Goal: Task Accomplishment & Management: Manage account settings

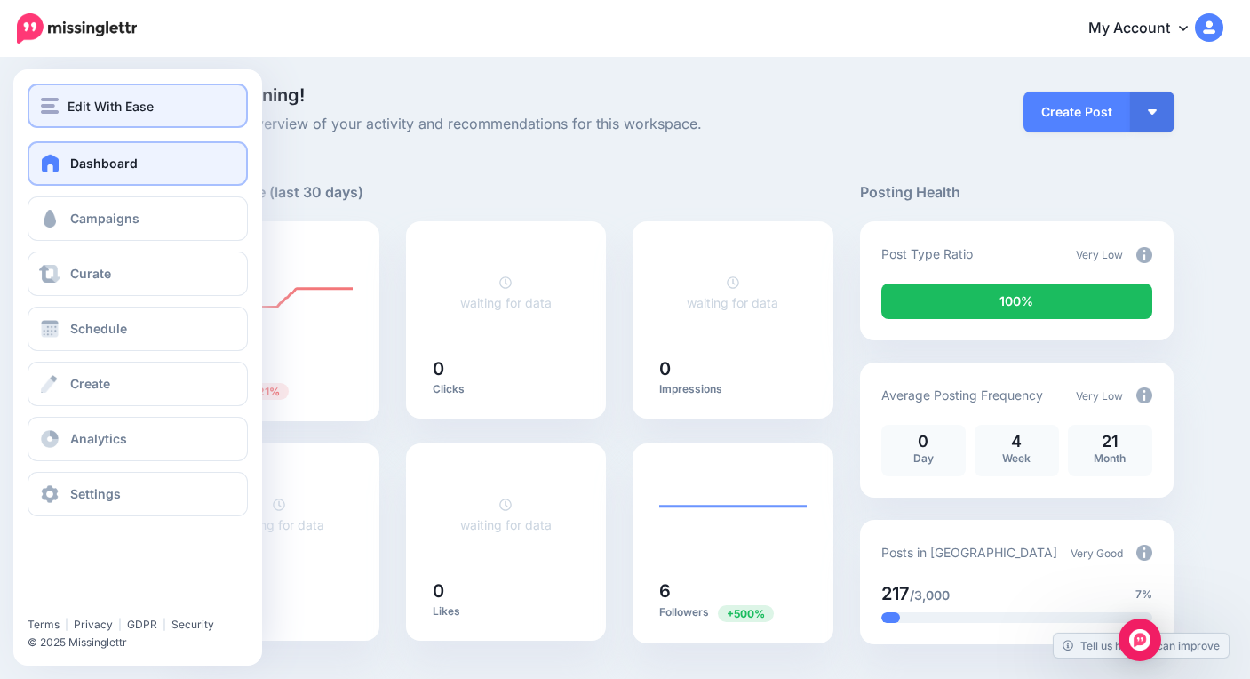
click at [84, 116] on button "Edit With Ease" at bounding box center [138, 106] width 220 height 44
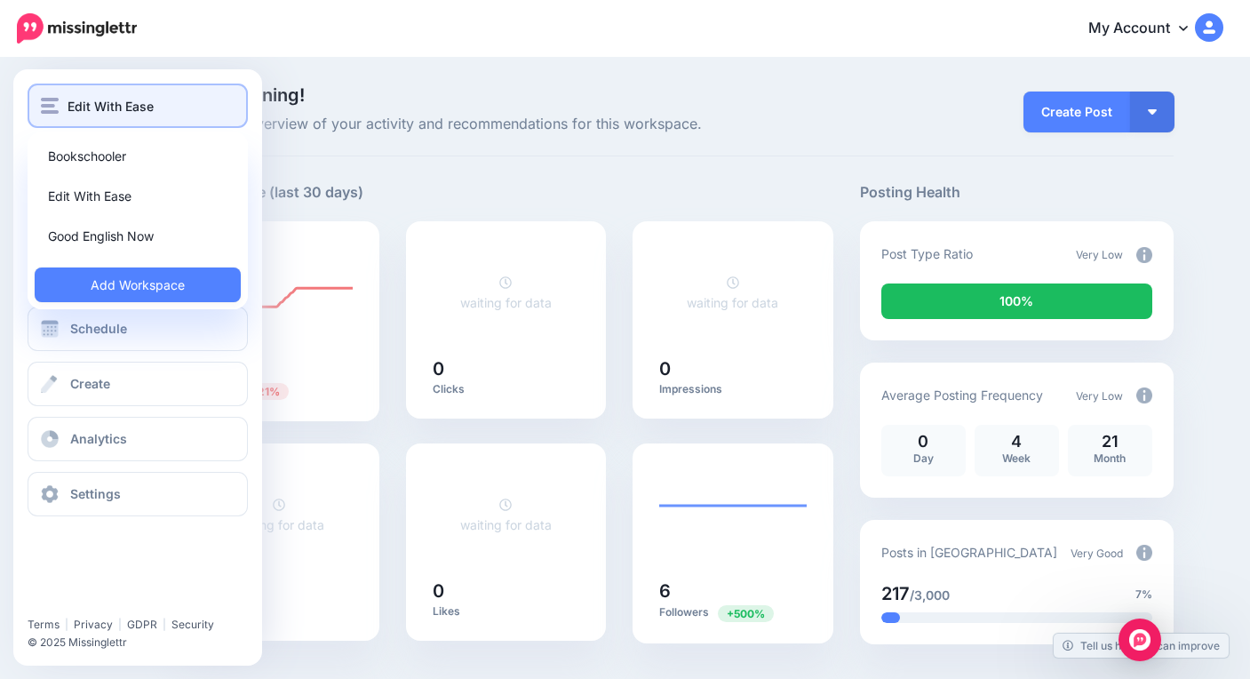
click at [84, 116] on button "Edit With Ease" at bounding box center [138, 106] width 220 height 44
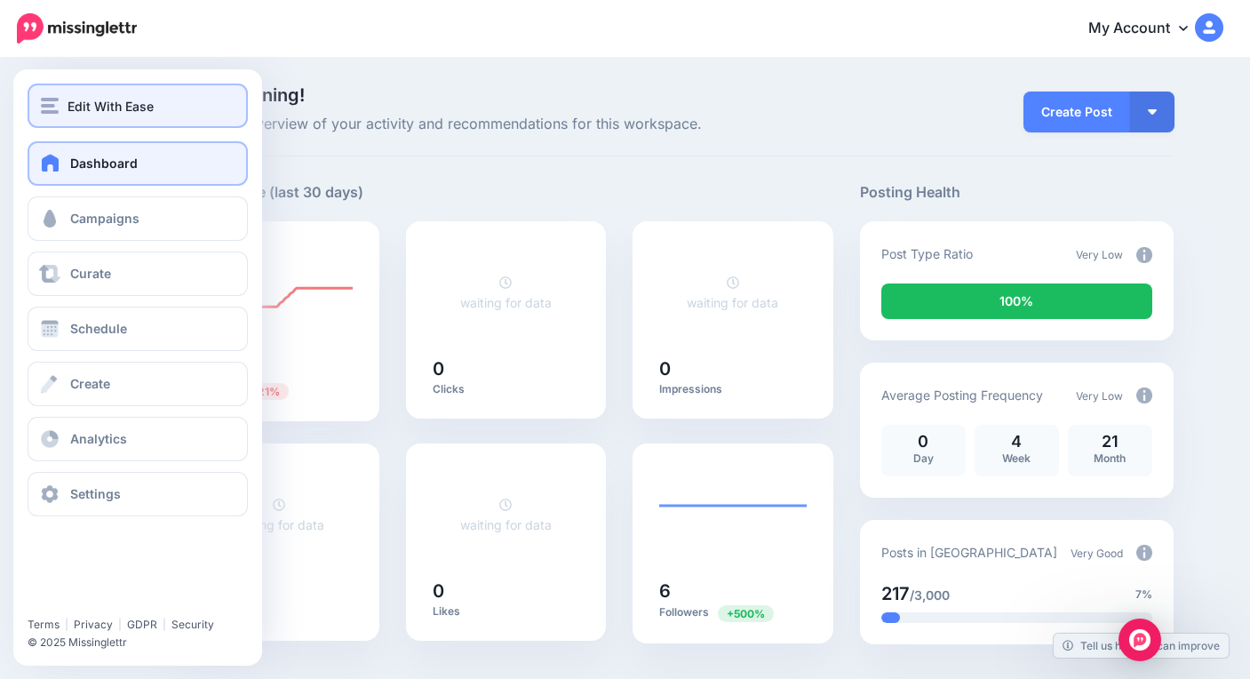
click at [117, 112] on span "Edit With Ease" at bounding box center [111, 106] width 86 height 20
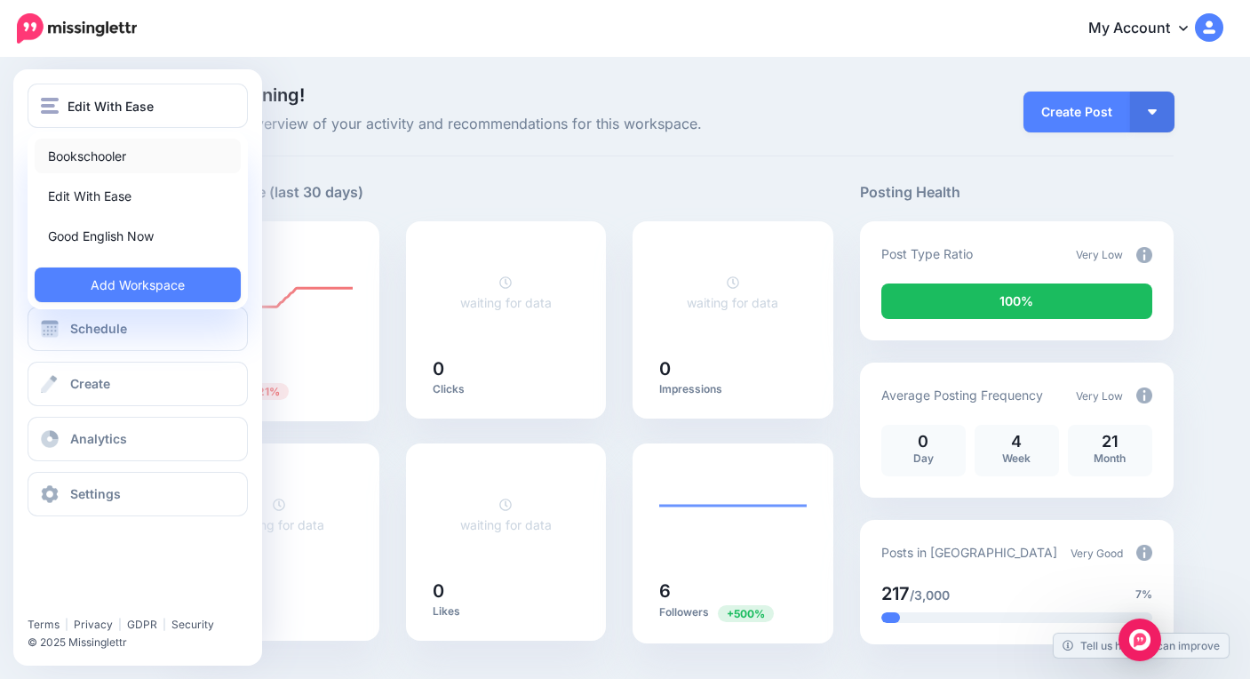
click at [102, 154] on link "Bookschooler" at bounding box center [138, 156] width 206 height 35
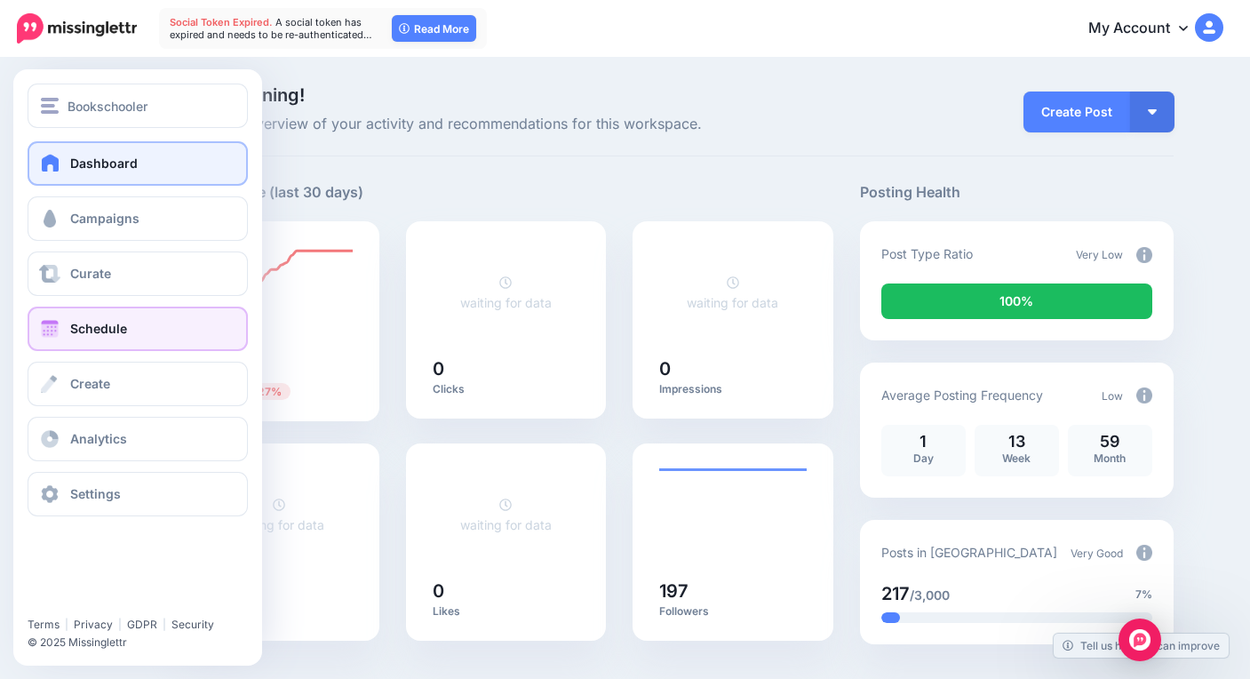
click at [130, 322] on link "Schedule" at bounding box center [138, 329] width 220 height 44
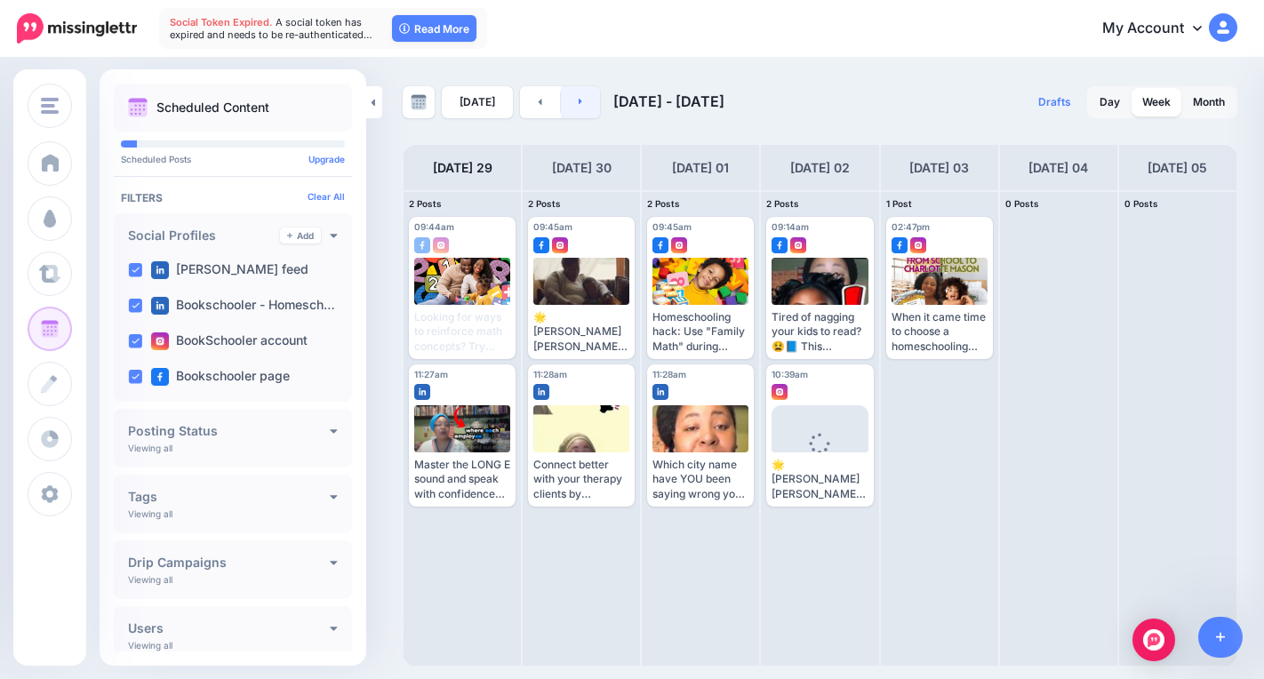
click at [577, 107] on link at bounding box center [581, 102] width 40 height 32
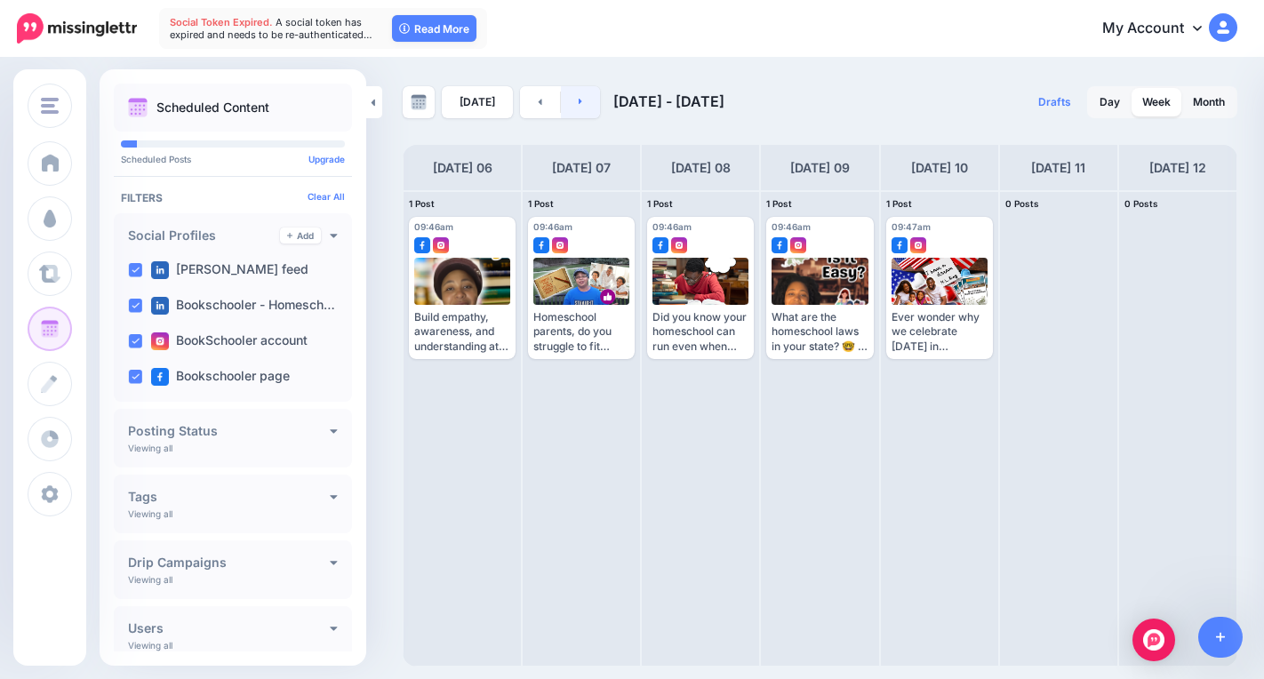
click at [577, 107] on link at bounding box center [581, 102] width 40 height 32
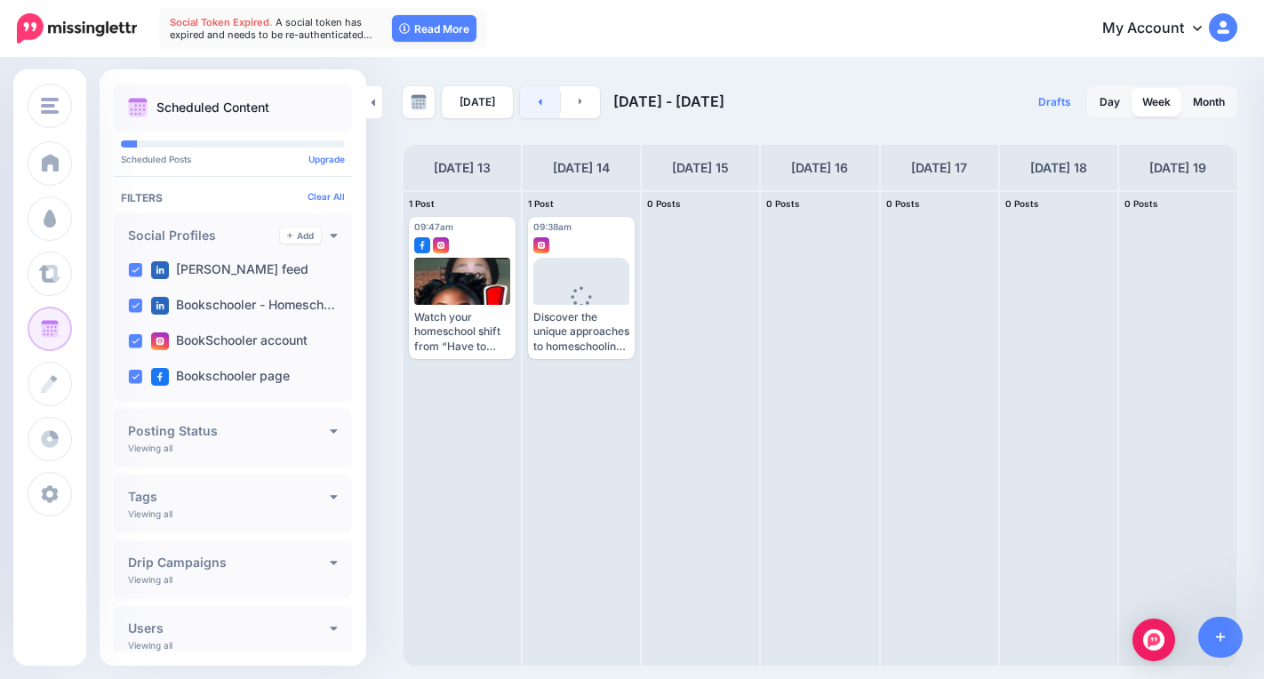
click at [529, 101] on link at bounding box center [540, 102] width 40 height 32
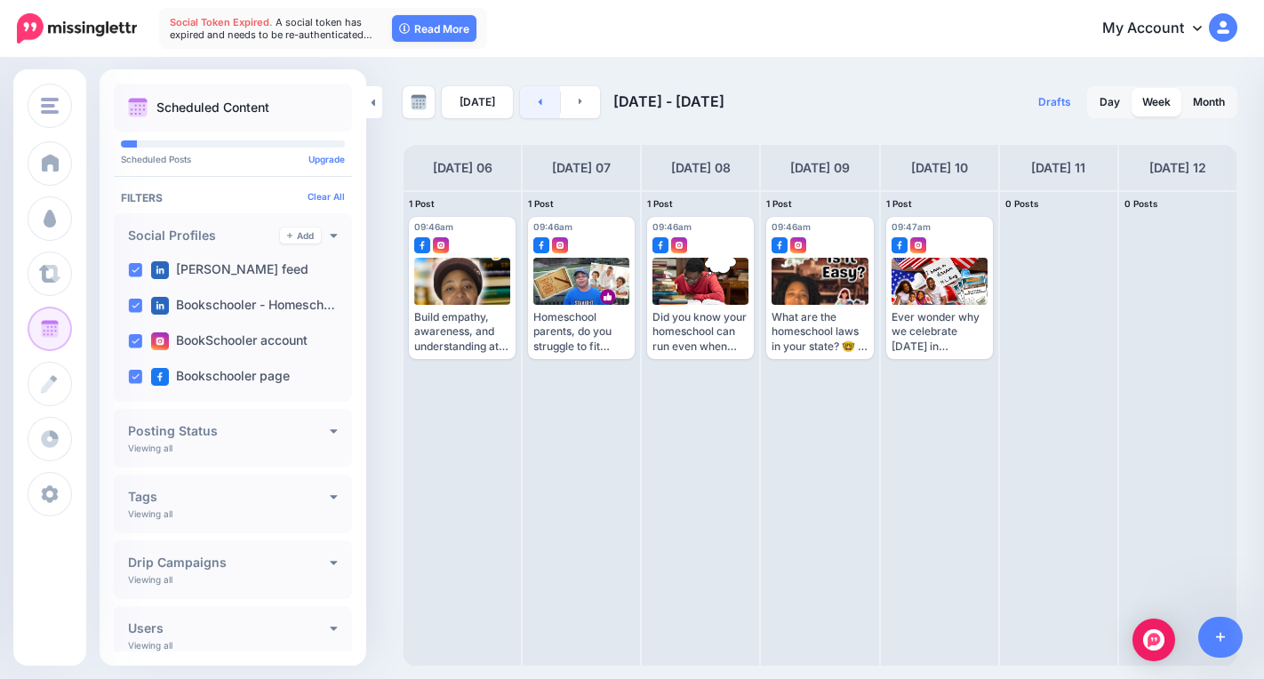
click at [529, 101] on link at bounding box center [540, 102] width 40 height 32
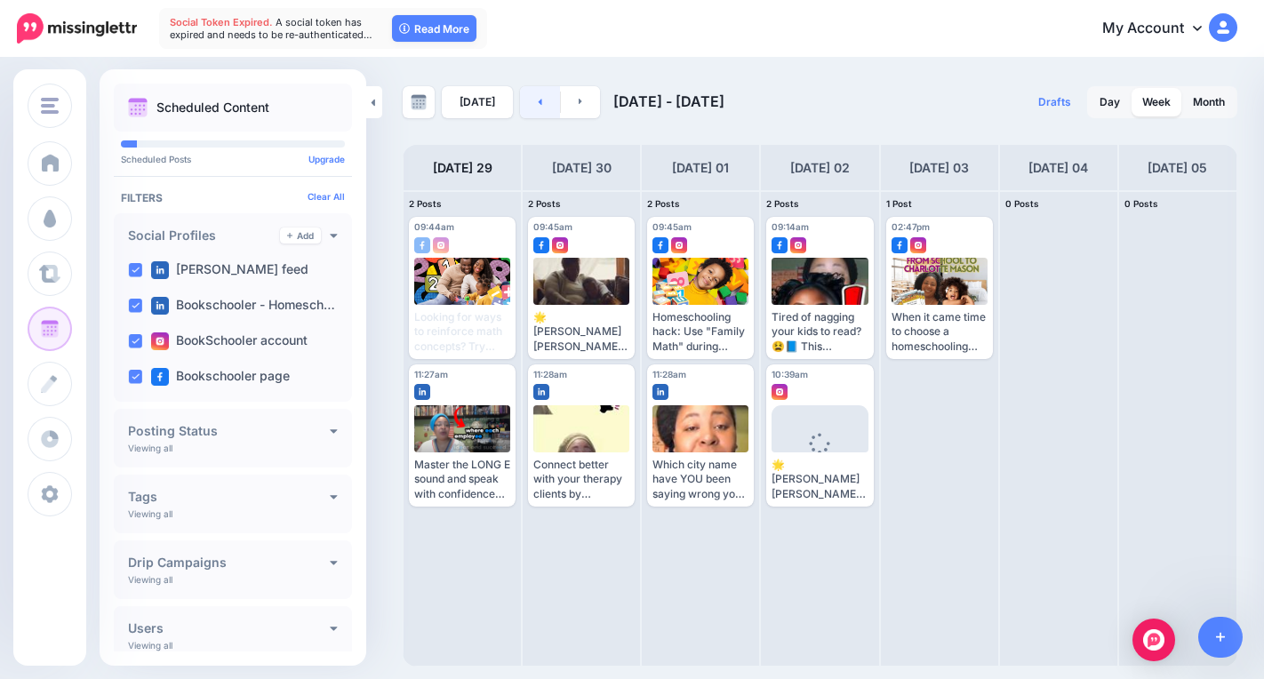
click at [529, 101] on link at bounding box center [540, 102] width 40 height 32
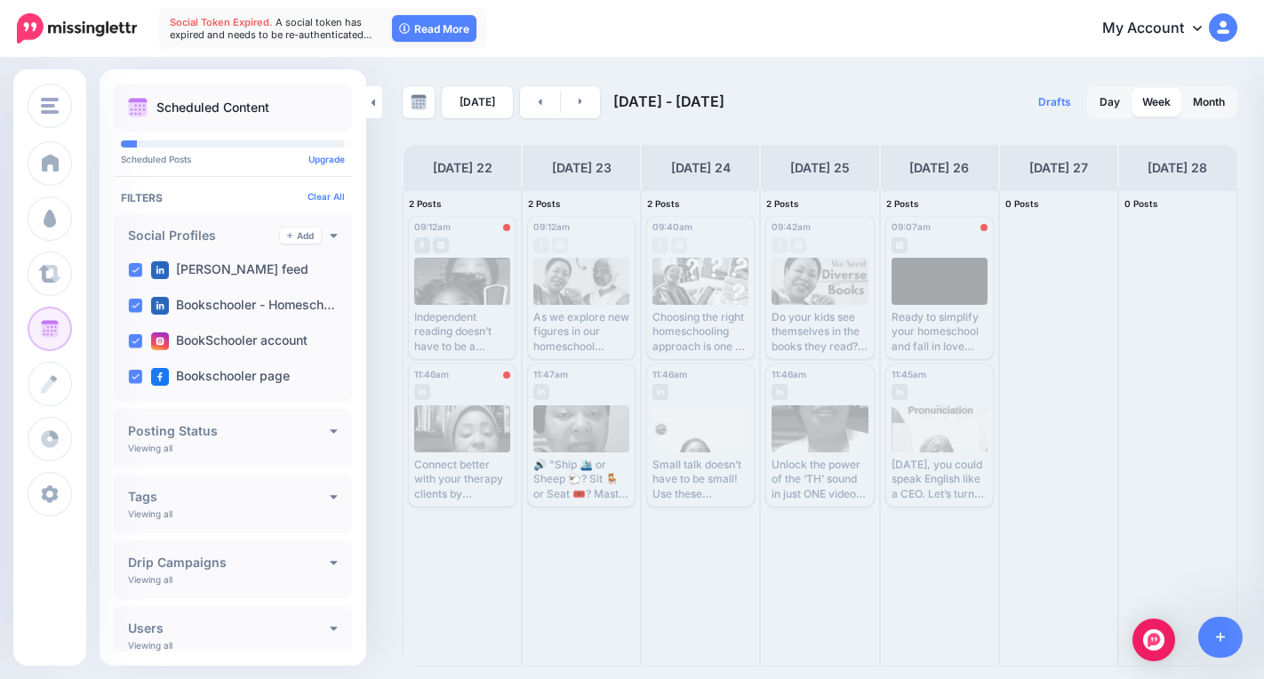
click at [599, 96] on div "[DATE] [DATE] - [DATE]" at bounding box center [612, 102] width 418 height 32
click at [587, 108] on link at bounding box center [581, 102] width 40 height 32
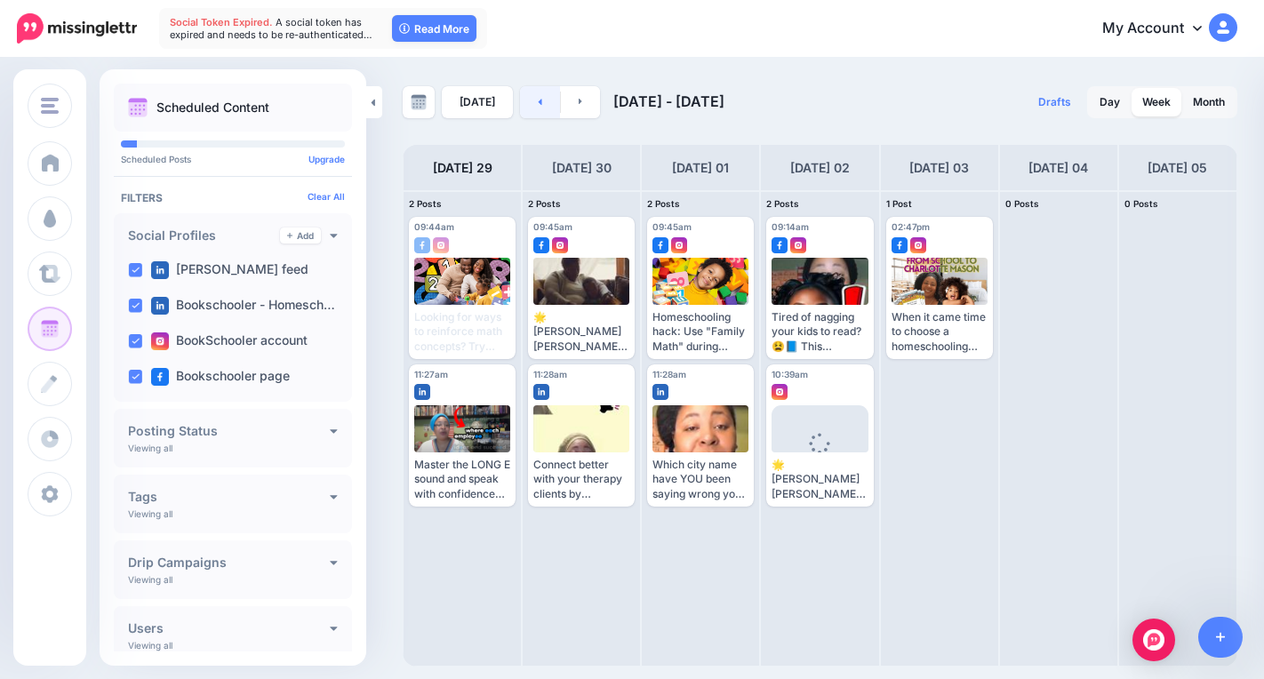
click at [527, 104] on link at bounding box center [540, 102] width 40 height 32
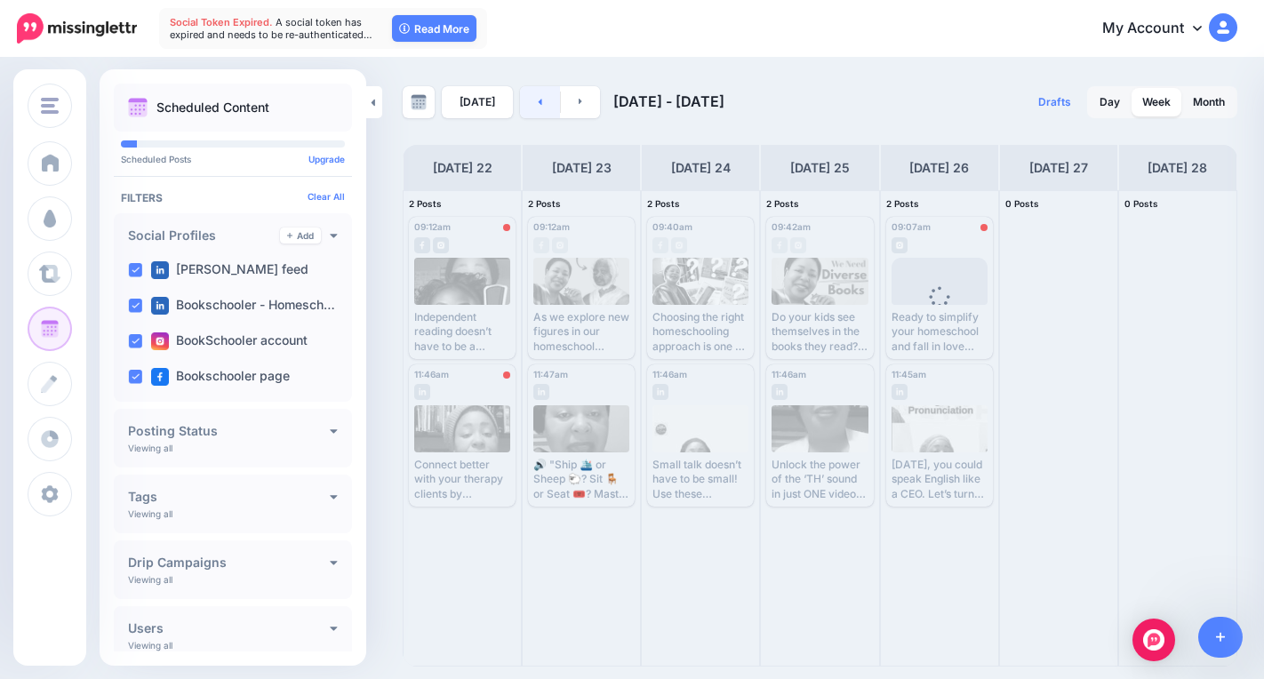
click at [527, 104] on link at bounding box center [540, 102] width 40 height 32
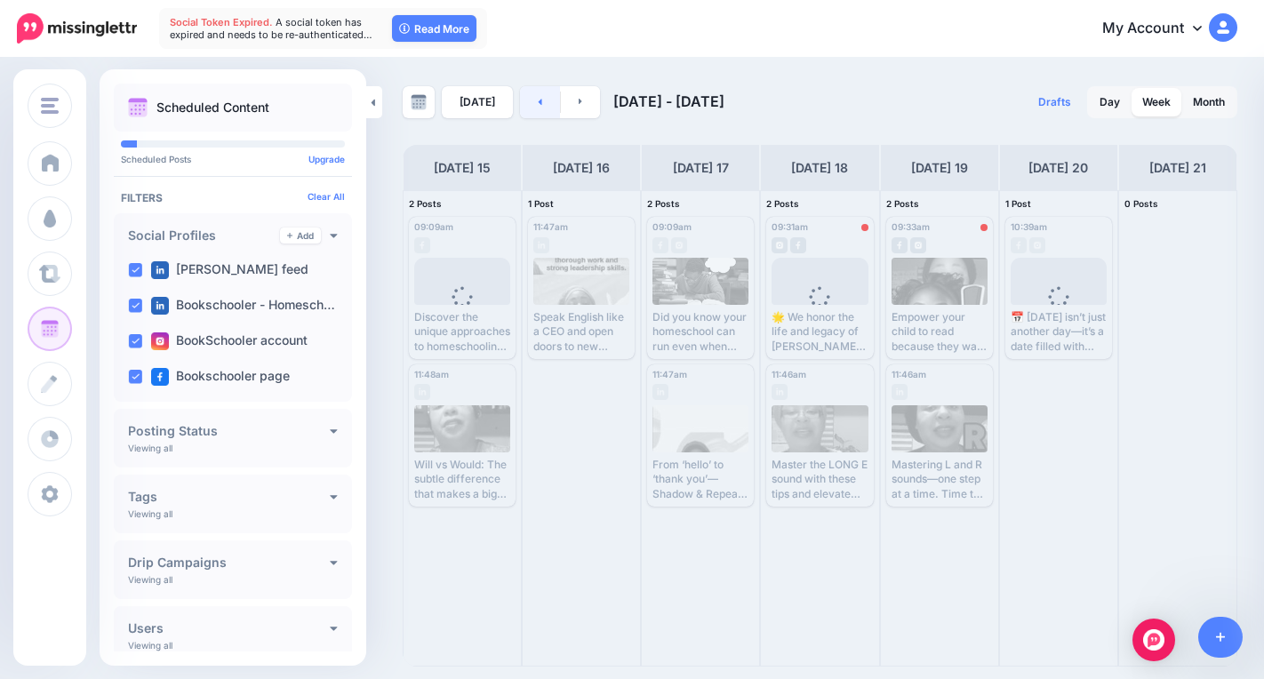
click at [527, 104] on link at bounding box center [540, 102] width 40 height 32
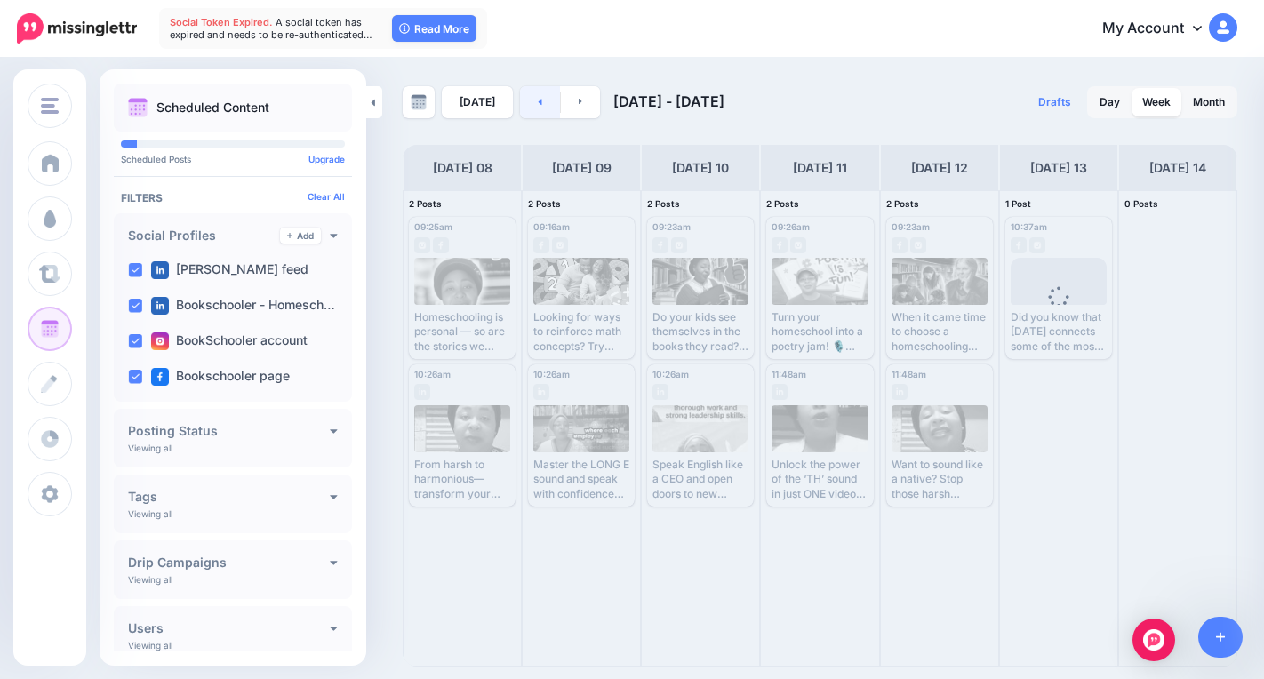
click at [527, 104] on link at bounding box center [540, 102] width 40 height 32
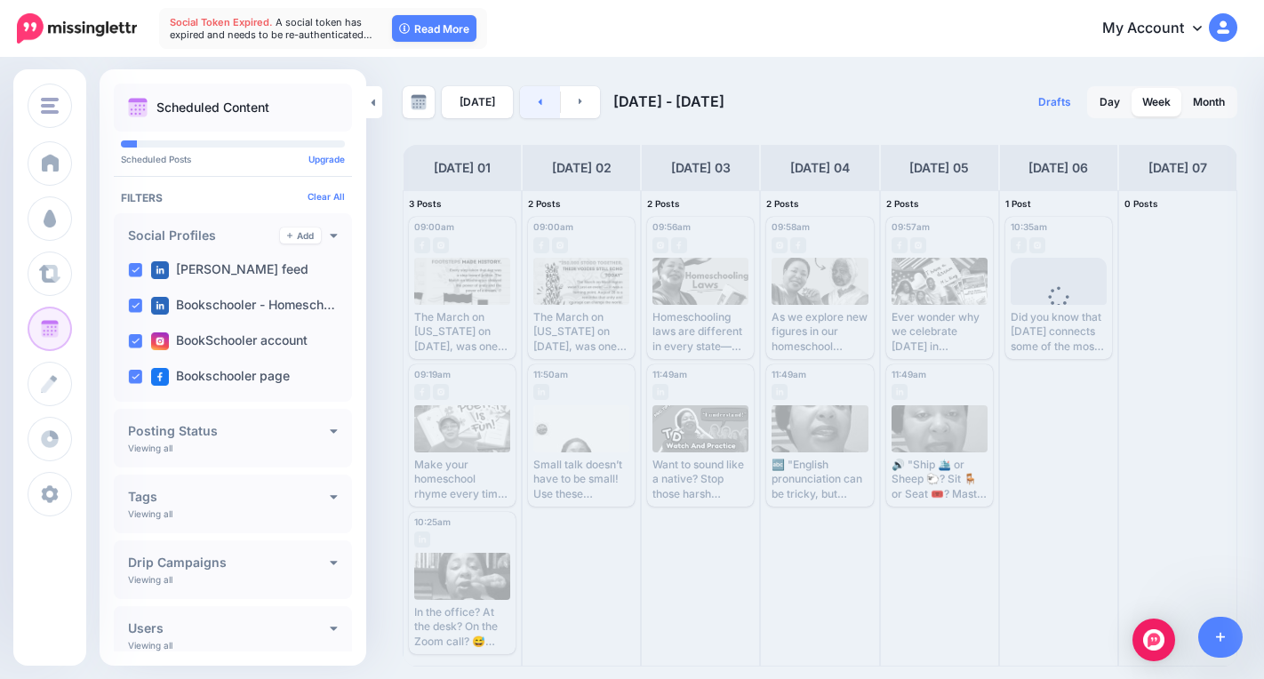
click at [527, 104] on link at bounding box center [540, 102] width 40 height 32
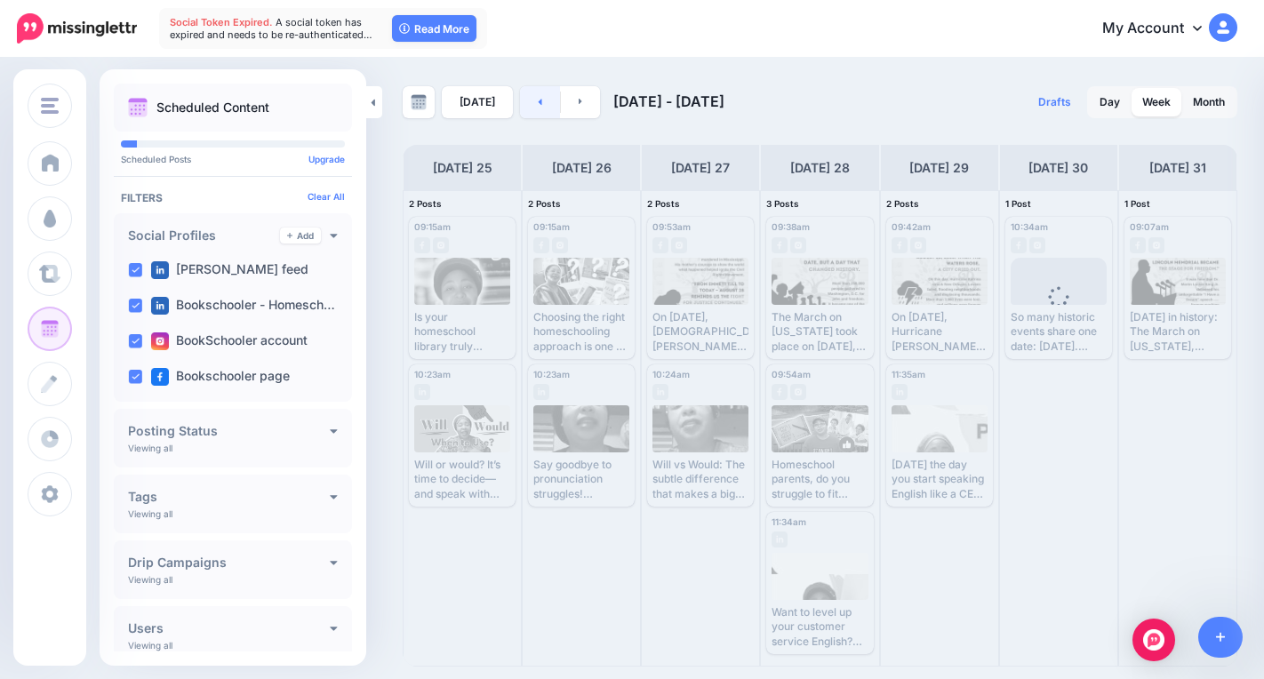
click at [527, 104] on link at bounding box center [540, 102] width 40 height 32
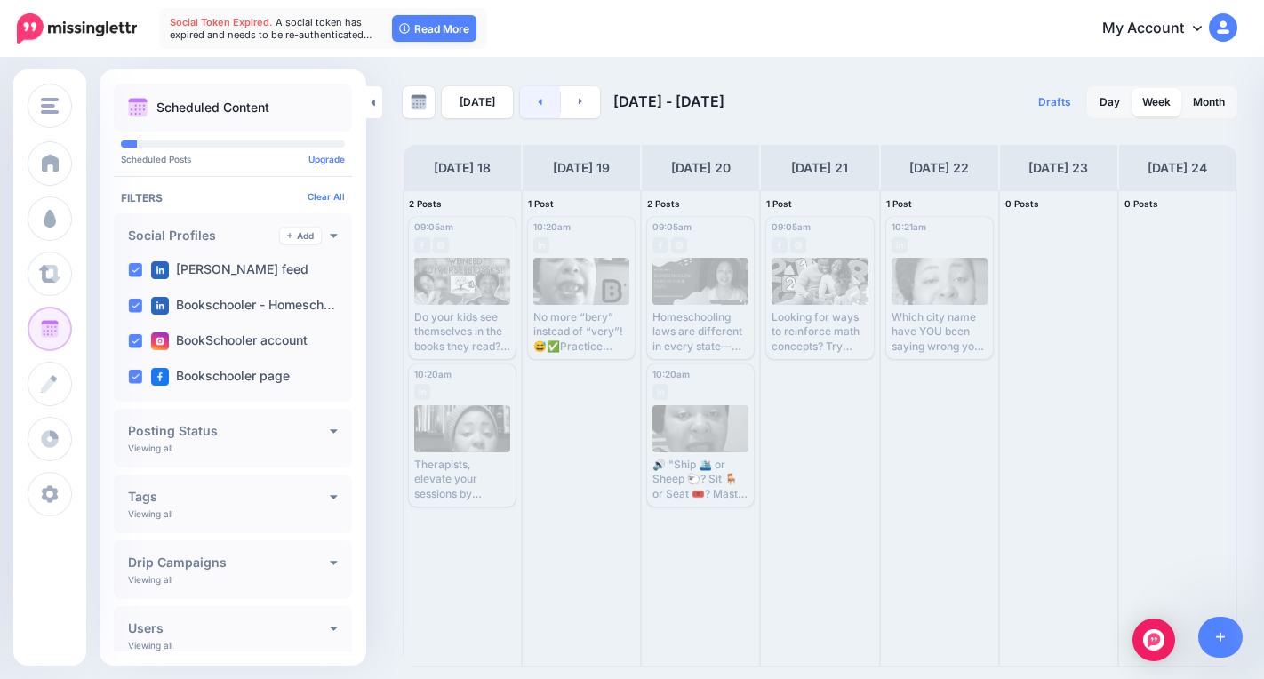
click at [527, 104] on link at bounding box center [540, 102] width 40 height 32
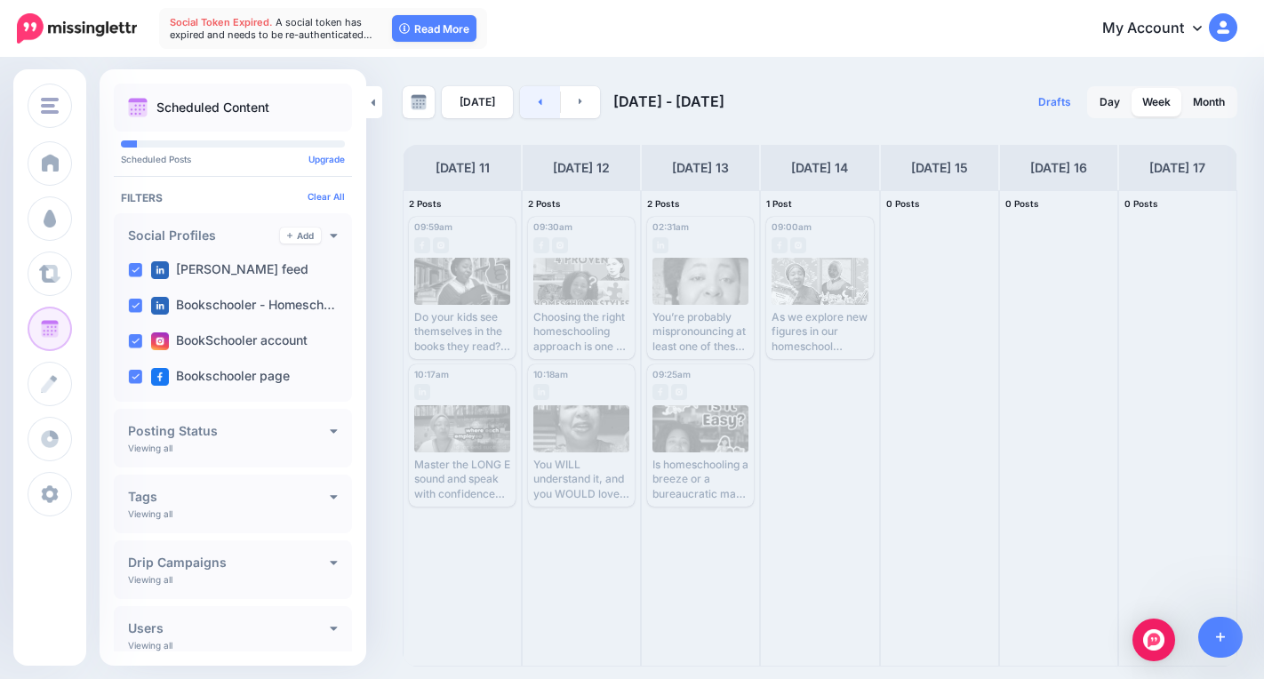
click at [527, 104] on link at bounding box center [540, 102] width 40 height 32
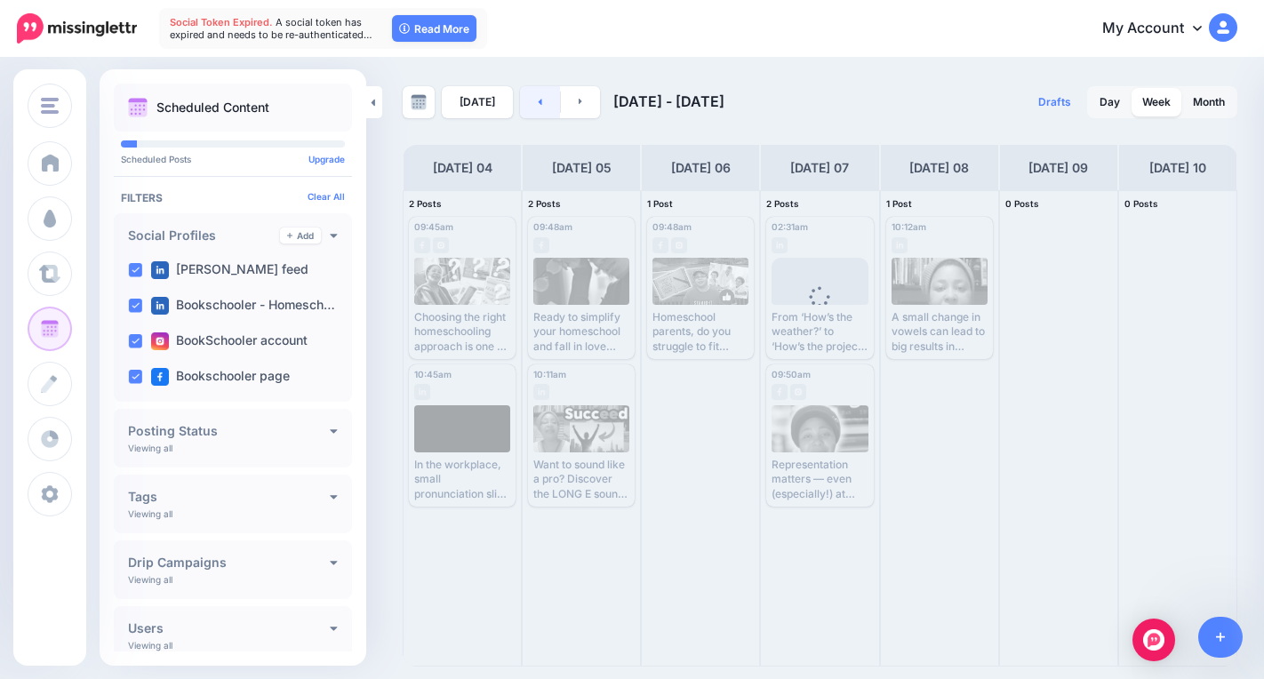
click at [523, 100] on link at bounding box center [540, 102] width 40 height 32
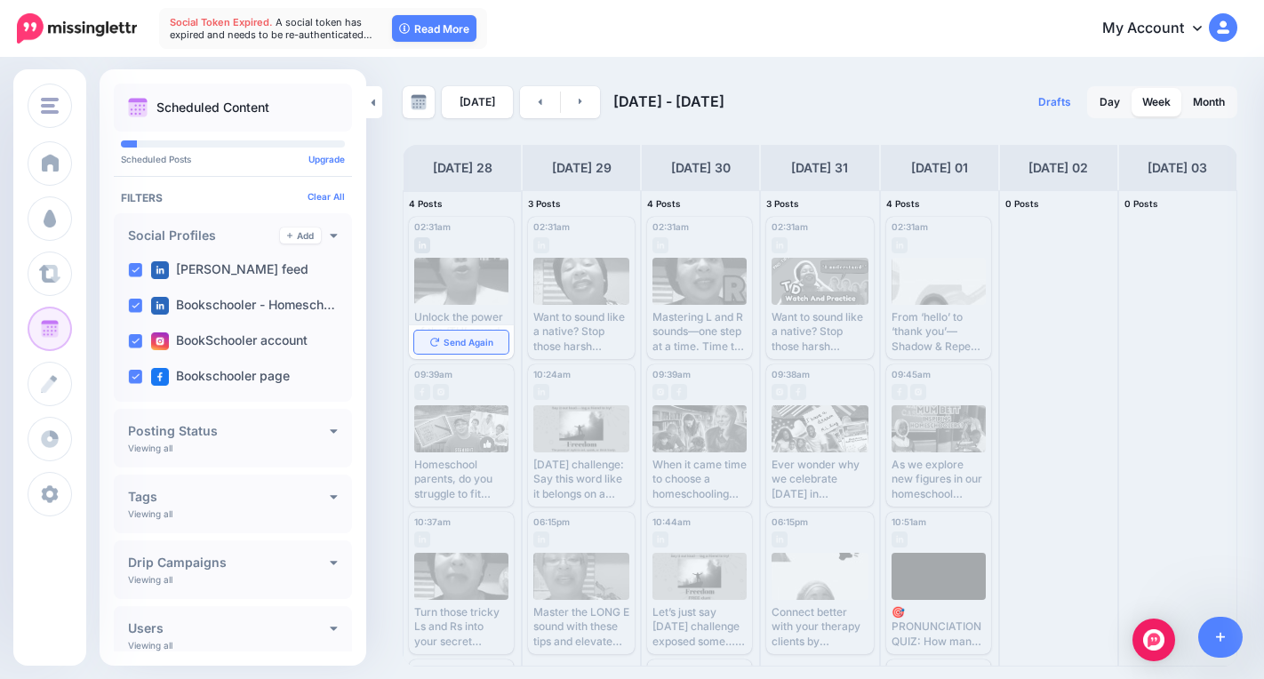
click at [453, 334] on link "Send Again" at bounding box center [461, 342] width 94 height 23
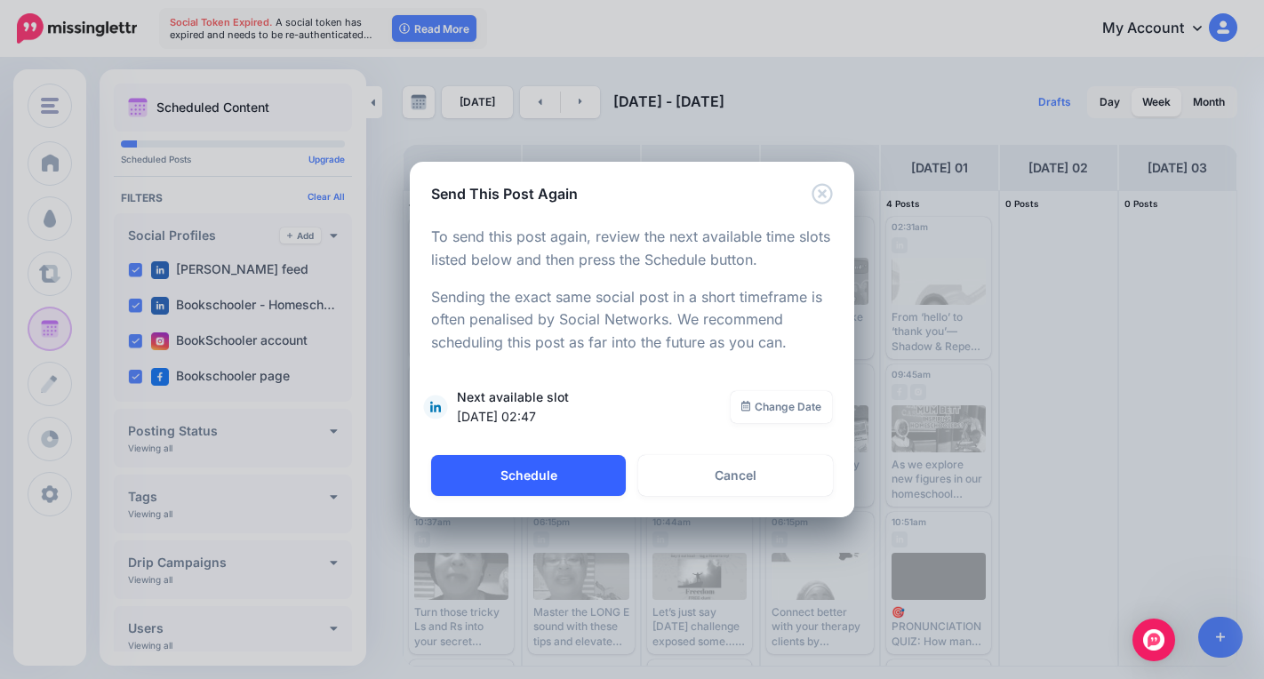
click at [501, 479] on button "Schedule" at bounding box center [528, 475] width 195 height 41
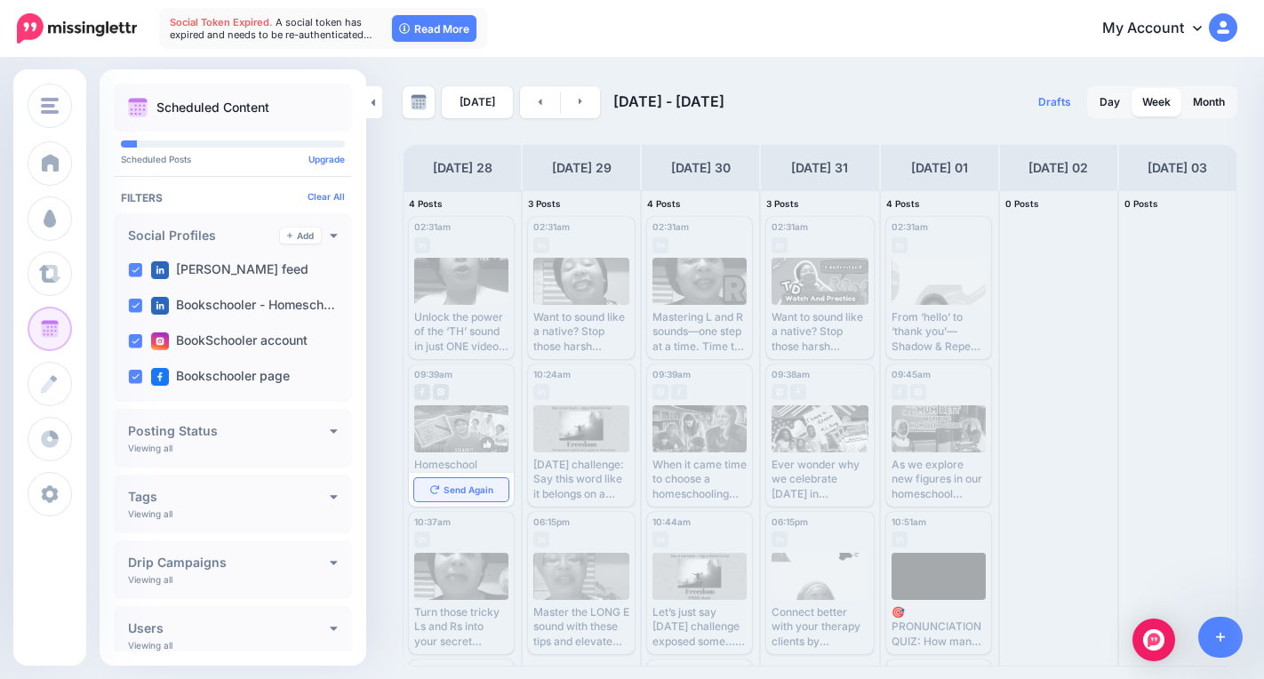
click at [459, 495] on link "Send Again" at bounding box center [461, 489] width 94 height 23
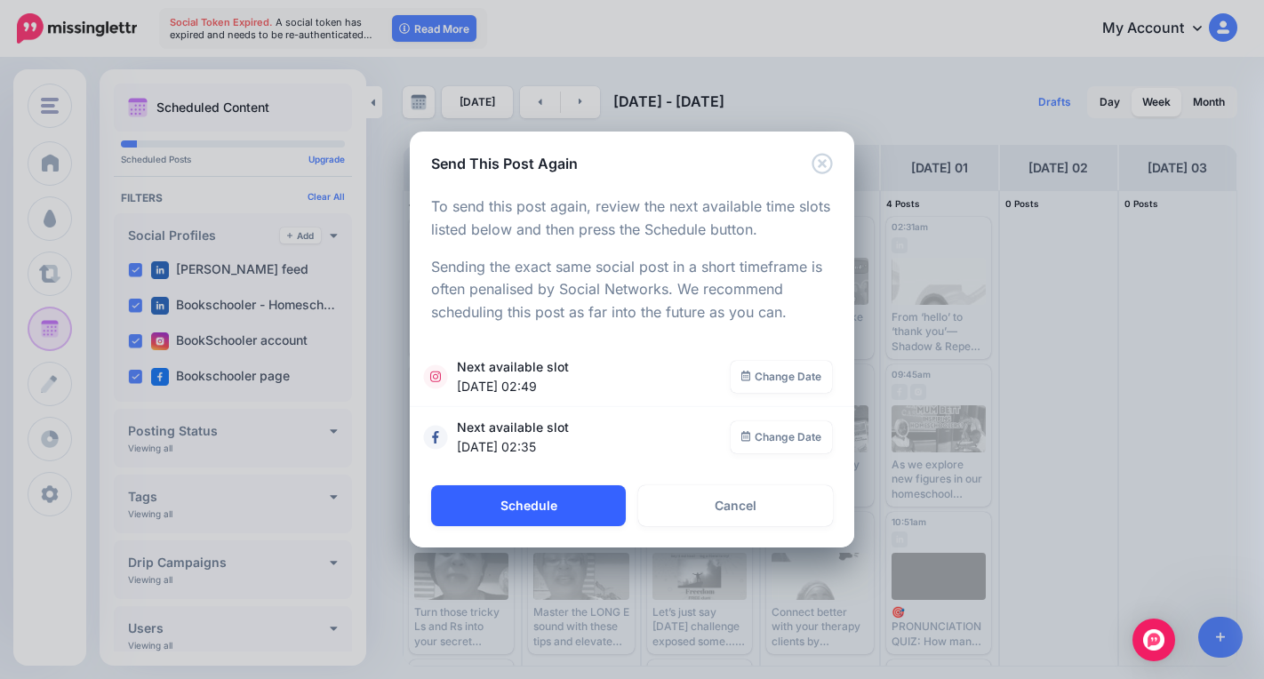
click at [522, 512] on button "Schedule" at bounding box center [528, 505] width 195 height 41
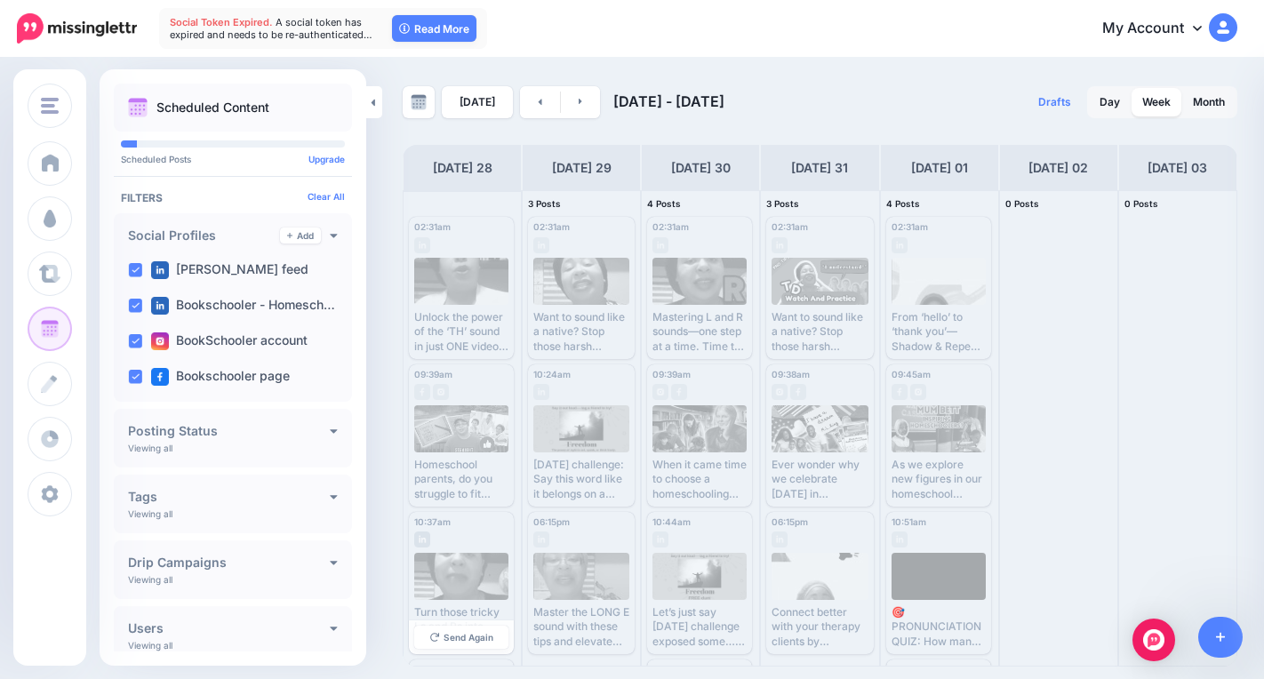
scroll to position [147, 0]
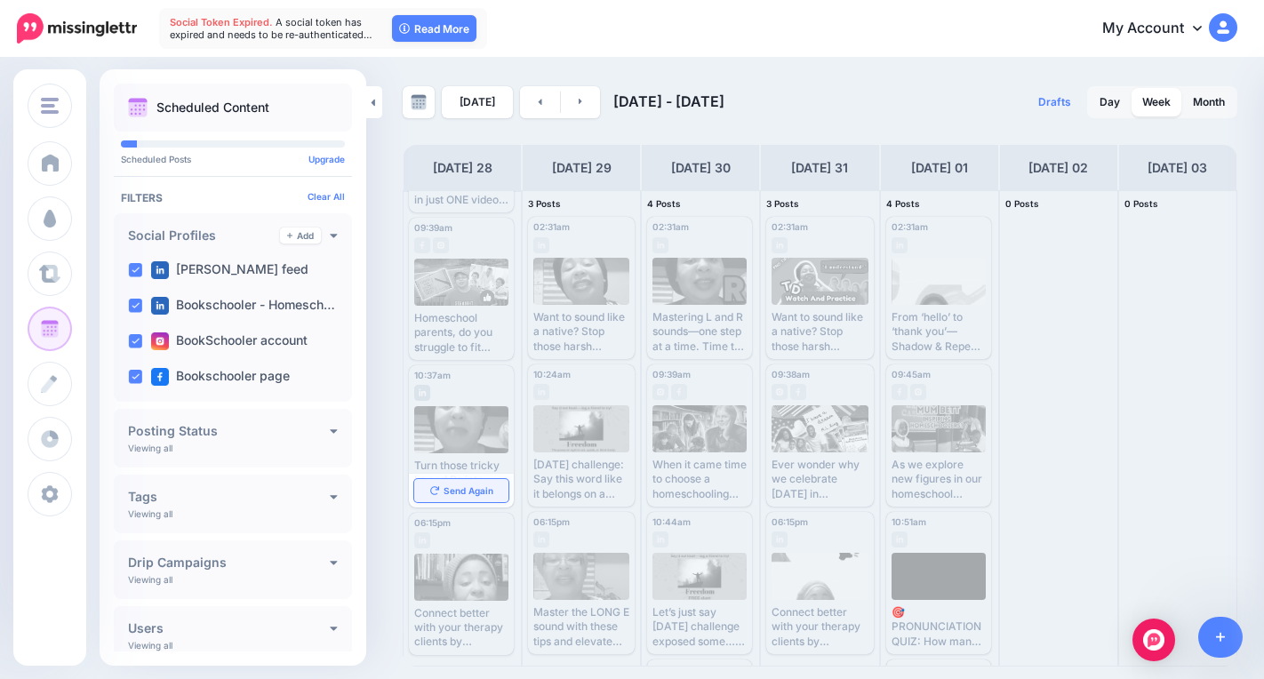
click at [456, 488] on span "Send Again" at bounding box center [468, 490] width 50 height 9
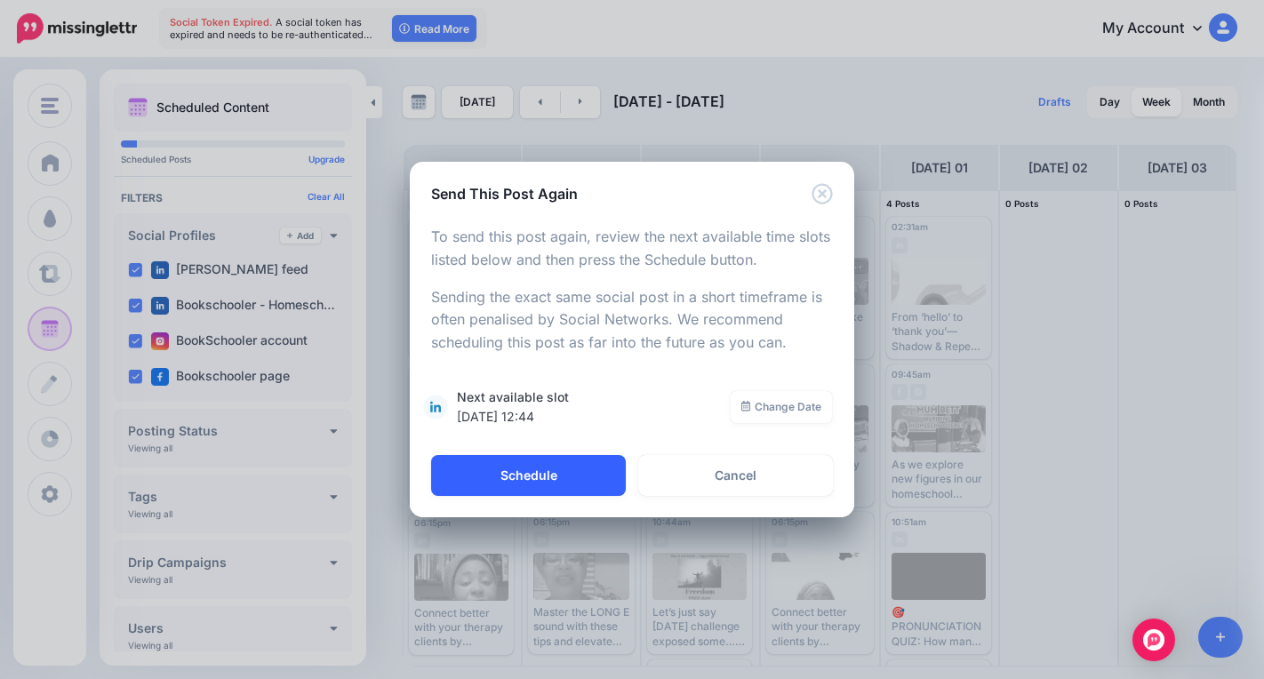
click at [482, 473] on button "Schedule" at bounding box center [528, 475] width 195 height 41
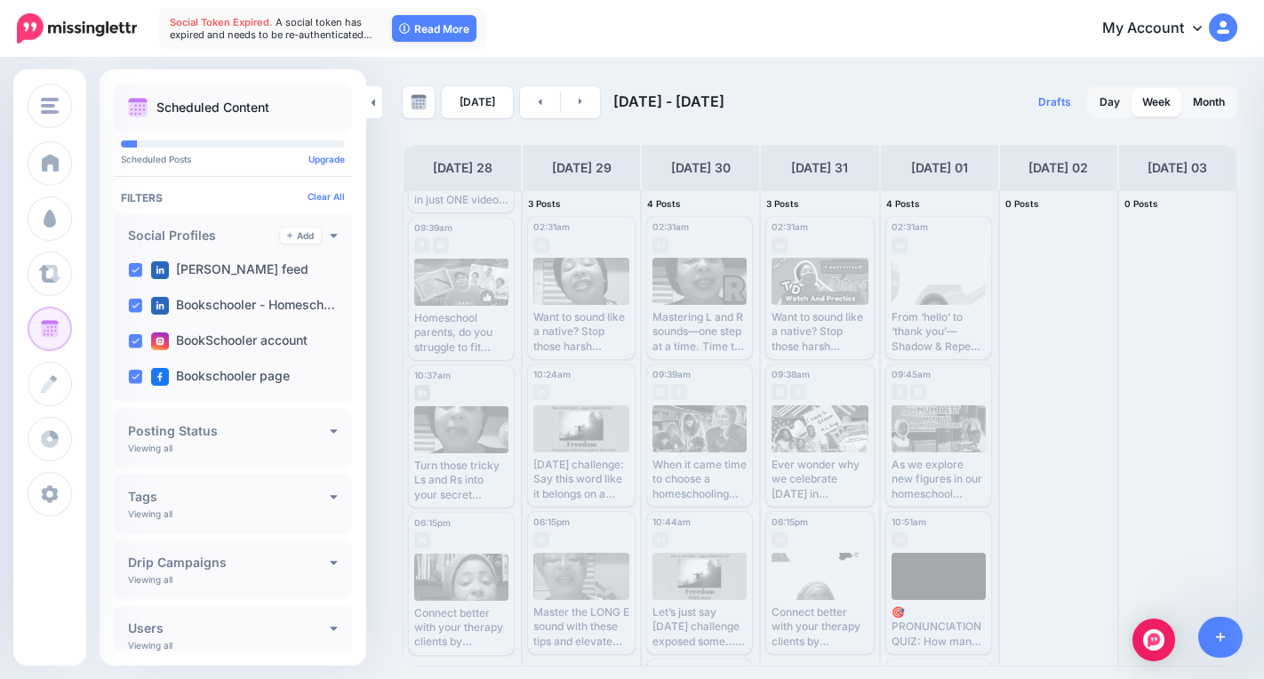
scroll to position [0, 0]
click at [463, 631] on link "Send Again" at bounding box center [461, 638] width 94 height 23
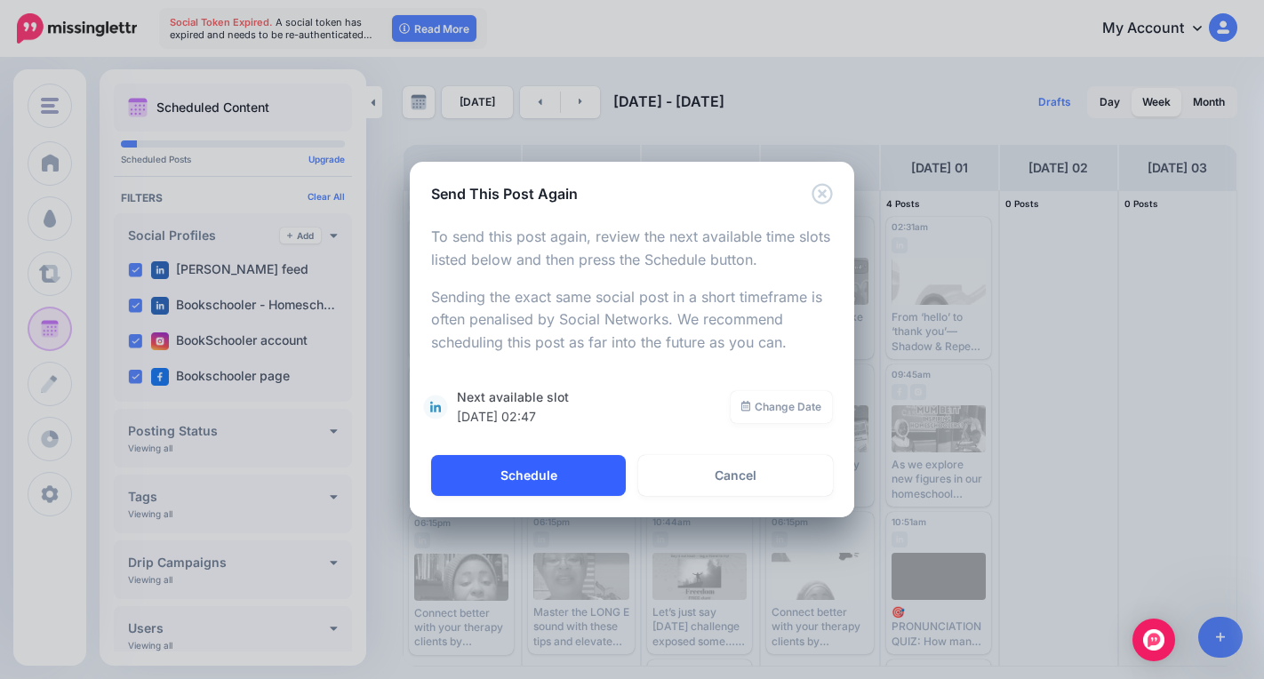
click at [514, 496] on button "Schedule" at bounding box center [528, 475] width 195 height 41
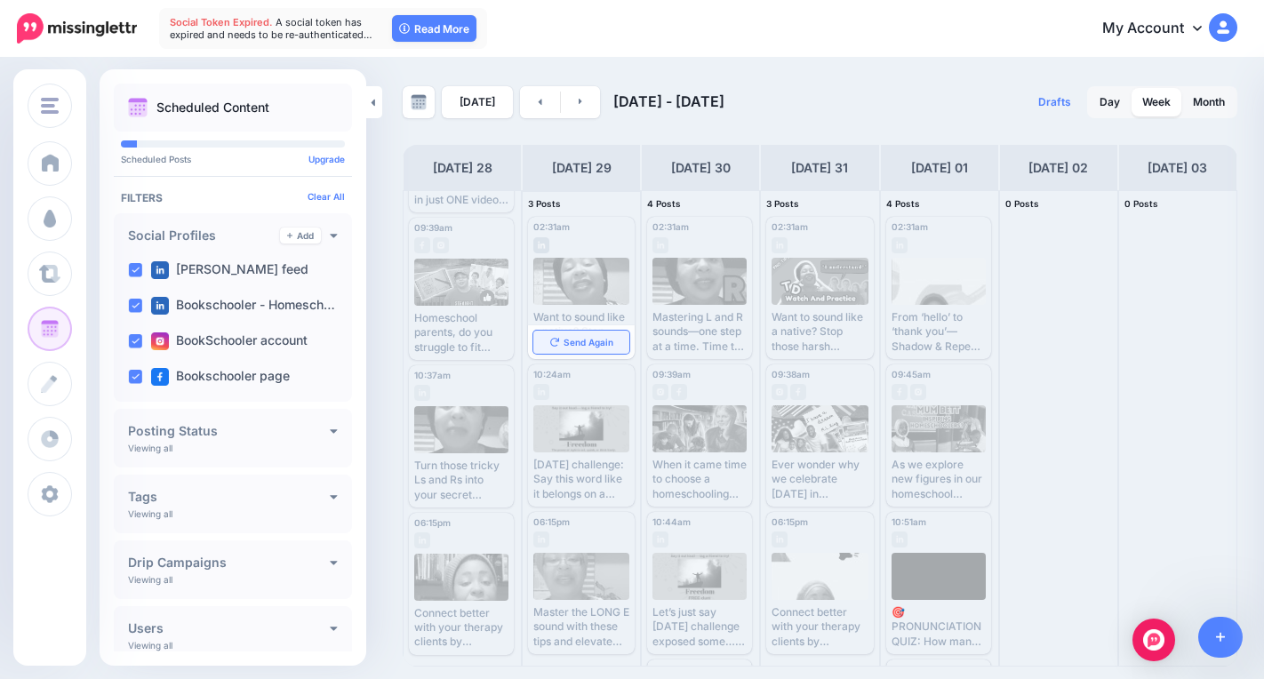
click at [575, 343] on span "Send Again" at bounding box center [588, 342] width 50 height 9
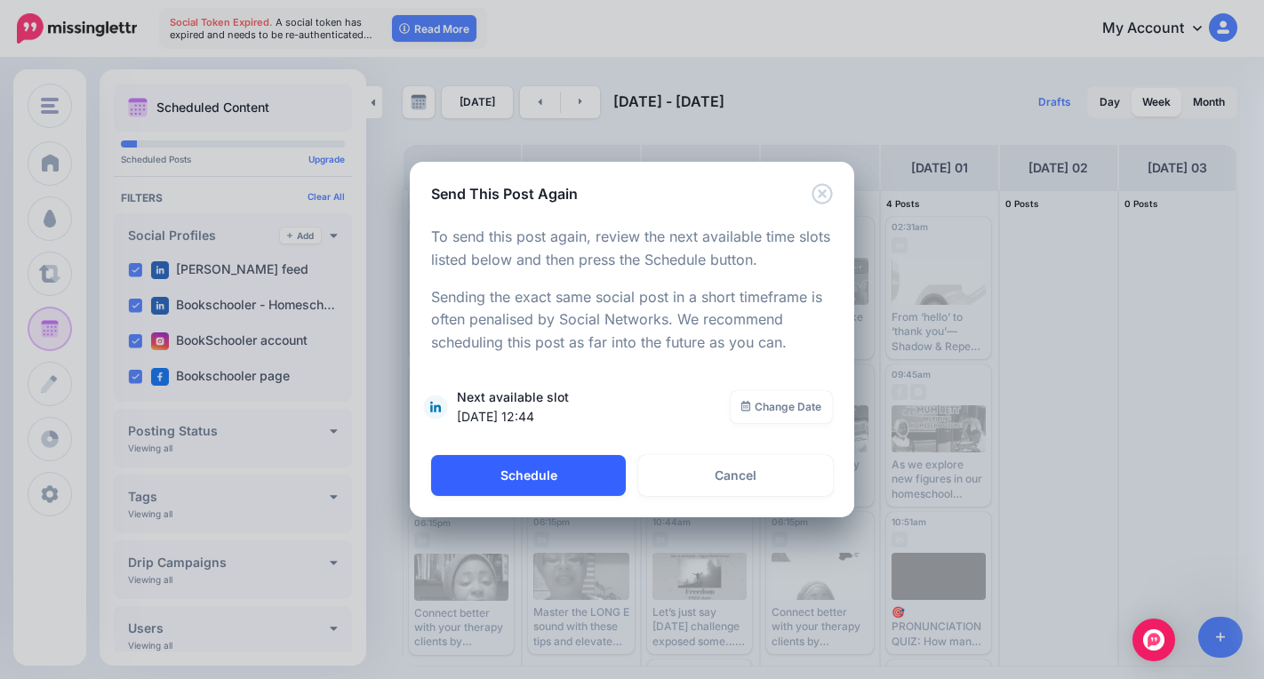
click at [579, 473] on button "Schedule" at bounding box center [528, 475] width 195 height 41
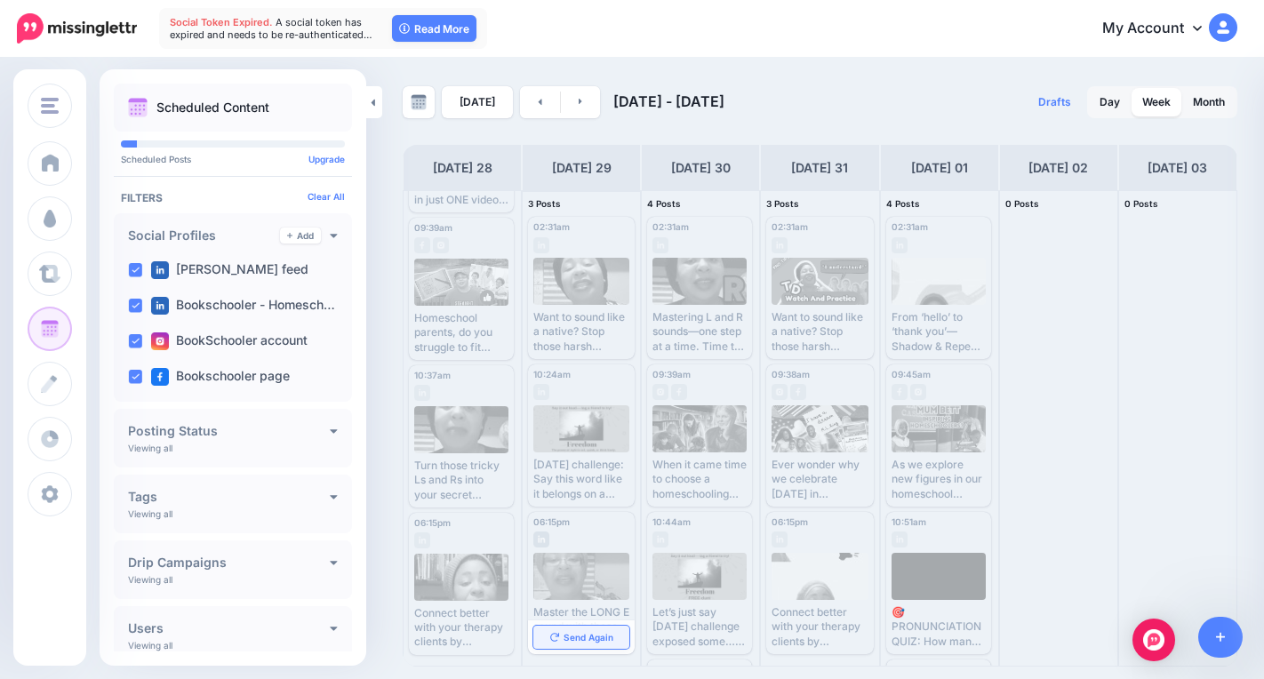
click at [586, 639] on span "Send Again" at bounding box center [588, 637] width 50 height 9
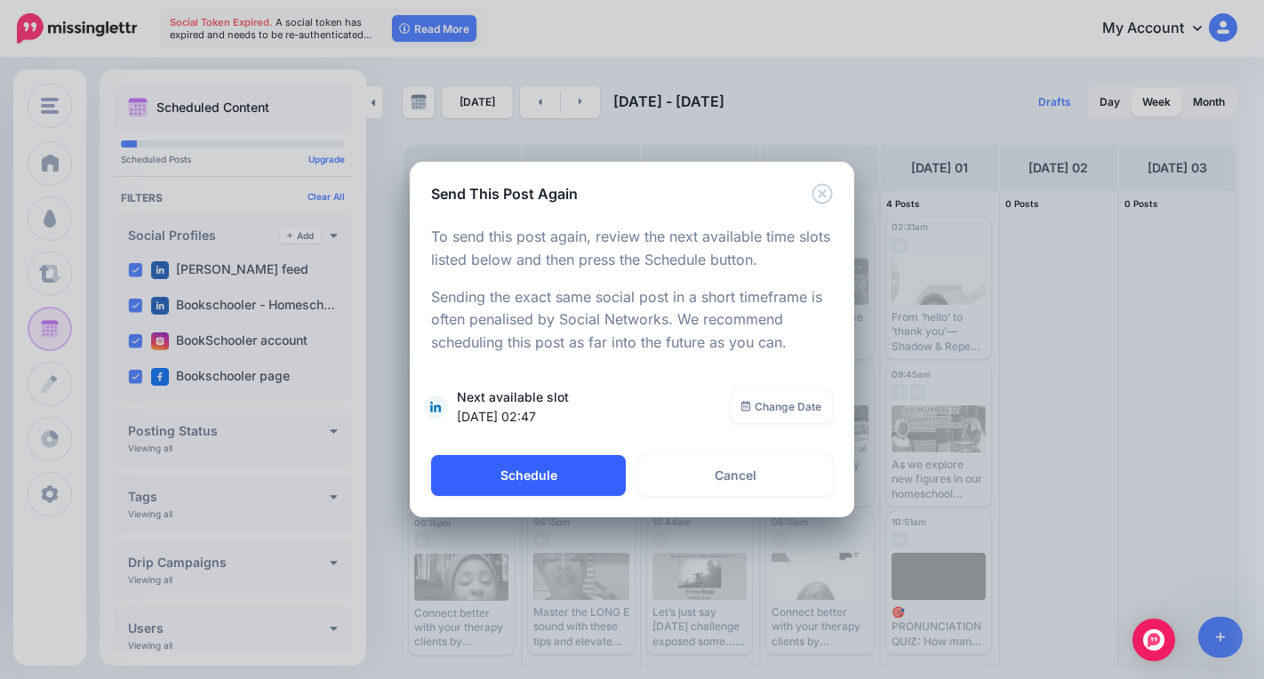
click at [579, 472] on button "Schedule" at bounding box center [528, 475] width 195 height 41
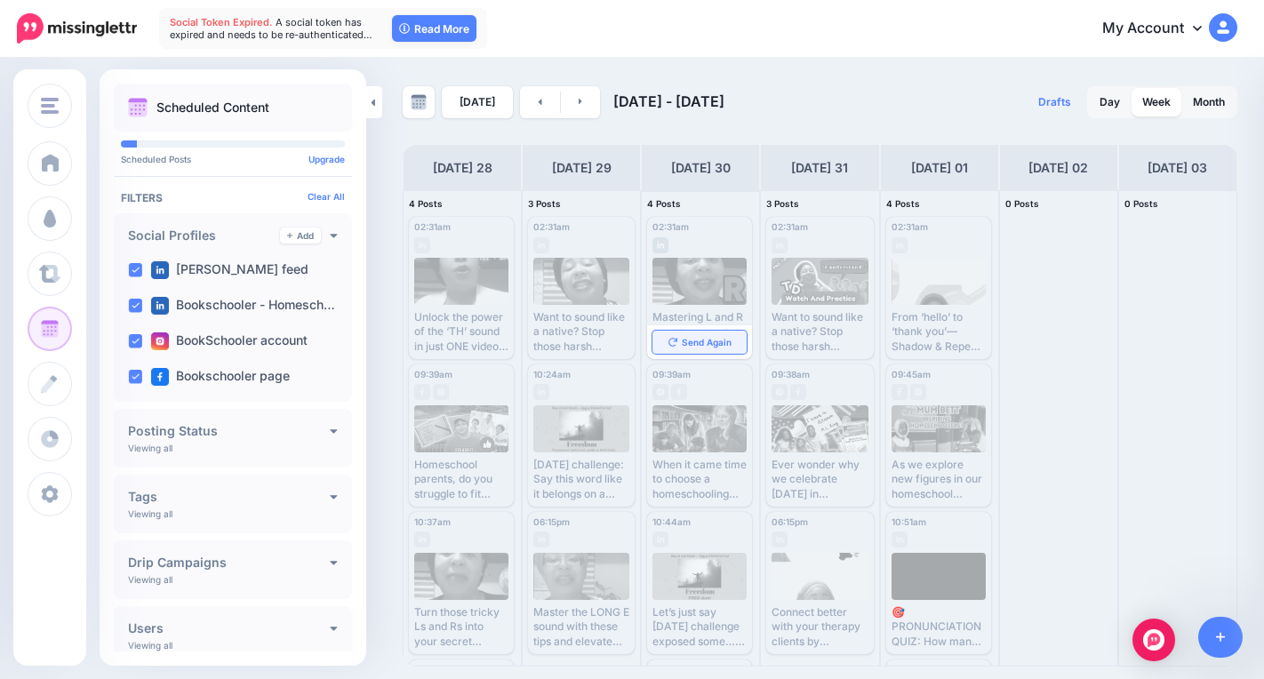
click at [699, 343] on span "Send Again" at bounding box center [707, 342] width 50 height 9
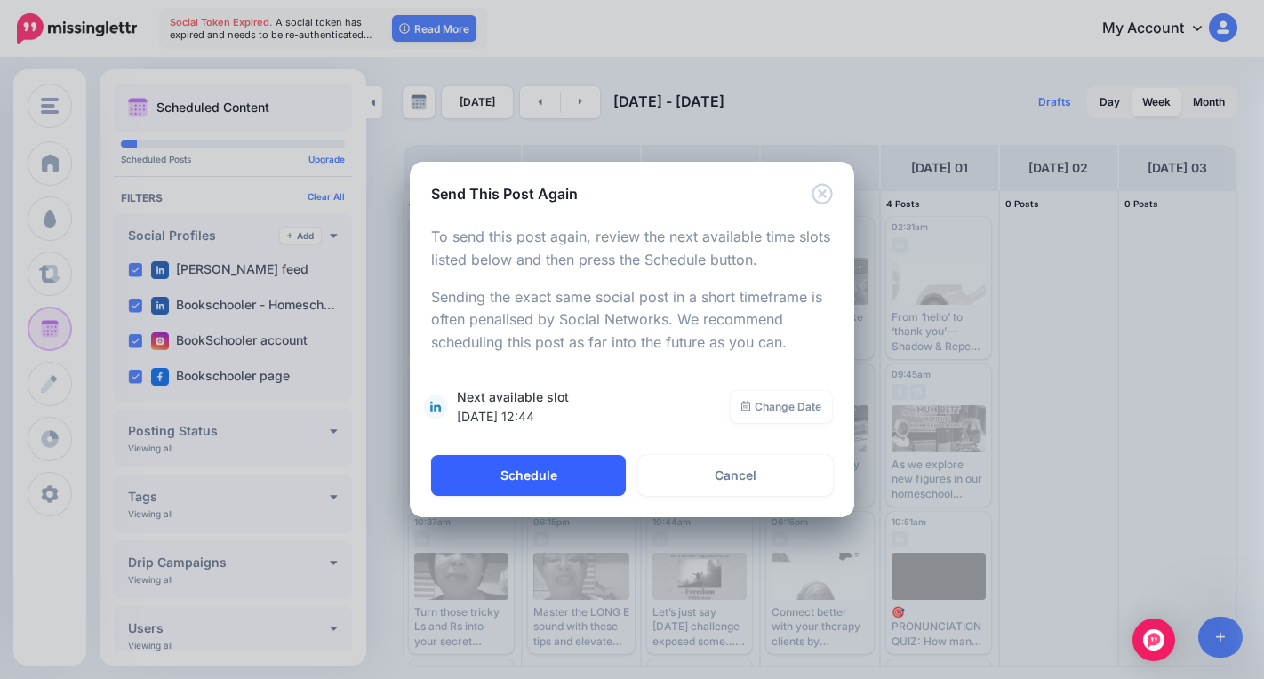
click at [569, 481] on button "Schedule" at bounding box center [528, 475] width 195 height 41
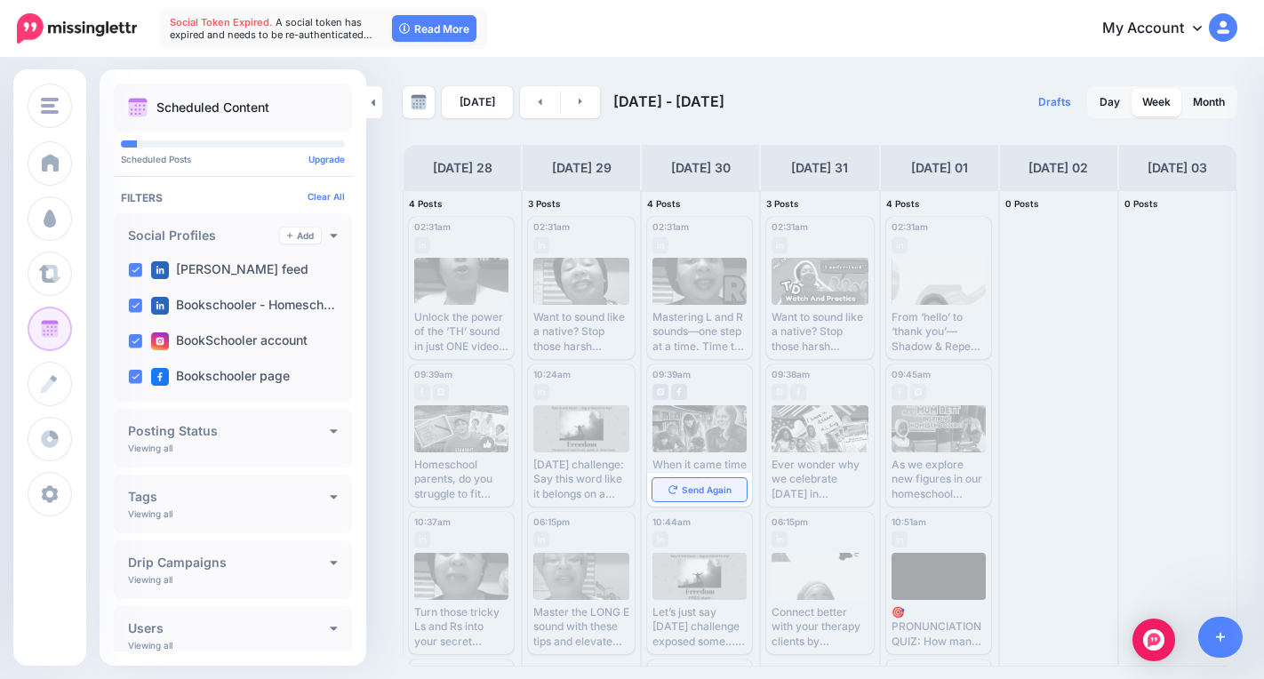
click at [702, 489] on span "Send Again" at bounding box center [707, 489] width 50 height 9
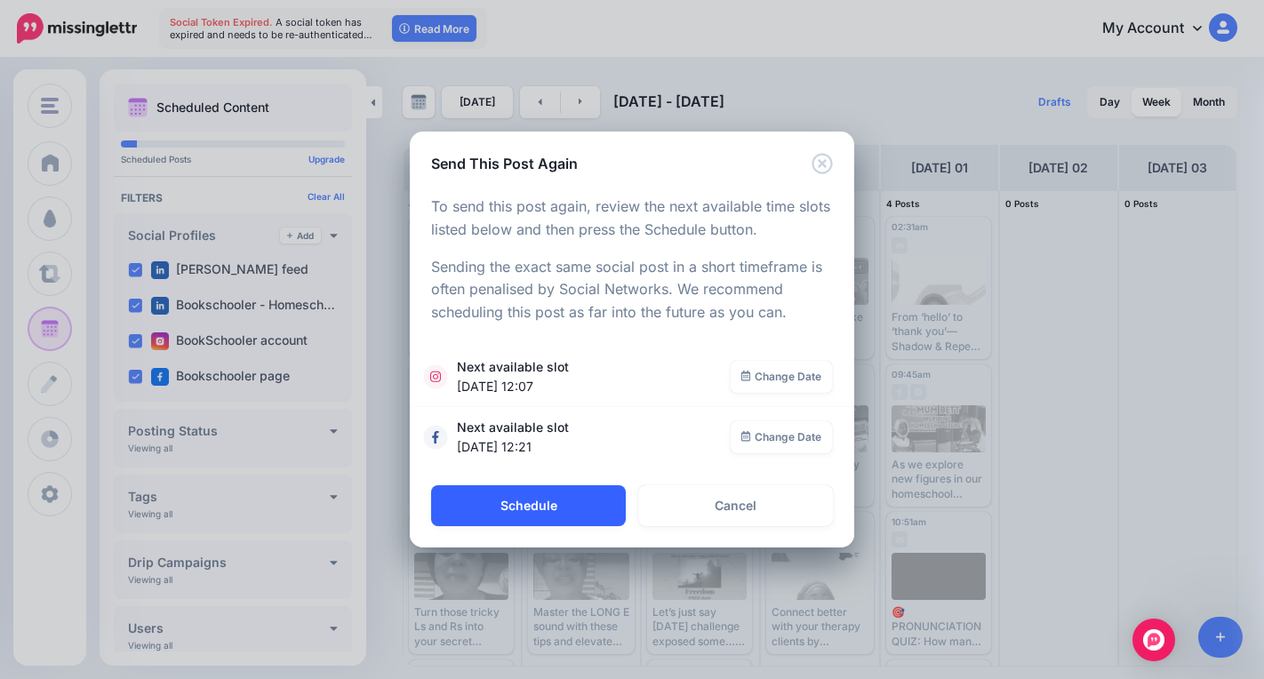
click at [568, 508] on button "Schedule" at bounding box center [528, 505] width 195 height 41
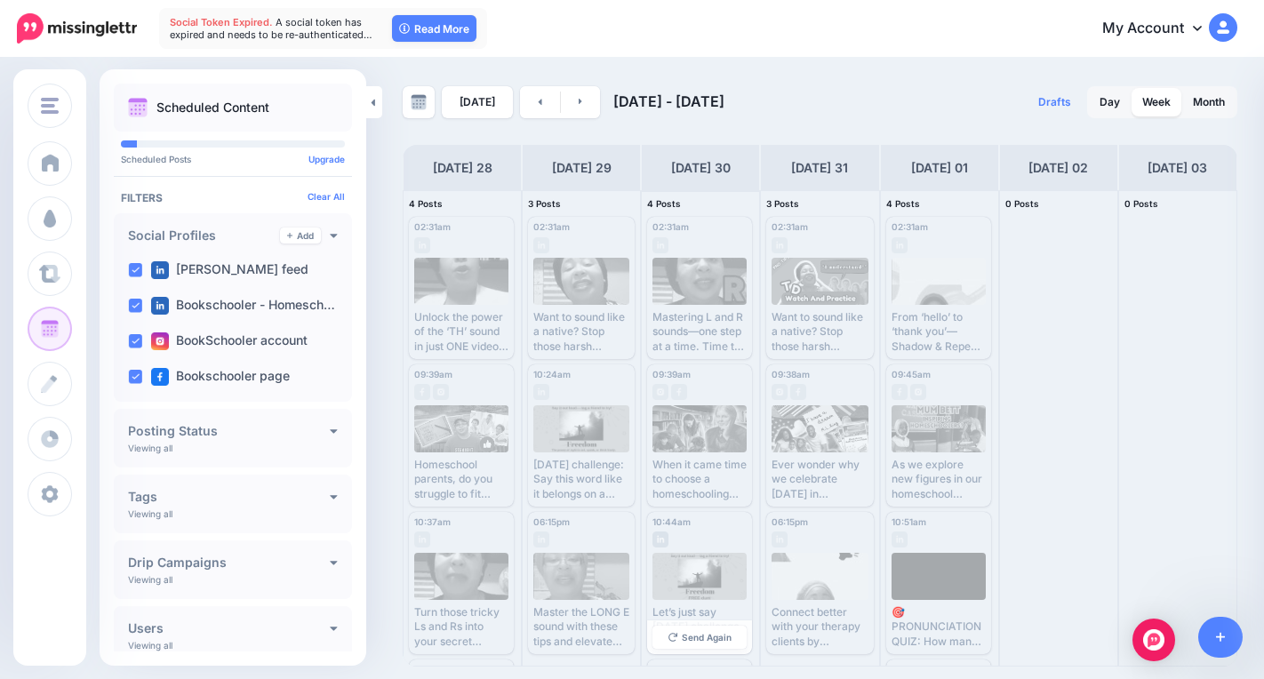
scroll to position [147, 0]
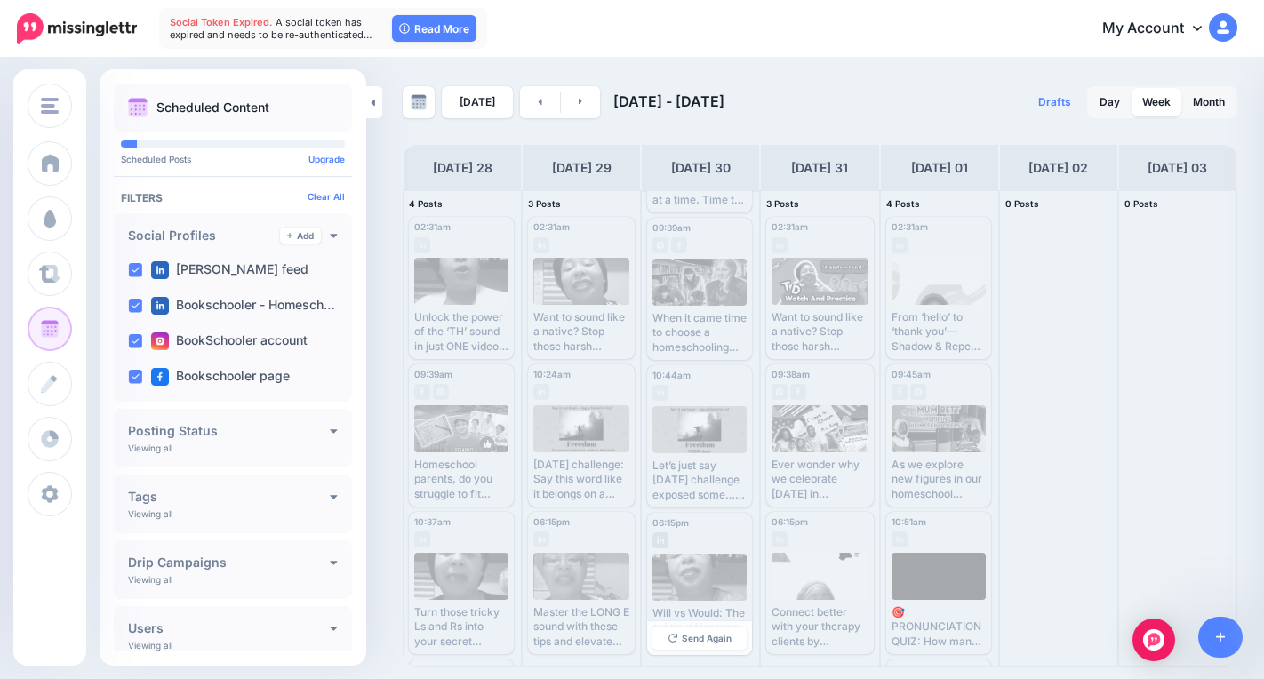
click at [689, 625] on div "Send Again" at bounding box center [699, 638] width 105 height 34
click at [688, 634] on span "Send Again" at bounding box center [707, 638] width 50 height 9
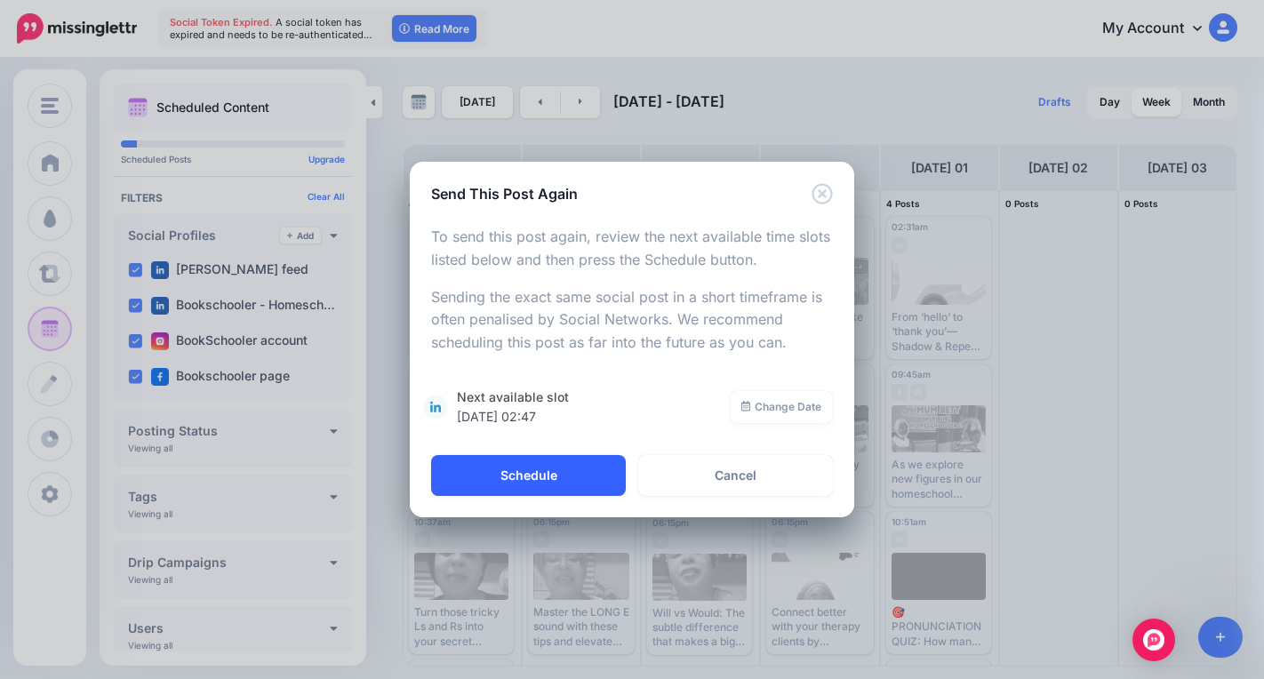
click at [522, 467] on button "Schedule" at bounding box center [528, 475] width 195 height 41
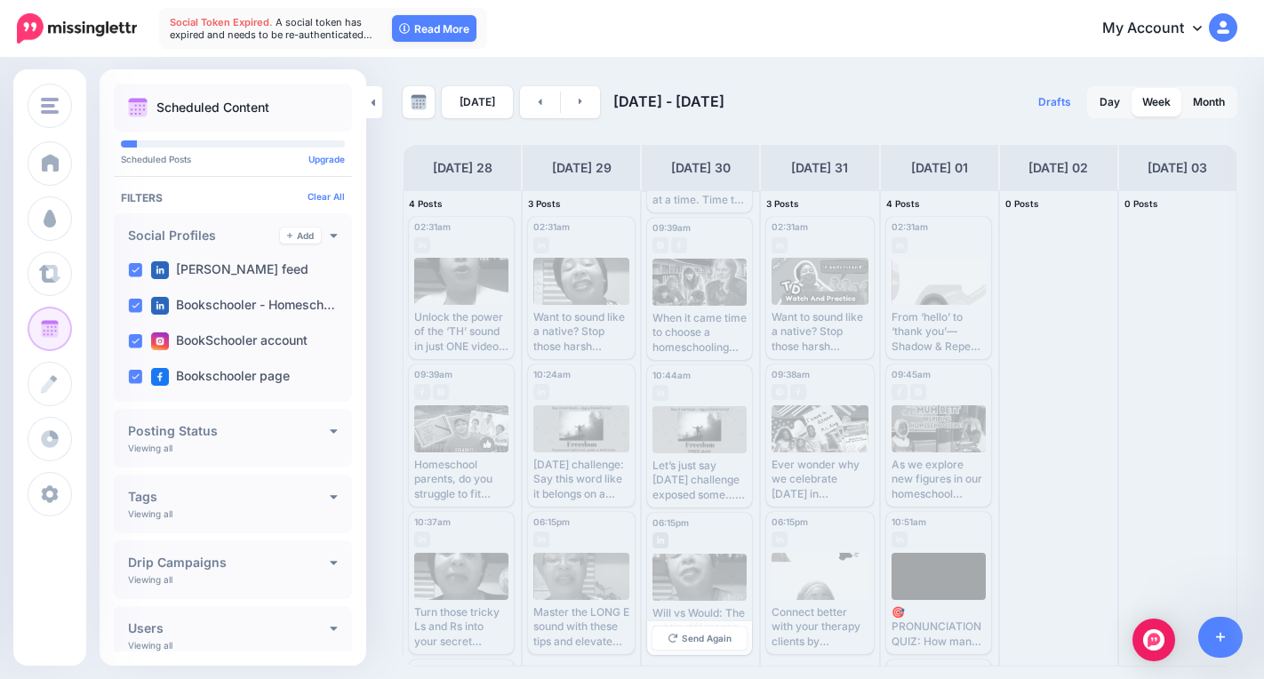
scroll to position [0, 0]
click at [818, 345] on span "Send Again" at bounding box center [827, 342] width 50 height 9
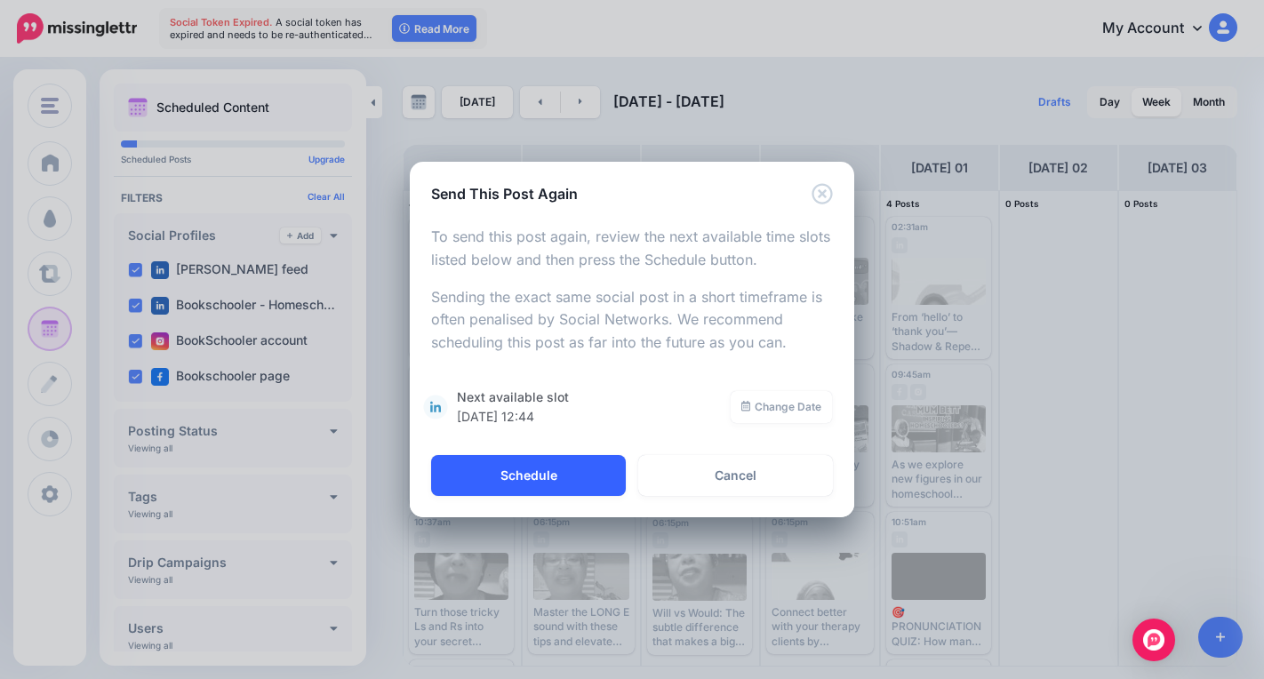
click at [508, 483] on button "Schedule" at bounding box center [528, 475] width 195 height 41
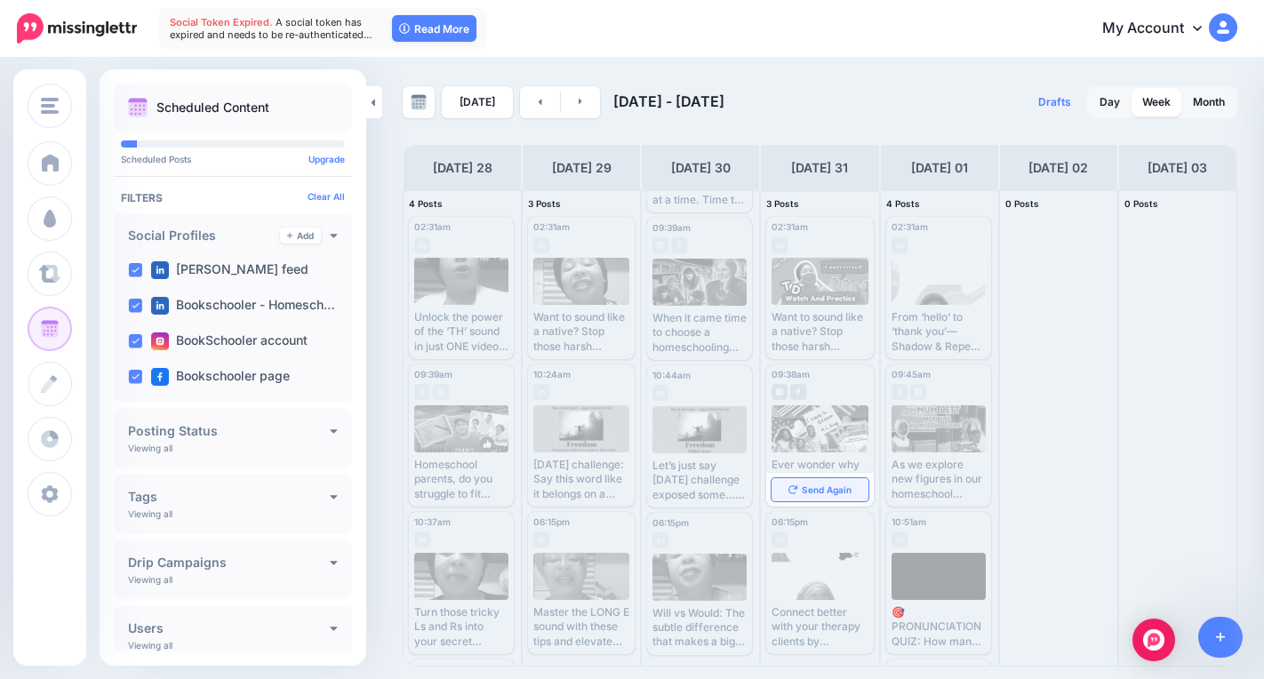
click at [815, 491] on span "Send Again" at bounding box center [827, 489] width 50 height 9
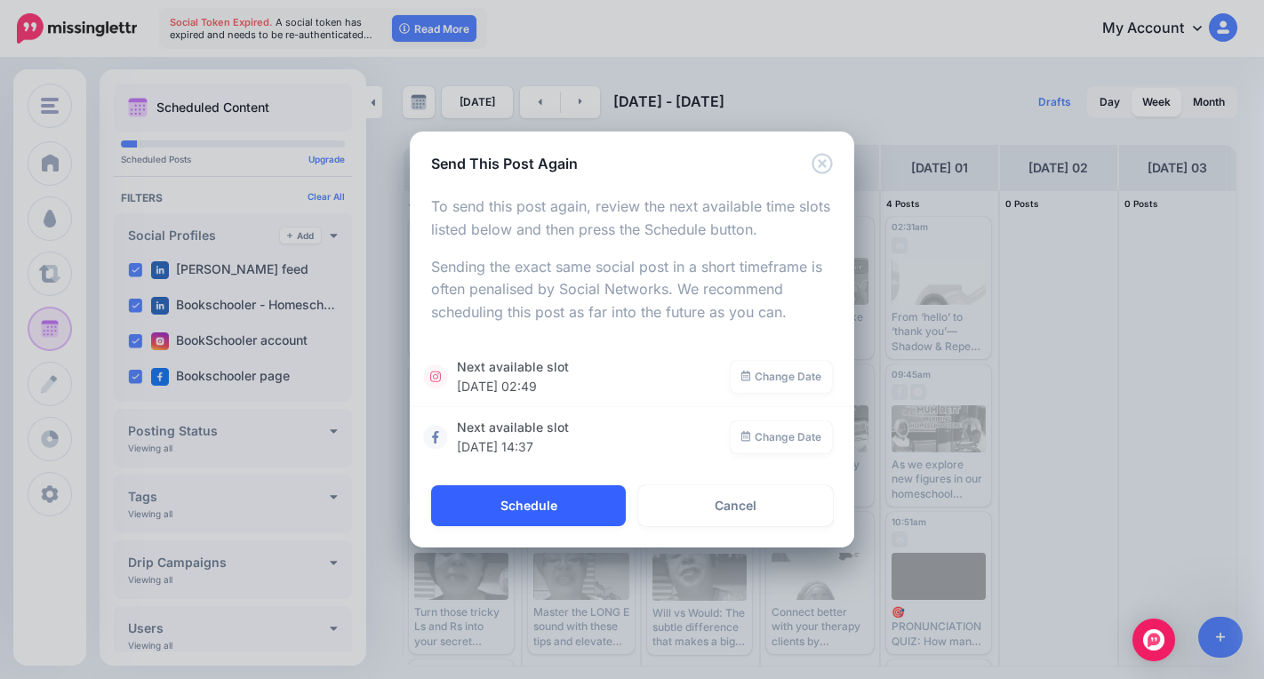
click at [530, 499] on button "Schedule" at bounding box center [528, 505] width 195 height 41
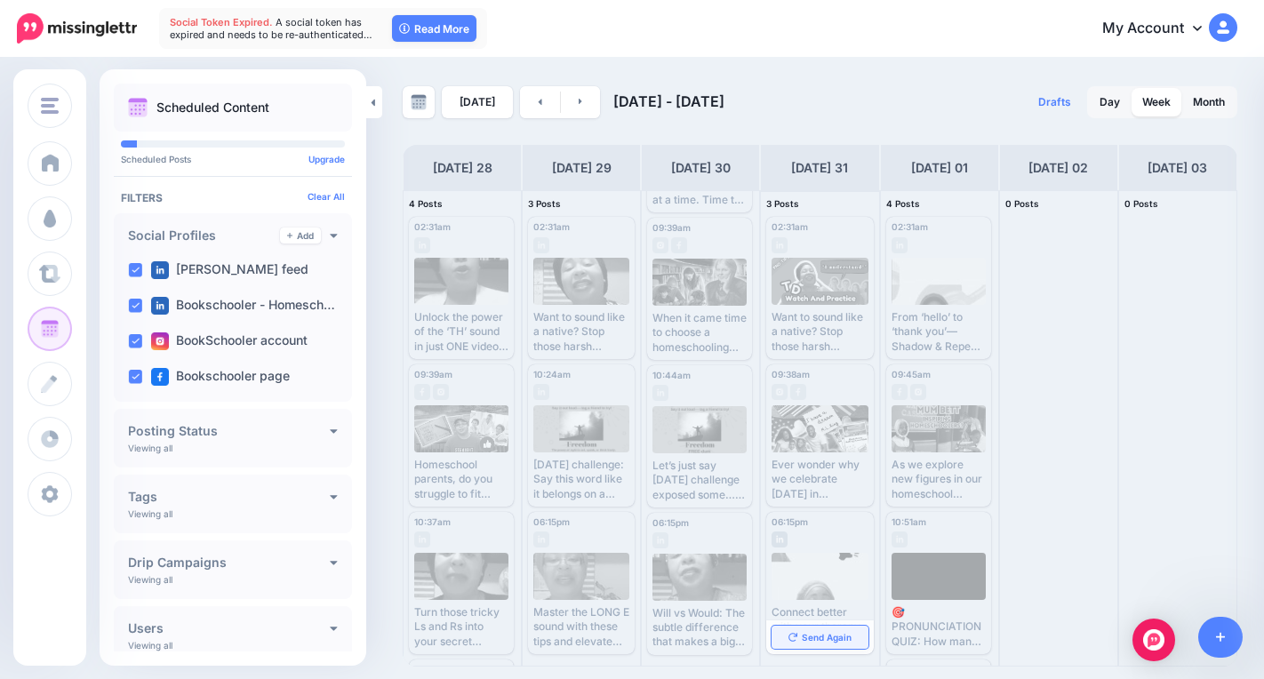
click at [817, 638] on span "Send Again" at bounding box center [827, 637] width 50 height 9
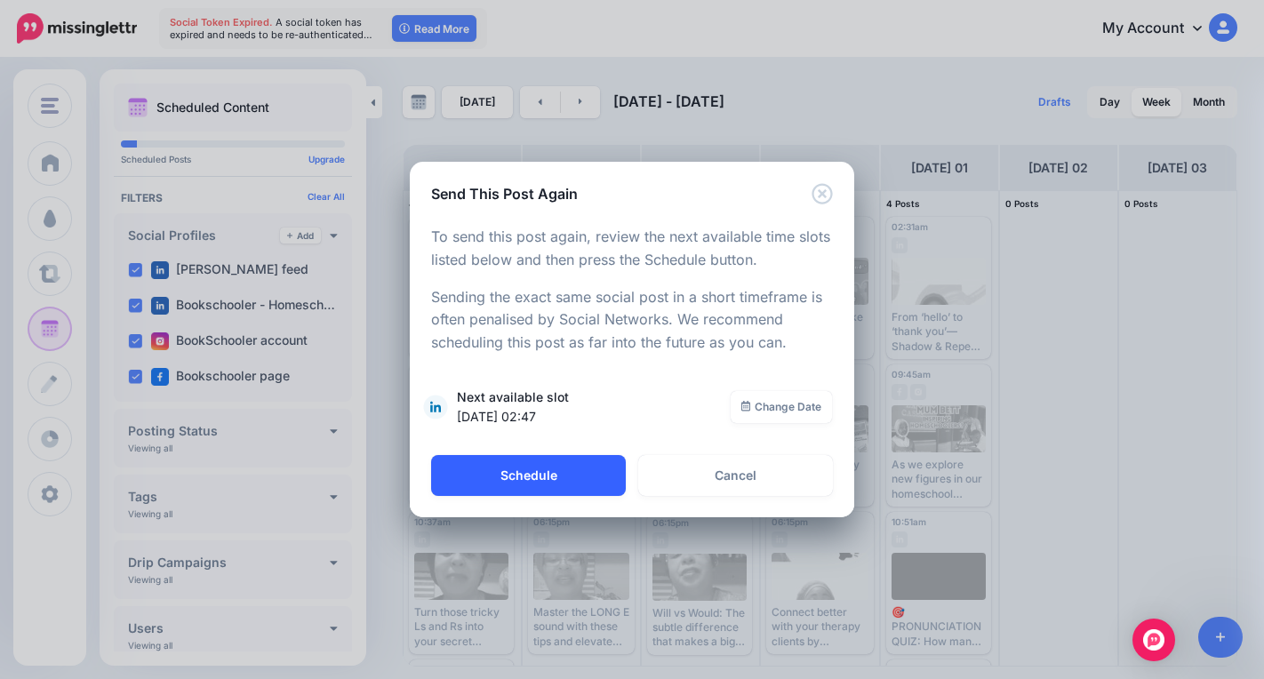
click at [542, 490] on button "Schedule" at bounding box center [528, 475] width 195 height 41
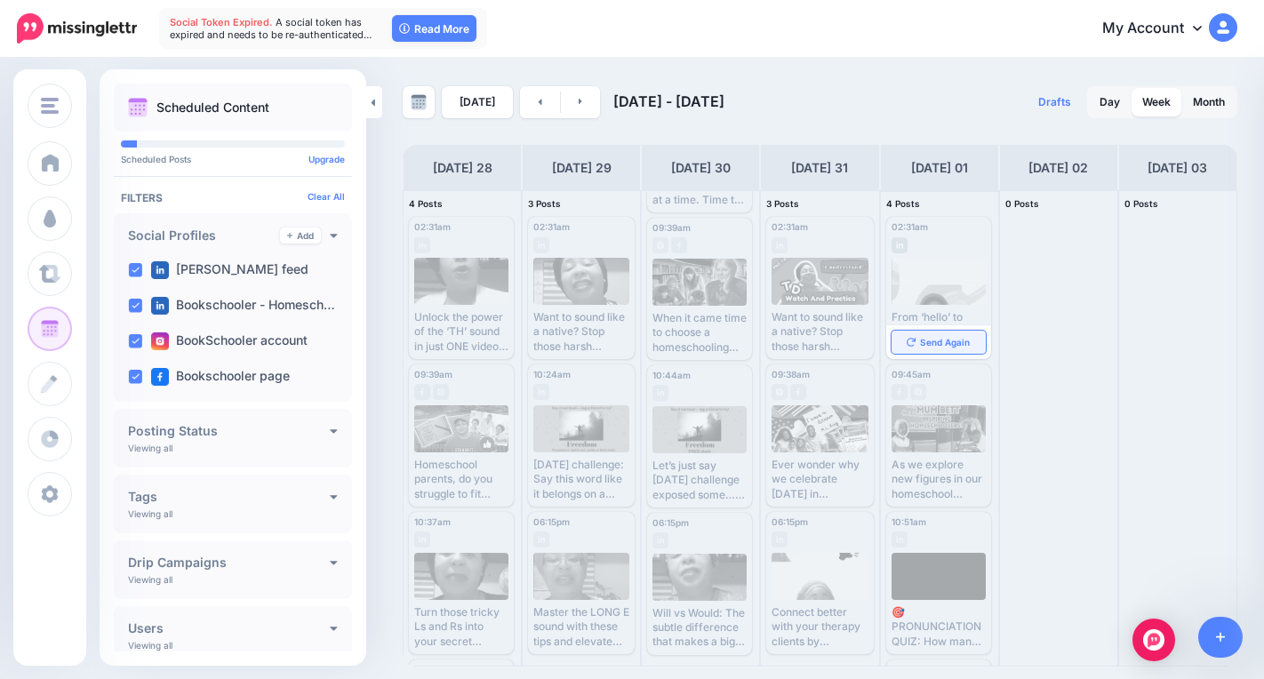
click at [909, 343] on icon at bounding box center [911, 342] width 9 height 9
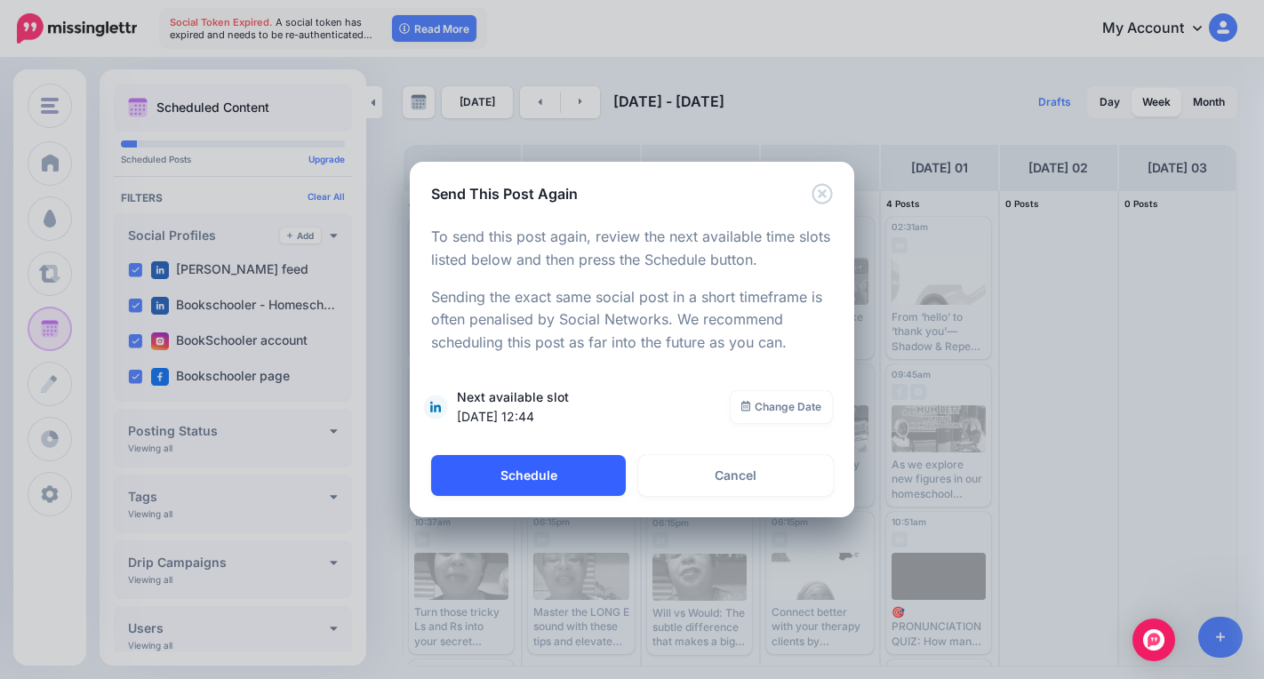
click at [551, 470] on button "Schedule" at bounding box center [528, 475] width 195 height 41
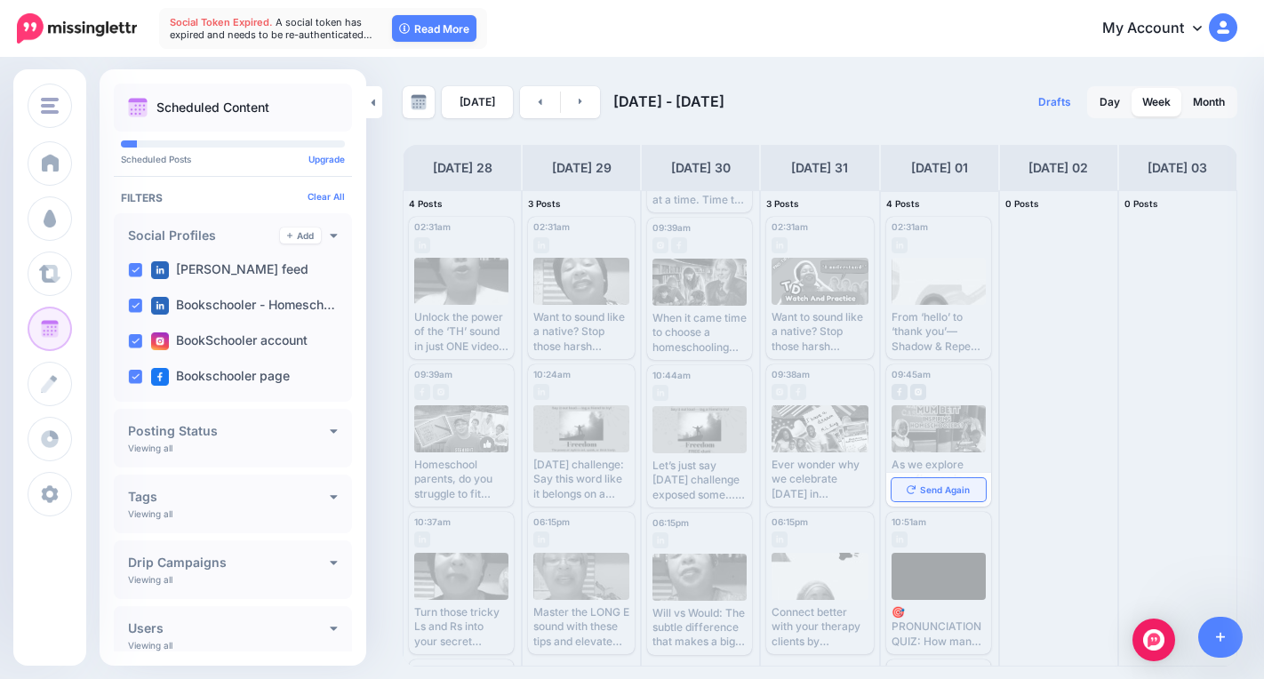
click at [920, 485] on span "Send Again" at bounding box center [945, 489] width 50 height 9
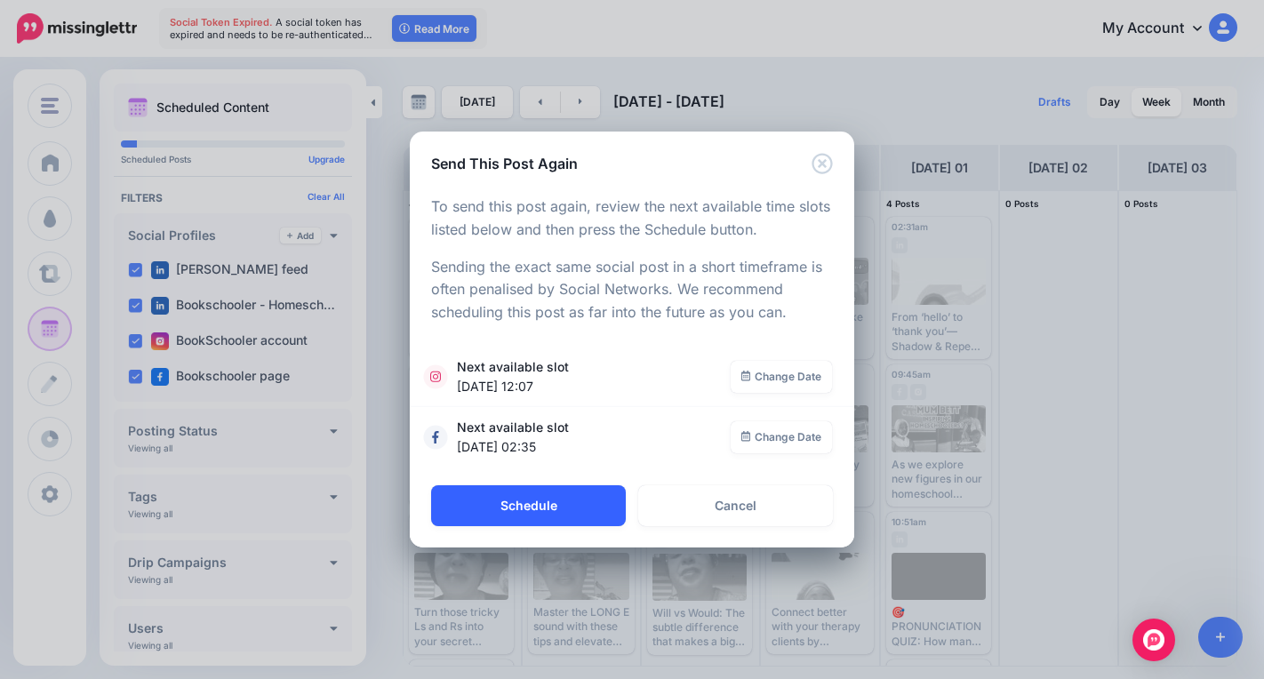
click at [582, 494] on button "Schedule" at bounding box center [528, 505] width 195 height 41
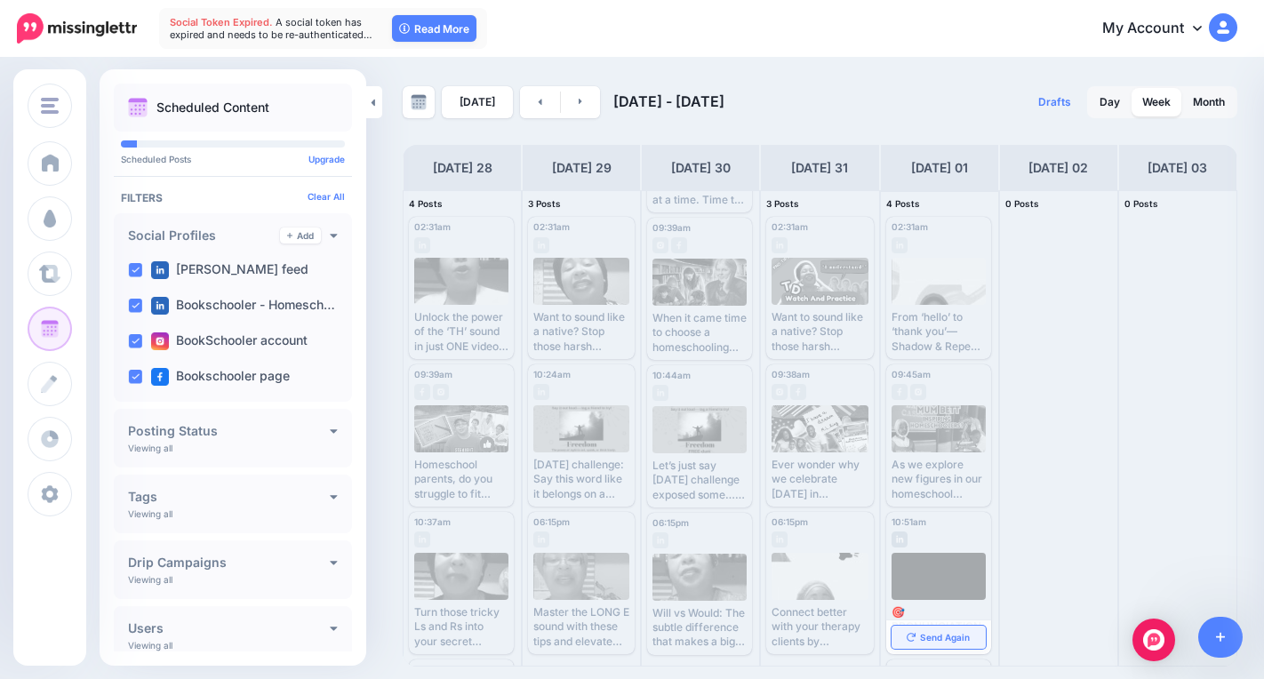
click at [927, 639] on span "Send Again" at bounding box center [945, 637] width 50 height 9
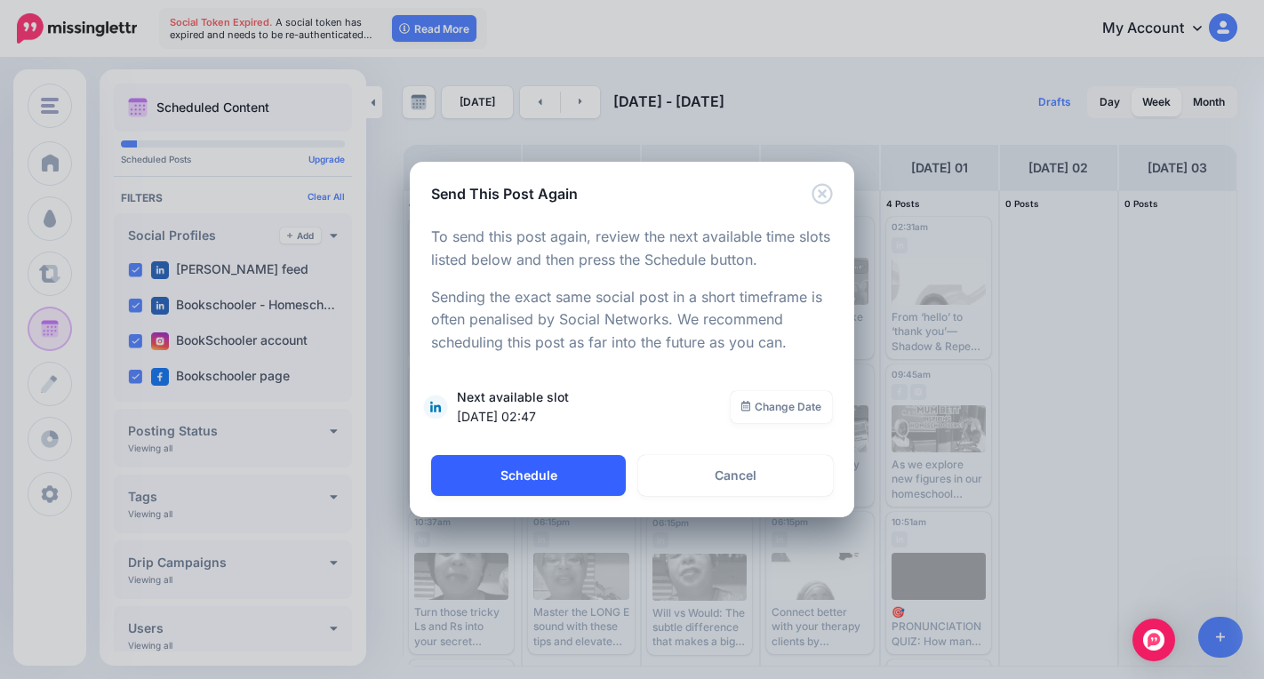
click at [571, 475] on button "Schedule" at bounding box center [528, 475] width 195 height 41
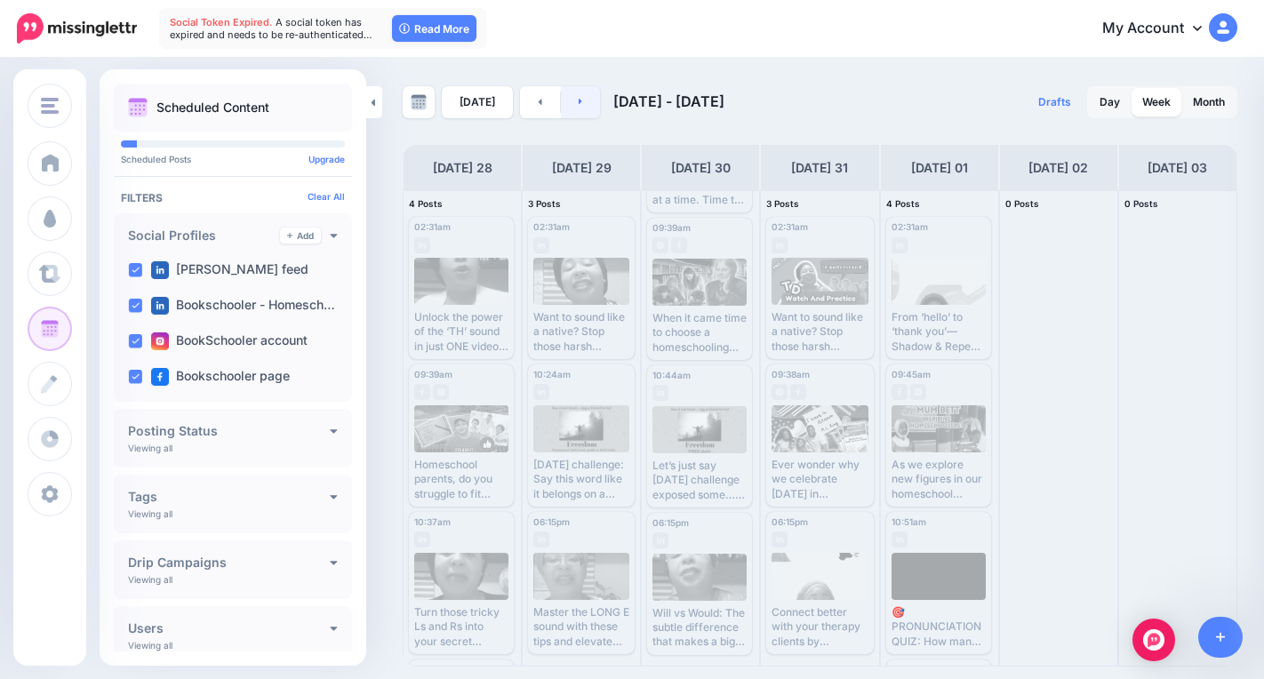
click at [579, 101] on icon at bounding box center [581, 101] width 4 height 11
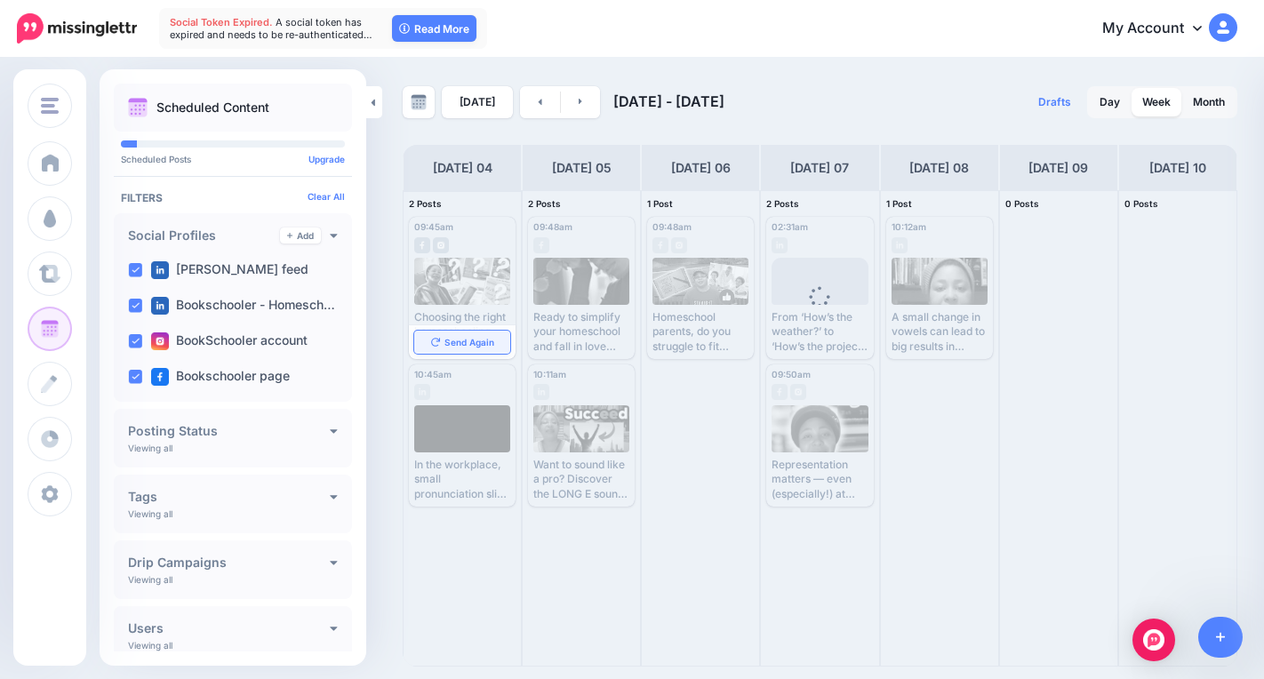
click at [484, 346] on span "Send Again" at bounding box center [469, 342] width 50 height 9
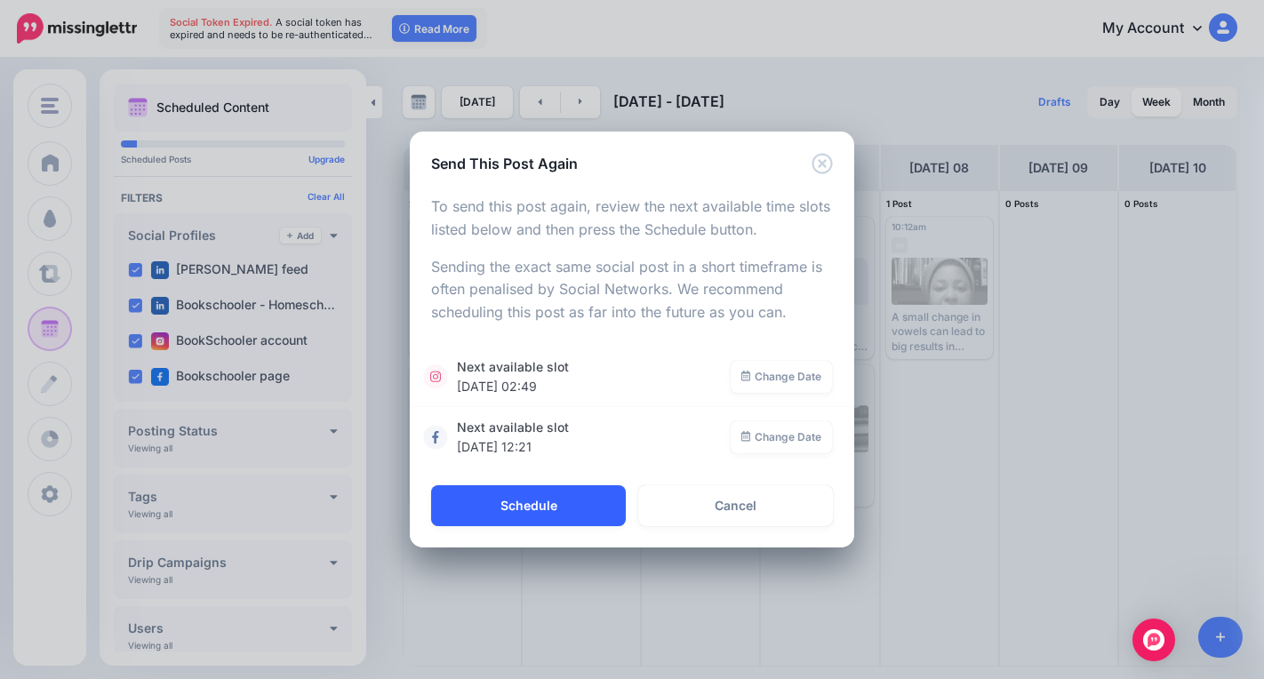
click at [481, 504] on button "Schedule" at bounding box center [528, 505] width 195 height 41
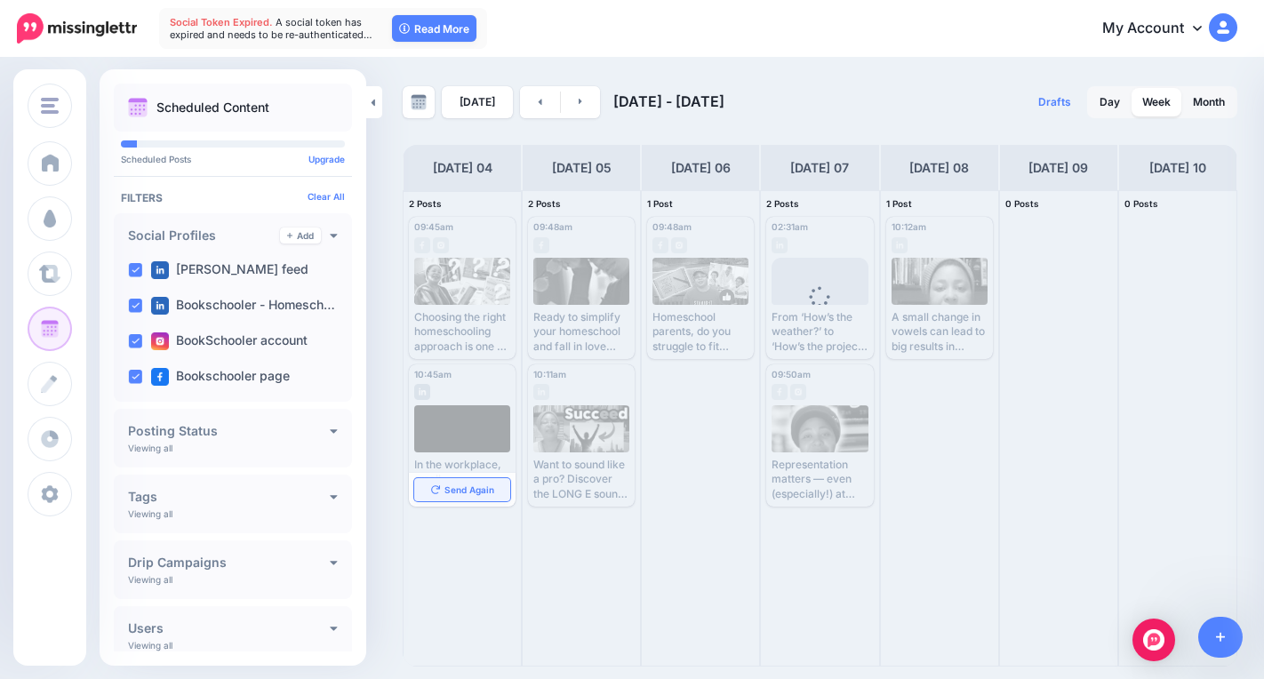
click at [456, 492] on span "Send Again" at bounding box center [469, 489] width 50 height 9
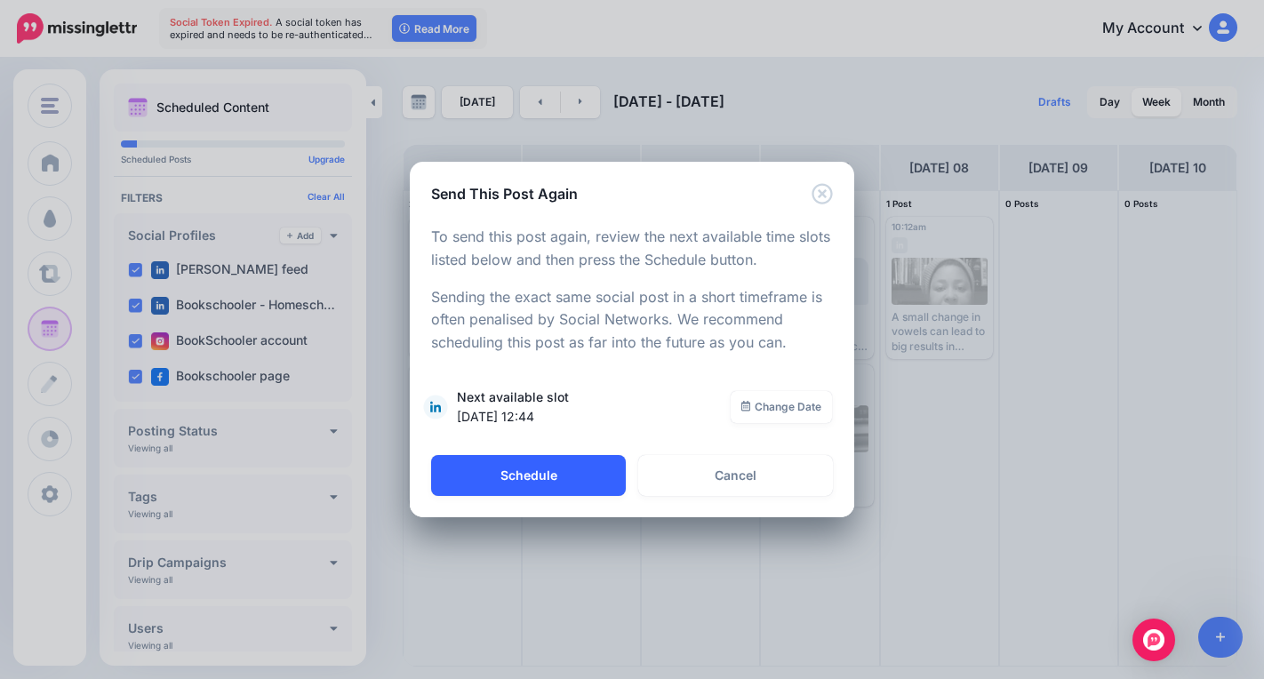
click at [486, 484] on button "Schedule" at bounding box center [528, 475] width 195 height 41
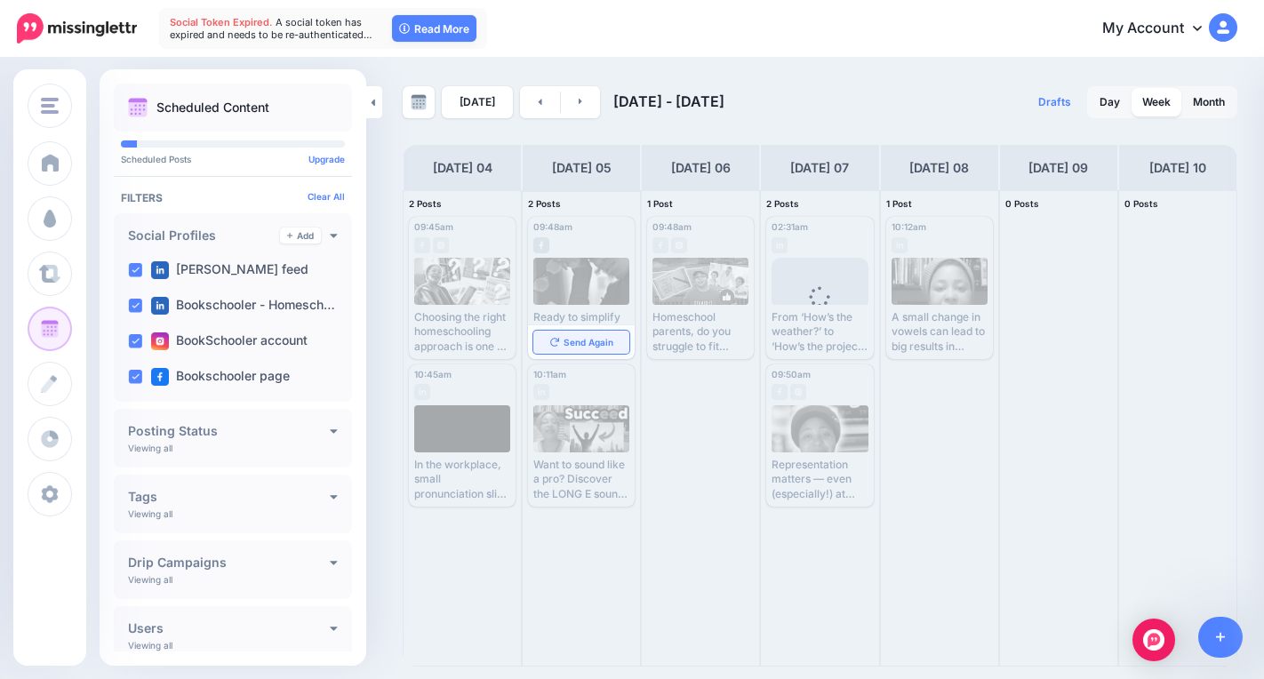
click at [578, 341] on span "Send Again" at bounding box center [588, 342] width 50 height 9
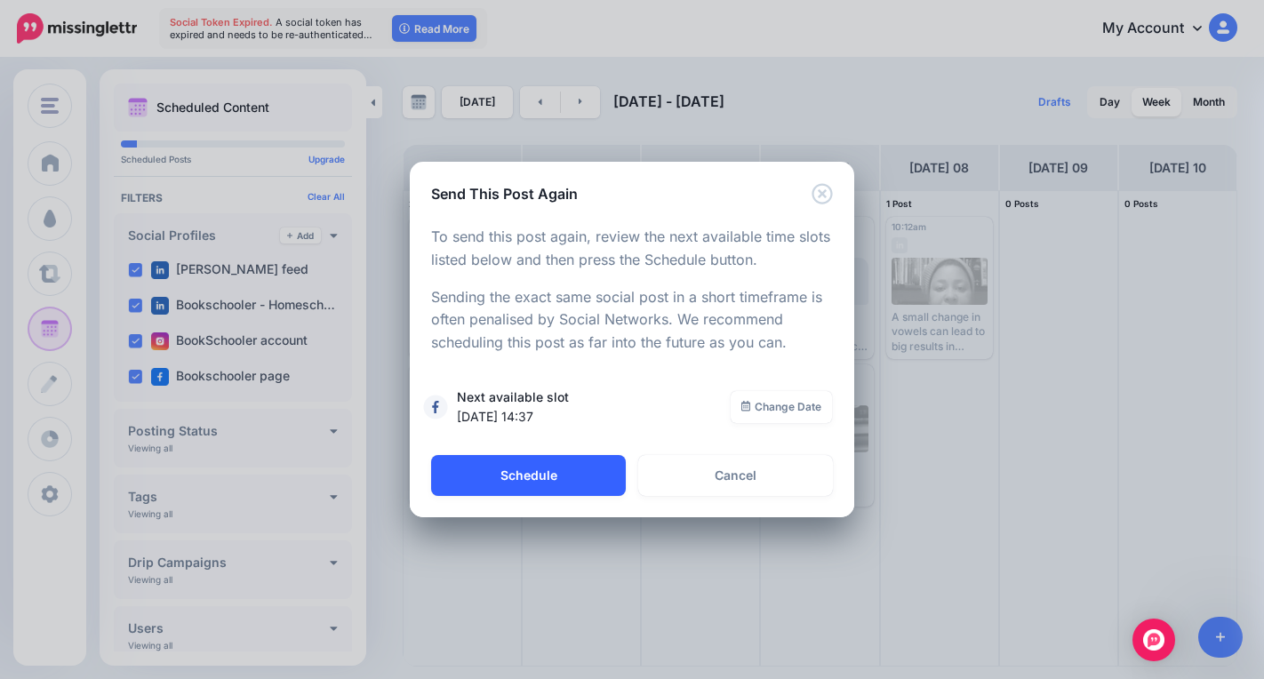
click at [539, 461] on button "Schedule" at bounding box center [528, 475] width 195 height 41
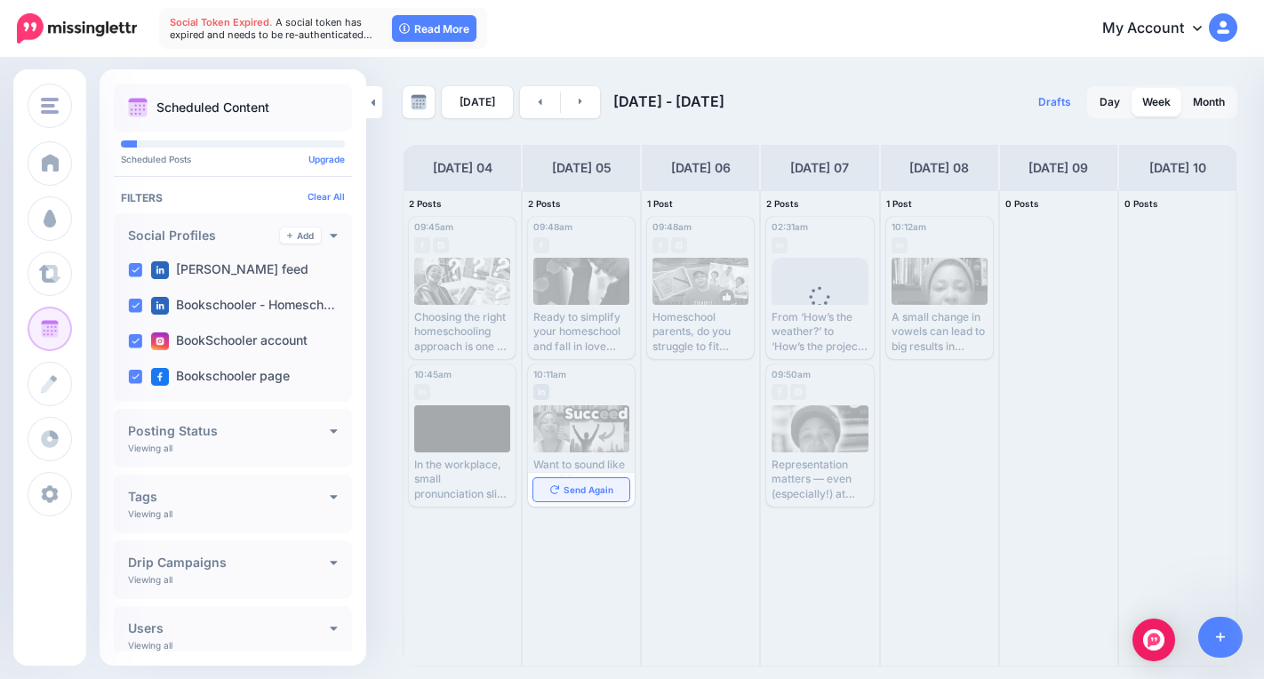
click at [566, 490] on span "Send Again" at bounding box center [588, 489] width 50 height 9
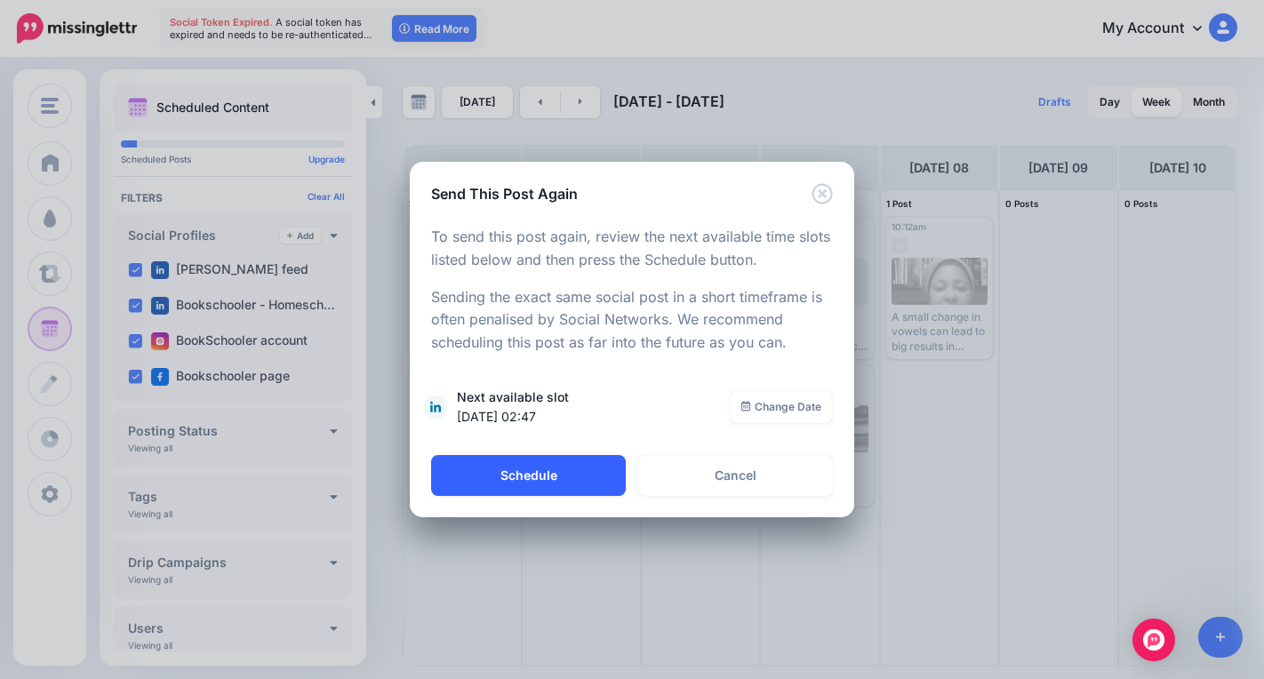
click at [574, 483] on button "Schedule" at bounding box center [528, 475] width 195 height 41
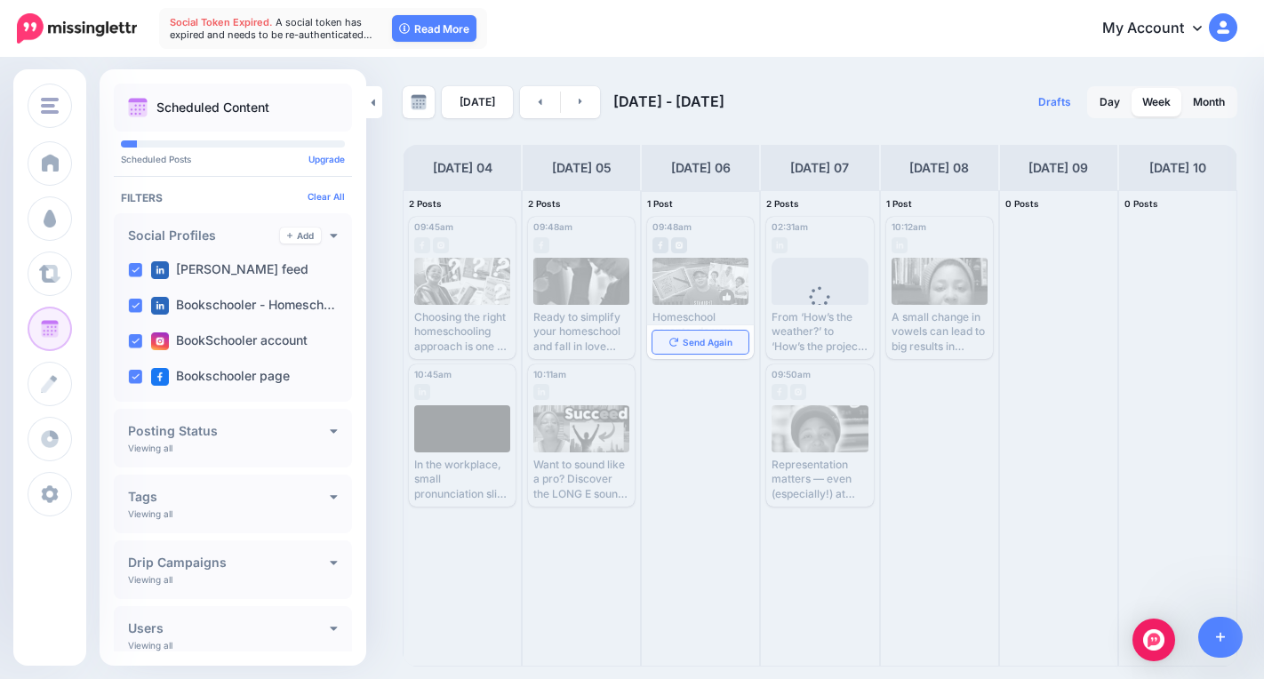
click at [714, 340] on span "Send Again" at bounding box center [708, 342] width 50 height 9
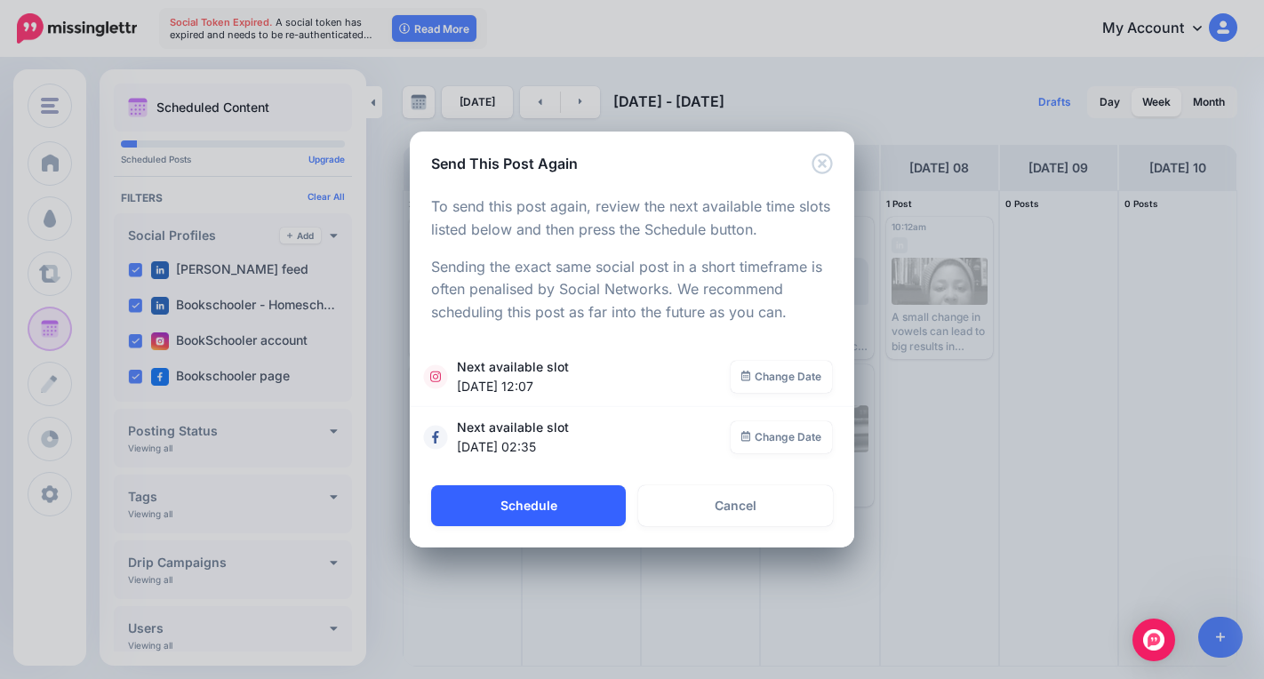
click at [558, 507] on button "Schedule" at bounding box center [528, 505] width 195 height 41
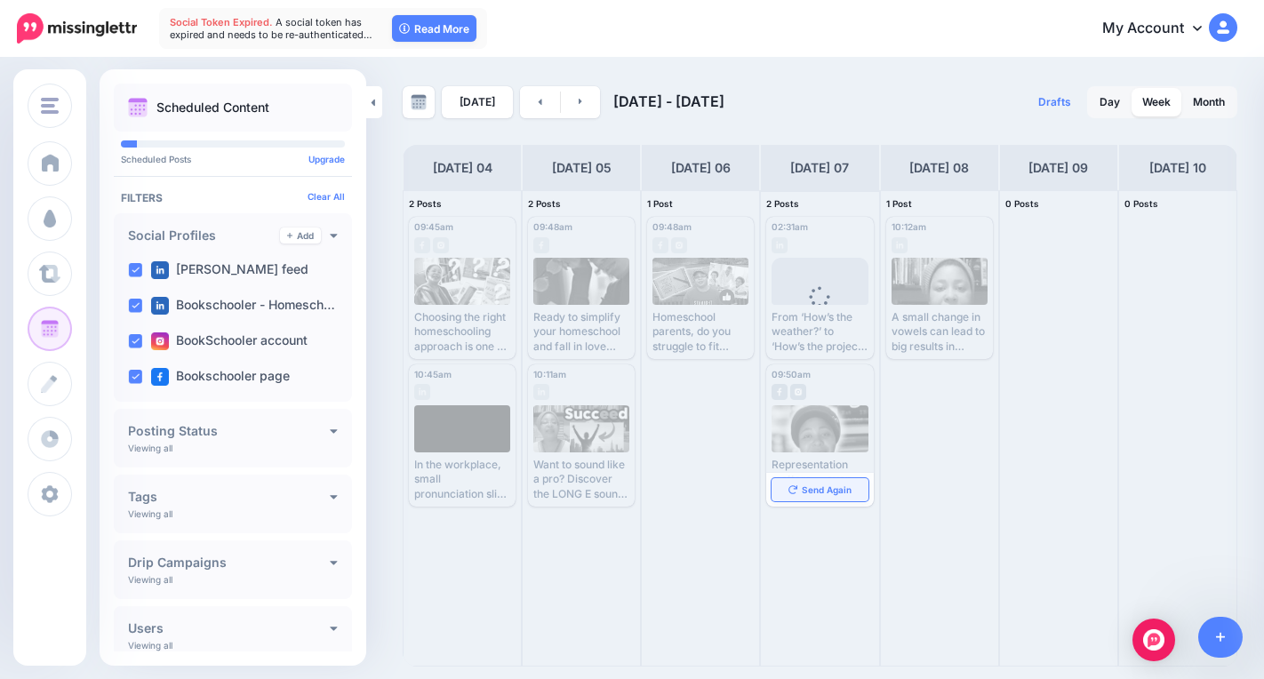
click at [782, 493] on link "Send Again" at bounding box center [819, 489] width 96 height 23
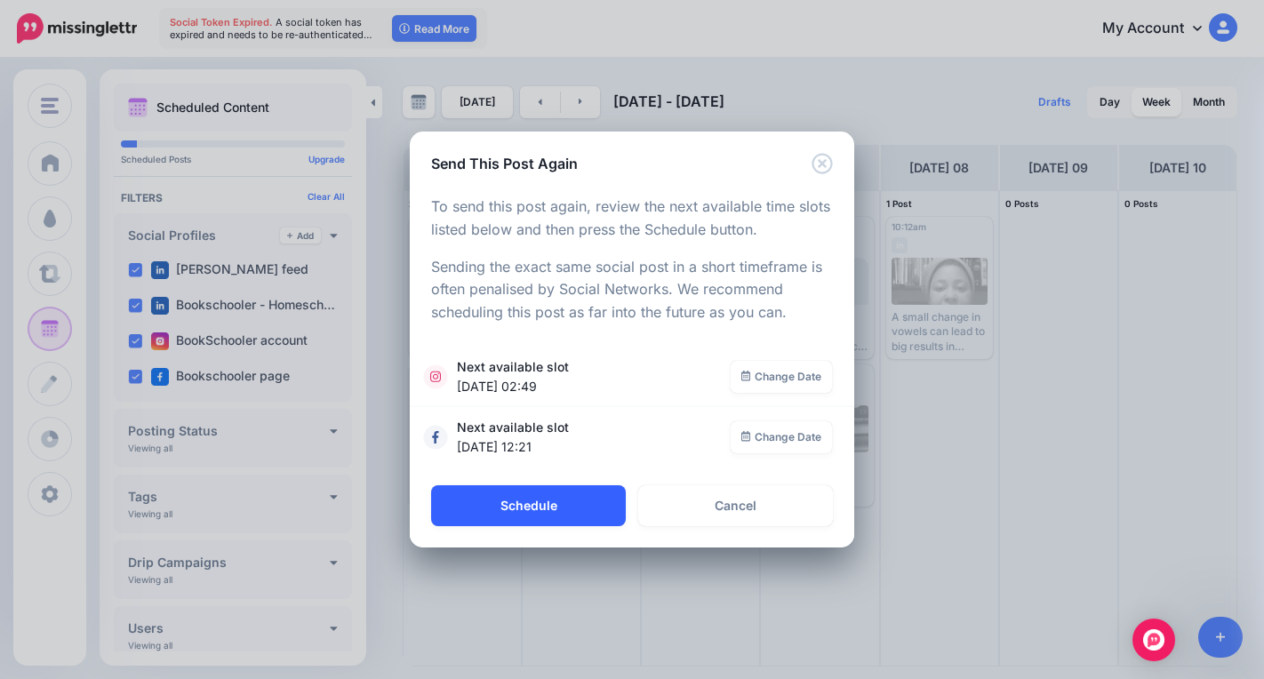
click at [587, 508] on button "Schedule" at bounding box center [528, 505] width 195 height 41
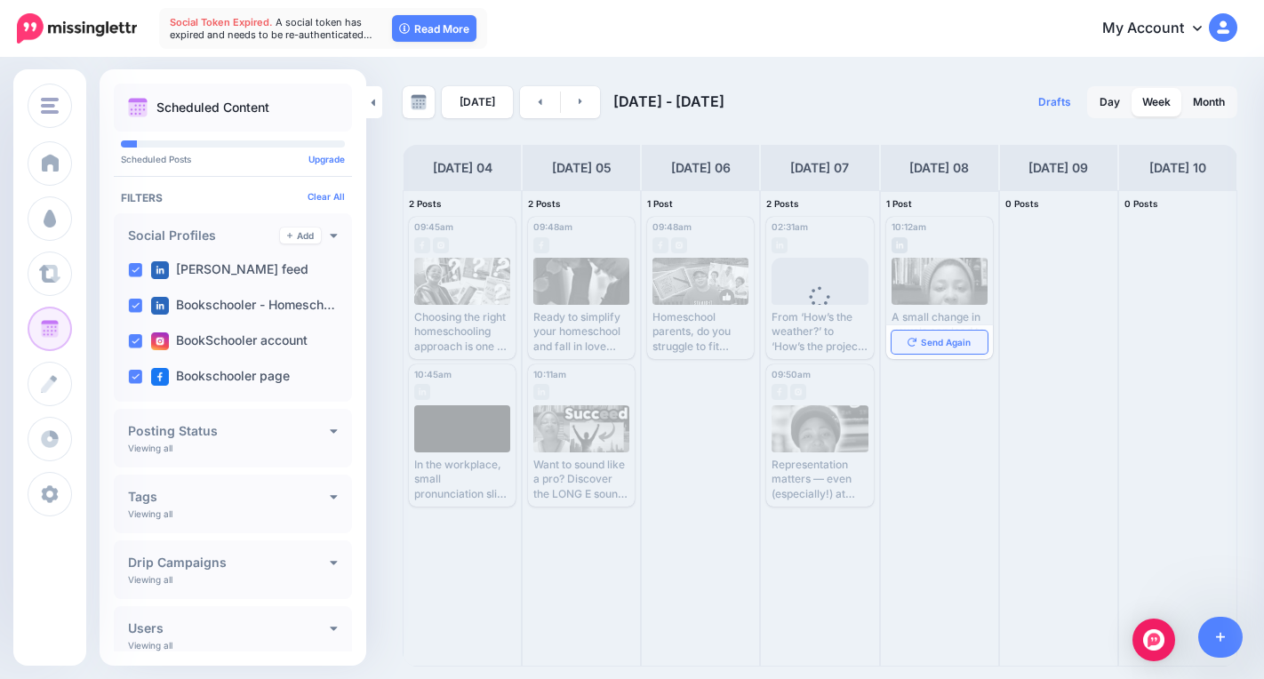
click at [929, 341] on span "Send Again" at bounding box center [946, 342] width 50 height 9
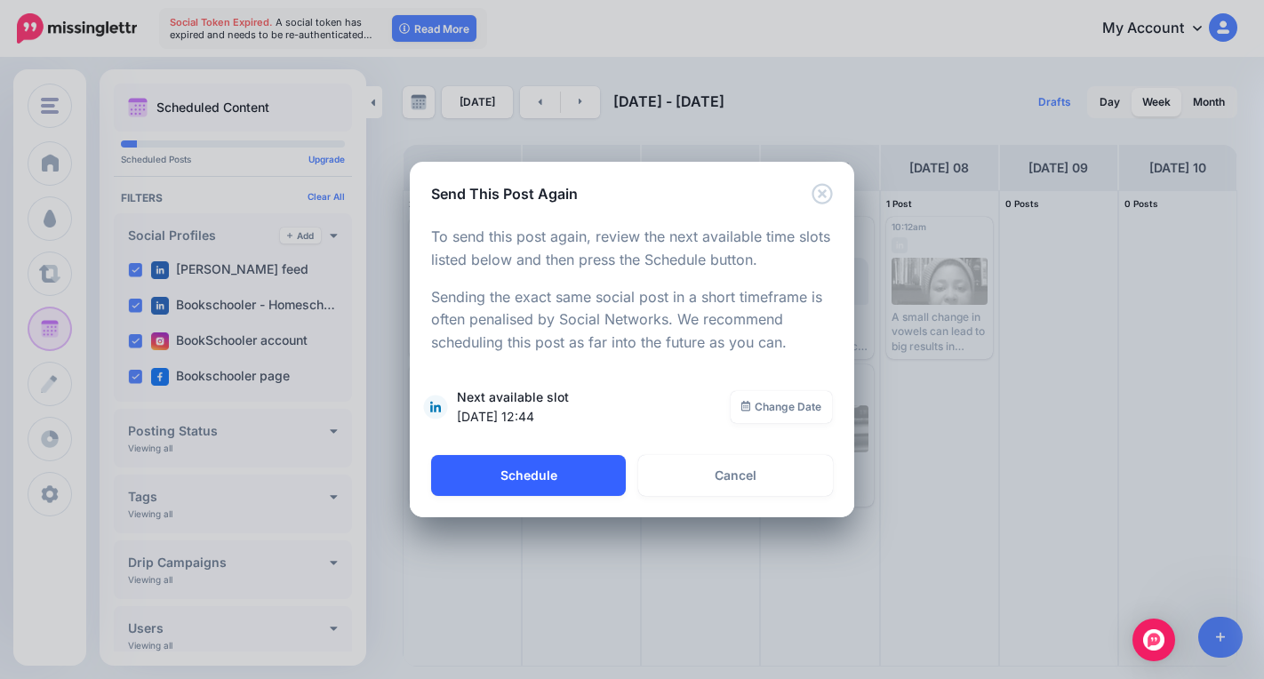
click at [512, 474] on button "Schedule" at bounding box center [528, 475] width 195 height 41
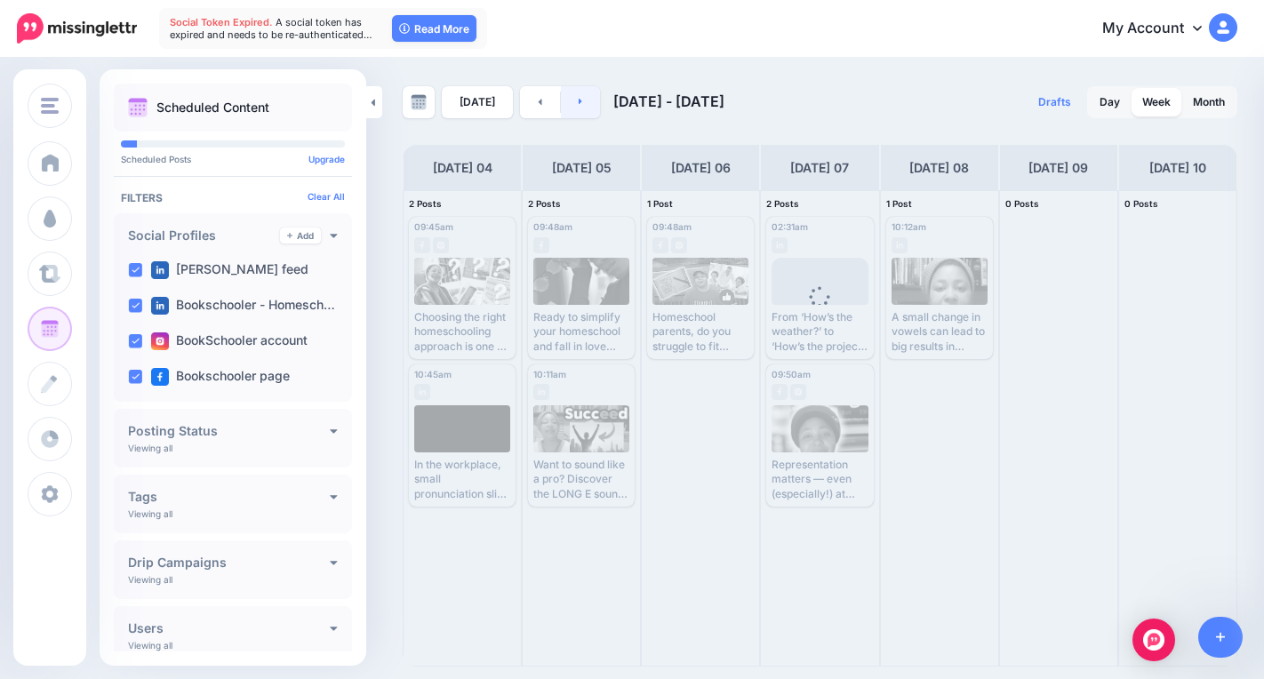
click at [582, 104] on link at bounding box center [581, 102] width 40 height 32
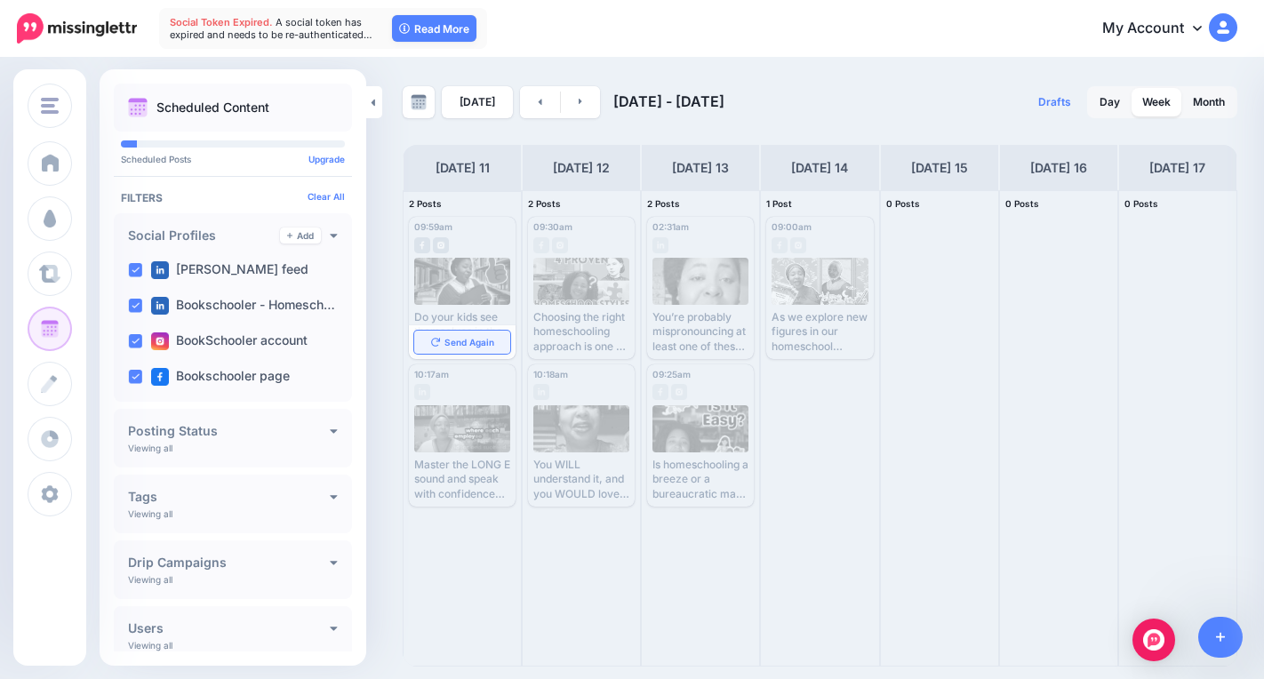
click at [454, 344] on span "Send Again" at bounding box center [469, 342] width 50 height 9
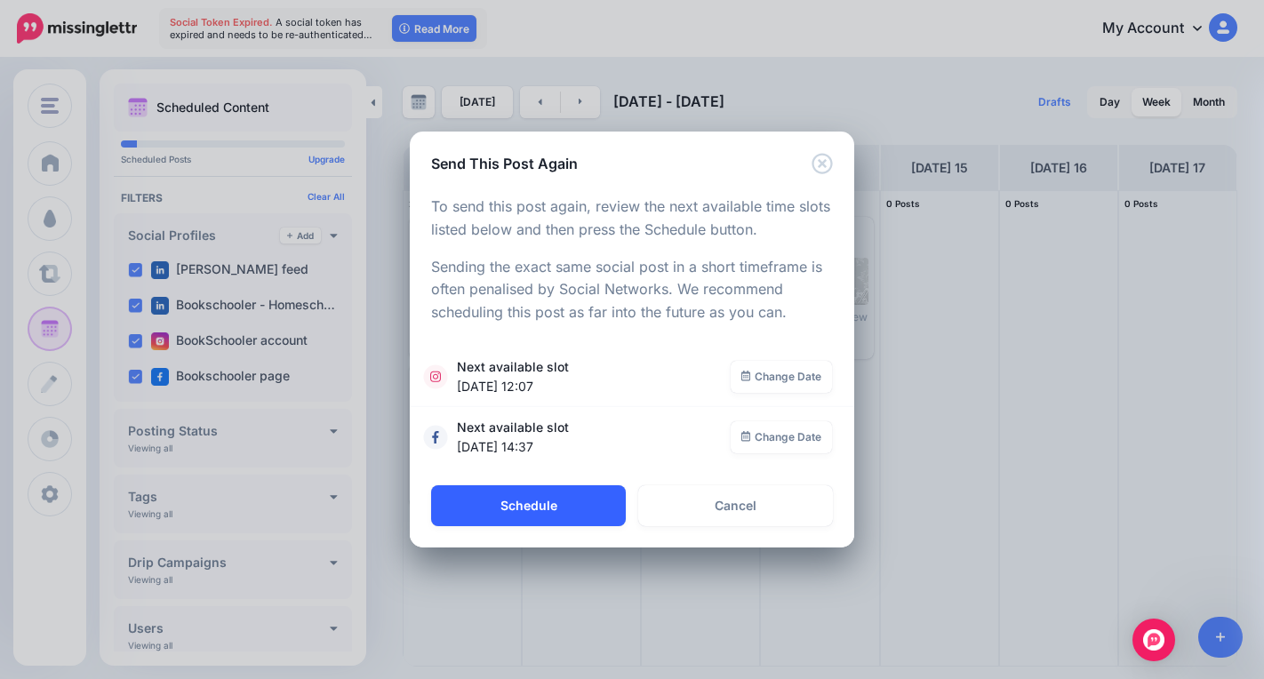
click at [504, 506] on button "Schedule" at bounding box center [528, 505] width 195 height 41
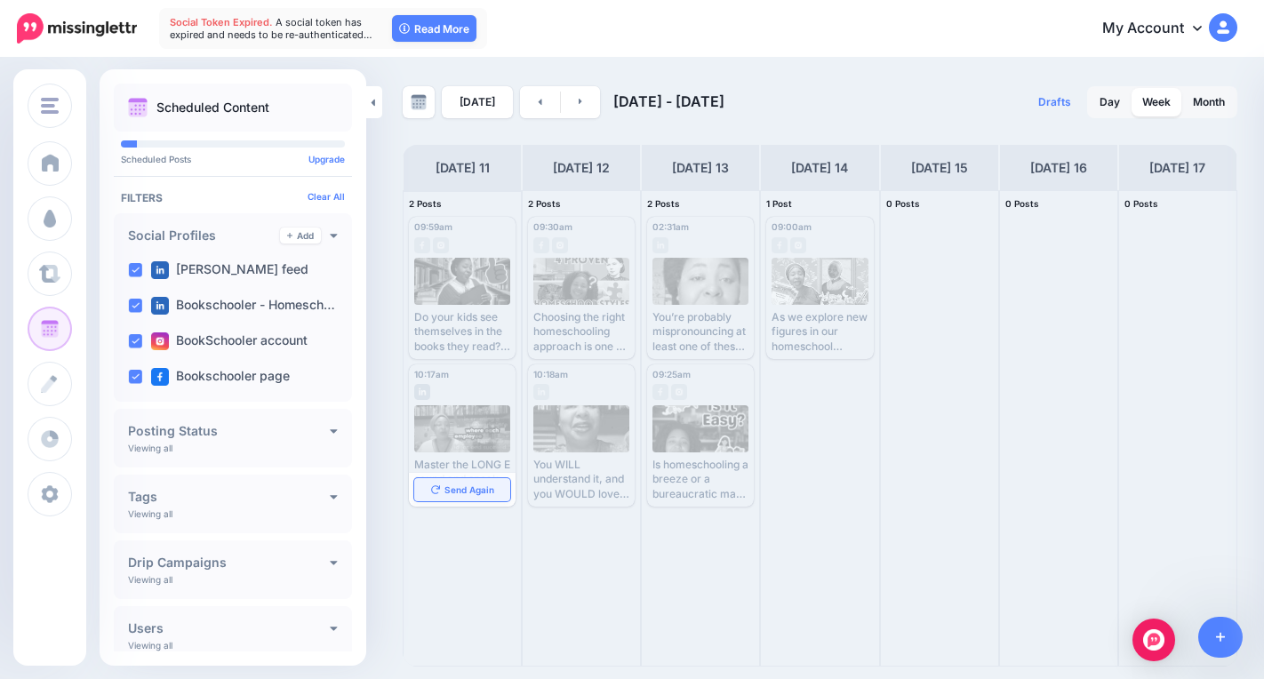
click at [450, 494] on span "Send Again" at bounding box center [469, 489] width 50 height 9
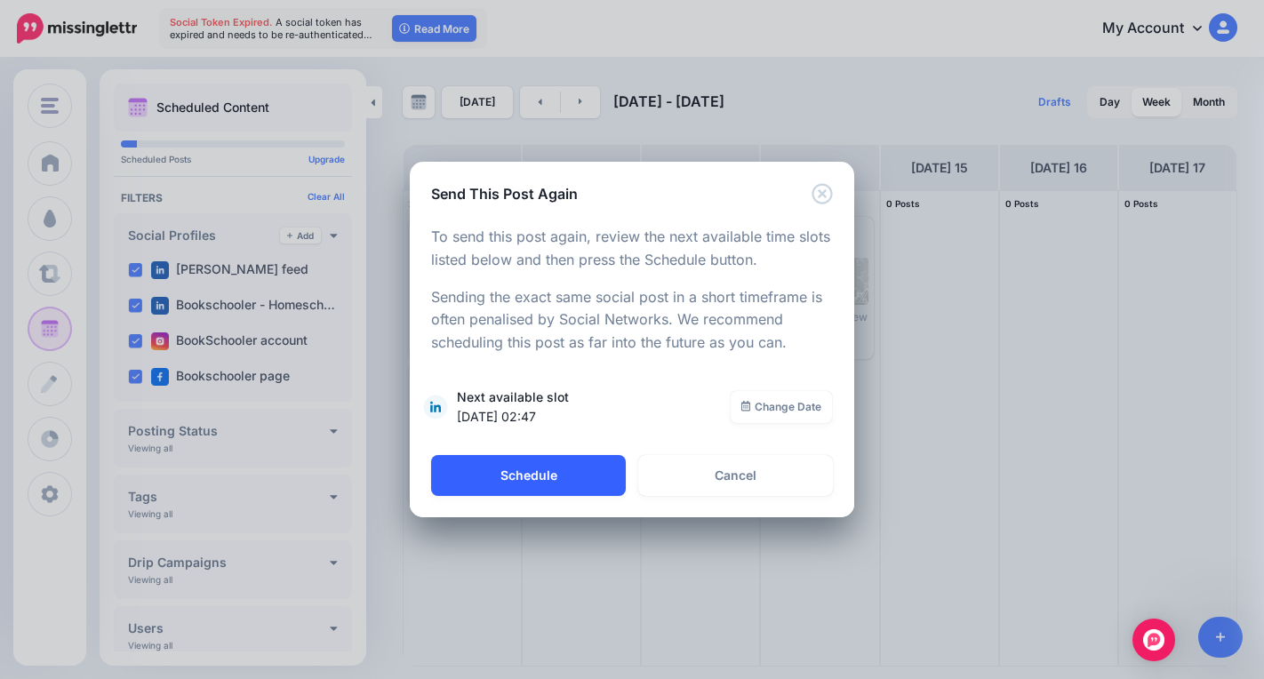
click at [485, 474] on button "Schedule" at bounding box center [528, 475] width 195 height 41
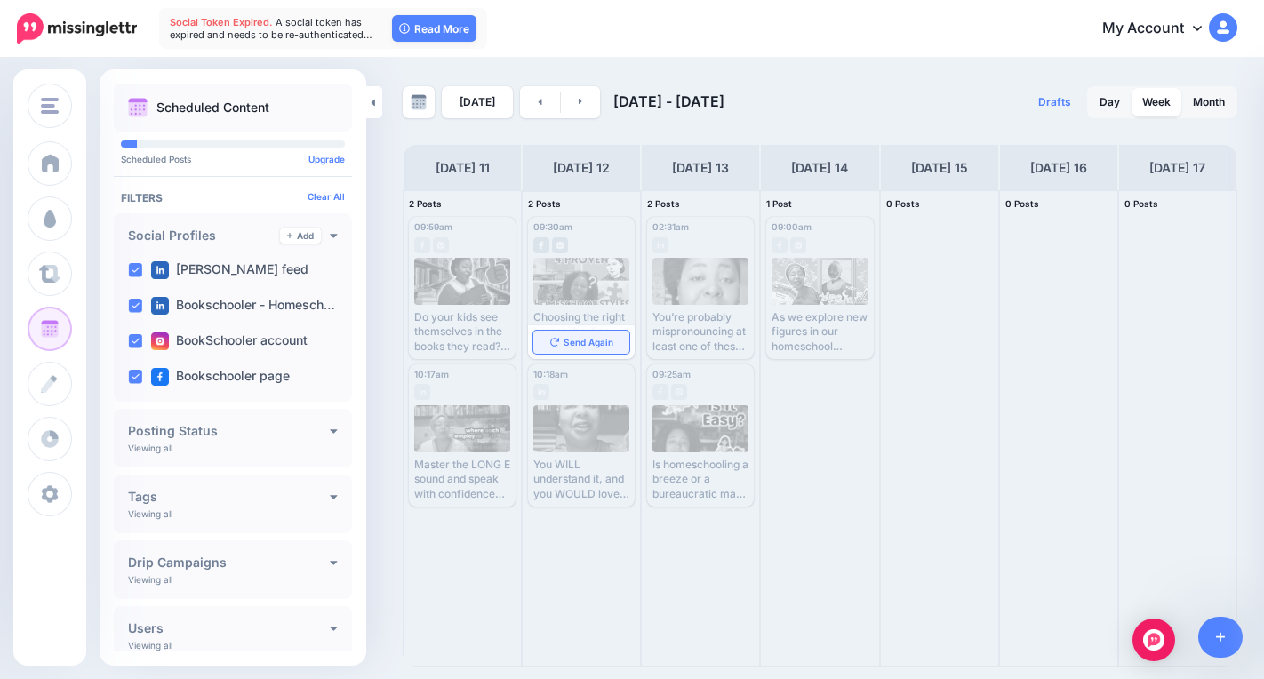
click at [592, 342] on span "Send Again" at bounding box center [588, 342] width 50 height 9
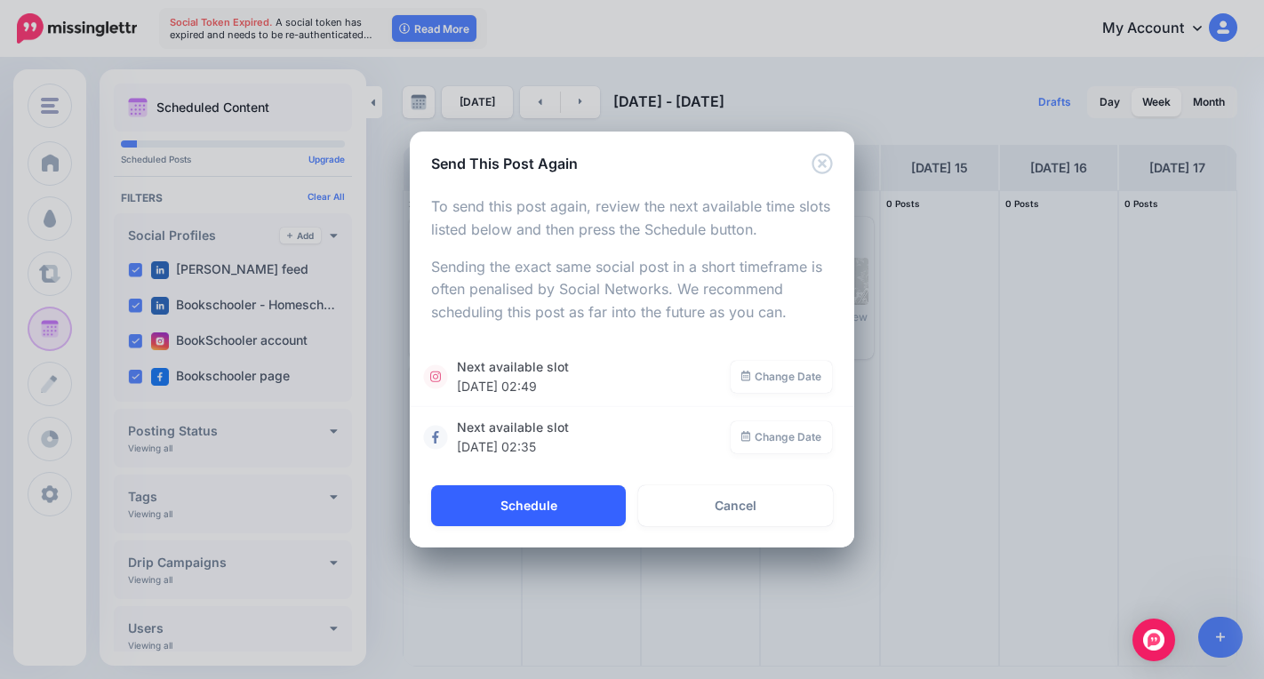
click at [536, 506] on button "Schedule" at bounding box center [528, 505] width 195 height 41
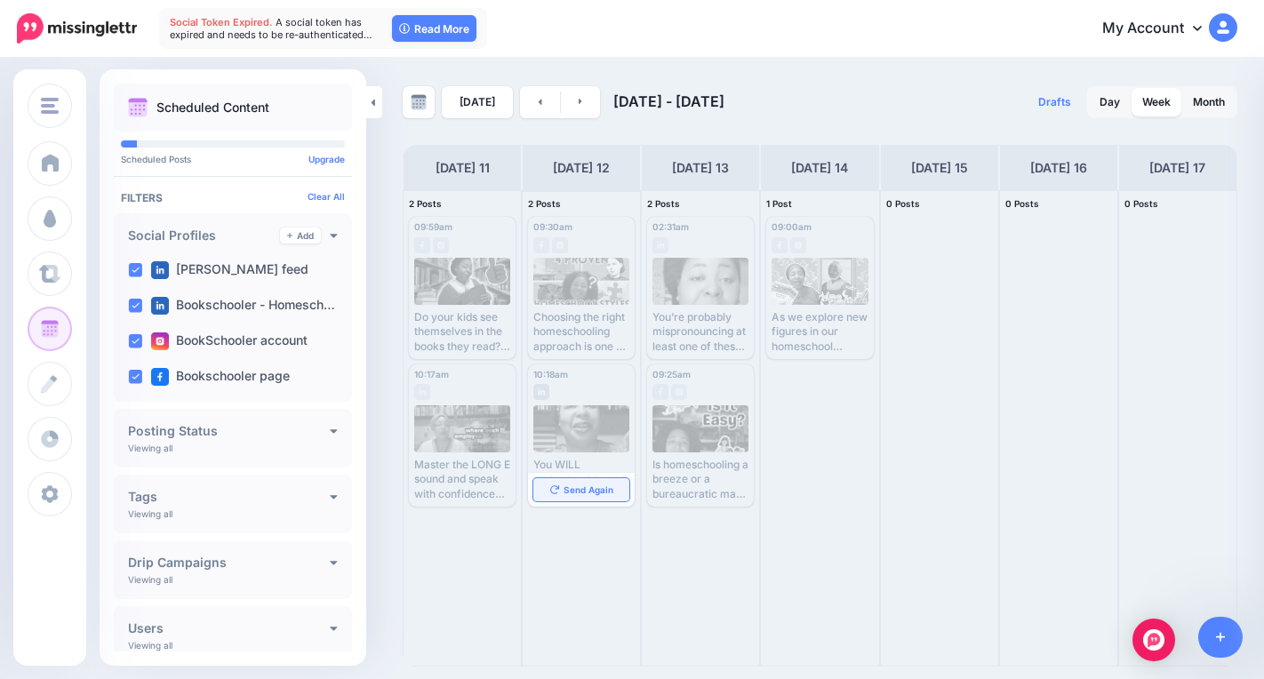
click at [580, 486] on span "Send Again" at bounding box center [588, 489] width 50 height 9
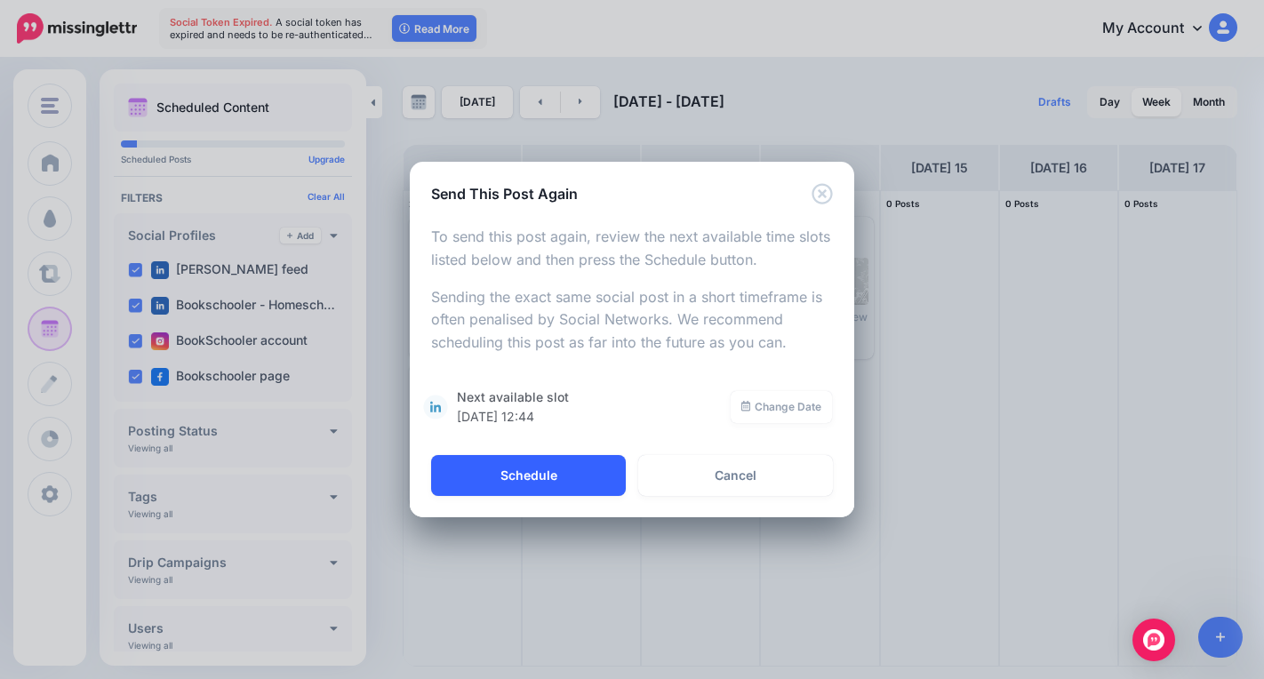
click at [573, 484] on button "Schedule" at bounding box center [528, 475] width 195 height 41
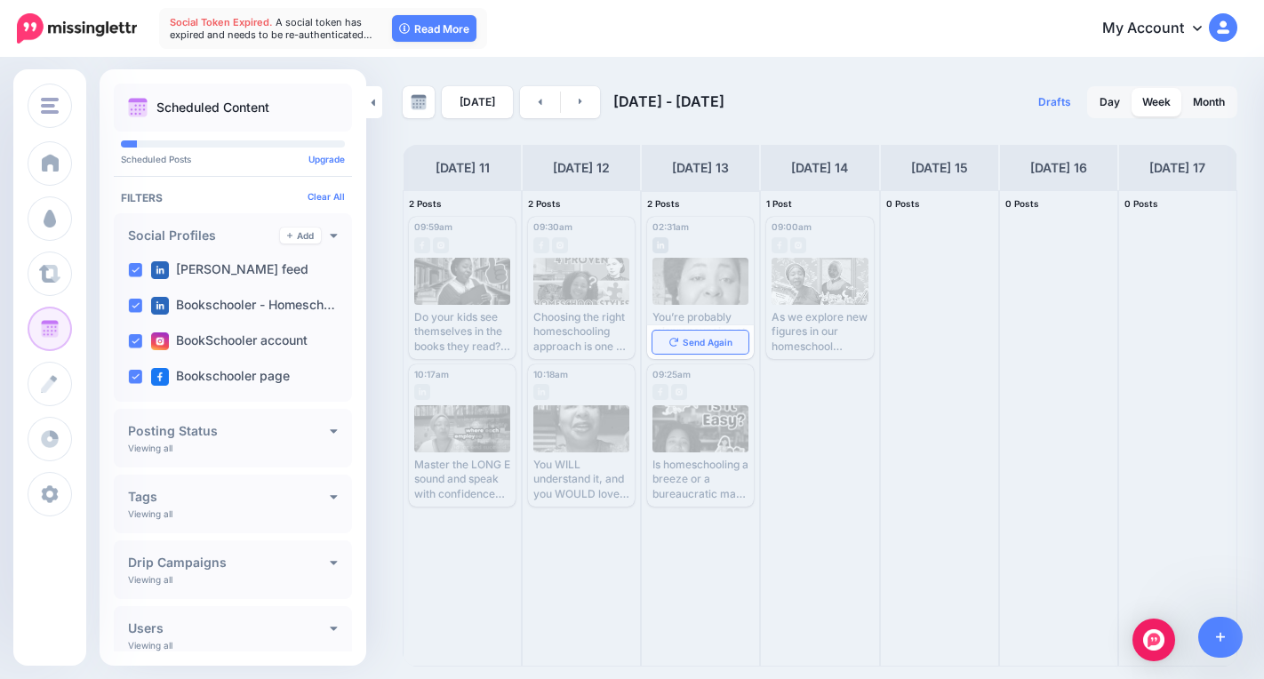
click at [713, 345] on span "Send Again" at bounding box center [708, 342] width 50 height 9
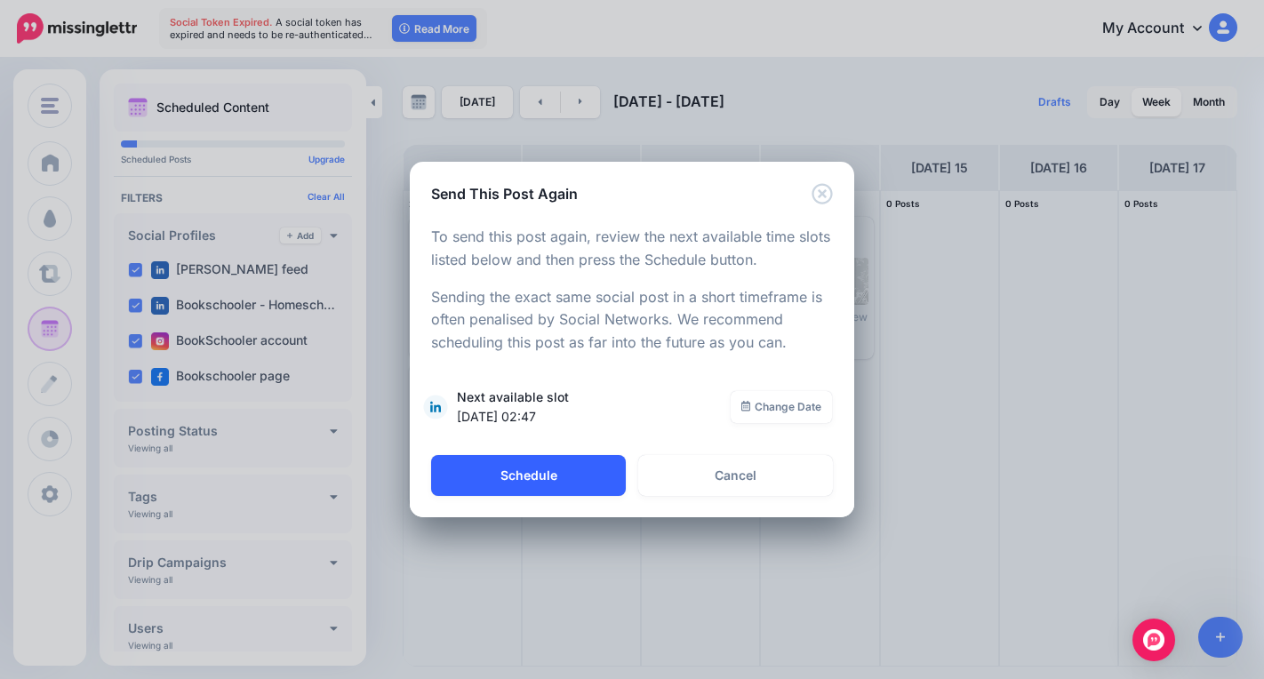
click at [573, 483] on button "Schedule" at bounding box center [528, 475] width 195 height 41
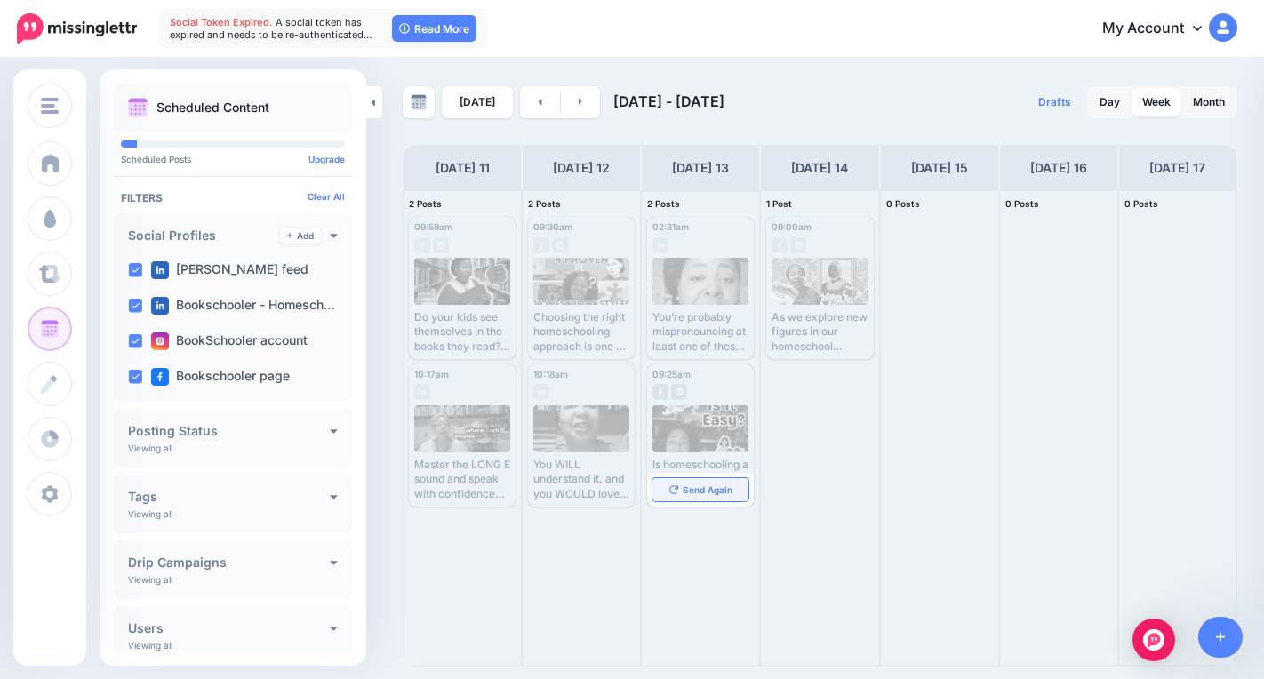
click at [684, 489] on span "Send Again" at bounding box center [708, 489] width 50 height 9
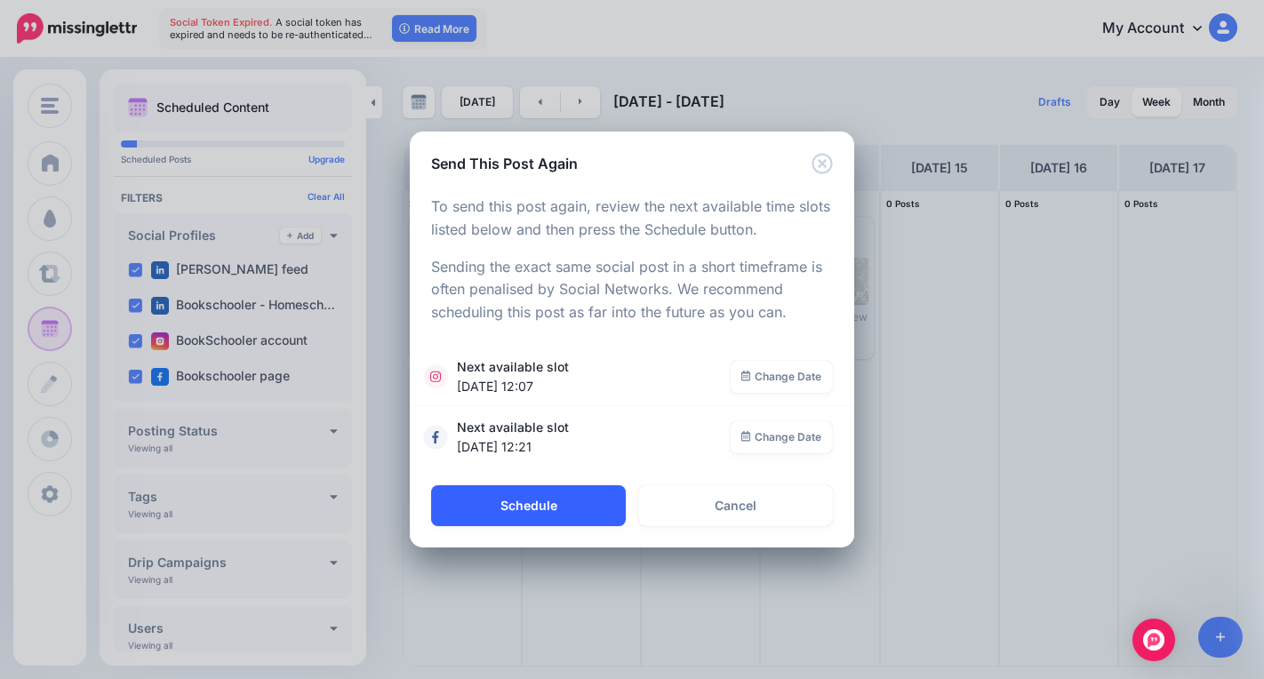
click at [526, 495] on button "Schedule" at bounding box center [528, 505] width 195 height 41
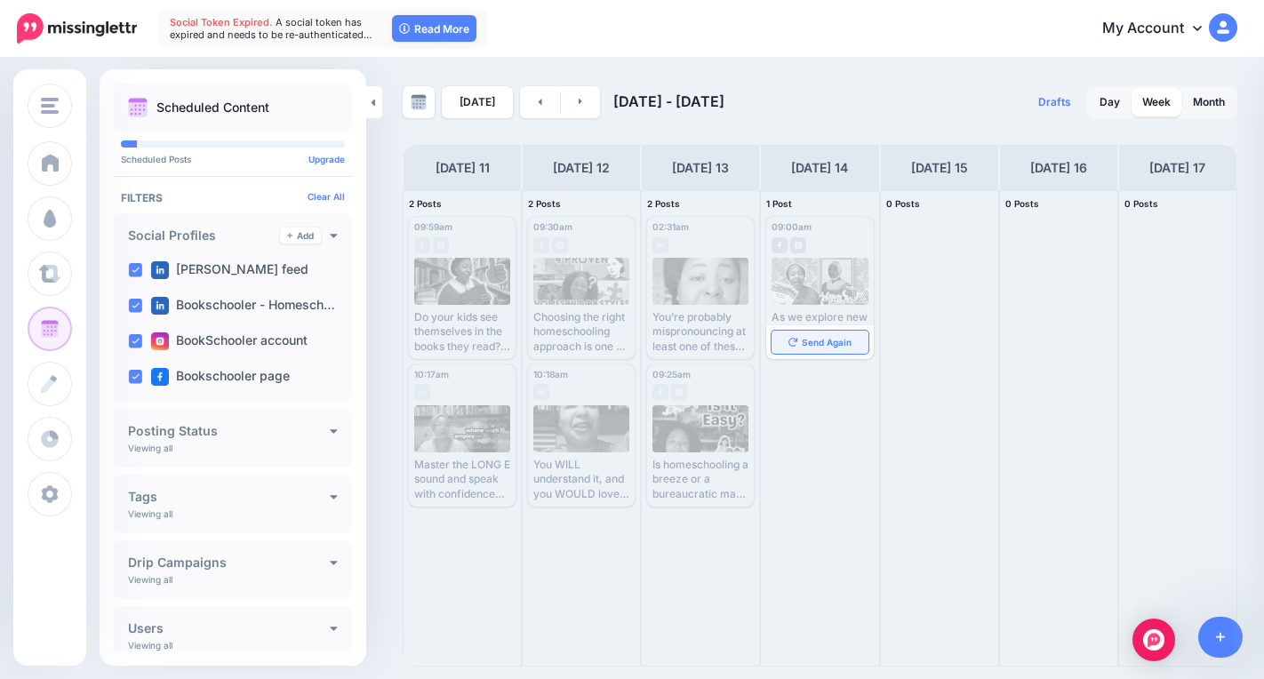
click at [820, 341] on span "Send Again" at bounding box center [827, 342] width 50 height 9
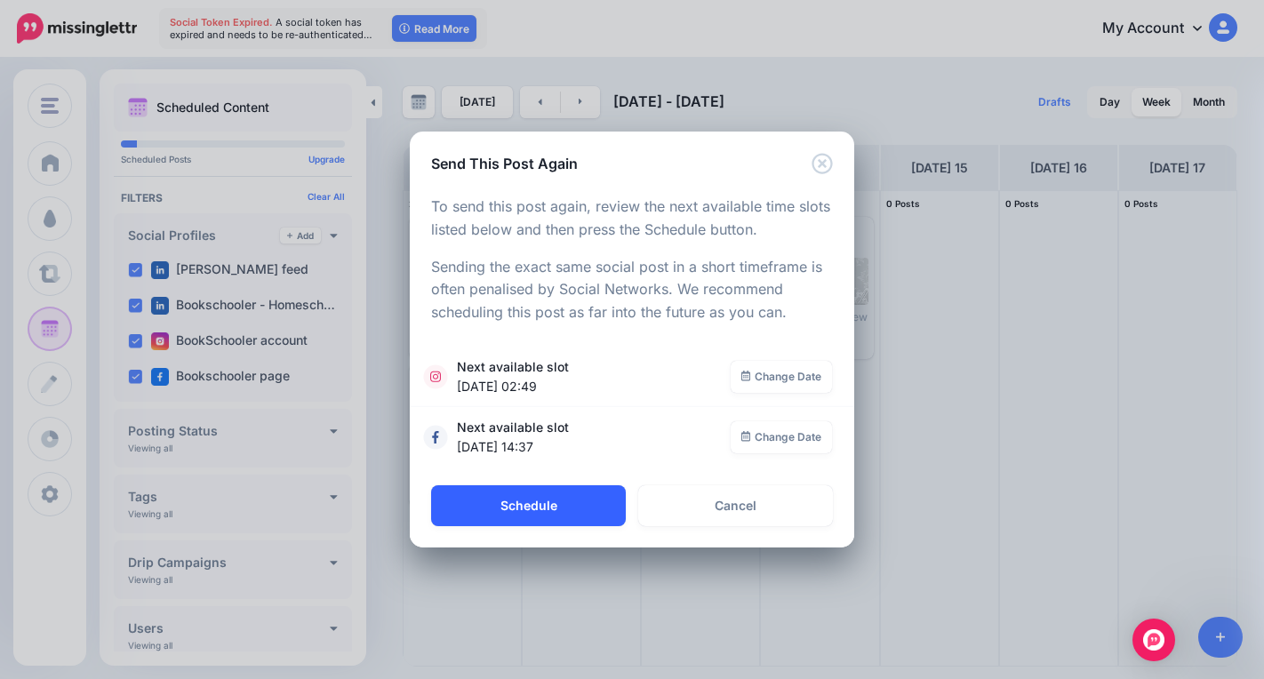
click at [539, 505] on button "Schedule" at bounding box center [528, 505] width 195 height 41
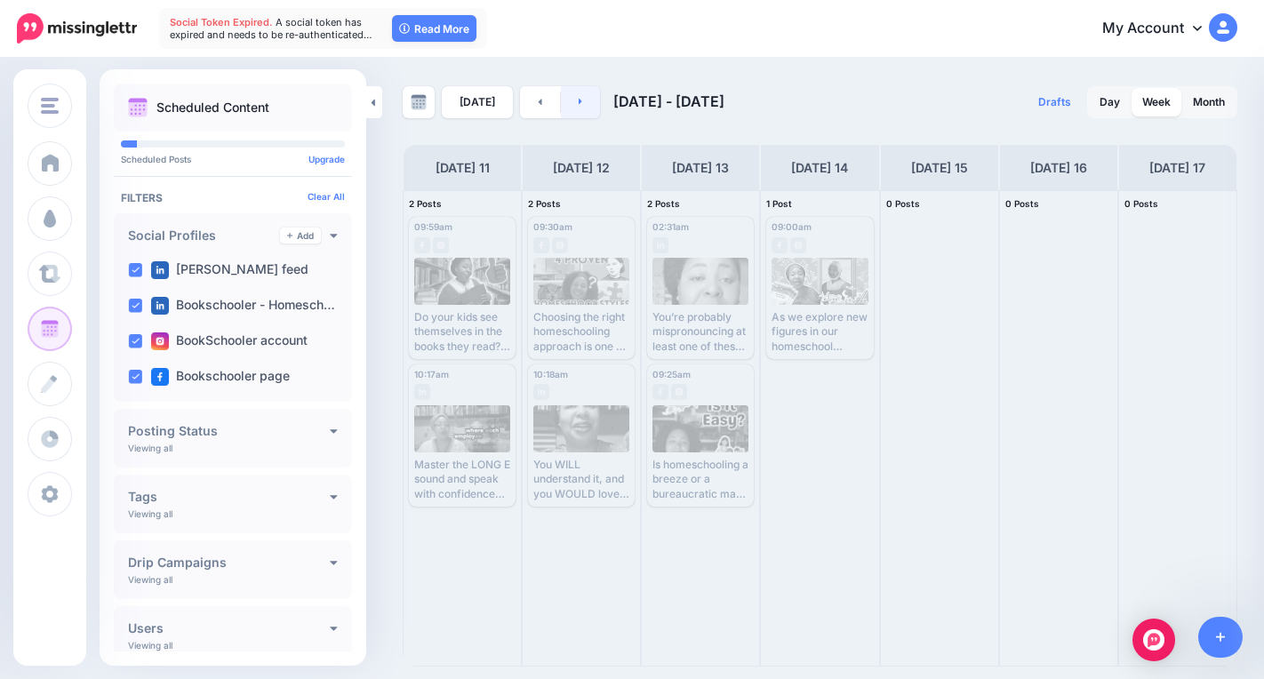
click at [588, 103] on link at bounding box center [581, 102] width 40 height 32
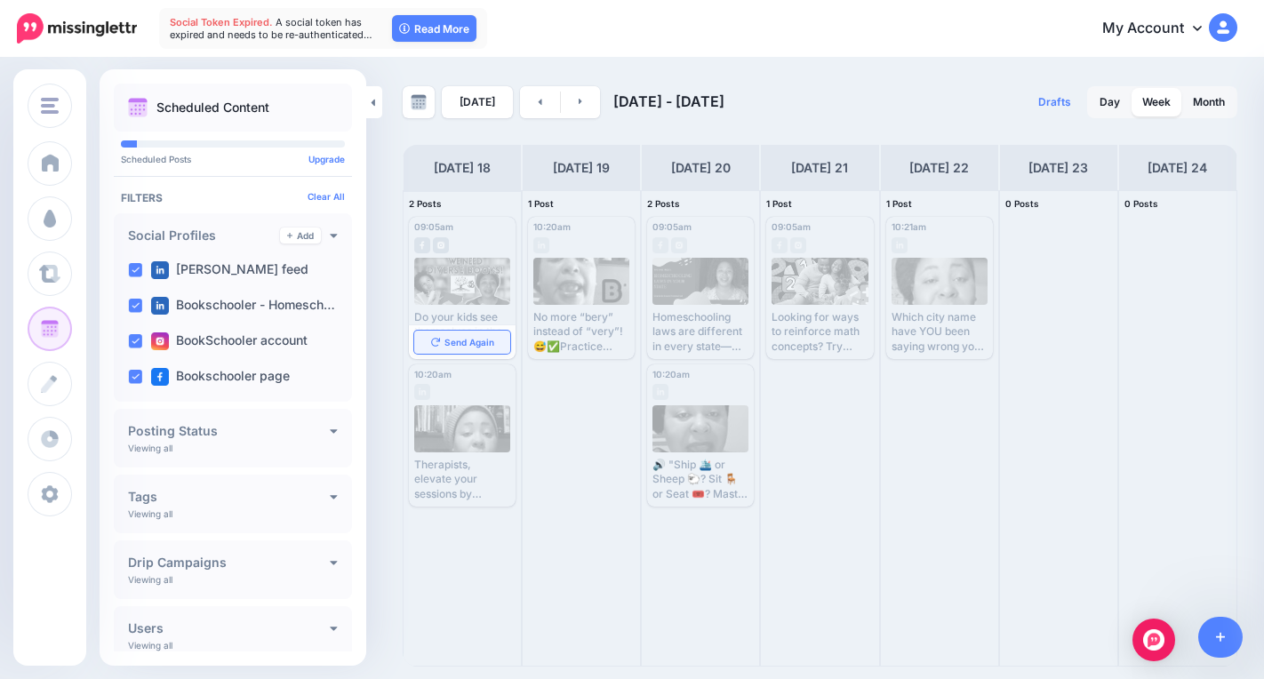
click at [478, 340] on span "Send Again" at bounding box center [469, 342] width 50 height 9
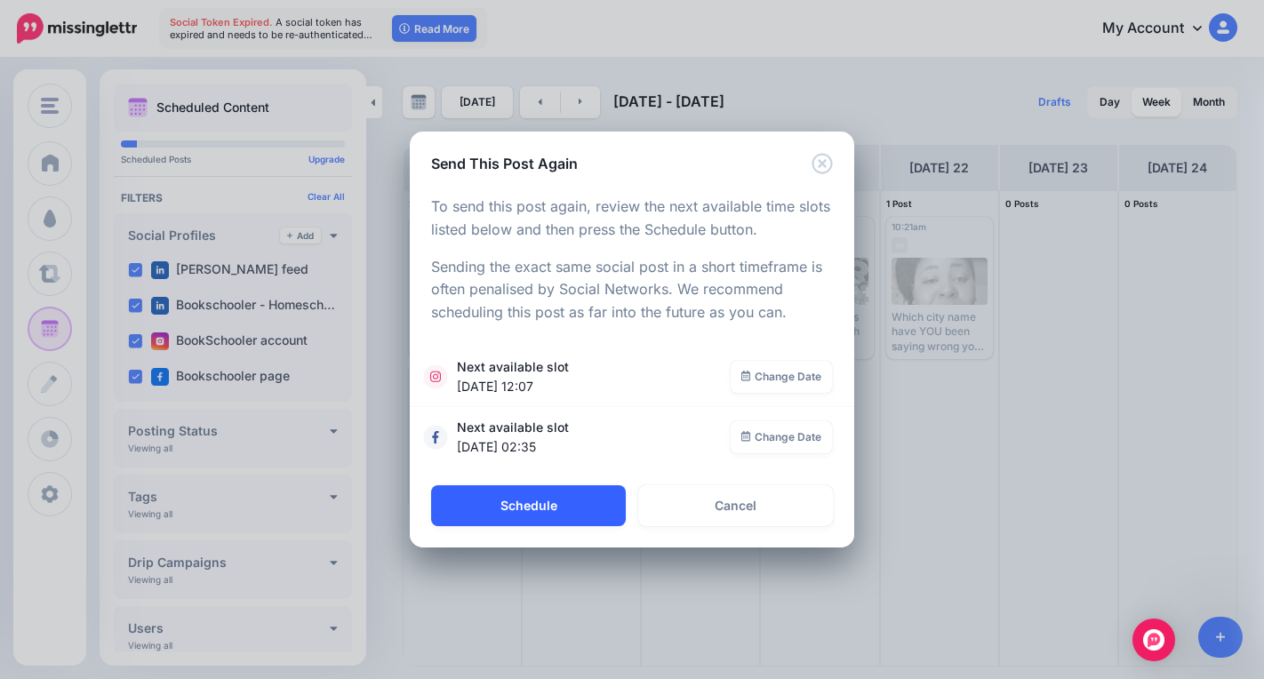
click at [510, 502] on button "Schedule" at bounding box center [528, 505] width 195 height 41
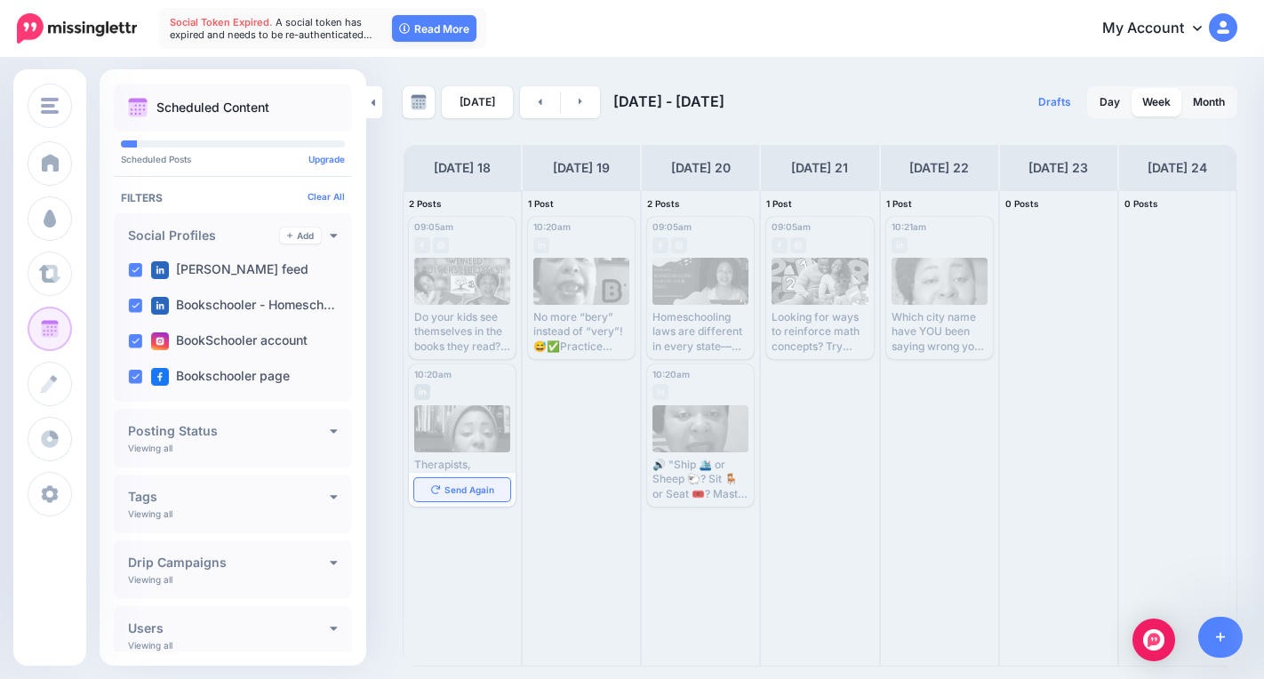
click at [452, 491] on span "Send Again" at bounding box center [469, 489] width 50 height 9
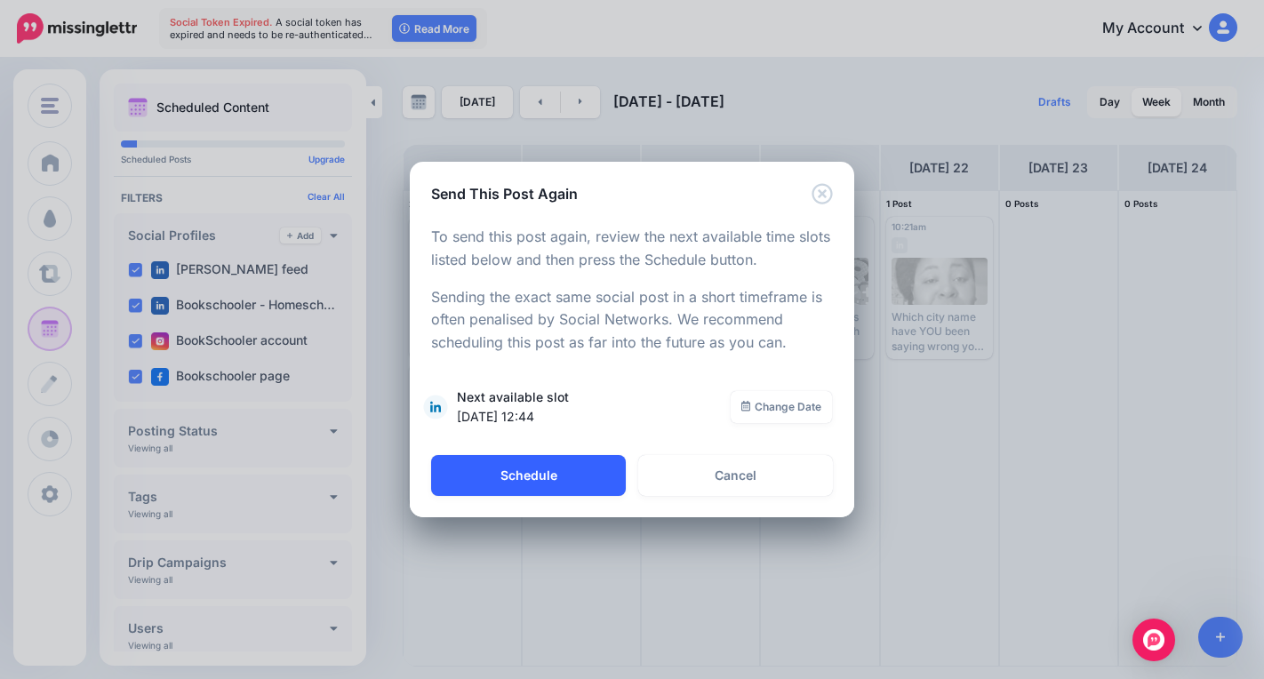
click at [541, 474] on button "Schedule" at bounding box center [528, 475] width 195 height 41
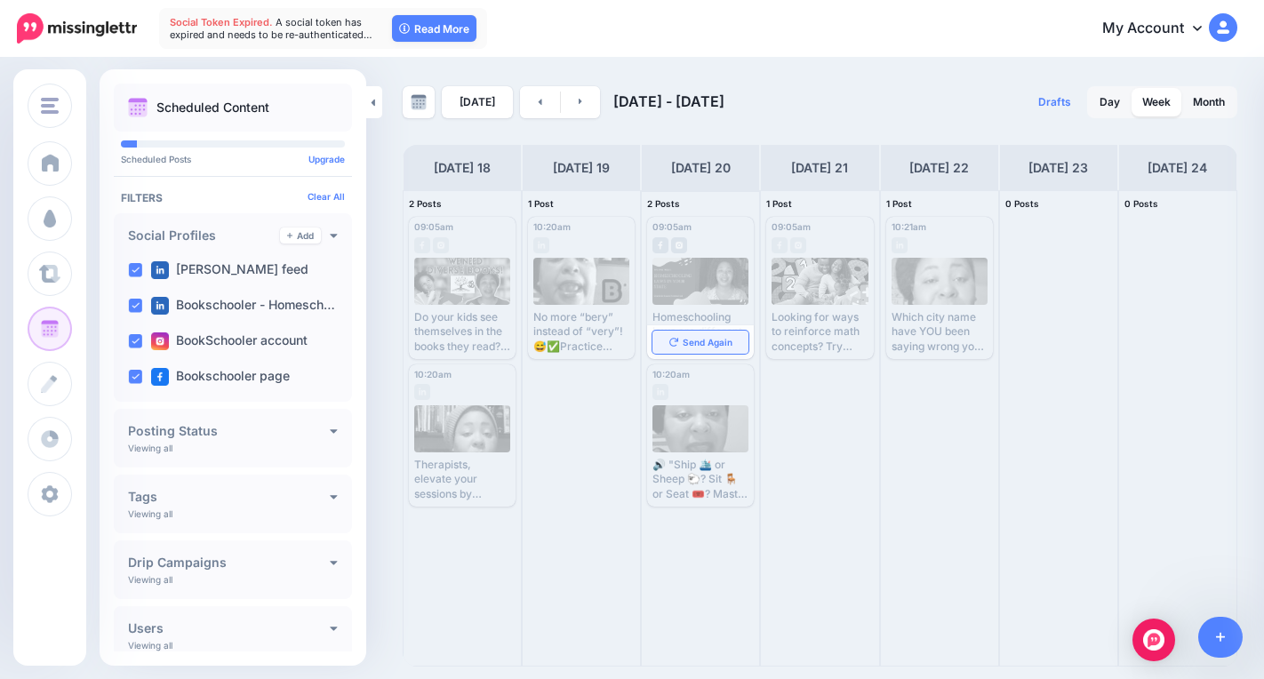
click at [682, 341] on link "Send Again" at bounding box center [700, 342] width 96 height 23
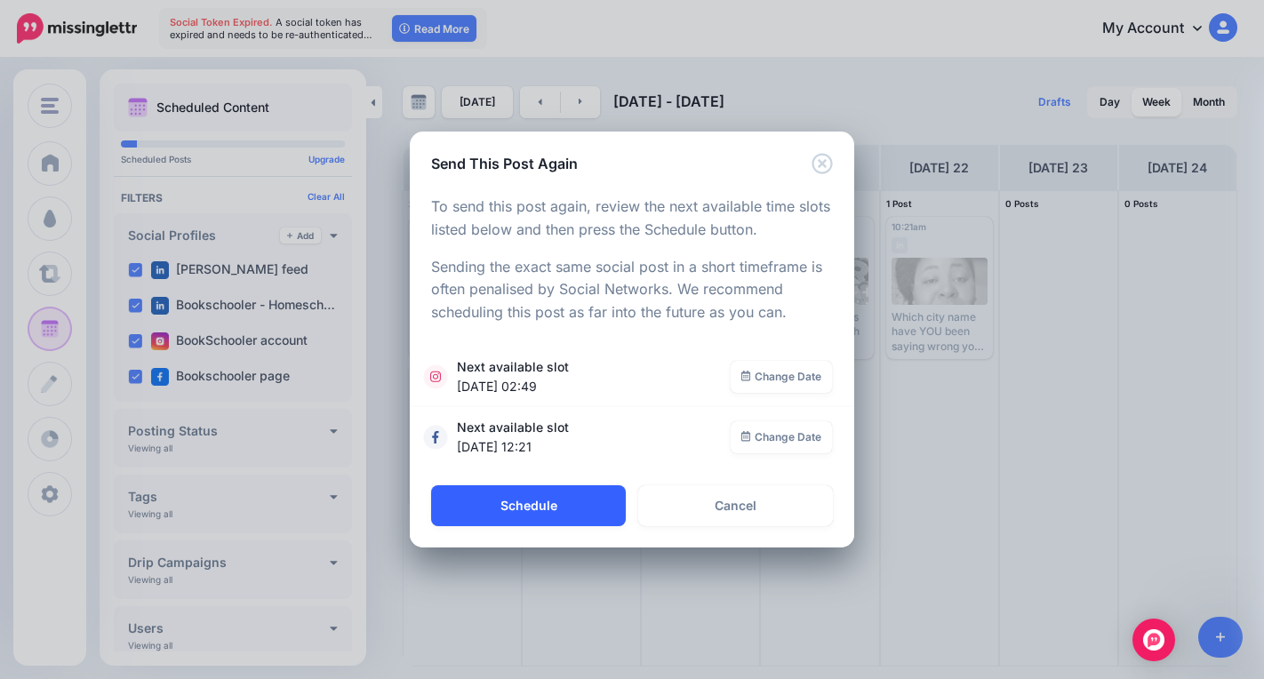
click at [520, 500] on button "Schedule" at bounding box center [528, 505] width 195 height 41
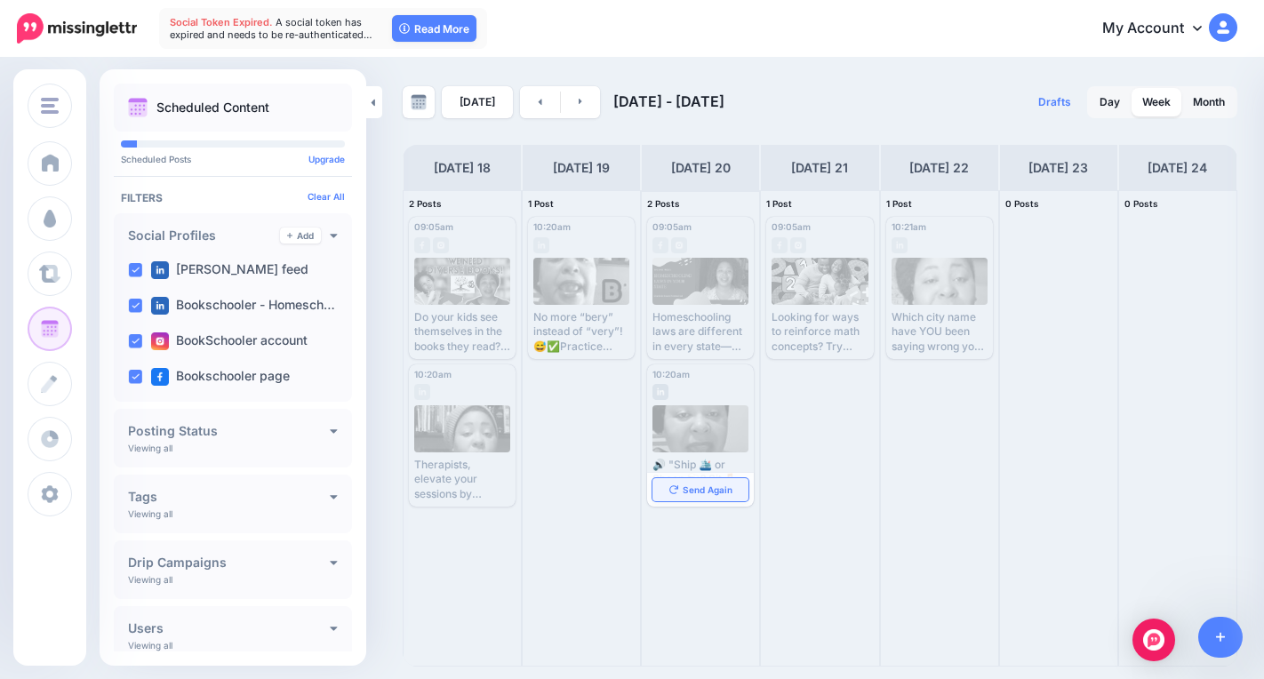
click at [698, 499] on link "Send Again" at bounding box center [700, 489] width 96 height 23
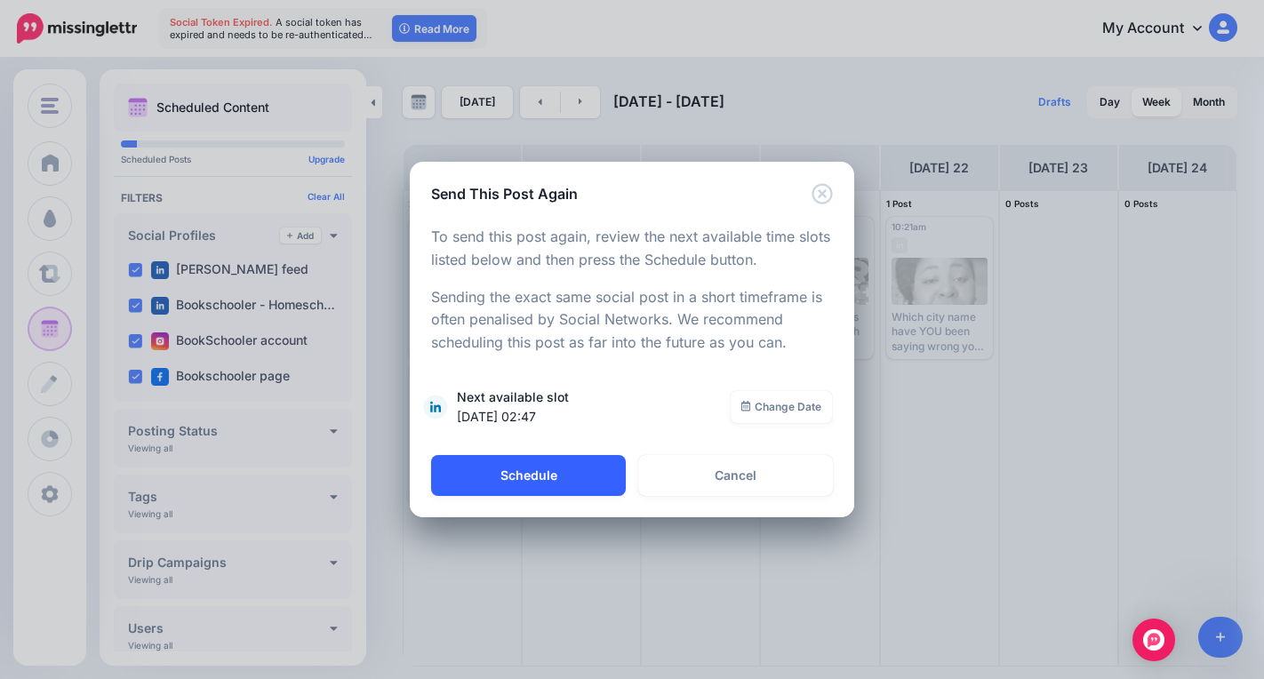
click at [522, 485] on button "Schedule" at bounding box center [528, 475] width 195 height 41
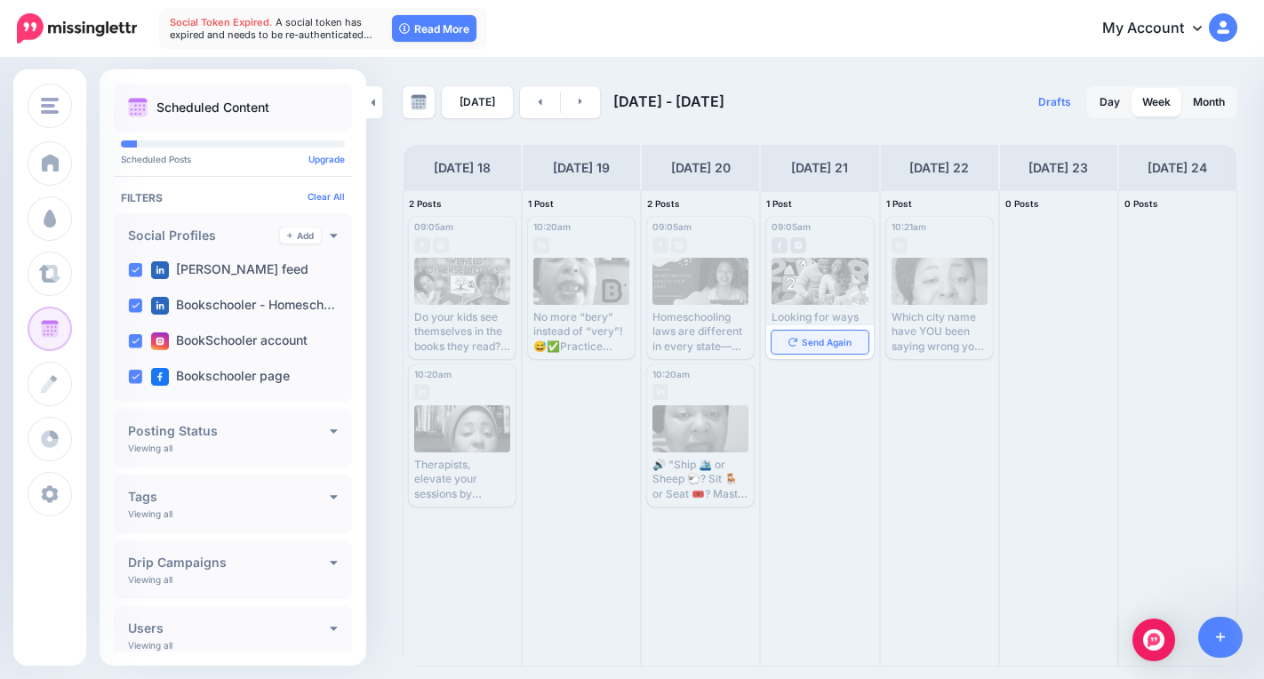
click at [824, 346] on span "Send Again" at bounding box center [827, 342] width 50 height 9
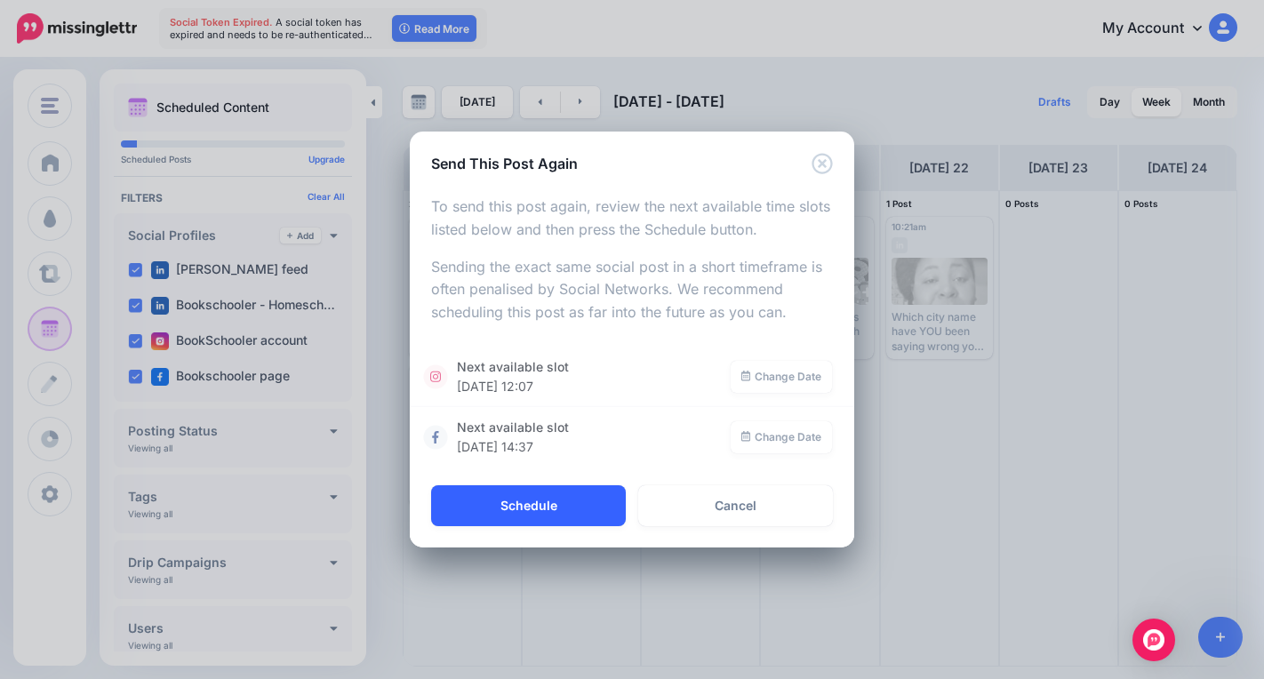
click at [518, 499] on button "Schedule" at bounding box center [528, 505] width 195 height 41
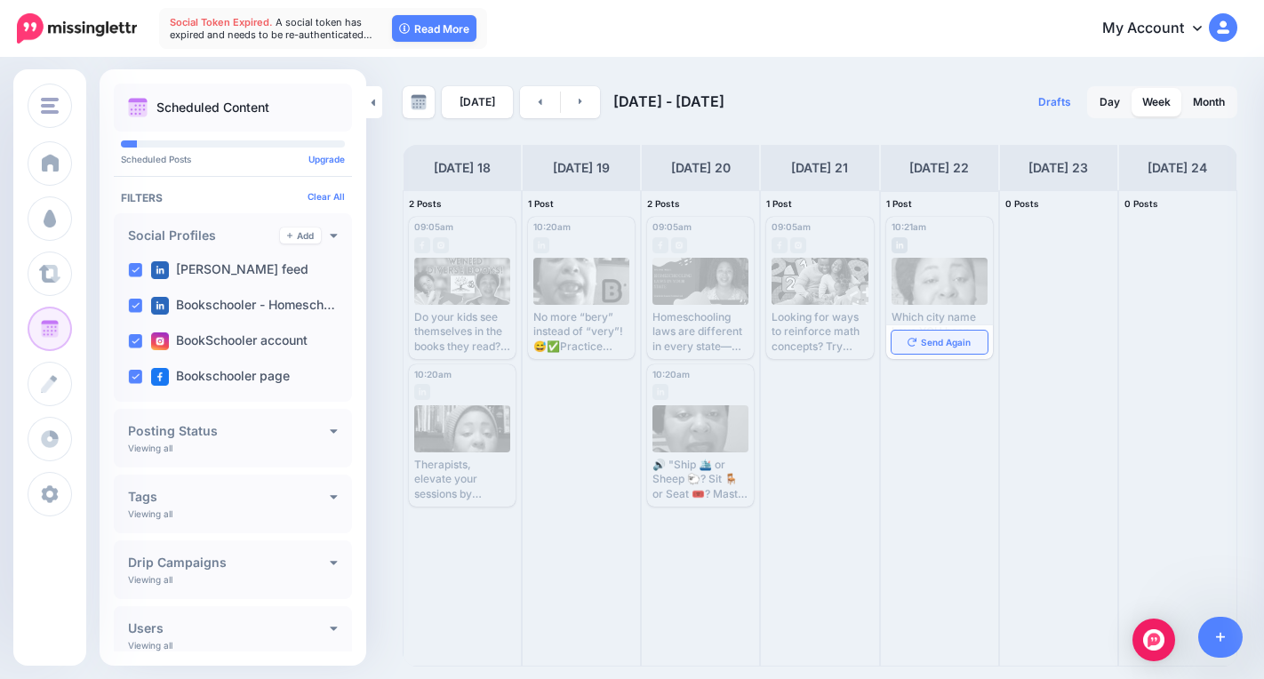
click at [929, 341] on span "Send Again" at bounding box center [946, 342] width 50 height 9
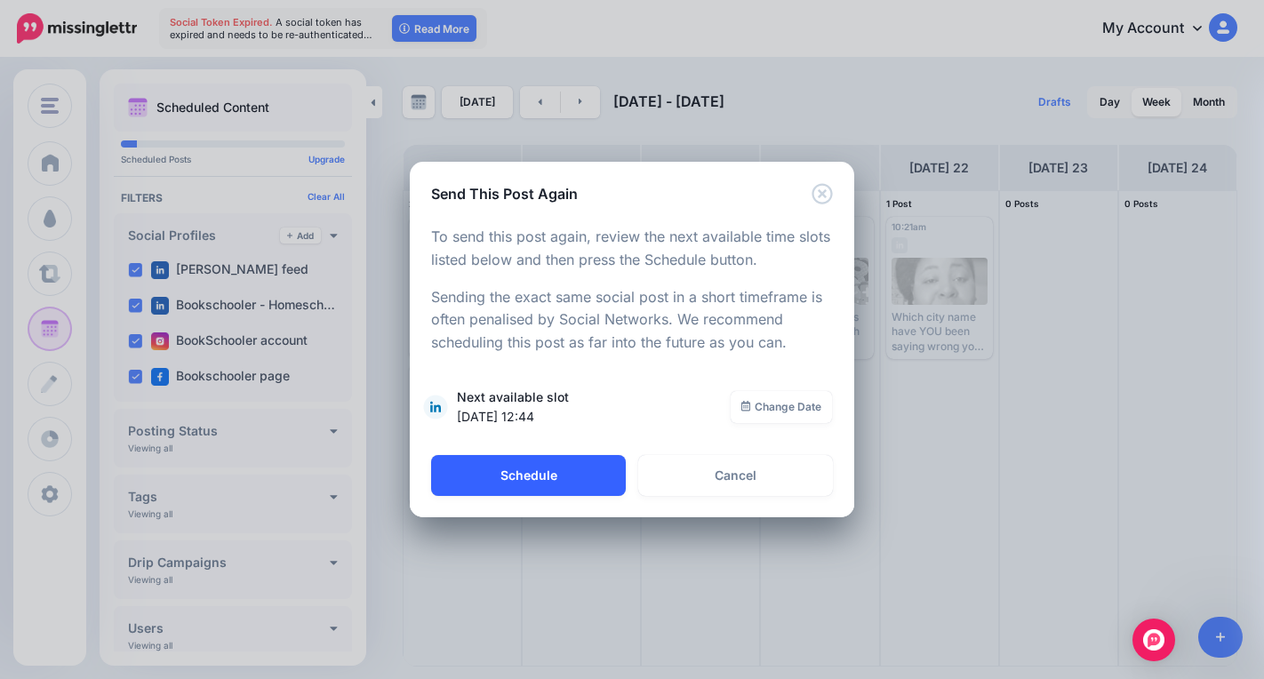
click at [577, 475] on button "Schedule" at bounding box center [528, 475] width 195 height 41
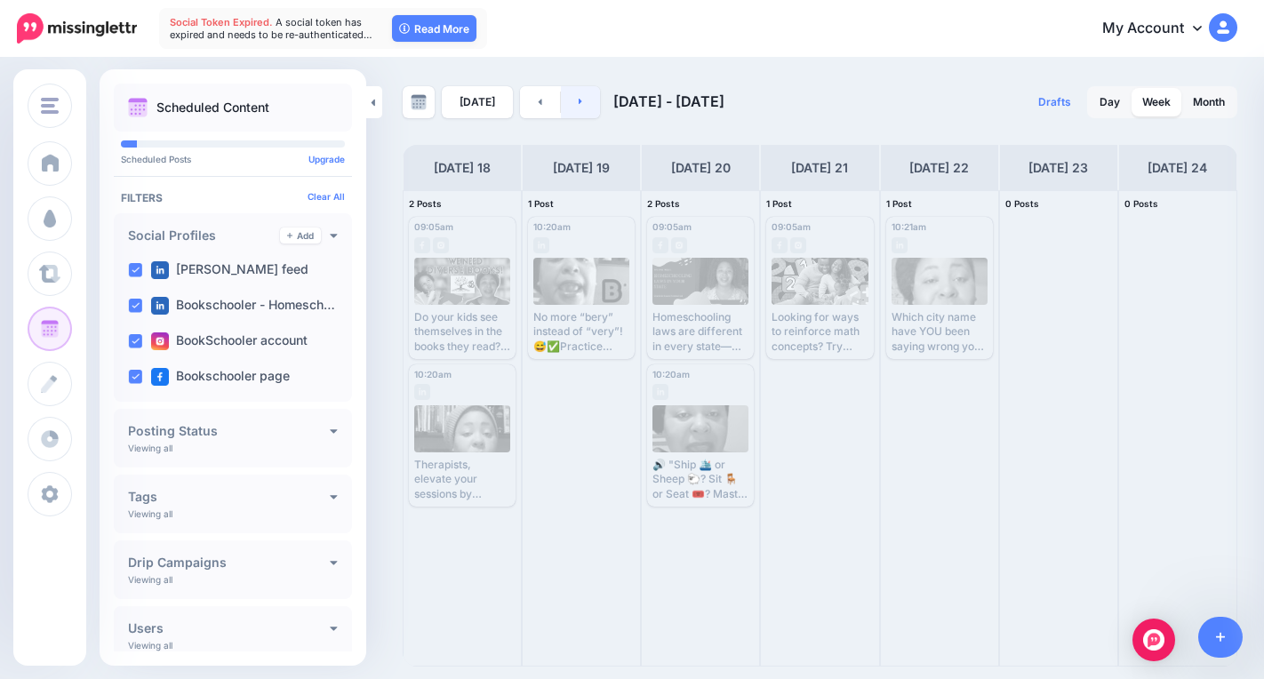
click at [571, 108] on link at bounding box center [581, 102] width 40 height 32
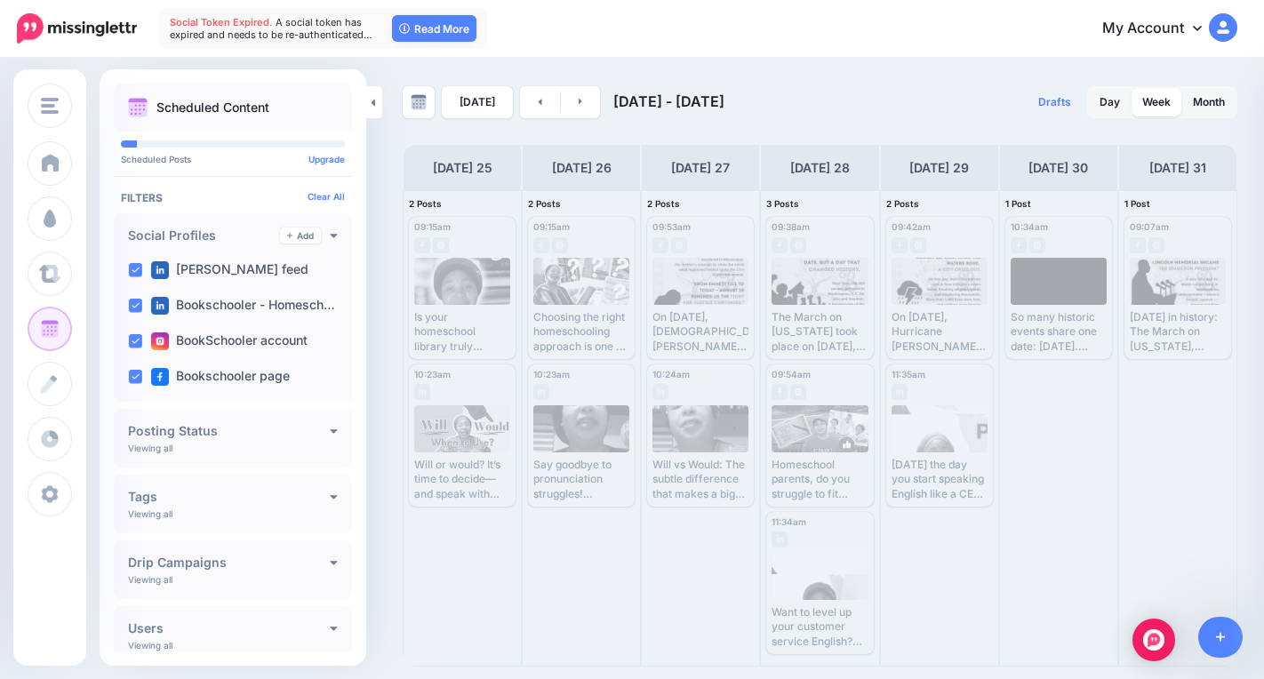
scroll to position [57, 0]
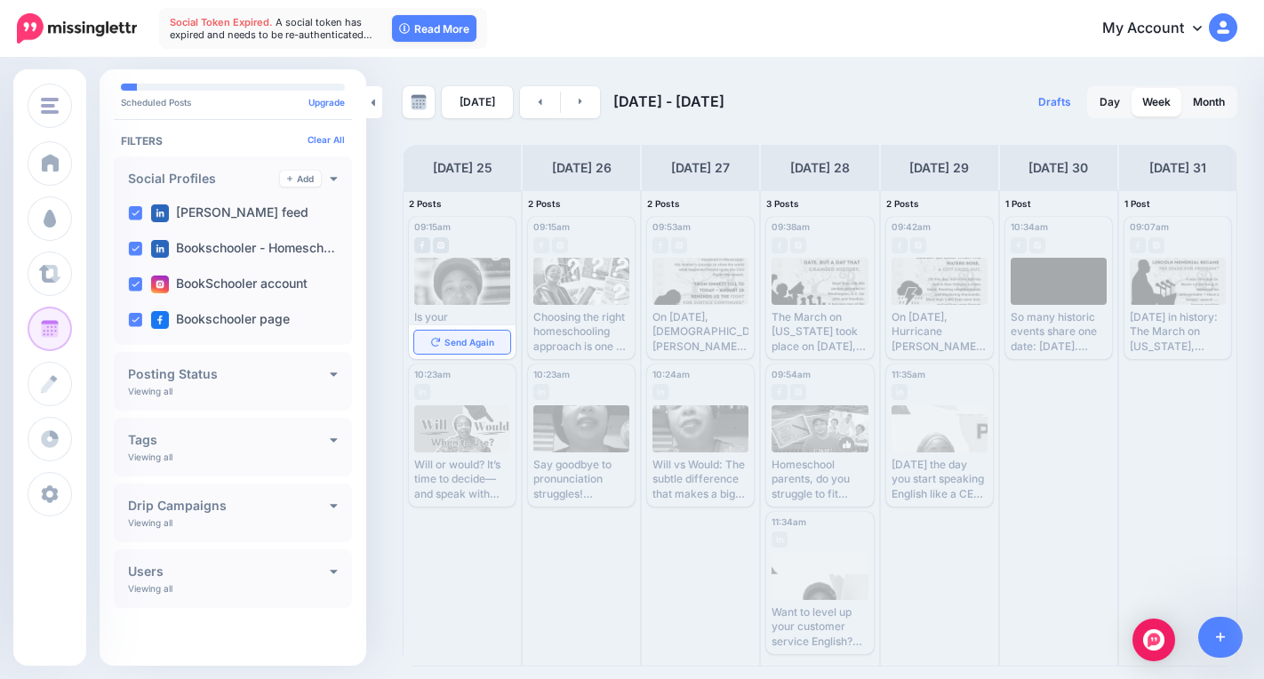
click at [475, 345] on span "Send Again" at bounding box center [469, 342] width 50 height 9
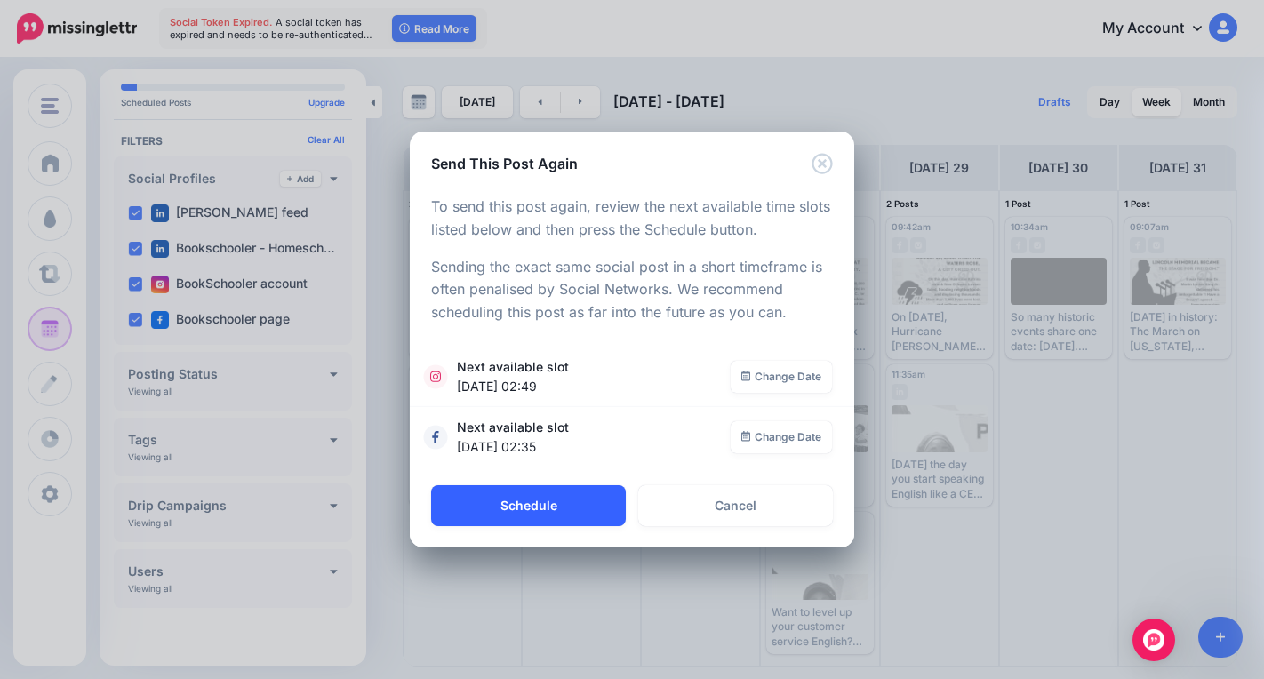
click at [536, 505] on button "Schedule" at bounding box center [528, 505] width 195 height 41
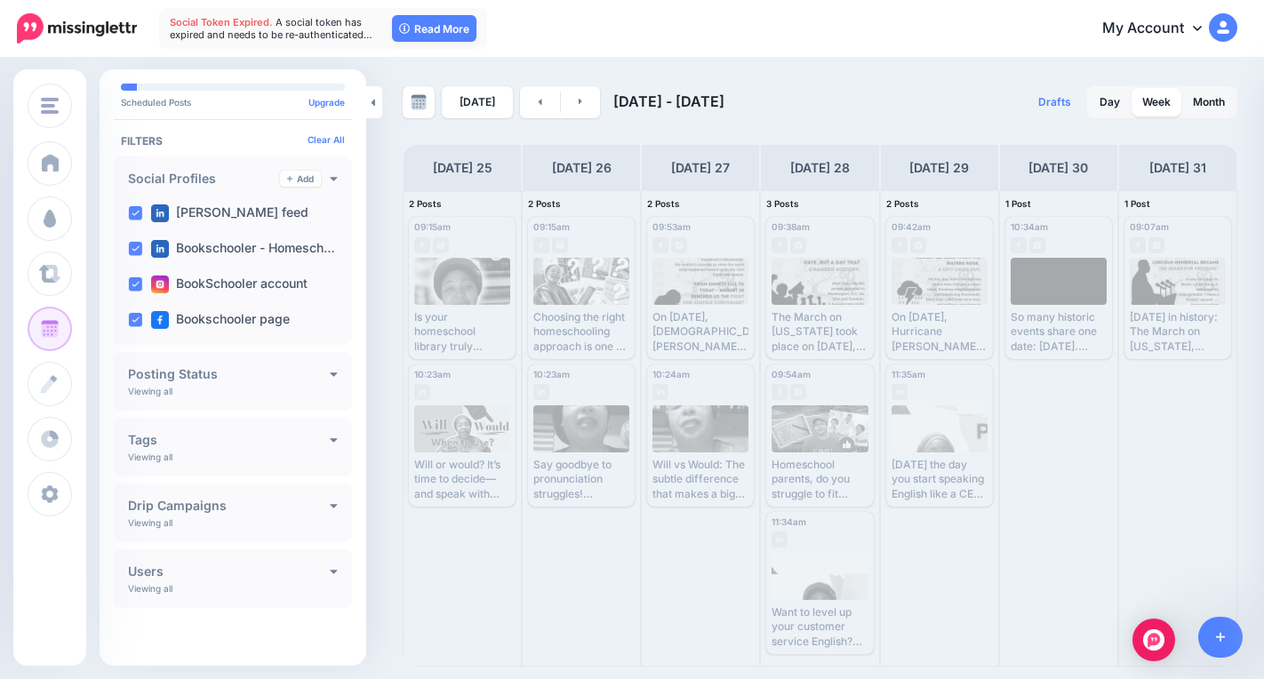
scroll to position [0, 0]
click at [469, 487] on span "Send Again" at bounding box center [469, 489] width 50 height 9
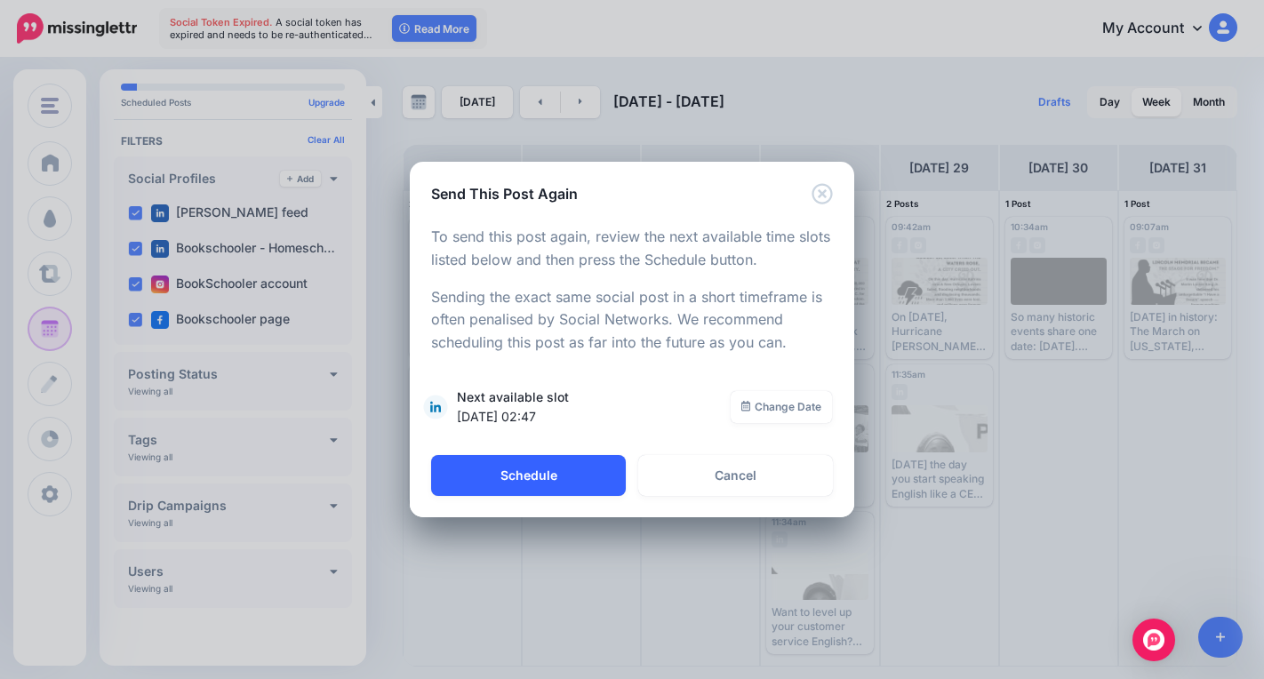
click at [519, 475] on button "Schedule" at bounding box center [528, 475] width 195 height 41
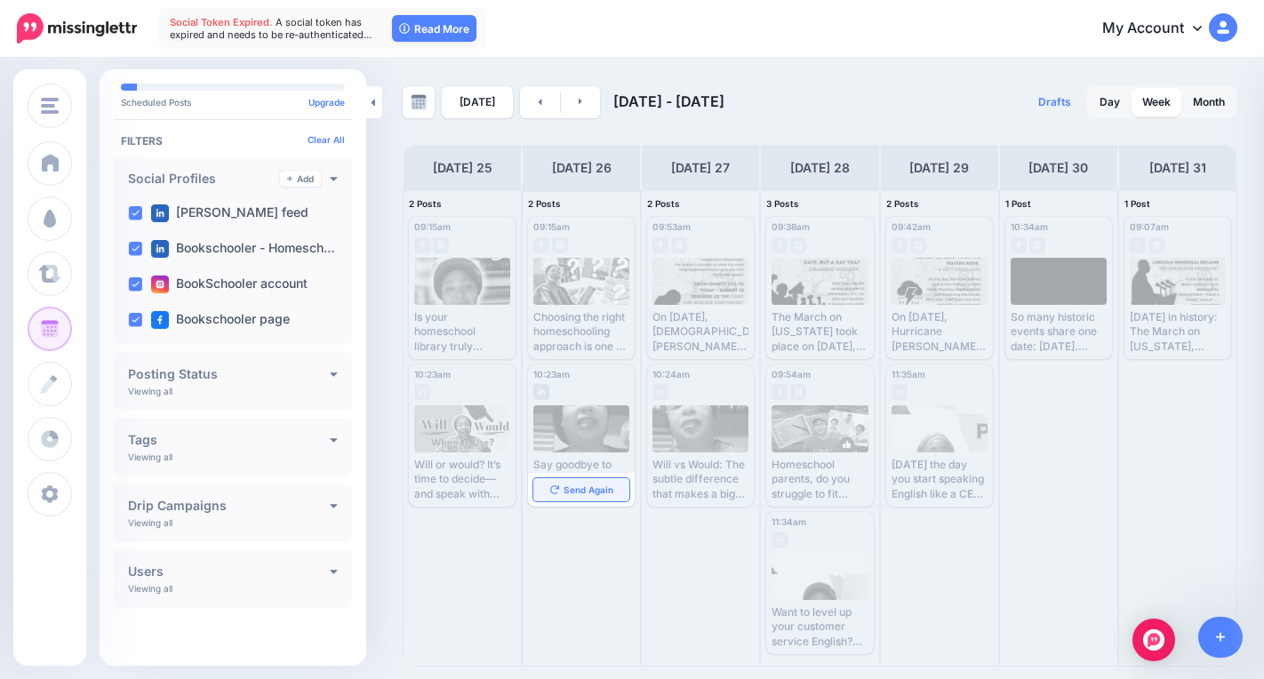
click at [605, 491] on span "Send Again" at bounding box center [588, 489] width 50 height 9
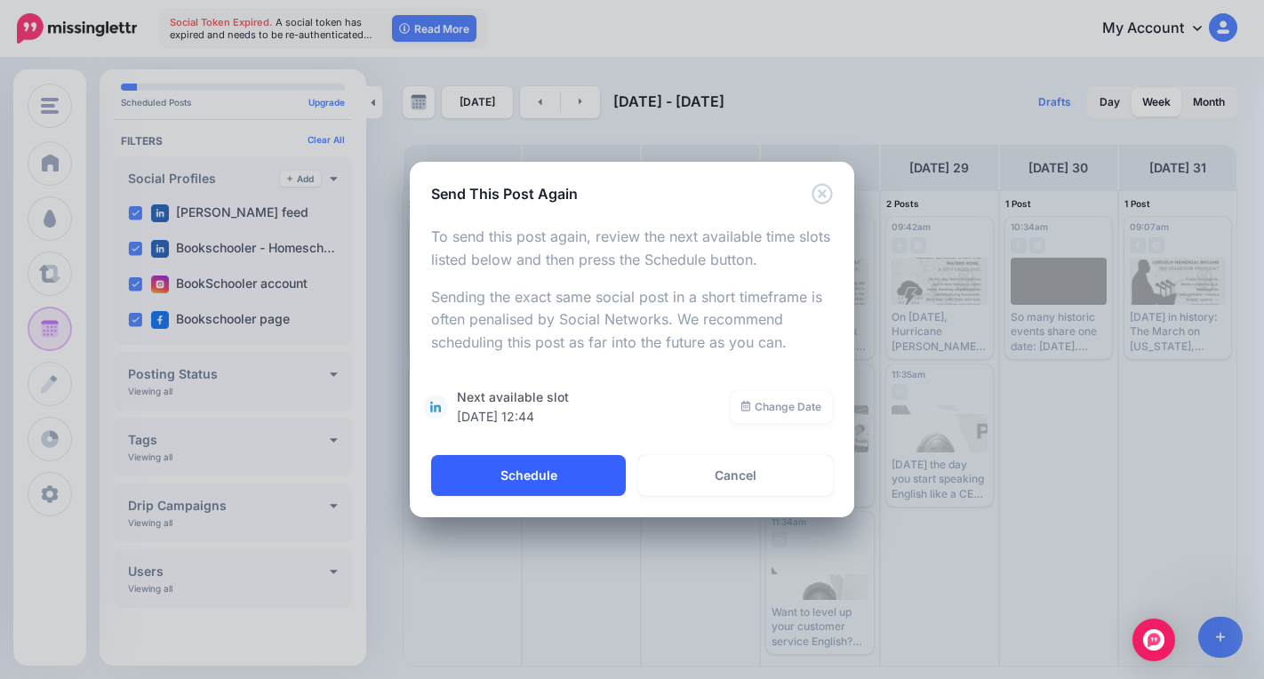
click at [591, 473] on button "Schedule" at bounding box center [528, 475] width 195 height 41
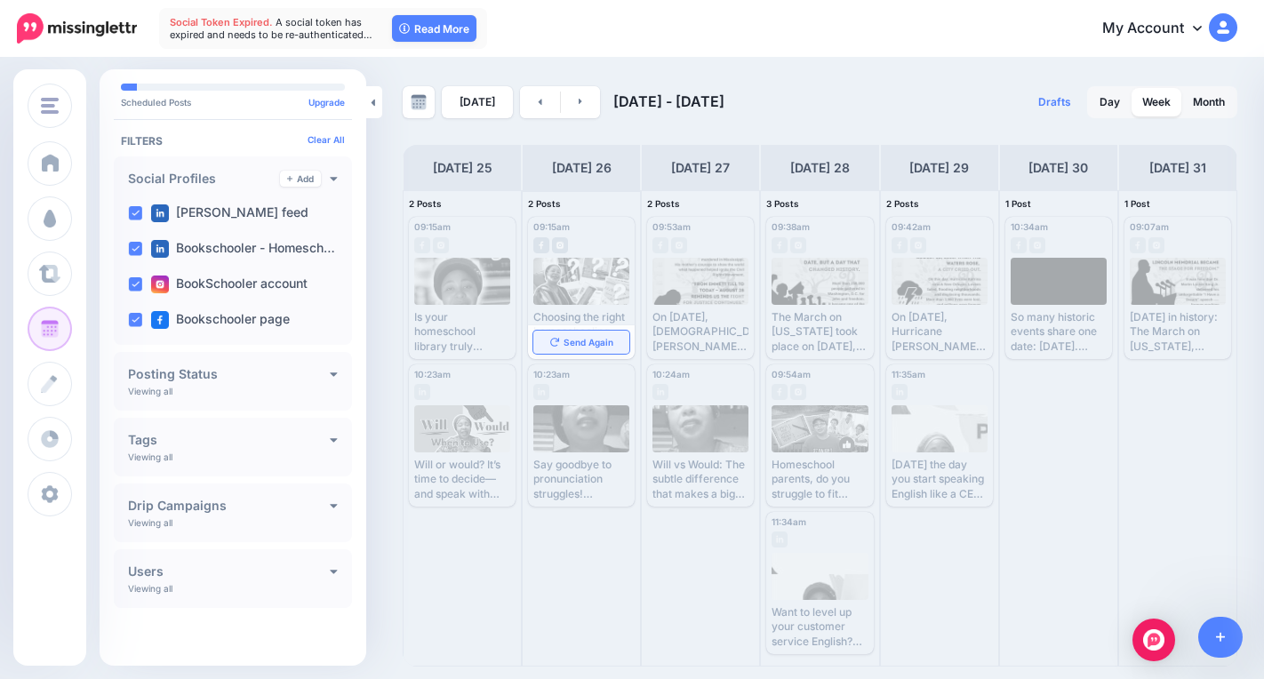
click at [595, 343] on span "Send Again" at bounding box center [588, 342] width 50 height 9
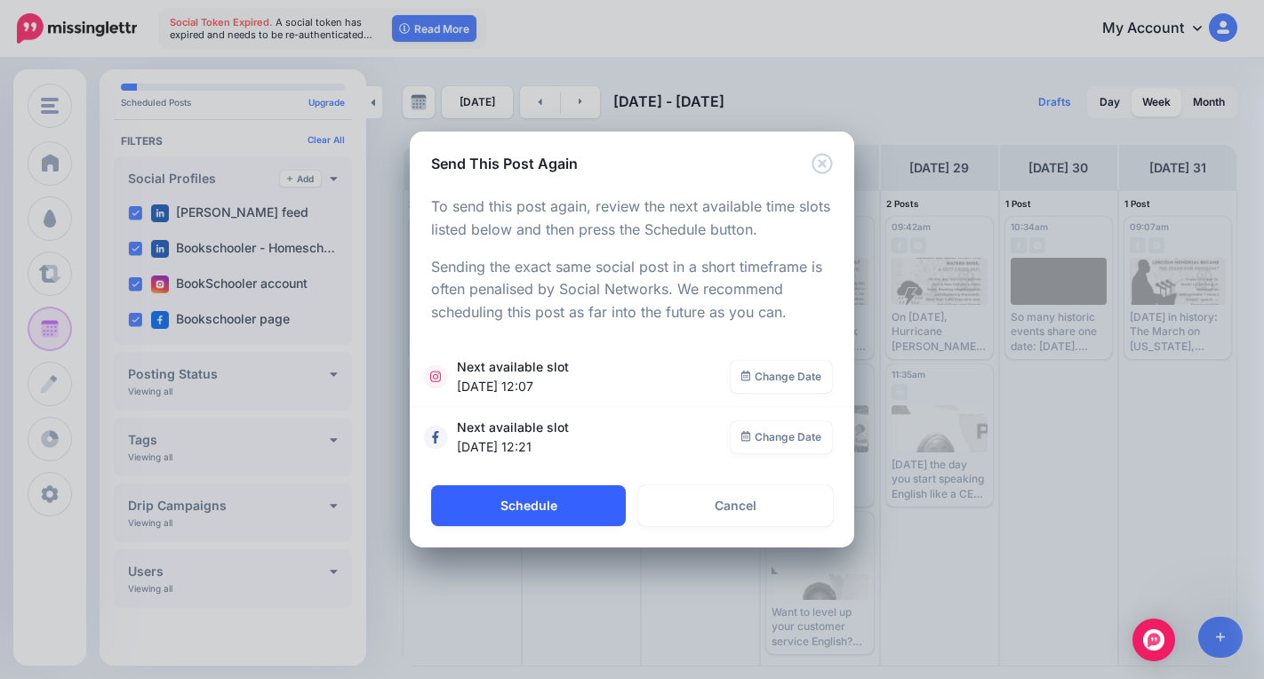
click at [563, 503] on button "Schedule" at bounding box center [528, 505] width 195 height 41
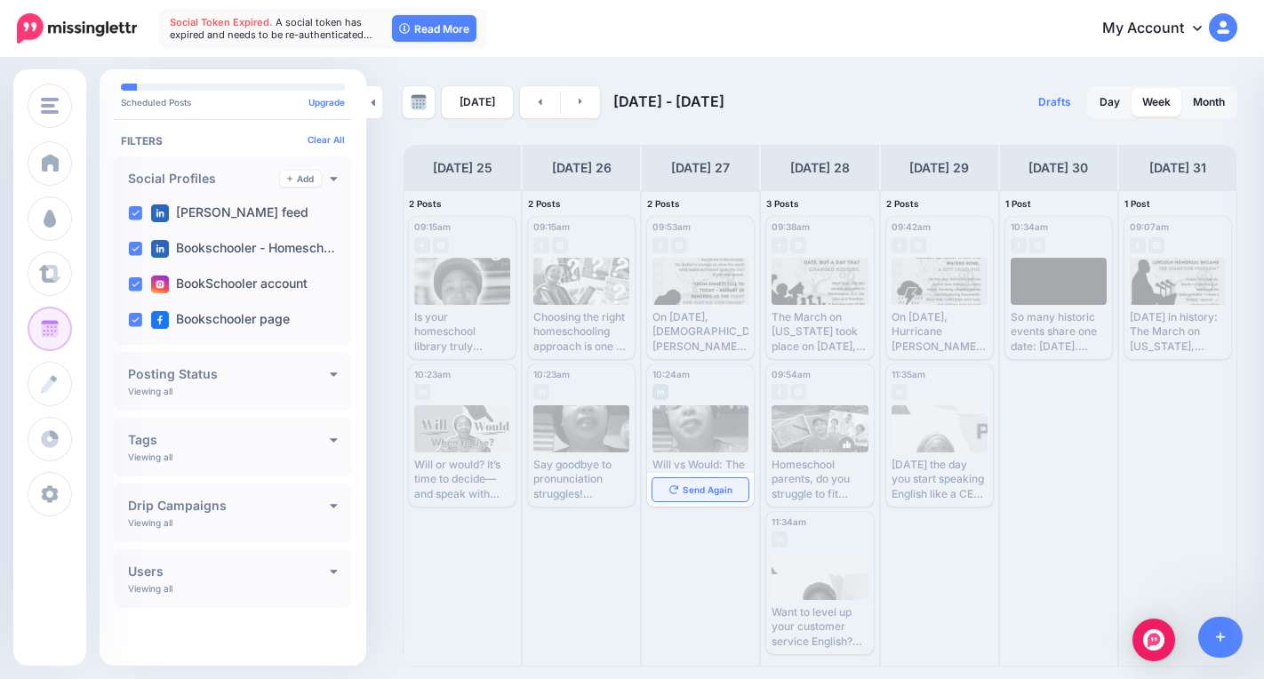
click at [699, 497] on link "Send Again" at bounding box center [700, 489] width 96 height 23
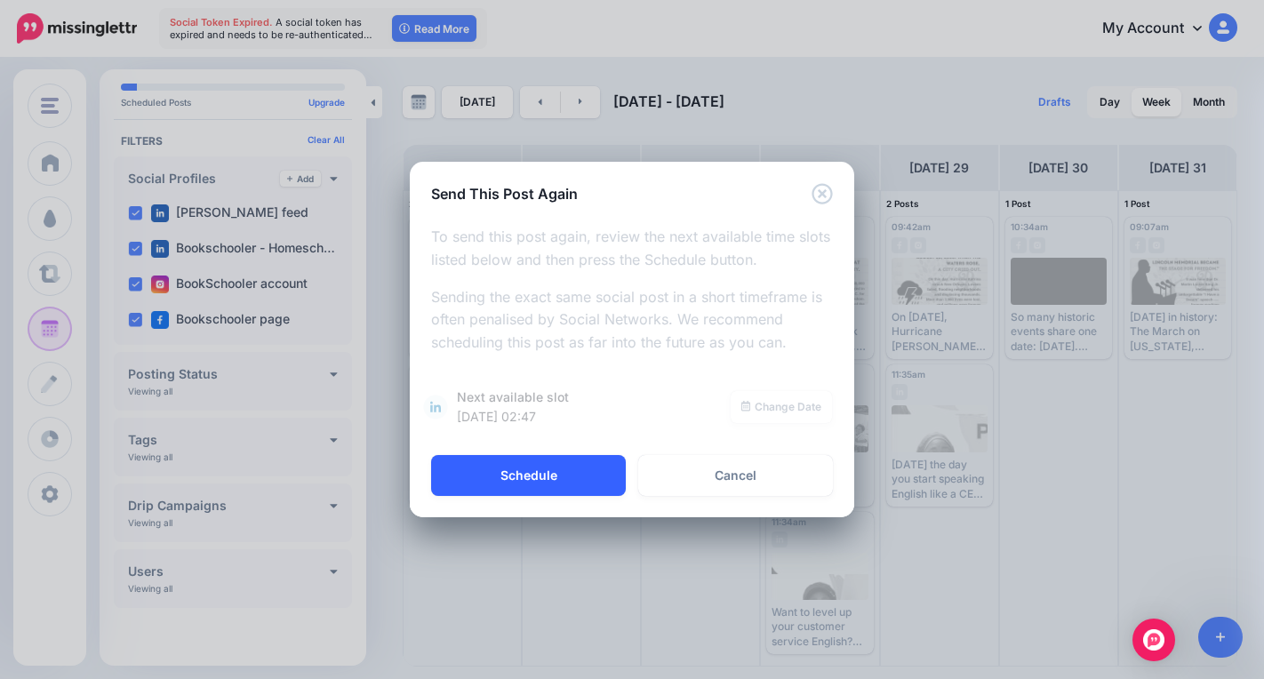
click at [573, 470] on button "Schedule" at bounding box center [528, 475] width 195 height 41
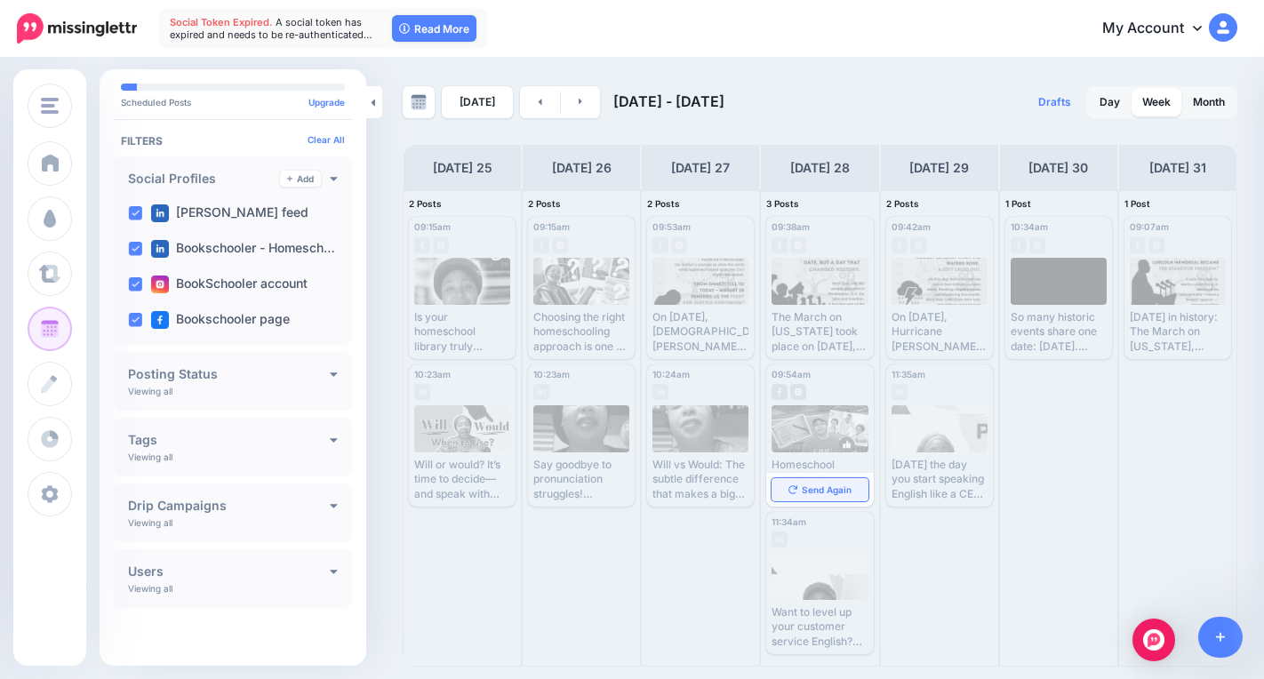
click at [821, 483] on link "Send Again" at bounding box center [819, 489] width 96 height 23
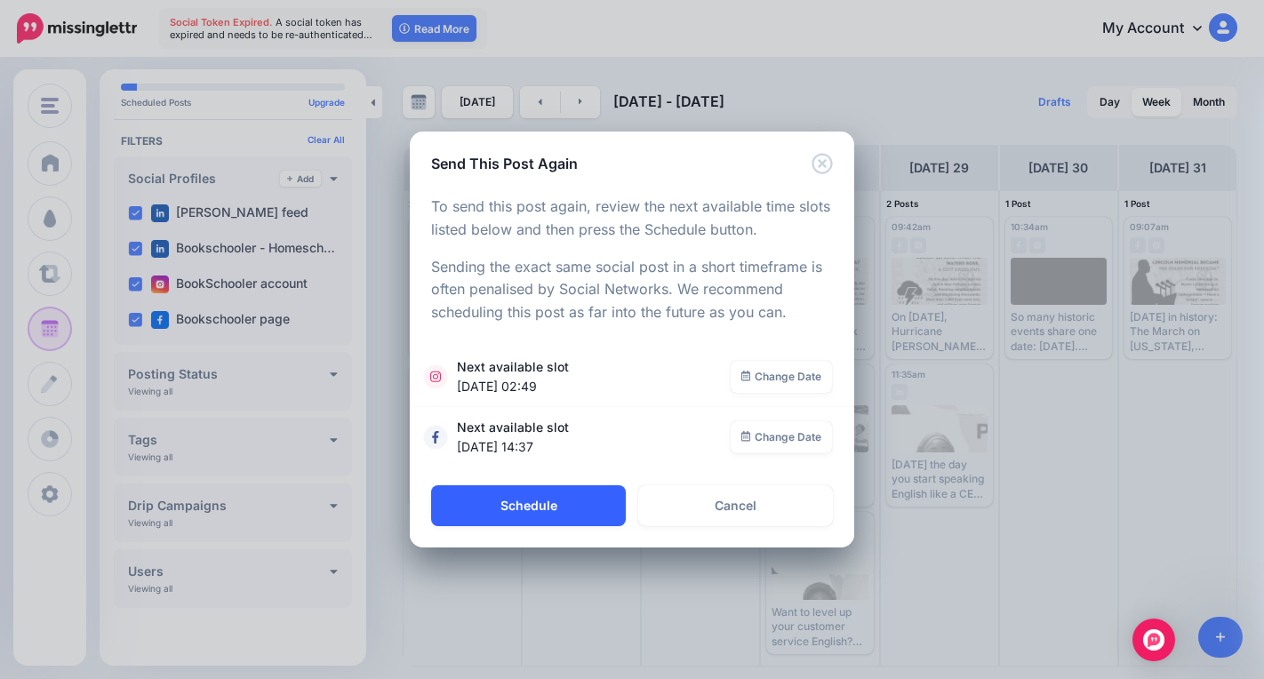
click at [501, 505] on button "Schedule" at bounding box center [528, 505] width 195 height 41
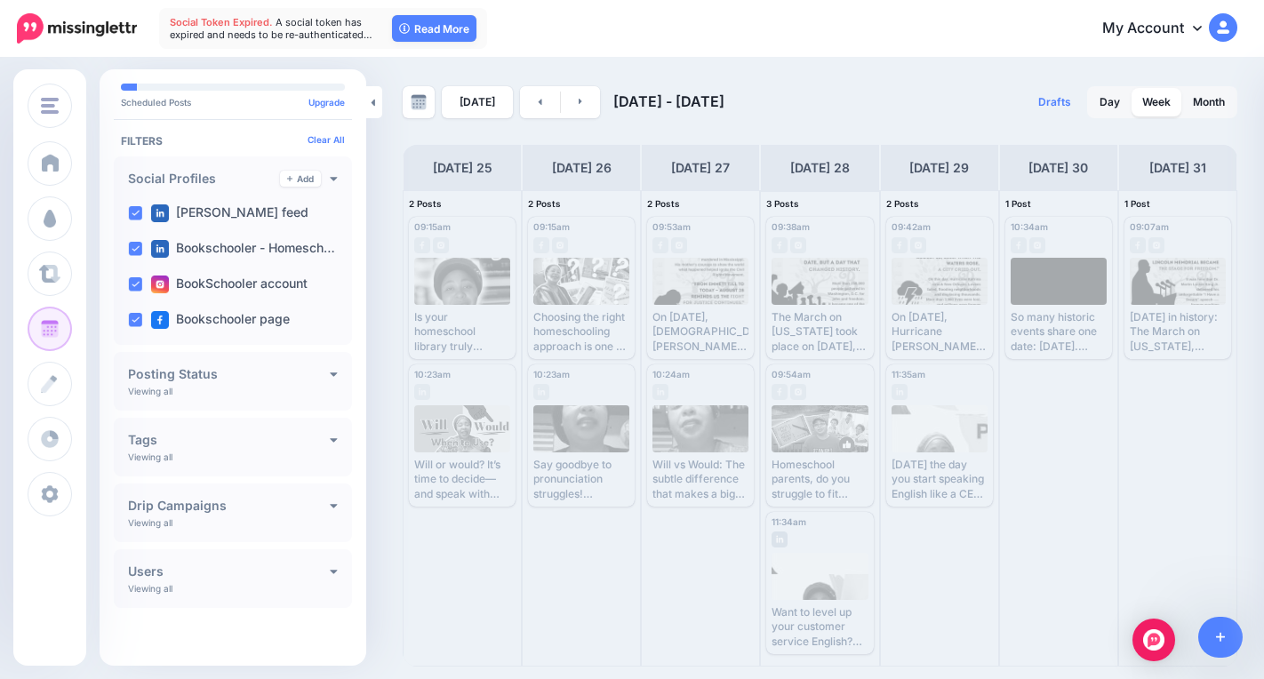
click at [817, 611] on div "Want to level up your customer service English? Shadow & Repeat practice is the…" at bounding box center [819, 627] width 96 height 44
click at [820, 609] on div "Want to level up your customer service English? Shadow & Repeat practice is the…" at bounding box center [819, 627] width 96 height 44
click at [820, 638] on span "Send Again" at bounding box center [827, 637] width 50 height 9
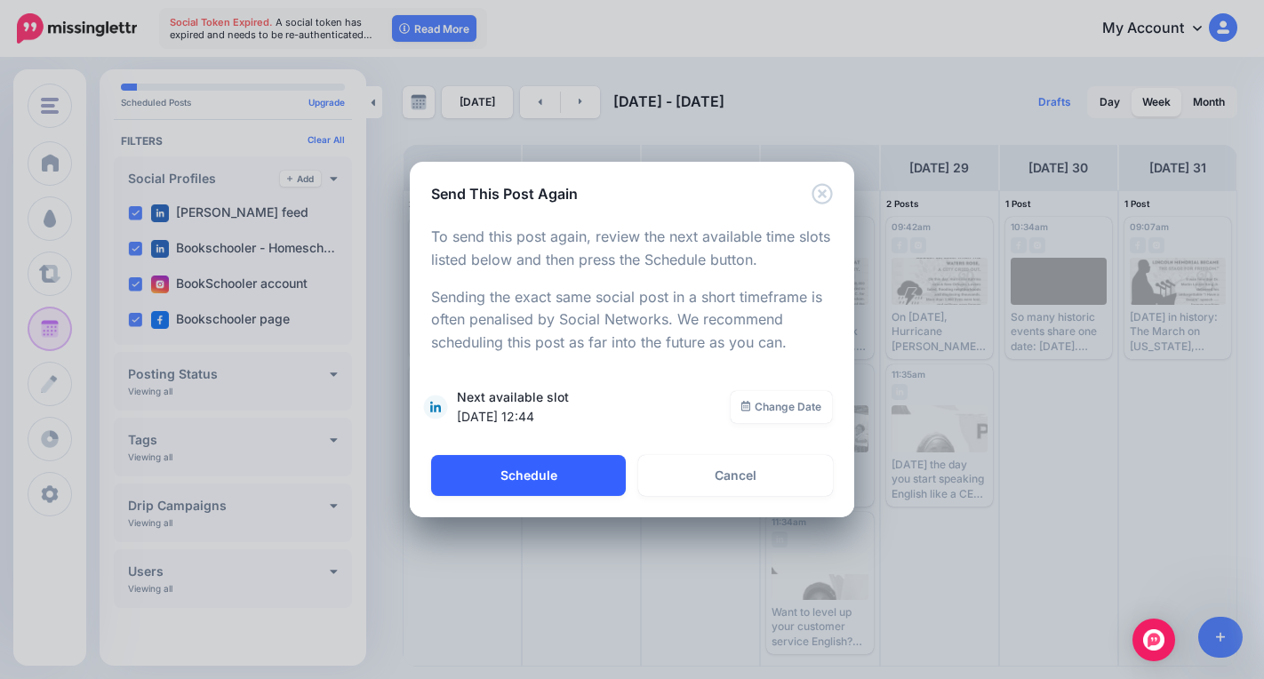
click at [555, 485] on button "Schedule" at bounding box center [528, 475] width 195 height 41
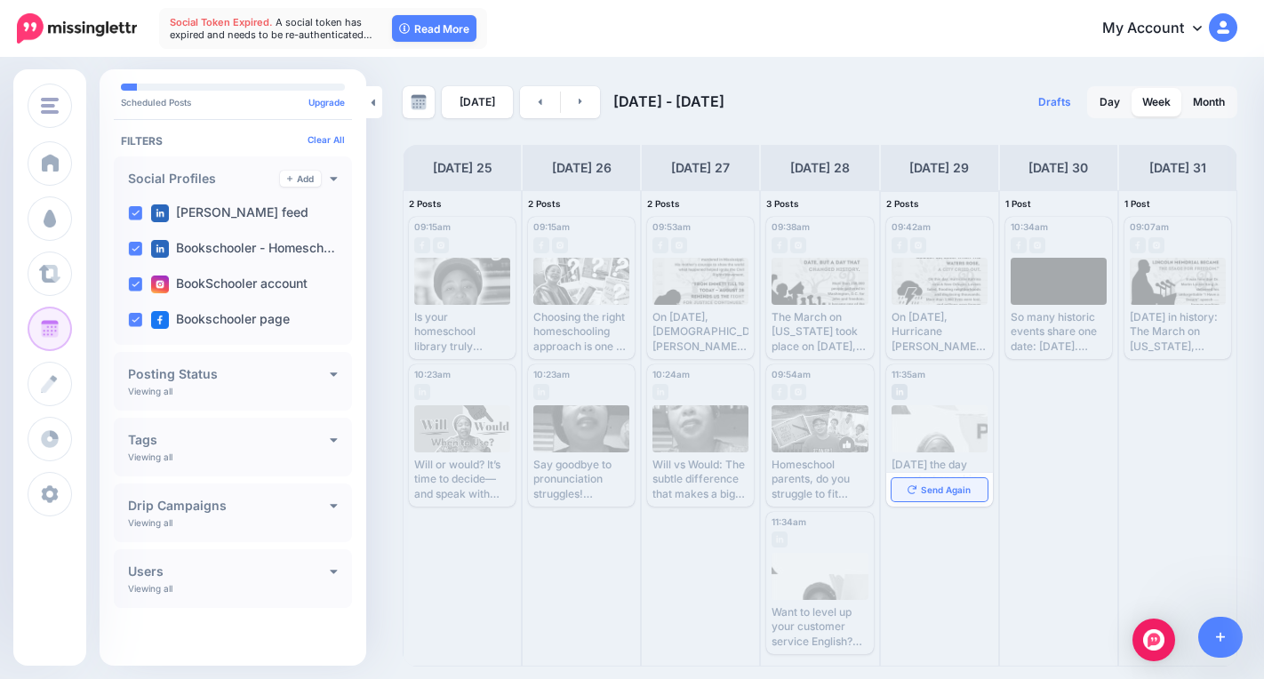
click at [952, 488] on span "Send Again" at bounding box center [946, 489] width 50 height 9
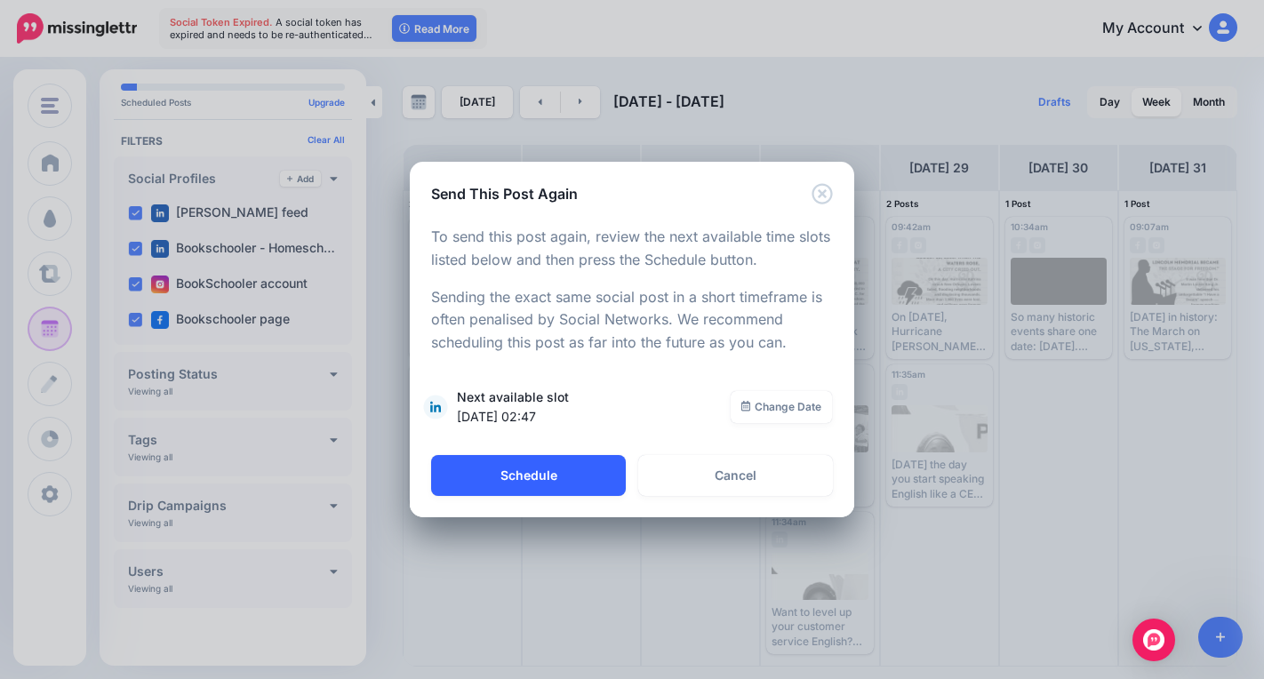
click at [566, 470] on button "Schedule" at bounding box center [528, 475] width 195 height 41
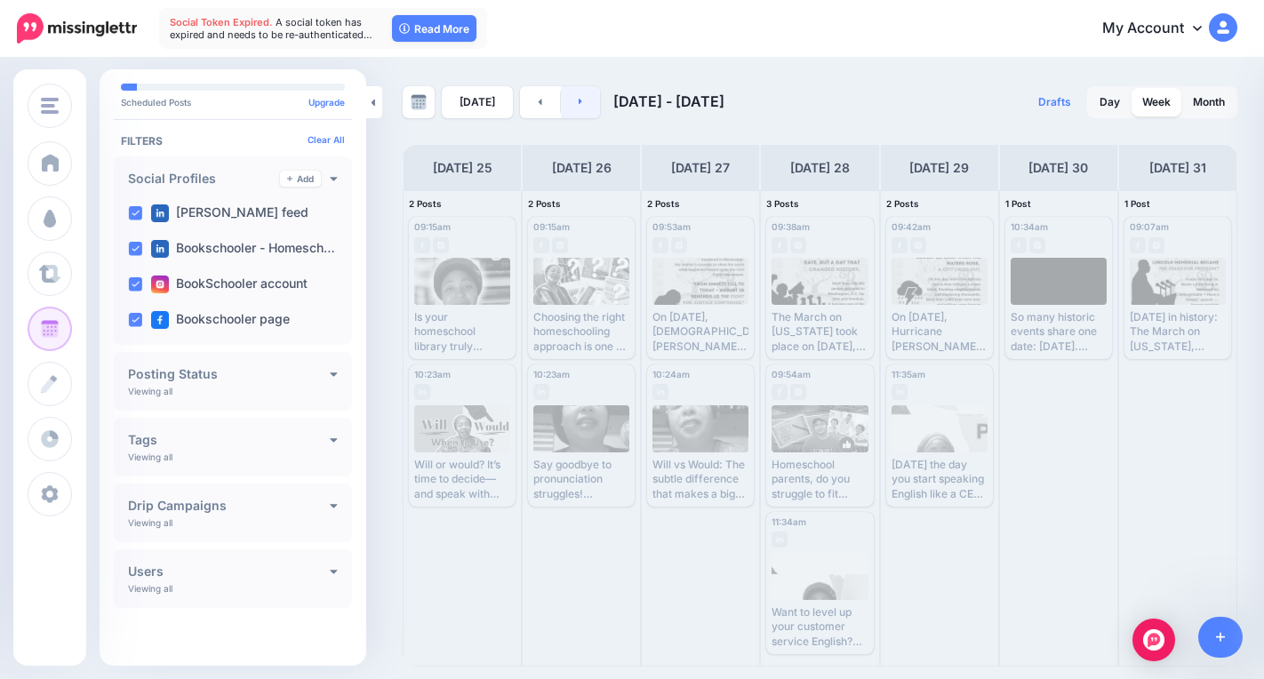
click at [580, 103] on link at bounding box center [581, 102] width 40 height 32
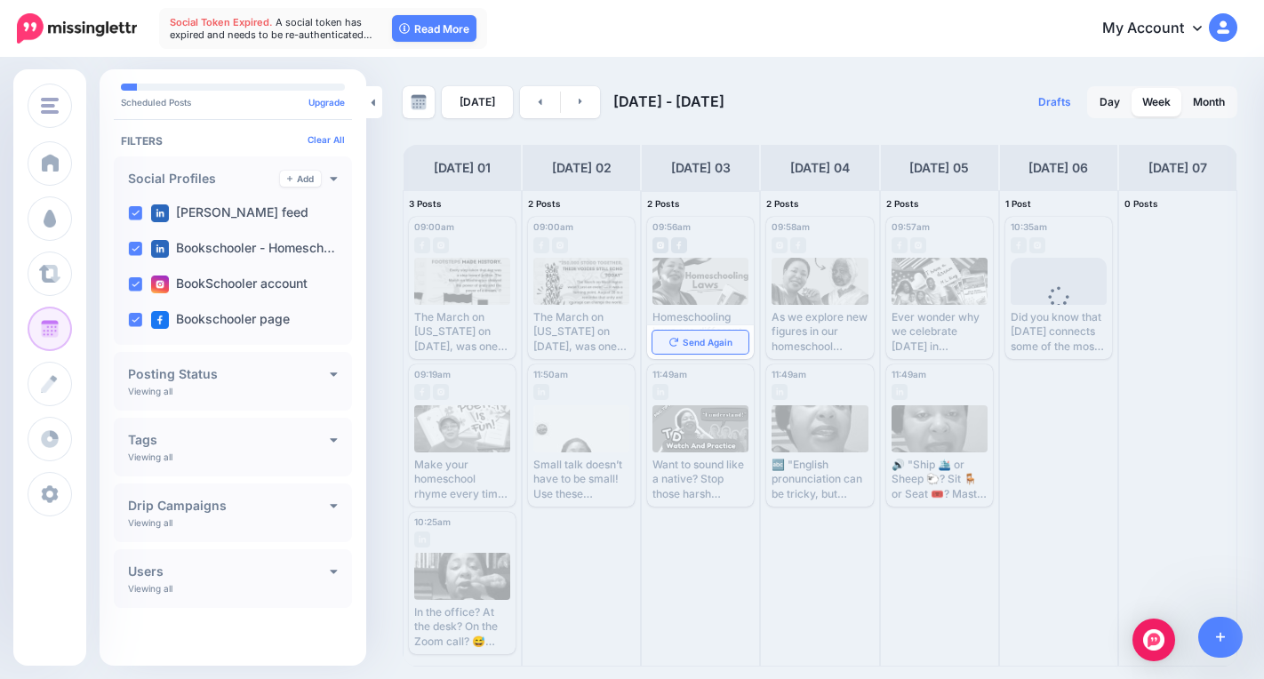
click at [693, 345] on span "Send Again" at bounding box center [708, 342] width 50 height 9
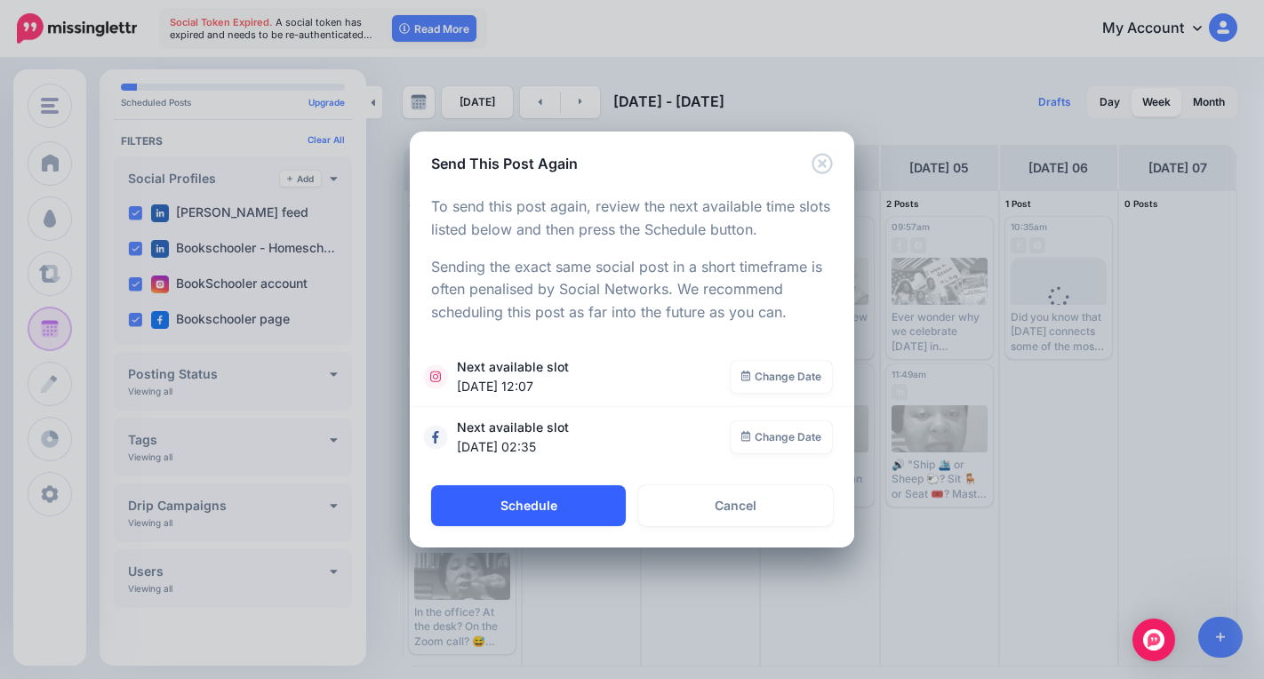
click at [562, 510] on button "Schedule" at bounding box center [528, 505] width 195 height 41
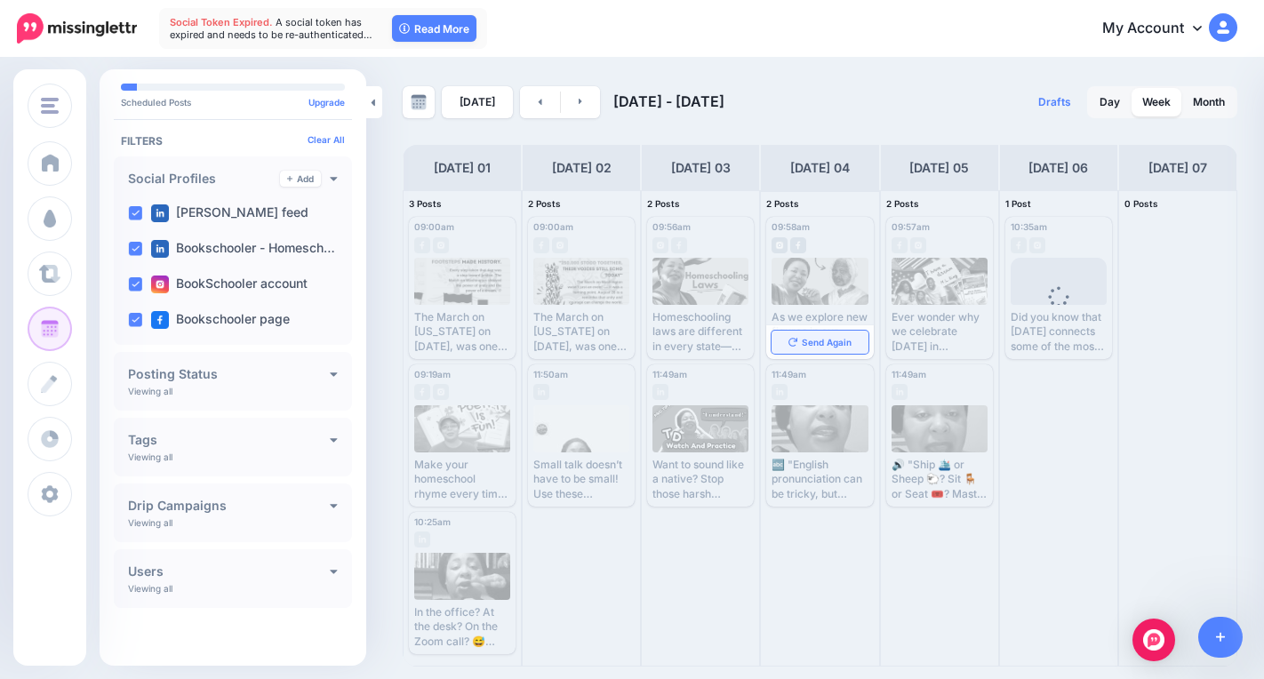
click at [849, 332] on link "Send Again" at bounding box center [819, 342] width 96 height 23
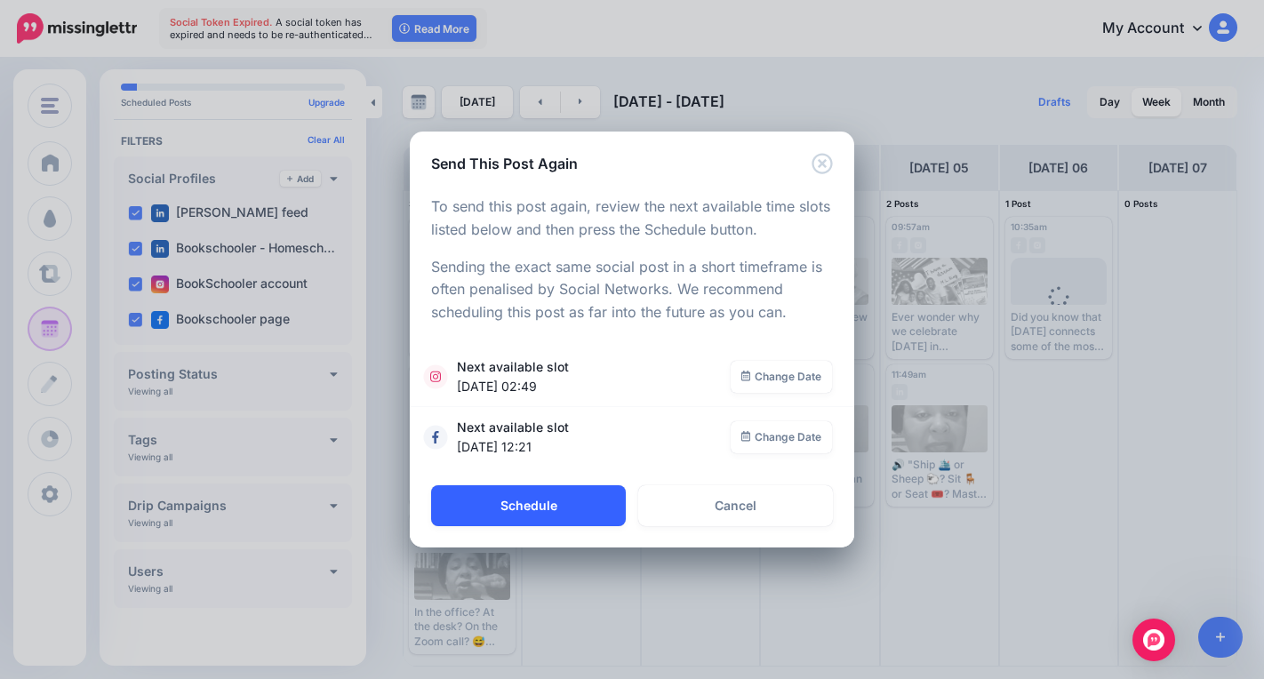
click at [571, 513] on button "Schedule" at bounding box center [528, 505] width 195 height 41
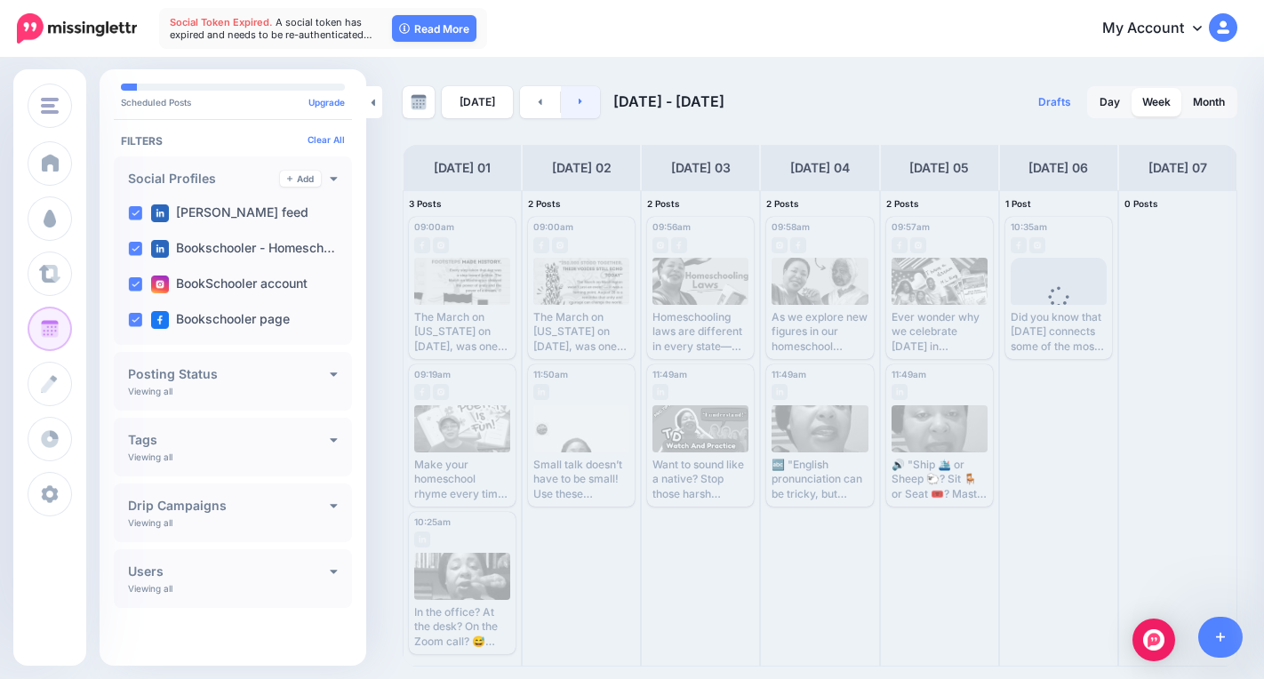
click at [579, 99] on icon at bounding box center [581, 101] width 4 height 11
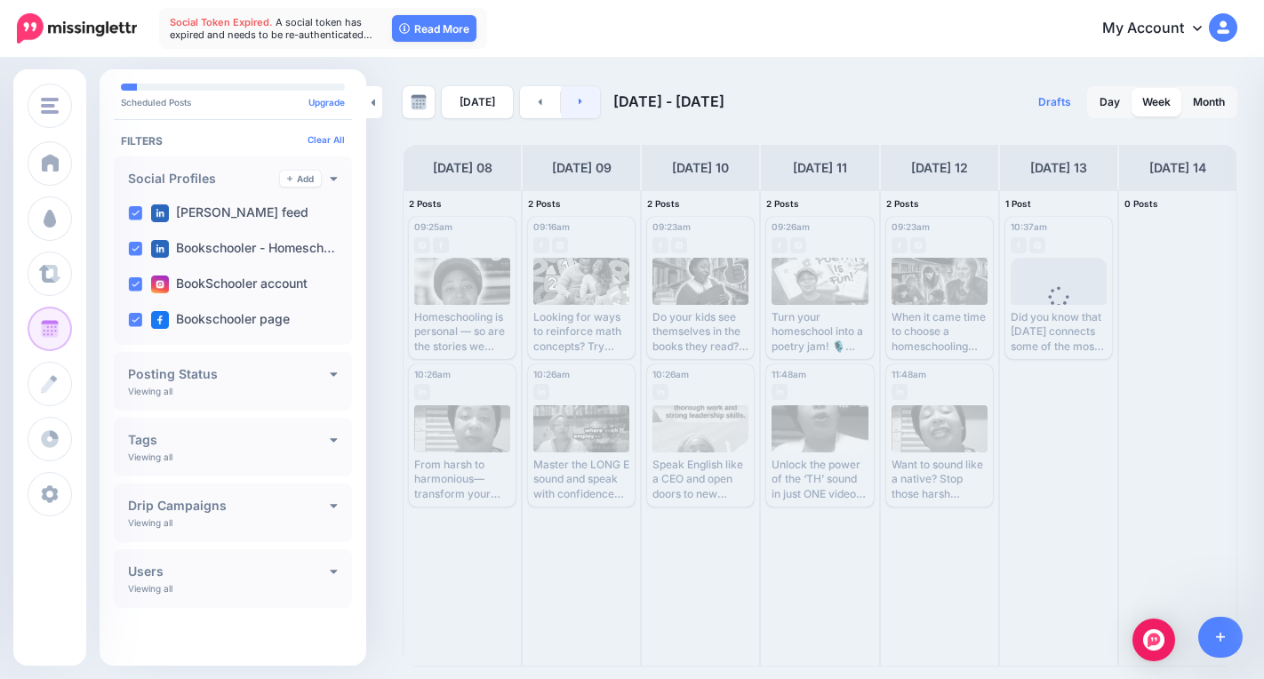
click at [579, 99] on icon at bounding box center [581, 101] width 4 height 11
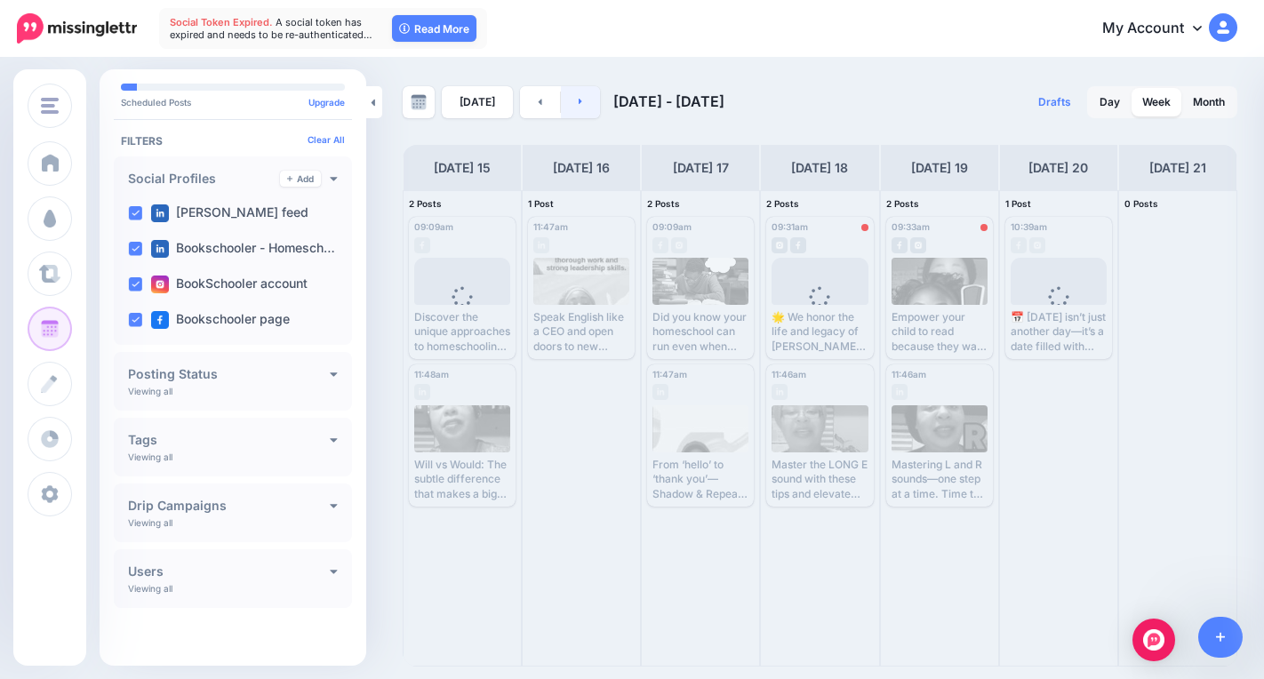
click at [573, 105] on link at bounding box center [581, 102] width 40 height 32
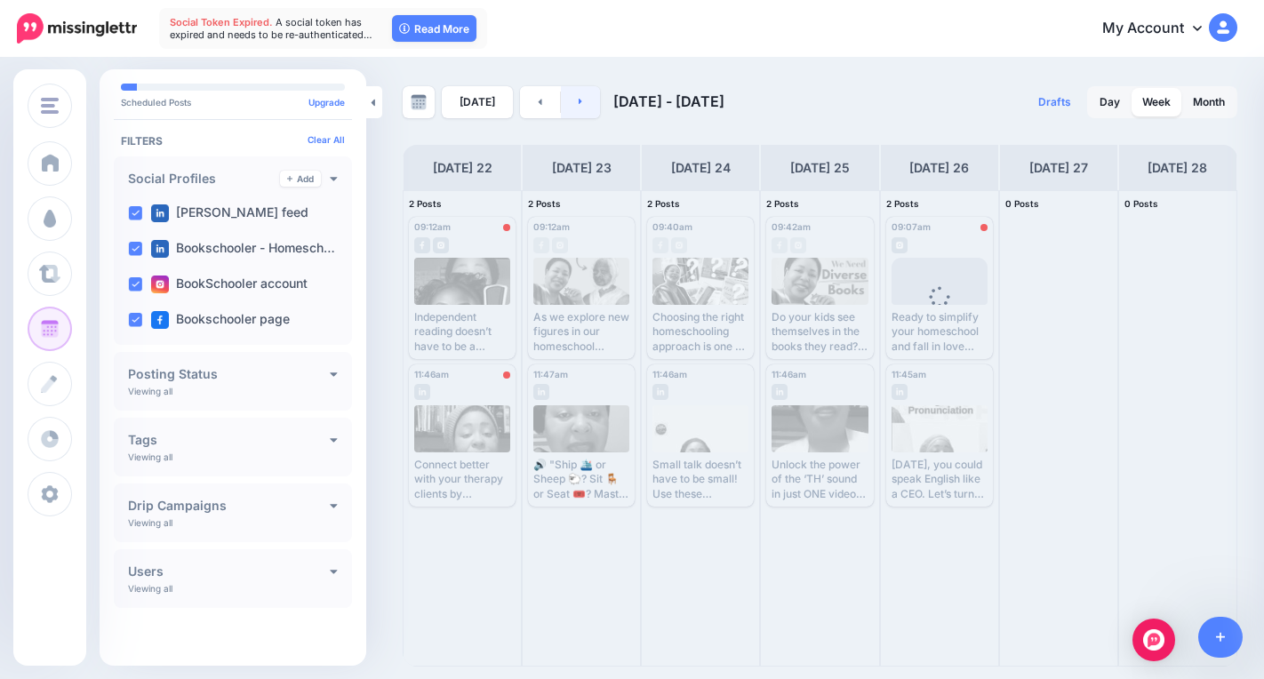
click at [571, 102] on link at bounding box center [581, 102] width 40 height 32
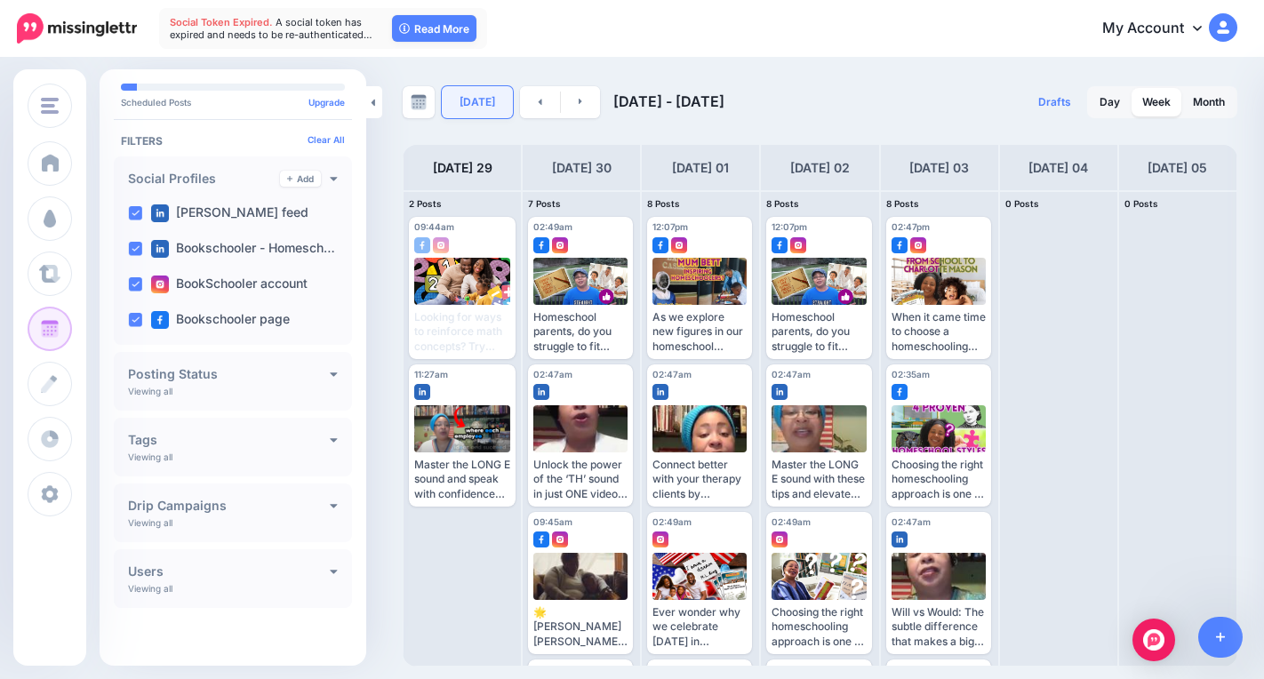
click at [475, 95] on link "[DATE]" at bounding box center [477, 102] width 71 height 32
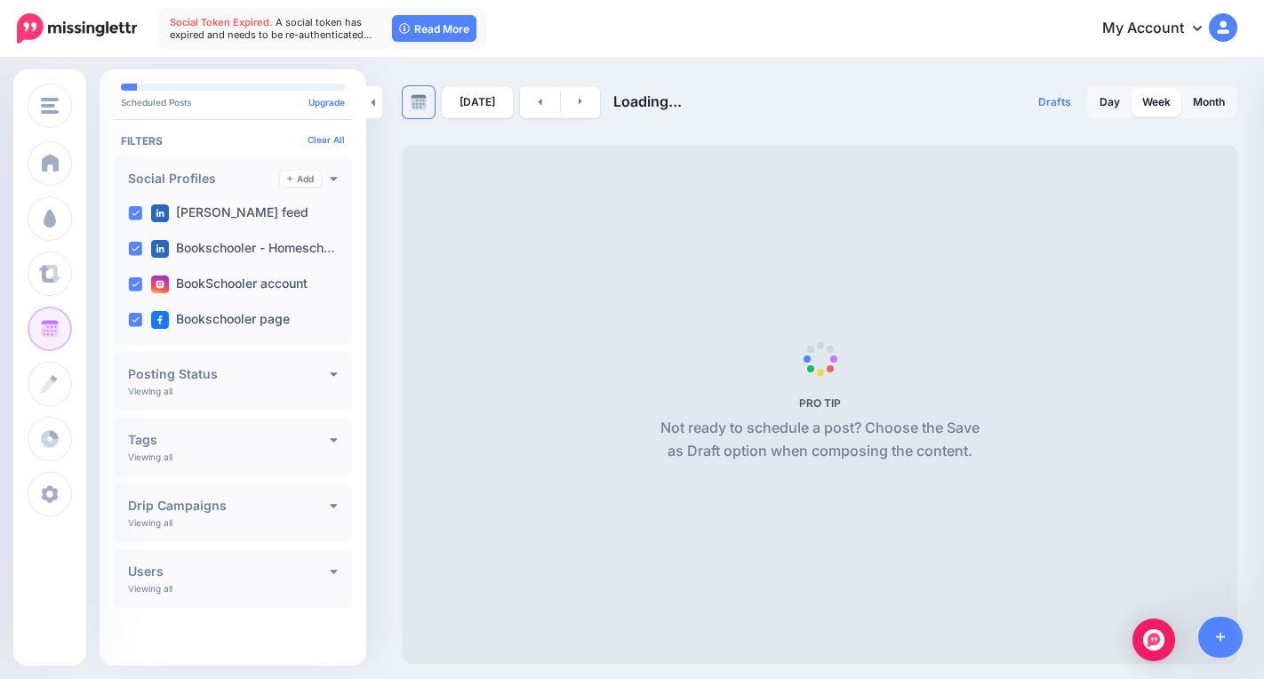
click at [419, 107] on img at bounding box center [419, 102] width 16 height 16
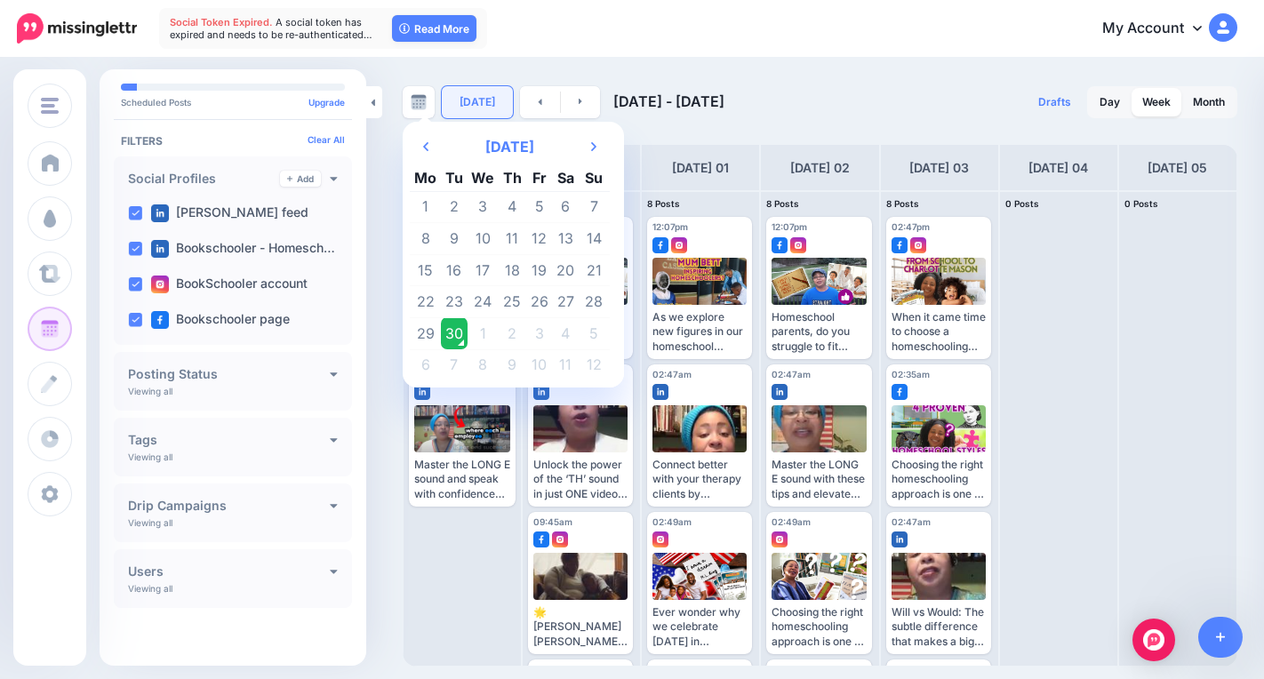
click at [459, 94] on link "[DATE]" at bounding box center [477, 102] width 71 height 32
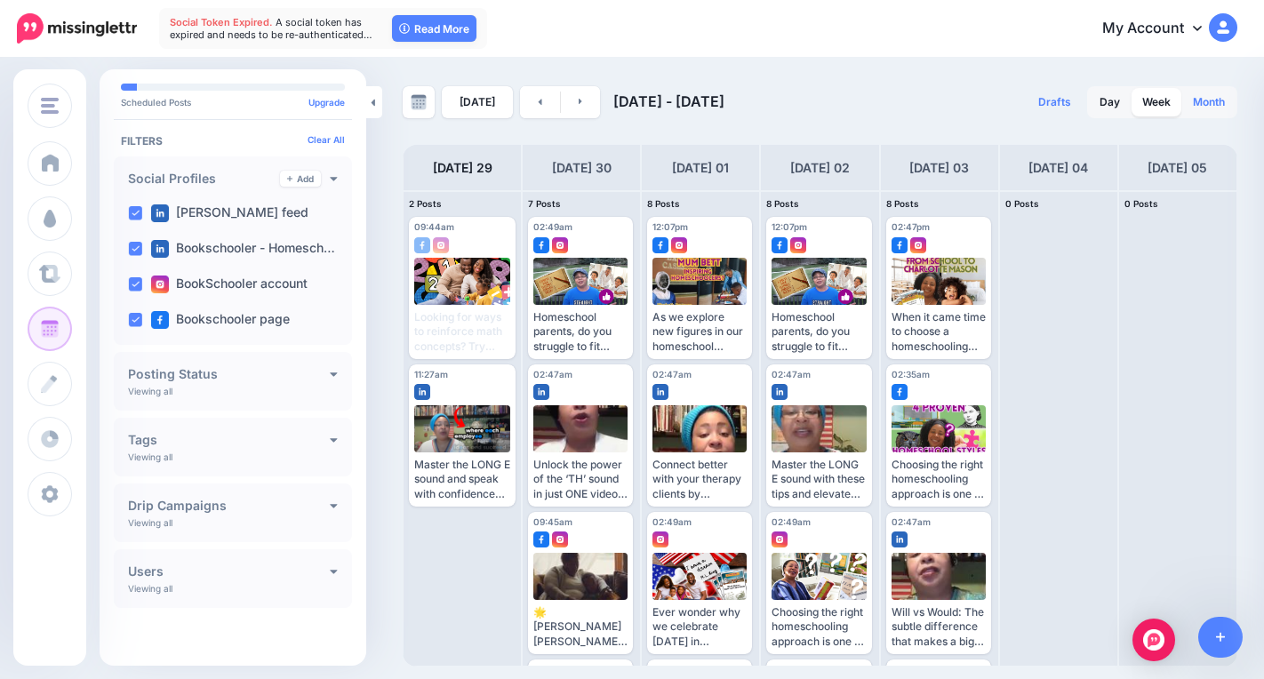
click at [1221, 103] on link "Month" at bounding box center [1208, 102] width 53 height 28
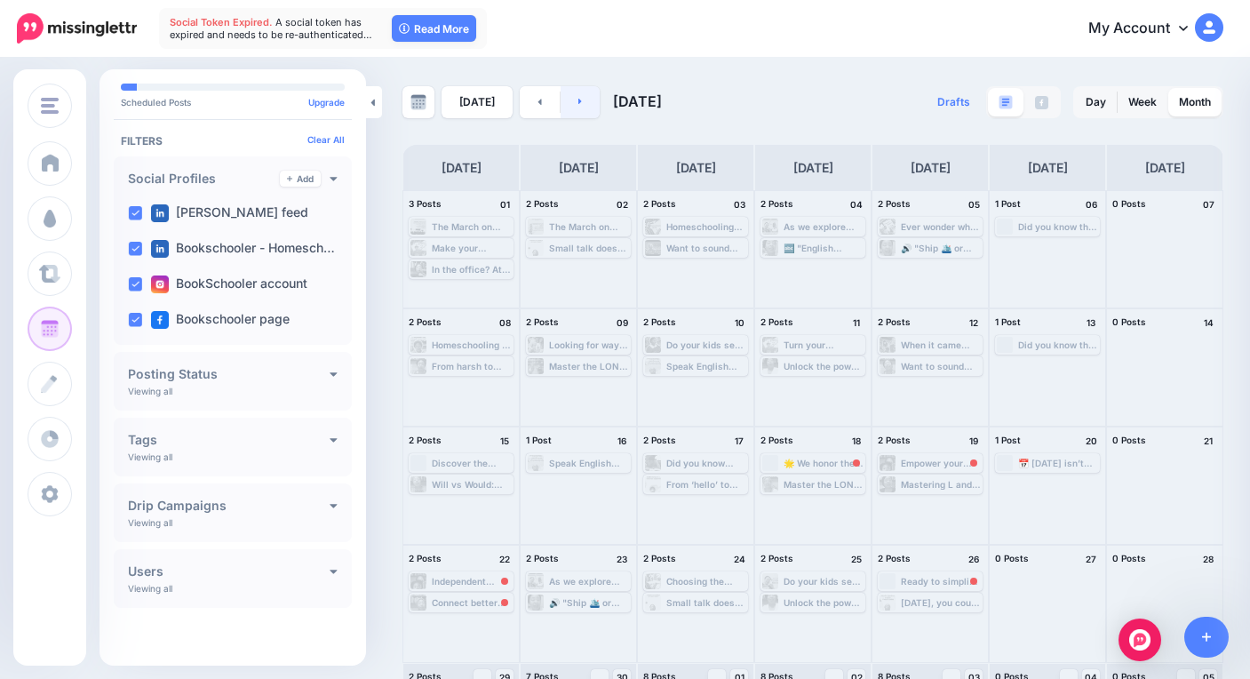
click at [580, 103] on link at bounding box center [581, 102] width 40 height 32
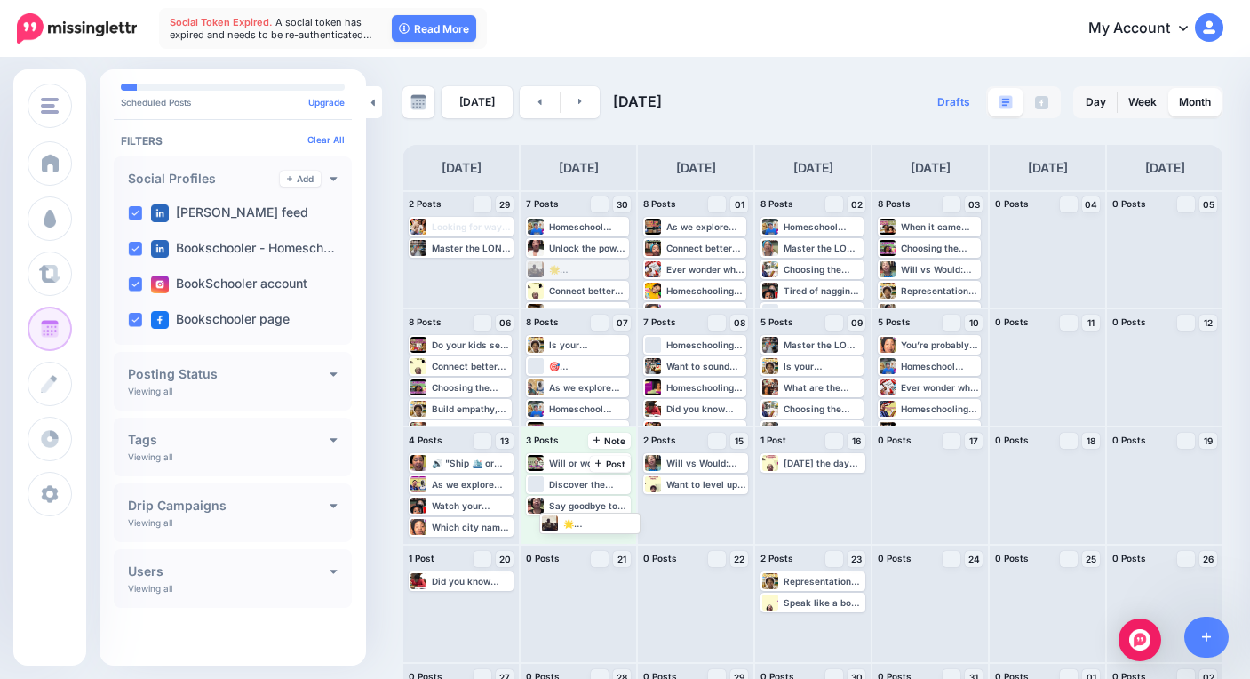
drag, startPoint x: 583, startPoint y: 270, endPoint x: 591, endPoint y: 486, distance: 216.1
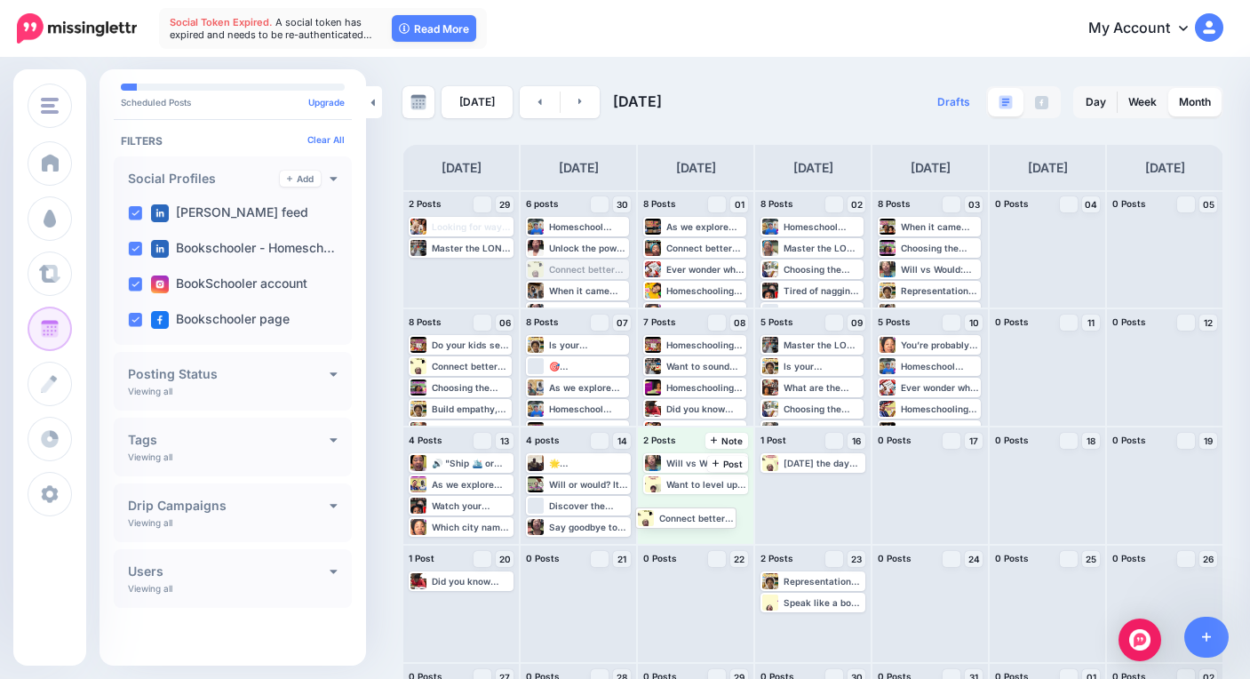
drag, startPoint x: 579, startPoint y: 270, endPoint x: 712, endPoint y: 469, distance: 239.1
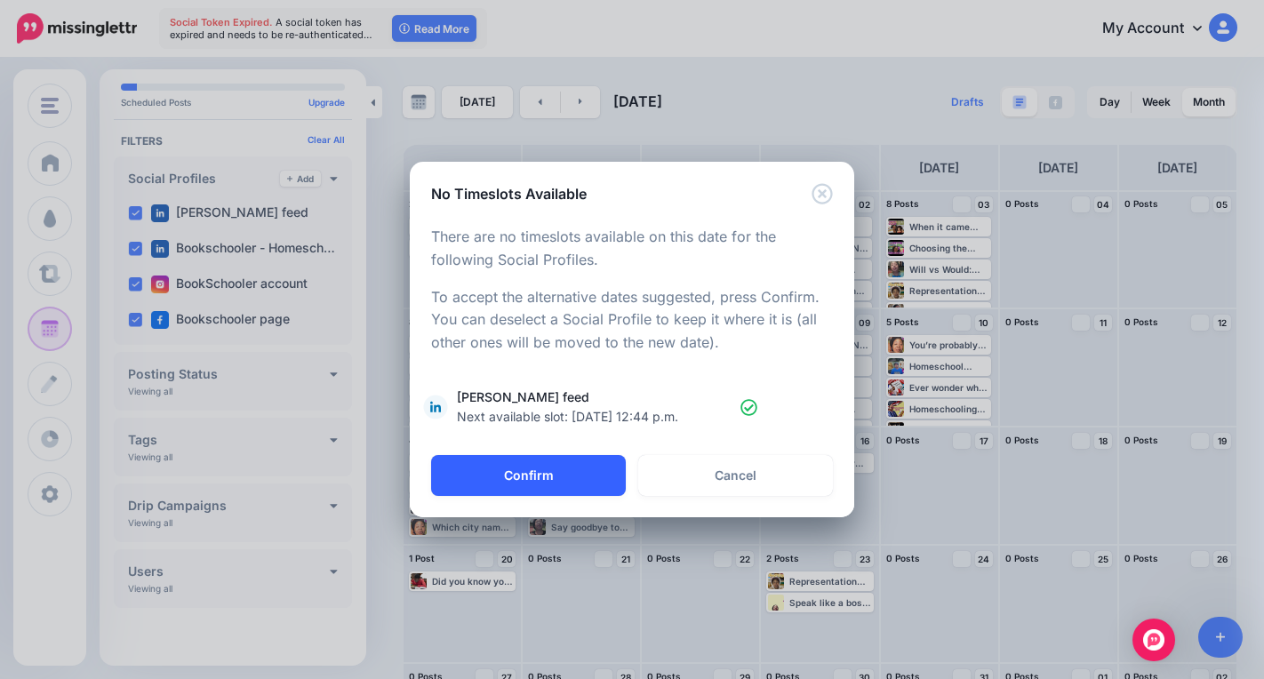
click at [572, 475] on button "Confirm" at bounding box center [528, 475] width 195 height 41
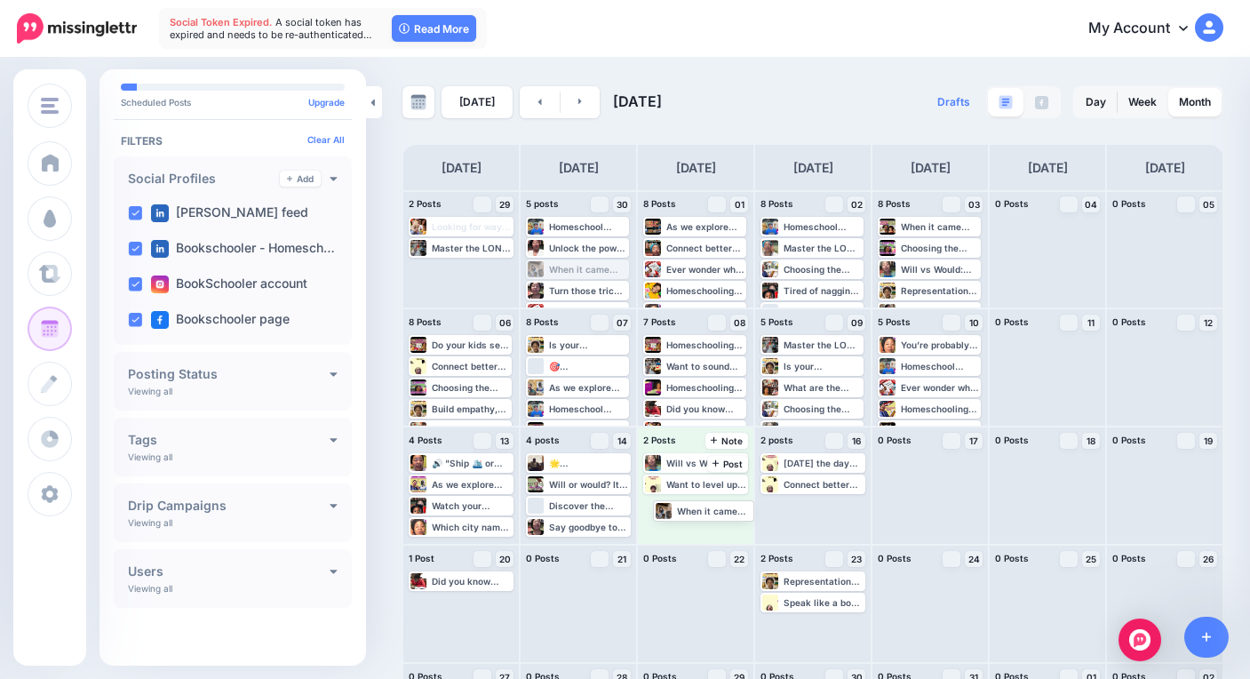
drag, startPoint x: 580, startPoint y: 270, endPoint x: 699, endPoint y: 502, distance: 260.3
drag, startPoint x: 595, startPoint y: 271, endPoint x: 741, endPoint y: 508, distance: 279.0
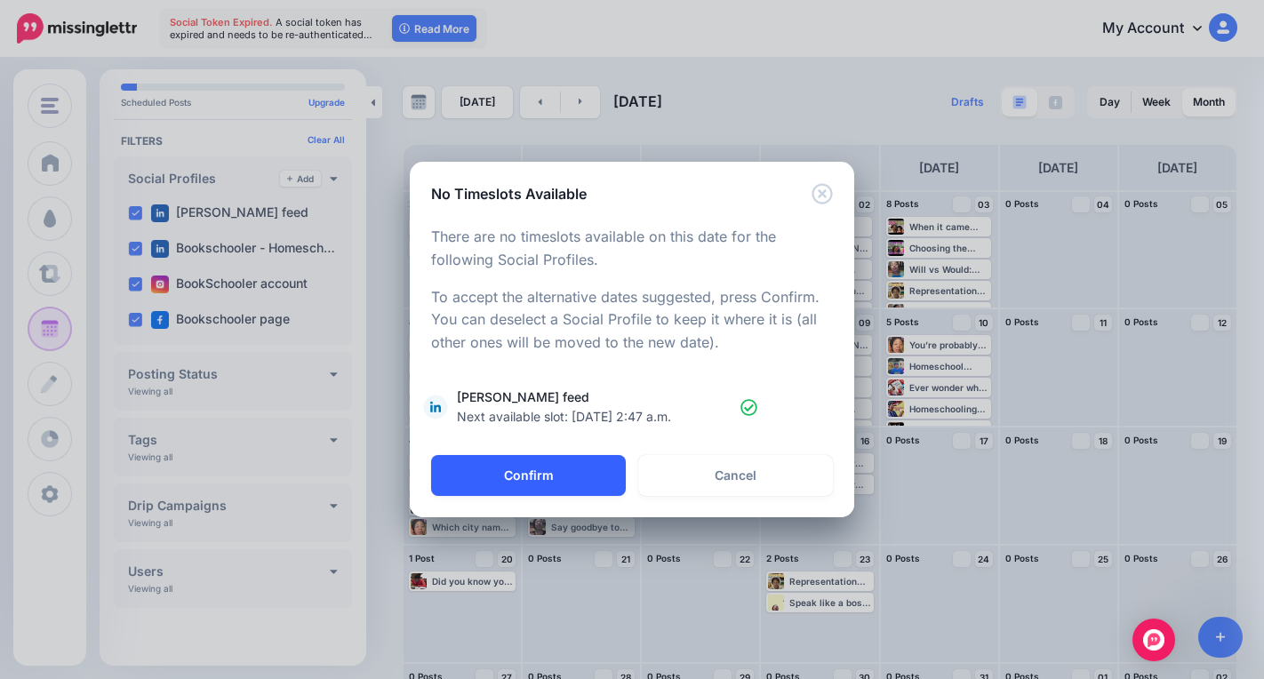
click at [585, 480] on button "Confirm" at bounding box center [528, 475] width 195 height 41
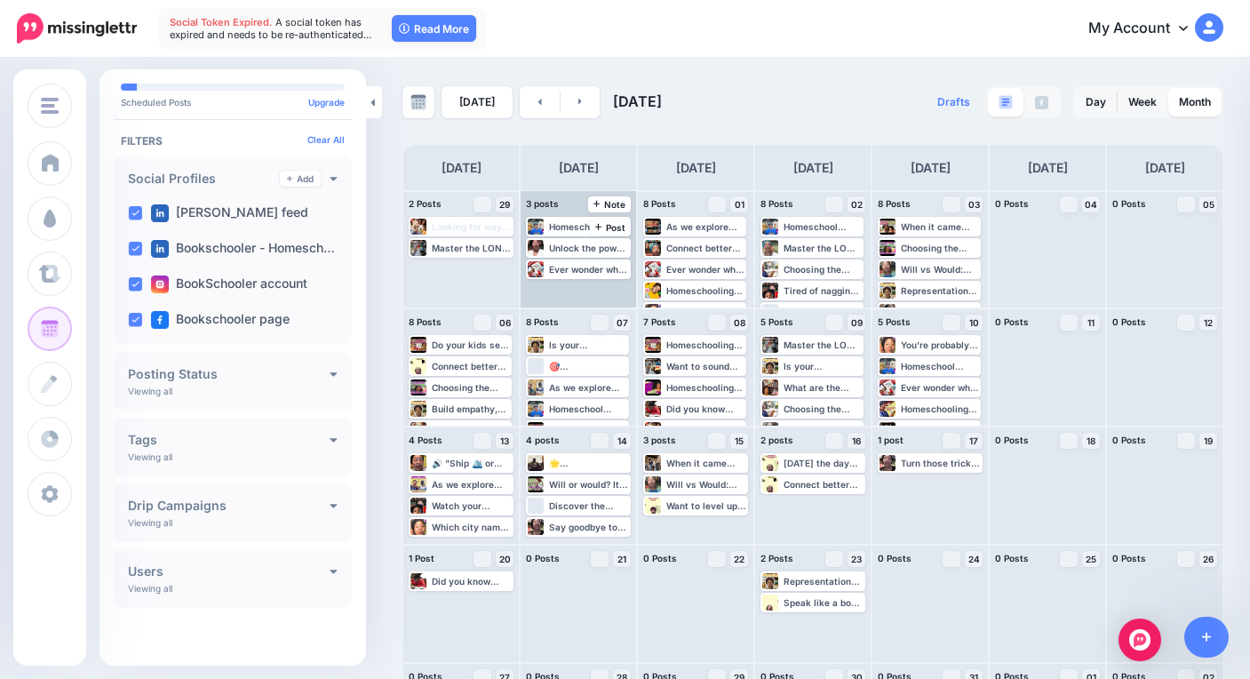
click at [619, 294] on div "Homeschool parents, do you struggle to fit poetry into your lessons? 🎭 Let’s ma…" at bounding box center [579, 249] width 116 height 116
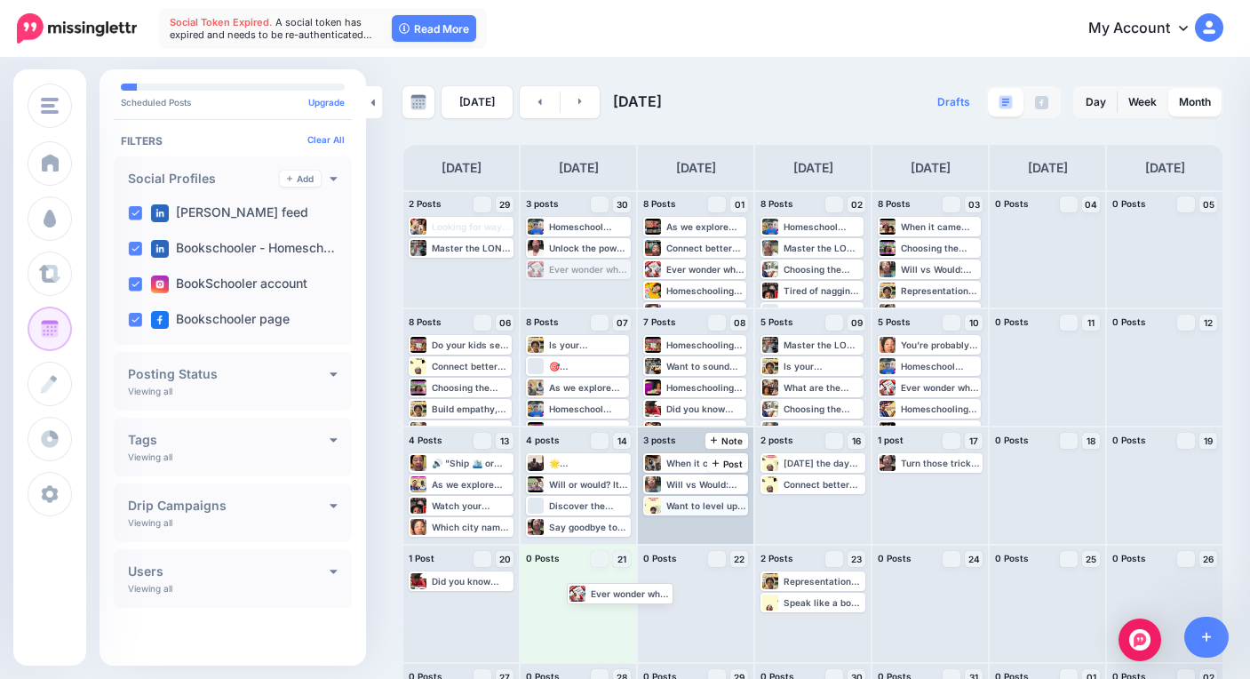
drag, startPoint x: 603, startPoint y: 273, endPoint x: 675, endPoint y: 511, distance: 248.8
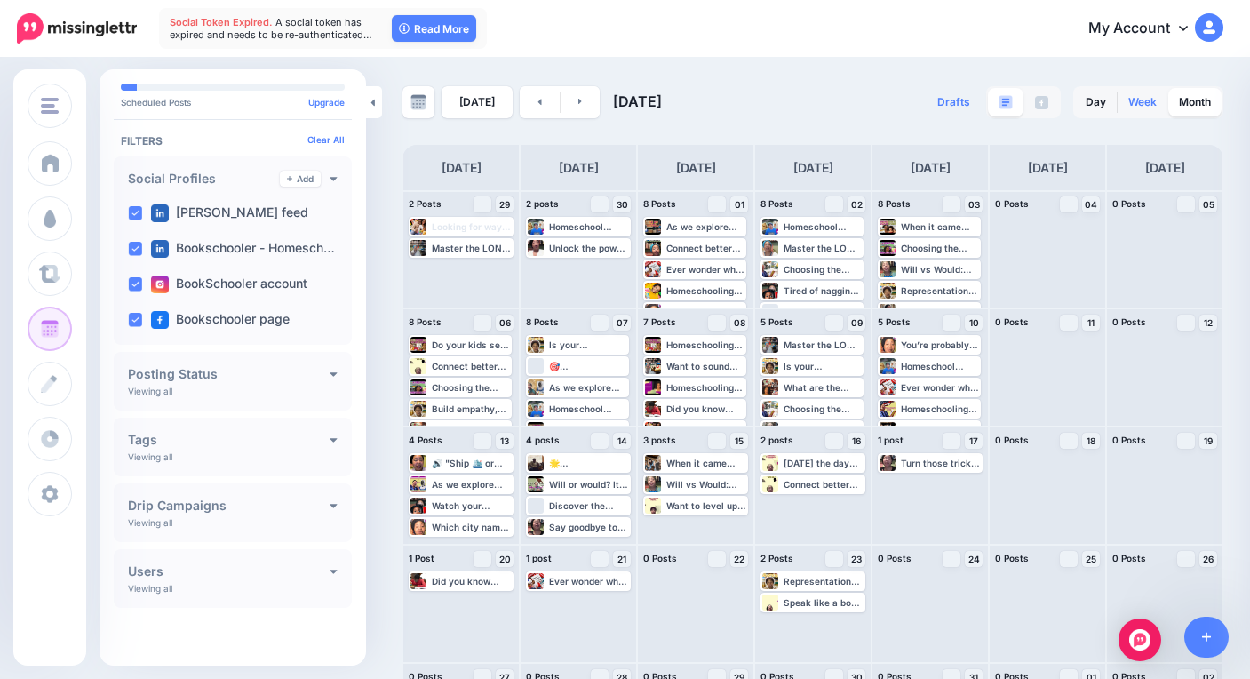
click at [1147, 106] on link "Week" at bounding box center [1143, 102] width 50 height 28
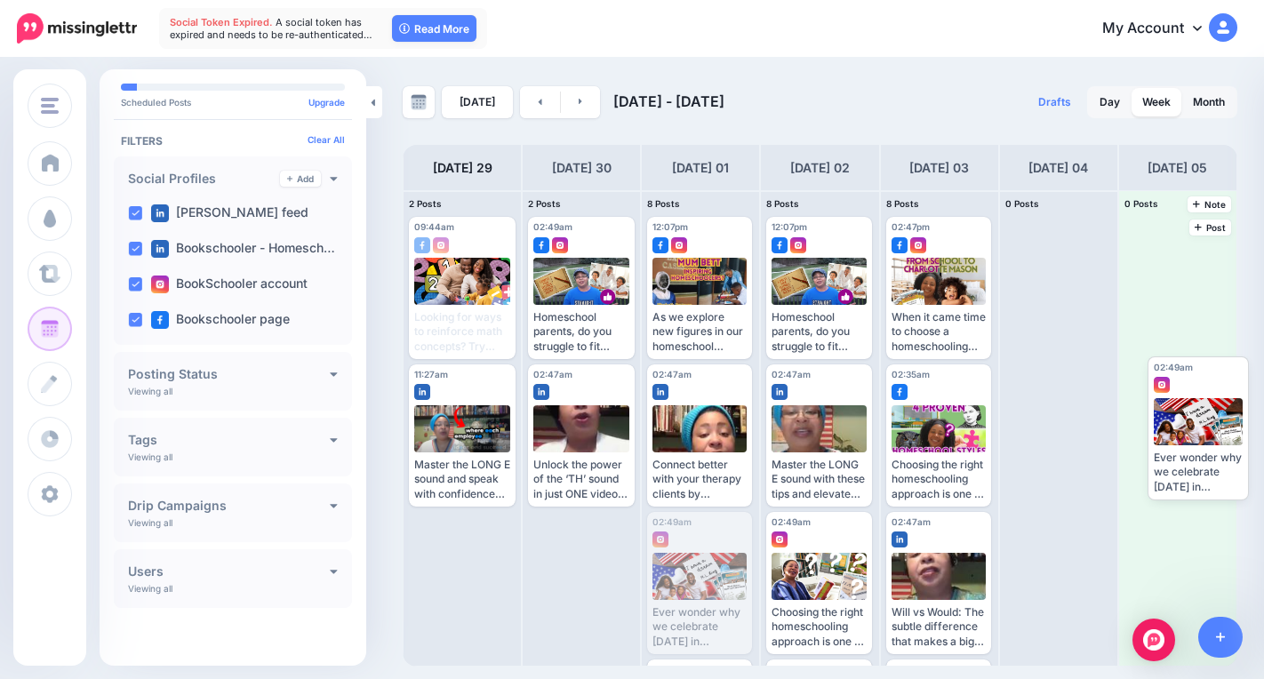
drag, startPoint x: 675, startPoint y: 586, endPoint x: 1163, endPoint y: 423, distance: 514.3
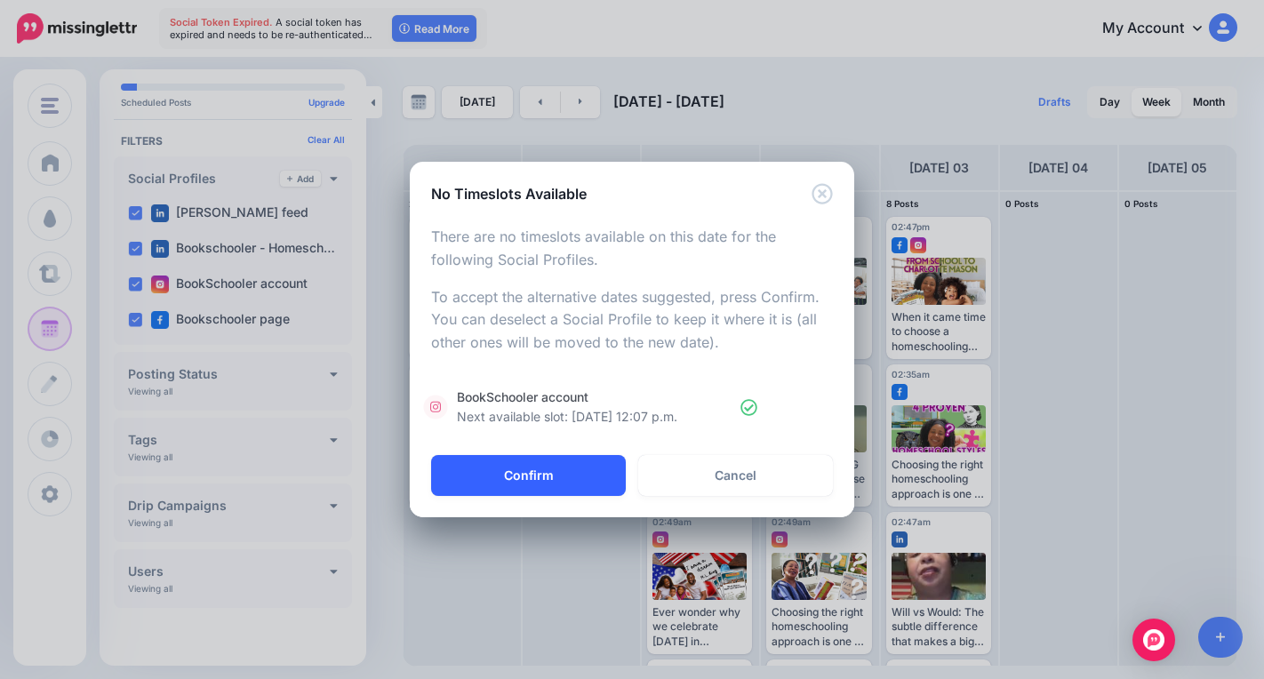
drag, startPoint x: 573, startPoint y: 483, endPoint x: 582, endPoint y: 483, distance: 8.9
click at [572, 483] on button "Confirm" at bounding box center [528, 475] width 195 height 41
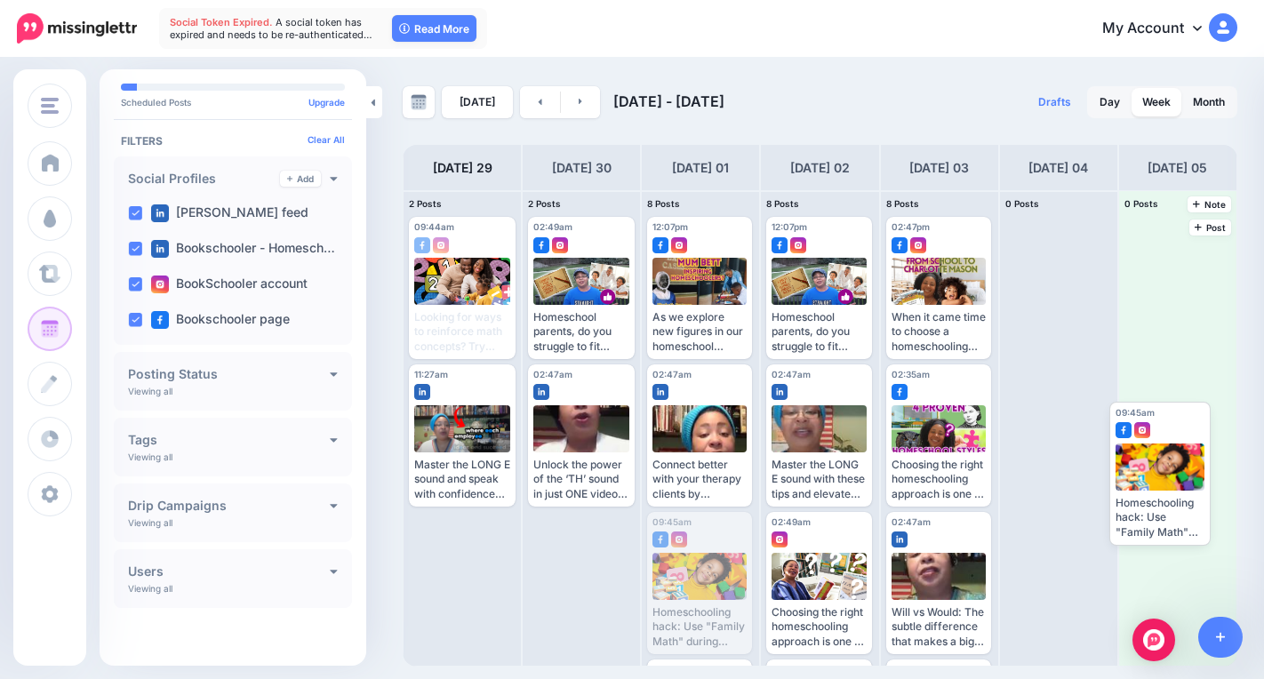
drag, startPoint x: 691, startPoint y: 549, endPoint x: 1133, endPoint y: 437, distance: 455.7
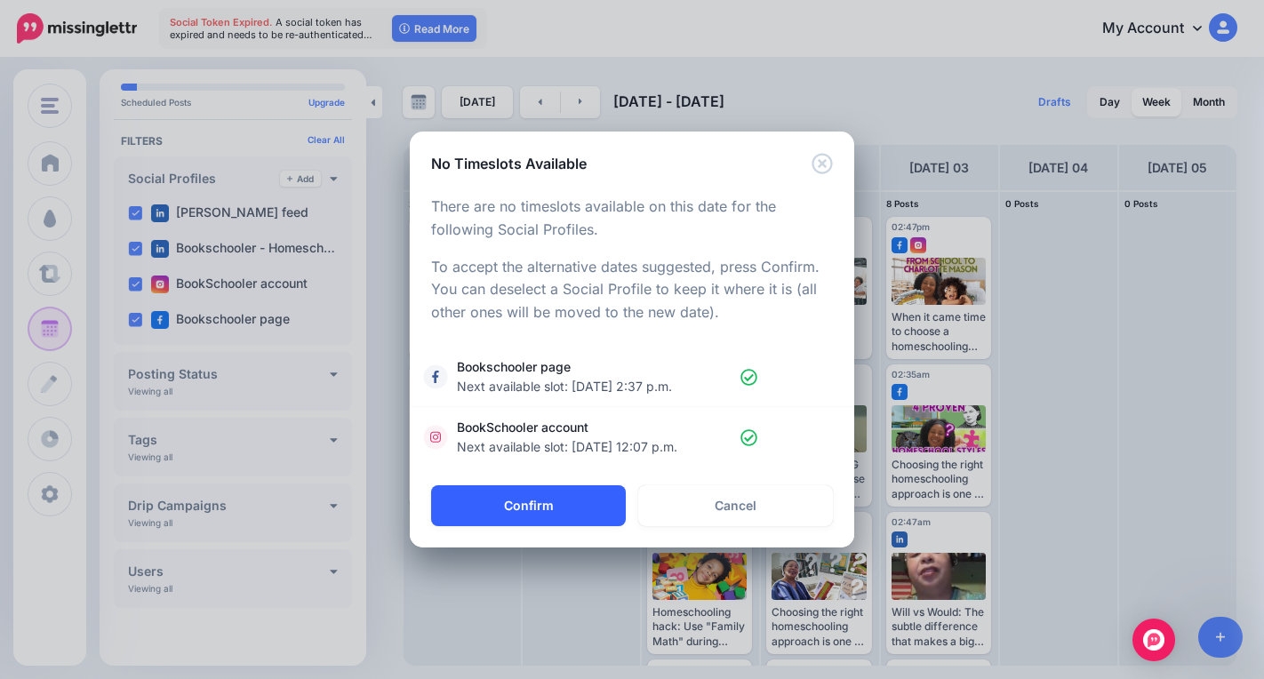
click at [548, 516] on button "Confirm" at bounding box center [528, 505] width 195 height 41
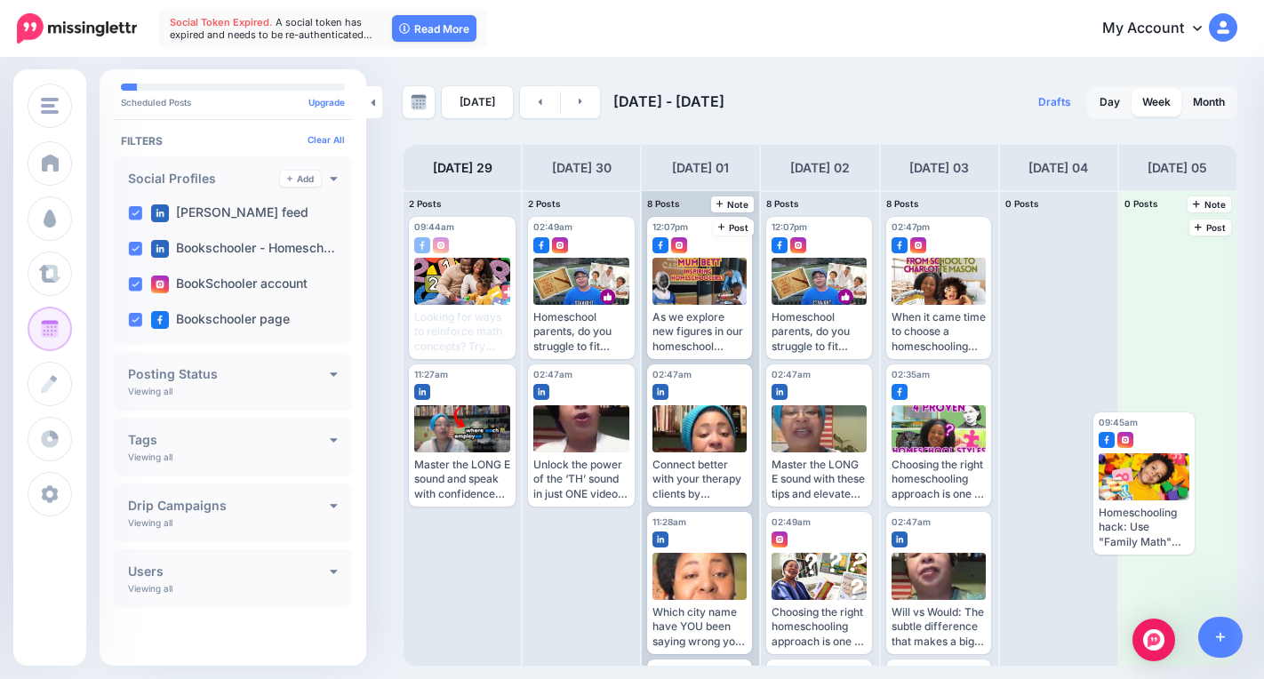
drag, startPoint x: 682, startPoint y: 573, endPoint x: 1130, endPoint y: 469, distance: 459.8
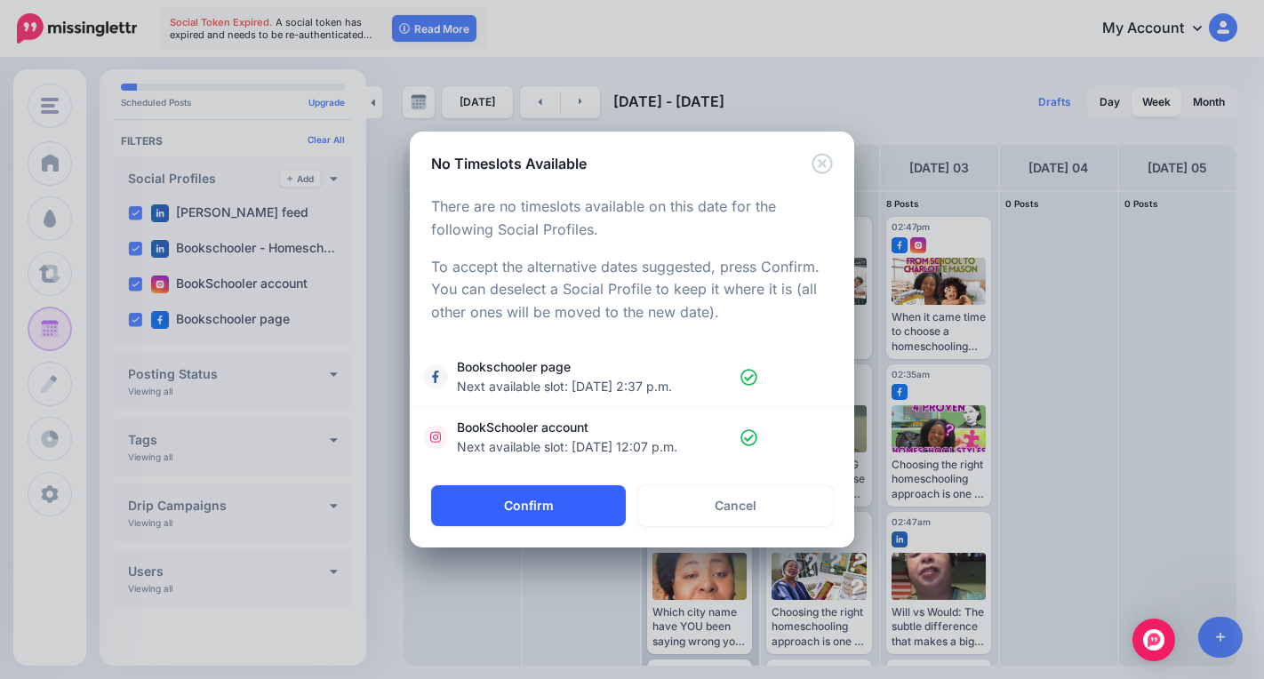
click at [525, 500] on button "Confirm" at bounding box center [528, 505] width 195 height 41
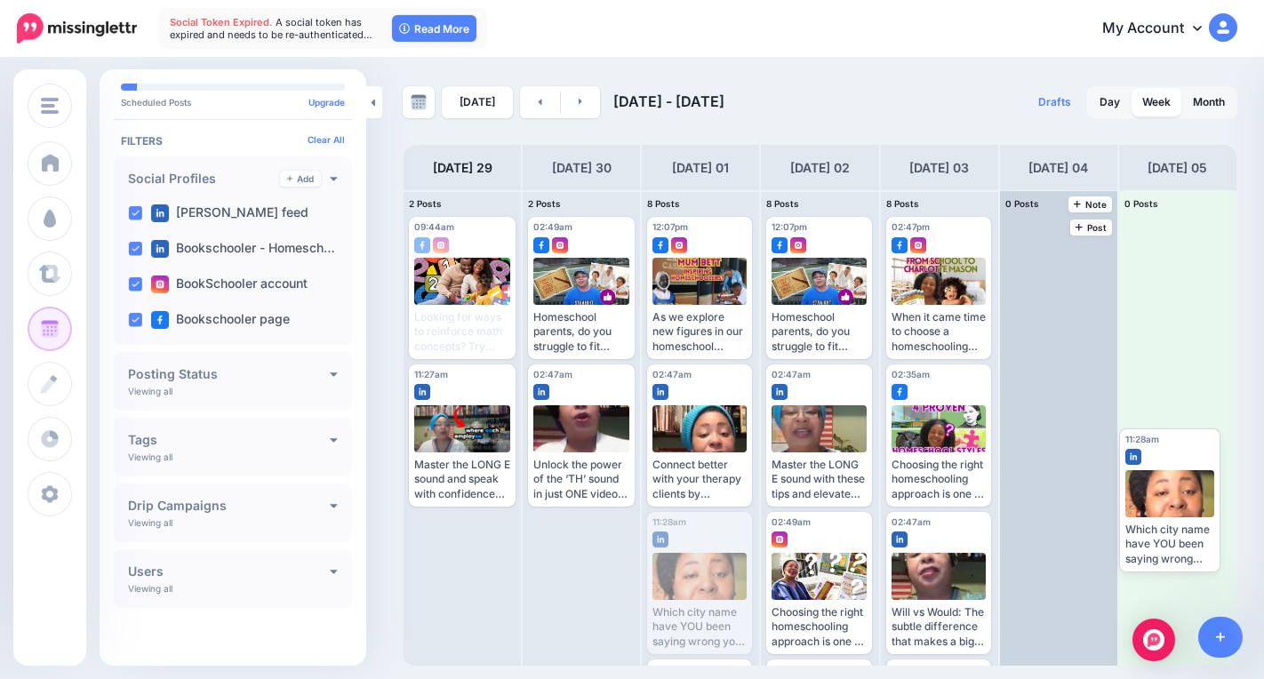
drag, startPoint x: 685, startPoint y: 566, endPoint x: 1115, endPoint y: 475, distance: 438.7
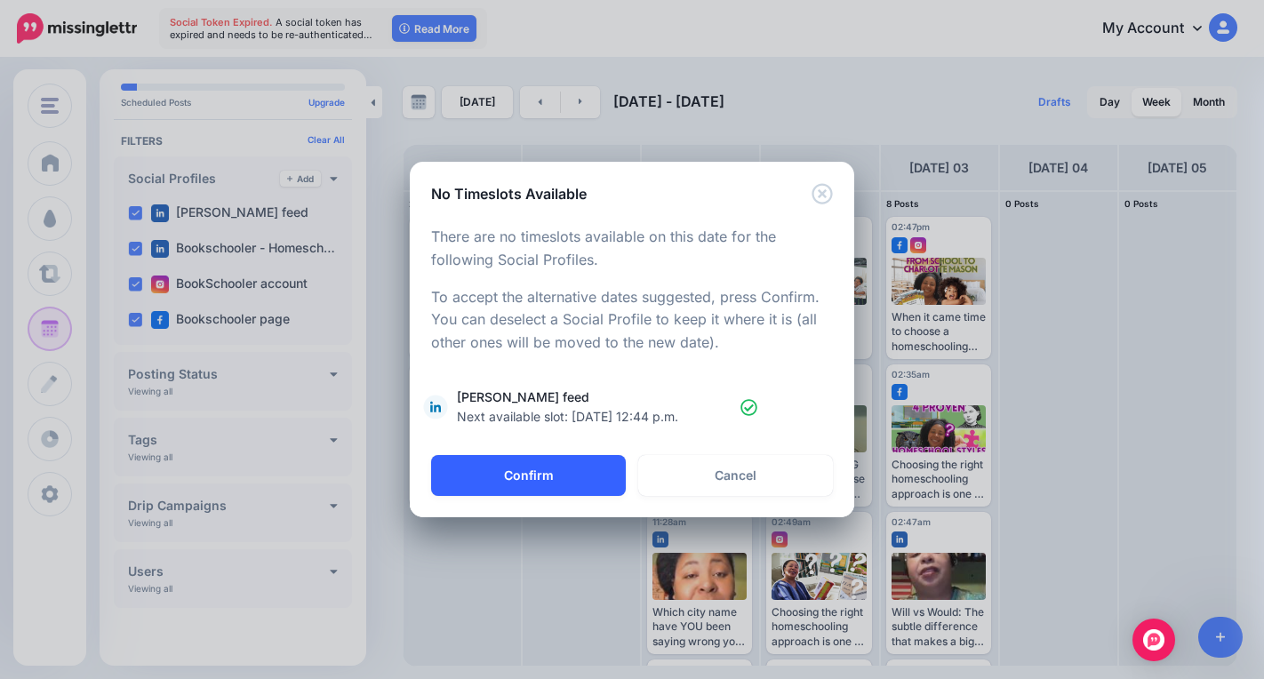
click at [592, 476] on button "Confirm" at bounding box center [528, 475] width 195 height 41
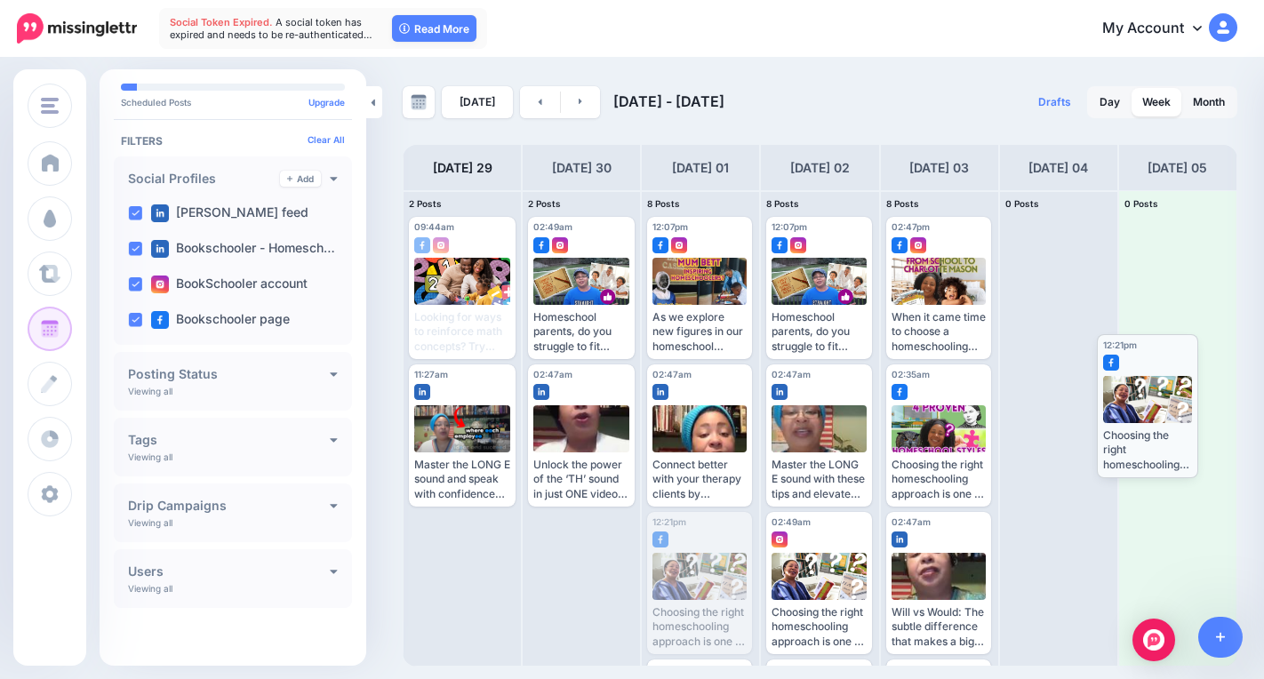
drag, startPoint x: 702, startPoint y: 607, endPoint x: 1156, endPoint y: 440, distance: 483.9
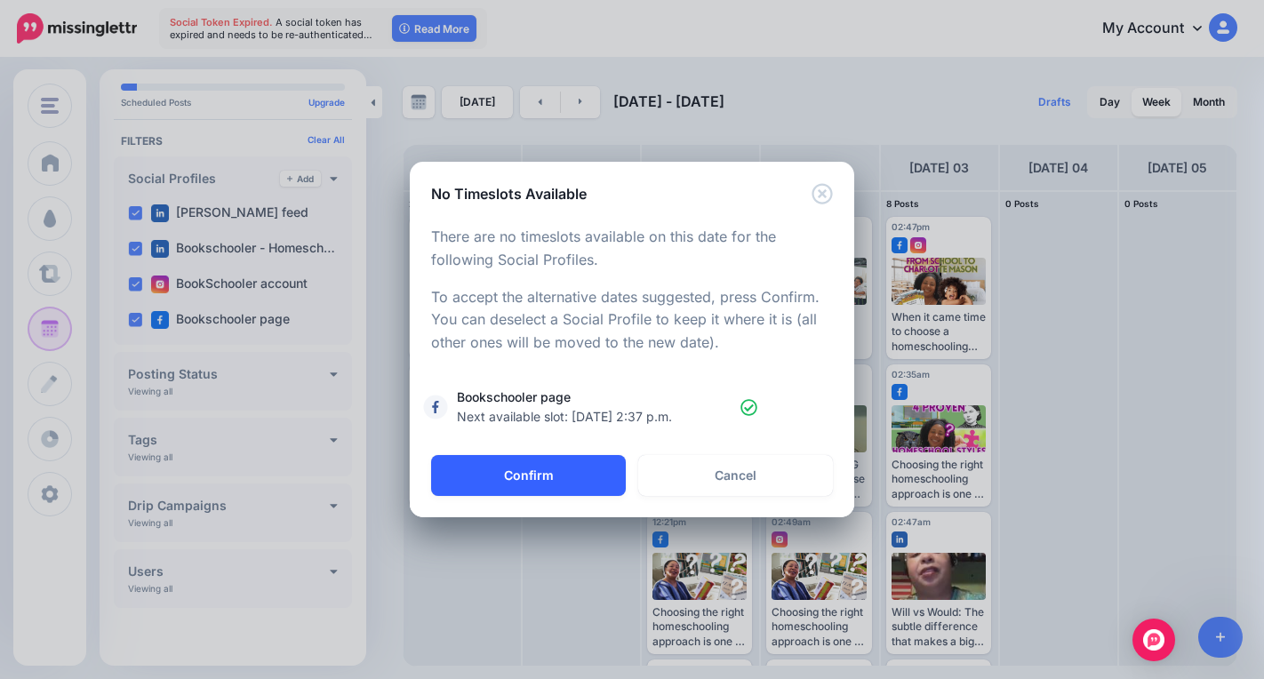
click at [582, 493] on button "Confirm" at bounding box center [528, 475] width 195 height 41
click at [577, 484] on button "button" at bounding box center [528, 475] width 195 height 41
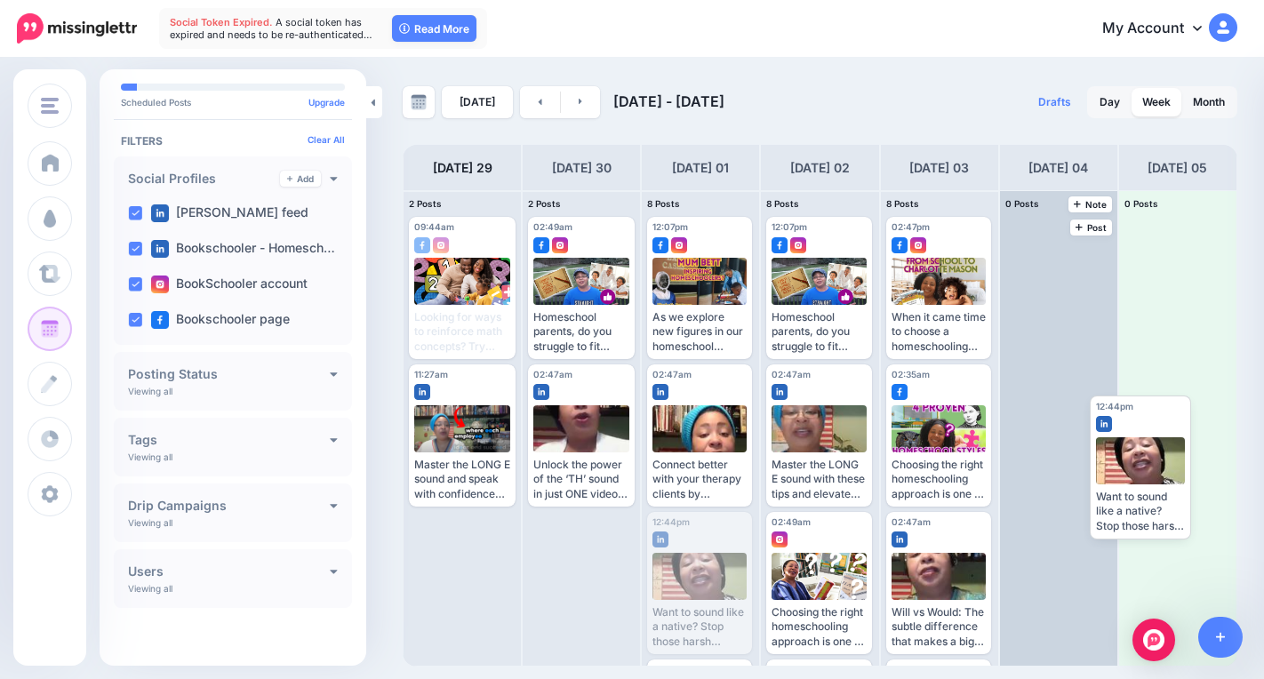
drag, startPoint x: 683, startPoint y: 569, endPoint x: 1101, endPoint y: 440, distance: 437.1
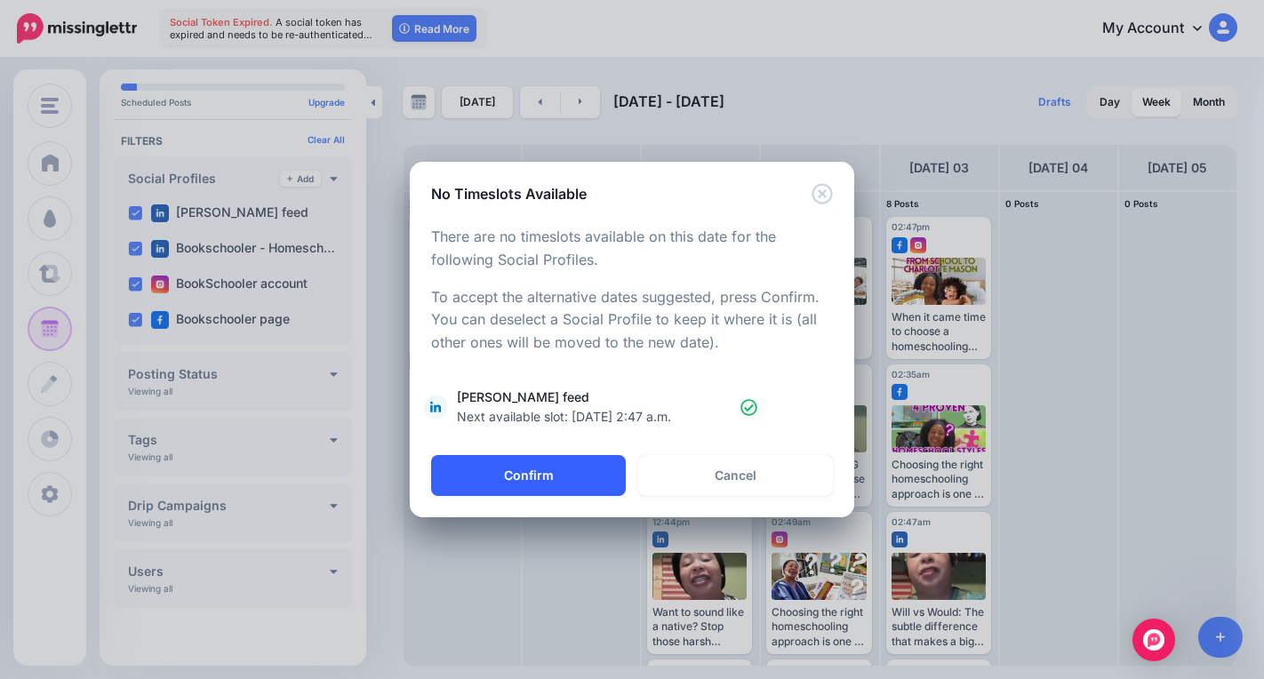
click at [513, 477] on button "Confirm" at bounding box center [528, 475] width 195 height 41
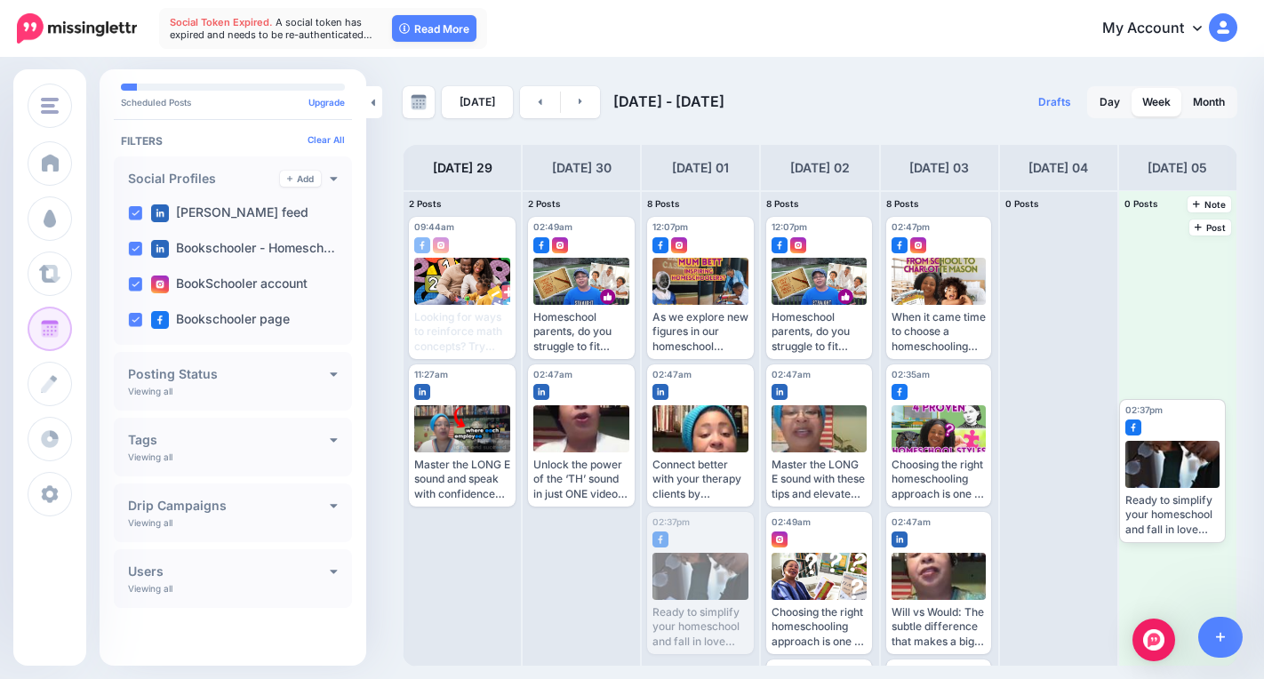
drag, startPoint x: 695, startPoint y: 564, endPoint x: 1155, endPoint y: 453, distance: 472.7
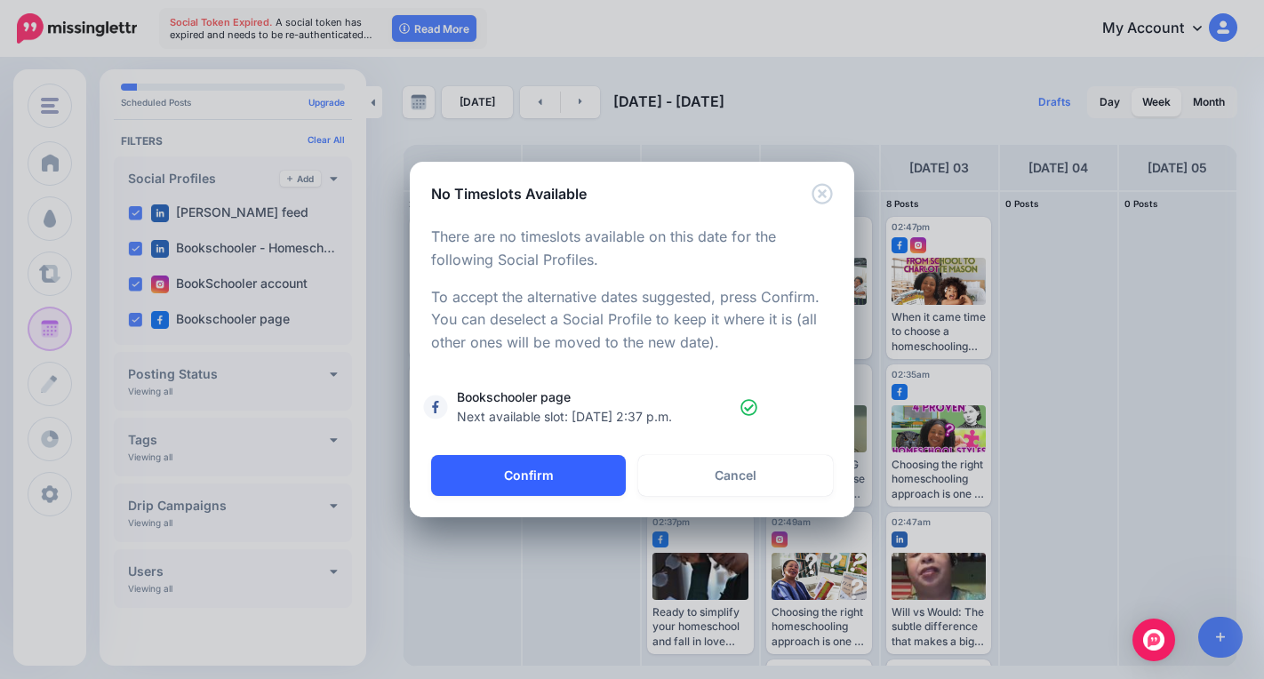
click at [567, 470] on button "Confirm" at bounding box center [528, 475] width 195 height 41
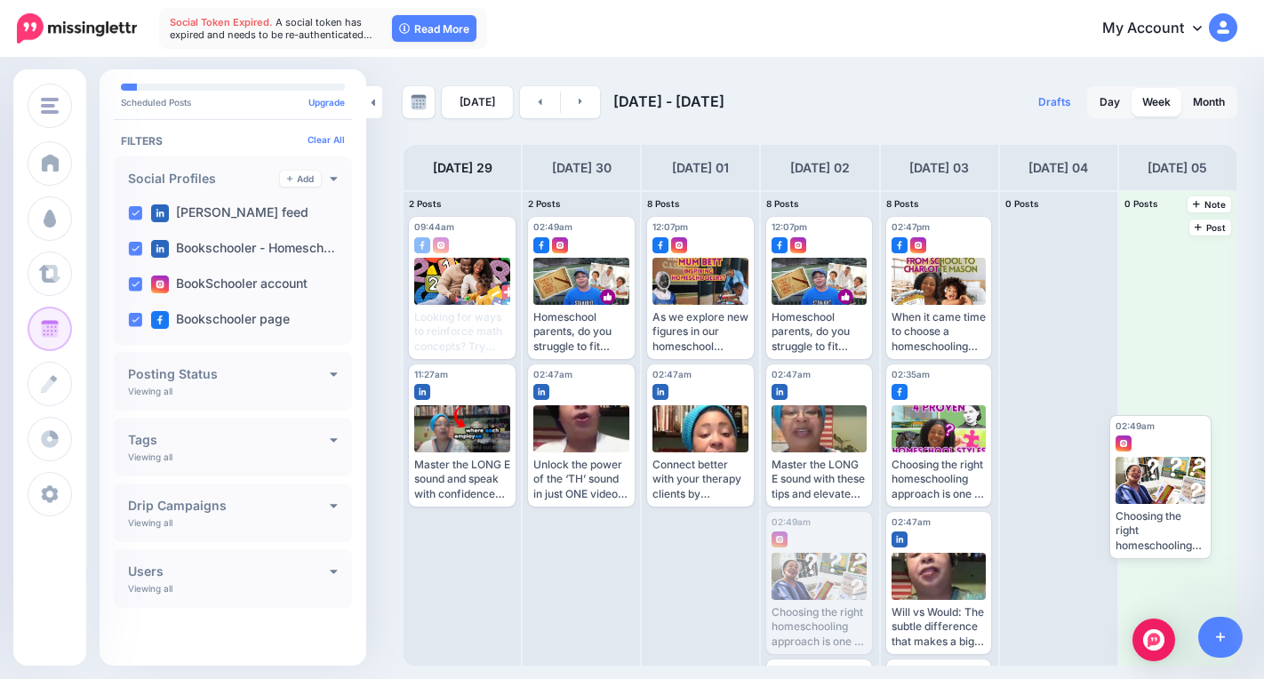
drag, startPoint x: 830, startPoint y: 581, endPoint x: 1162, endPoint y: 484, distance: 345.4
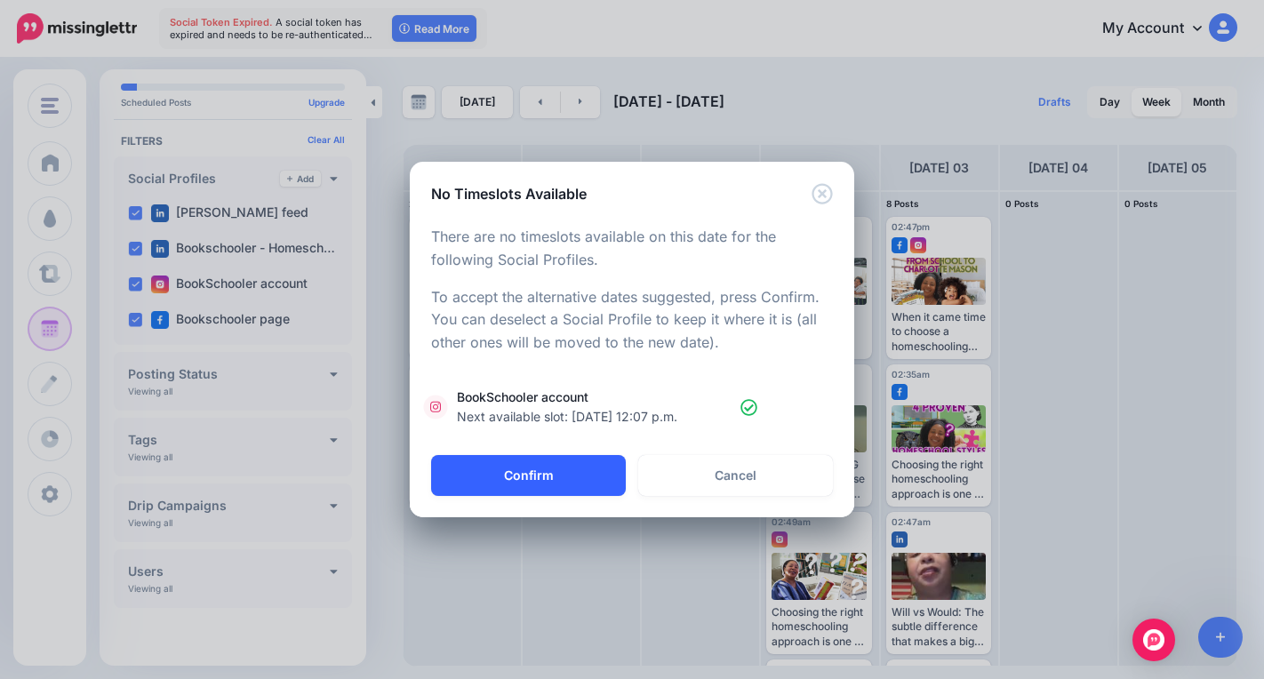
click at [531, 476] on button "Confirm" at bounding box center [528, 475] width 195 height 41
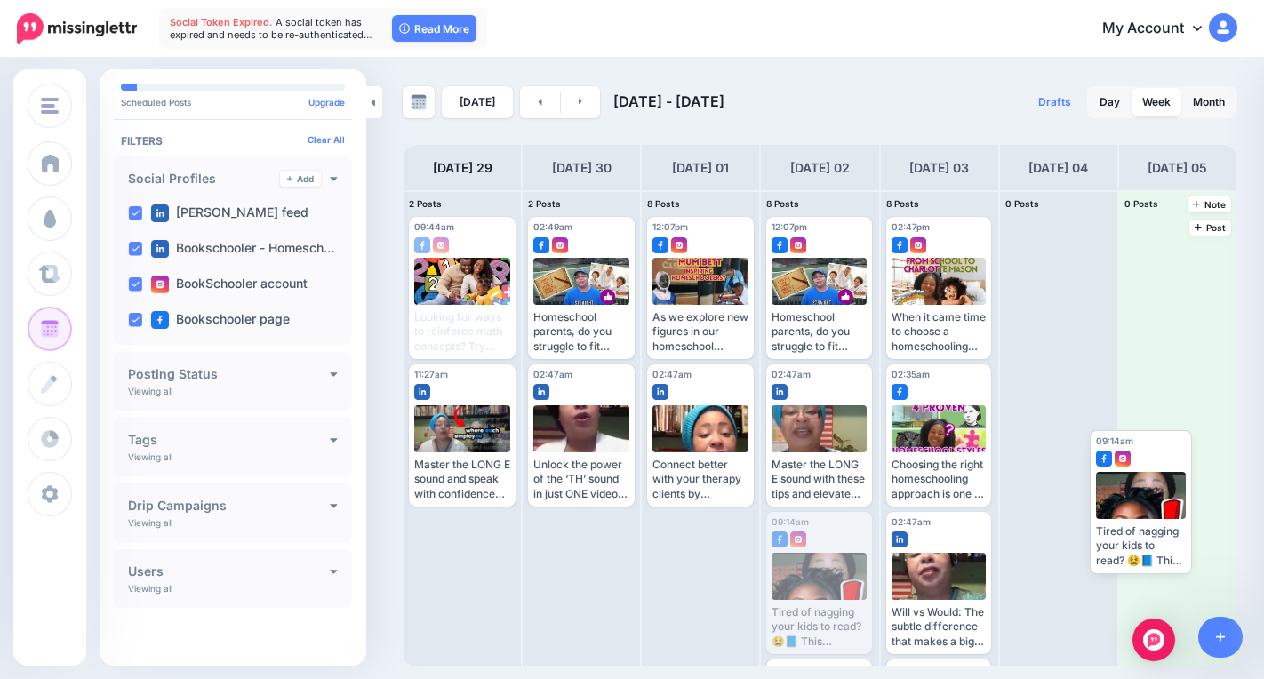
drag, startPoint x: 809, startPoint y: 559, endPoint x: 1144, endPoint y: 481, distance: 344.1
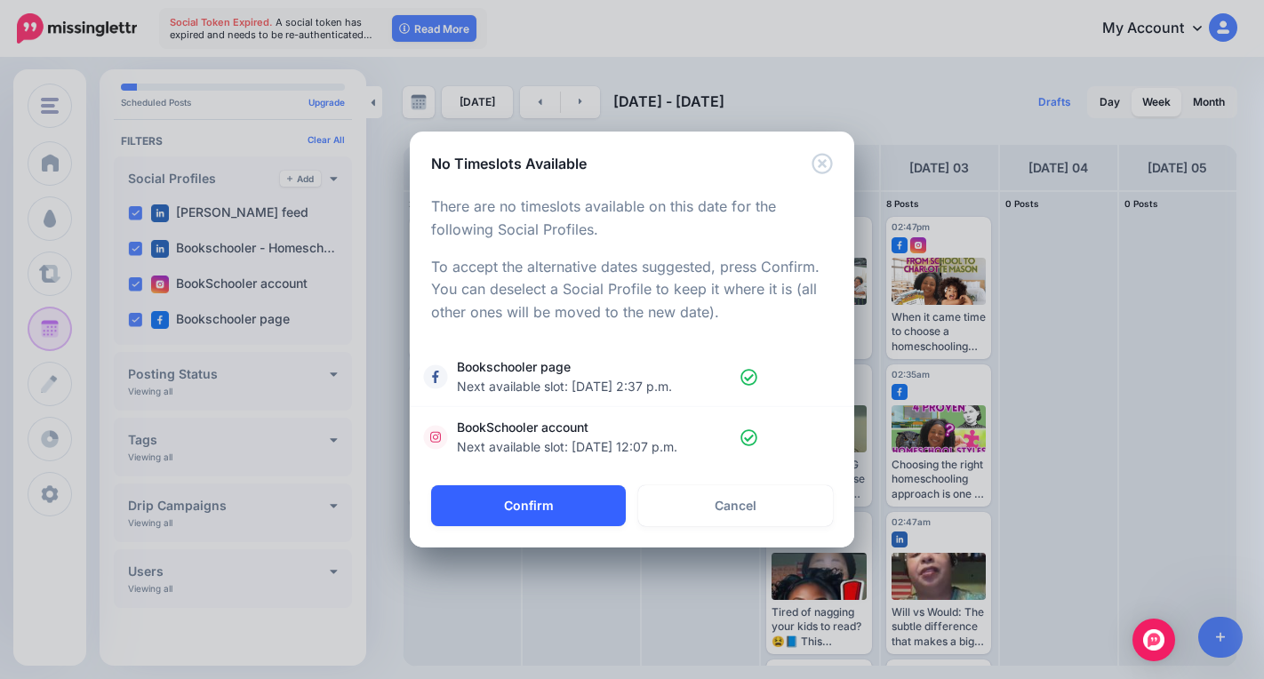
click at [564, 499] on button "Confirm" at bounding box center [528, 505] width 195 height 41
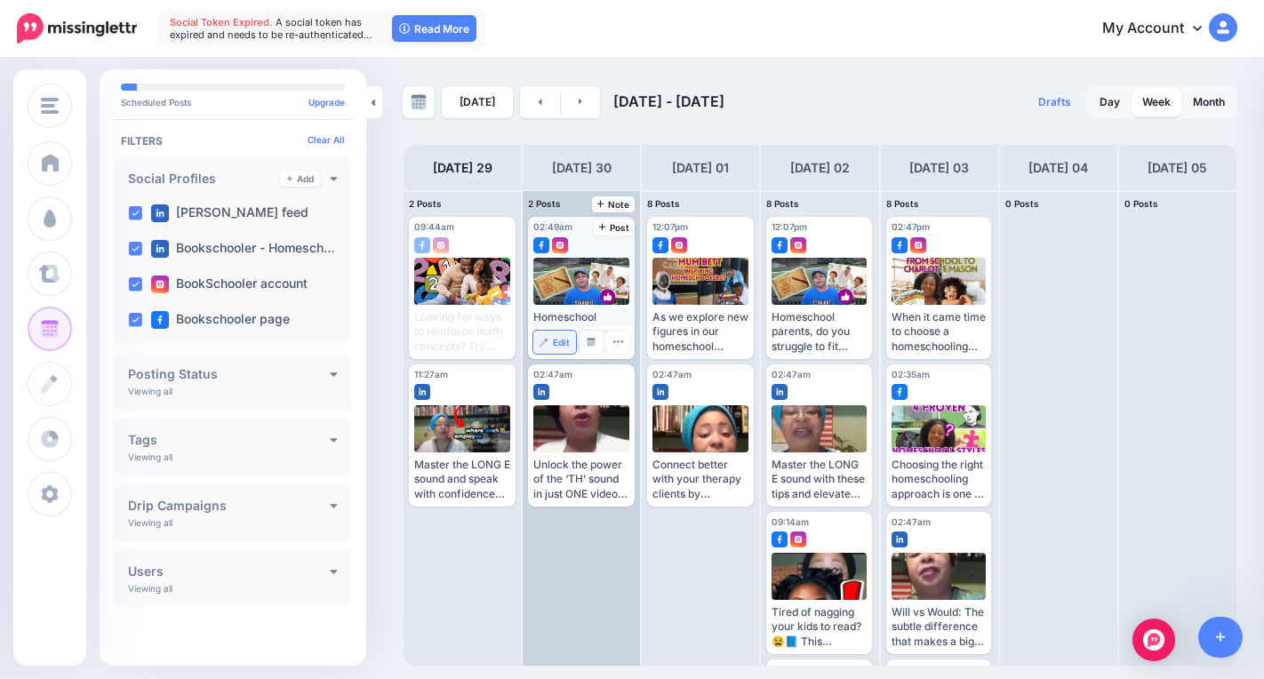
click at [555, 343] on span "Edit" at bounding box center [561, 342] width 17 height 9
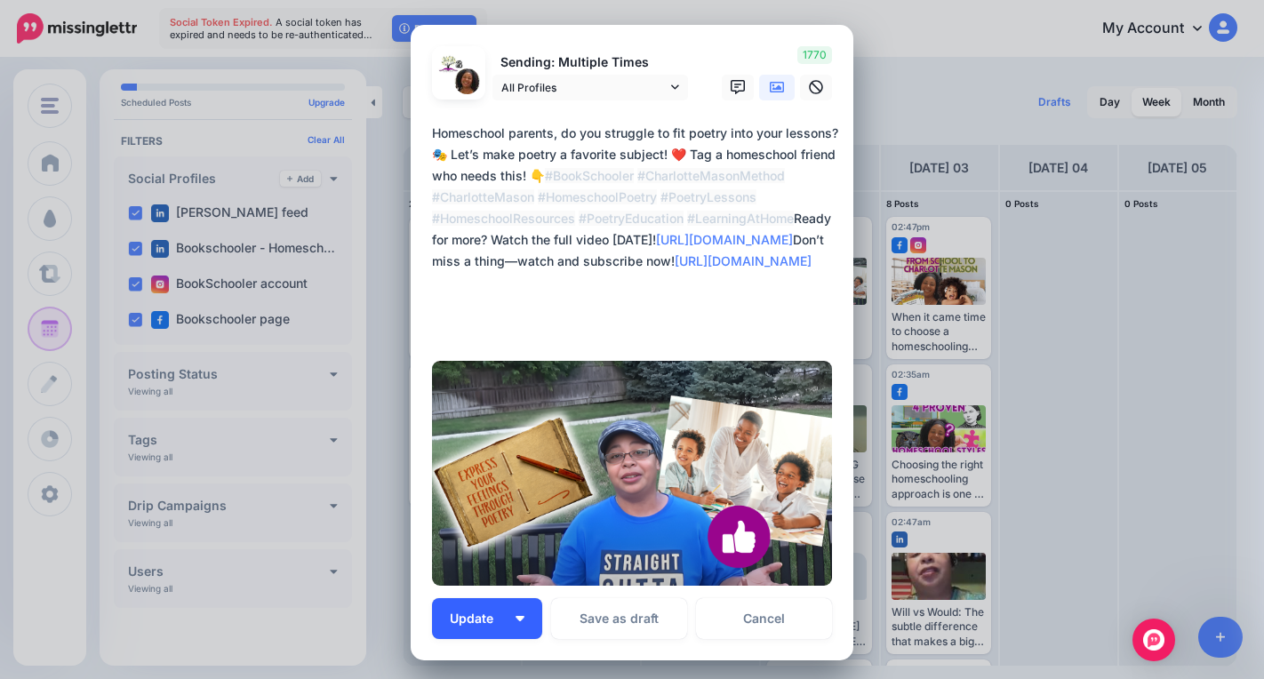
click at [516, 612] on button "Update" at bounding box center [487, 618] width 110 height 41
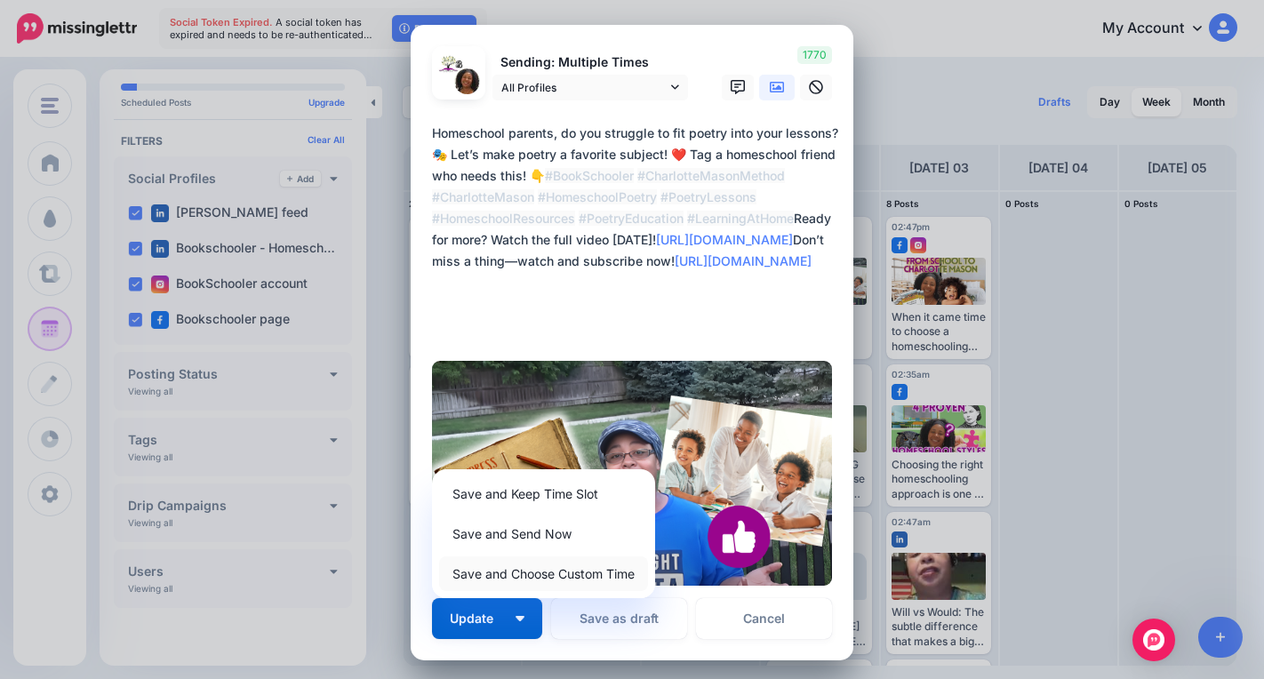
drag, startPoint x: 524, startPoint y: 578, endPoint x: 523, endPoint y: 588, distance: 10.7
click at [523, 578] on link "Save and Choose Custom Time" at bounding box center [543, 573] width 209 height 35
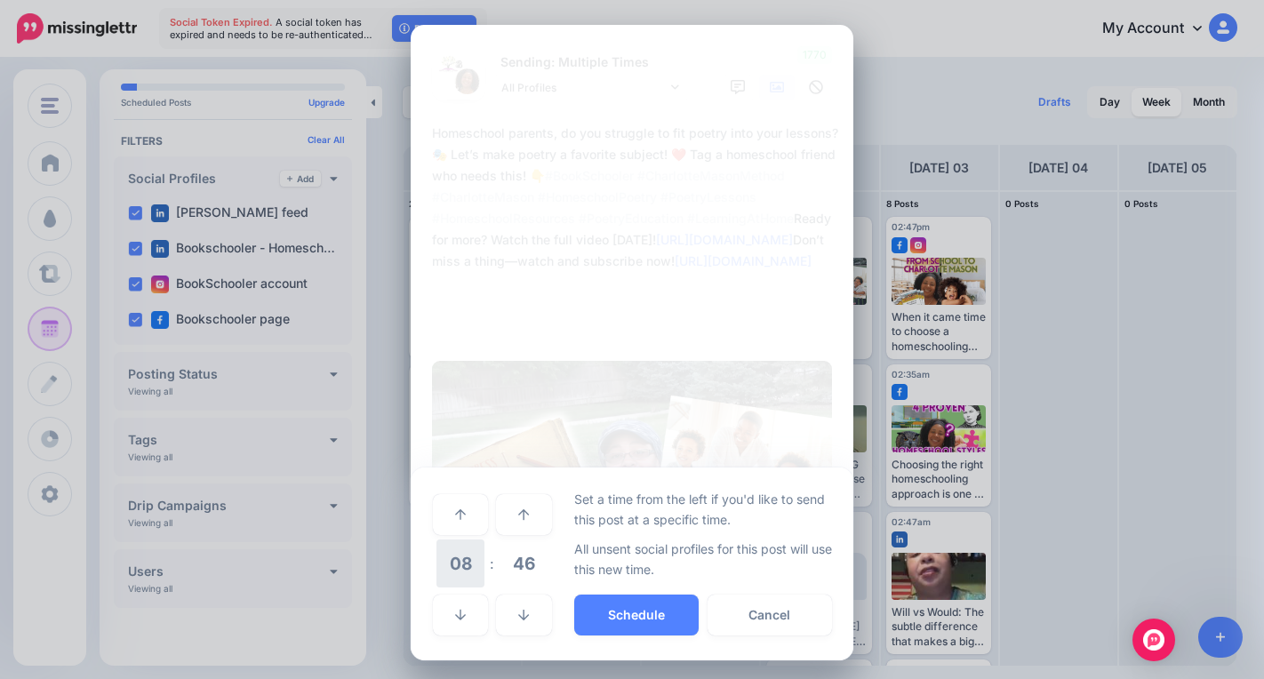
click at [451, 569] on span "08" at bounding box center [460, 563] width 48 height 48
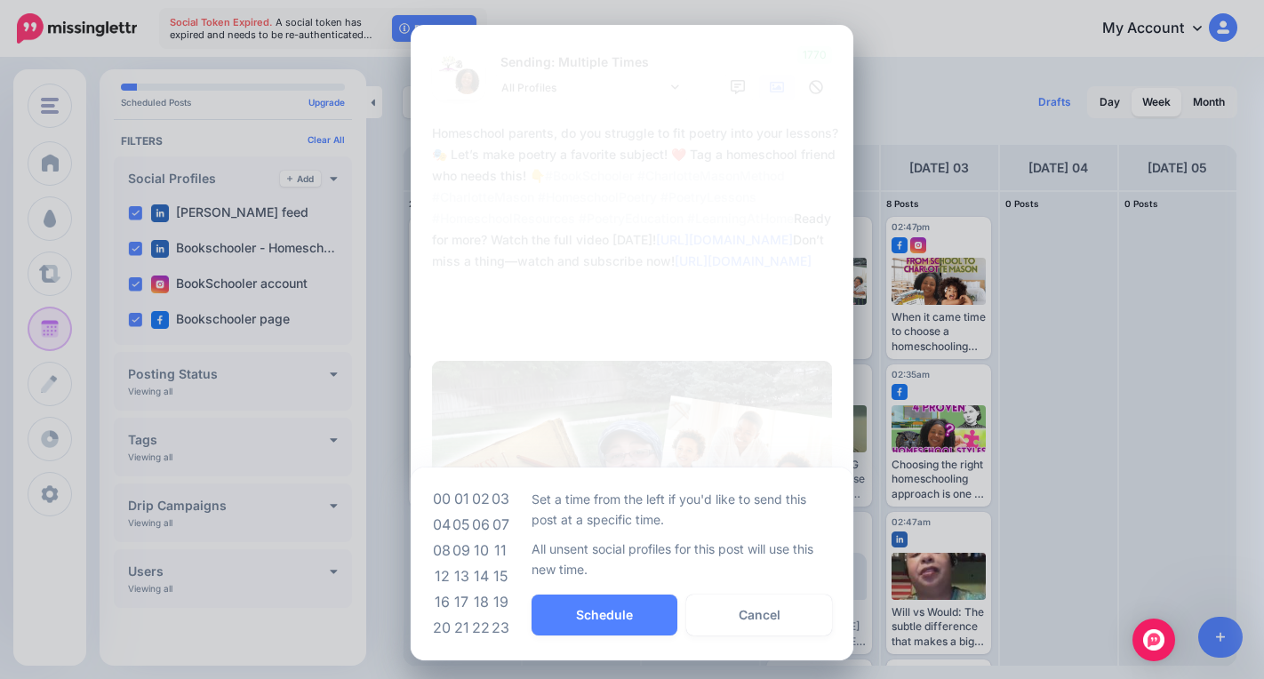
drag, startPoint x: 454, startPoint y: 548, endPoint x: 494, endPoint y: 576, distance: 48.6
click at [455, 548] on td "09" at bounding box center [461, 551] width 20 height 26
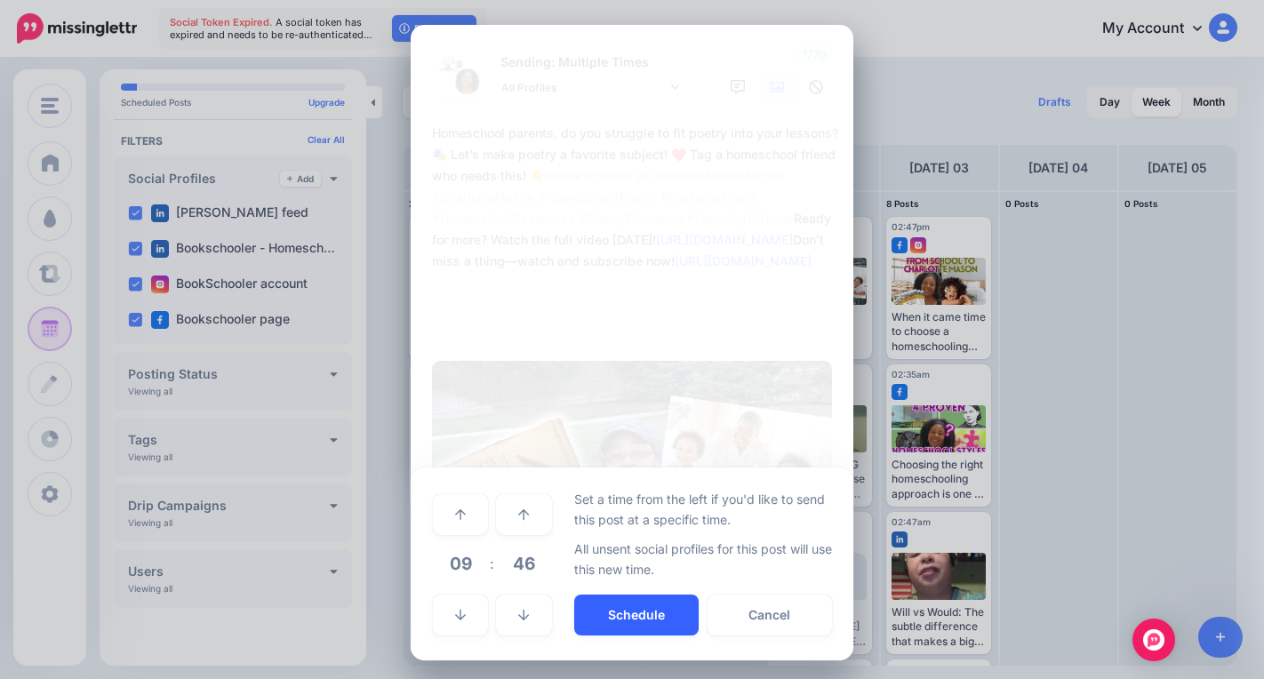
drag, startPoint x: 587, startPoint y: 619, endPoint x: 590, endPoint y: 610, distance: 9.6
click at [586, 617] on button "Schedule" at bounding box center [636, 615] width 124 height 41
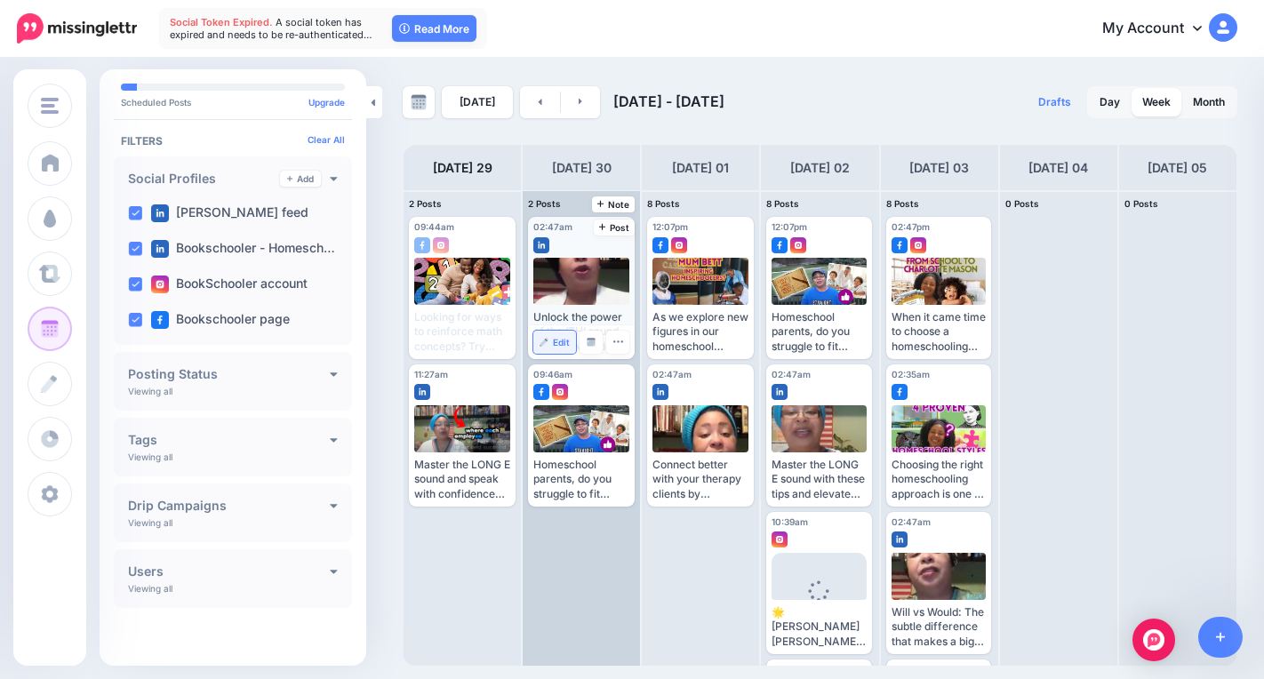
click at [561, 340] on span "Edit" at bounding box center [561, 342] width 17 height 9
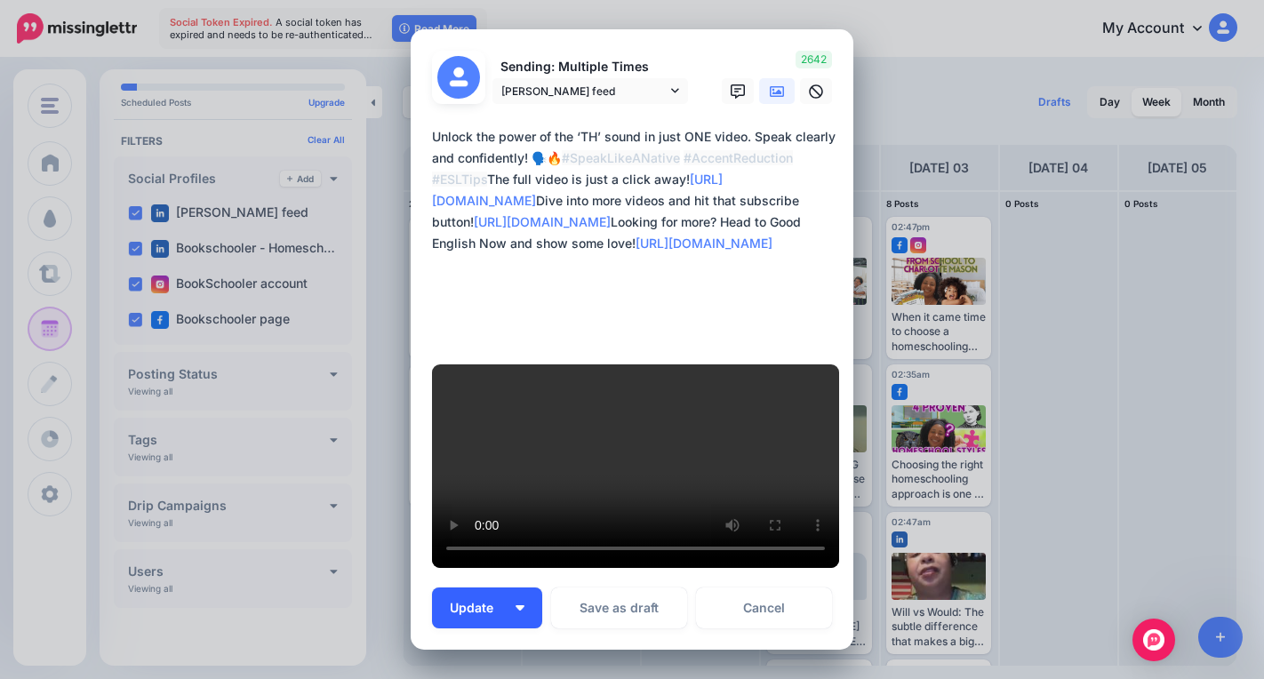
click at [519, 587] on button "Update" at bounding box center [487, 607] width 110 height 41
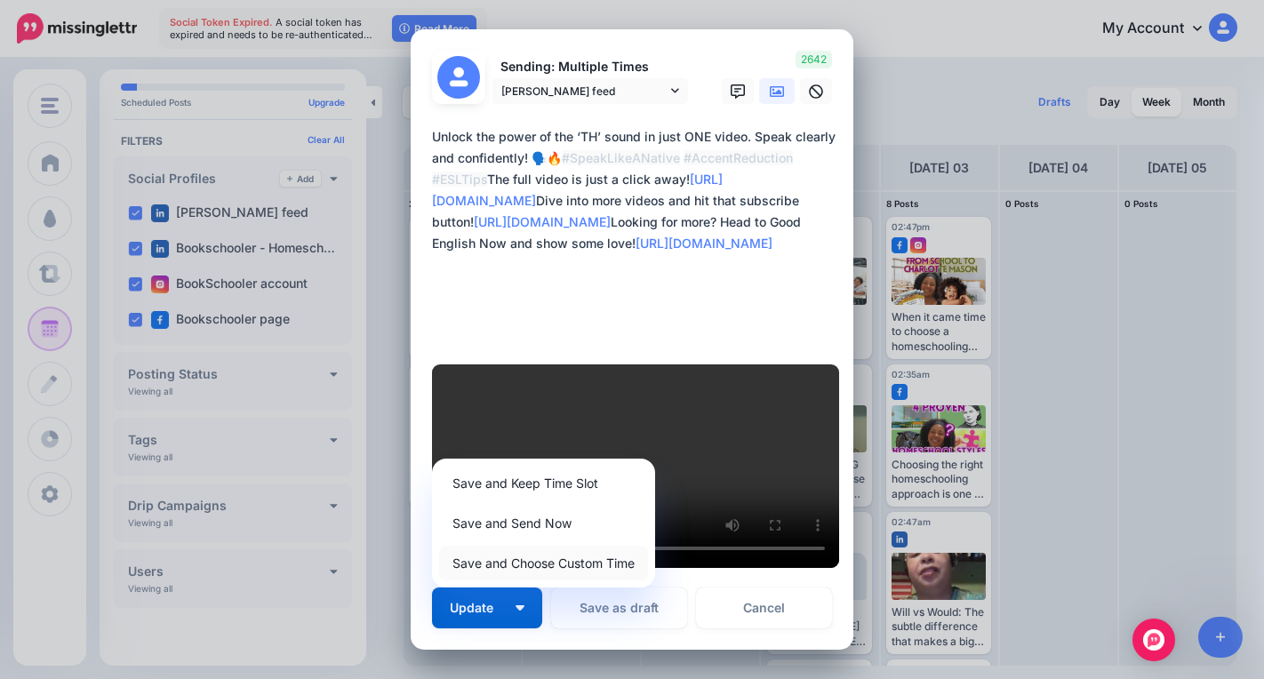
click at [527, 546] on link "Save and Choose Custom Time" at bounding box center [543, 563] width 209 height 35
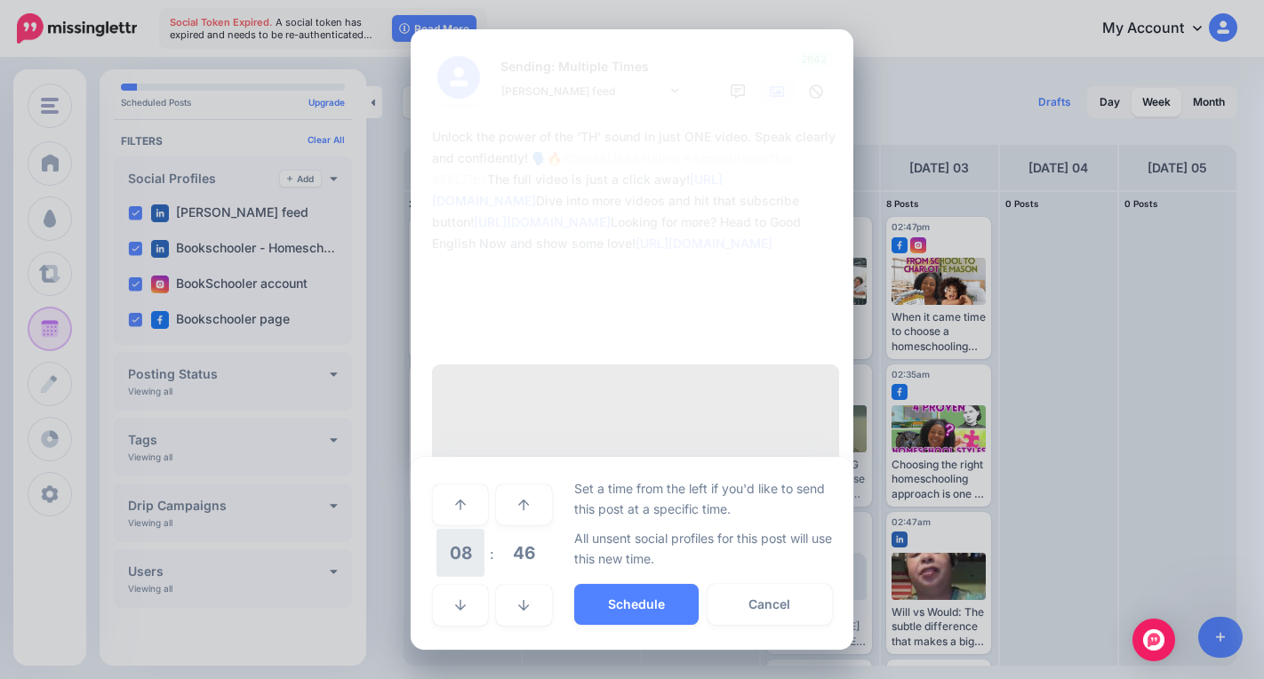
click at [459, 529] on span "08" at bounding box center [460, 553] width 48 height 48
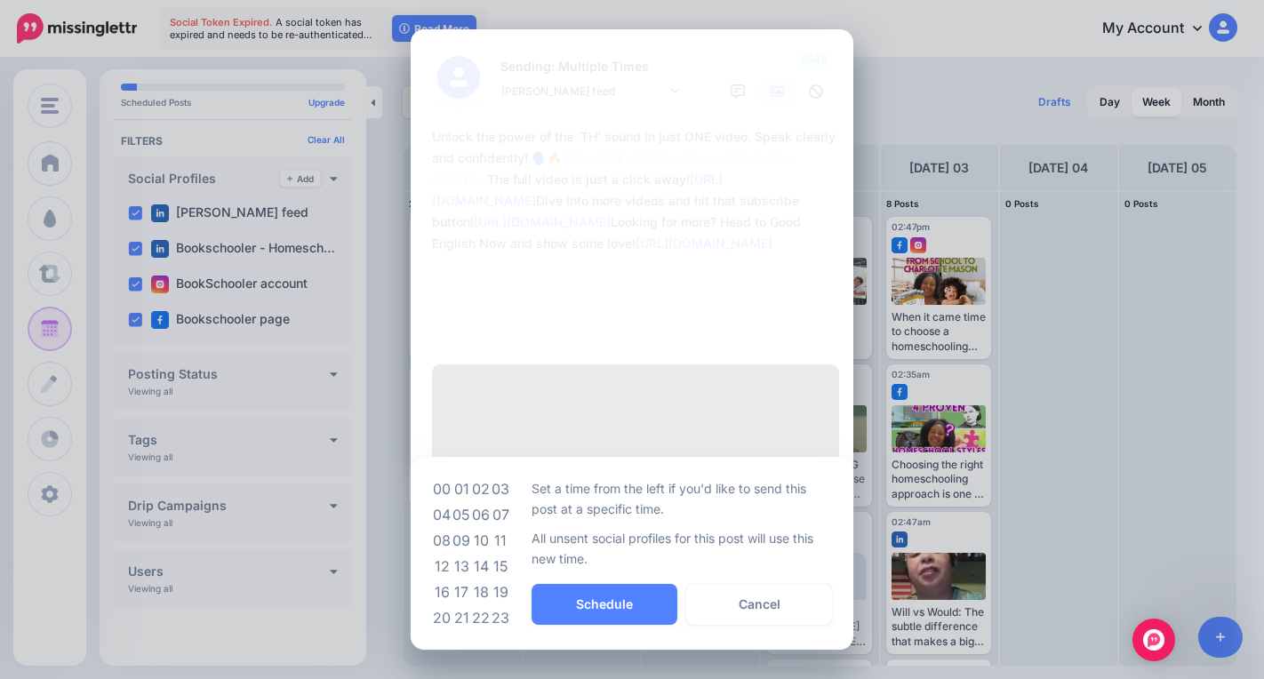
click at [459, 528] on td "09" at bounding box center [461, 541] width 20 height 26
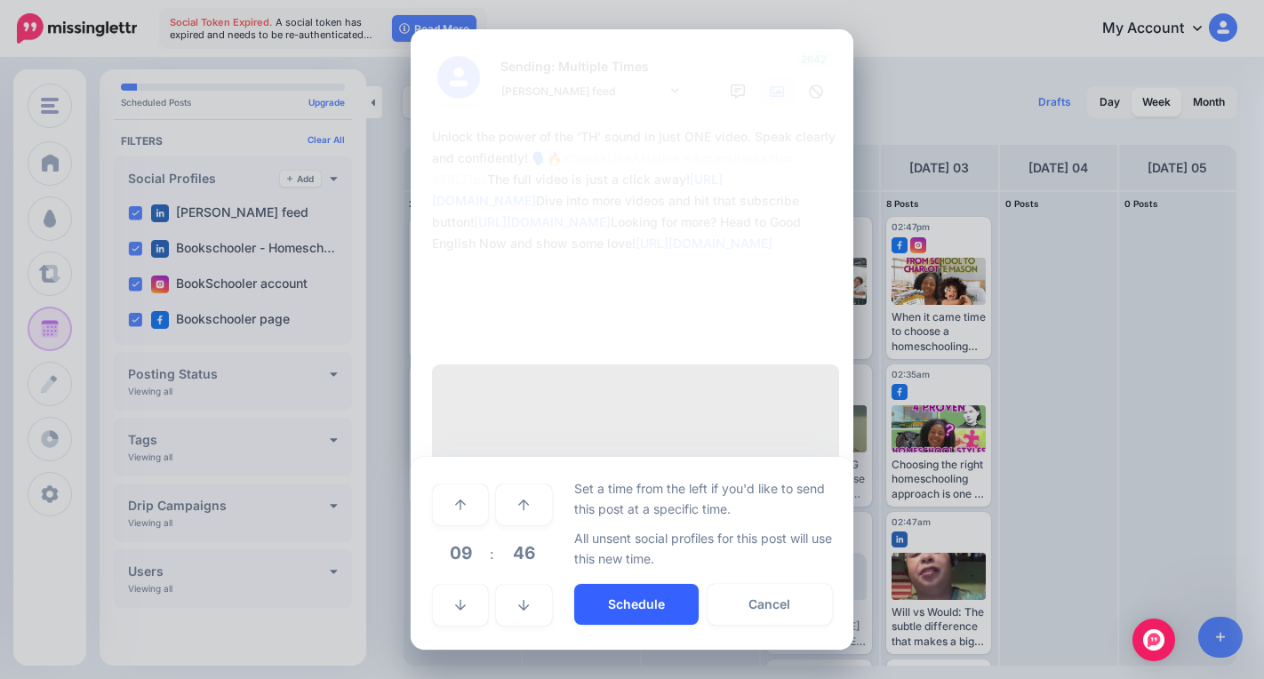
click at [612, 584] on button "Schedule" at bounding box center [636, 604] width 124 height 41
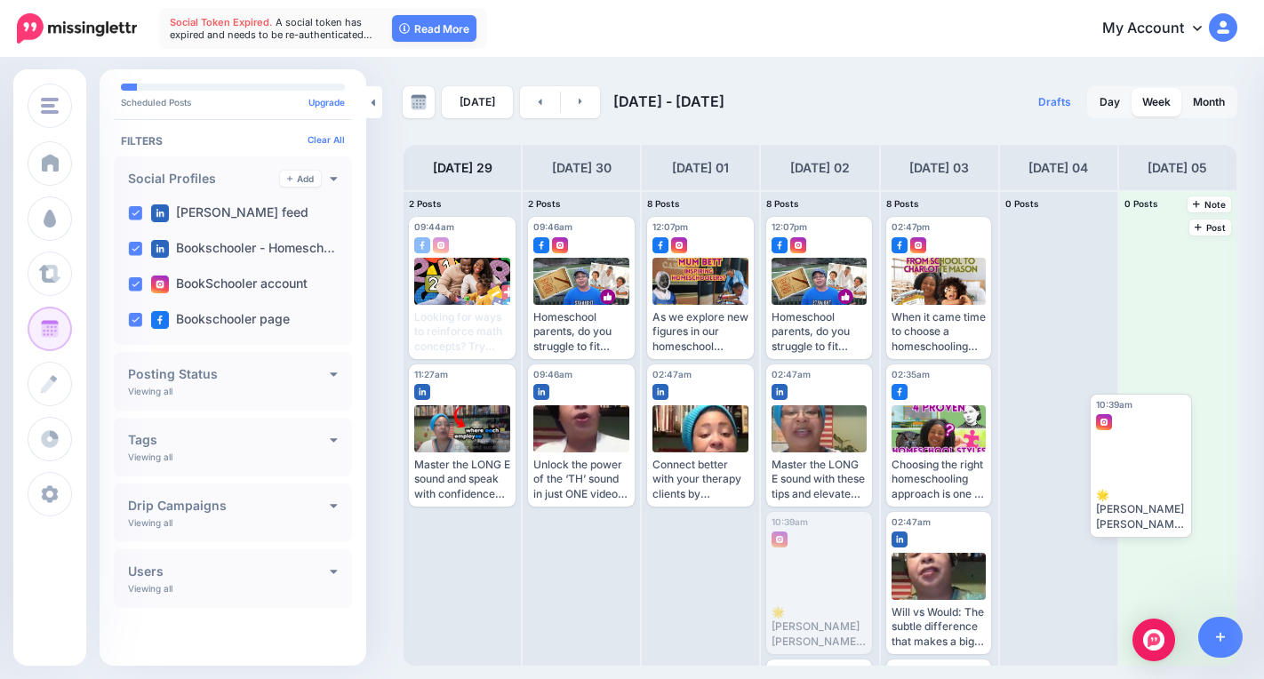
drag, startPoint x: 821, startPoint y: 574, endPoint x: 1149, endPoint y: 443, distance: 353.0
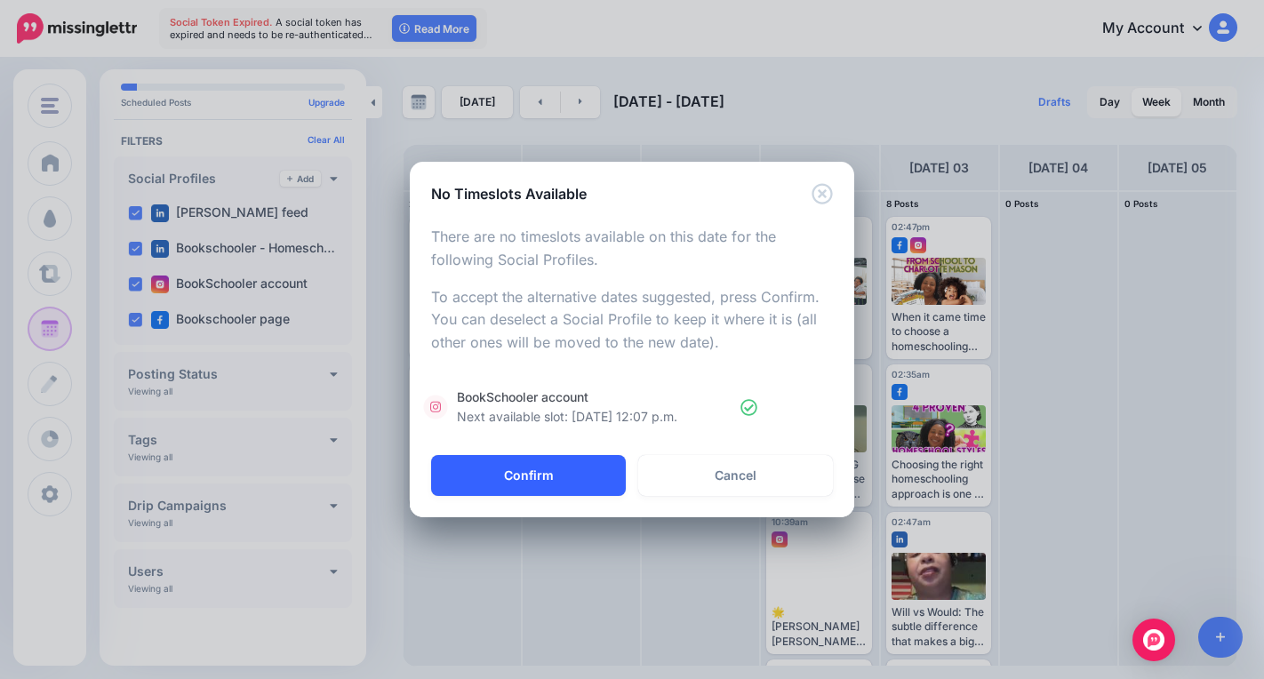
click at [539, 472] on button "Confirm" at bounding box center [528, 475] width 195 height 41
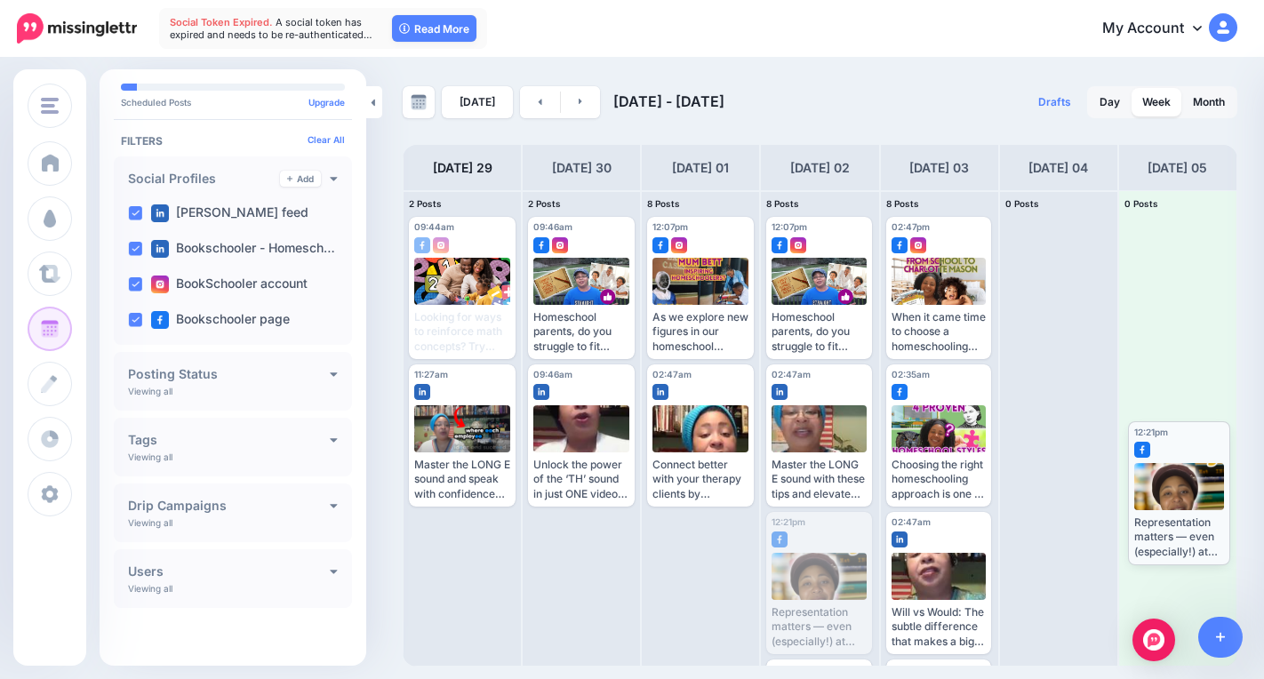
drag, startPoint x: 804, startPoint y: 555, endPoint x: 1172, endPoint y: 460, distance: 379.8
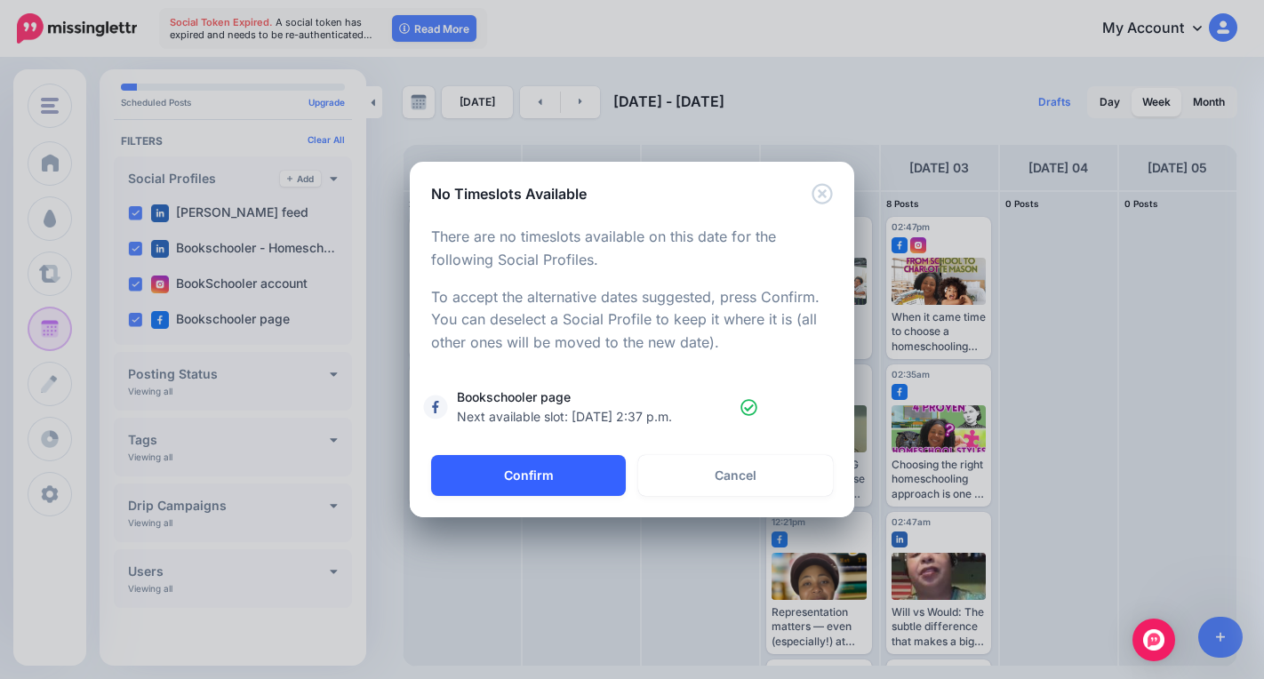
click at [548, 482] on button "Confirm" at bounding box center [528, 475] width 195 height 41
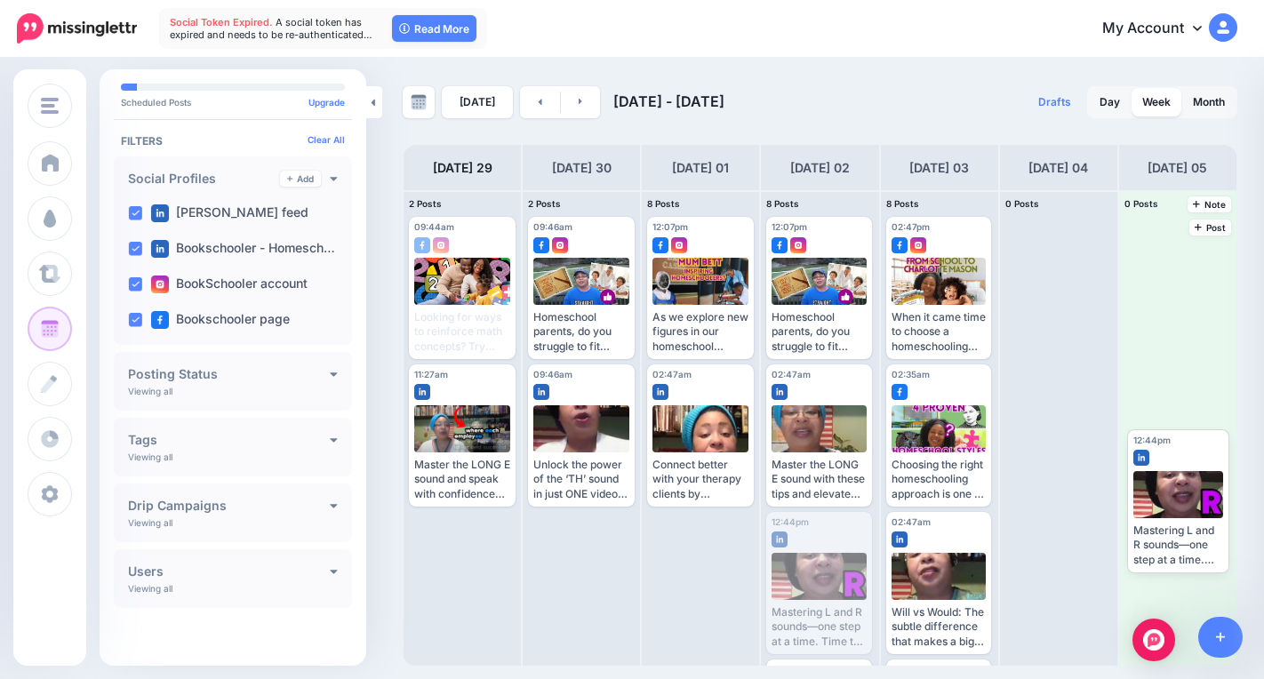
drag, startPoint x: 822, startPoint y: 555, endPoint x: 1208, endPoint y: 471, distance: 394.9
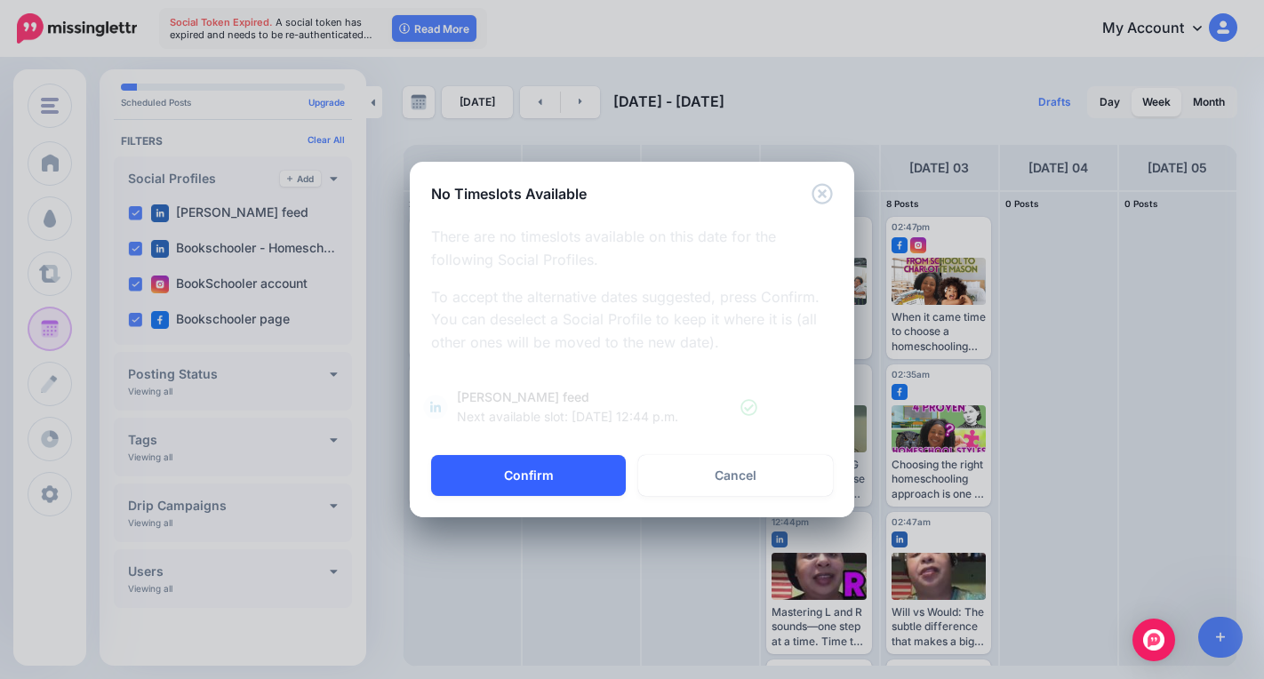
click at [551, 470] on button "Confirm" at bounding box center [528, 475] width 195 height 41
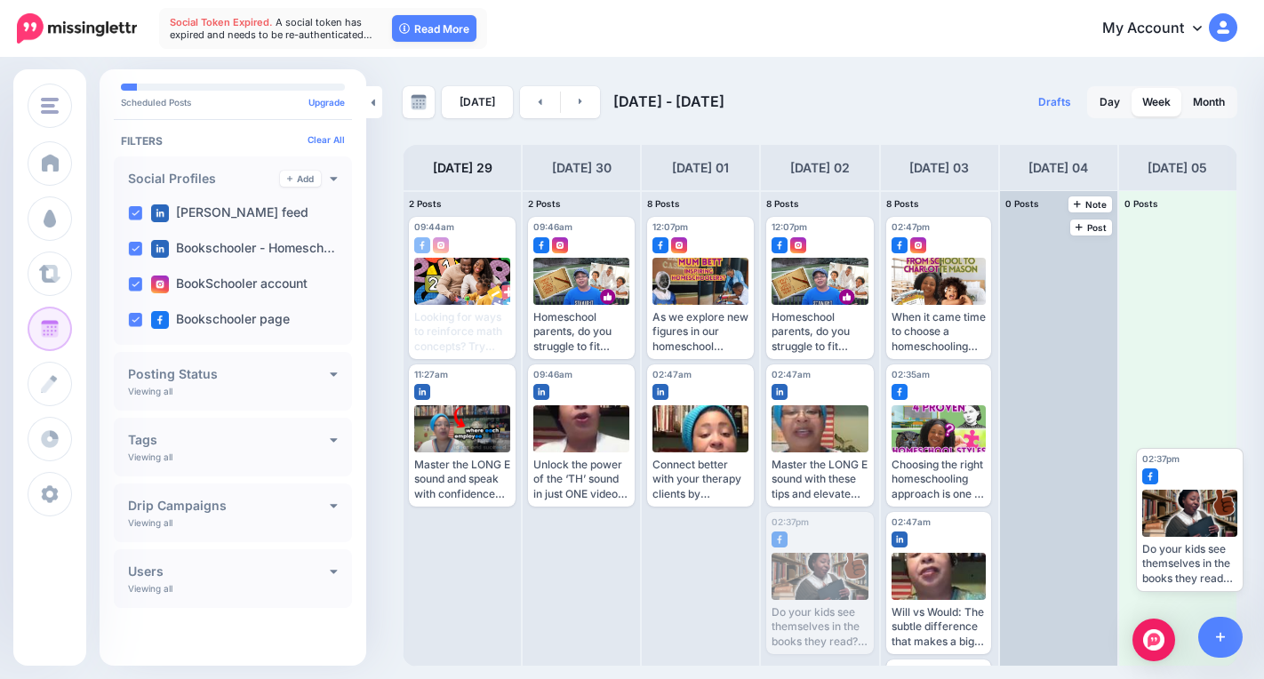
drag, startPoint x: 818, startPoint y: 563, endPoint x: 1099, endPoint y: 497, distance: 288.4
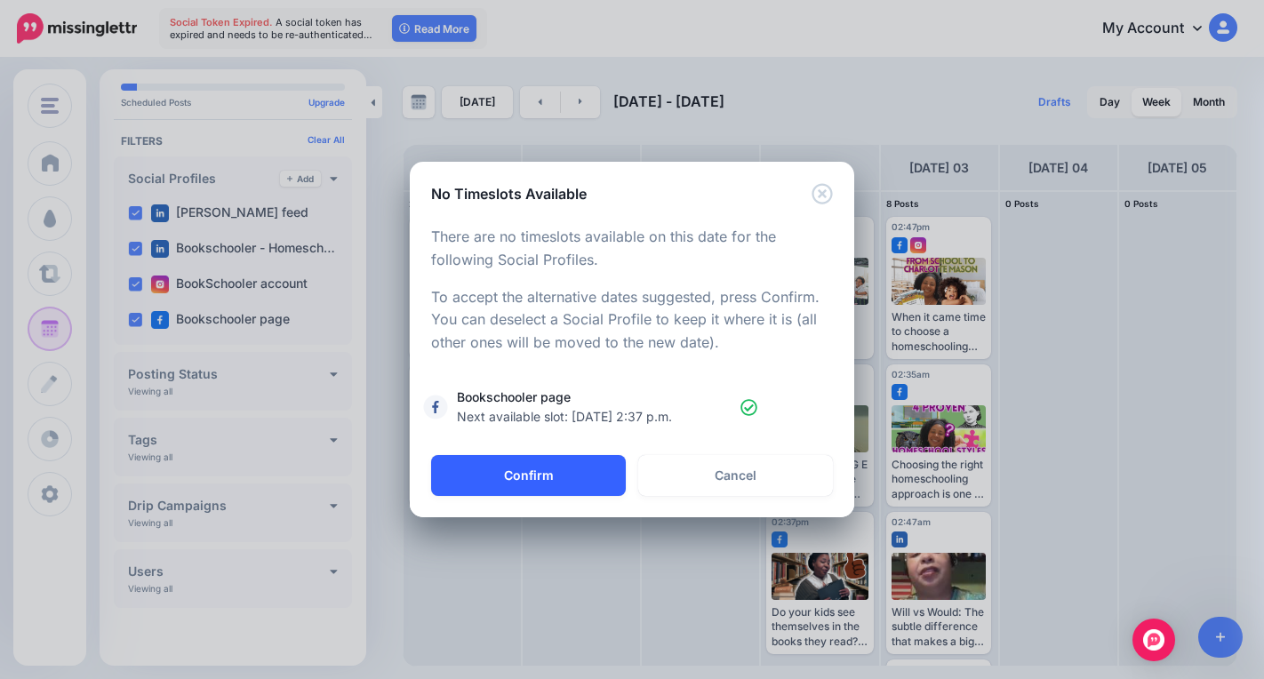
click at [505, 466] on button "Confirm" at bounding box center [528, 475] width 195 height 41
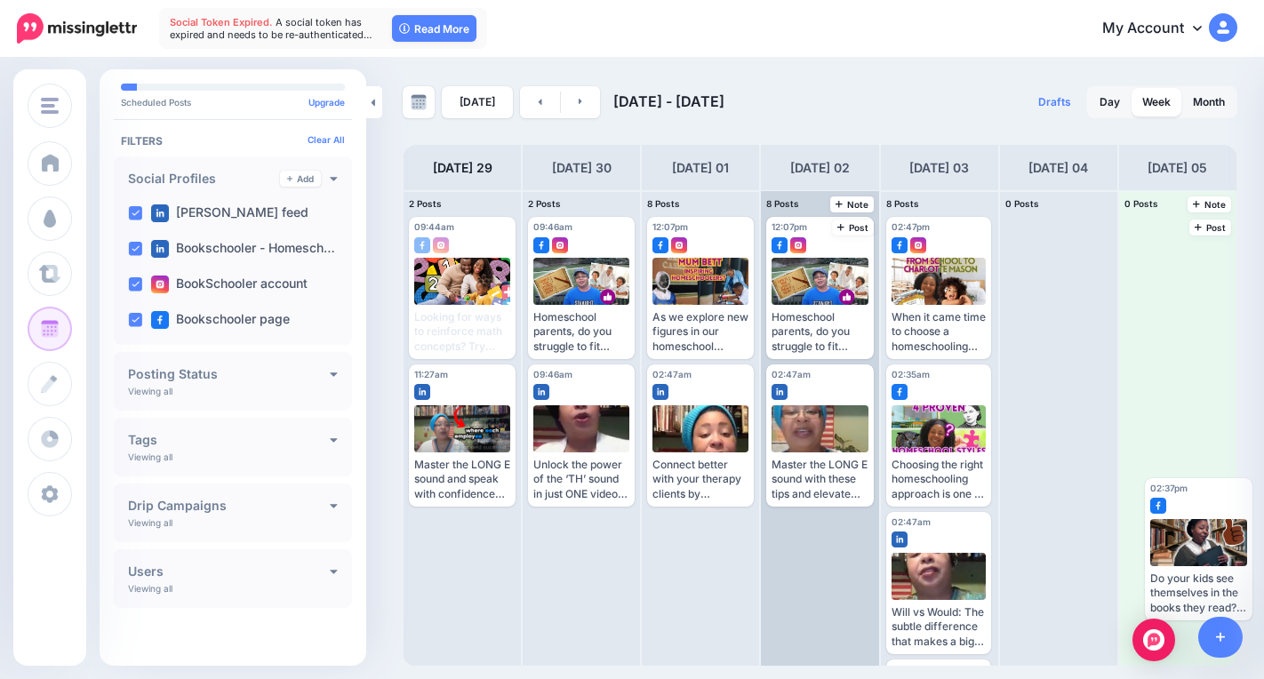
drag, startPoint x: 818, startPoint y: 563, endPoint x: 1196, endPoint y: 522, distance: 380.8
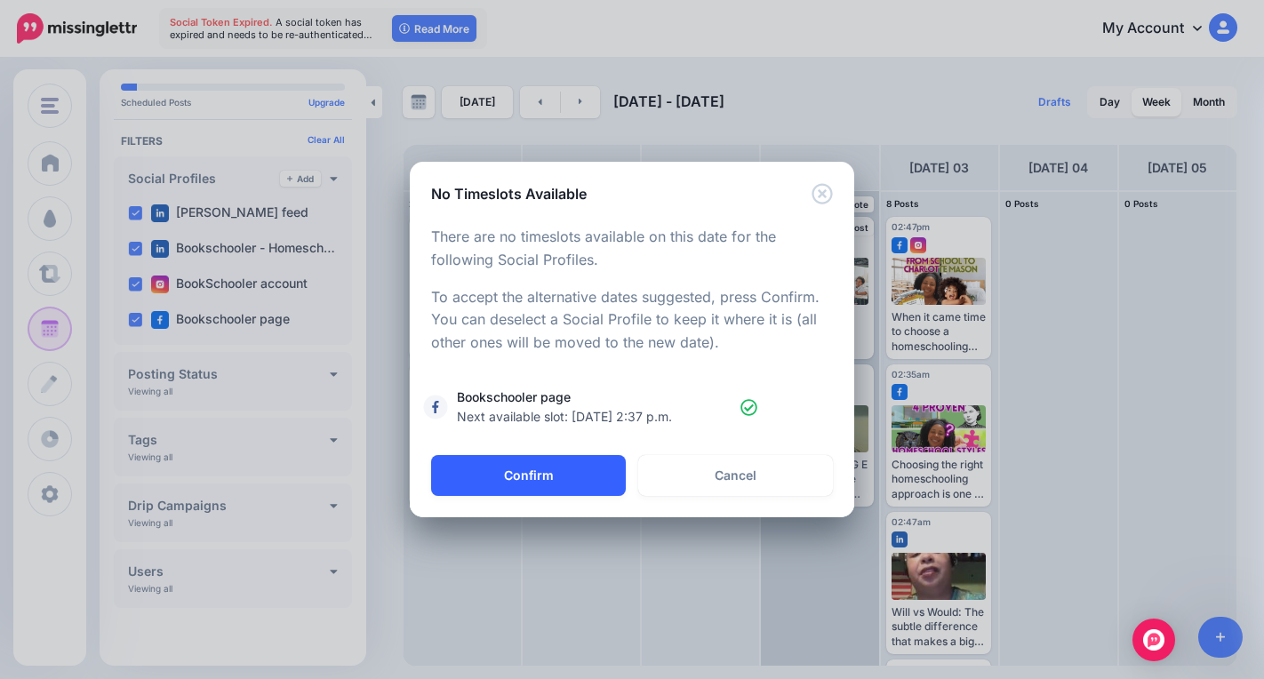
click at [557, 478] on button "Confirm" at bounding box center [528, 475] width 195 height 41
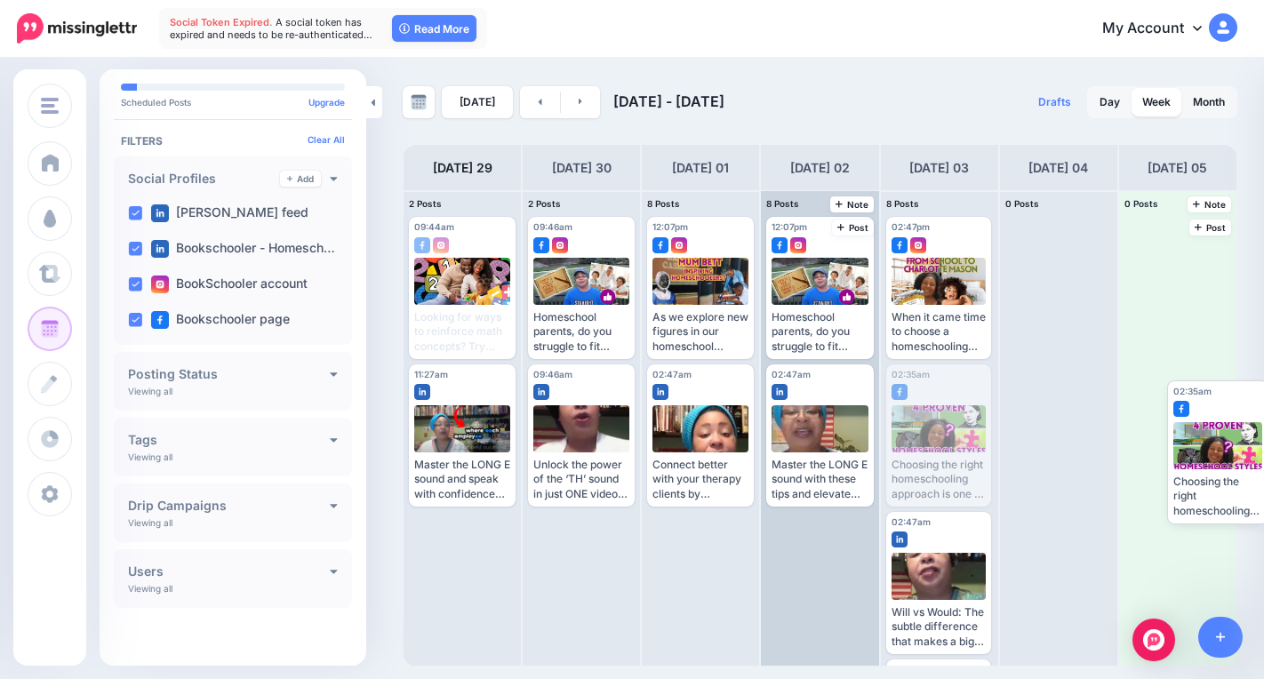
drag, startPoint x: 947, startPoint y: 431, endPoint x: 1203, endPoint y: 435, distance: 256.9
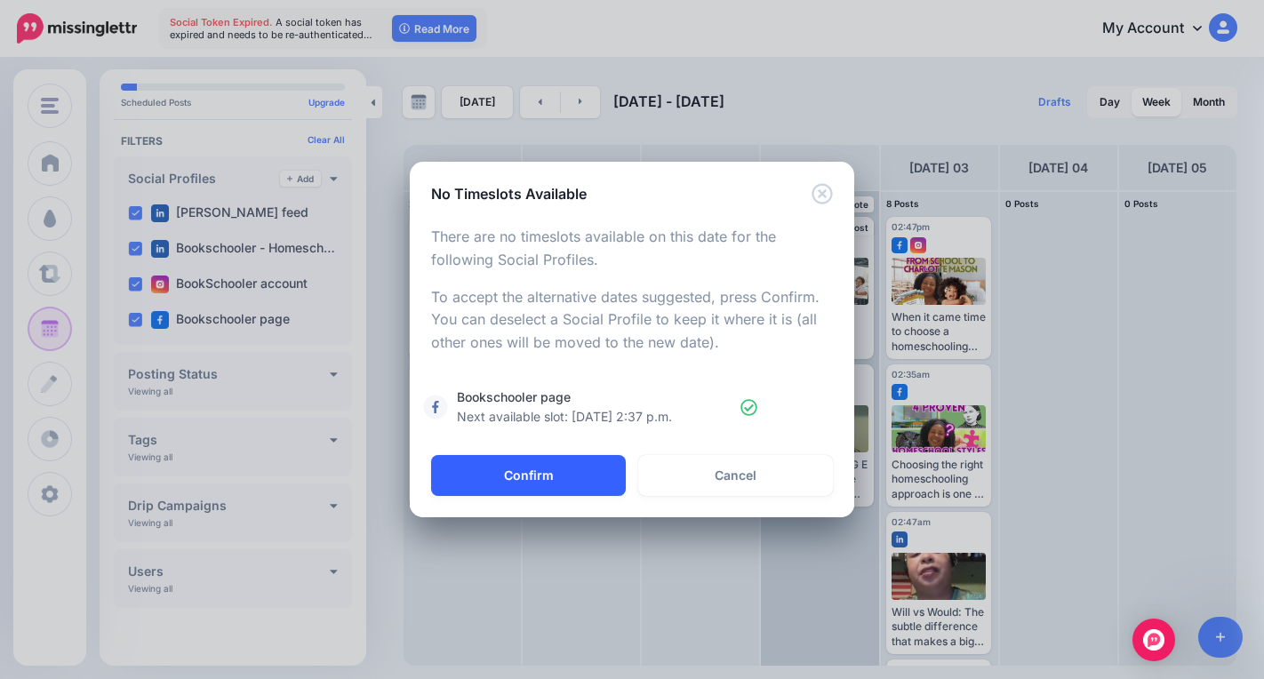
click at [490, 484] on button "Confirm" at bounding box center [528, 475] width 195 height 41
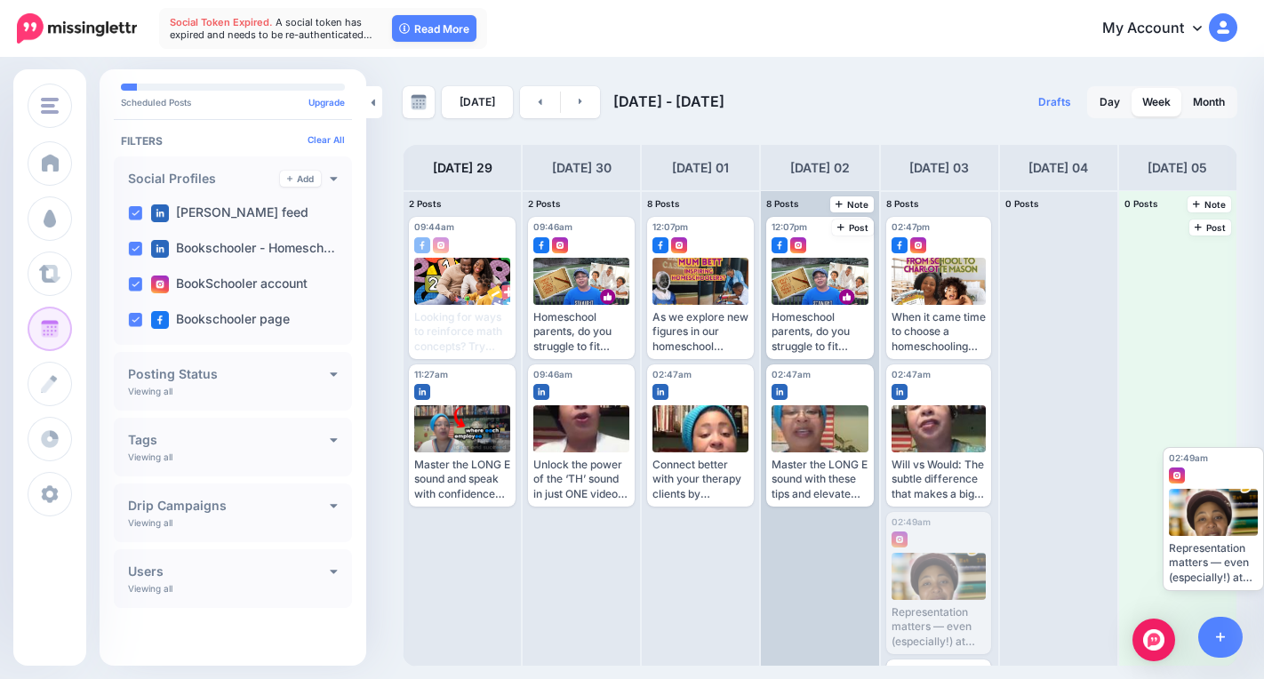
drag, startPoint x: 934, startPoint y: 548, endPoint x: 1135, endPoint y: 490, distance: 209.3
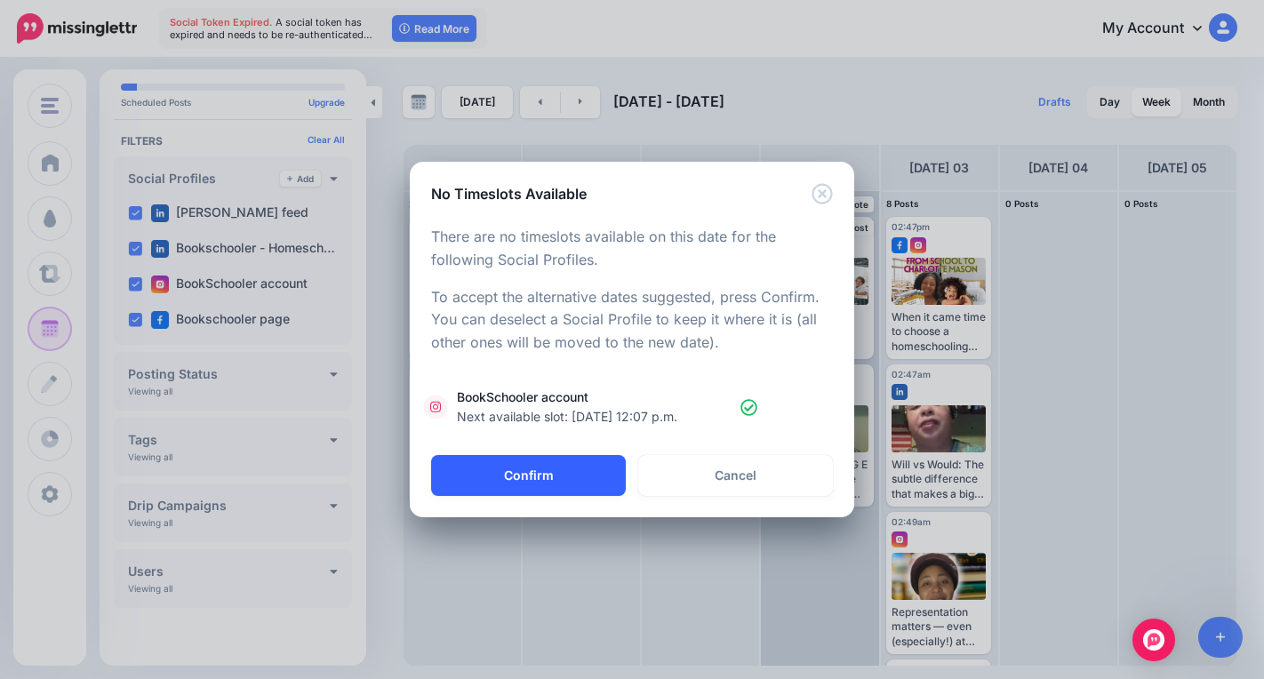
click at [539, 470] on button "Confirm" at bounding box center [528, 475] width 195 height 41
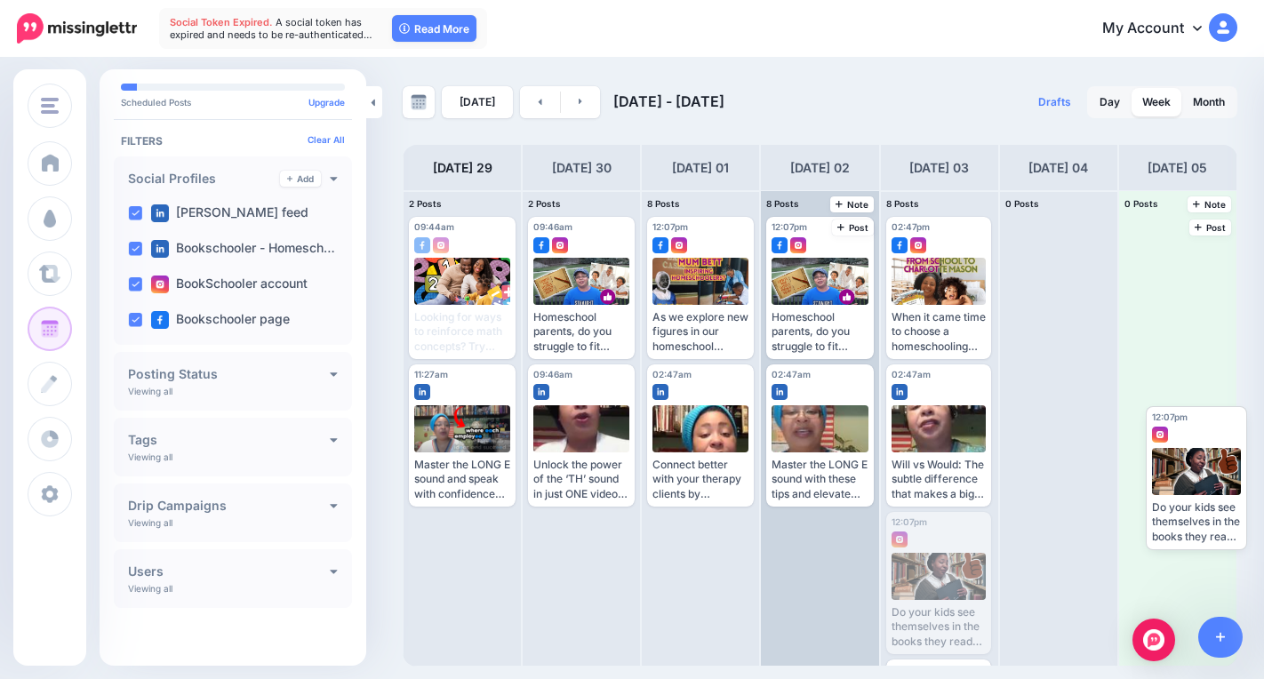
drag, startPoint x: 919, startPoint y: 577, endPoint x: 1173, endPoint y: 468, distance: 276.3
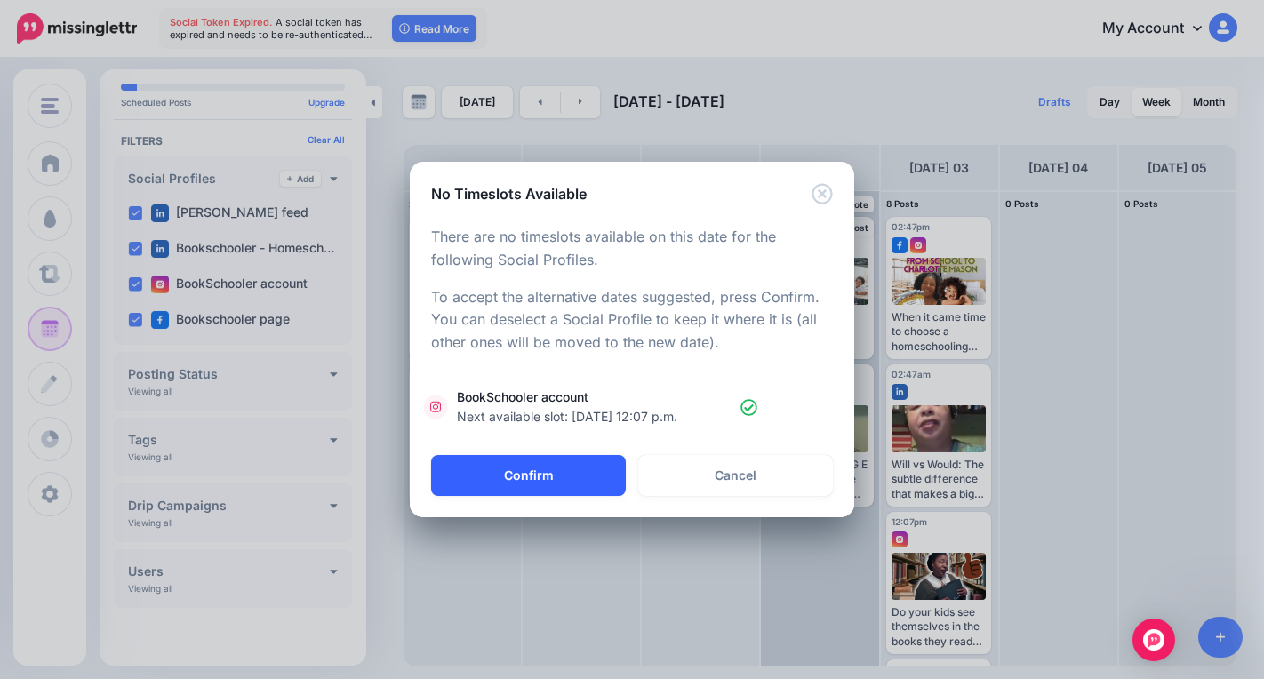
click at [579, 472] on button "Confirm" at bounding box center [528, 475] width 195 height 41
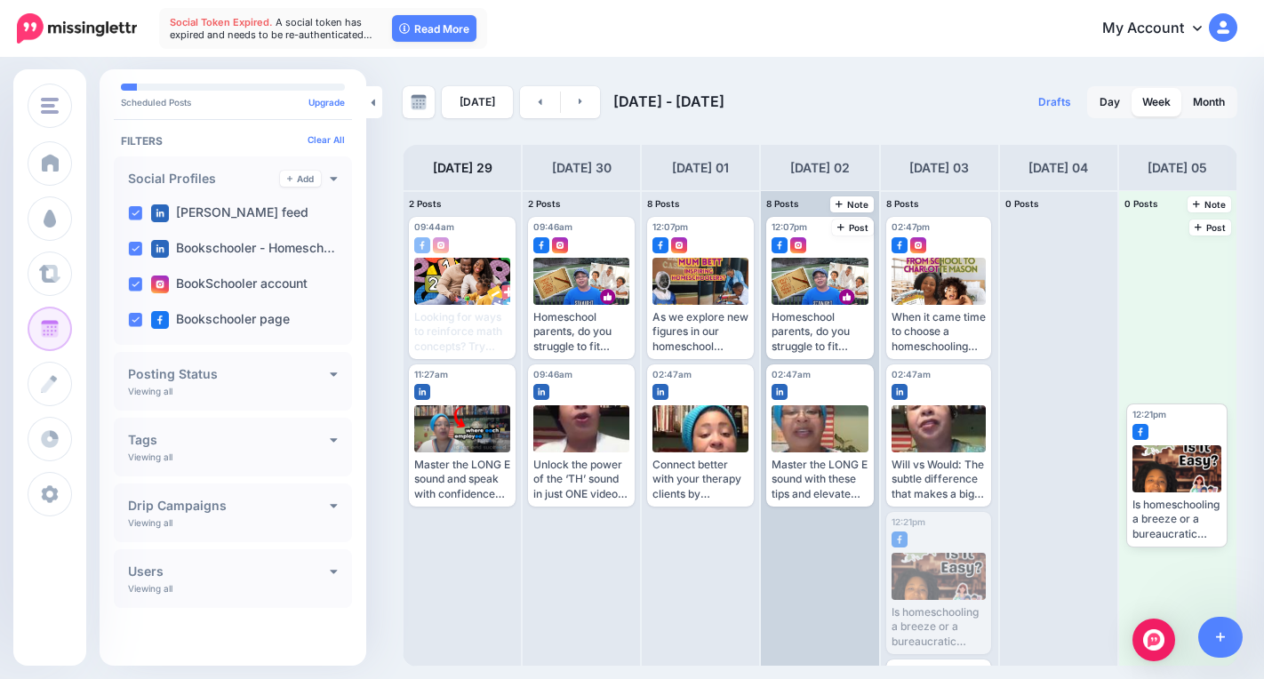
drag, startPoint x: 927, startPoint y: 563, endPoint x: 1166, endPoint y: 448, distance: 265.1
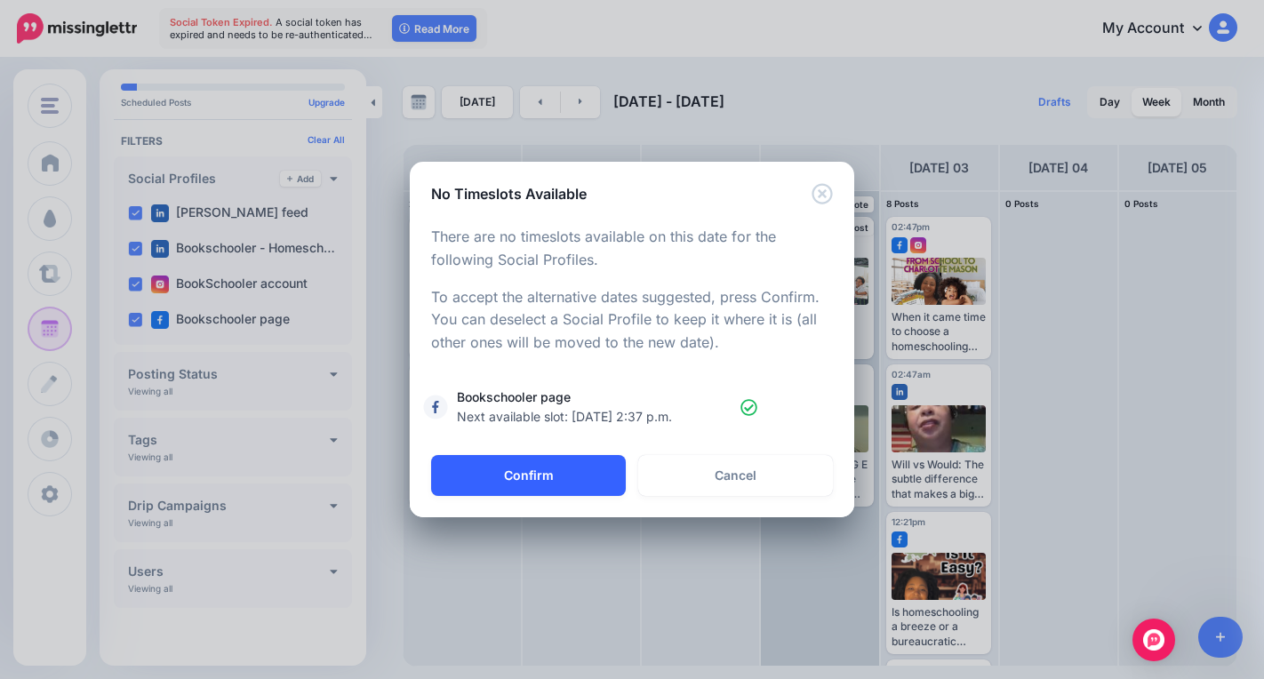
click at [525, 483] on button "Confirm" at bounding box center [528, 475] width 195 height 41
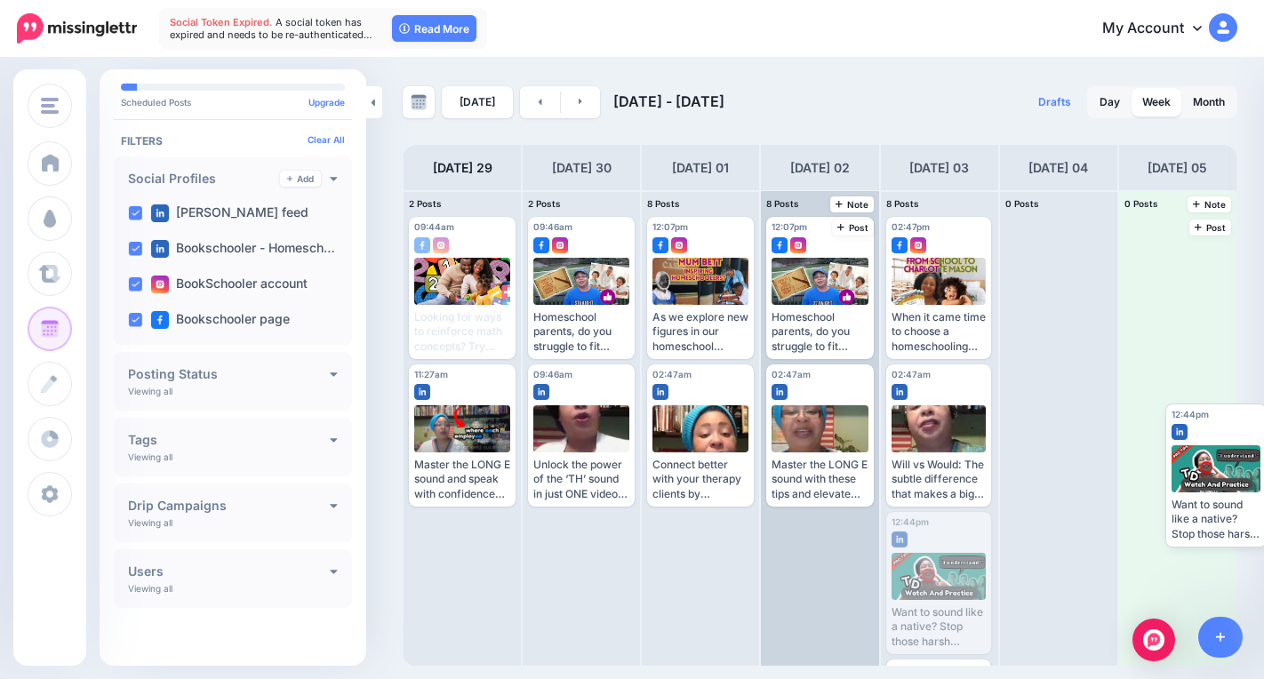
drag, startPoint x: 917, startPoint y: 569, endPoint x: 1142, endPoint y: 464, distance: 248.1
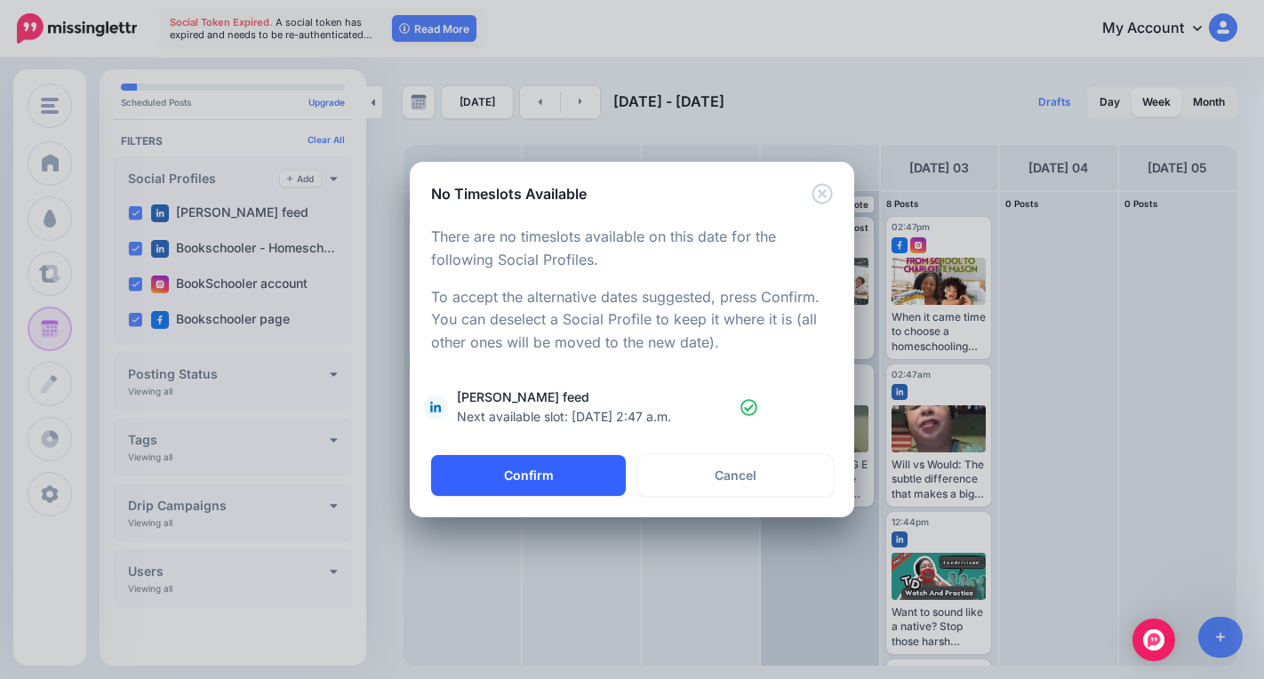
click at [556, 470] on button "Confirm" at bounding box center [528, 475] width 195 height 41
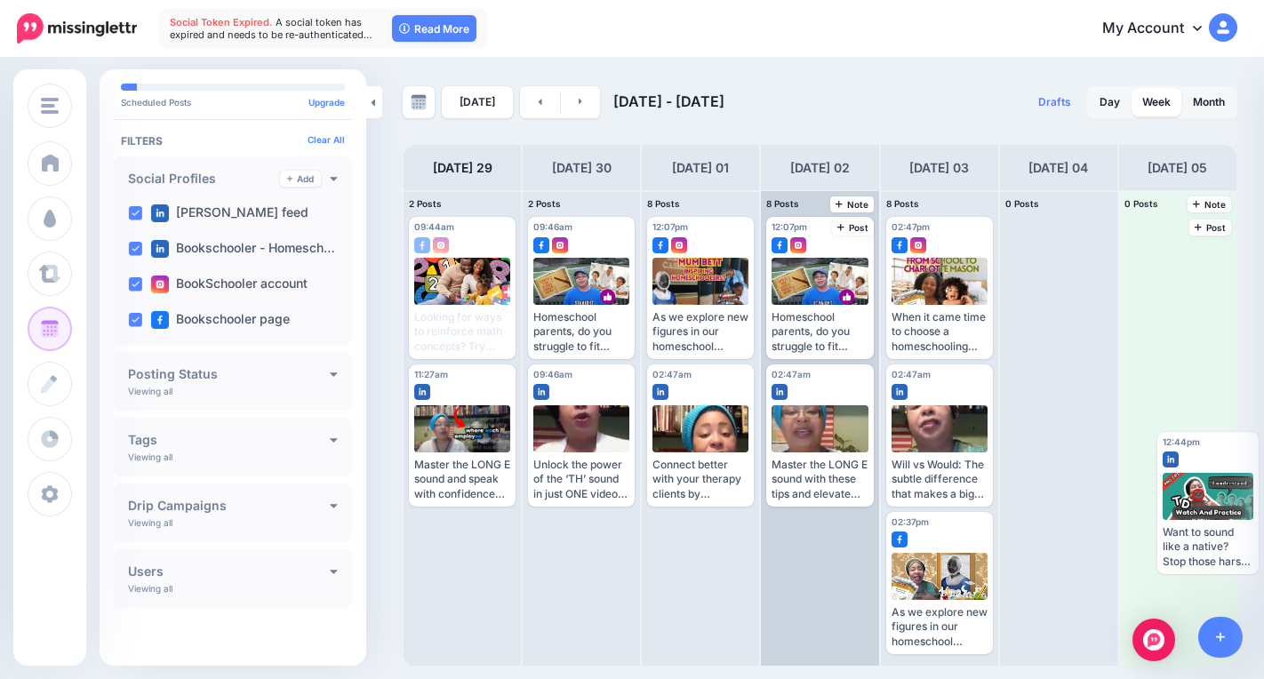
drag, startPoint x: 928, startPoint y: 578, endPoint x: 1204, endPoint y: 484, distance: 291.7
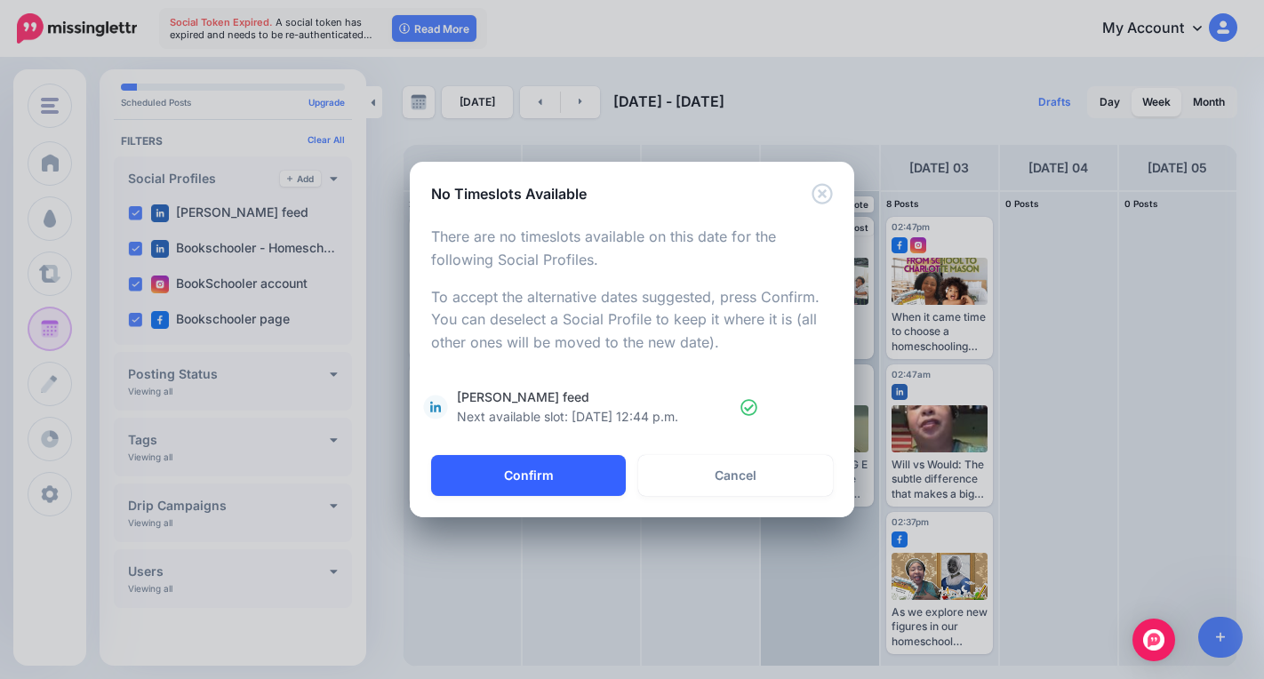
drag, startPoint x: 547, startPoint y: 470, endPoint x: 616, endPoint y: 463, distance: 69.7
click at [551, 472] on button "Confirm" at bounding box center [528, 475] width 195 height 41
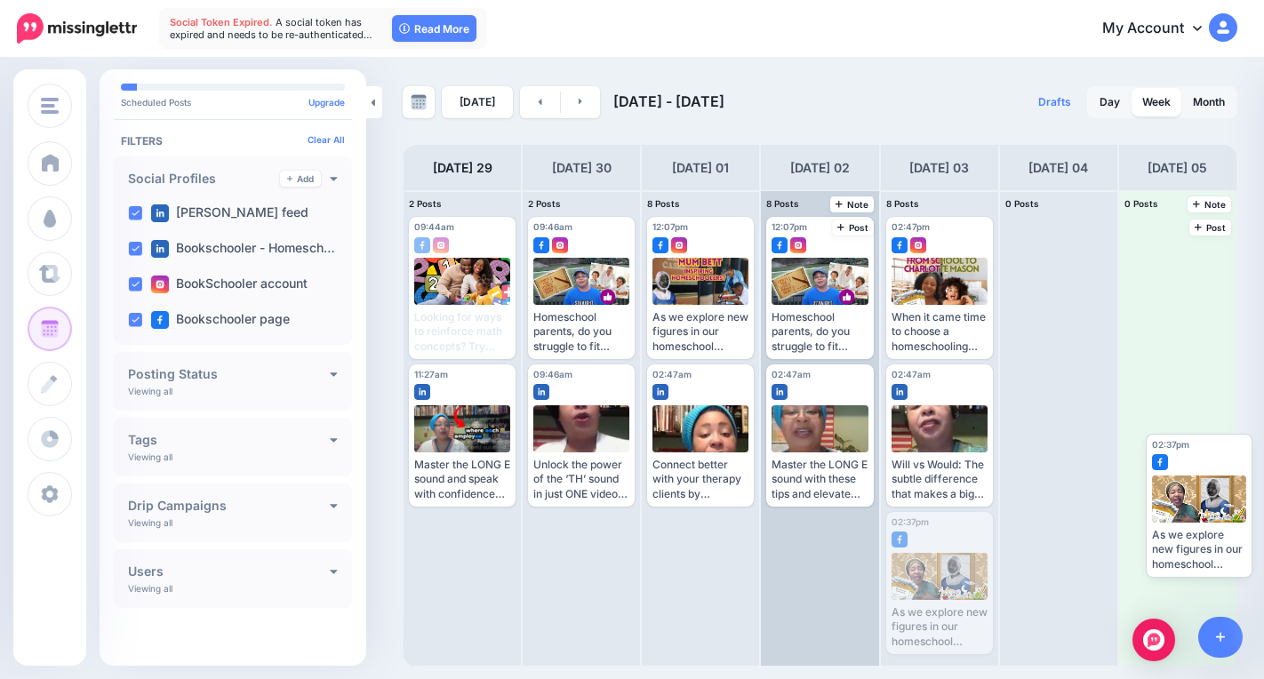
drag, startPoint x: 933, startPoint y: 556, endPoint x: 1178, endPoint y: 476, distance: 257.2
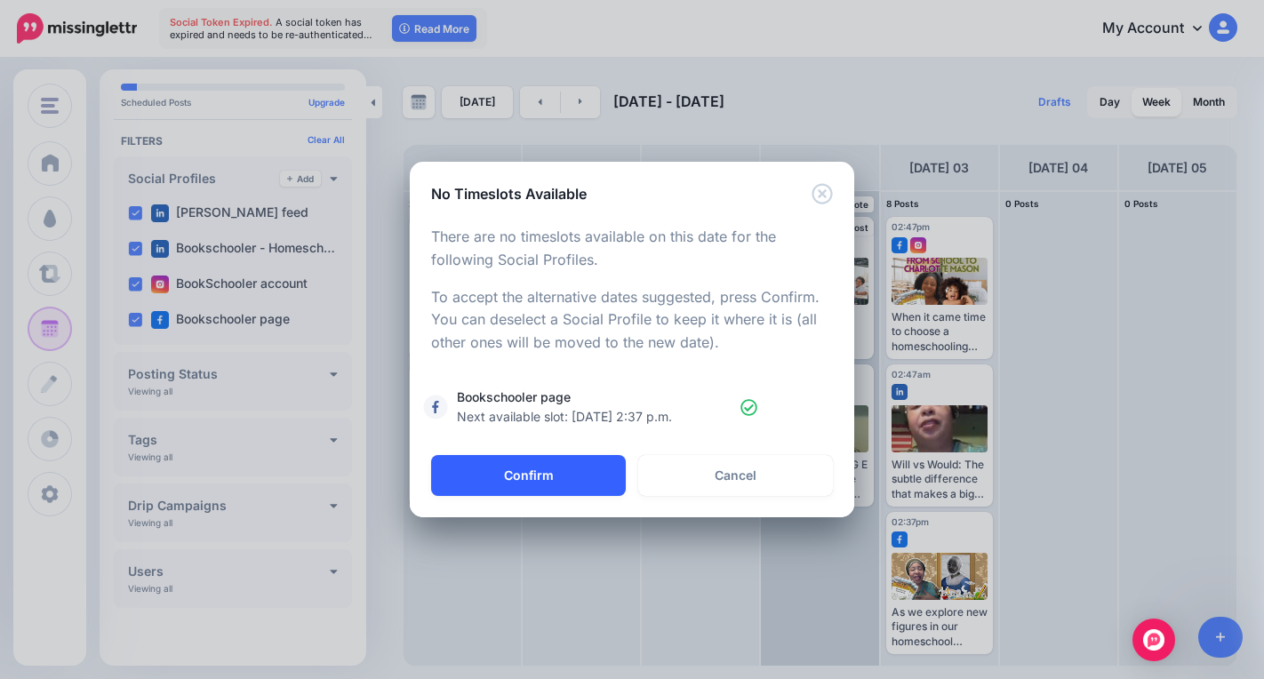
click at [590, 476] on button "Confirm" at bounding box center [528, 475] width 195 height 41
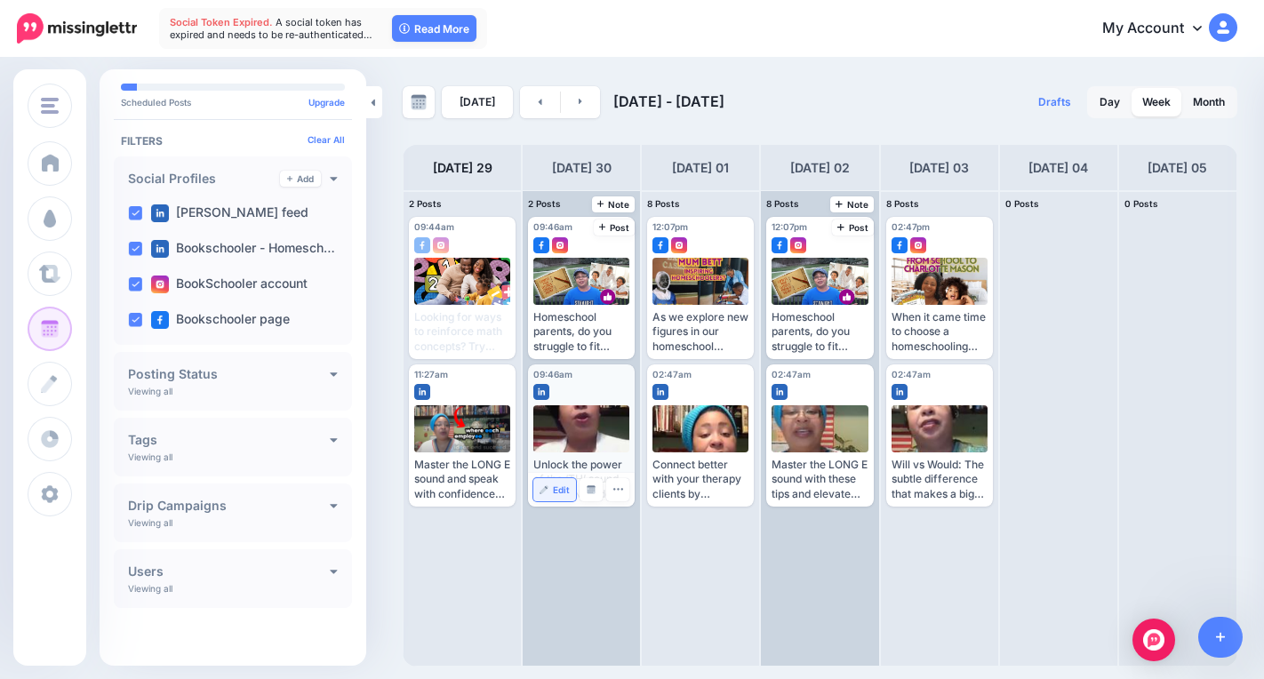
click at [549, 492] on link "Edit" at bounding box center [554, 489] width 43 height 23
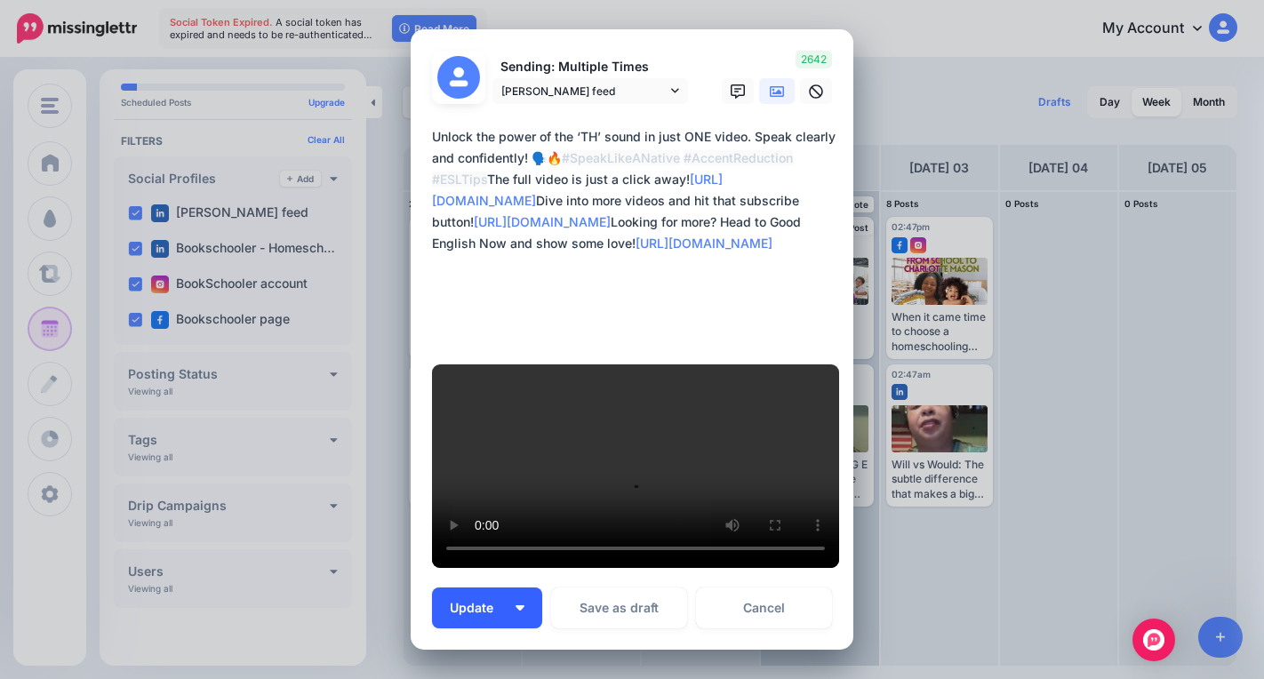
click at [519, 587] on button "Update" at bounding box center [487, 607] width 110 height 41
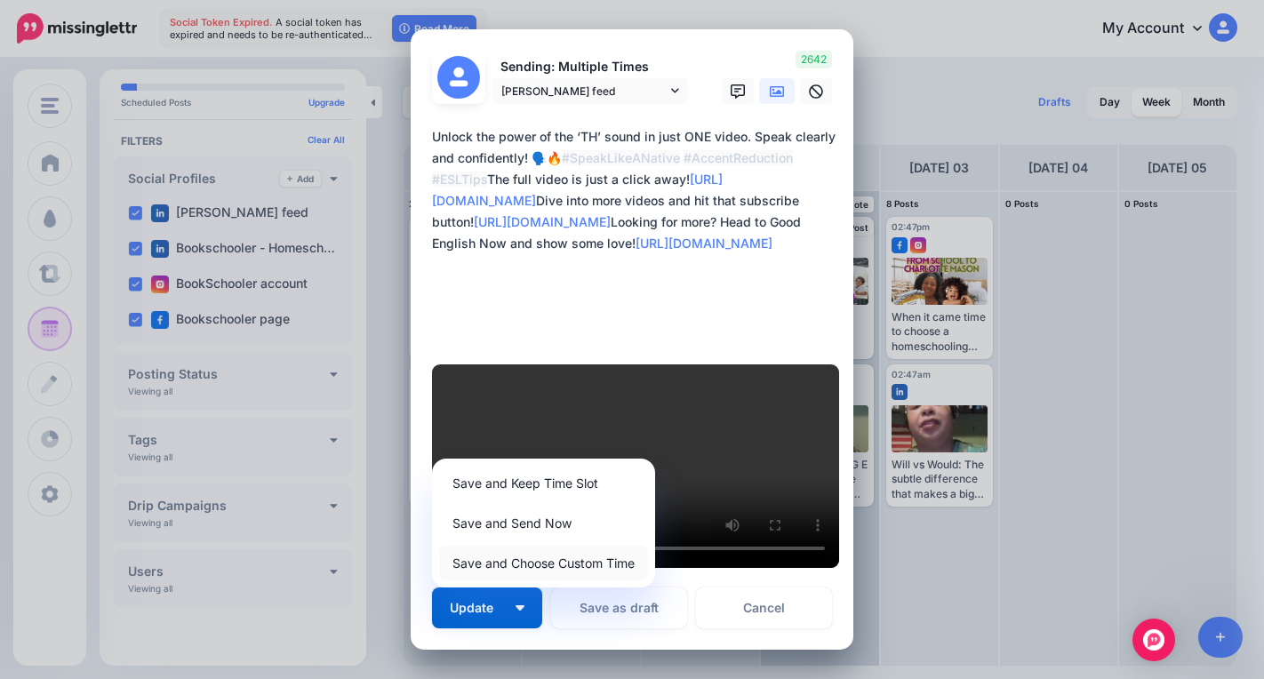
click at [538, 546] on link "Save and Choose Custom Time" at bounding box center [543, 563] width 209 height 35
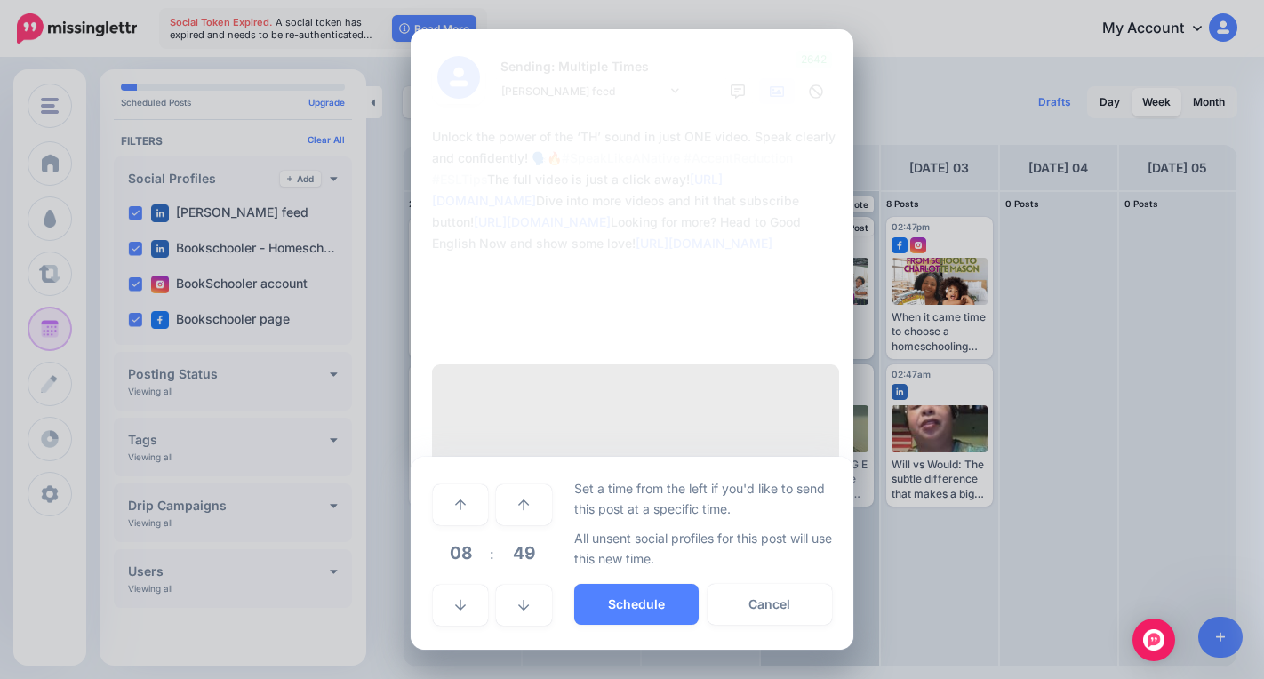
click at [459, 529] on span "08" at bounding box center [460, 553] width 48 height 48
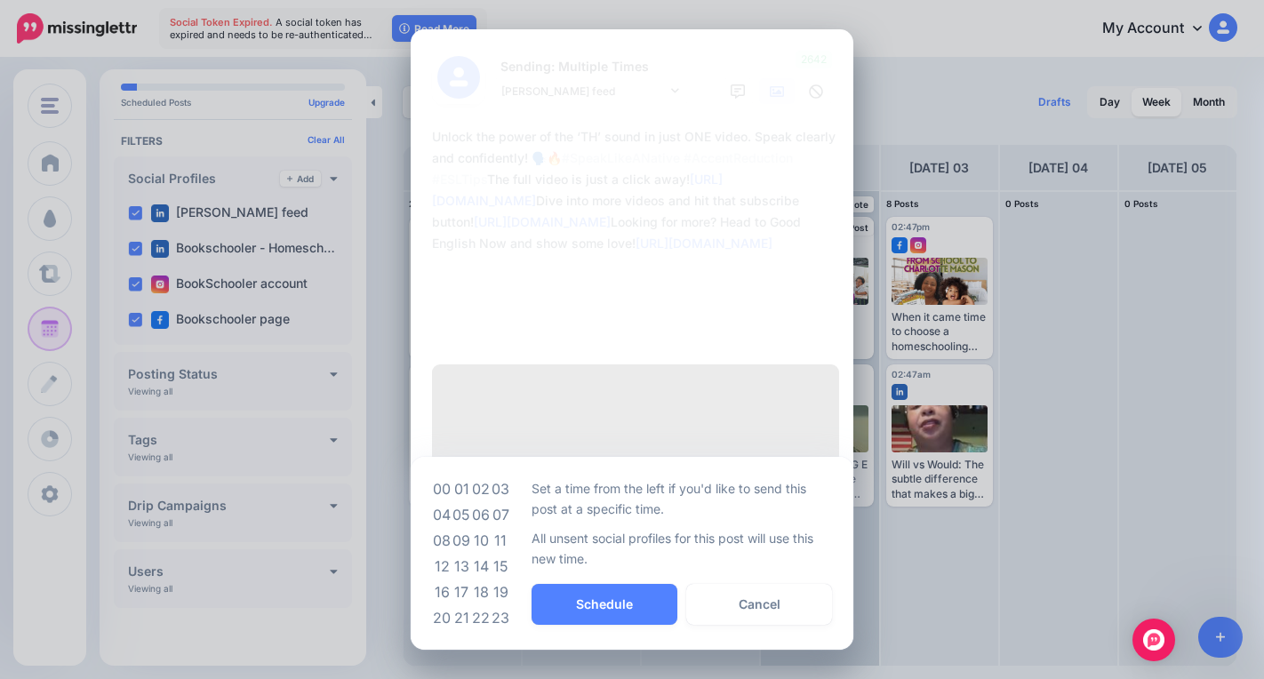
click at [500, 528] on td "11" at bounding box center [501, 541] width 20 height 26
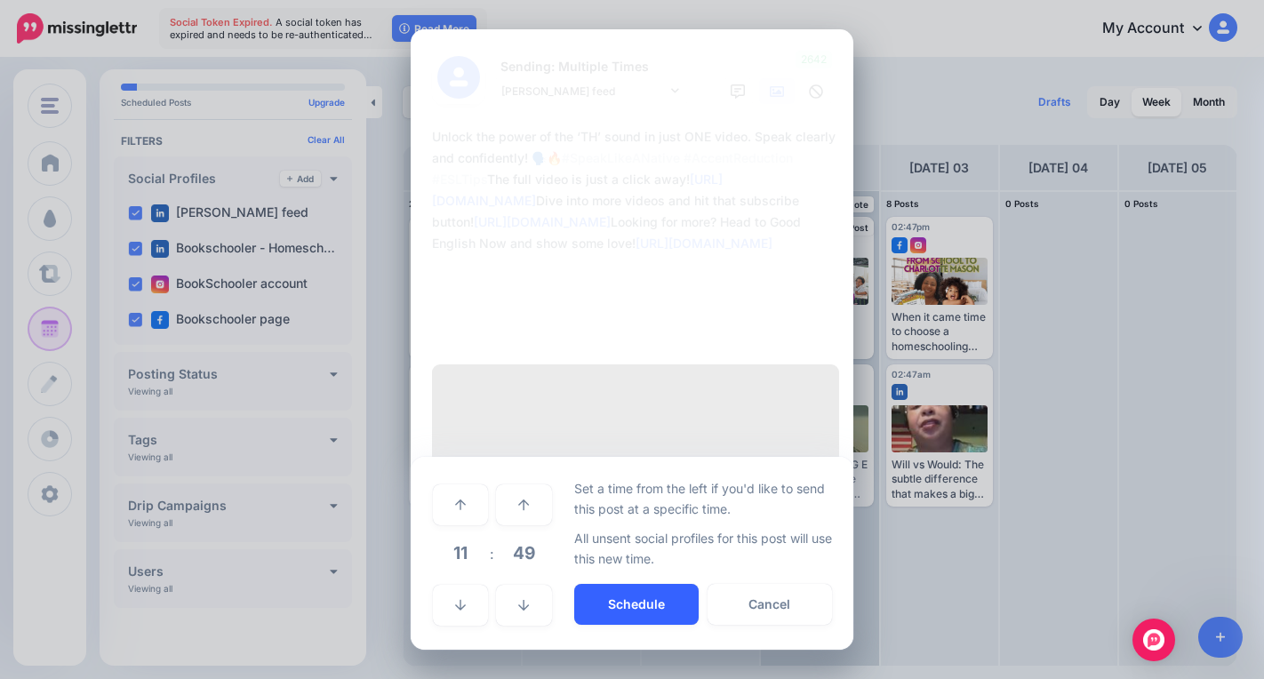
click at [613, 584] on button "Schedule" at bounding box center [636, 604] width 124 height 41
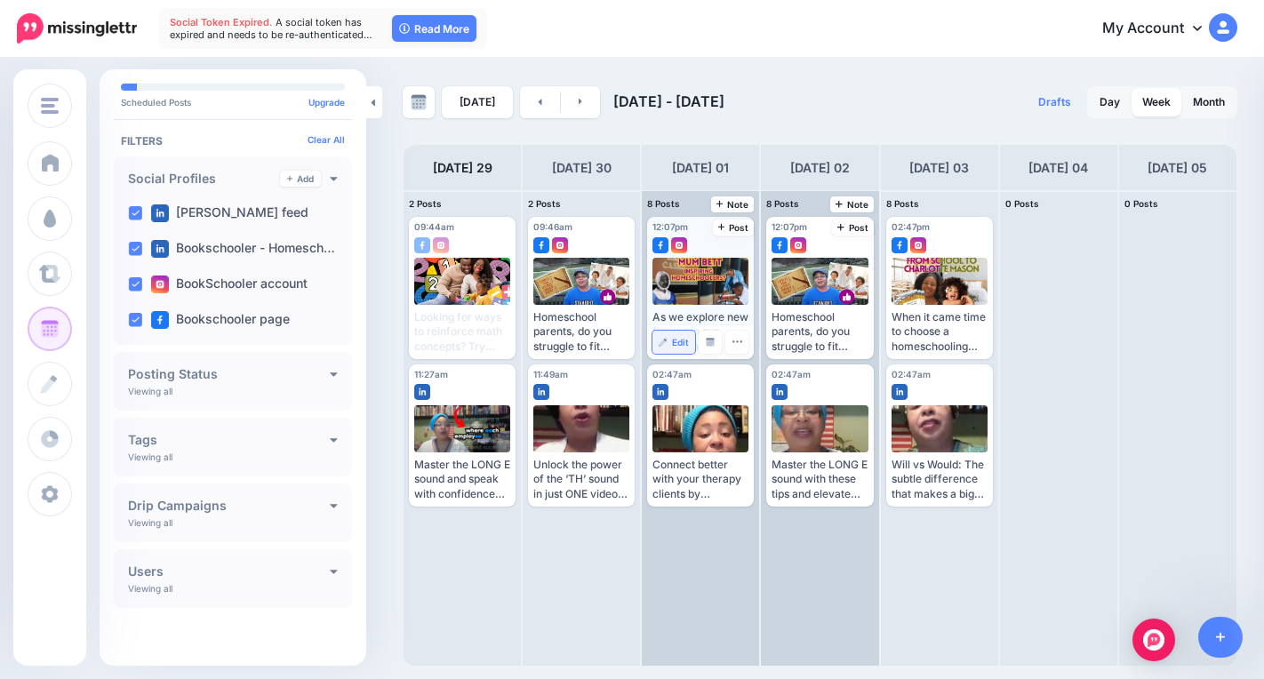
click at [669, 340] on link "Edit" at bounding box center [673, 342] width 43 height 23
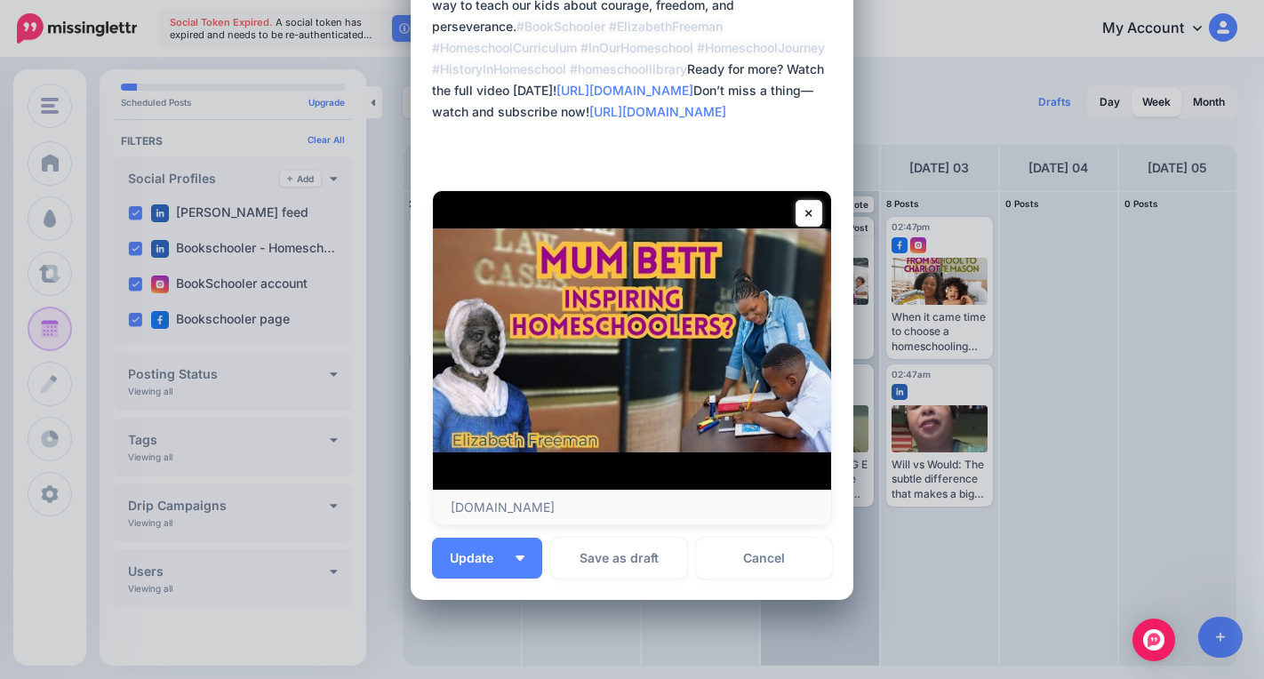
scroll to position [200, 0]
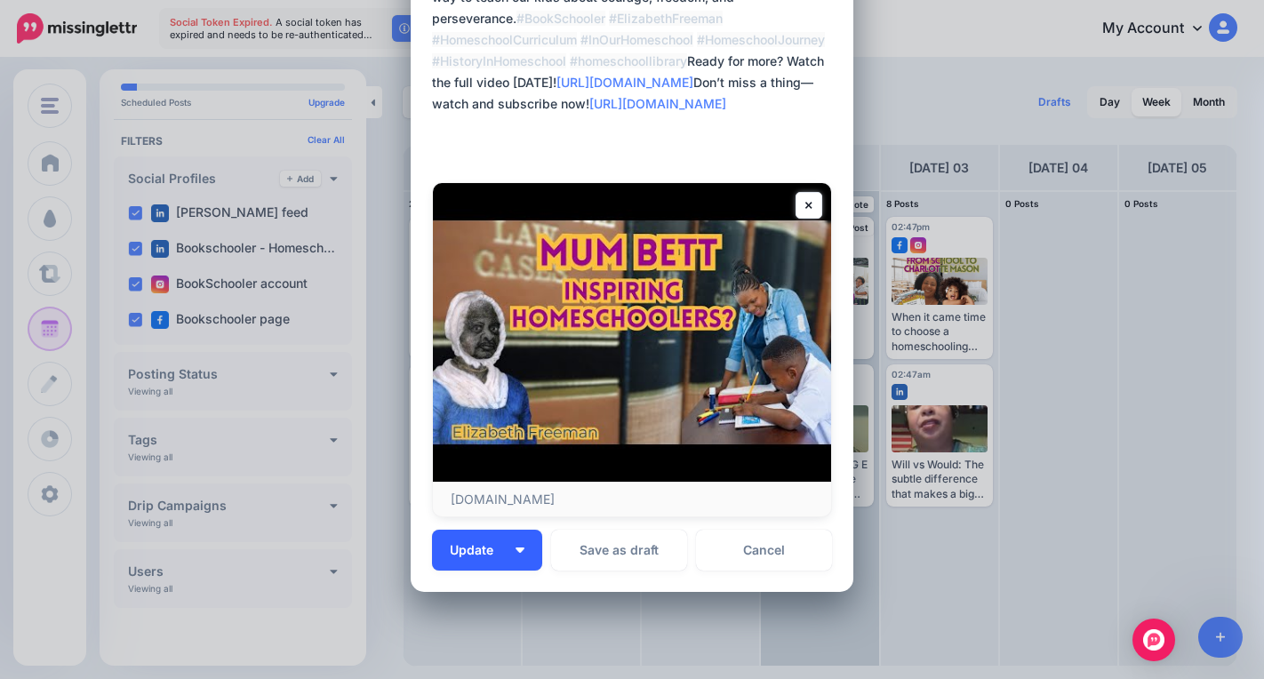
click at [520, 553] on button "Update" at bounding box center [487, 550] width 110 height 41
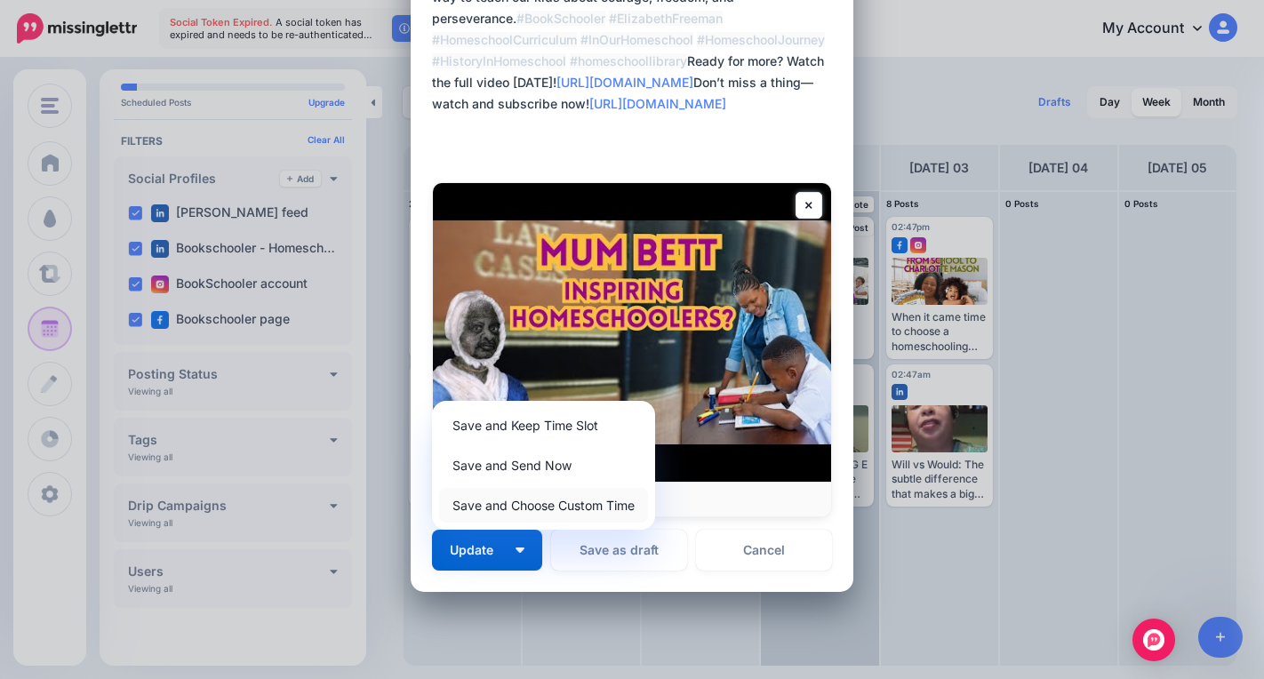
drag, startPoint x: 541, startPoint y: 503, endPoint x: 540, endPoint y: 517, distance: 14.2
click at [540, 503] on link "Save and Choose Custom Time" at bounding box center [543, 505] width 209 height 35
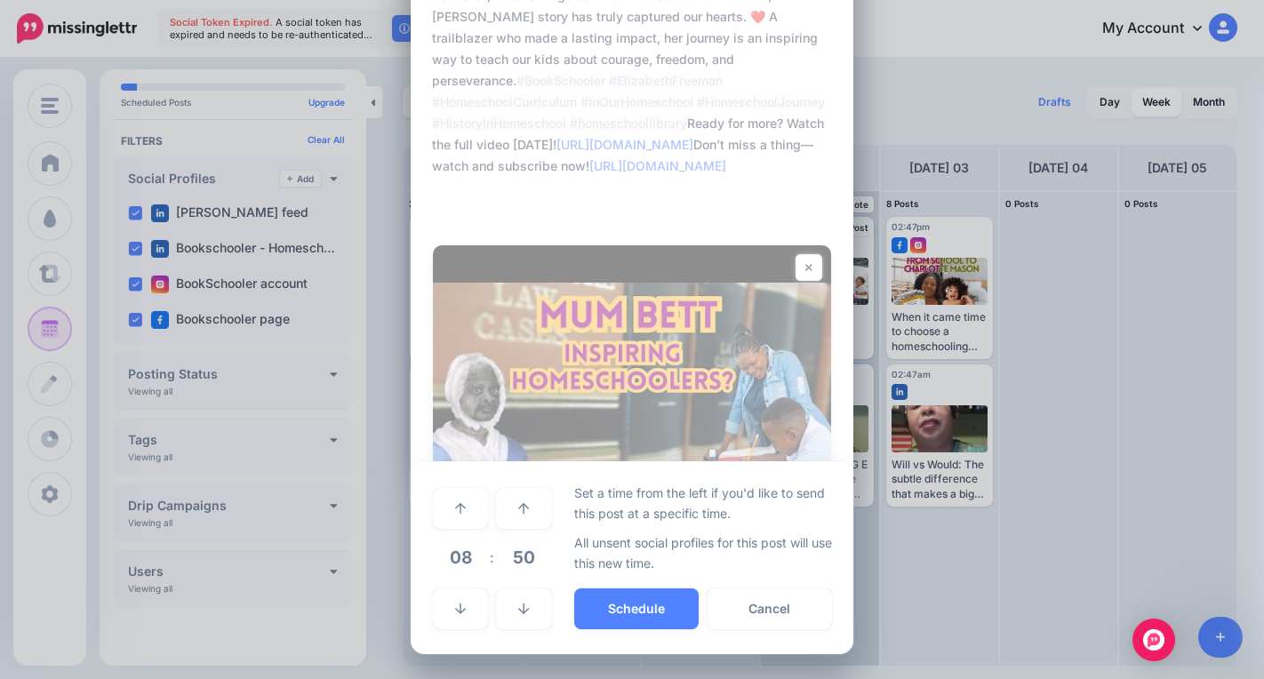
scroll to position [138, 0]
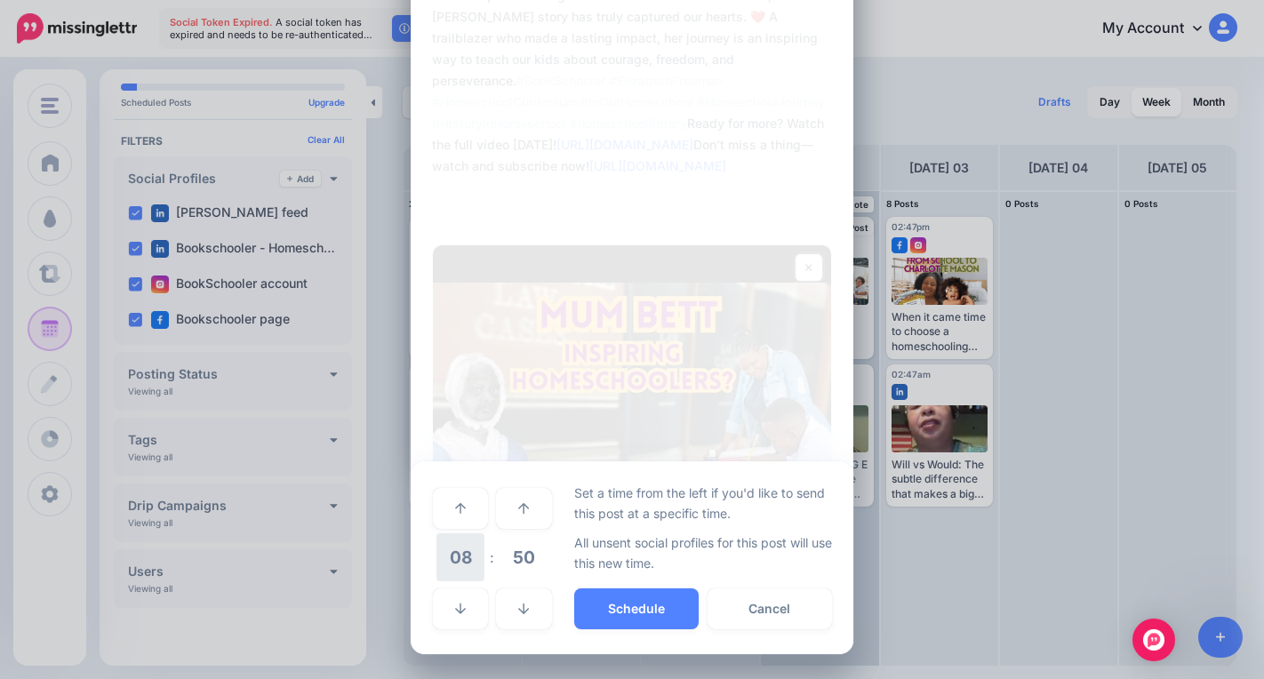
click at [453, 560] on span "08" at bounding box center [460, 557] width 48 height 48
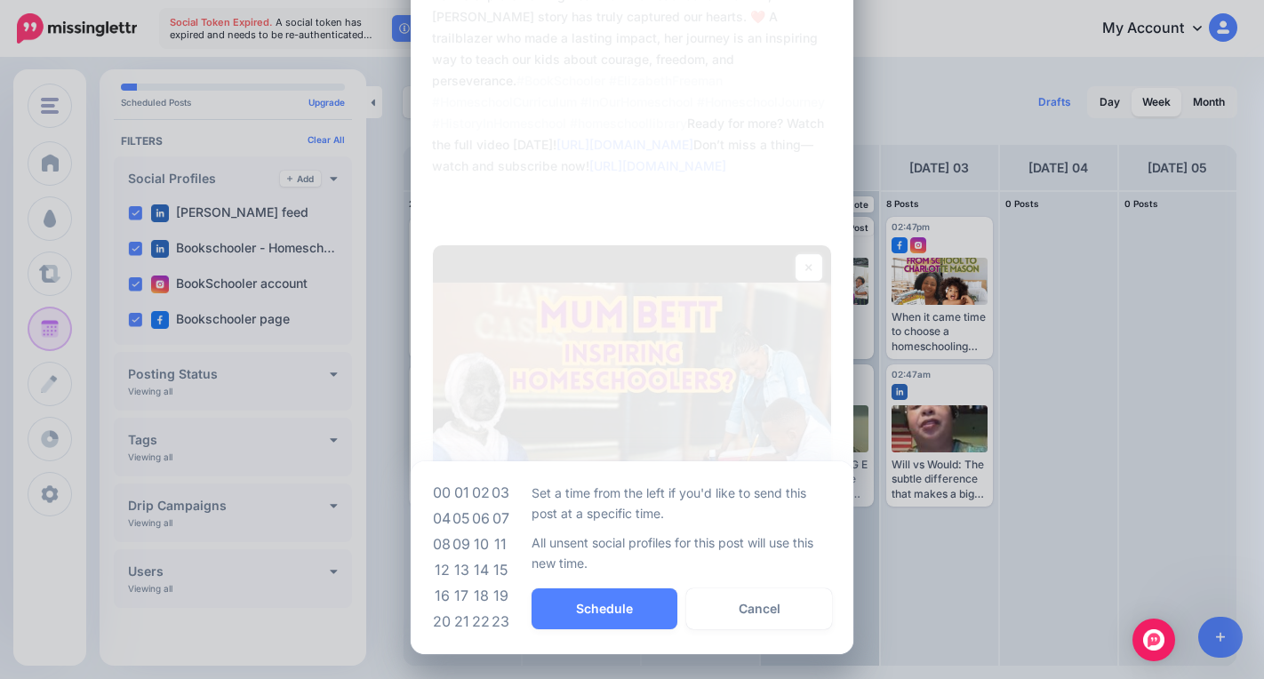
drag, startPoint x: 456, startPoint y: 544, endPoint x: 472, endPoint y: 547, distance: 16.2
click at [454, 545] on td "09" at bounding box center [461, 544] width 20 height 26
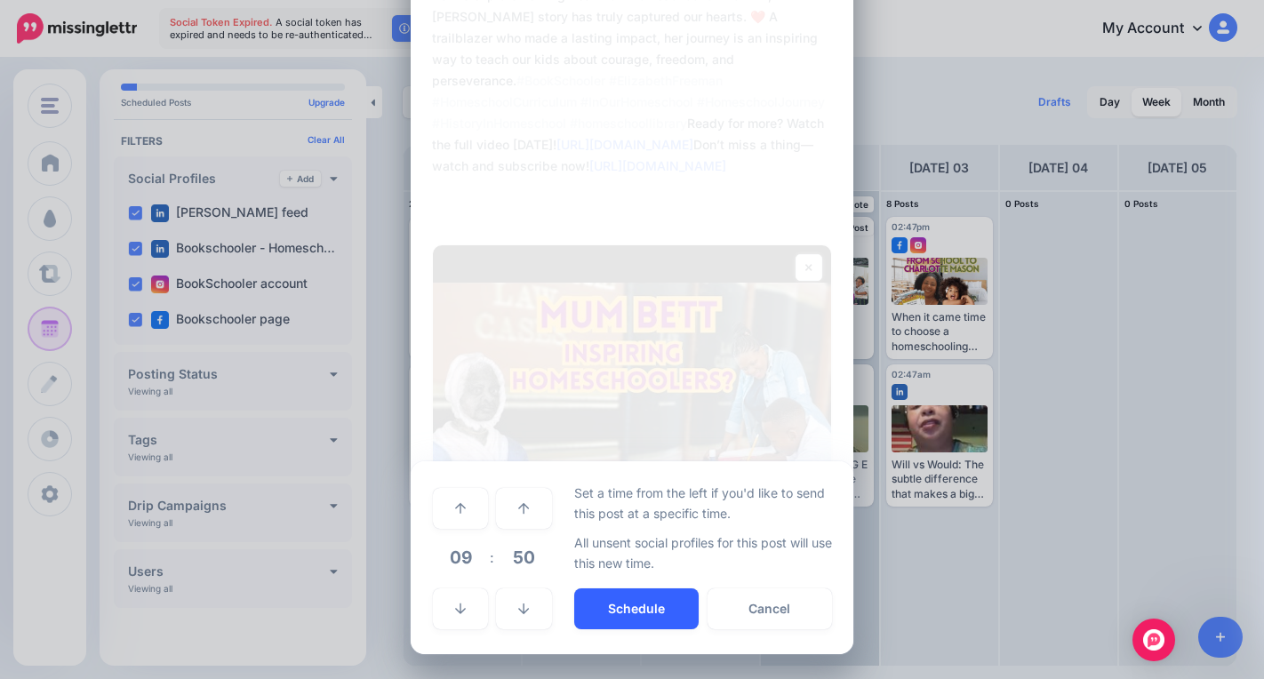
click at [598, 618] on button "Schedule" at bounding box center [636, 608] width 124 height 41
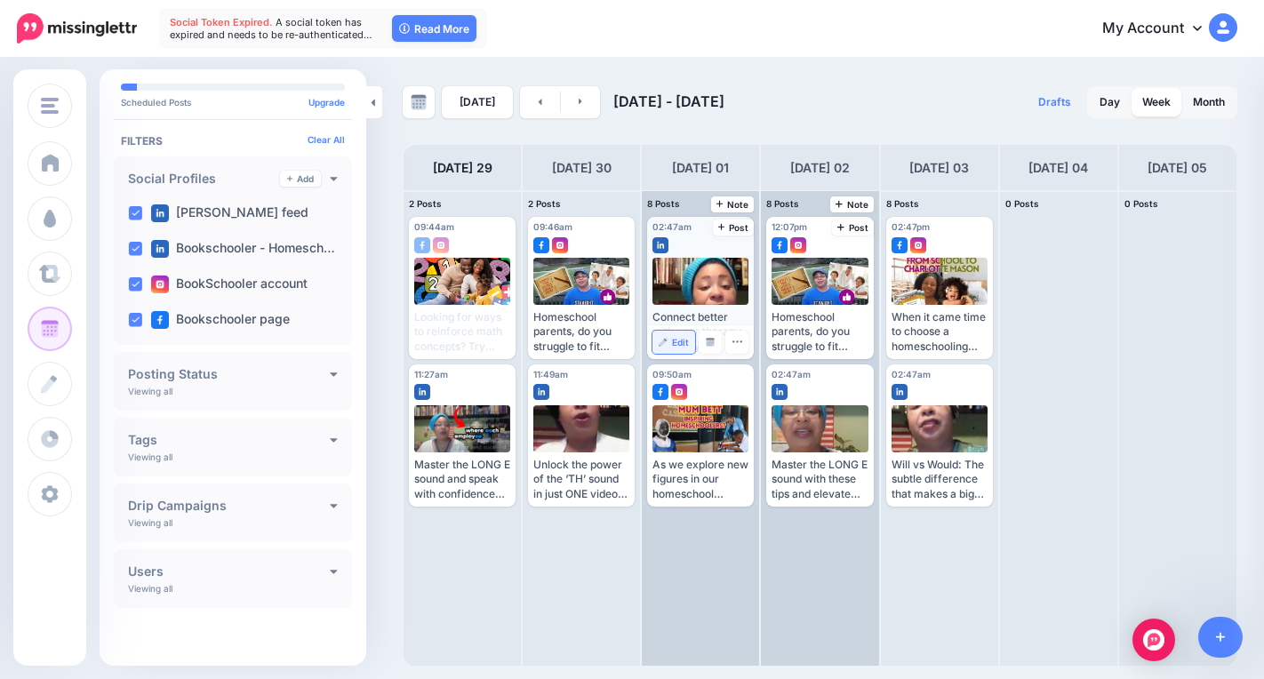
click at [678, 341] on span "Edit" at bounding box center [680, 342] width 17 height 9
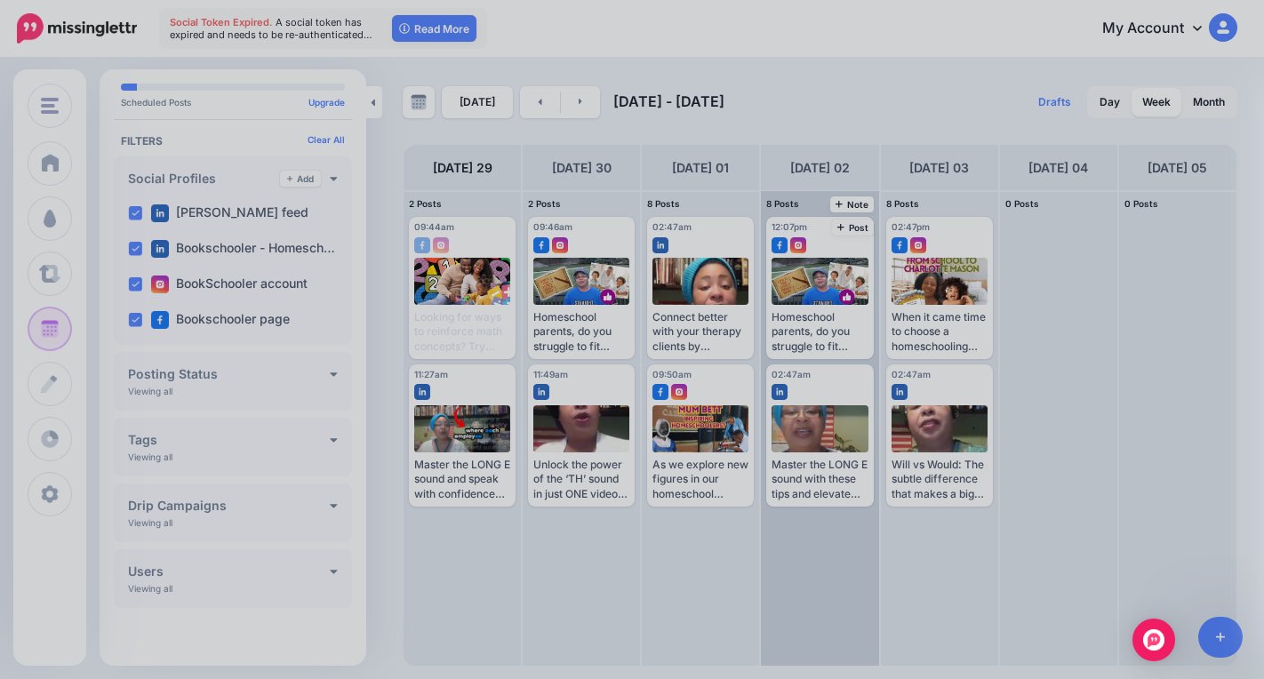
scroll to position [0, 0]
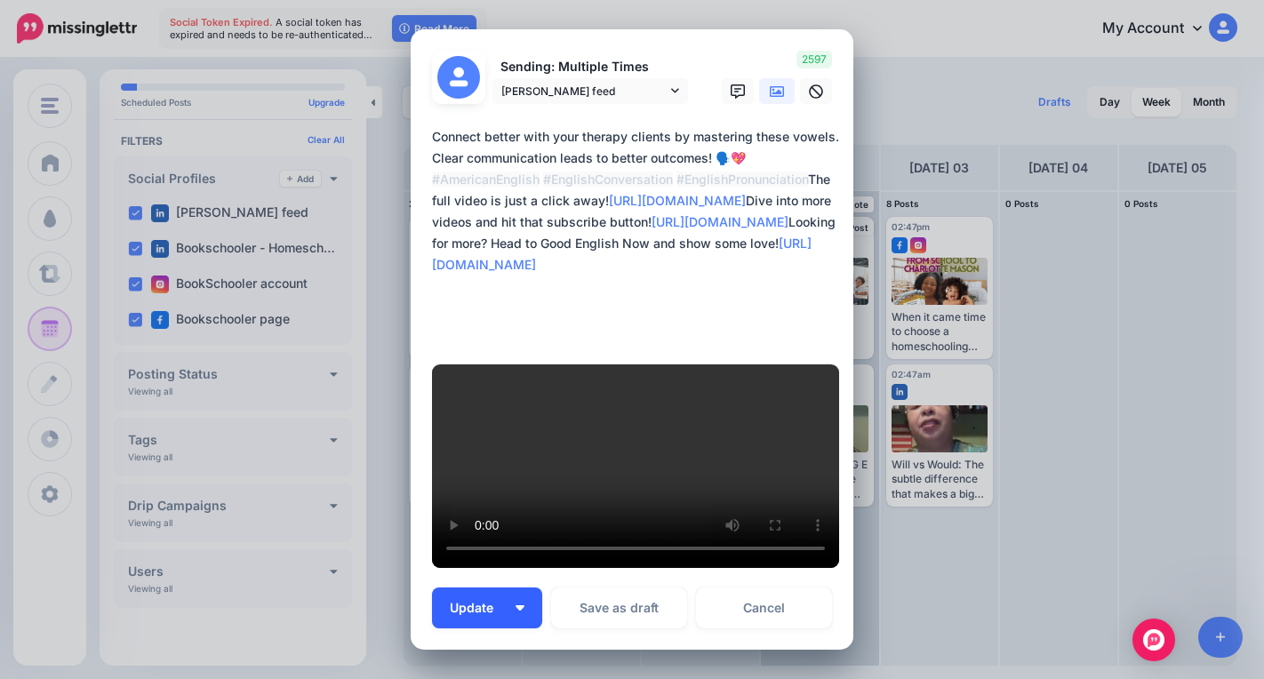
drag, startPoint x: 518, startPoint y: 575, endPoint x: 523, endPoint y: 584, distance: 10.4
click at [519, 587] on button "Update" at bounding box center [487, 607] width 110 height 41
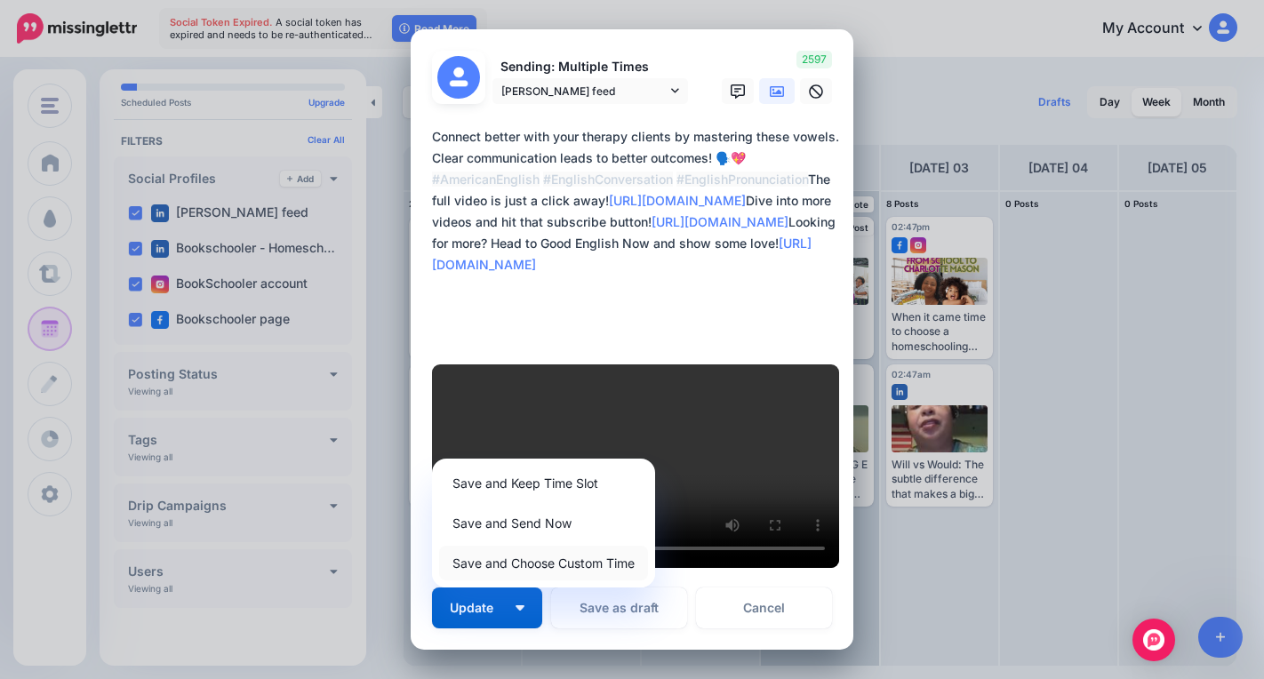
click at [553, 546] on link "Save and Choose Custom Time" at bounding box center [543, 563] width 209 height 35
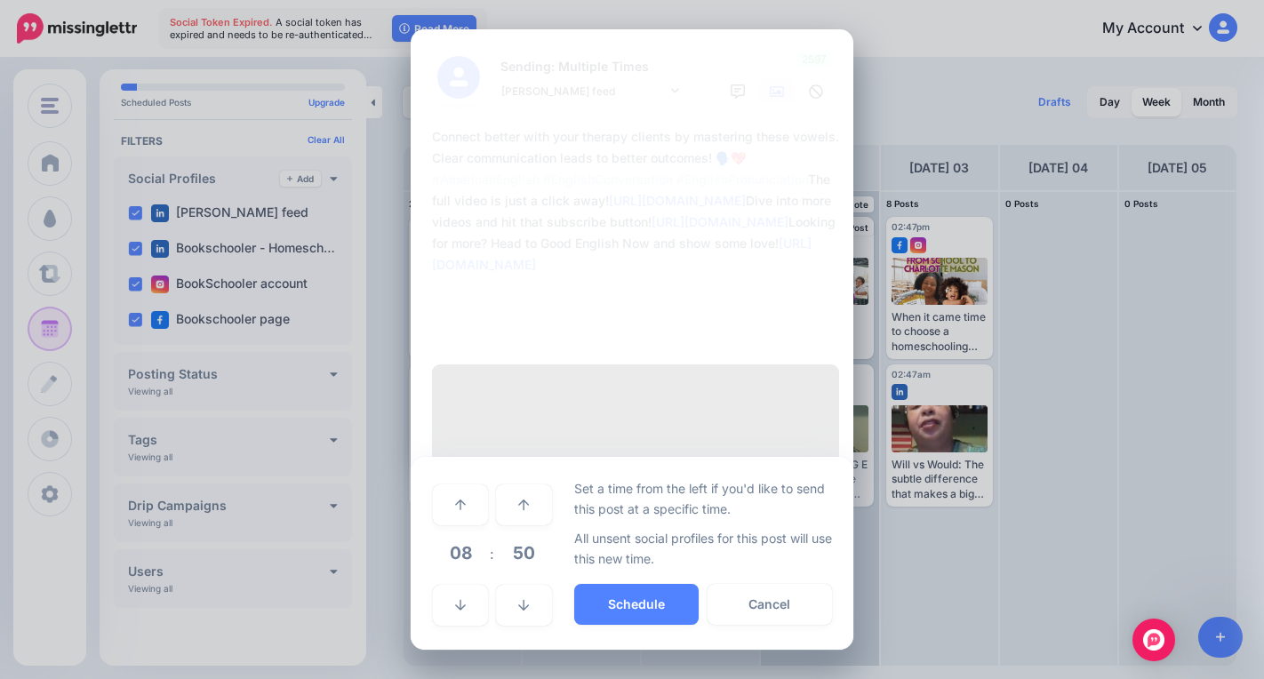
click at [459, 529] on span "08" at bounding box center [460, 553] width 48 height 48
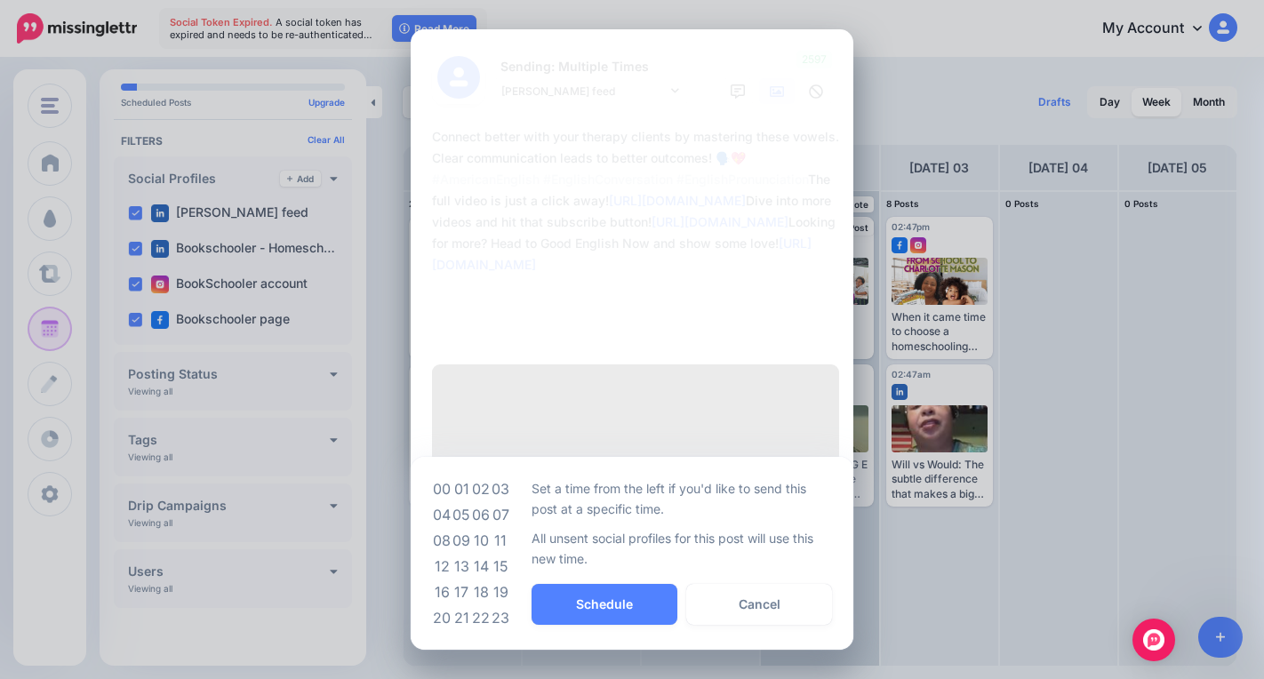
click at [509, 528] on td "11" at bounding box center [501, 541] width 20 height 26
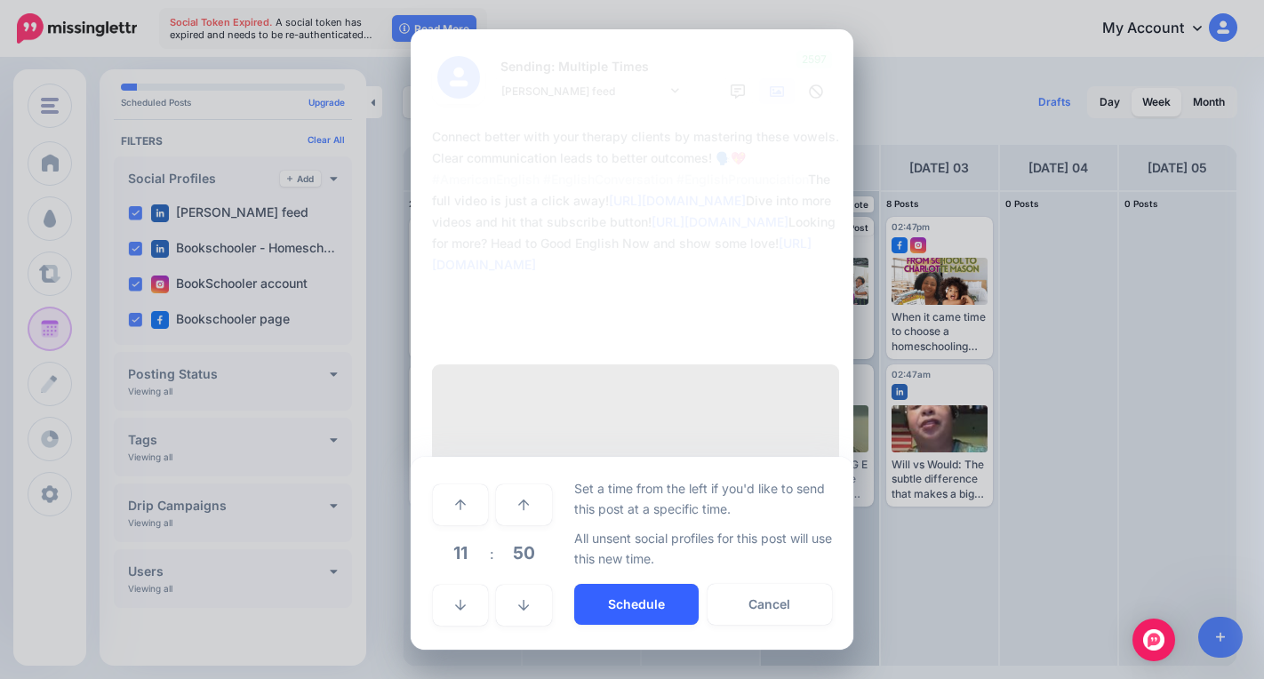
click at [625, 584] on button "Schedule" at bounding box center [636, 604] width 124 height 41
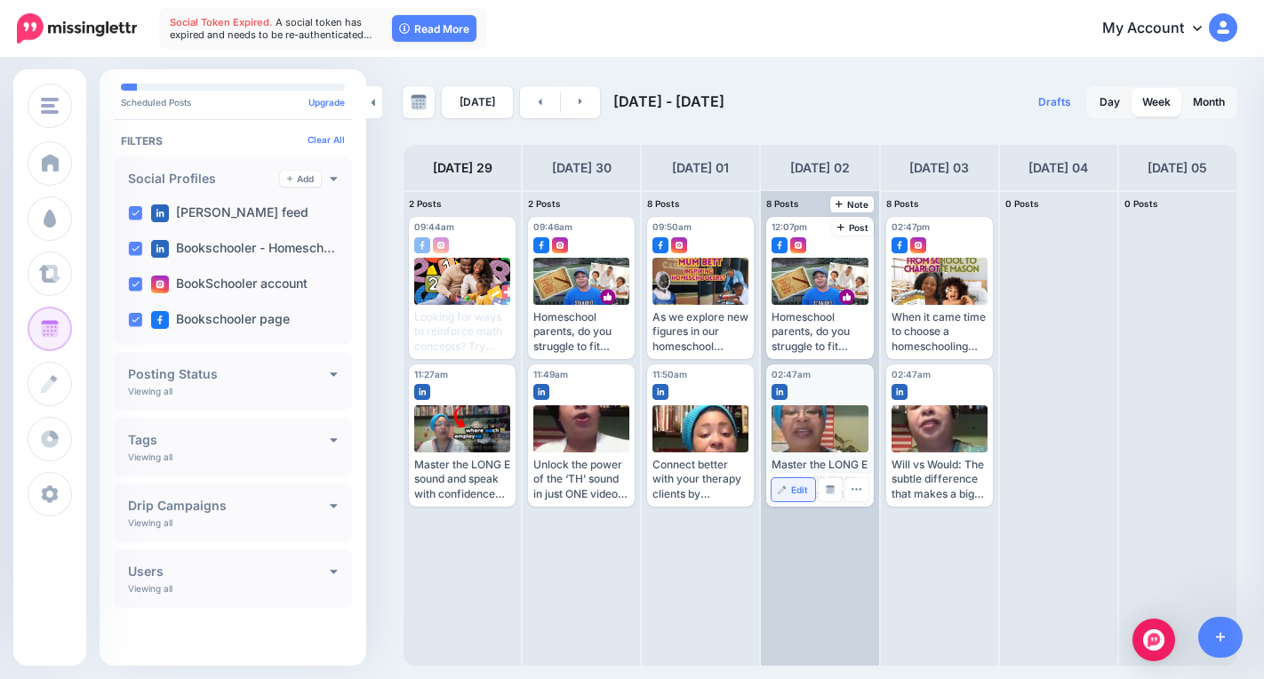
click at [795, 498] on link "Edit" at bounding box center [792, 489] width 43 height 23
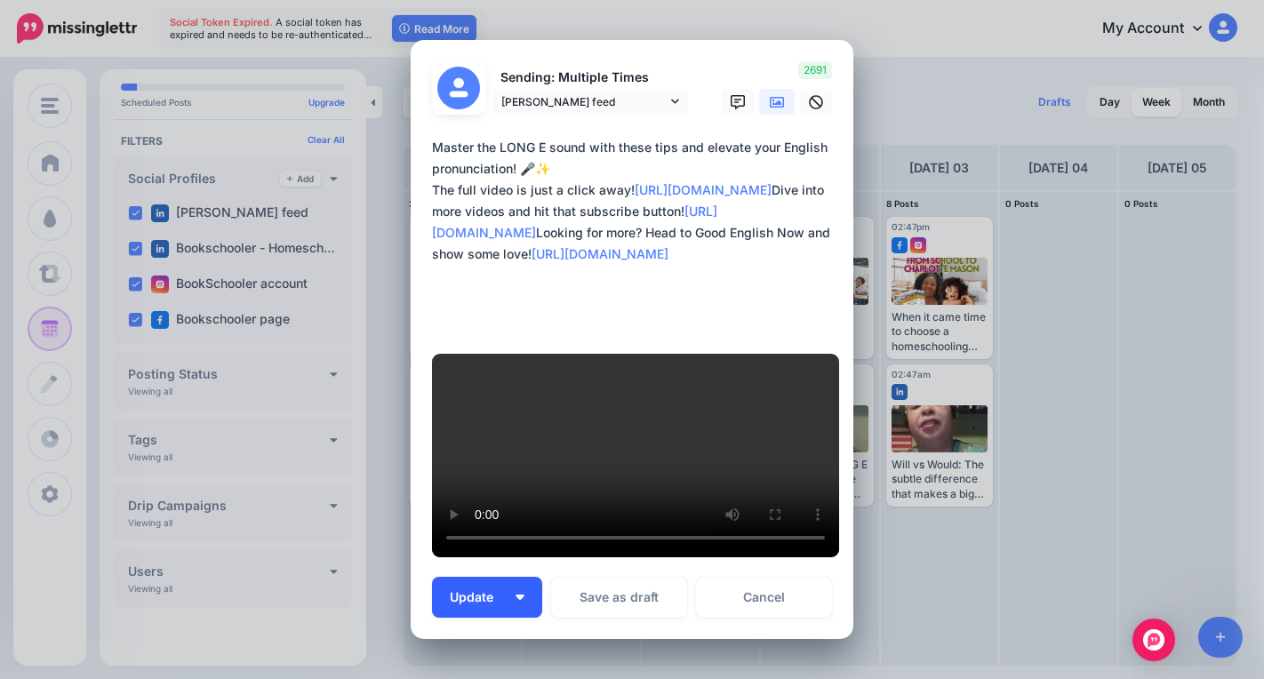
click at [499, 591] on span "Update" at bounding box center [478, 597] width 57 height 12
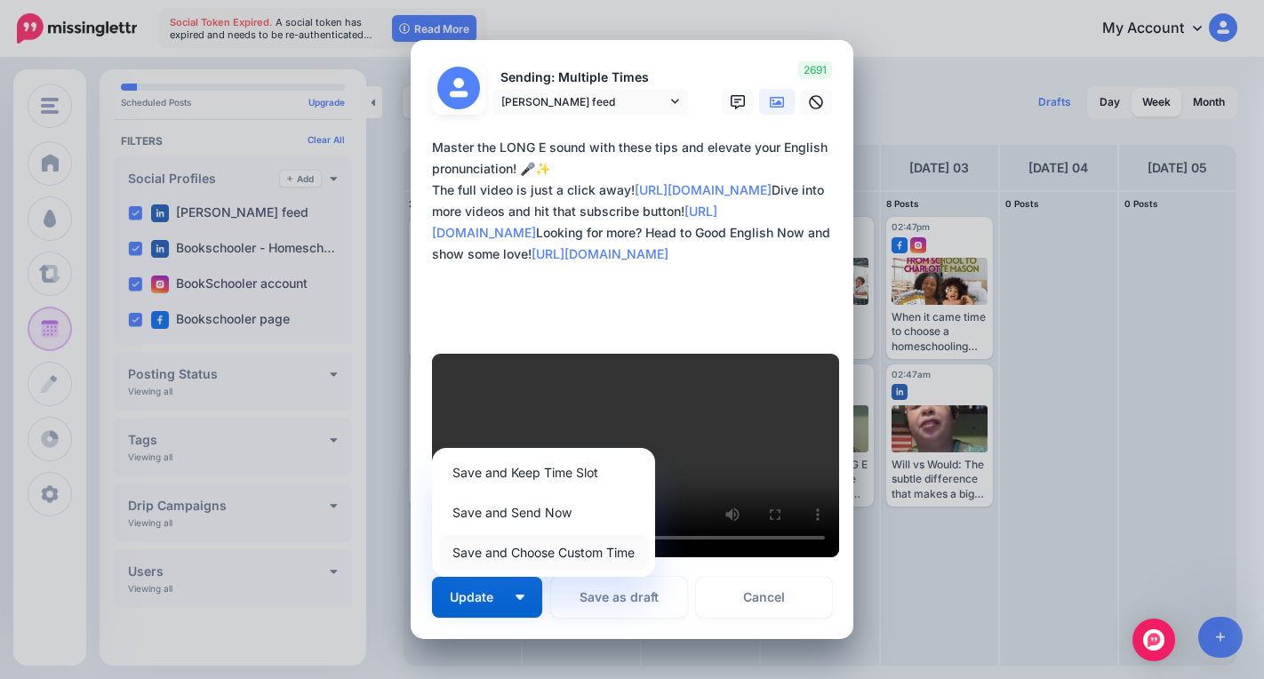
click at [516, 535] on link "Save and Choose Custom Time" at bounding box center [543, 552] width 209 height 35
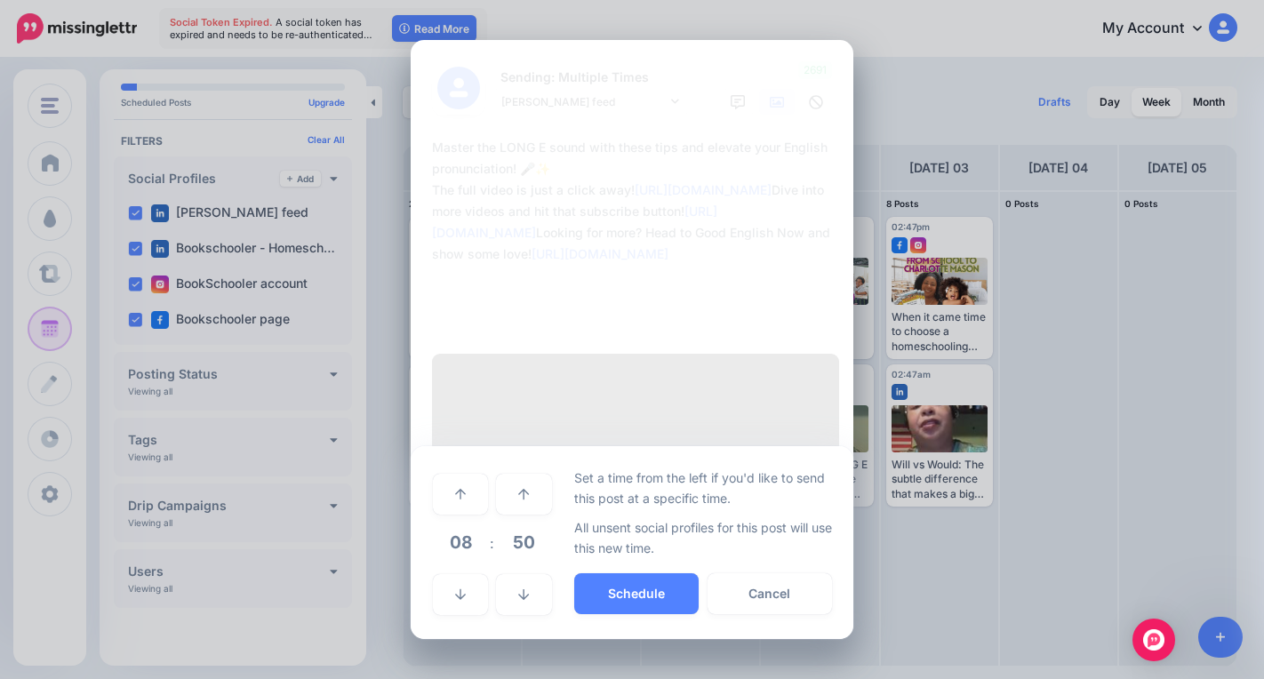
drag, startPoint x: 467, startPoint y: 517, endPoint x: 476, endPoint y: 522, distance: 10.7
click at [468, 519] on span "08" at bounding box center [460, 542] width 48 height 48
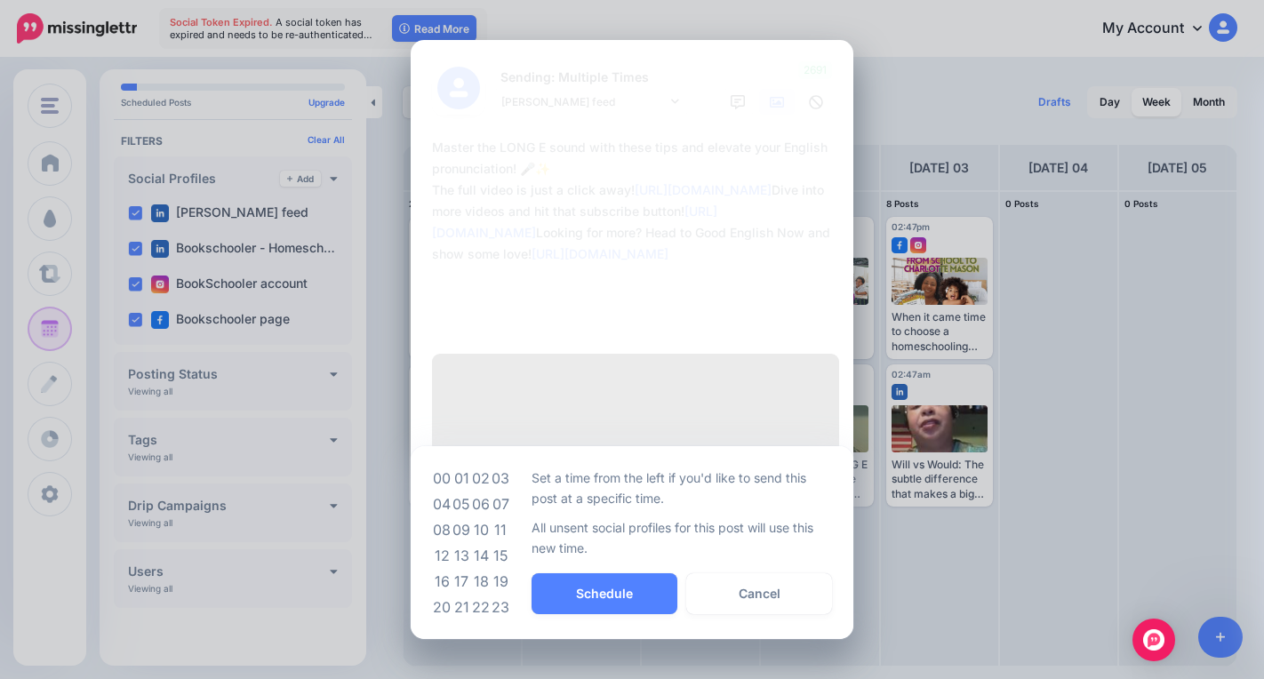
click at [500, 517] on td "11" at bounding box center [501, 530] width 20 height 26
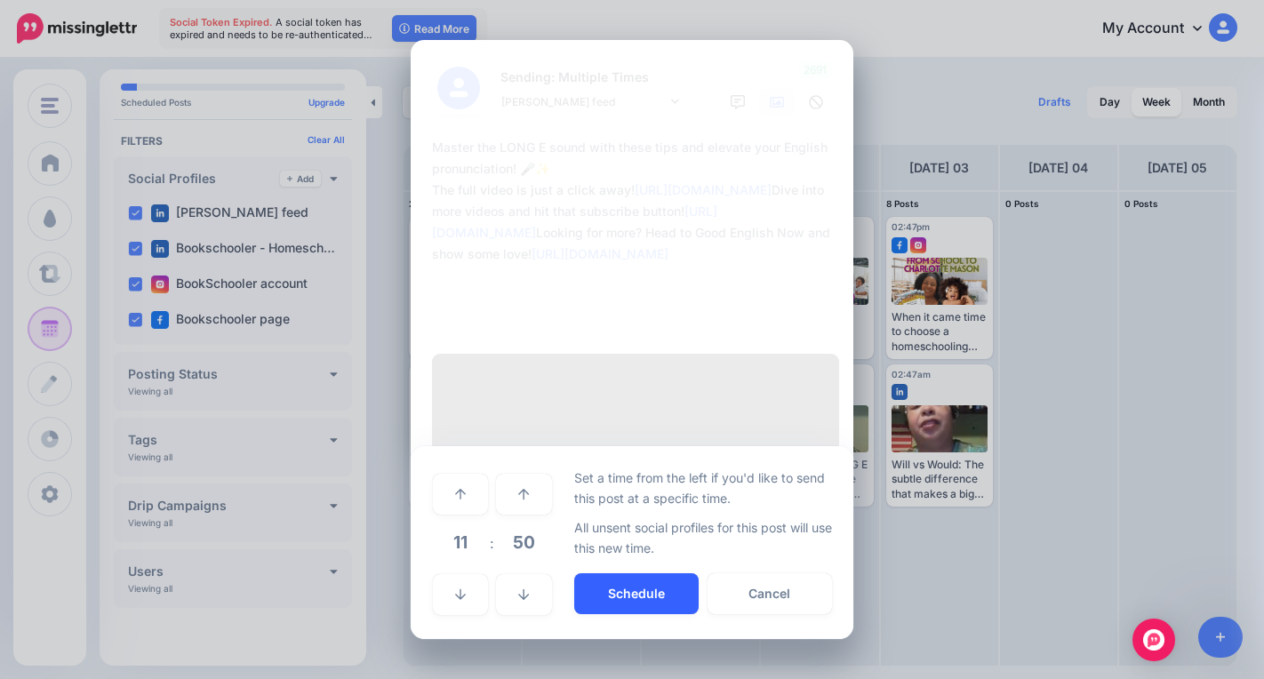
drag, startPoint x: 624, startPoint y: 554, endPoint x: 633, endPoint y: 550, distance: 9.6
click at [623, 573] on button "Schedule" at bounding box center [636, 593] width 124 height 41
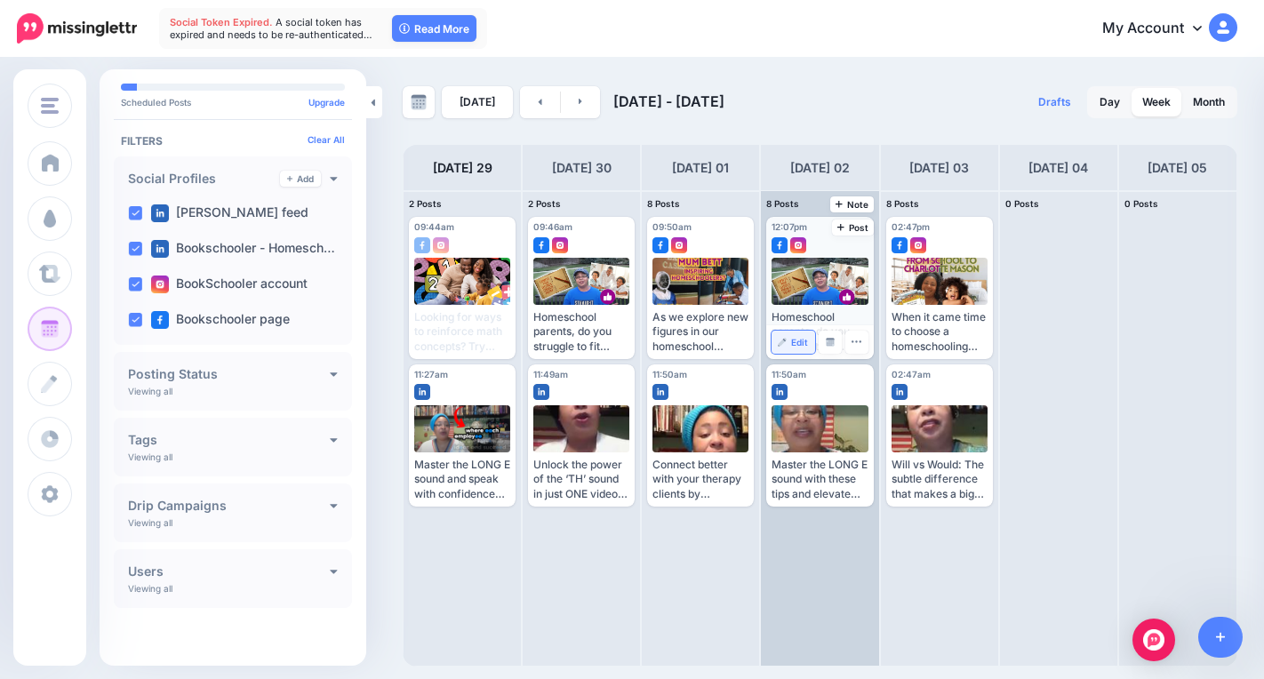
click at [795, 344] on span "Edit" at bounding box center [799, 342] width 17 height 9
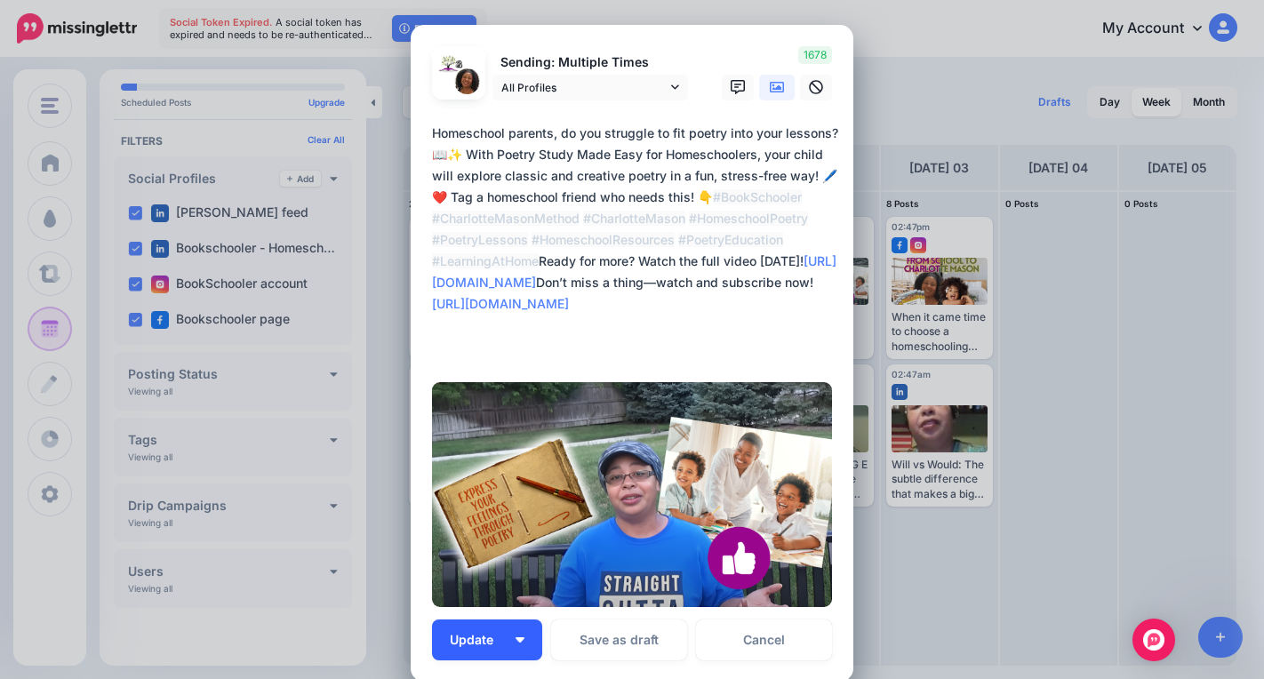
click at [495, 634] on span "Update" at bounding box center [478, 640] width 57 height 12
click at [516, 645] on button "Update" at bounding box center [487, 639] width 110 height 41
drag, startPoint x: 519, startPoint y: 635, endPoint x: 523, endPoint y: 653, distance: 18.3
click at [517, 638] on button "Update" at bounding box center [487, 639] width 110 height 41
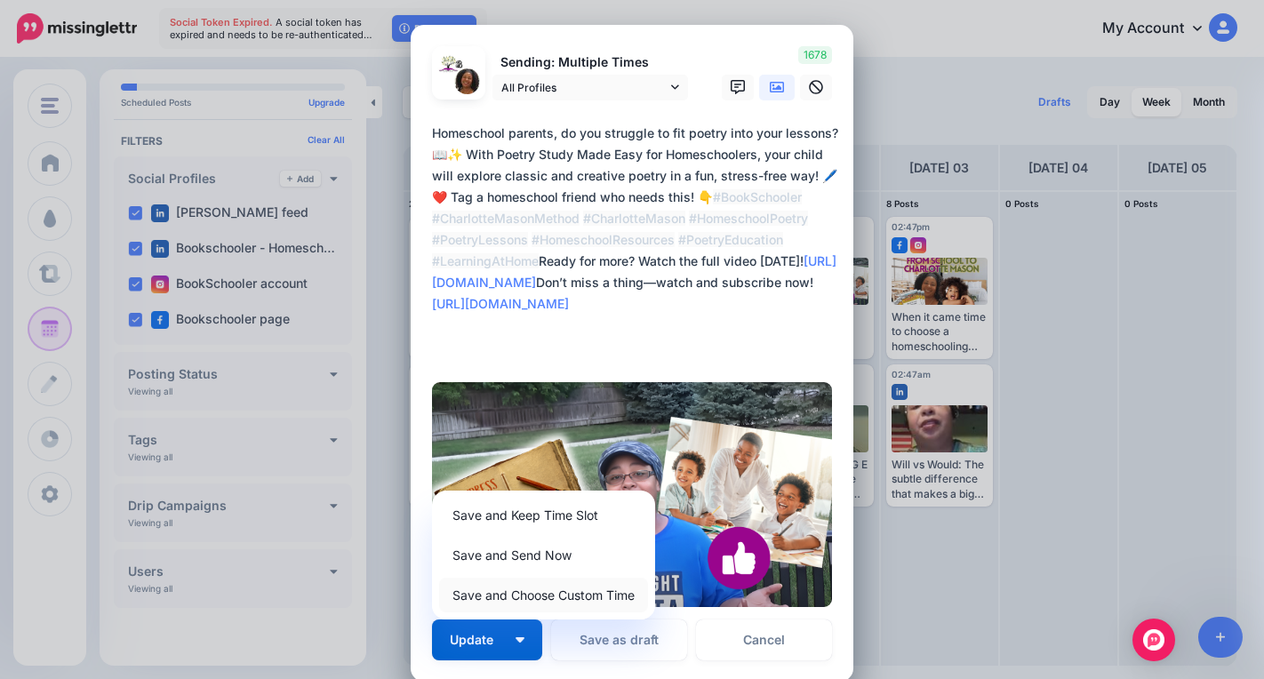
click at [521, 595] on link "Save and Choose Custom Time" at bounding box center [543, 595] width 209 height 35
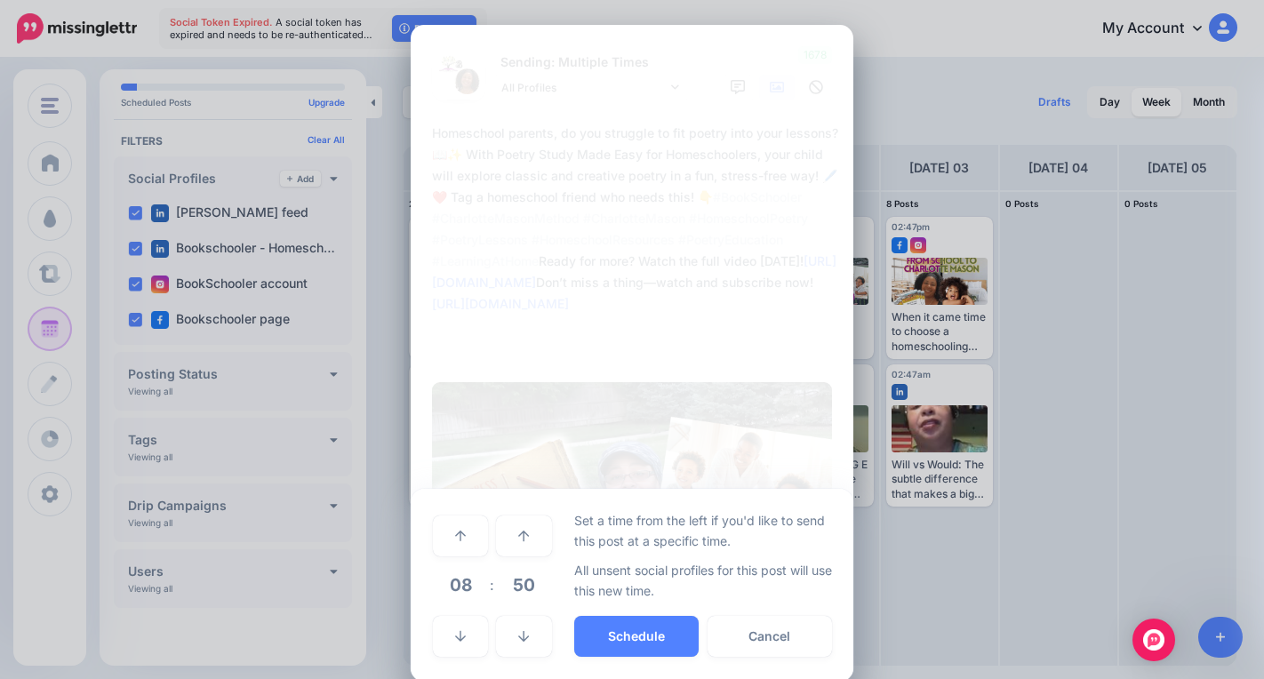
click at [463, 587] on span "08" at bounding box center [460, 585] width 48 height 48
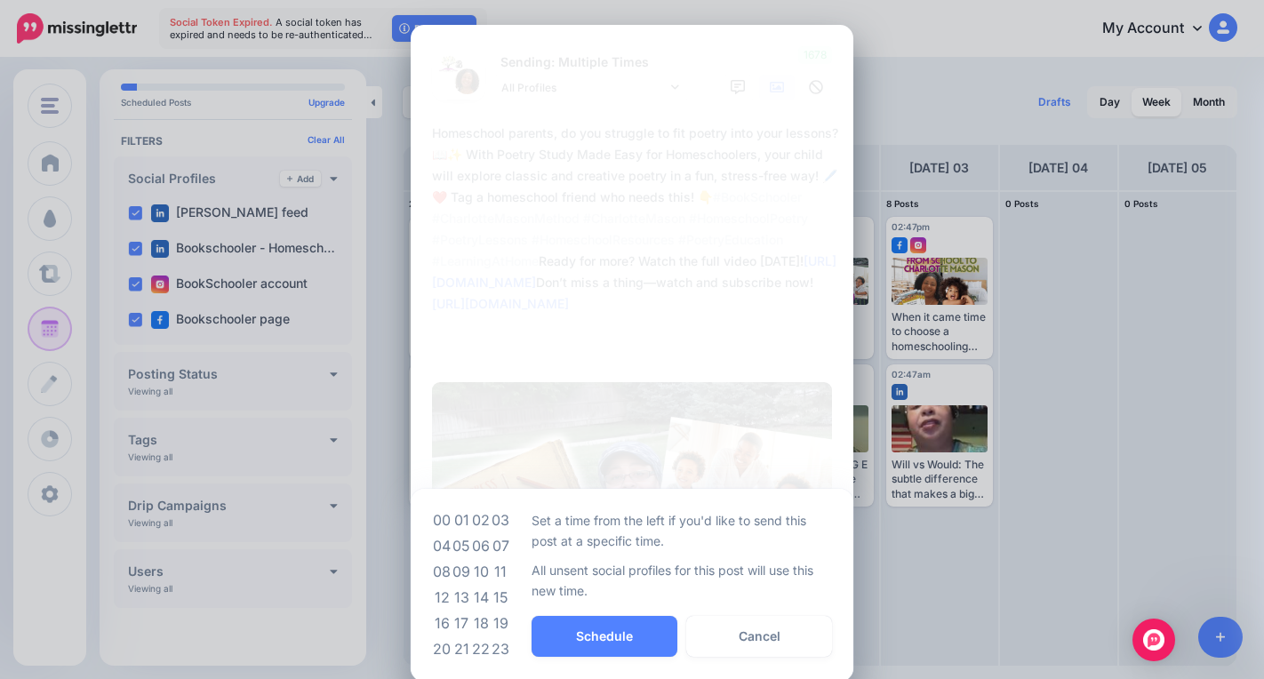
drag, startPoint x: 458, startPoint y: 569, endPoint x: 480, endPoint y: 574, distance: 22.9
click at [459, 570] on td "09" at bounding box center [461, 572] width 20 height 26
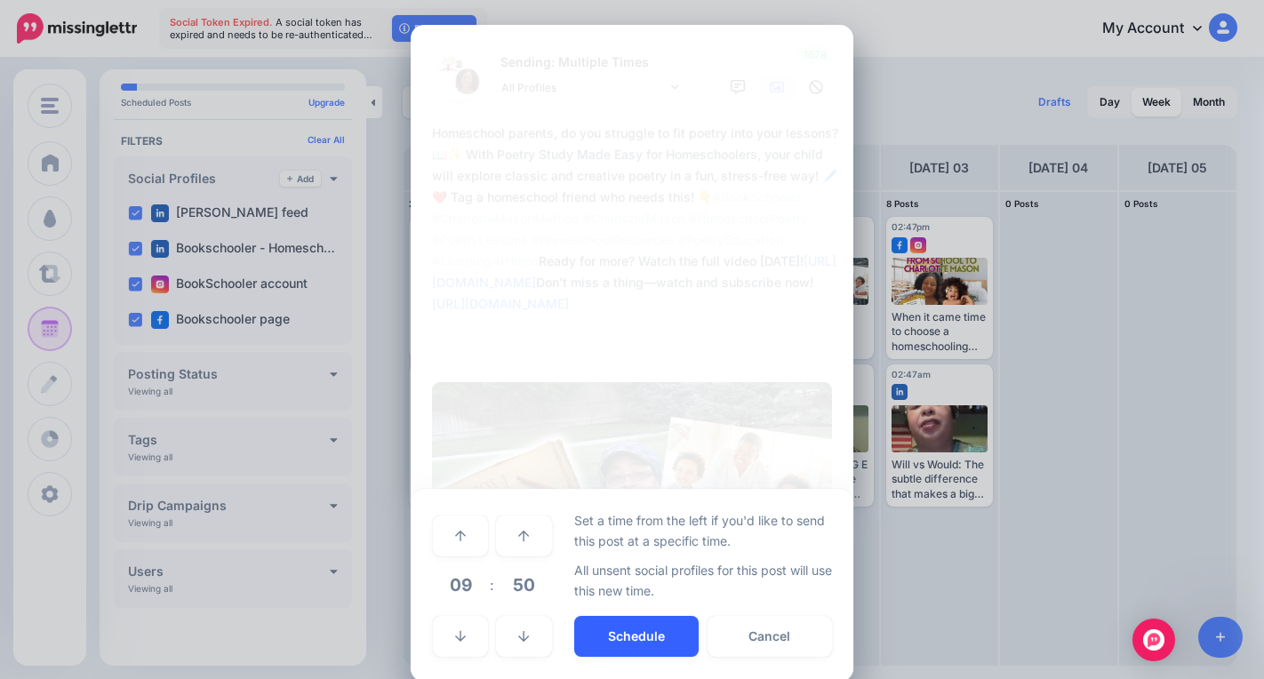
click at [601, 635] on button "Schedule" at bounding box center [636, 636] width 124 height 41
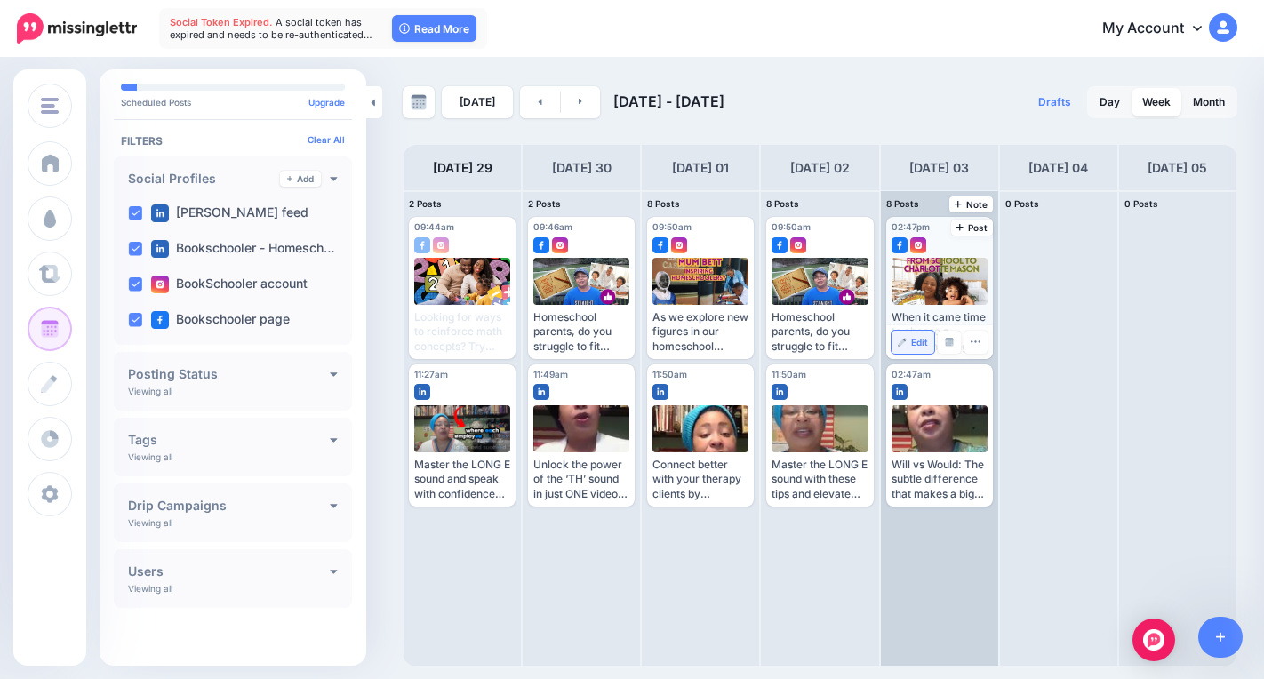
click at [906, 339] on link "Edit" at bounding box center [912, 342] width 43 height 23
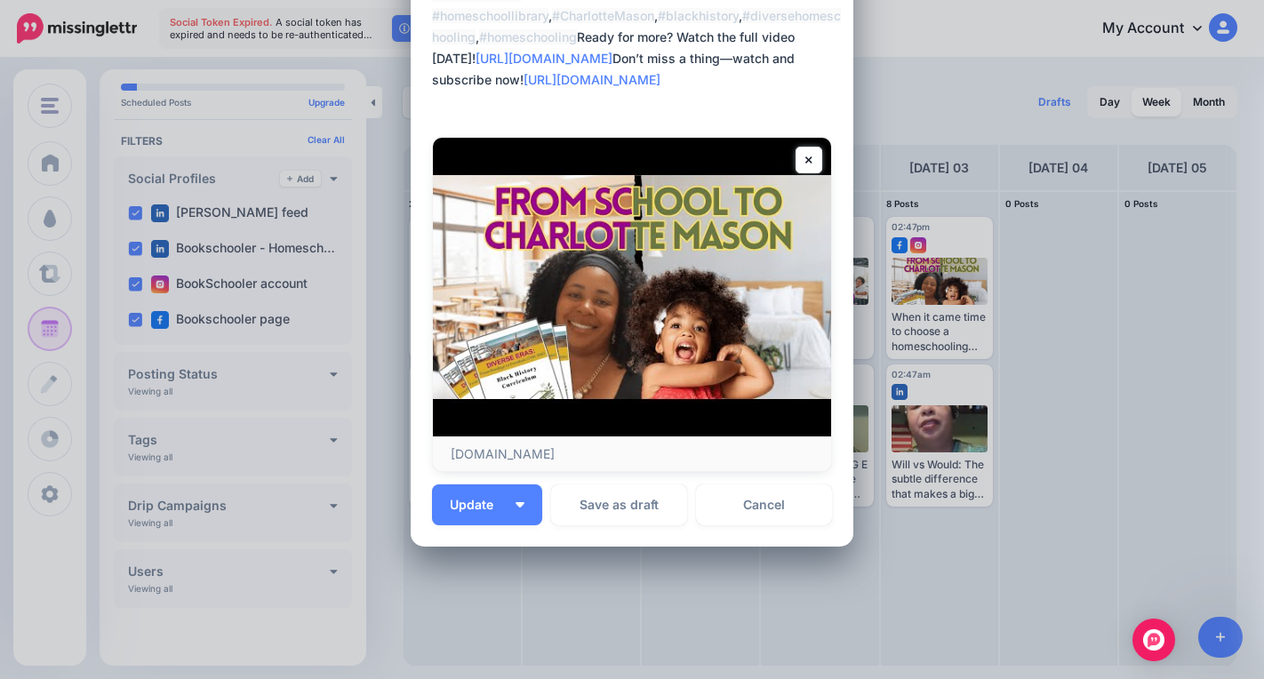
scroll to position [239, 0]
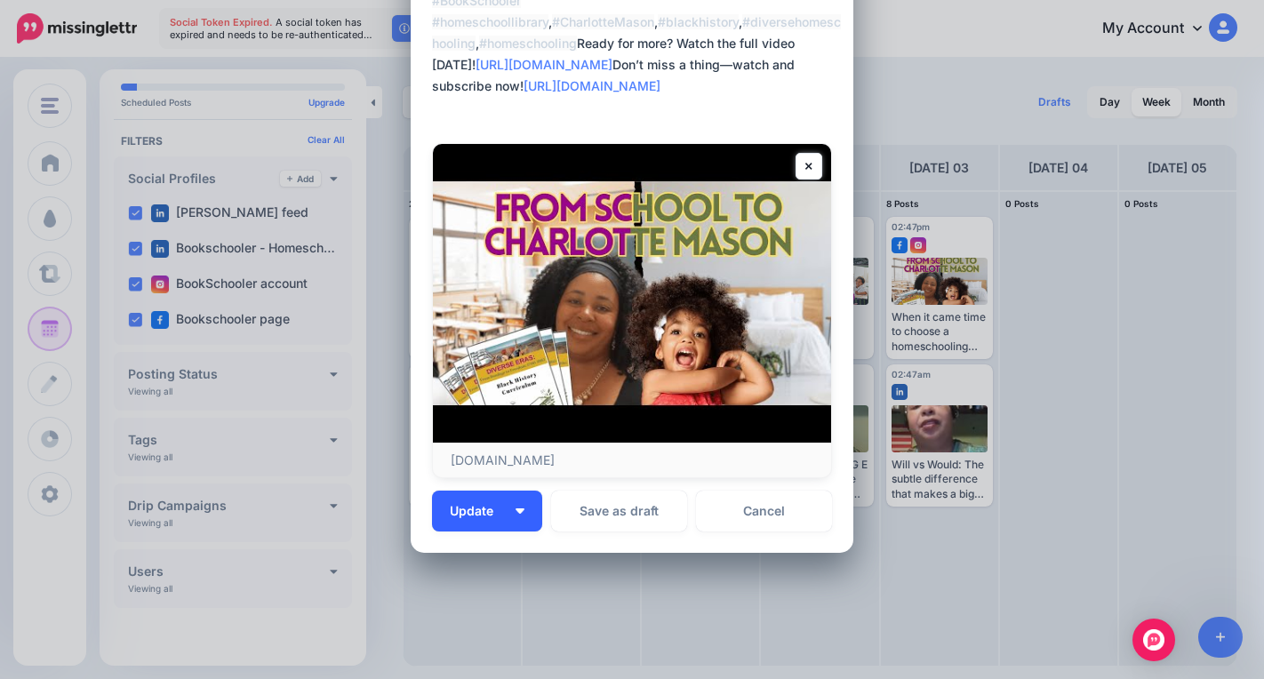
click at [516, 515] on button "Update" at bounding box center [487, 511] width 110 height 41
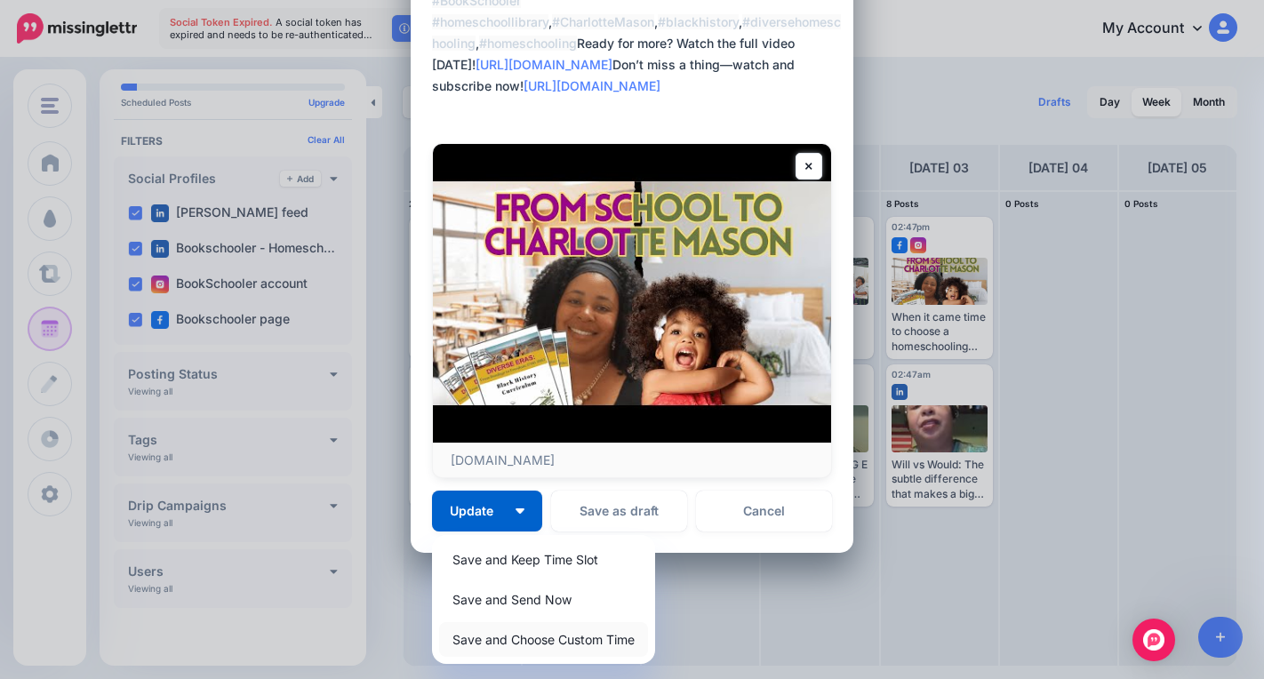
drag, startPoint x: 549, startPoint y: 638, endPoint x: 555, endPoint y: 621, distance: 17.7
click at [550, 637] on link "Save and Choose Custom Time" at bounding box center [543, 639] width 209 height 35
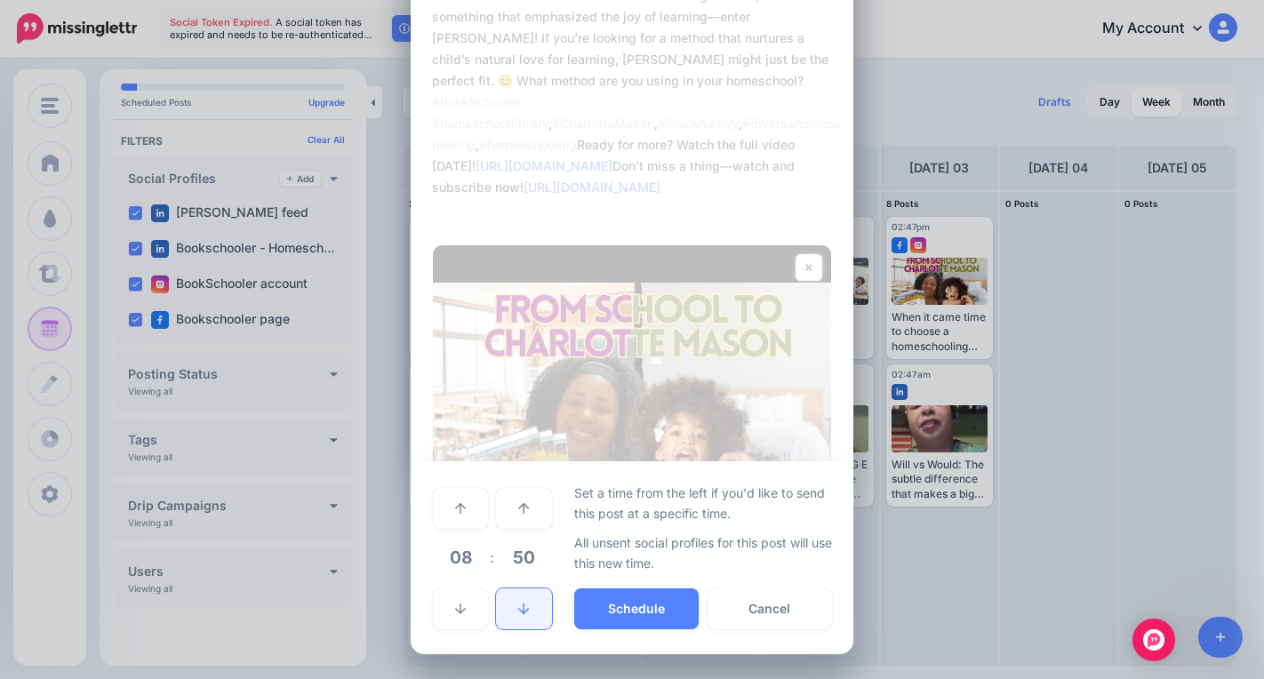
scroll to position [138, 0]
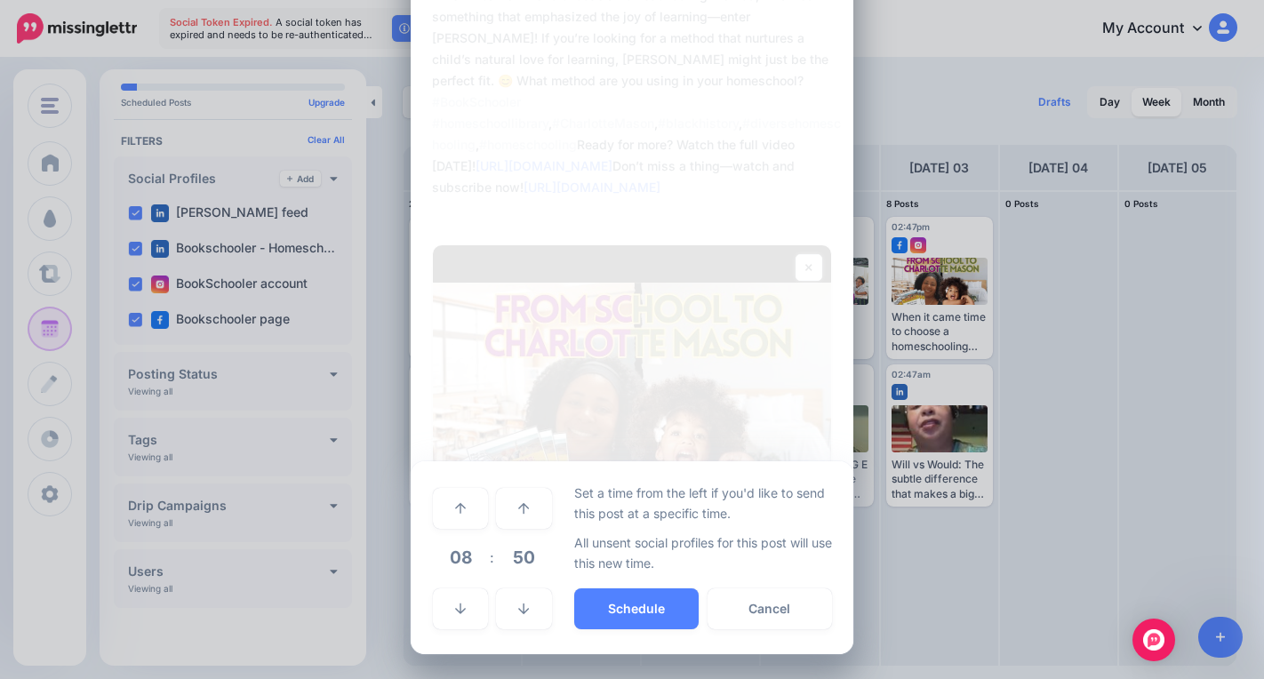
click at [456, 560] on span "08" at bounding box center [460, 557] width 48 height 48
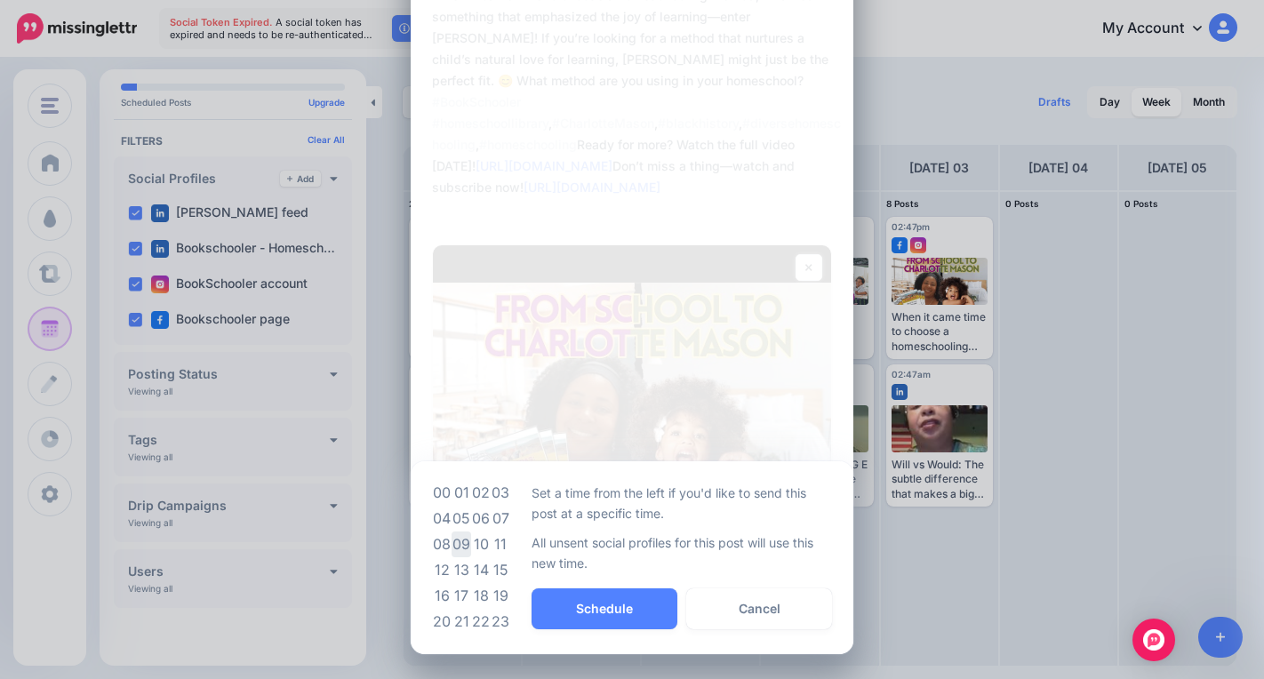
click at [451, 547] on td "09" at bounding box center [461, 544] width 20 height 26
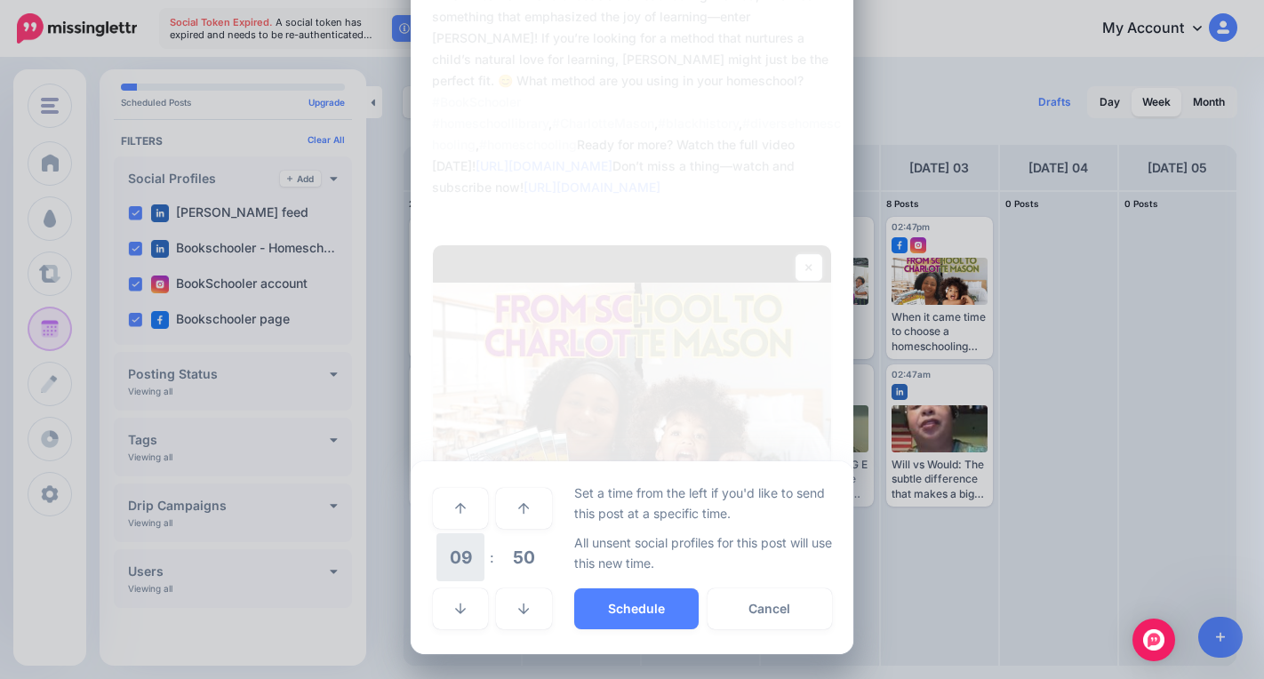
click at [454, 563] on span "09" at bounding box center [460, 557] width 48 height 48
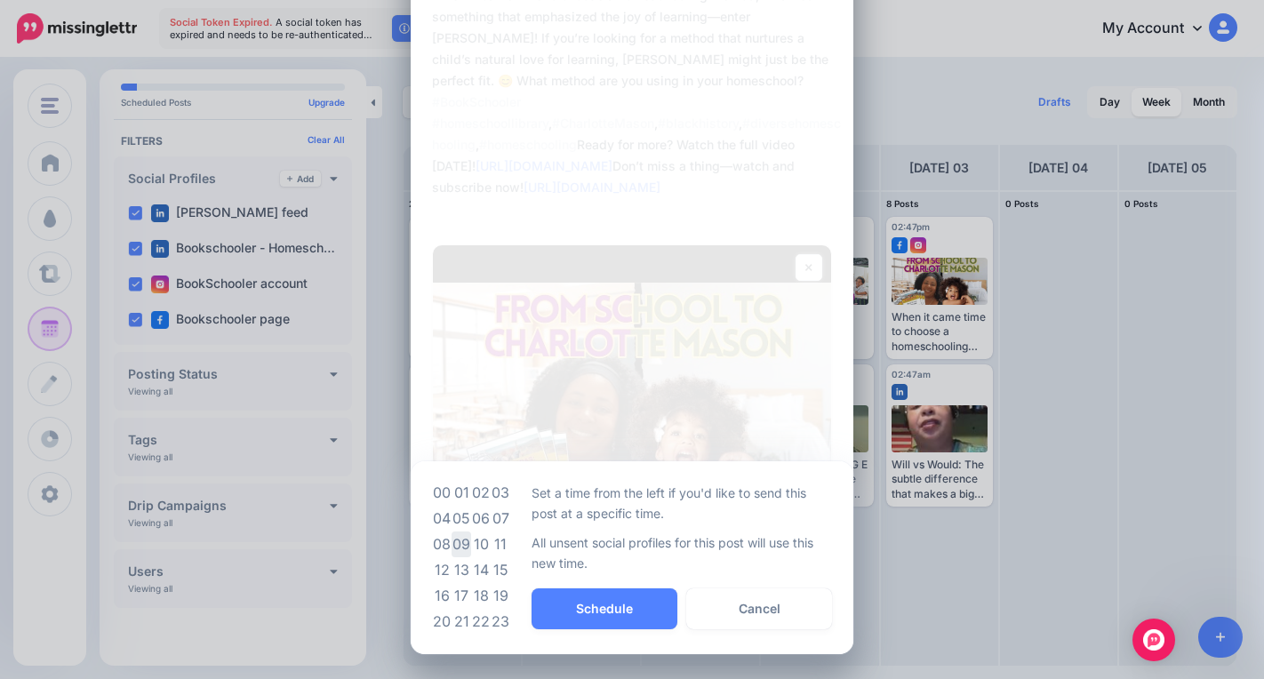
click at [458, 547] on td "09" at bounding box center [461, 544] width 20 height 26
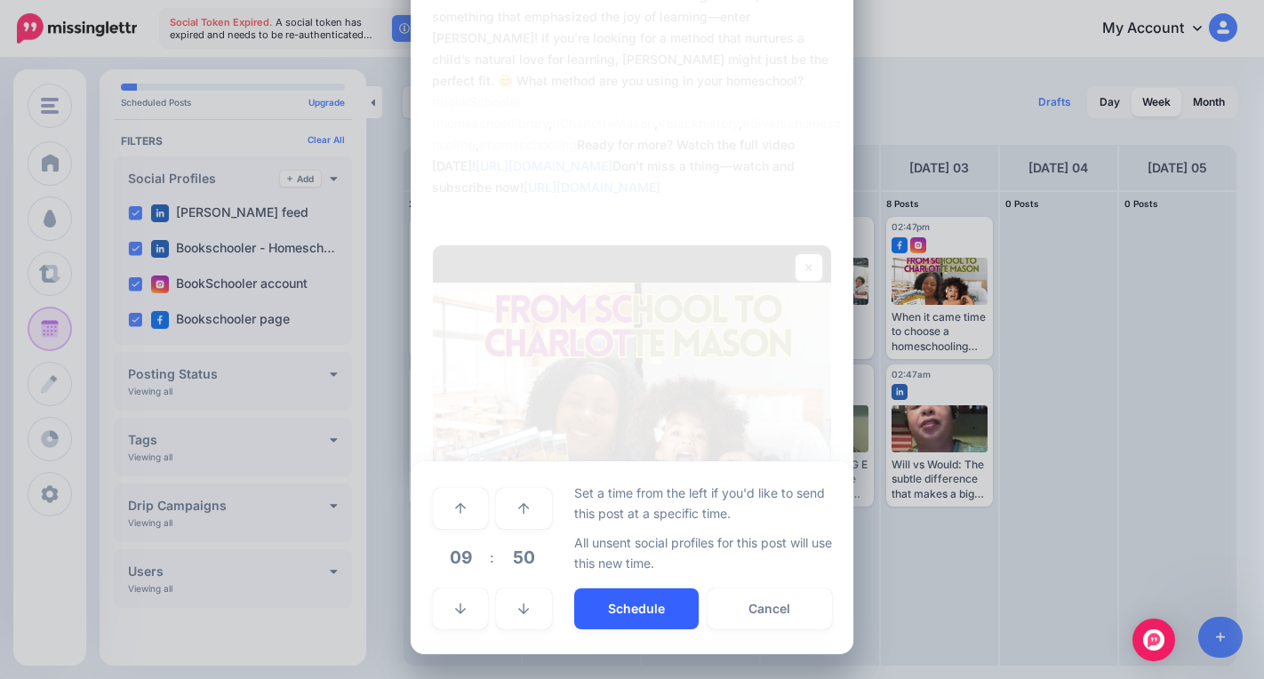
click at [611, 610] on button "Schedule" at bounding box center [636, 608] width 124 height 41
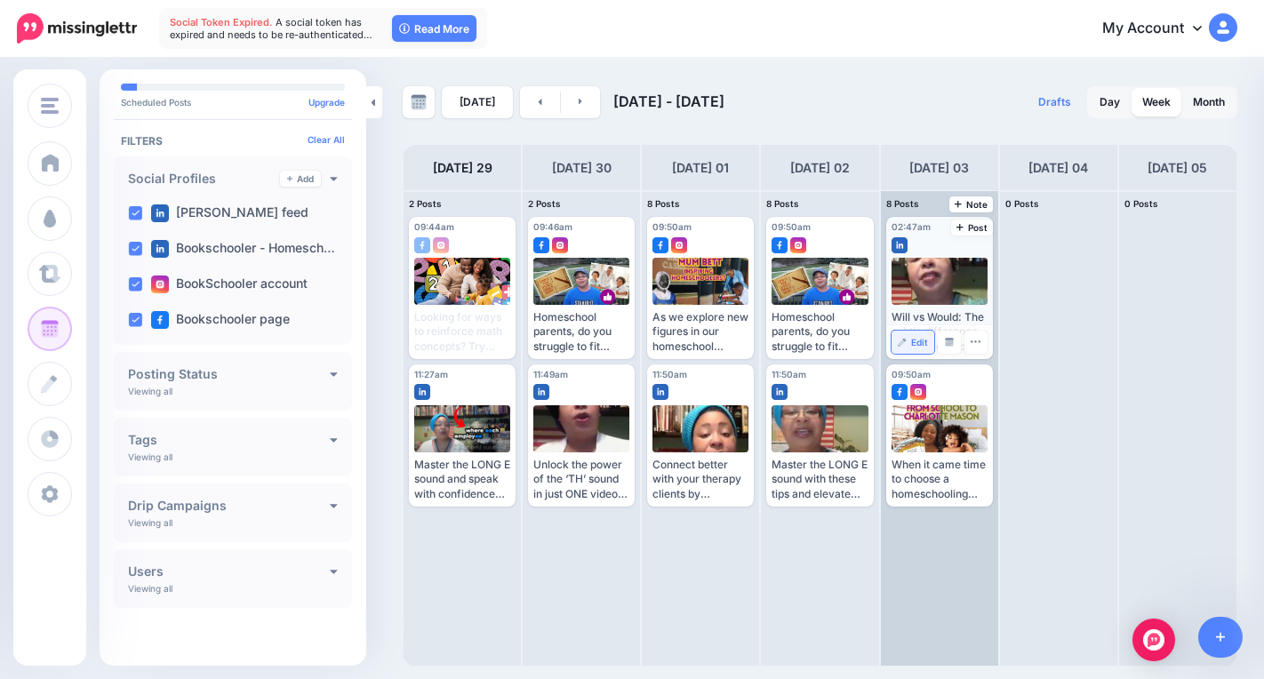
click at [905, 345] on img at bounding box center [902, 342] width 9 height 9
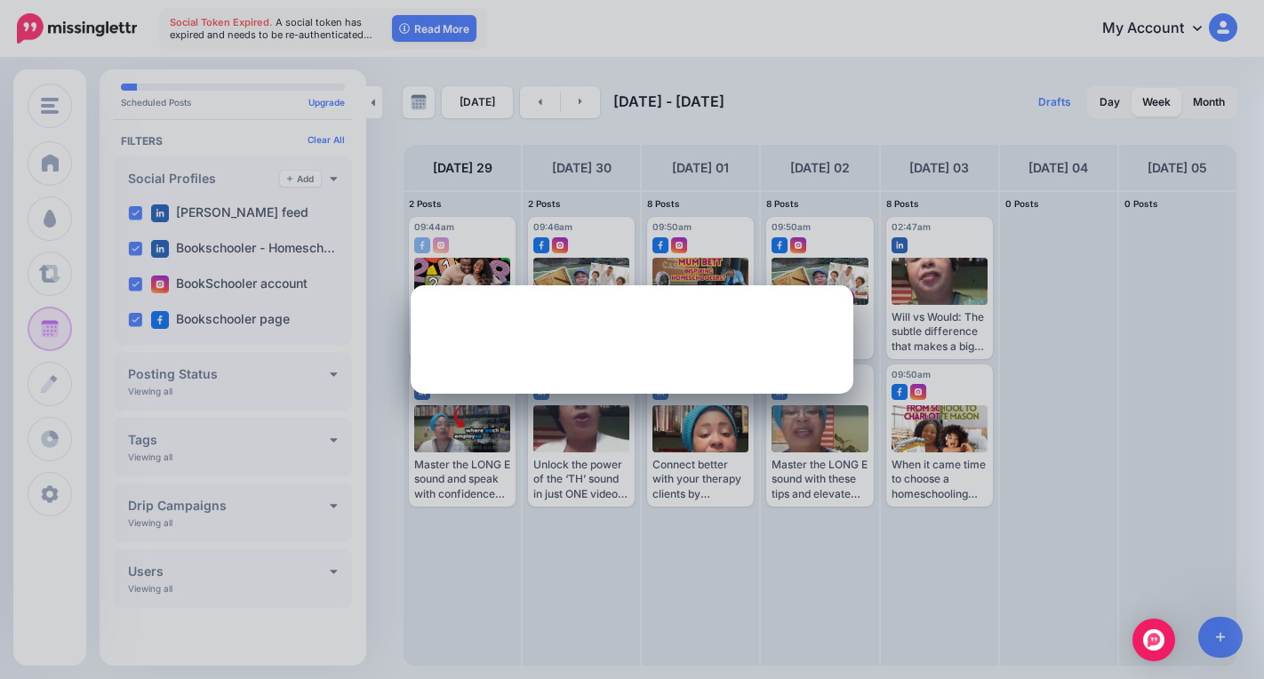
scroll to position [0, 0]
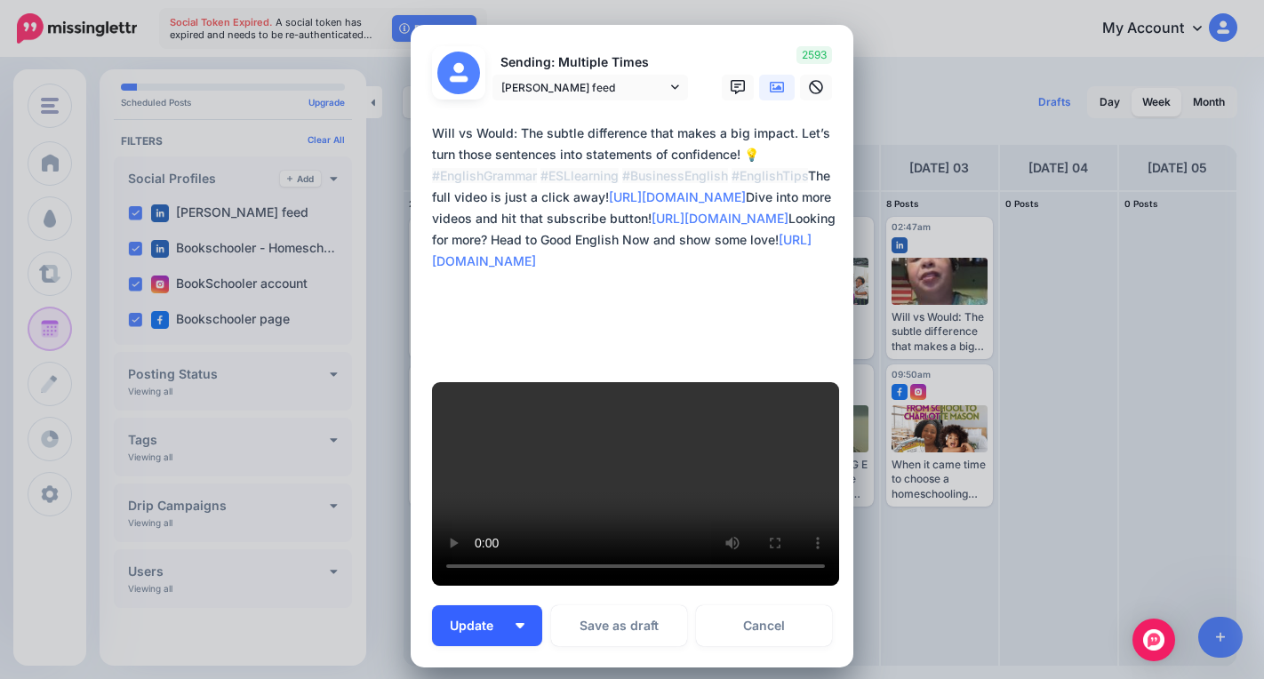
click at [500, 605] on button "Update" at bounding box center [487, 625] width 110 height 41
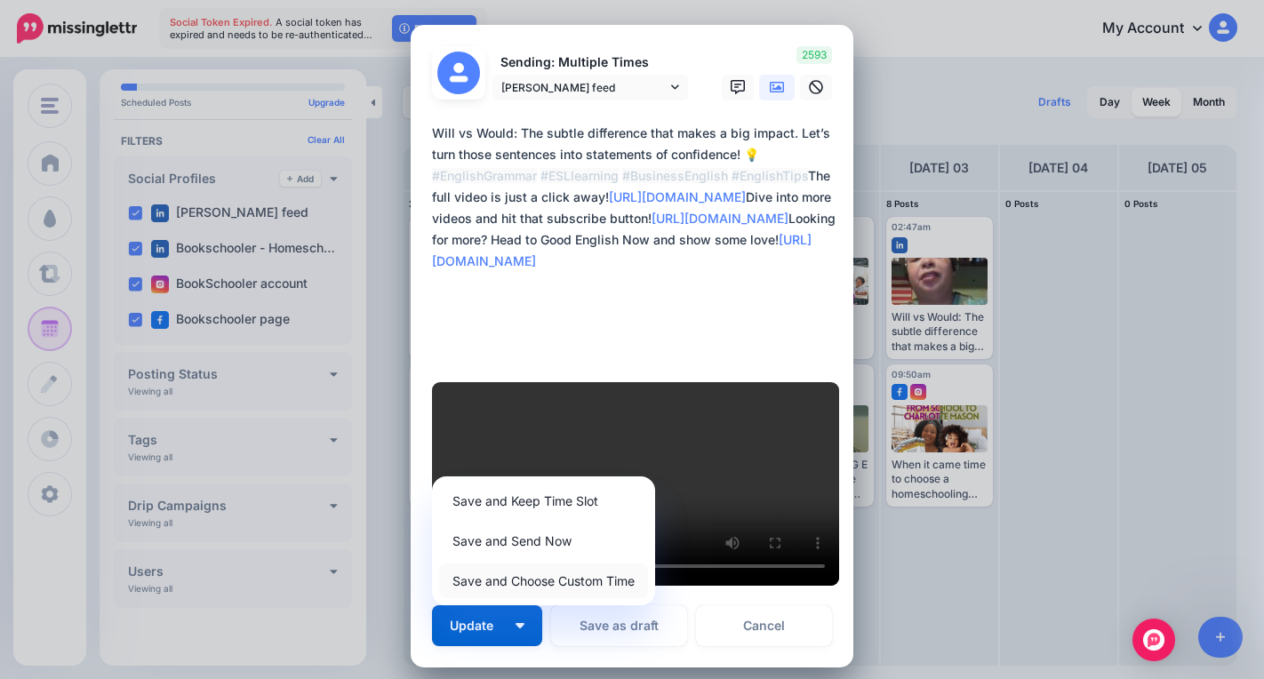
click at [533, 563] on link "Save and Choose Custom Time" at bounding box center [543, 580] width 209 height 35
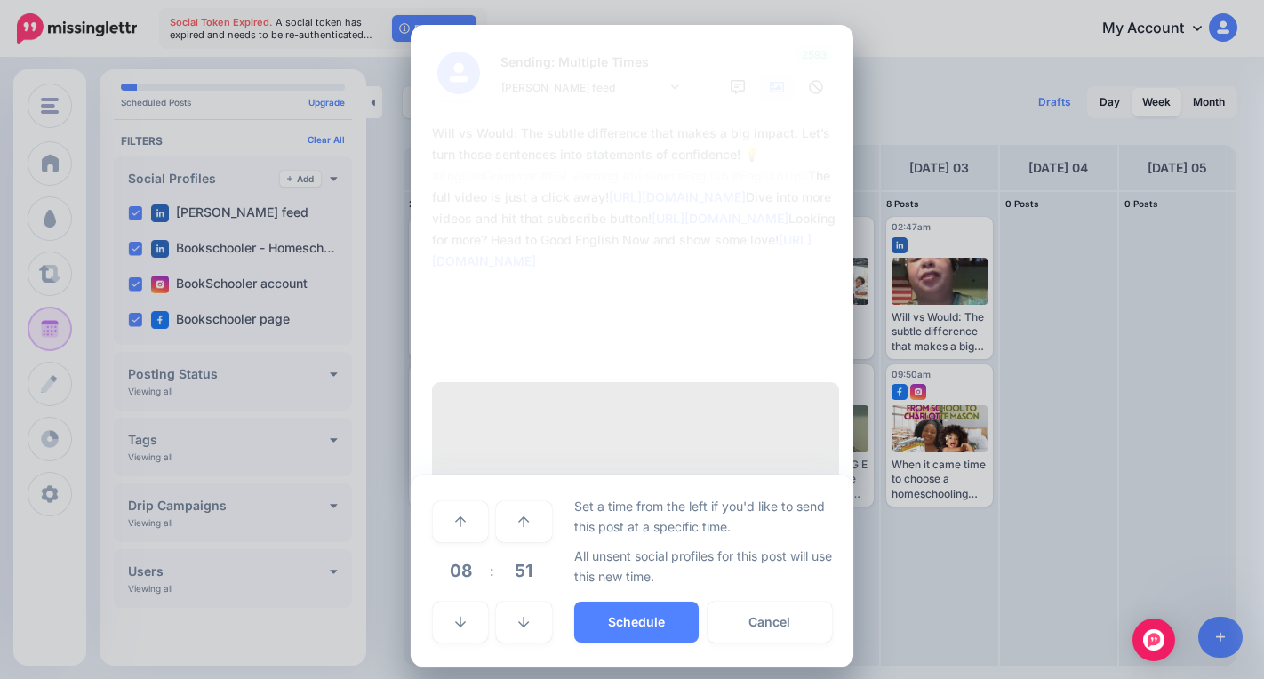
click at [461, 547] on span "08" at bounding box center [460, 571] width 48 height 48
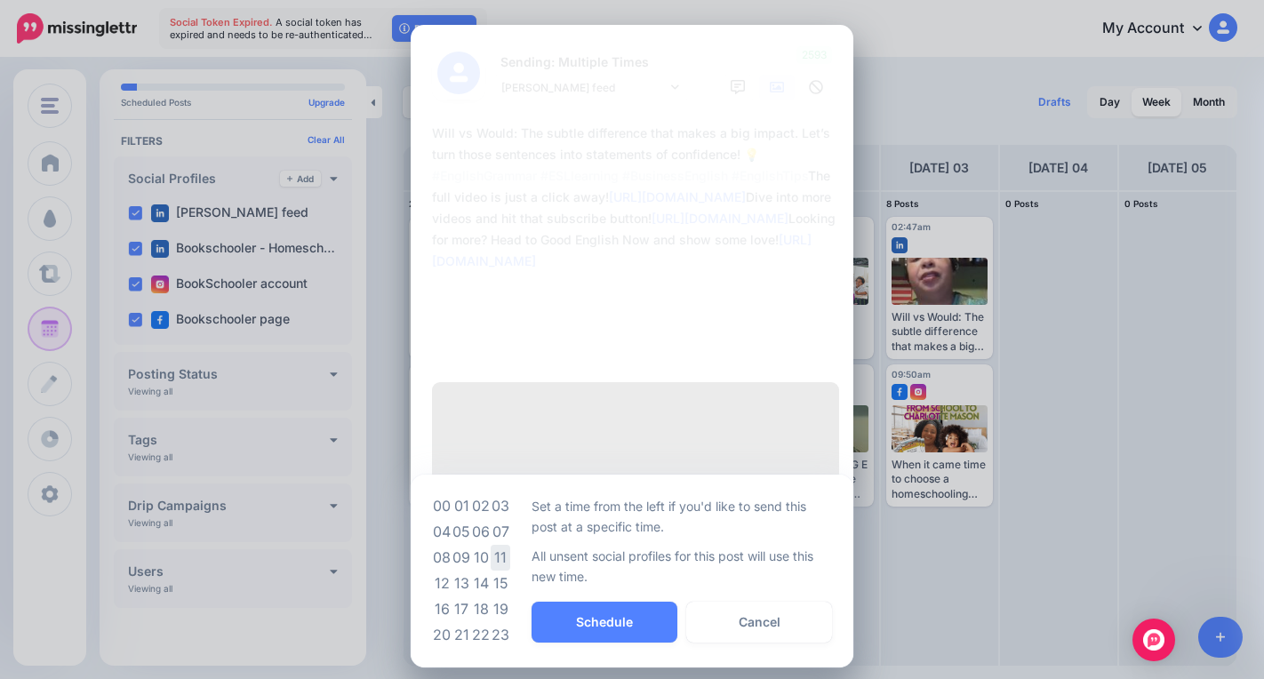
click at [501, 545] on td "11" at bounding box center [501, 558] width 20 height 26
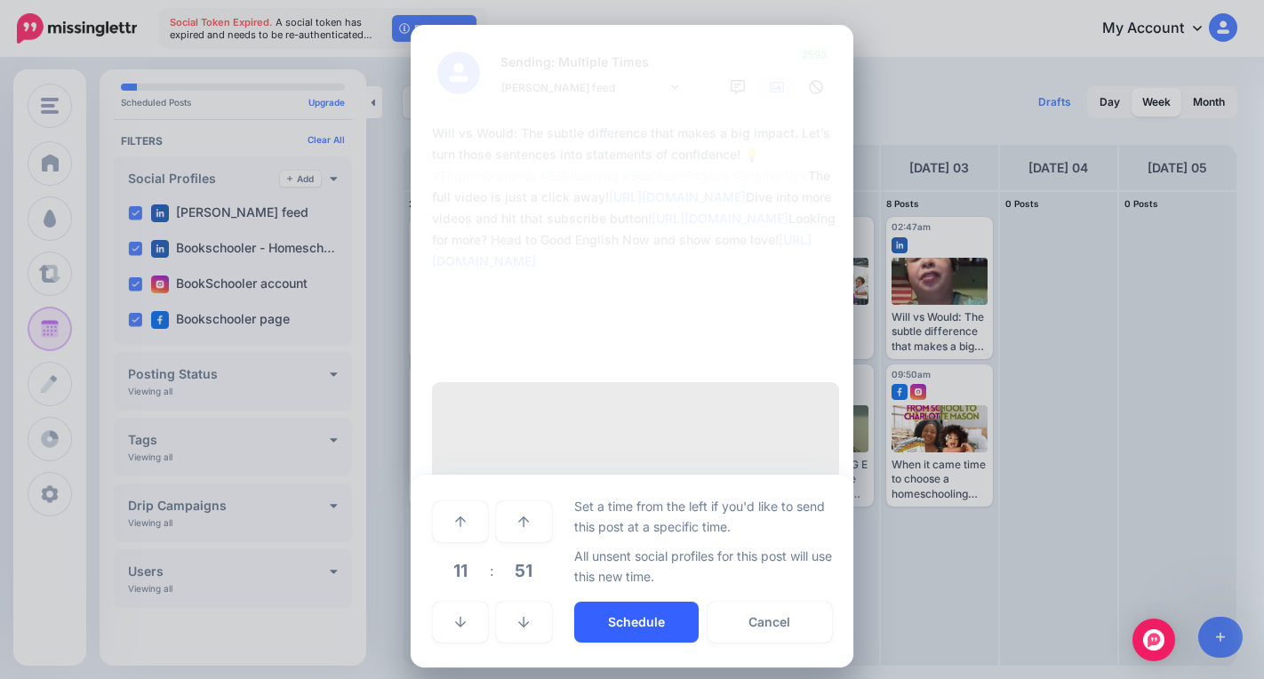
click at [611, 602] on button "Schedule" at bounding box center [636, 622] width 124 height 41
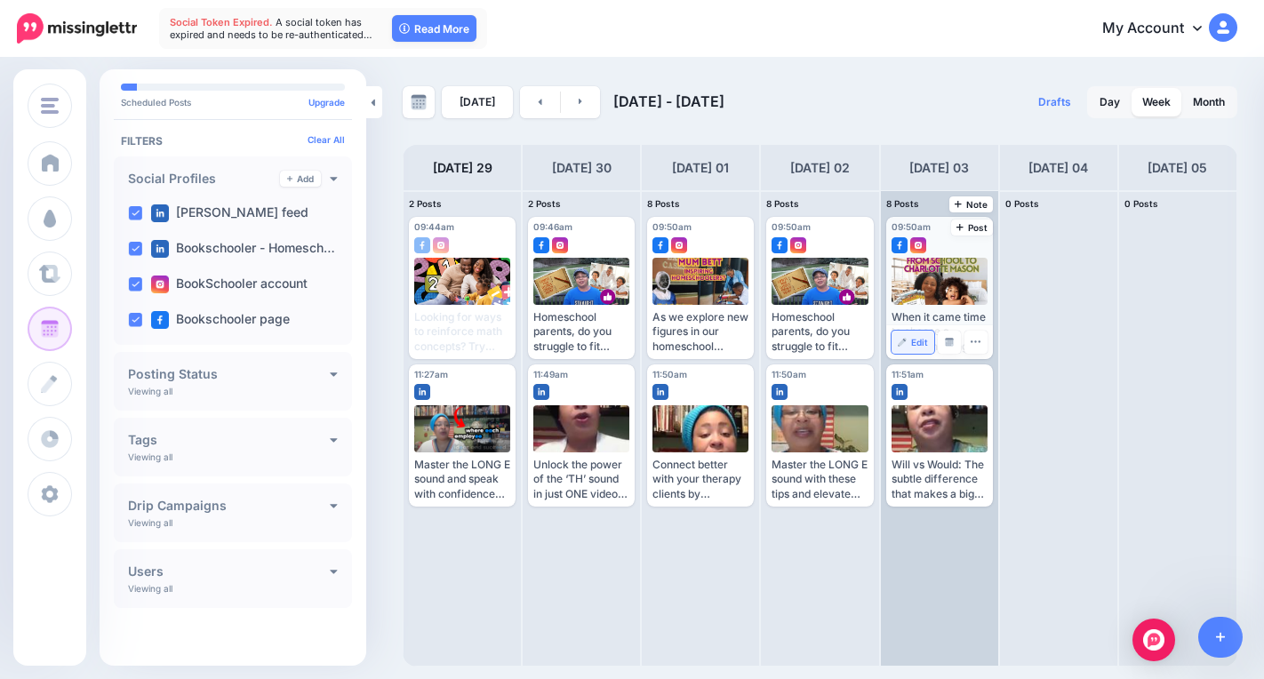
click at [916, 347] on span "Edit" at bounding box center [919, 342] width 17 height 9
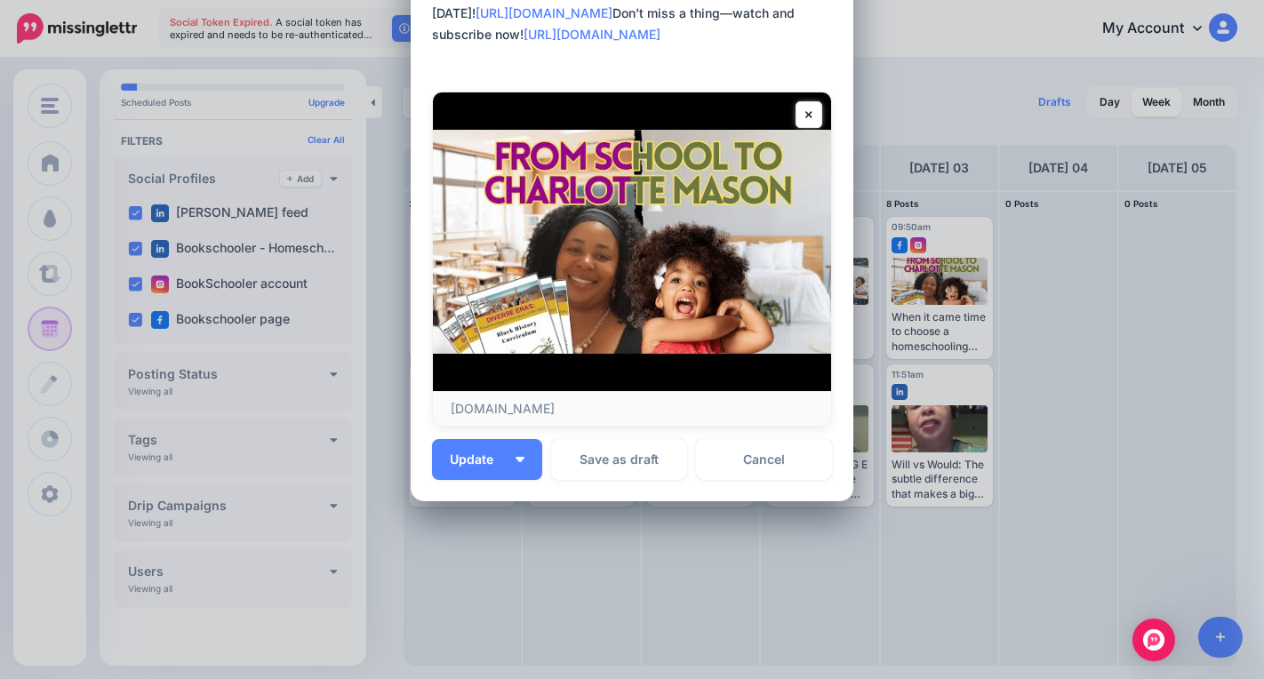
scroll to position [282, 0]
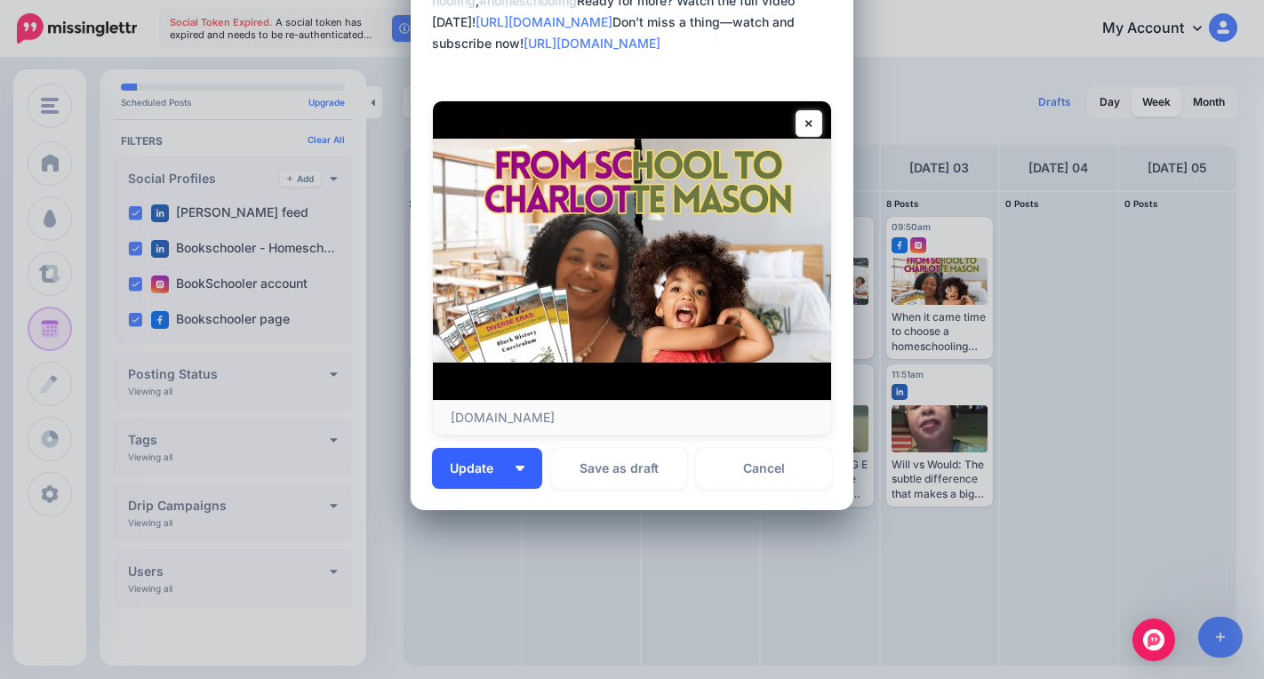
click at [514, 474] on button "Update" at bounding box center [487, 468] width 110 height 41
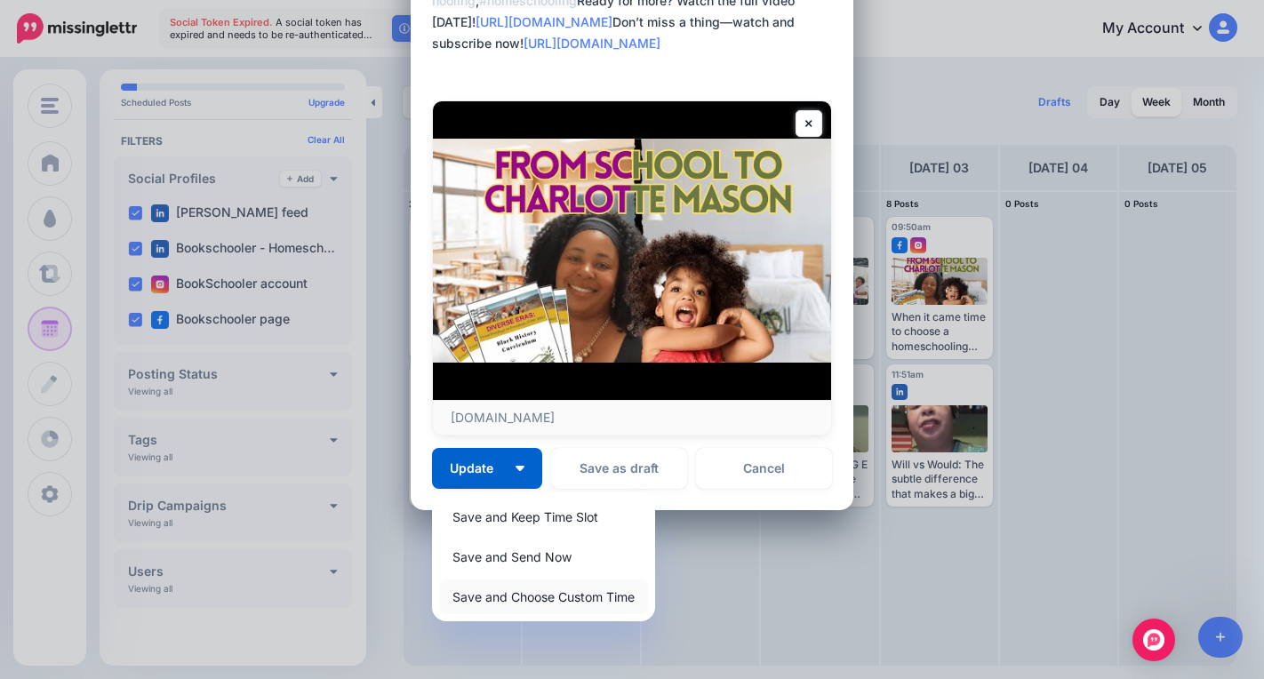
click at [530, 596] on link "Save and Choose Custom Time" at bounding box center [543, 596] width 209 height 35
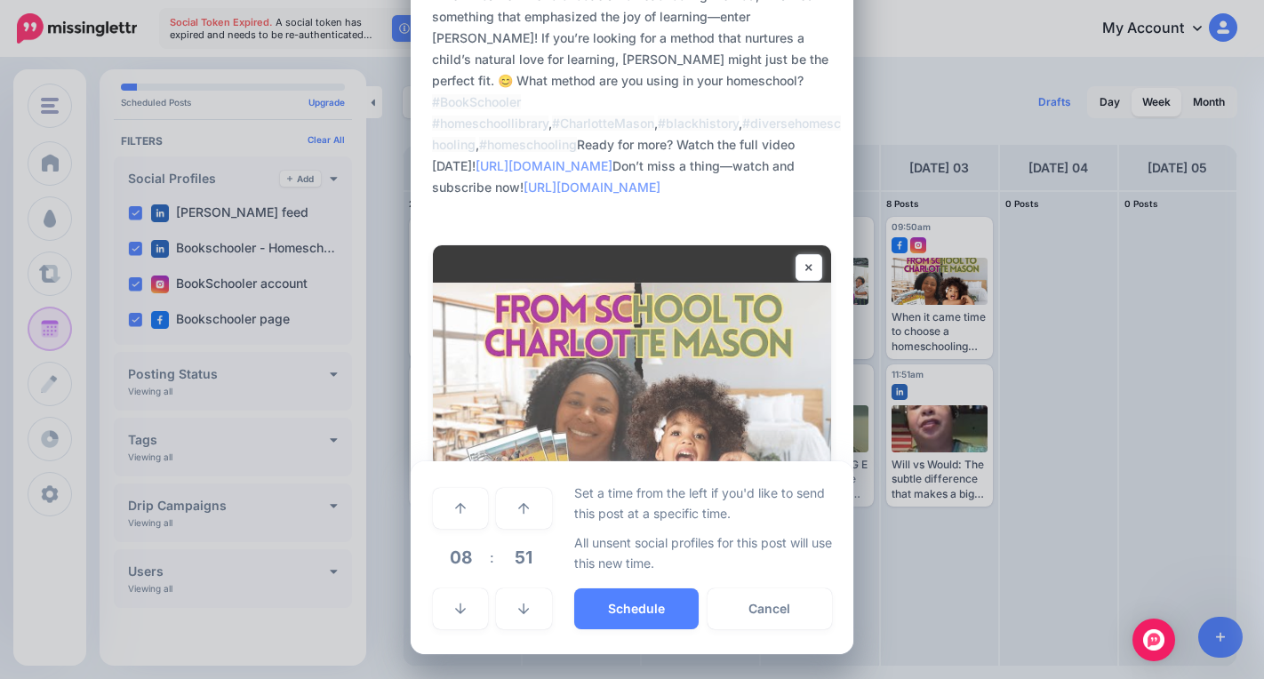
scroll to position [138, 0]
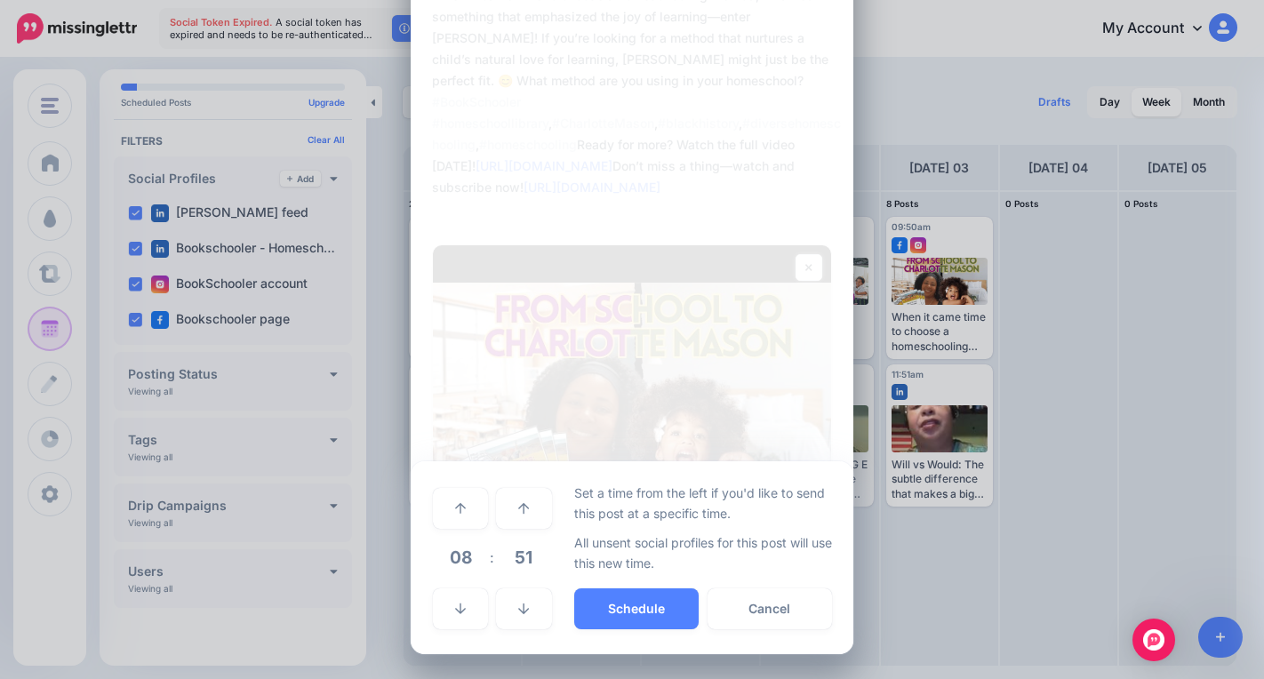
click at [457, 561] on span "08" at bounding box center [460, 557] width 48 height 48
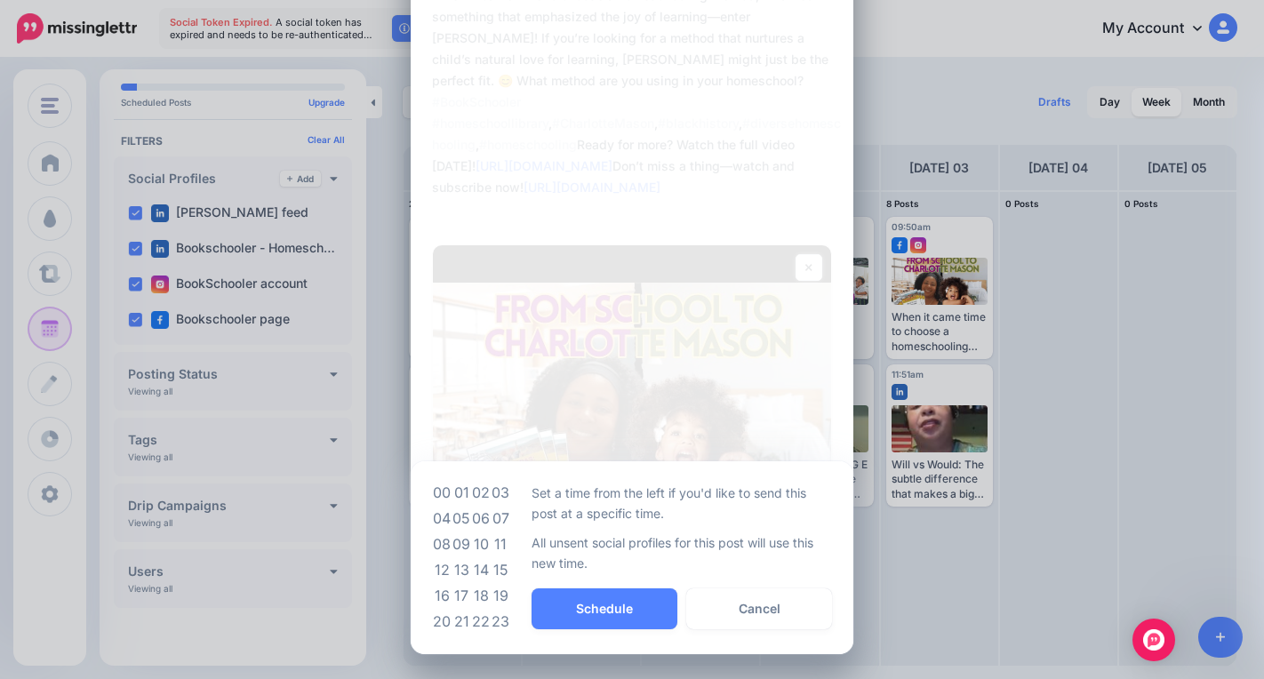
drag, startPoint x: 459, startPoint y: 547, endPoint x: 519, endPoint y: 569, distance: 64.4
click at [460, 548] on td "09" at bounding box center [461, 544] width 20 height 26
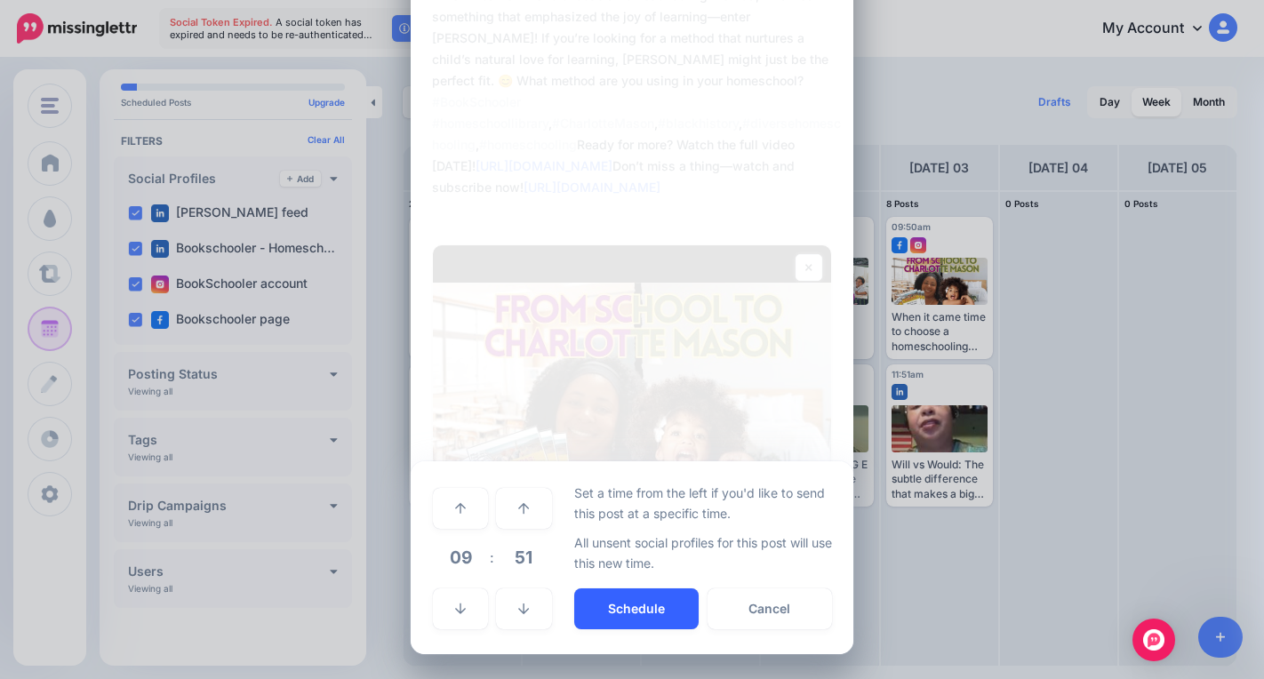
click at [619, 612] on button "Schedule" at bounding box center [636, 608] width 124 height 41
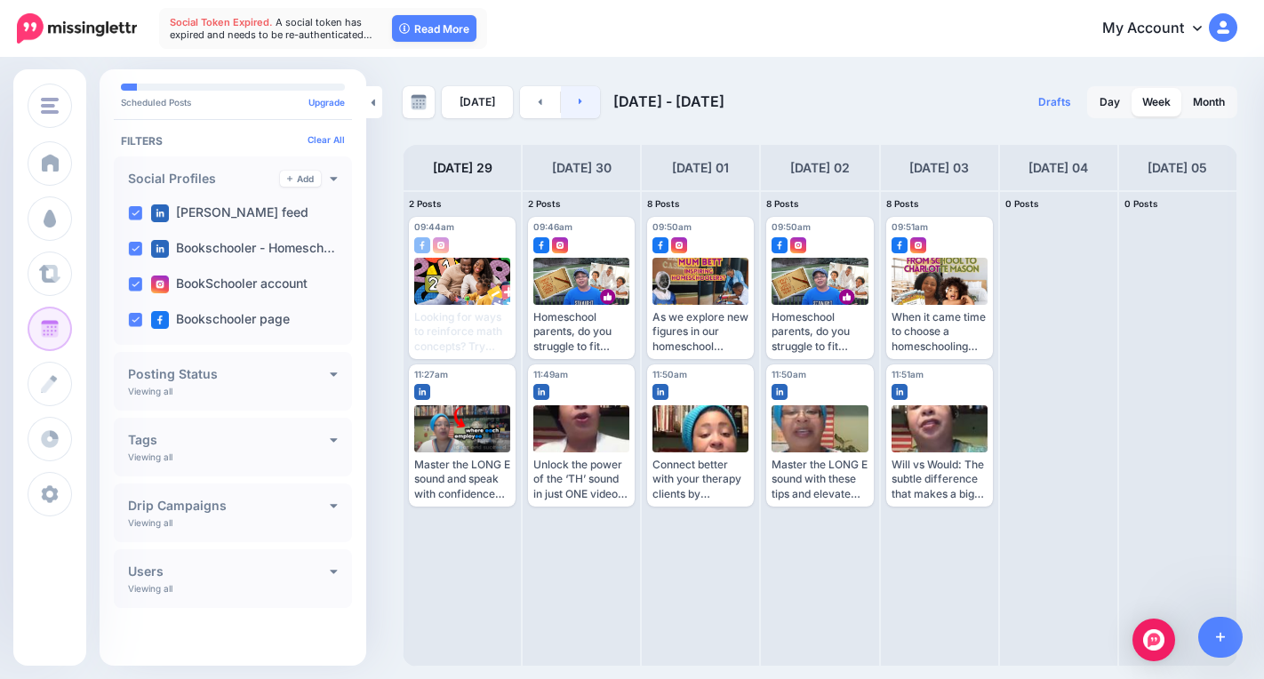
click at [587, 108] on link at bounding box center [581, 102] width 40 height 32
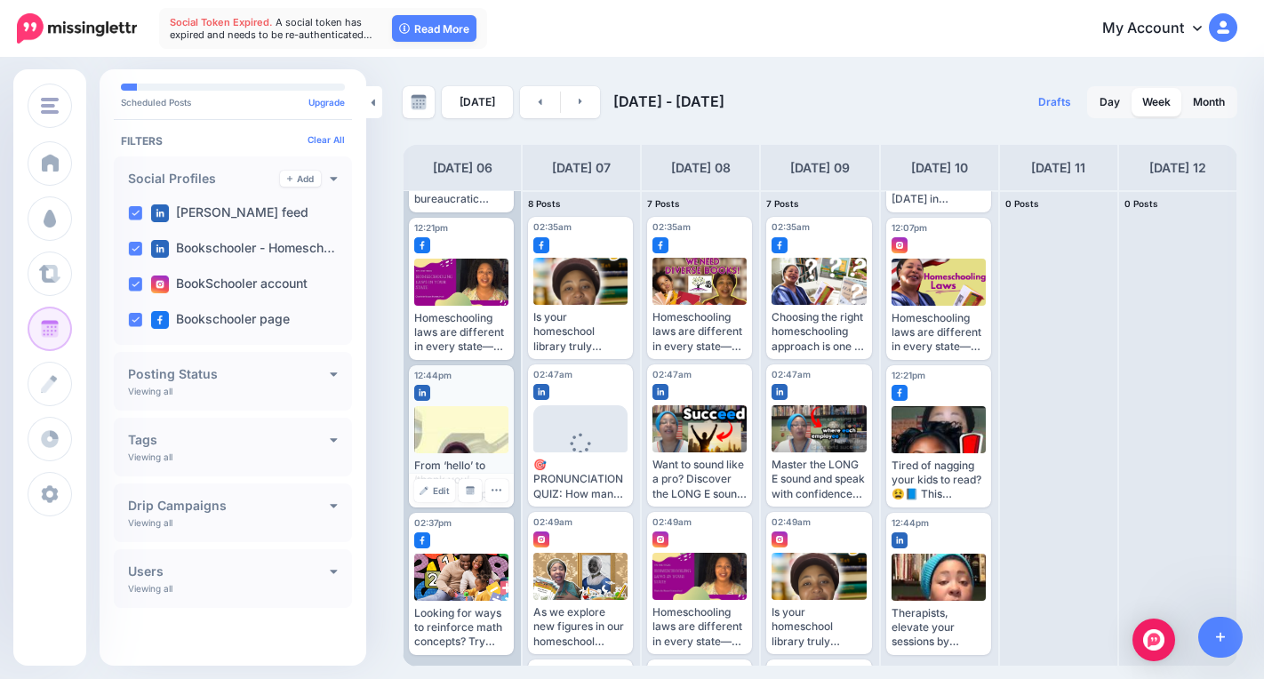
scroll to position [0, 0]
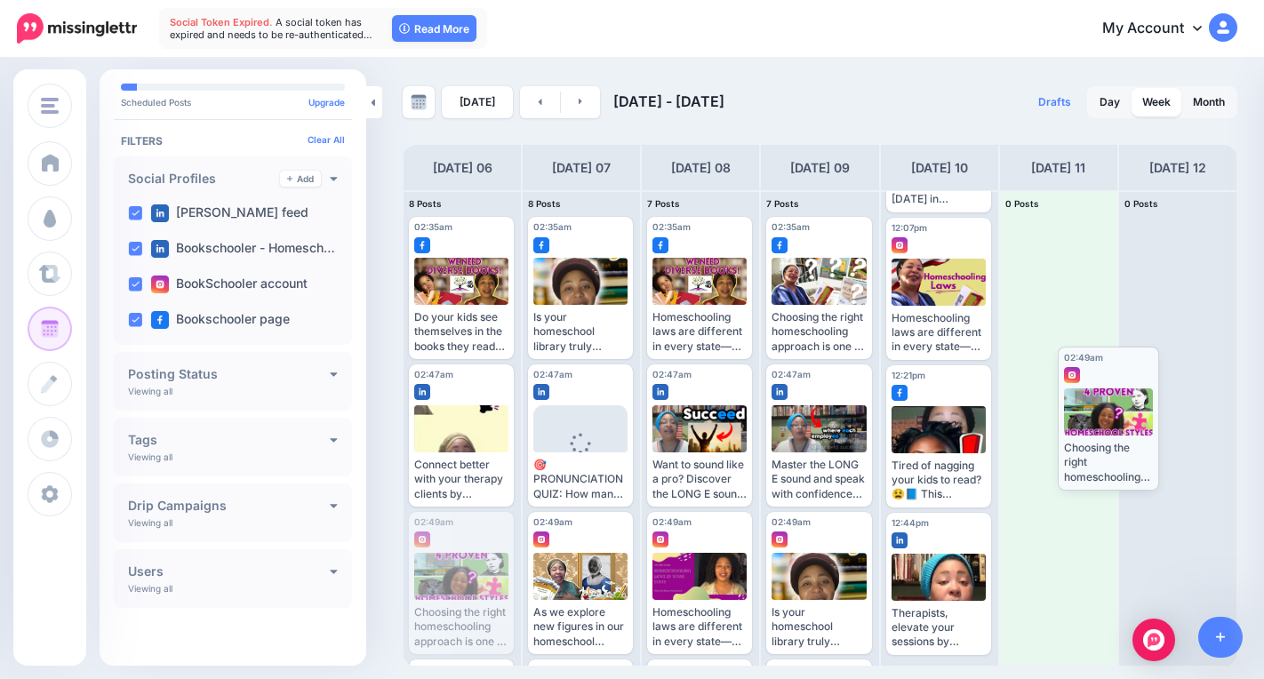
drag, startPoint x: 483, startPoint y: 577, endPoint x: 1155, endPoint y: 407, distance: 693.0
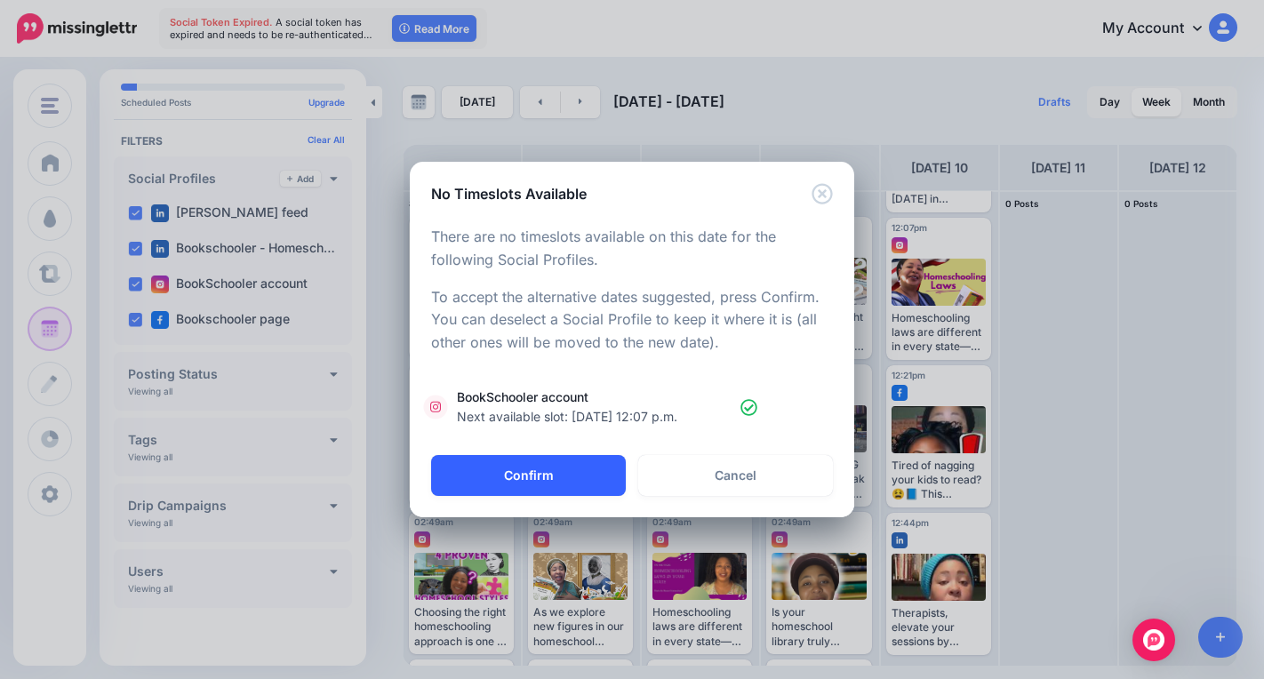
drag, startPoint x: 459, startPoint y: 472, endPoint x: 466, endPoint y: 483, distance: 12.8
click at [462, 475] on button "Confirm" at bounding box center [528, 475] width 195 height 41
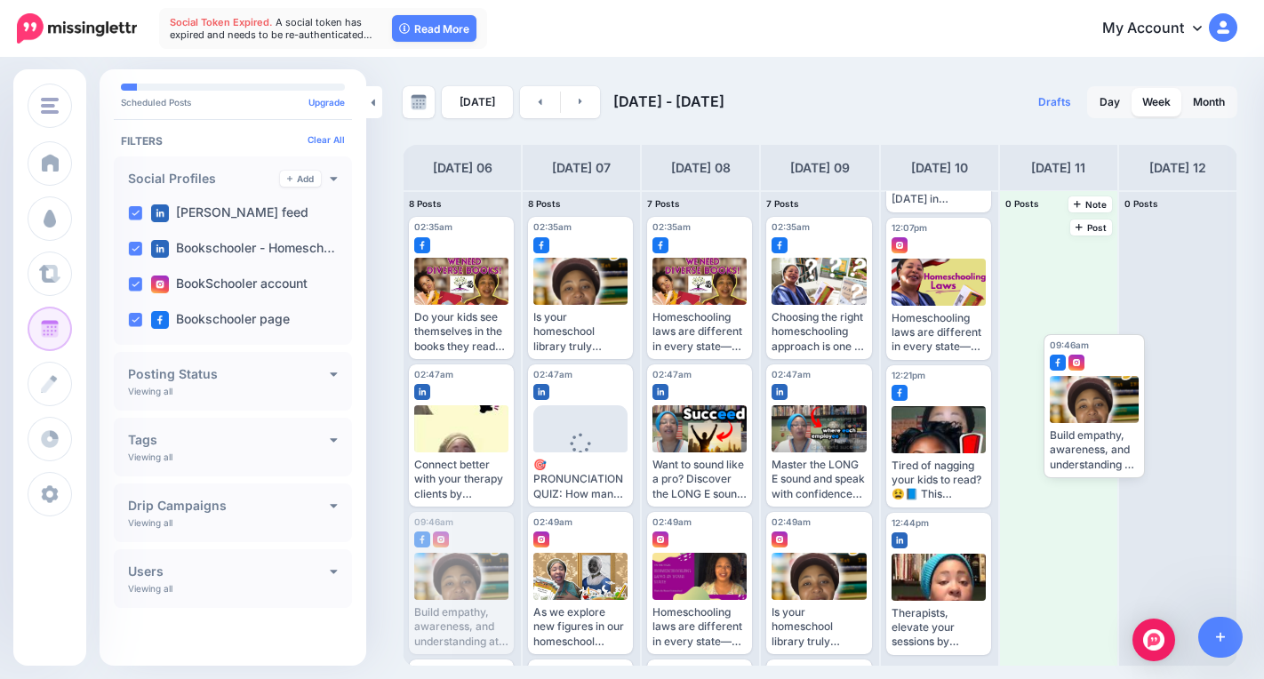
drag, startPoint x: 443, startPoint y: 551, endPoint x: 1014, endPoint y: 359, distance: 602.0
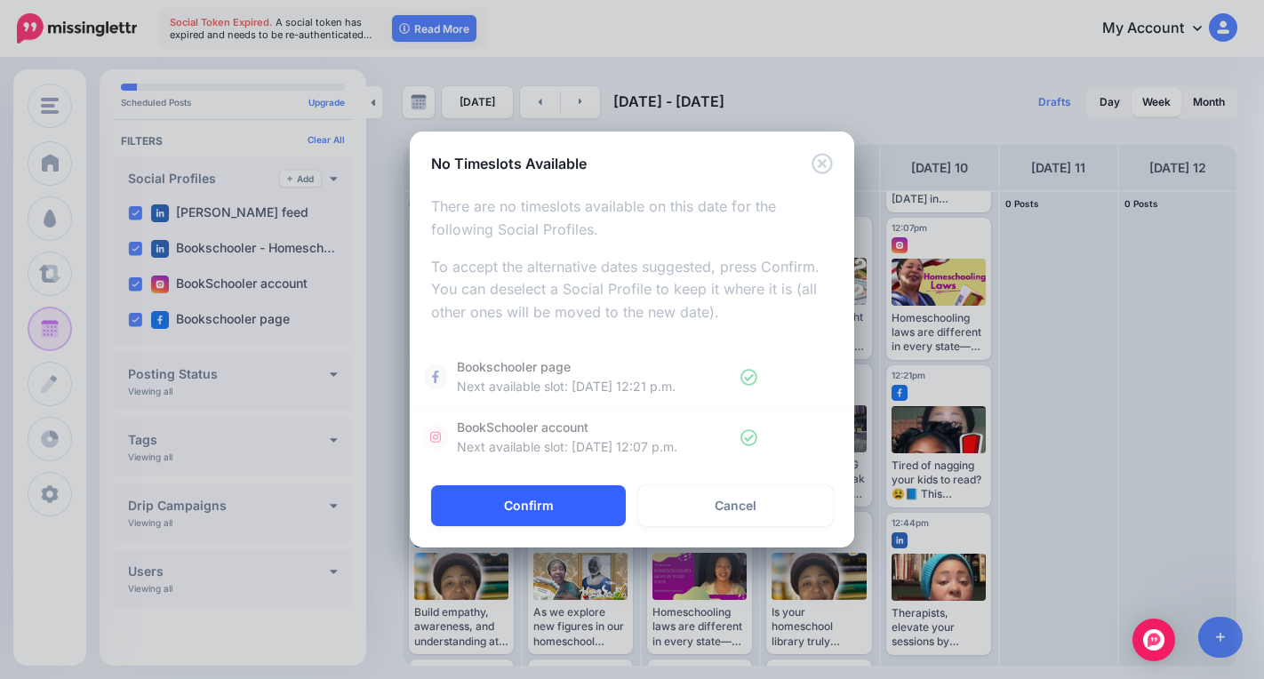
drag, startPoint x: 479, startPoint y: 500, endPoint x: 489, endPoint y: 506, distance: 11.1
click at [480, 500] on button "Confirm" at bounding box center [528, 505] width 195 height 41
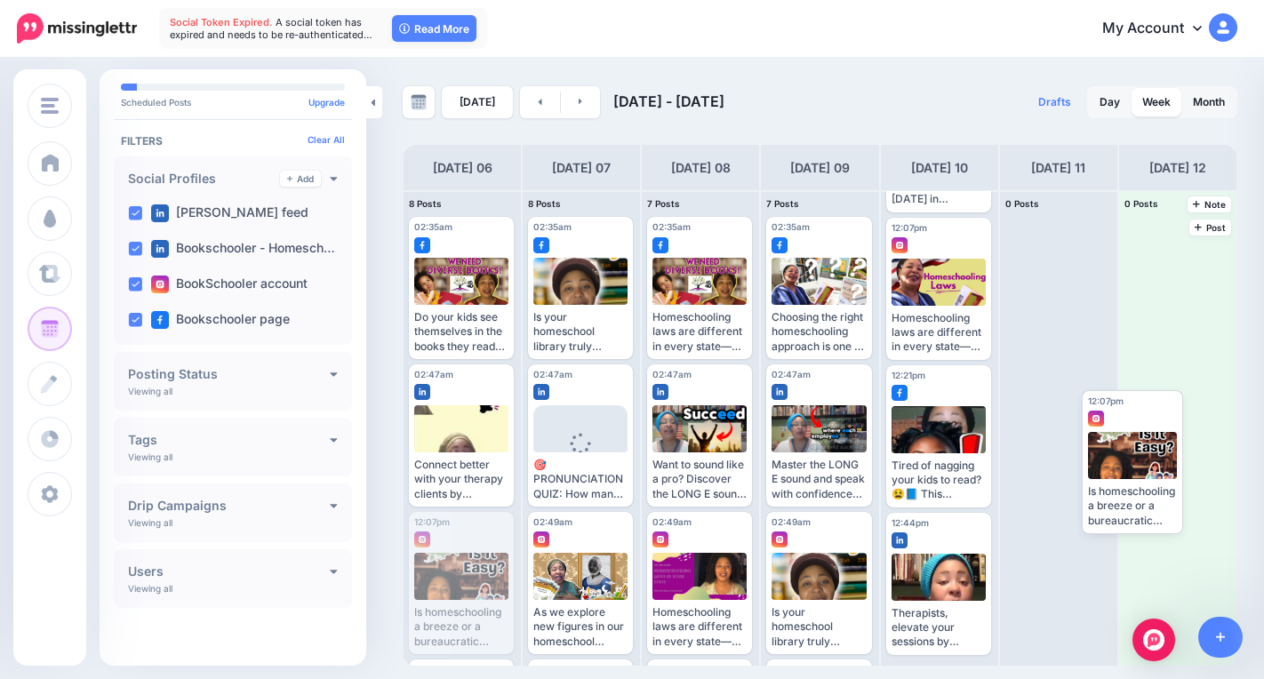
drag, startPoint x: 454, startPoint y: 578, endPoint x: 1129, endPoint y: 447, distance: 687.1
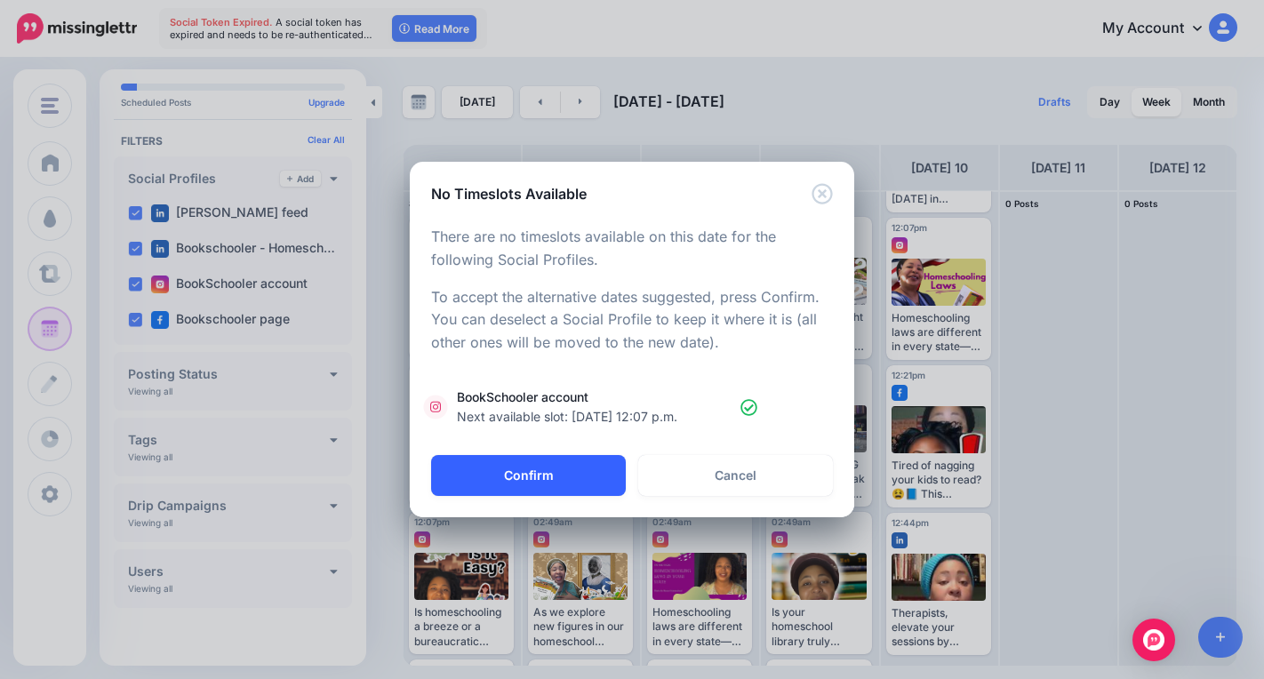
drag, startPoint x: 552, startPoint y: 476, endPoint x: 564, endPoint y: 474, distance: 12.7
click at [557, 474] on button "Confirm" at bounding box center [528, 475] width 195 height 41
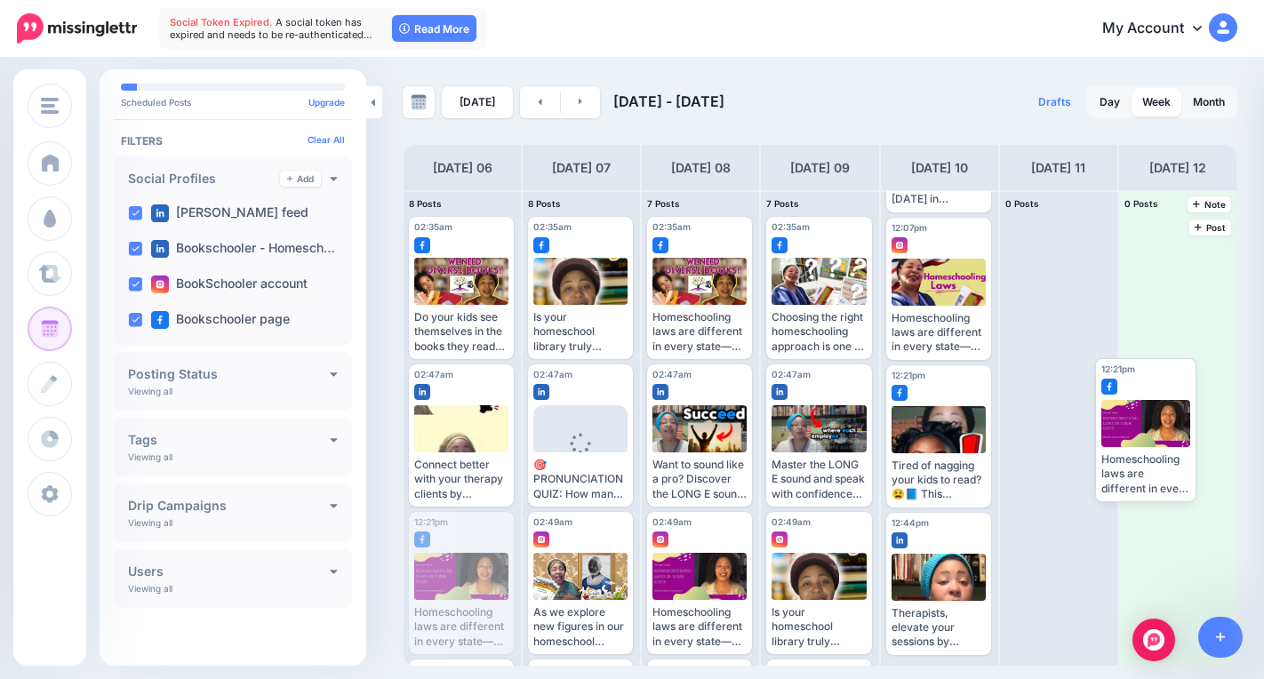
drag, startPoint x: 432, startPoint y: 588, endPoint x: 1139, endPoint y: 430, distance: 724.1
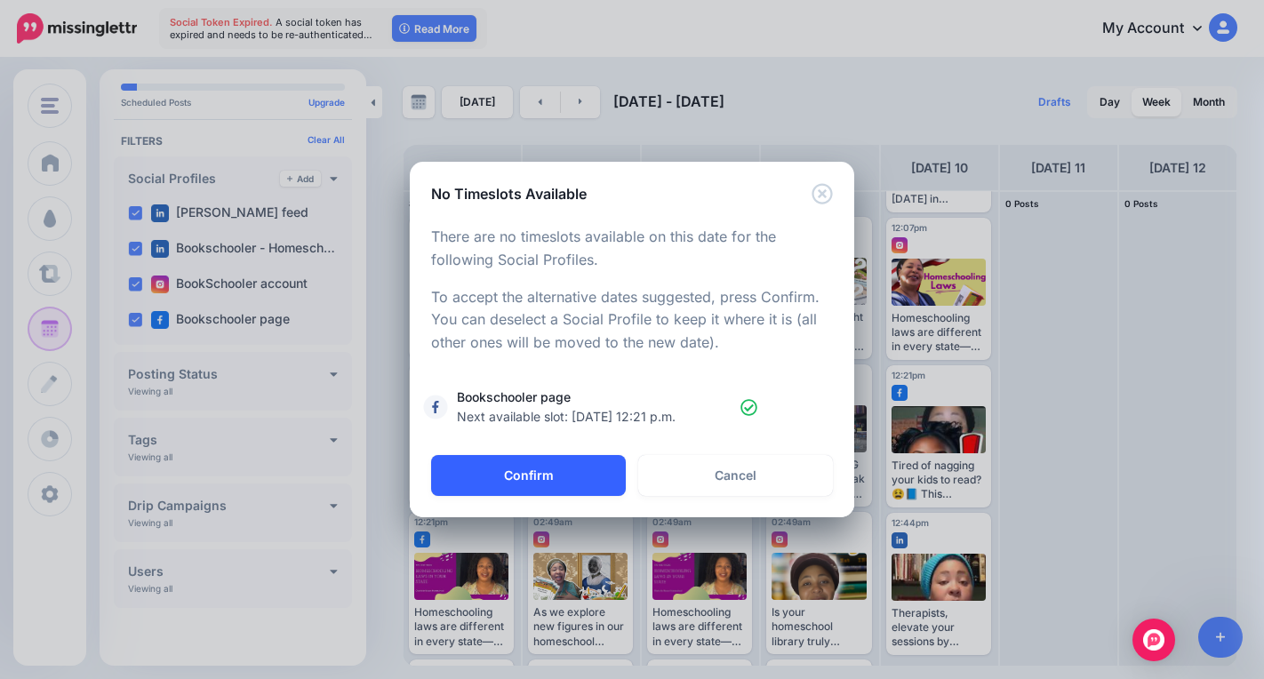
drag, startPoint x: 571, startPoint y: 479, endPoint x: 670, endPoint y: 483, distance: 99.6
click at [569, 479] on button "Confirm" at bounding box center [528, 475] width 195 height 41
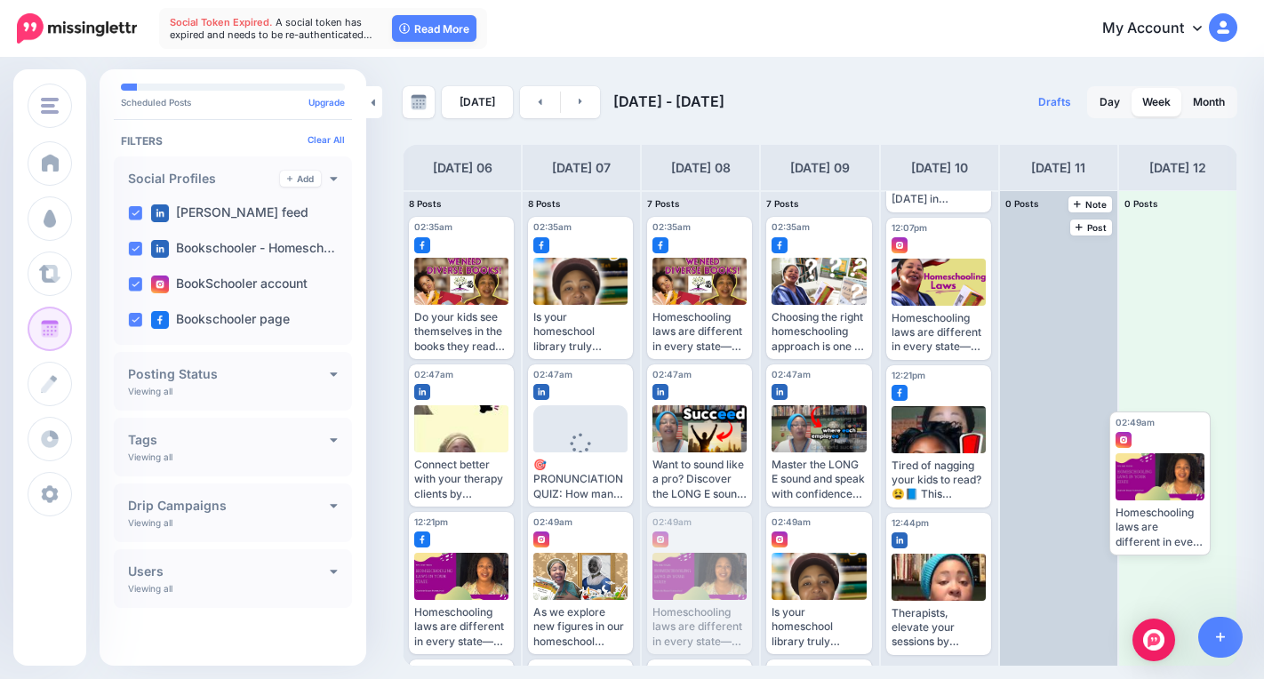
drag, startPoint x: 681, startPoint y: 547, endPoint x: 1079, endPoint y: 431, distance: 414.6
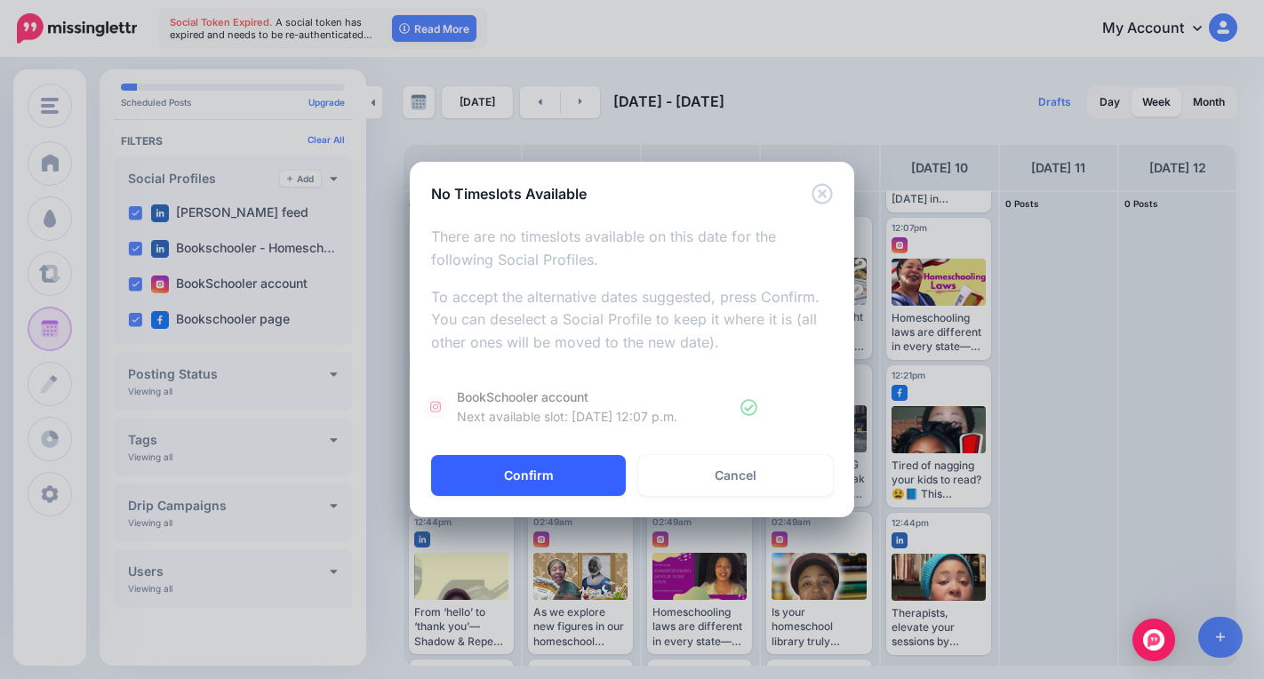
drag, startPoint x: 554, startPoint y: 475, endPoint x: 567, endPoint y: 483, distance: 15.5
click at [555, 475] on button "Confirm" at bounding box center [528, 475] width 195 height 41
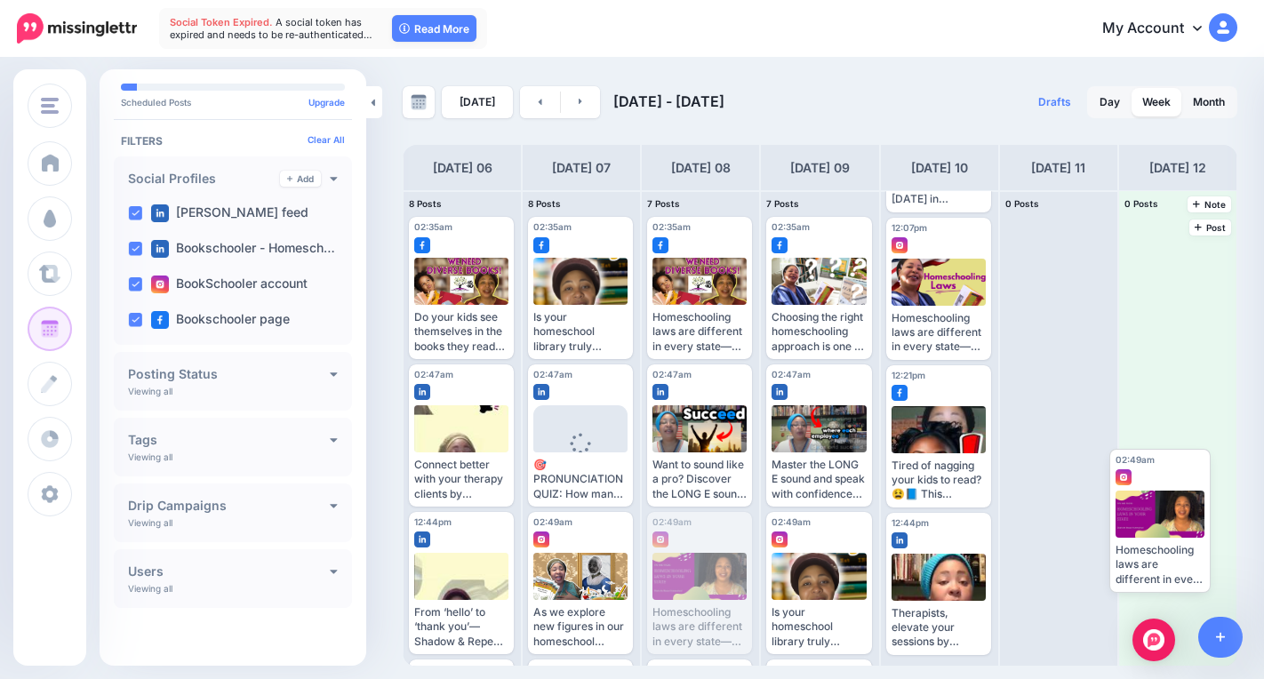
drag, startPoint x: 677, startPoint y: 564, endPoint x: 1125, endPoint y: 478, distance: 456.2
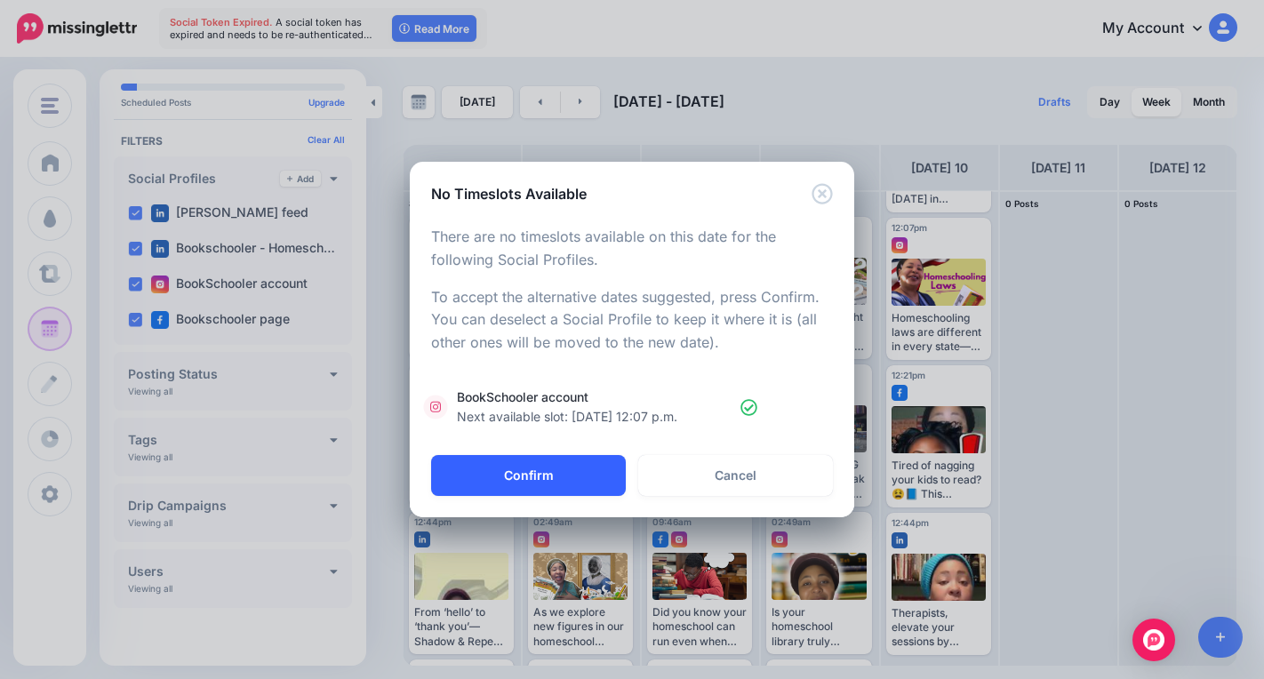
drag, startPoint x: 554, startPoint y: 470, endPoint x: 564, endPoint y: 465, distance: 11.9
click at [553, 468] on button "Confirm" at bounding box center [528, 475] width 195 height 41
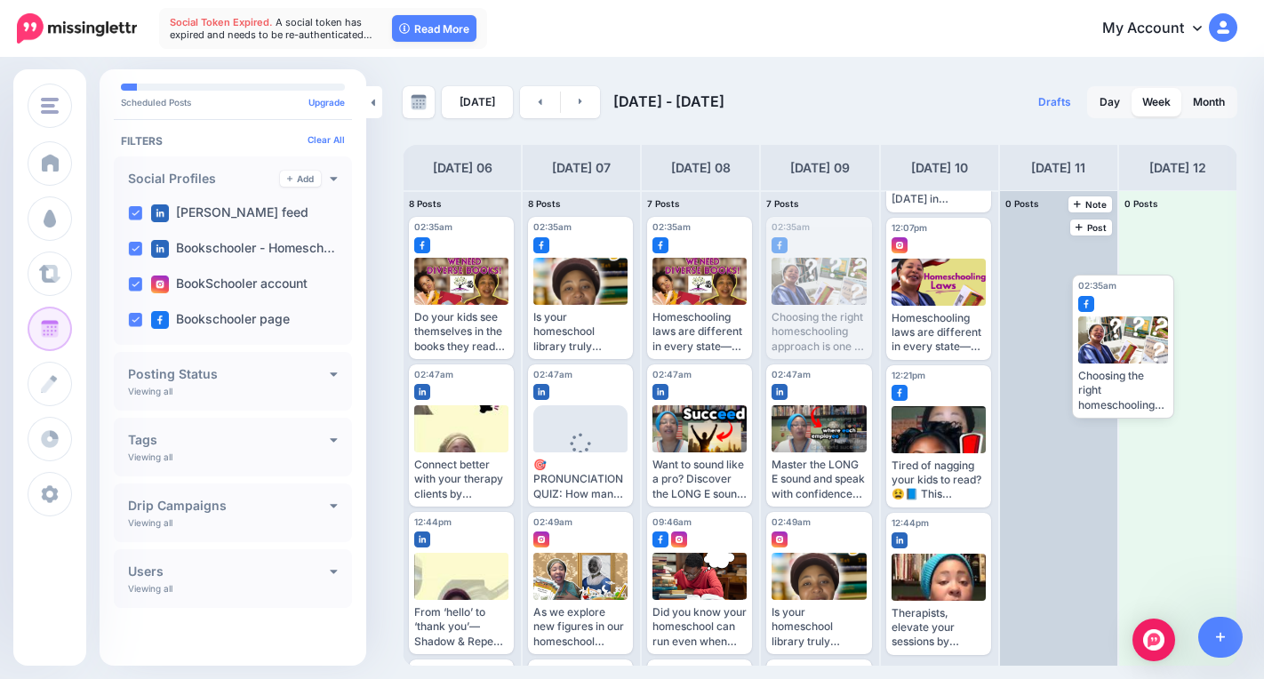
drag, startPoint x: 803, startPoint y: 305, endPoint x: 1100, endPoint y: 352, distance: 301.4
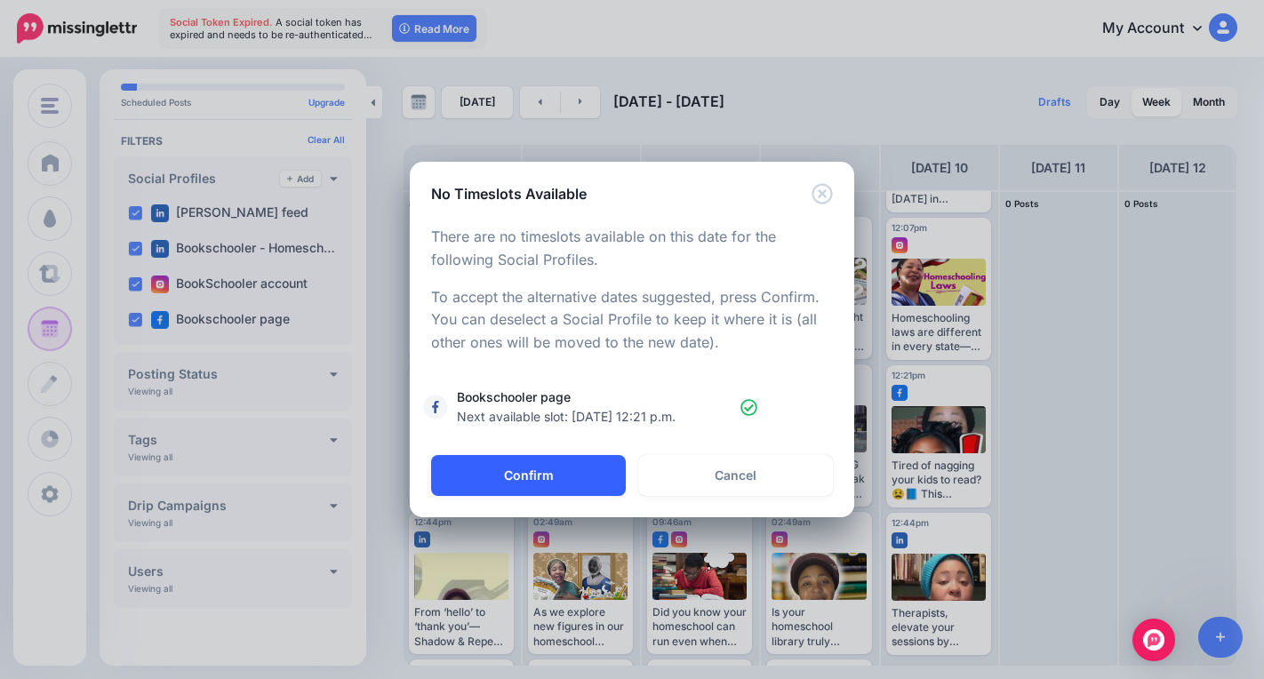
drag, startPoint x: 562, startPoint y: 483, endPoint x: 573, endPoint y: 486, distance: 12.1
click at [561, 483] on button "Confirm" at bounding box center [528, 475] width 195 height 41
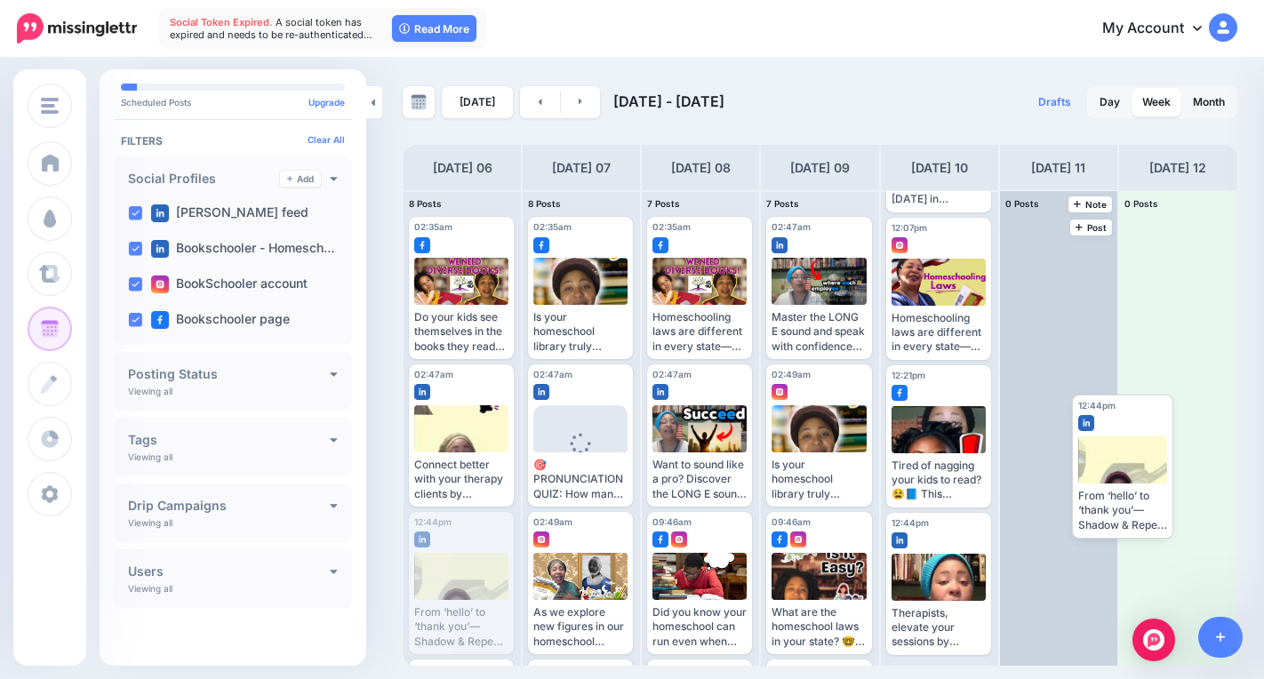
drag, startPoint x: 447, startPoint y: 587, endPoint x: 1085, endPoint y: 441, distance: 654.8
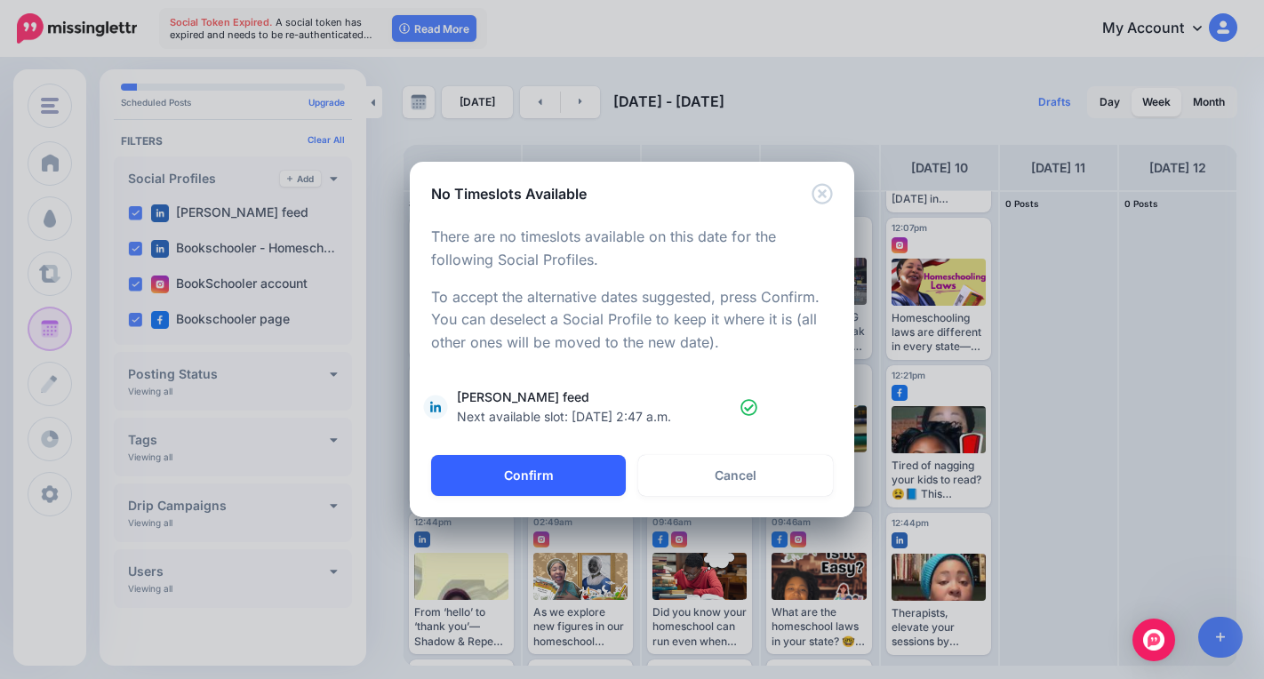
click at [581, 476] on button "Confirm" at bounding box center [528, 475] width 195 height 41
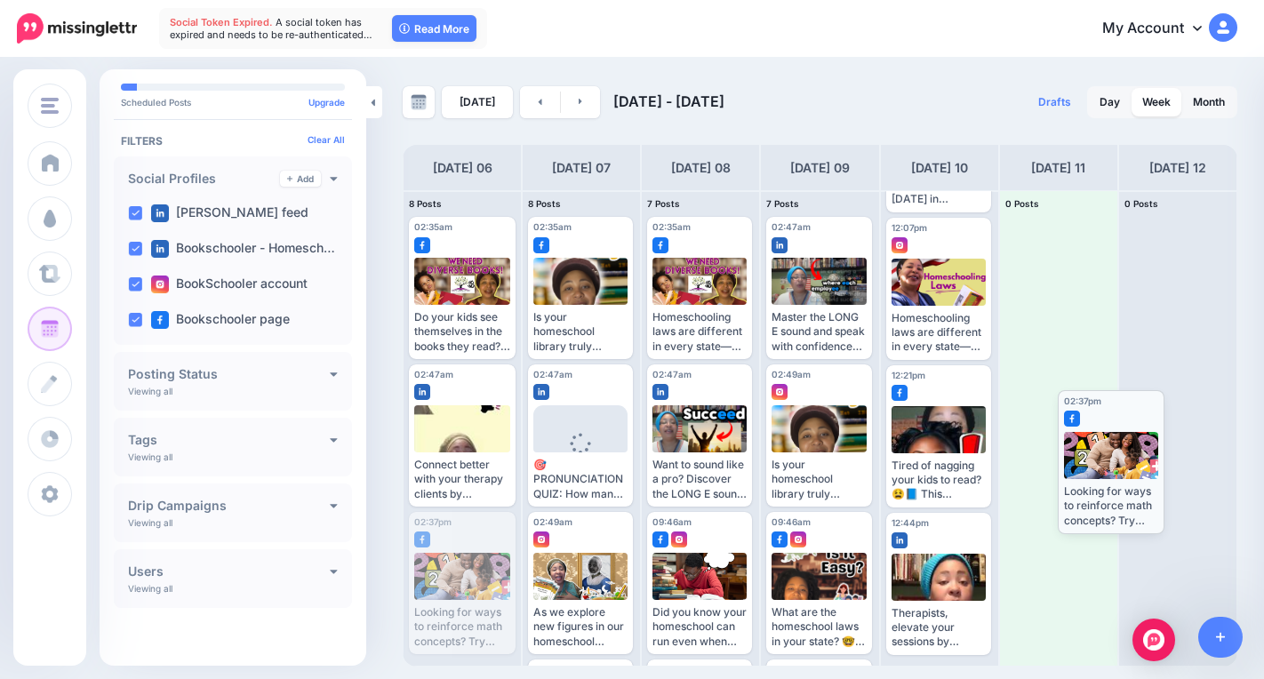
drag, startPoint x: 443, startPoint y: 595, endPoint x: 1088, endPoint y: 467, distance: 657.6
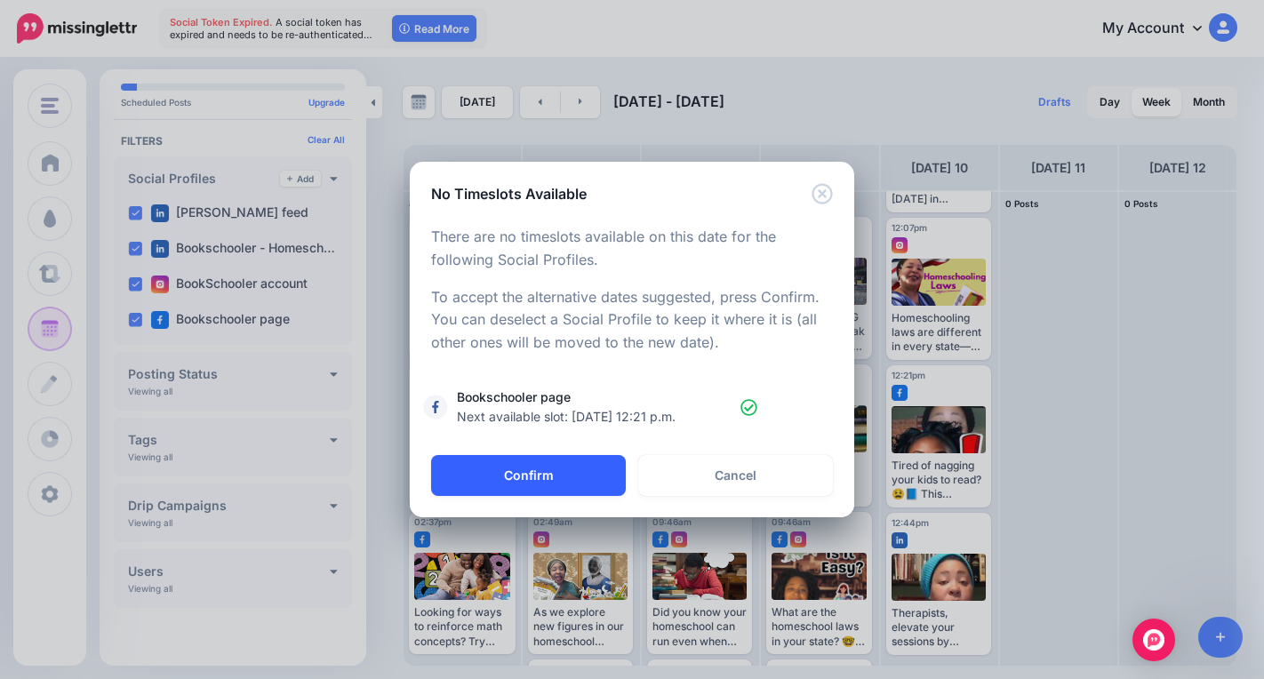
click at [514, 472] on button "Confirm" at bounding box center [528, 475] width 195 height 41
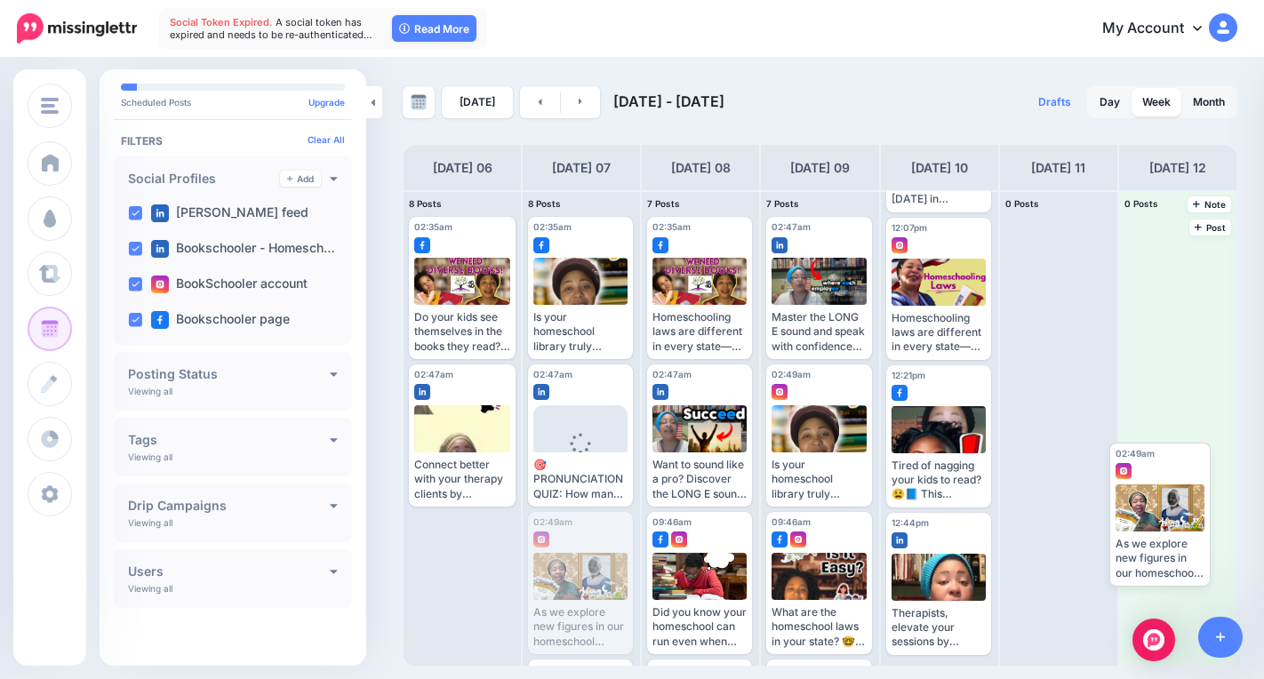
drag, startPoint x: 574, startPoint y: 560, endPoint x: 1147, endPoint y: 485, distance: 577.2
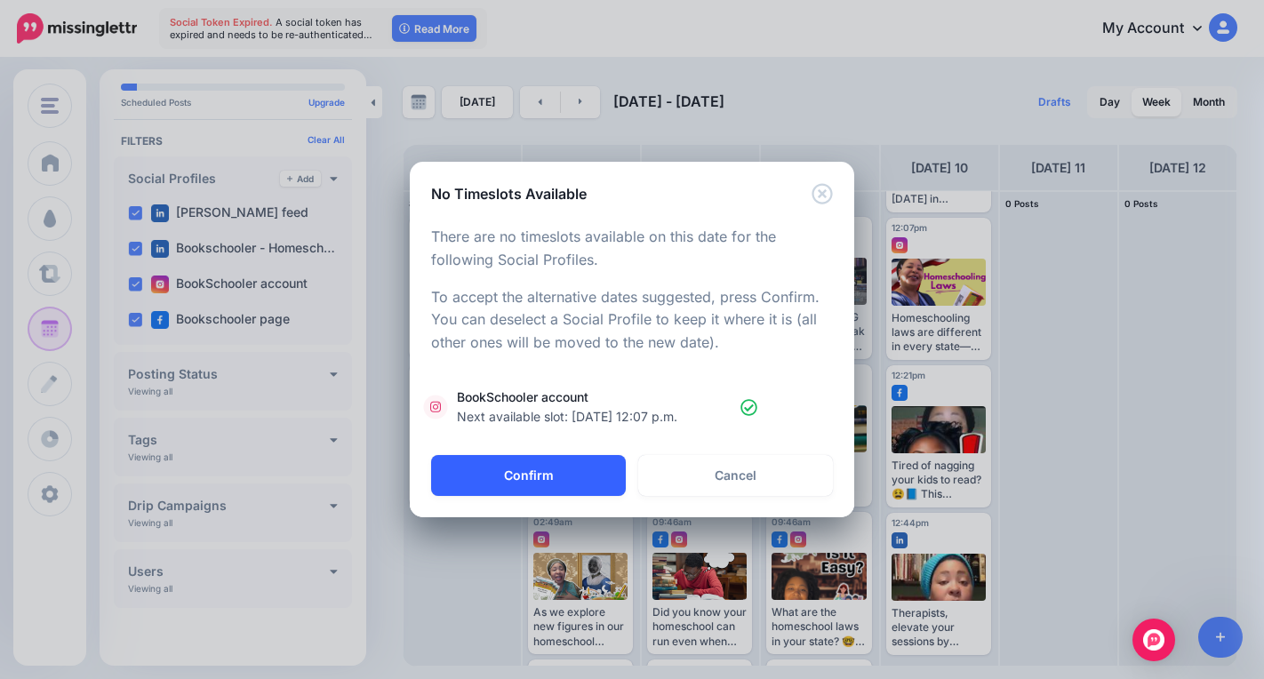
click at [554, 489] on button "Confirm" at bounding box center [528, 475] width 195 height 41
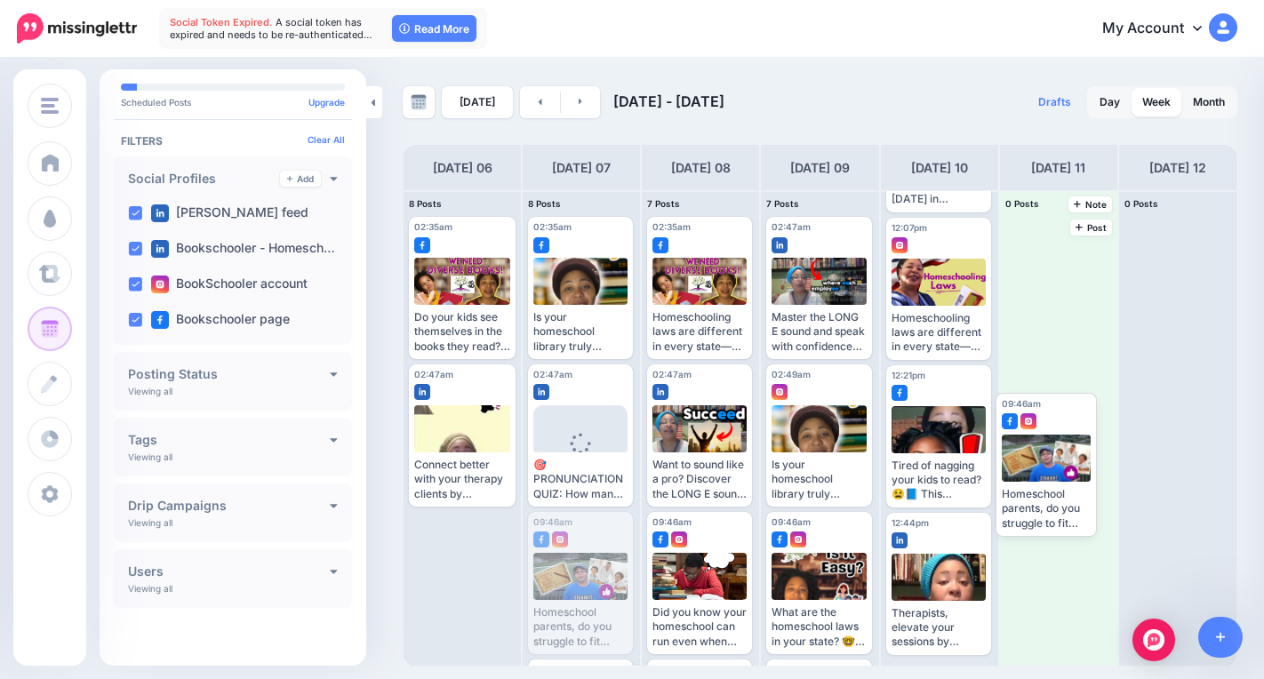
drag, startPoint x: 568, startPoint y: 598, endPoint x: 1065, endPoint y: 485, distance: 509.5
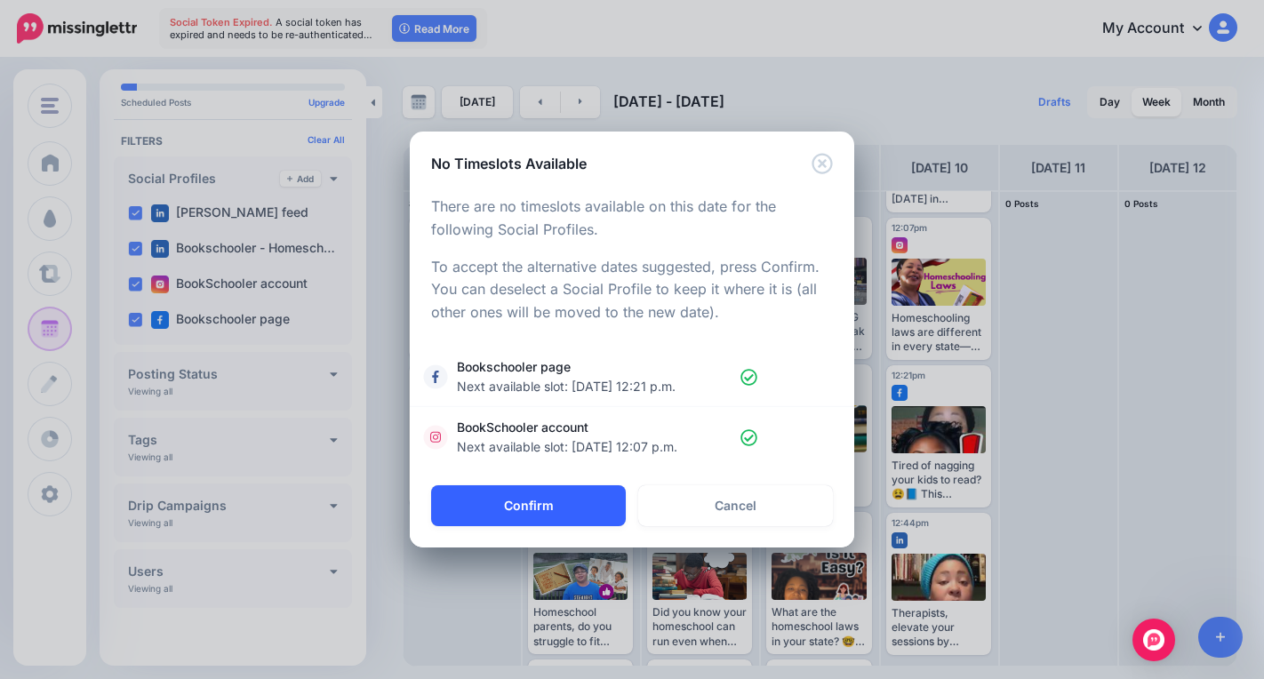
click at [525, 505] on button "Confirm" at bounding box center [528, 505] width 195 height 41
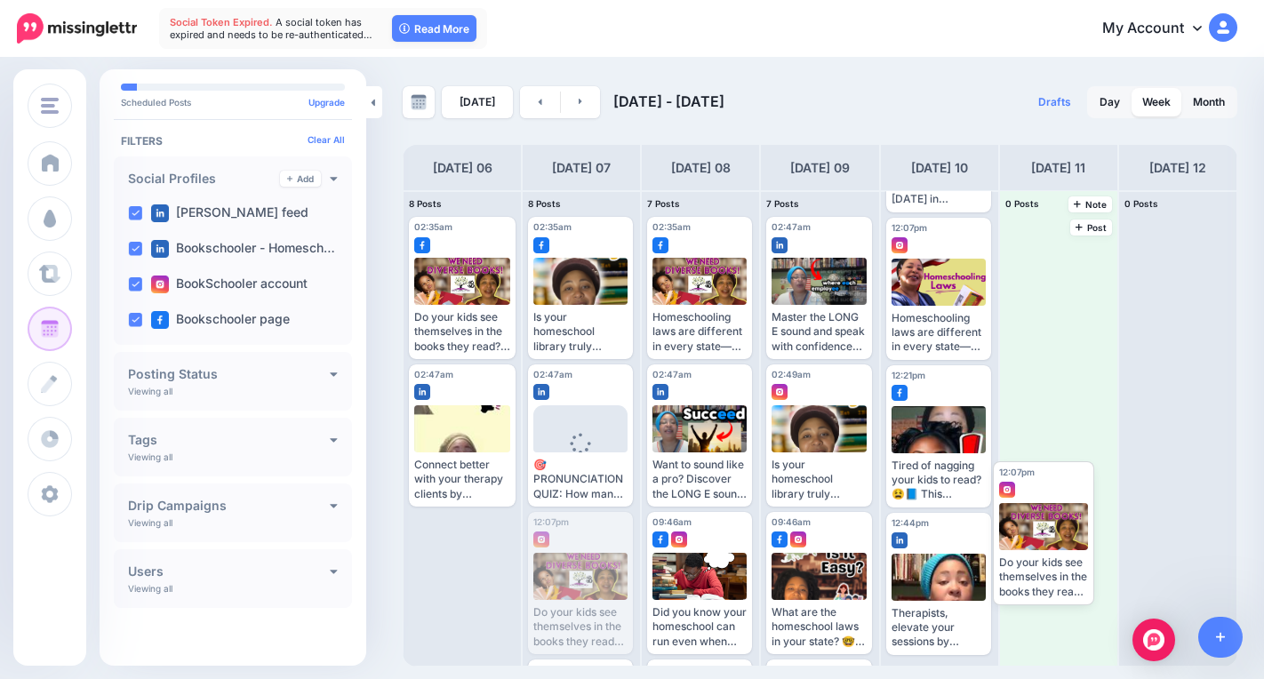
drag, startPoint x: 571, startPoint y: 574, endPoint x: 1054, endPoint y: 531, distance: 484.5
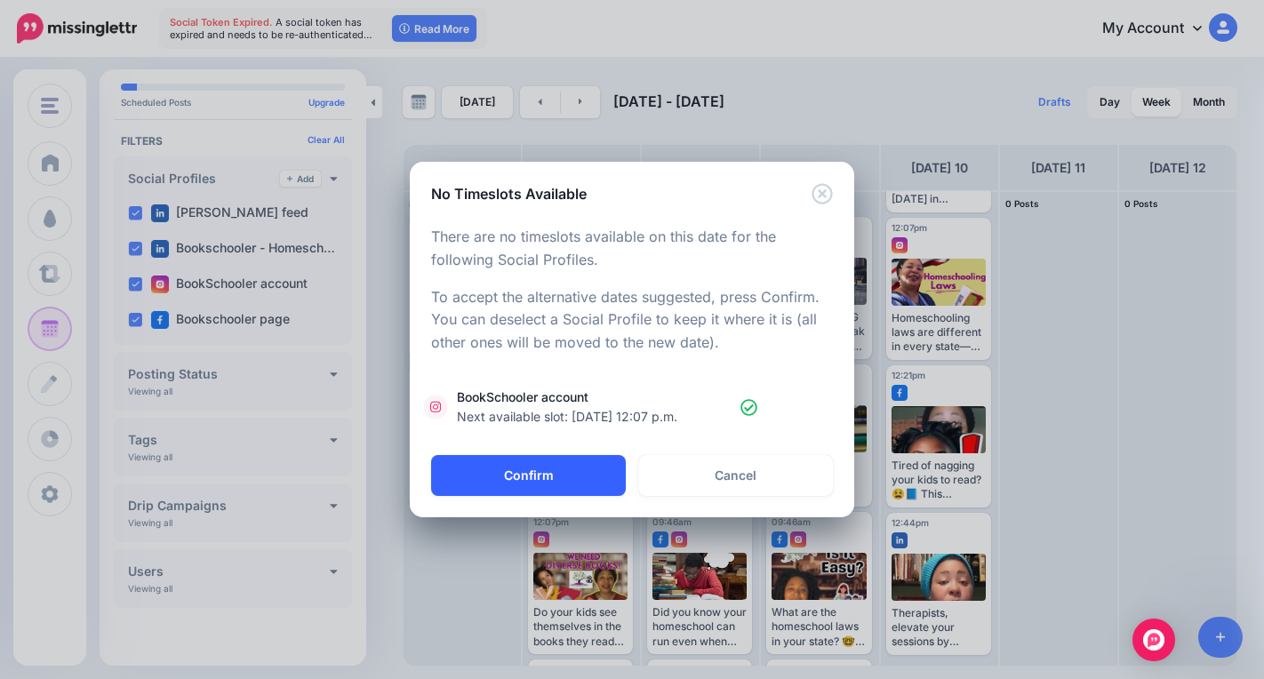
click at [586, 469] on button "Confirm" at bounding box center [528, 475] width 195 height 41
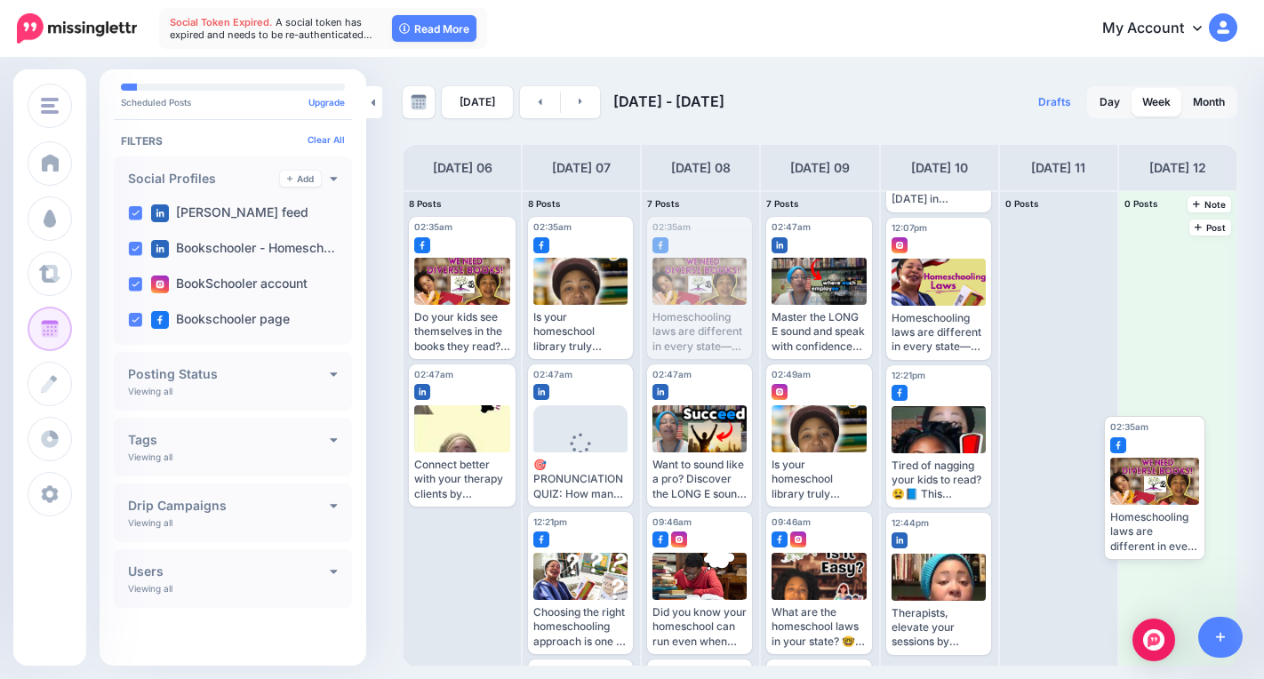
drag, startPoint x: 710, startPoint y: 316, endPoint x: 1162, endPoint y: 511, distance: 492.0
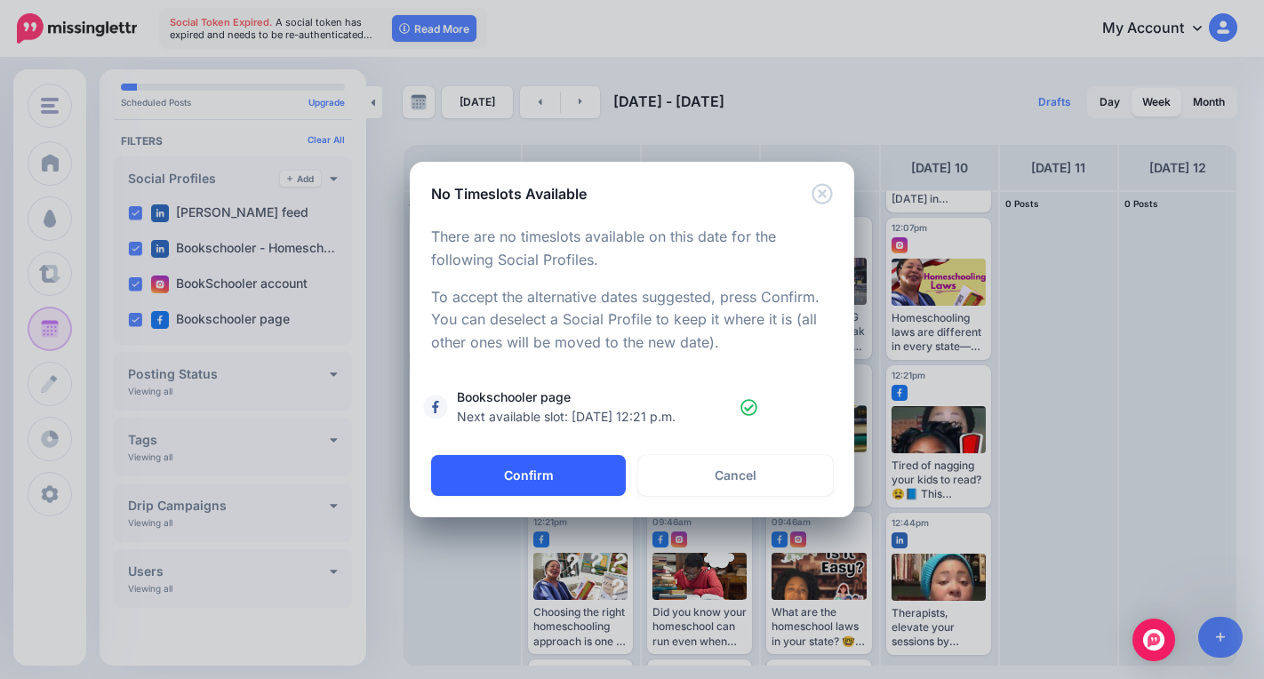
click at [524, 467] on button "Confirm" at bounding box center [528, 475] width 195 height 41
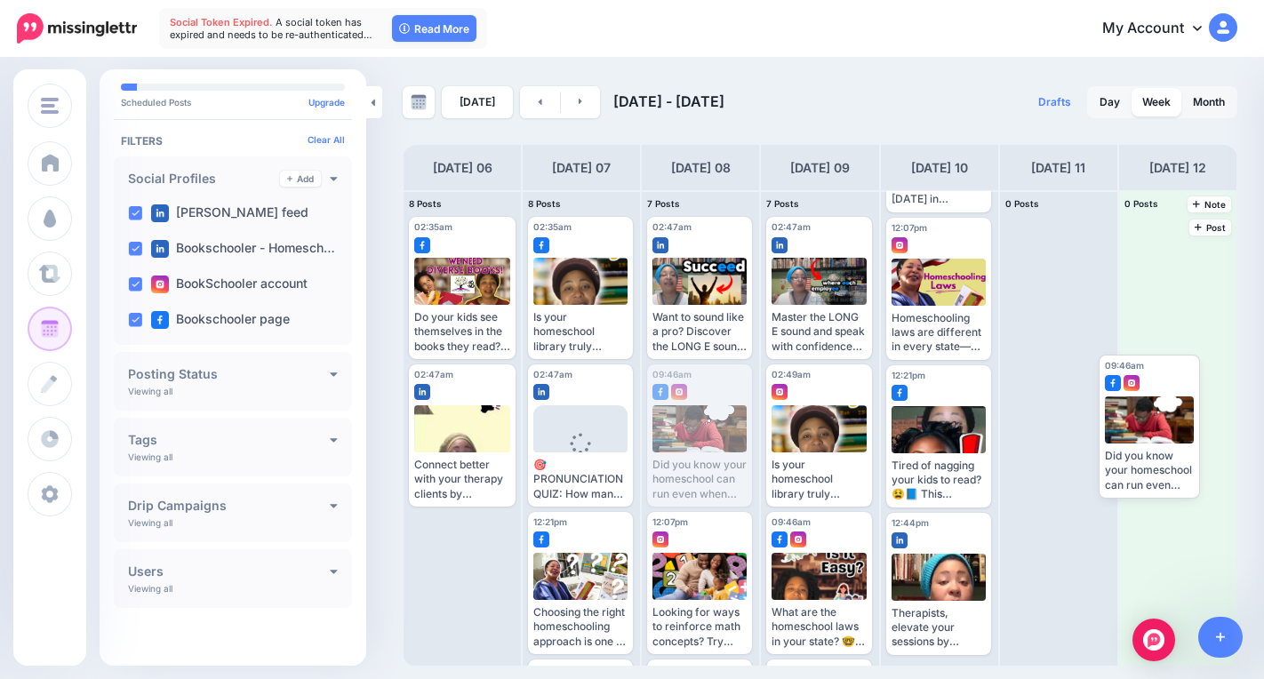
drag, startPoint x: 678, startPoint y: 424, endPoint x: 1122, endPoint y: 413, distance: 443.6
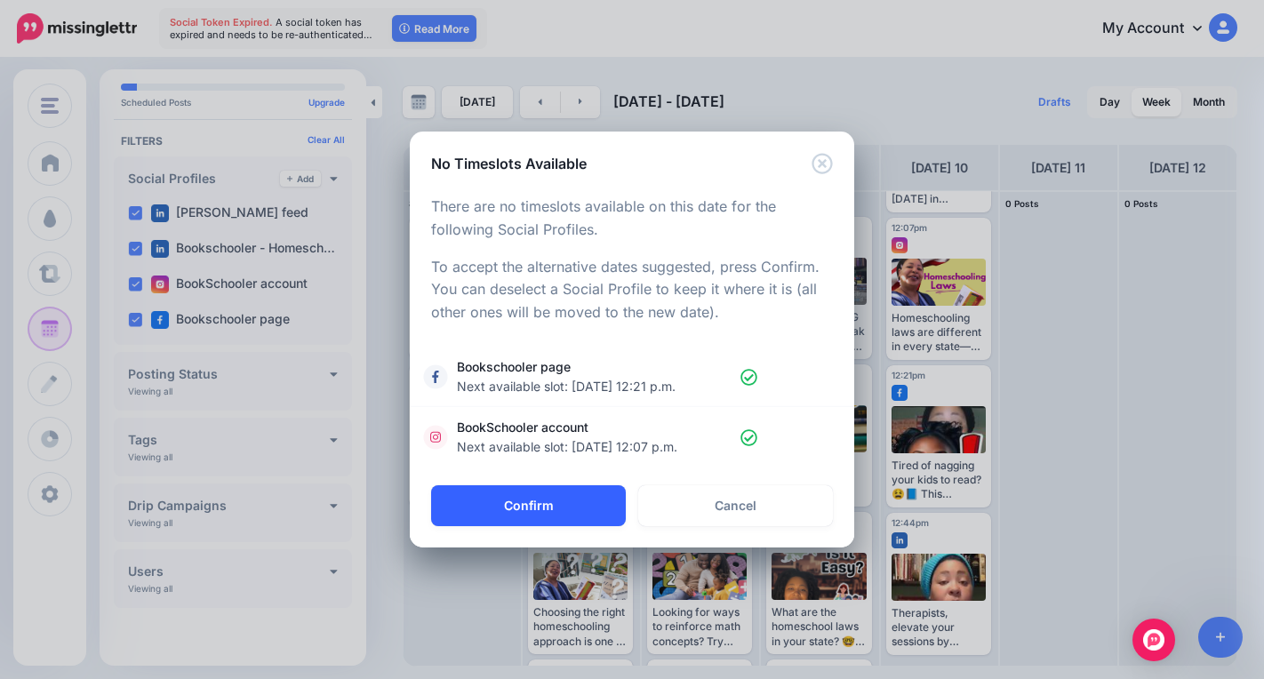
click at [563, 499] on button "Confirm" at bounding box center [528, 505] width 195 height 41
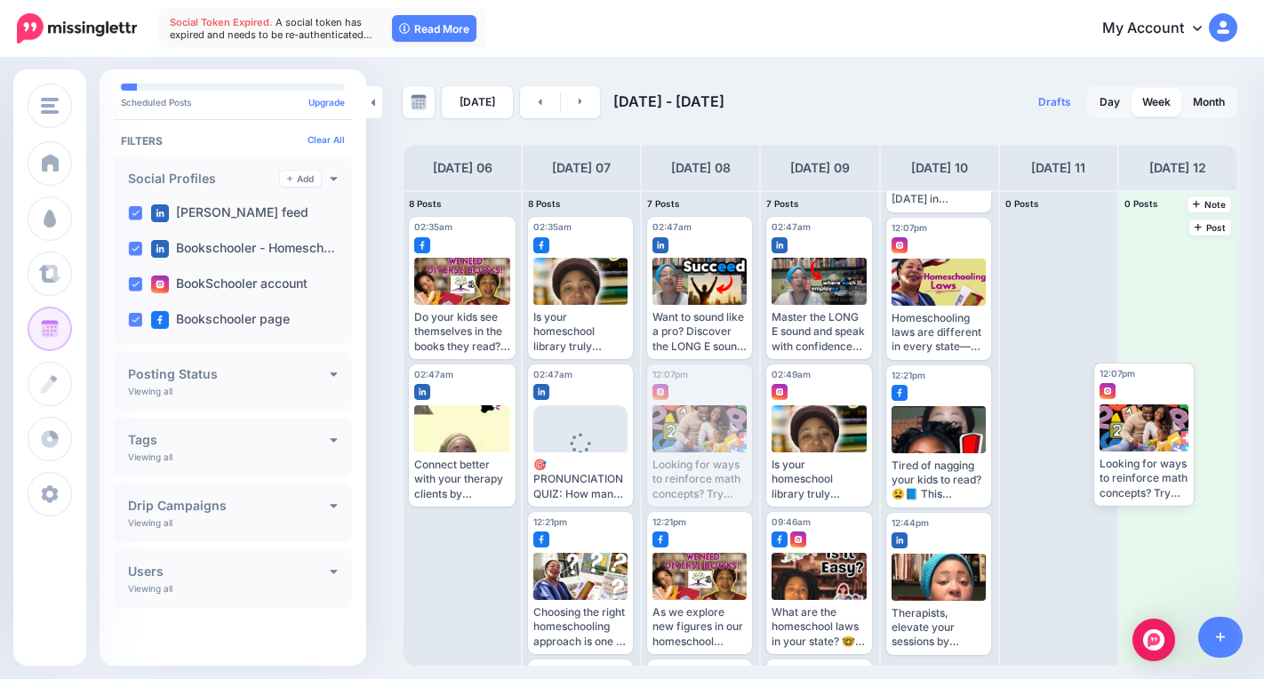
drag, startPoint x: 685, startPoint y: 448, endPoint x: 1130, endPoint y: 438, distance: 444.5
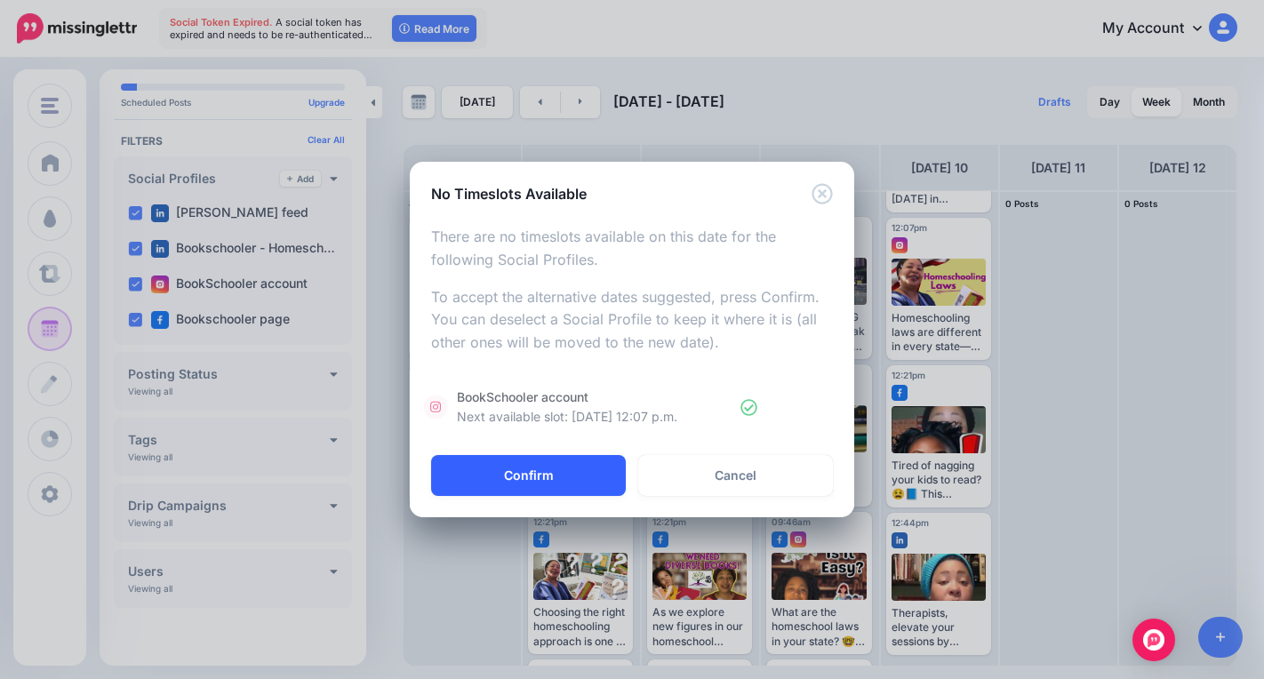
click at [533, 468] on button "Confirm" at bounding box center [528, 475] width 195 height 41
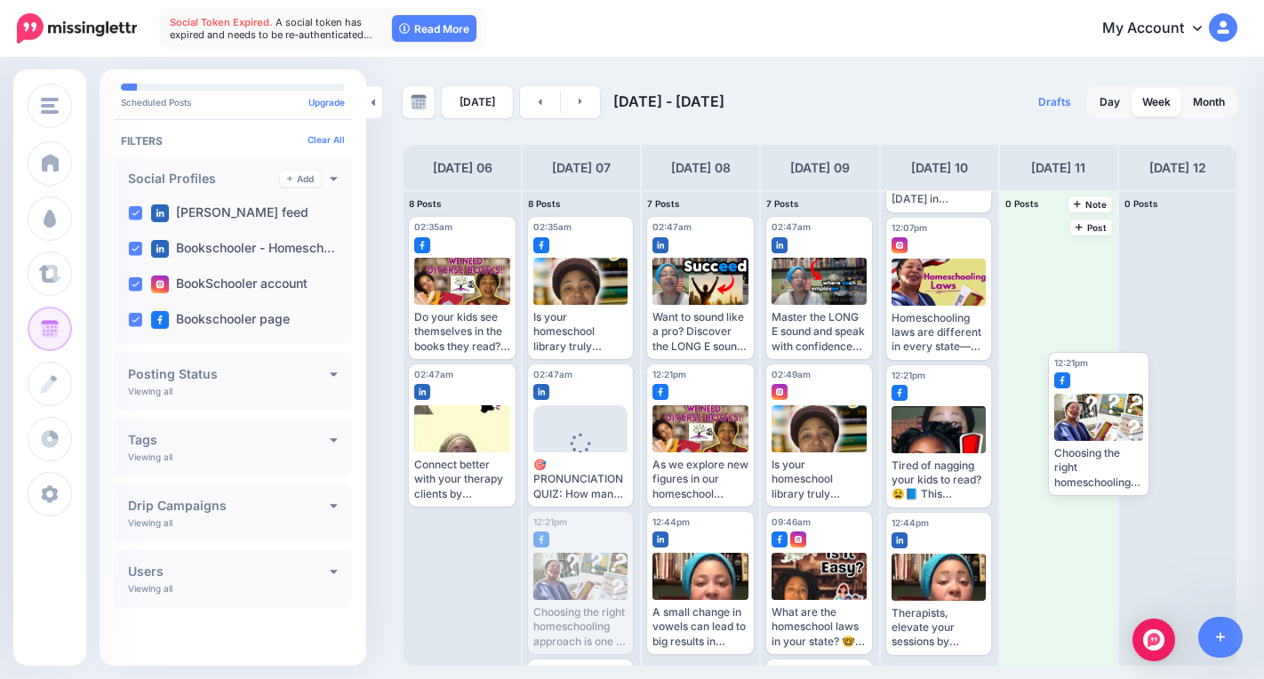
drag, startPoint x: 583, startPoint y: 573, endPoint x: 1014, endPoint y: 422, distance: 456.8
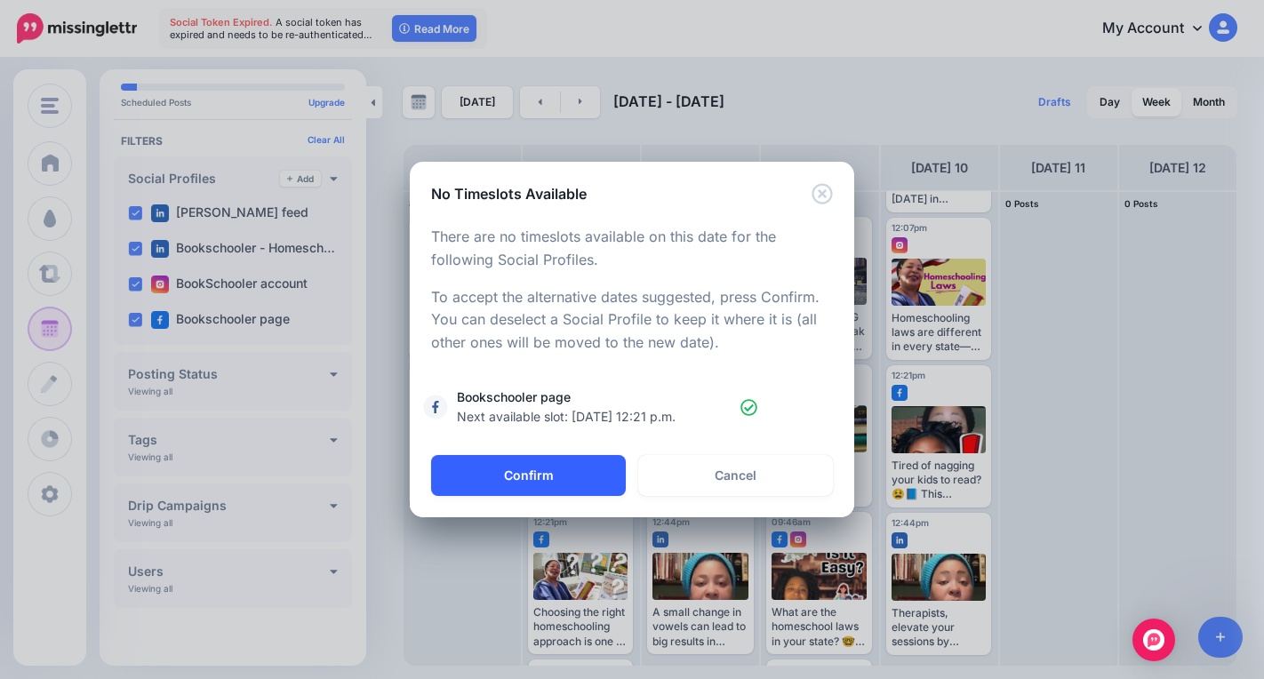
click at [559, 478] on button "Confirm" at bounding box center [528, 475] width 195 height 41
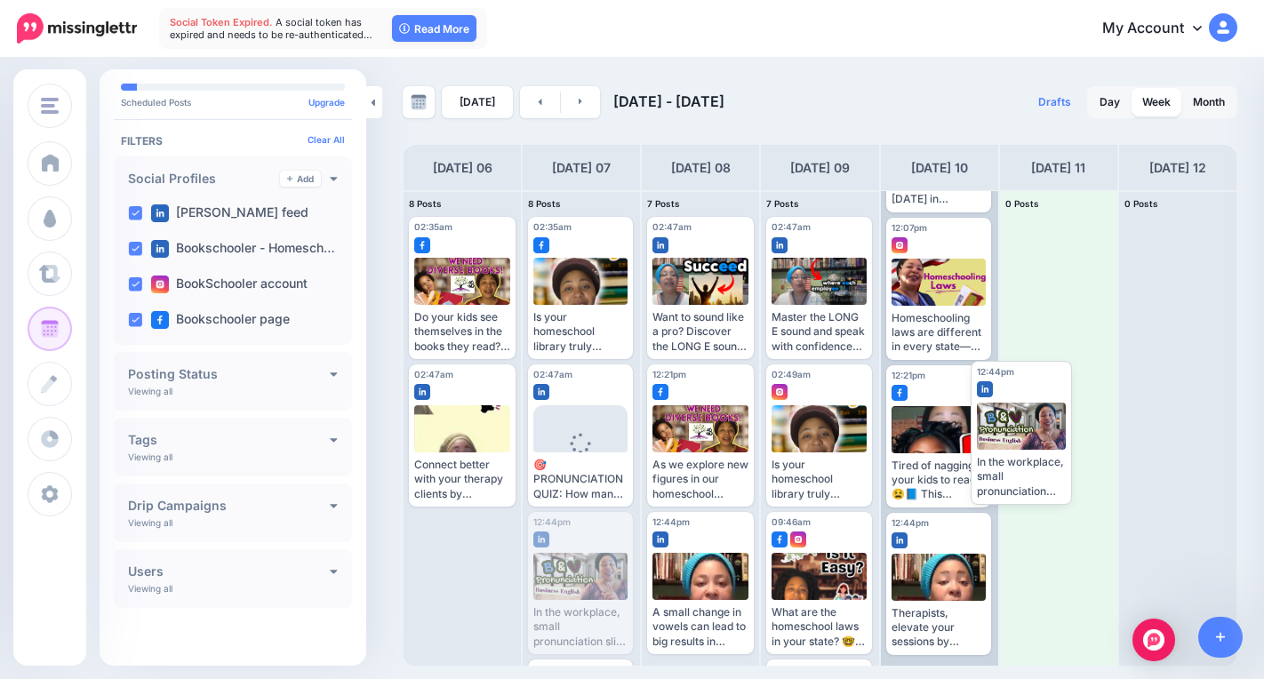
drag, startPoint x: 568, startPoint y: 587, endPoint x: 995, endPoint y: 438, distance: 452.5
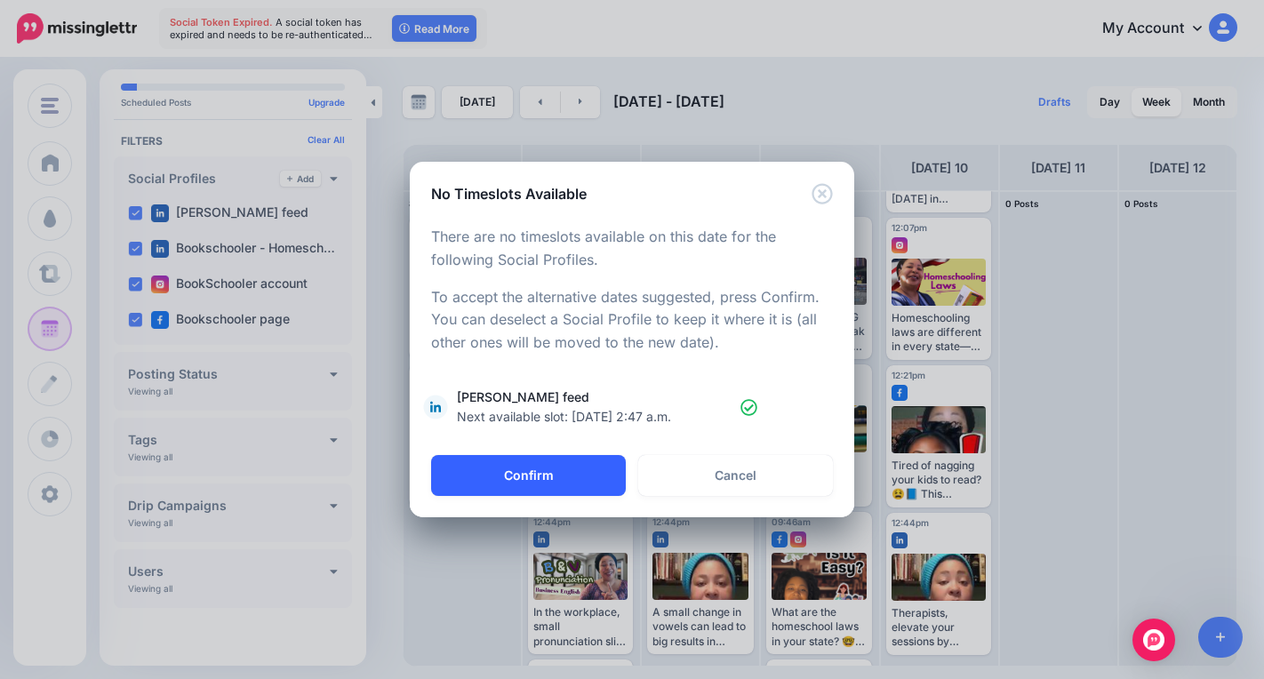
click at [545, 475] on button "Confirm" at bounding box center [528, 475] width 195 height 41
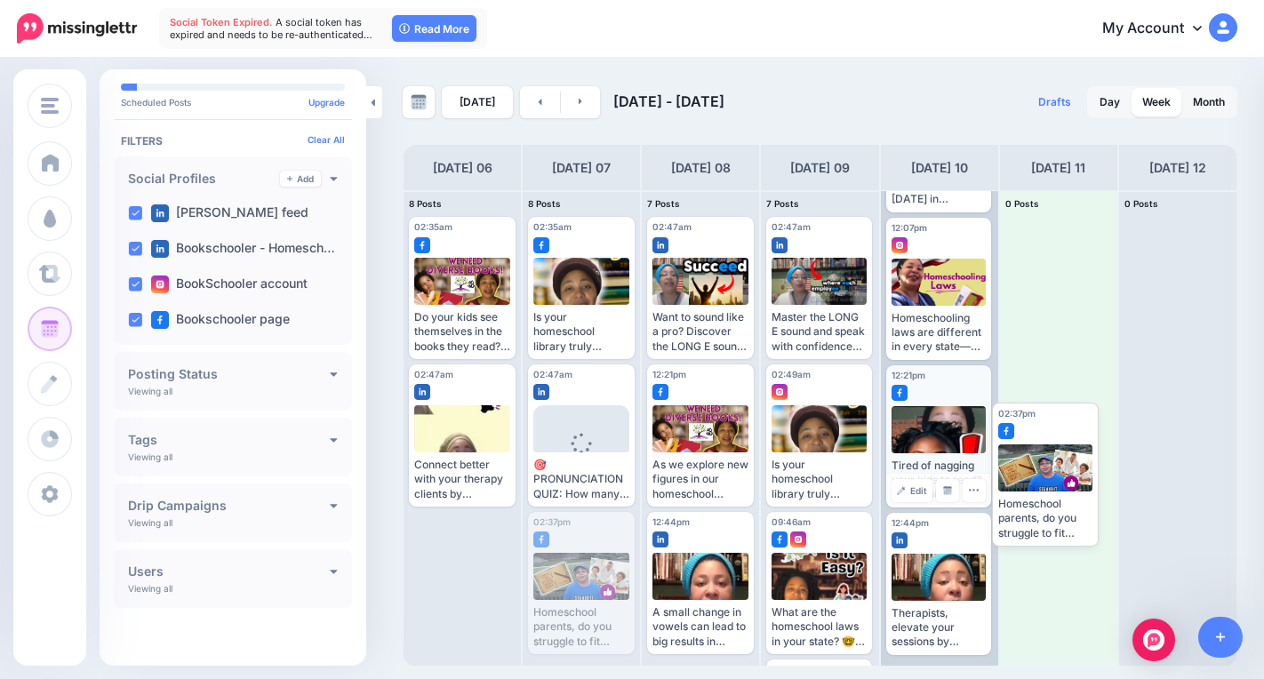
drag, startPoint x: 556, startPoint y: 576, endPoint x: 959, endPoint y: 444, distance: 423.6
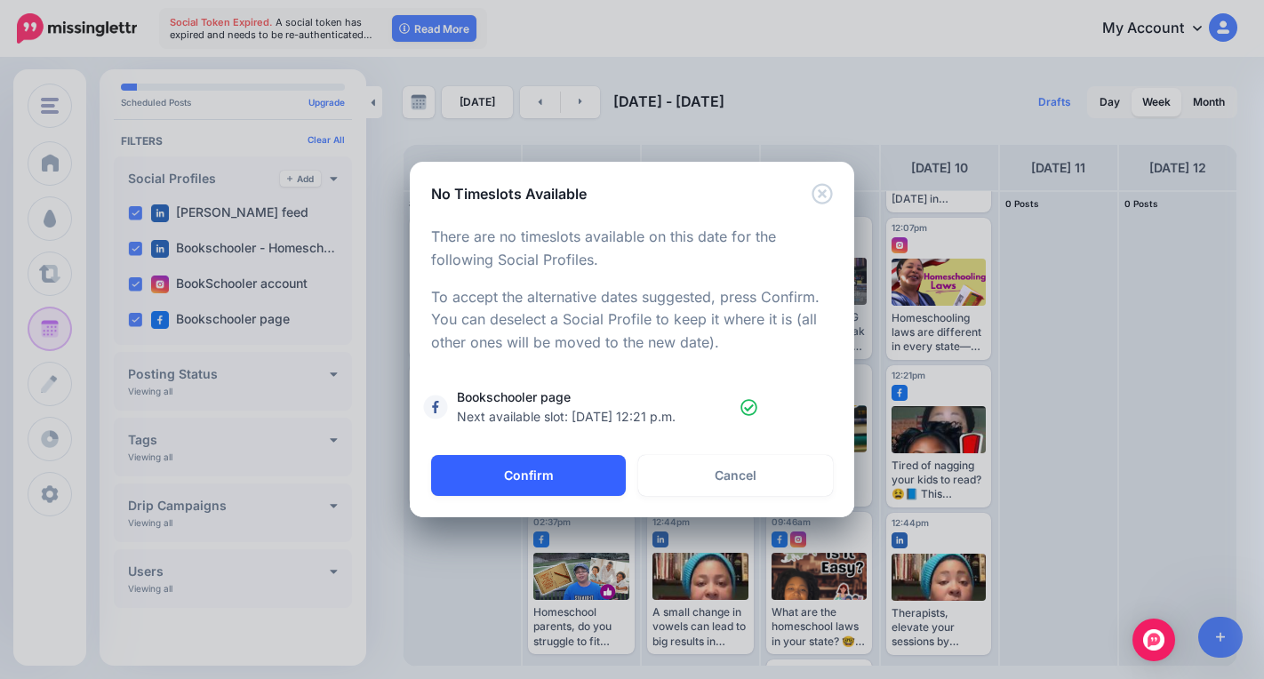
drag, startPoint x: 578, startPoint y: 477, endPoint x: 593, endPoint y: 473, distance: 15.7
click at [586, 479] on button "Confirm" at bounding box center [528, 475] width 195 height 41
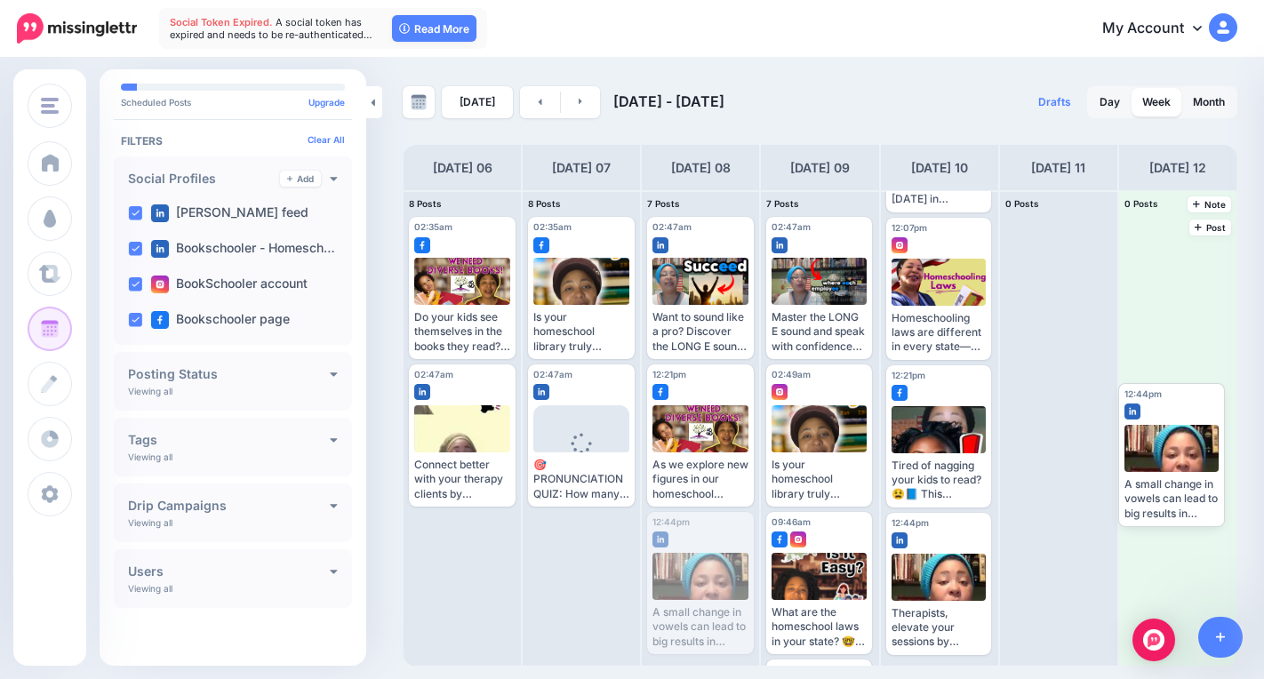
drag, startPoint x: 698, startPoint y: 579, endPoint x: 1184, endPoint y: 442, distance: 505.3
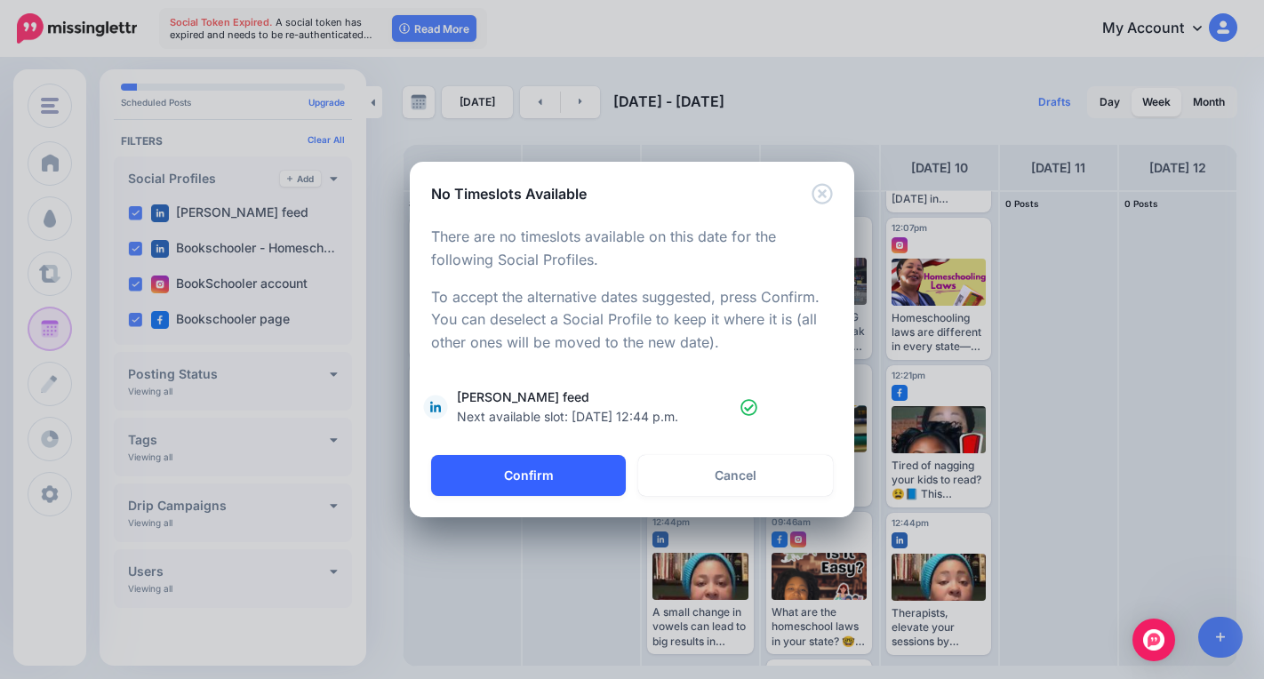
click at [590, 475] on button "Confirm" at bounding box center [528, 475] width 195 height 41
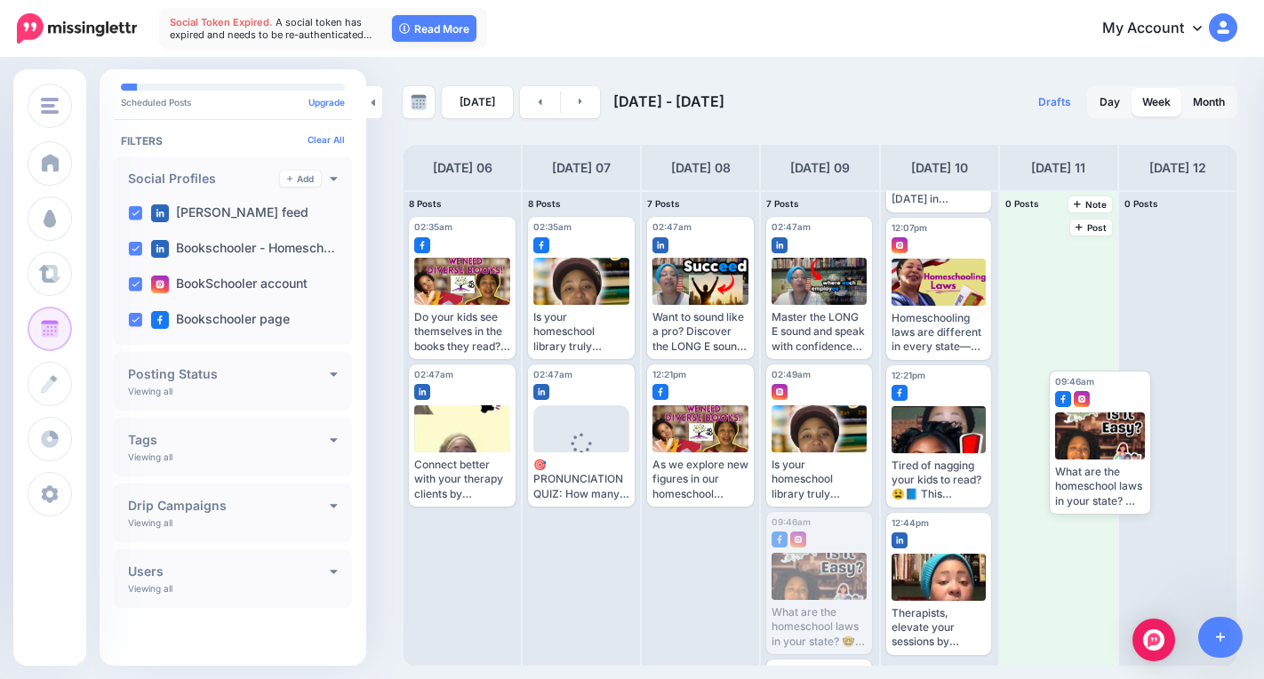
drag, startPoint x: 795, startPoint y: 571, endPoint x: 1067, endPoint y: 428, distance: 307.3
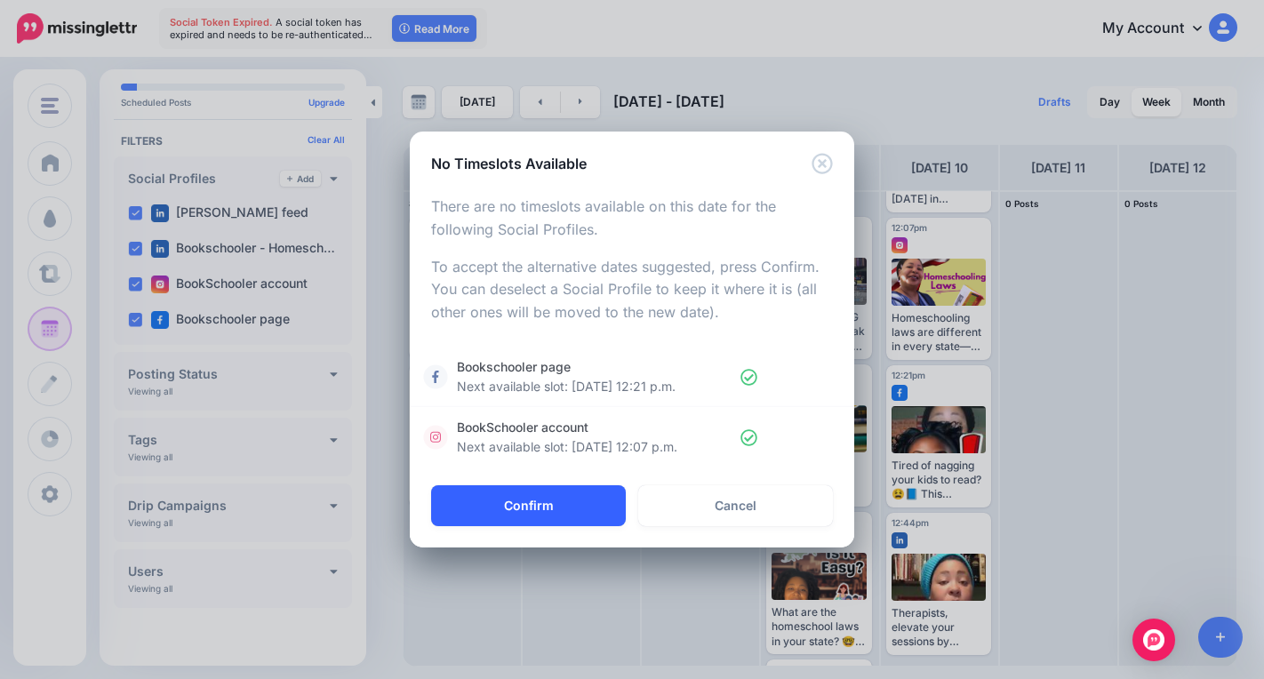
drag, startPoint x: 561, startPoint y: 515, endPoint x: 555, endPoint y: 523, distance: 10.1
click at [555, 518] on button "Confirm" at bounding box center [528, 505] width 195 height 41
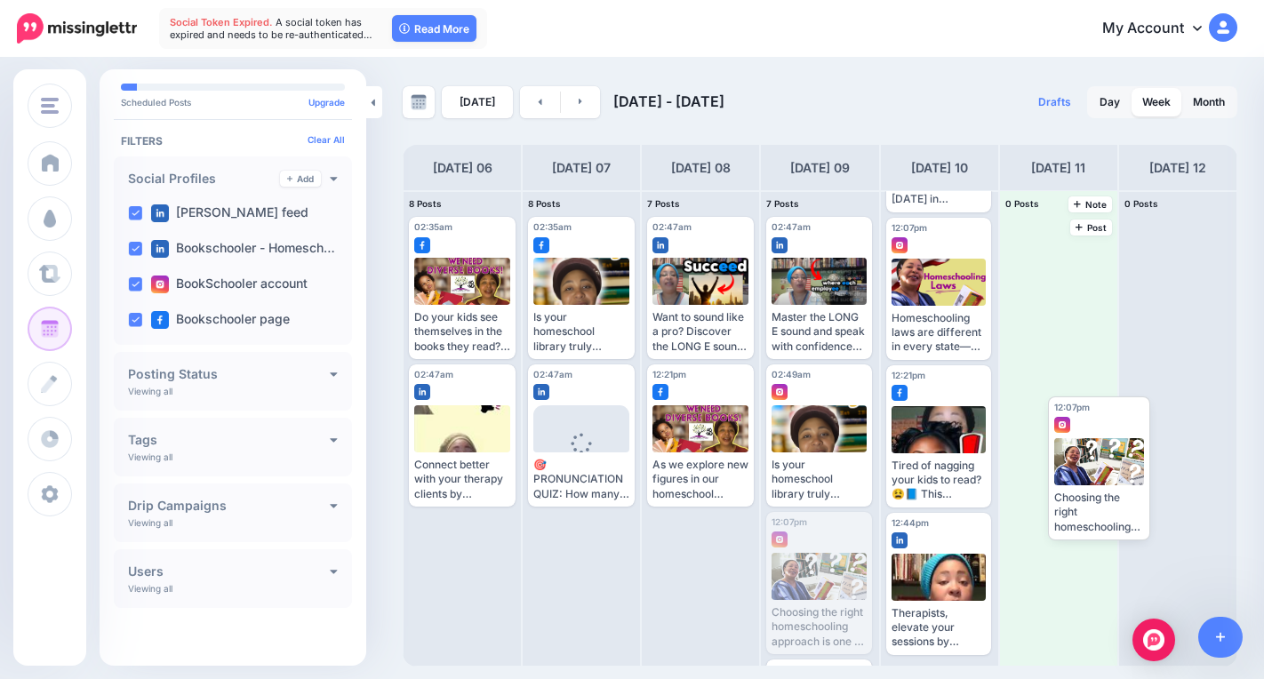
drag, startPoint x: 799, startPoint y: 577, endPoint x: 1075, endPoint y: 456, distance: 300.9
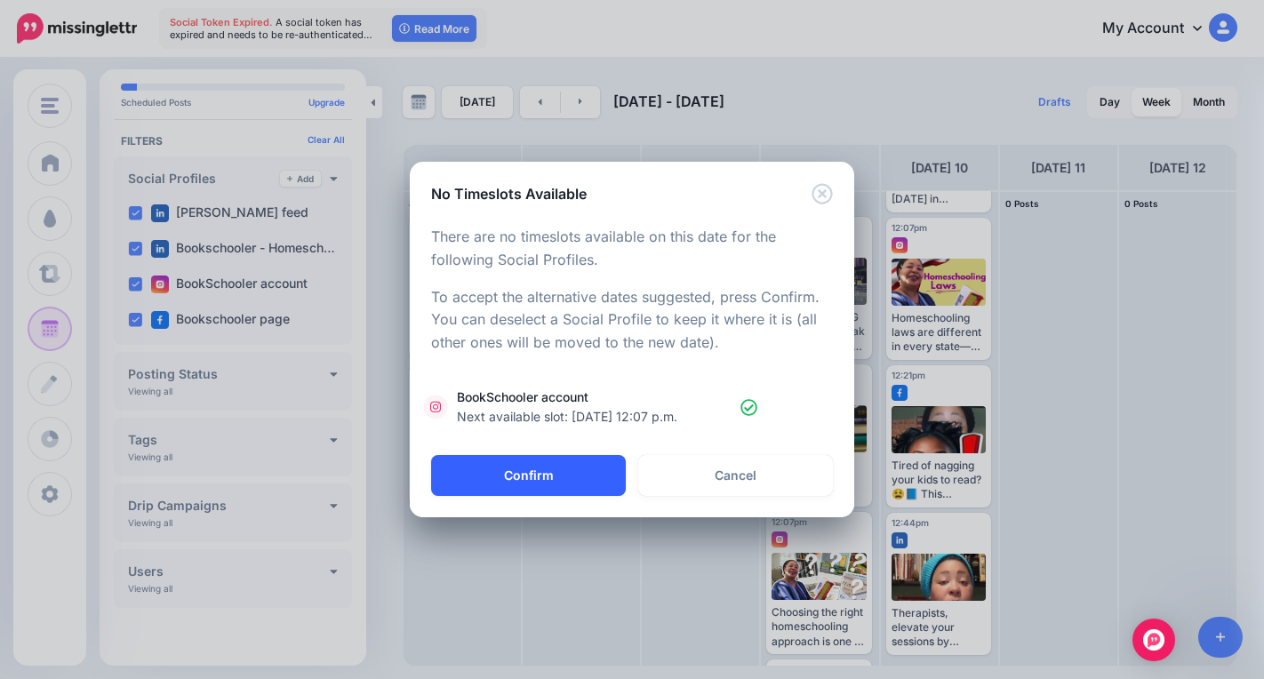
click at [568, 475] on button "Confirm" at bounding box center [528, 475] width 195 height 41
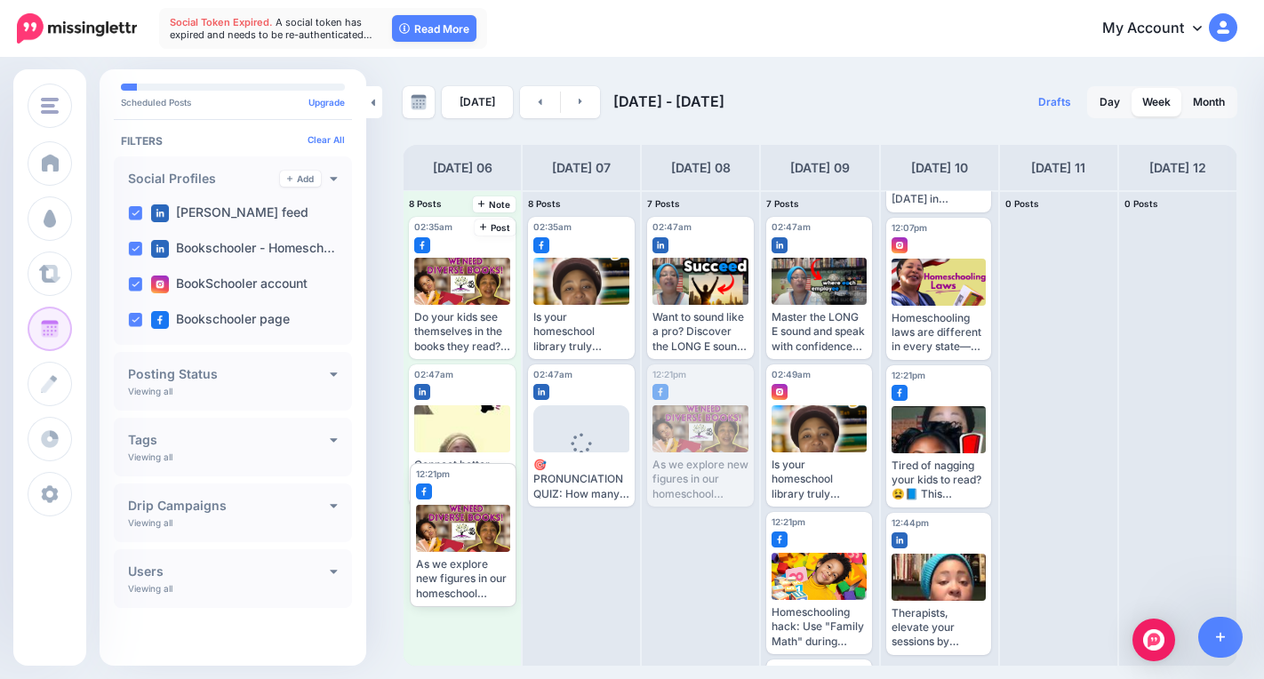
drag, startPoint x: 699, startPoint y: 443, endPoint x: 469, endPoint y: 535, distance: 247.7
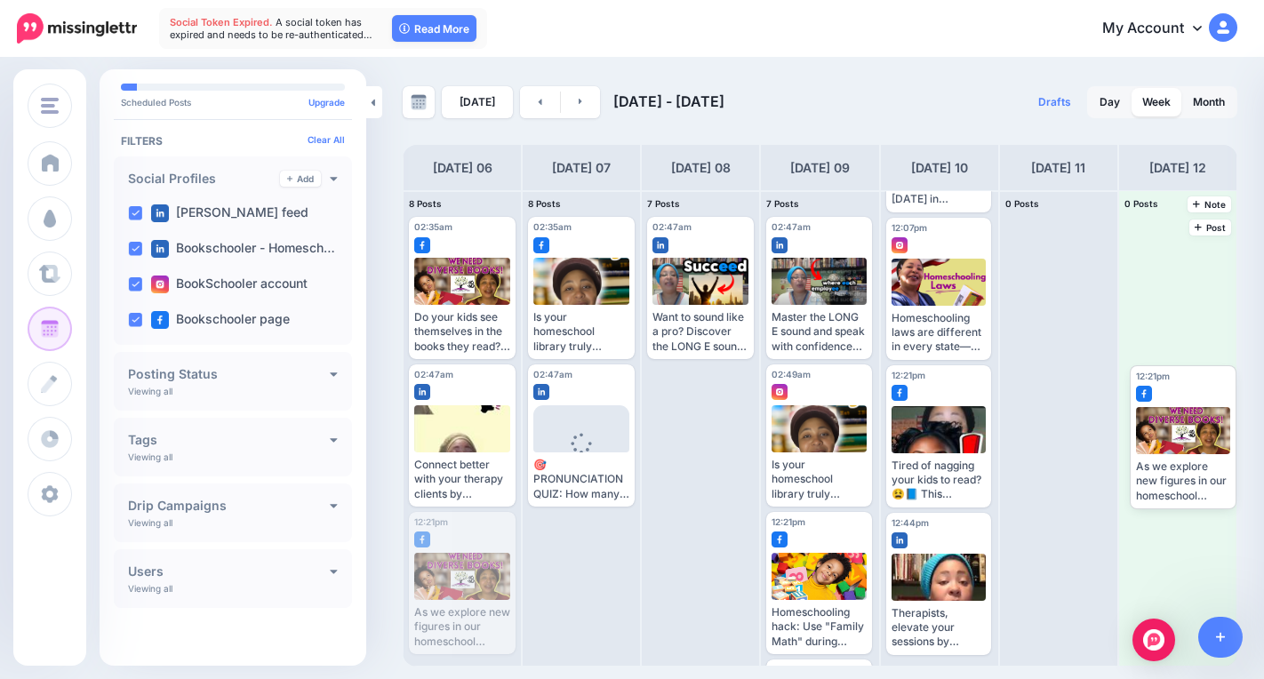
drag, startPoint x: 475, startPoint y: 570, endPoint x: 1139, endPoint y: 405, distance: 684.0
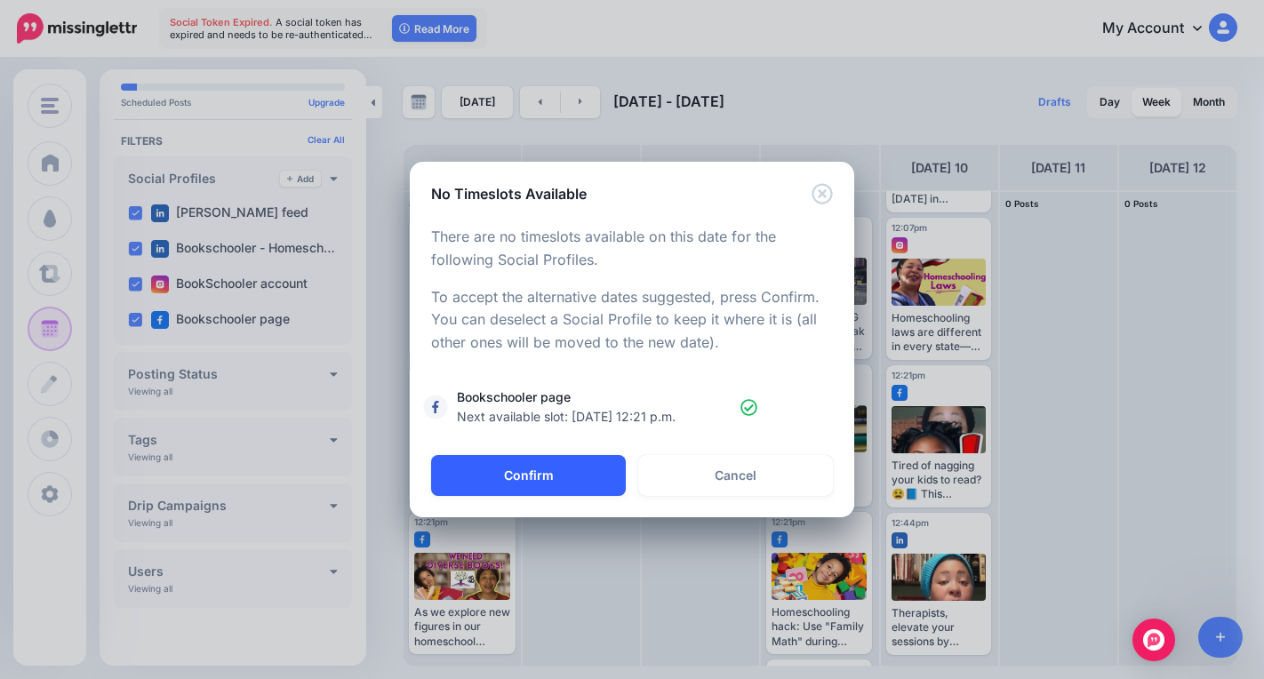
click at [557, 480] on button "Confirm" at bounding box center [528, 475] width 195 height 41
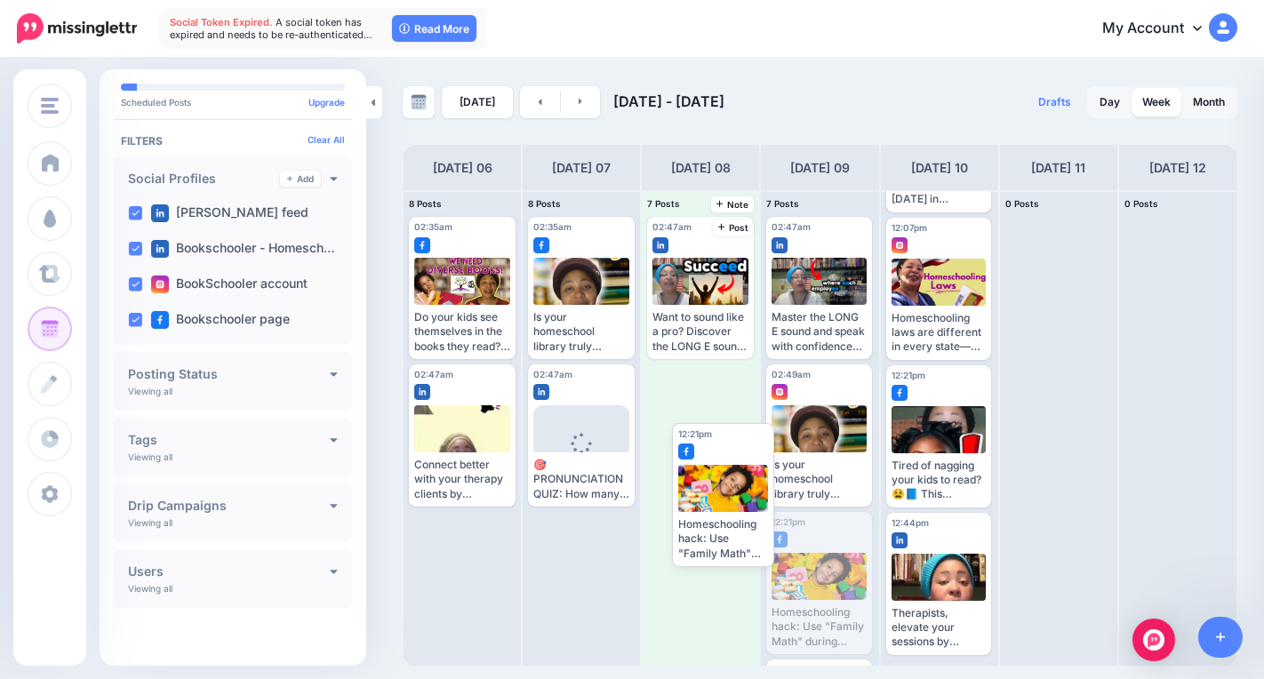
drag, startPoint x: 810, startPoint y: 593, endPoint x: 725, endPoint y: 498, distance: 127.2
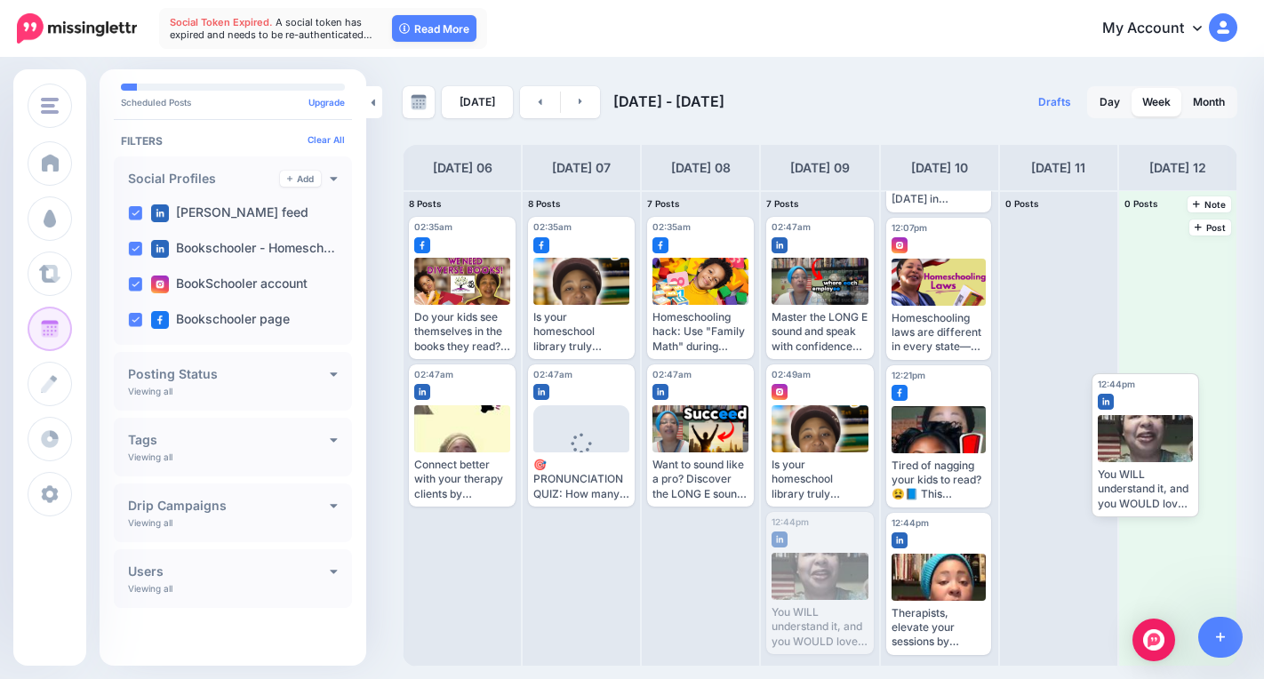
drag, startPoint x: 814, startPoint y: 564, endPoint x: 1136, endPoint y: 427, distance: 350.0
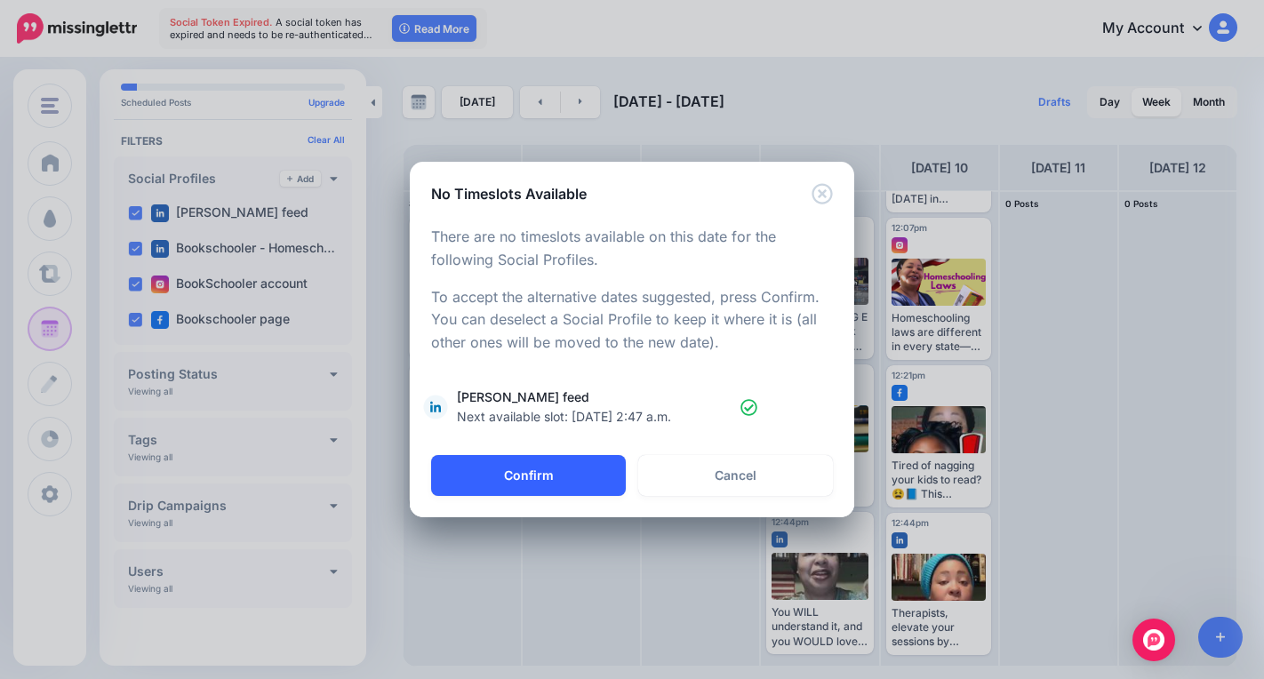
click at [569, 475] on button "Confirm" at bounding box center [528, 475] width 195 height 41
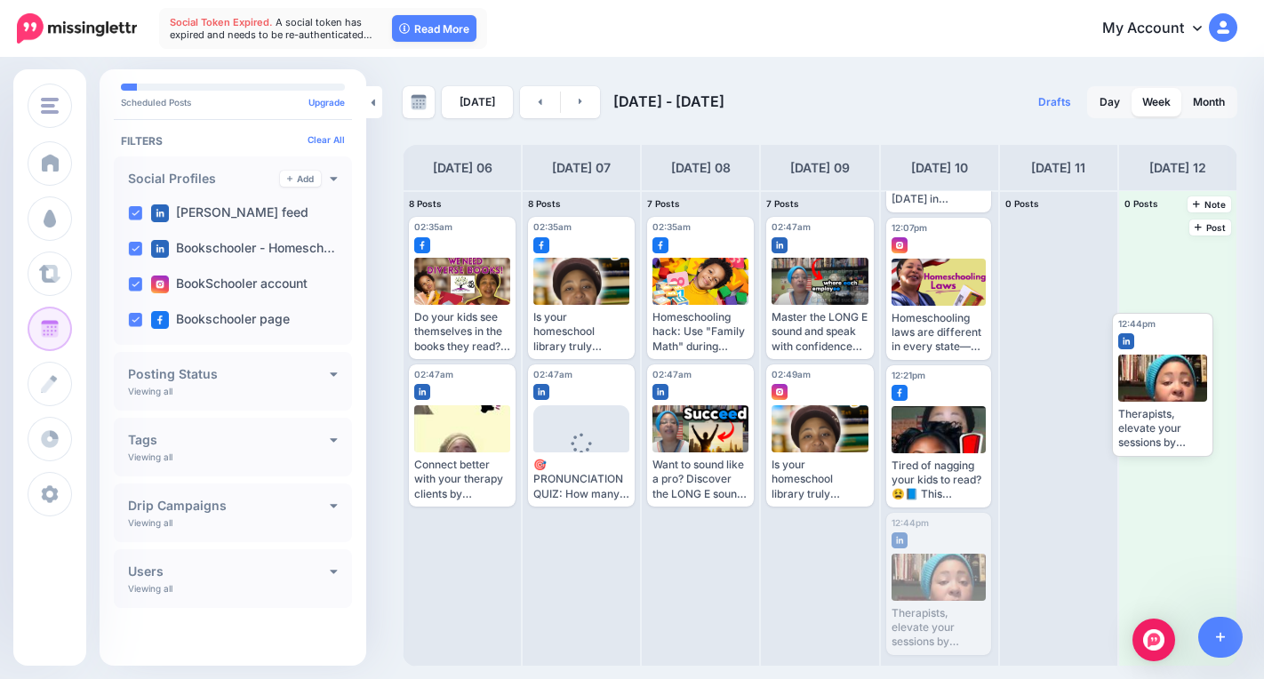
drag, startPoint x: 924, startPoint y: 579, endPoint x: 1123, endPoint y: 364, distance: 292.5
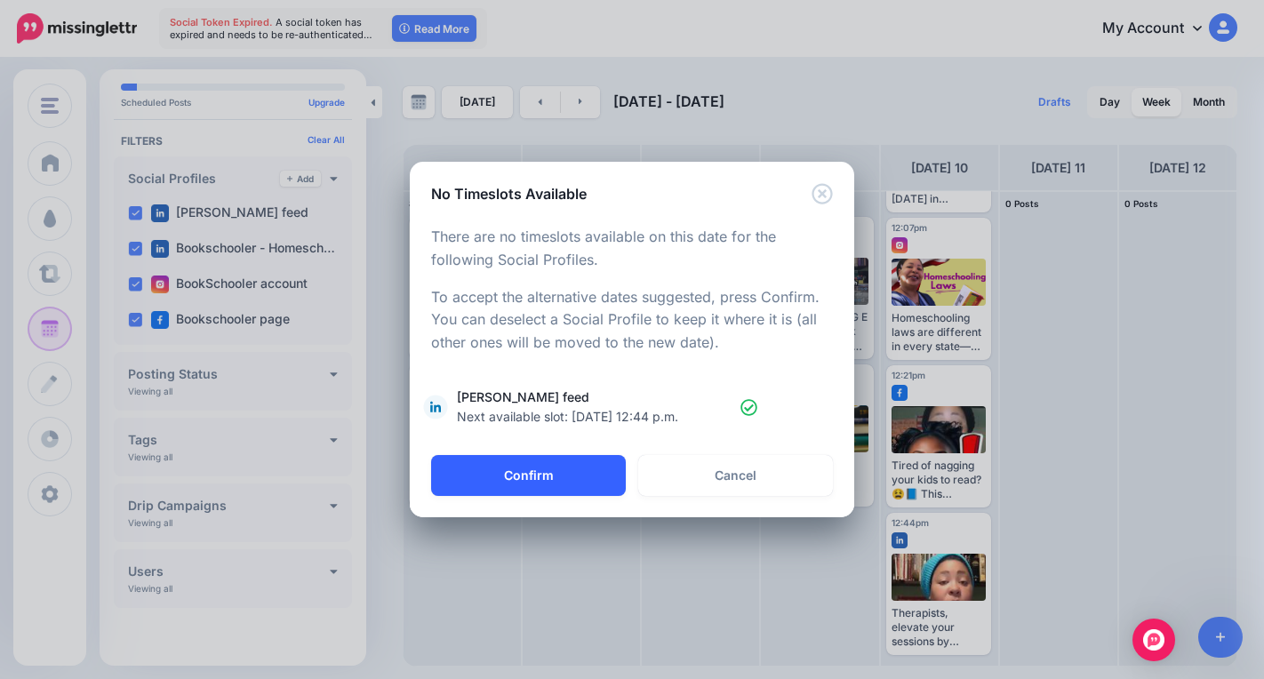
click at [541, 465] on button "Confirm" at bounding box center [528, 475] width 195 height 41
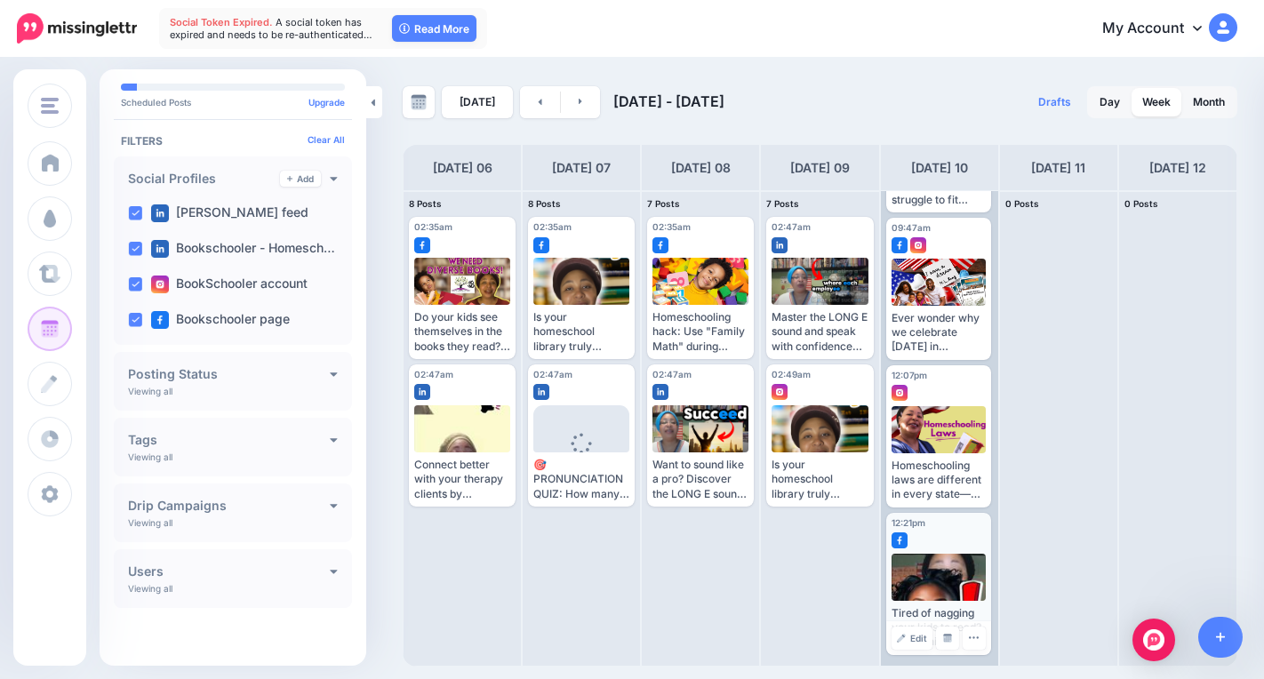
scroll to position [442, 0]
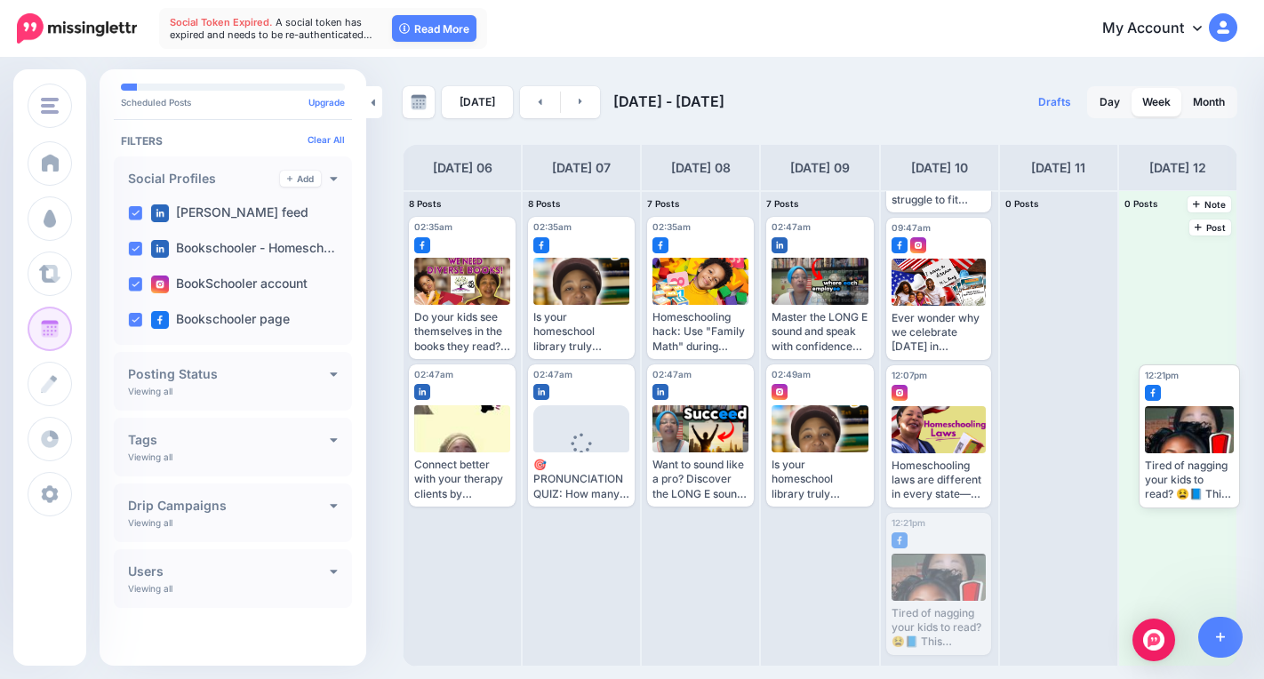
drag, startPoint x: 919, startPoint y: 579, endPoint x: 1158, endPoint y: 419, distance: 287.2
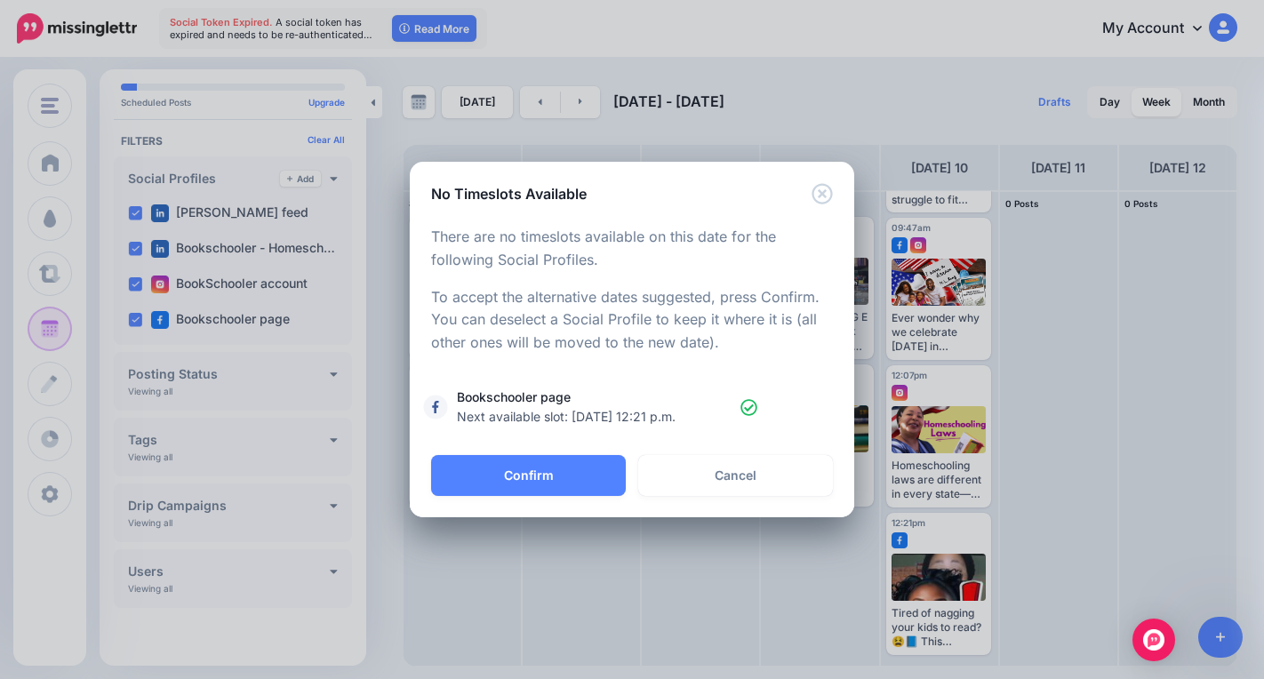
drag, startPoint x: 555, startPoint y: 470, endPoint x: 581, endPoint y: 501, distance: 41.0
click at [554, 477] on button "Confirm" at bounding box center [528, 475] width 195 height 41
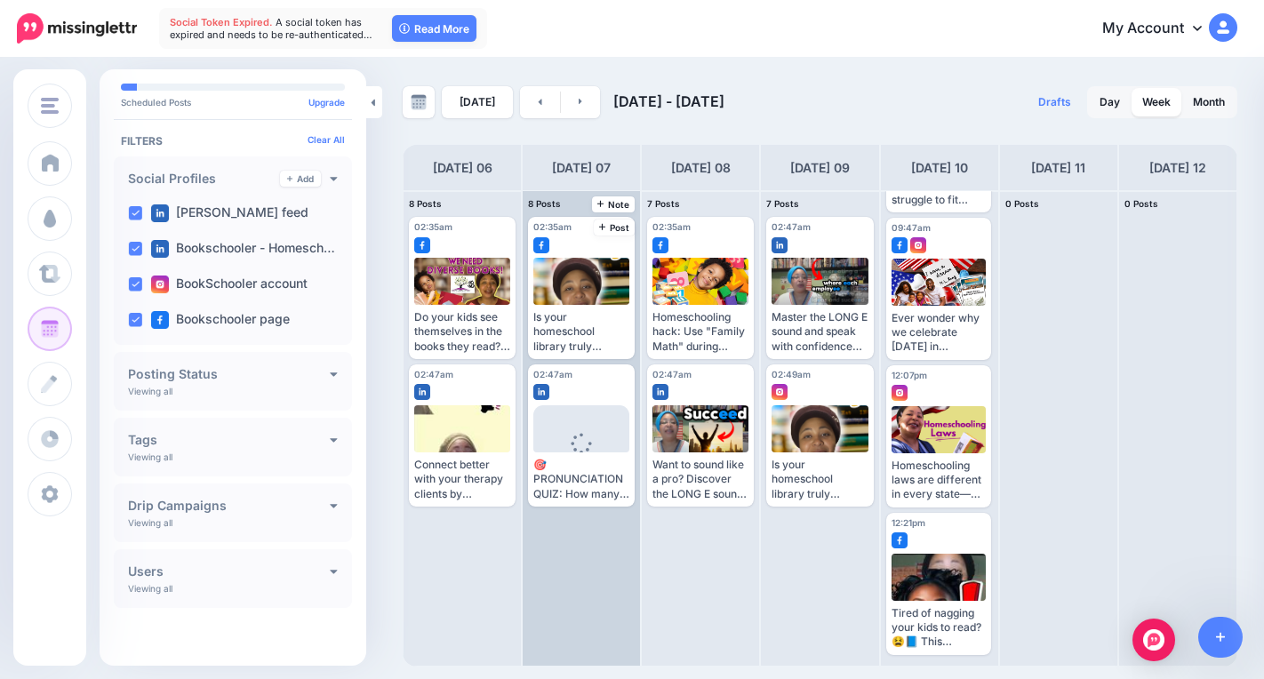
scroll to position [294, 0]
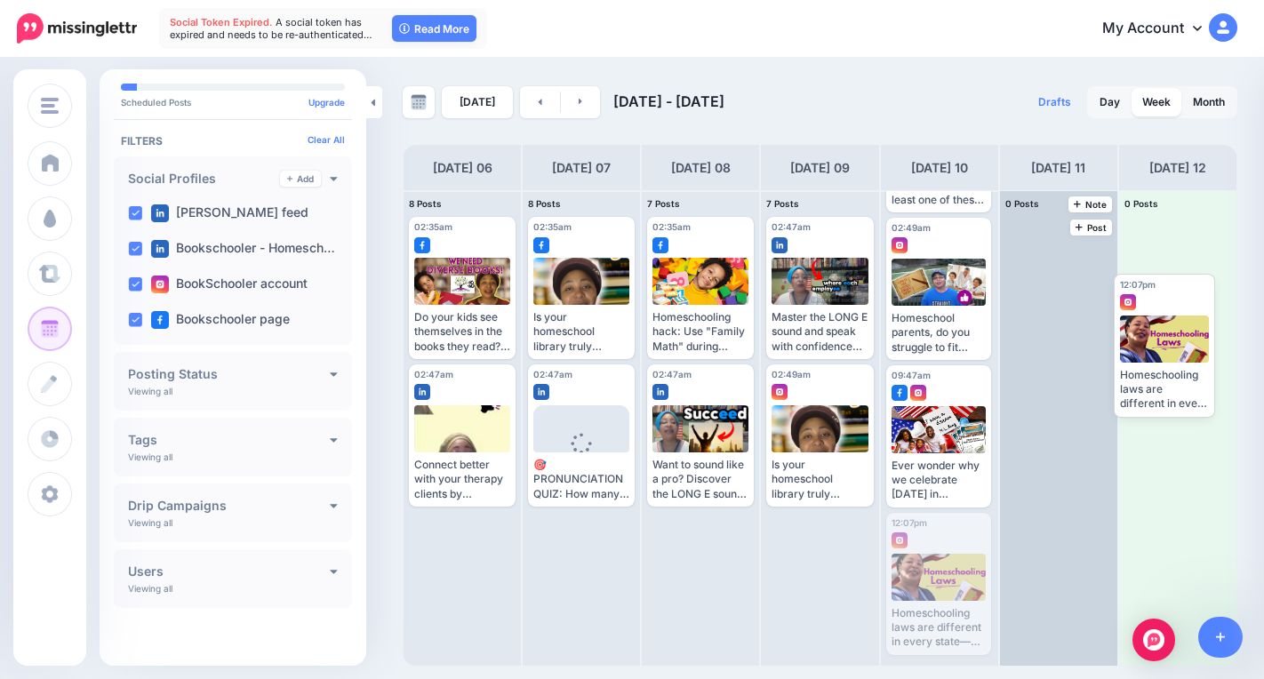
drag, startPoint x: 916, startPoint y: 588, endPoint x: 1102, endPoint y: 354, distance: 299.3
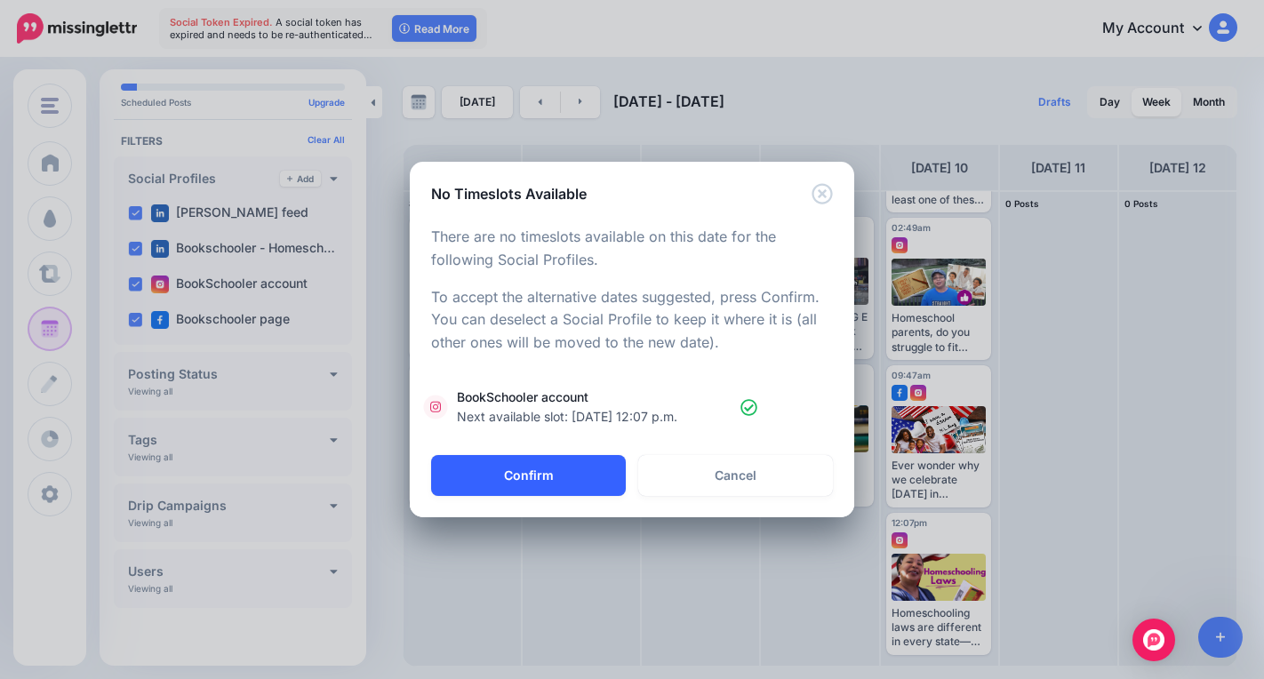
drag, startPoint x: 570, startPoint y: 474, endPoint x: 579, endPoint y: 480, distance: 11.6
click at [568, 473] on button "Confirm" at bounding box center [528, 475] width 195 height 41
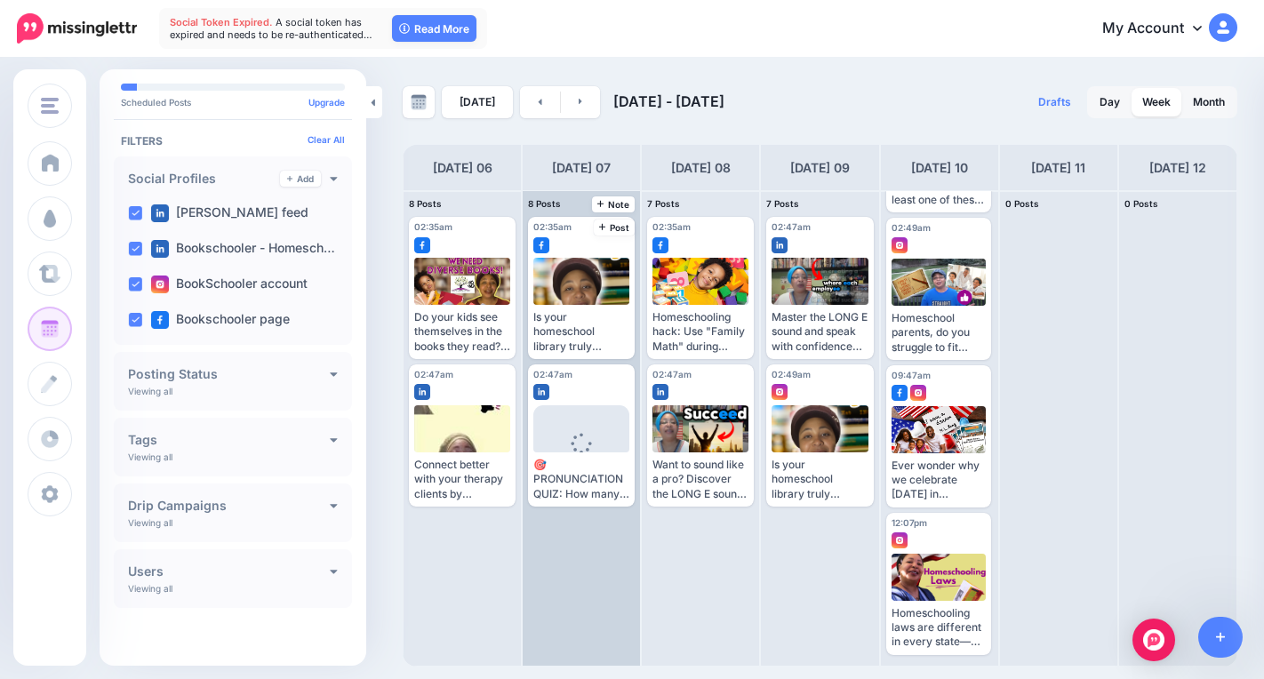
scroll to position [147, 0]
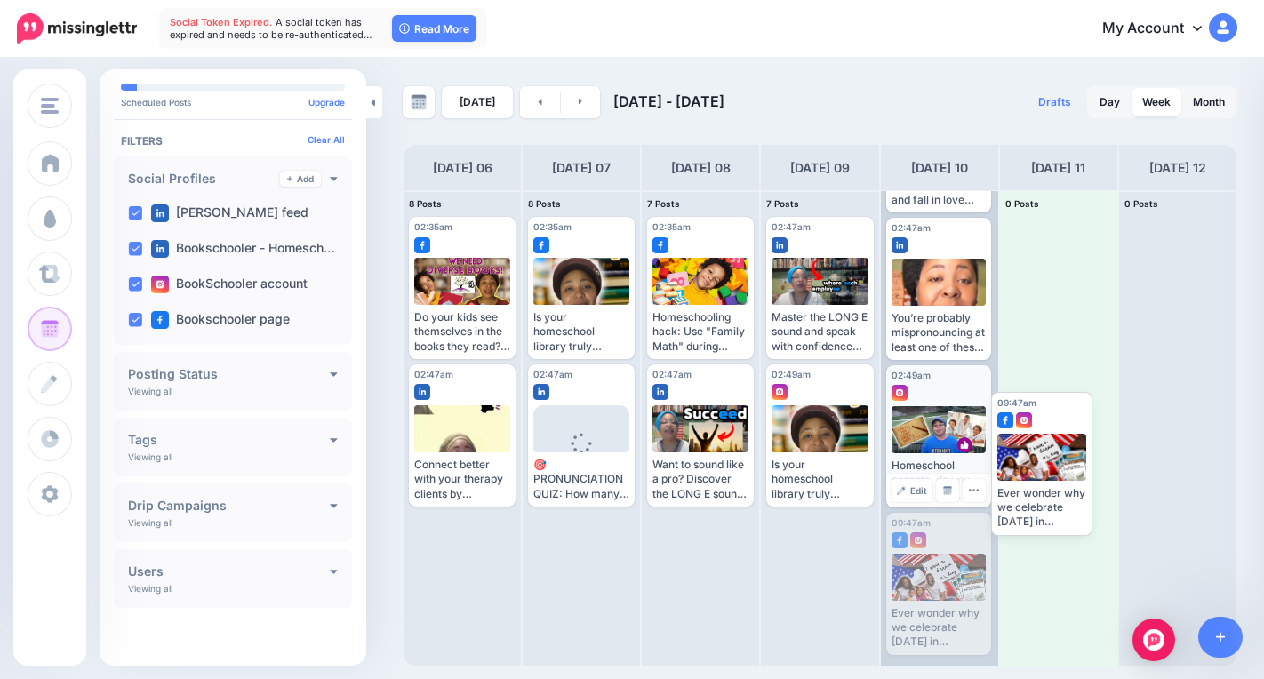
drag, startPoint x: 932, startPoint y: 575, endPoint x: 933, endPoint y: 478, distance: 96.9
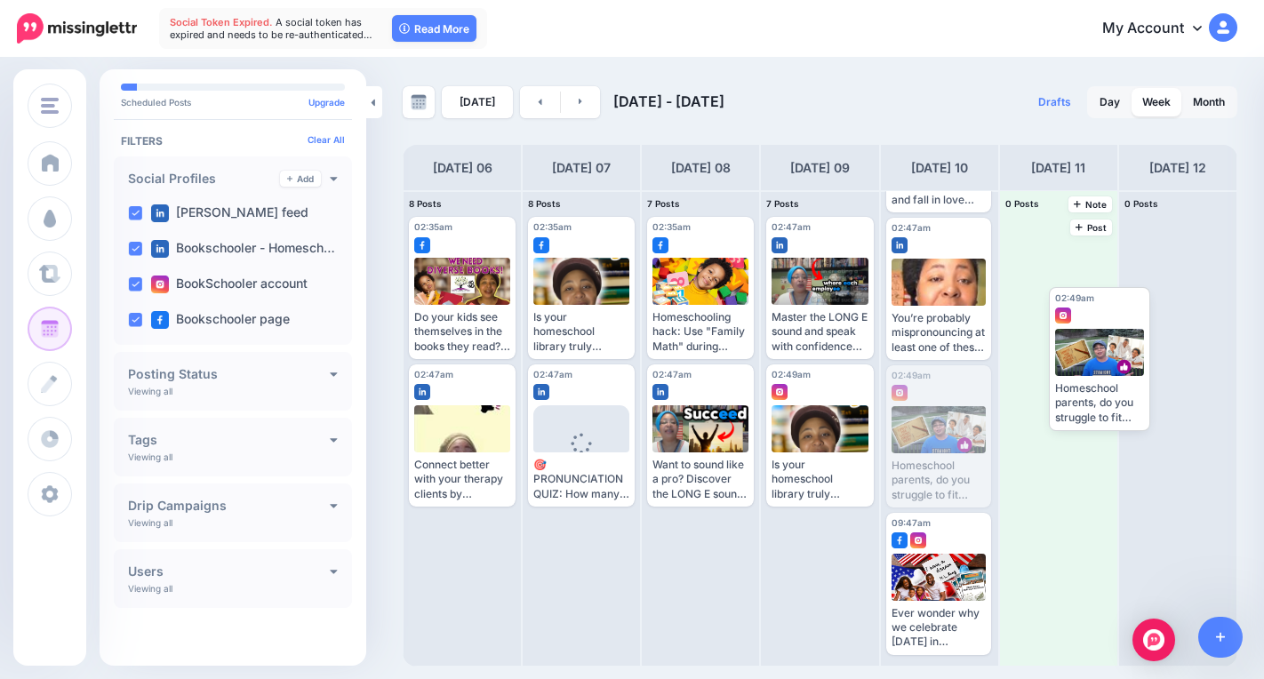
drag, startPoint x: 936, startPoint y: 447, endPoint x: 1095, endPoint y: 368, distance: 177.7
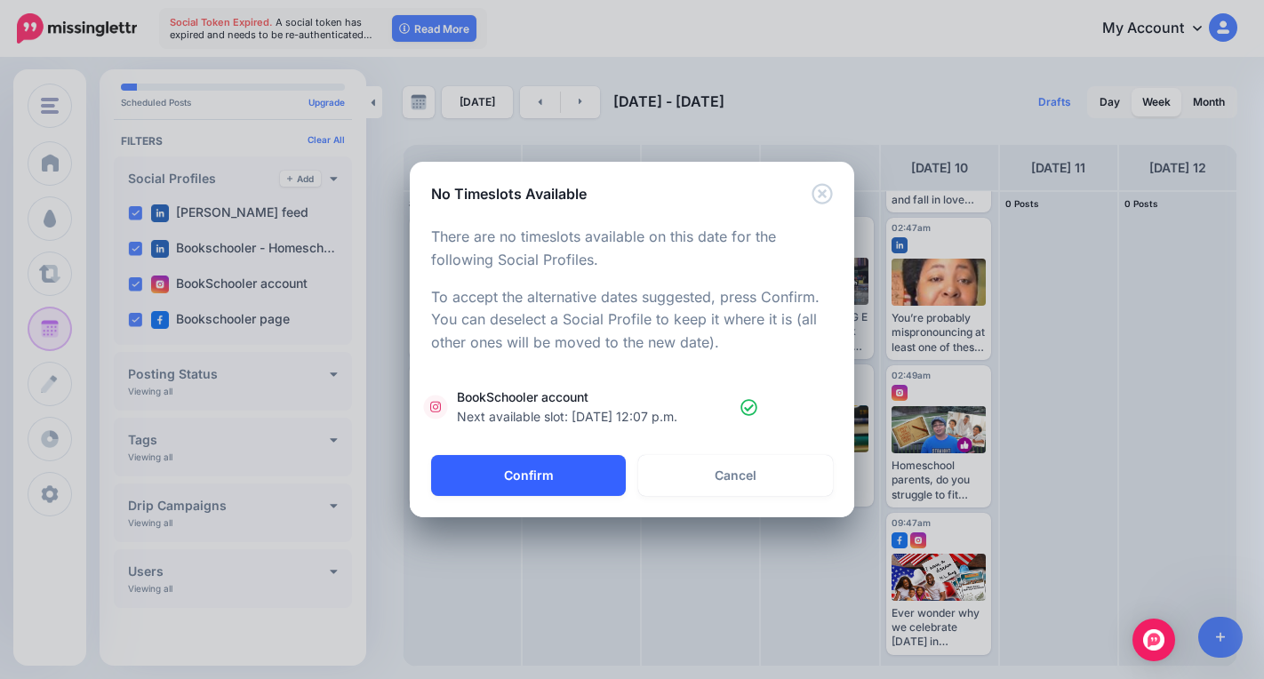
click at [549, 475] on button "Confirm" at bounding box center [528, 475] width 195 height 41
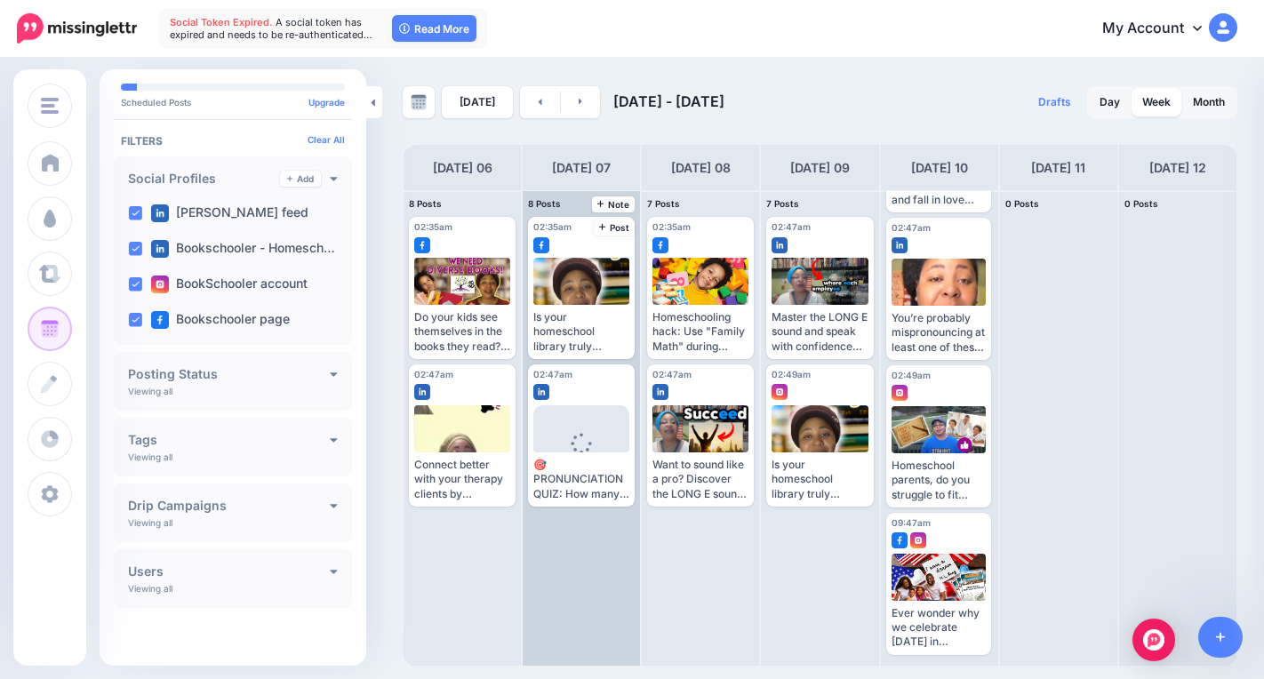
scroll to position [0, 0]
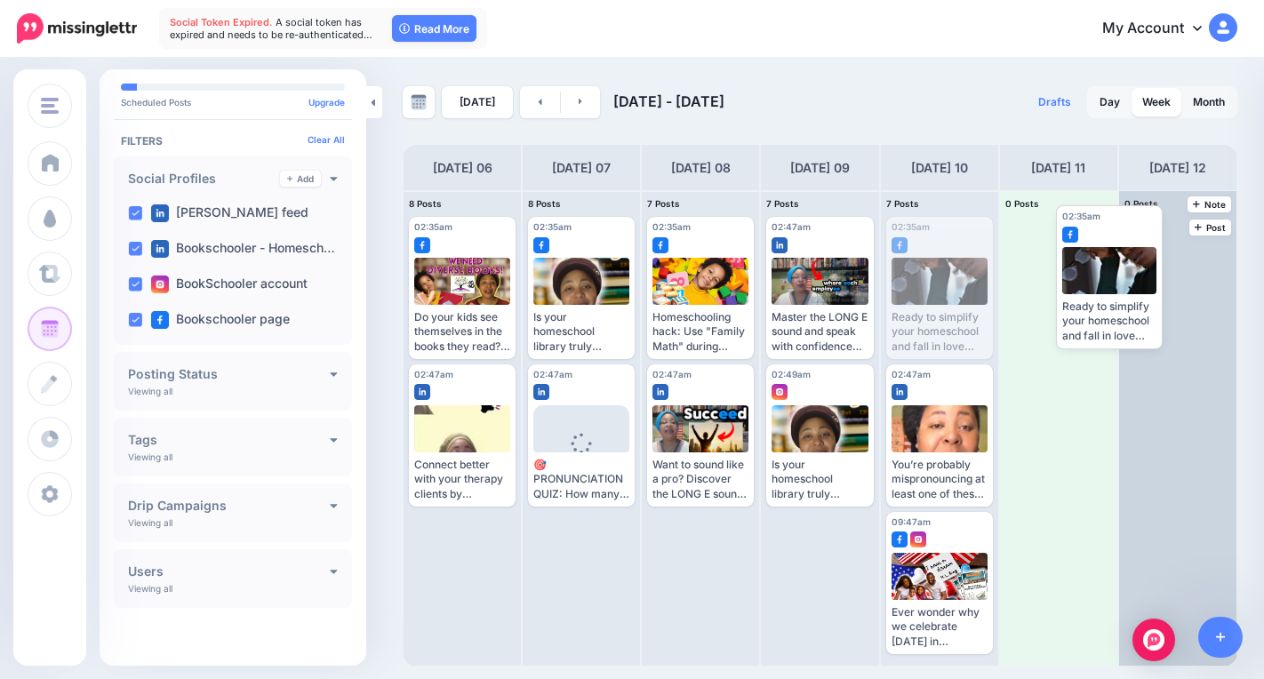
drag, startPoint x: 957, startPoint y: 319, endPoint x: 1136, endPoint y: 310, distance: 178.9
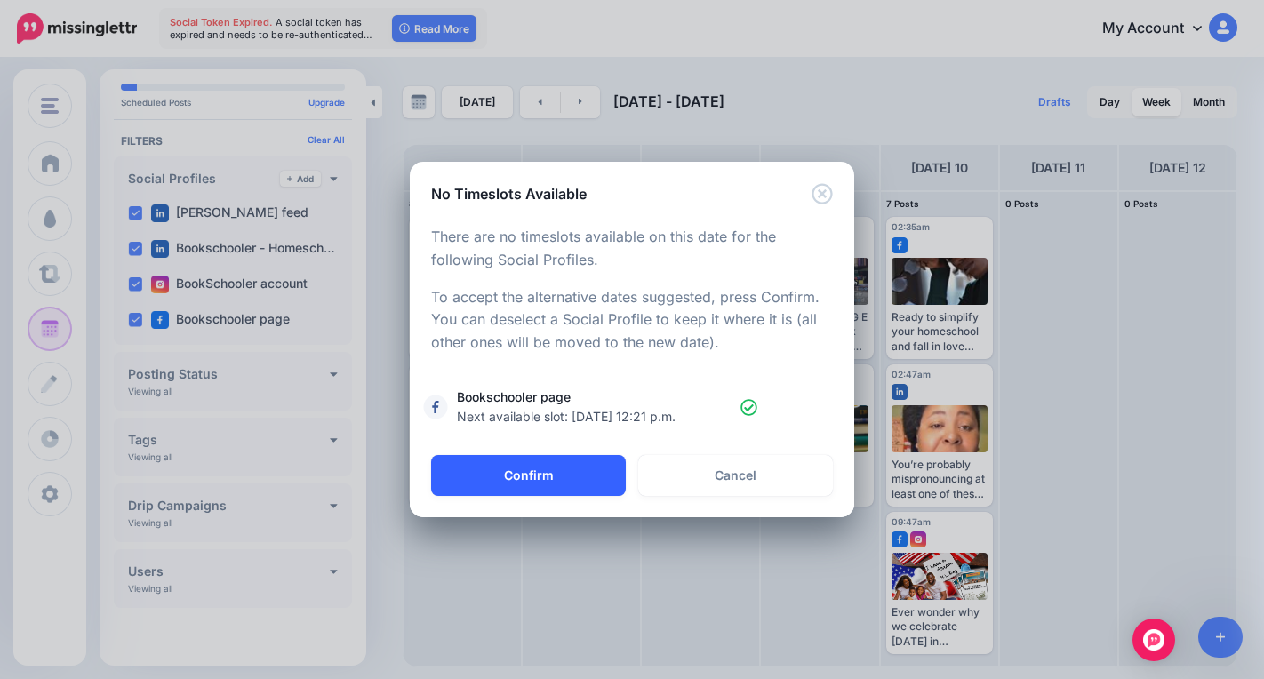
click at [602, 478] on button "Confirm" at bounding box center [528, 475] width 195 height 41
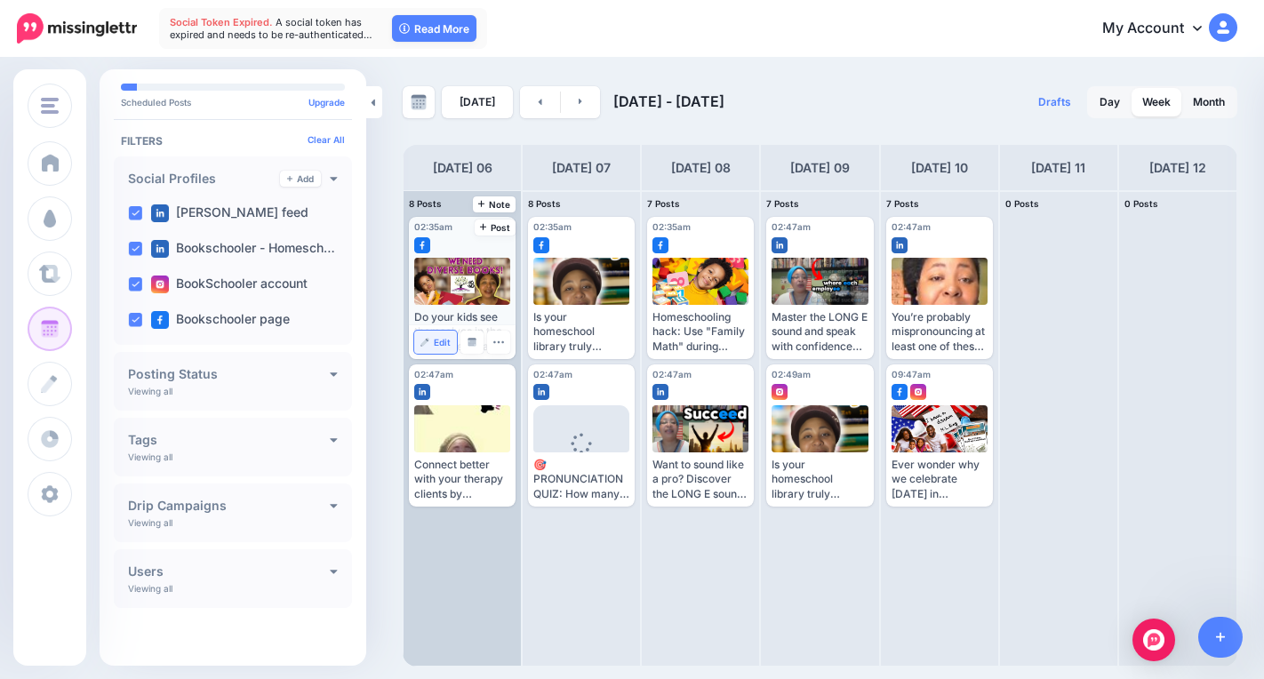
click at [439, 347] on span "Edit" at bounding box center [442, 342] width 17 height 9
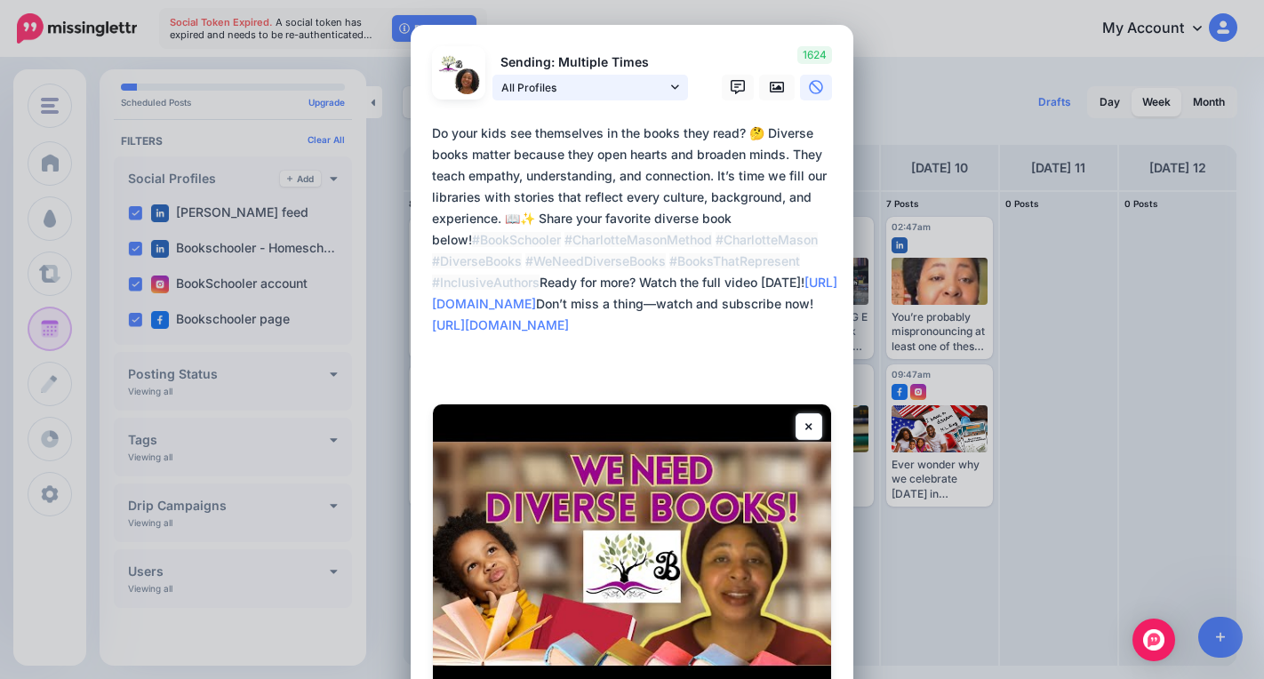
click at [662, 84] on link "All Profiles" at bounding box center [590, 88] width 196 height 26
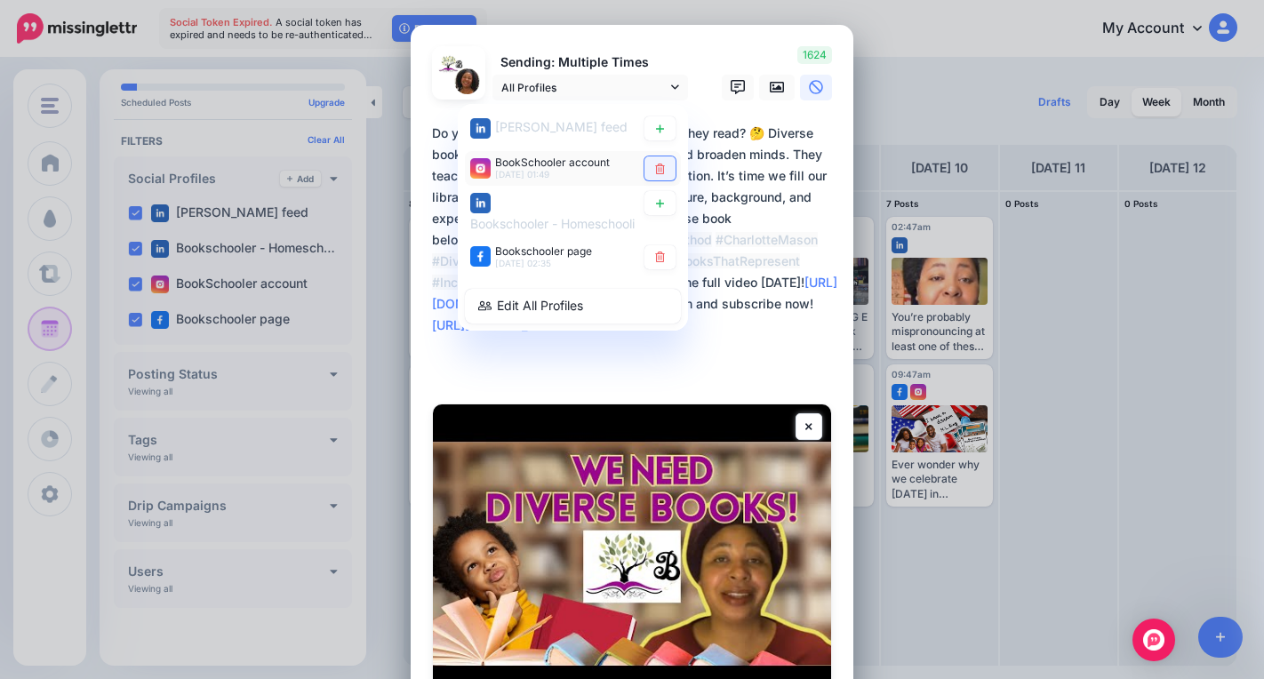
click at [653, 165] on icon at bounding box center [659, 168] width 13 height 11
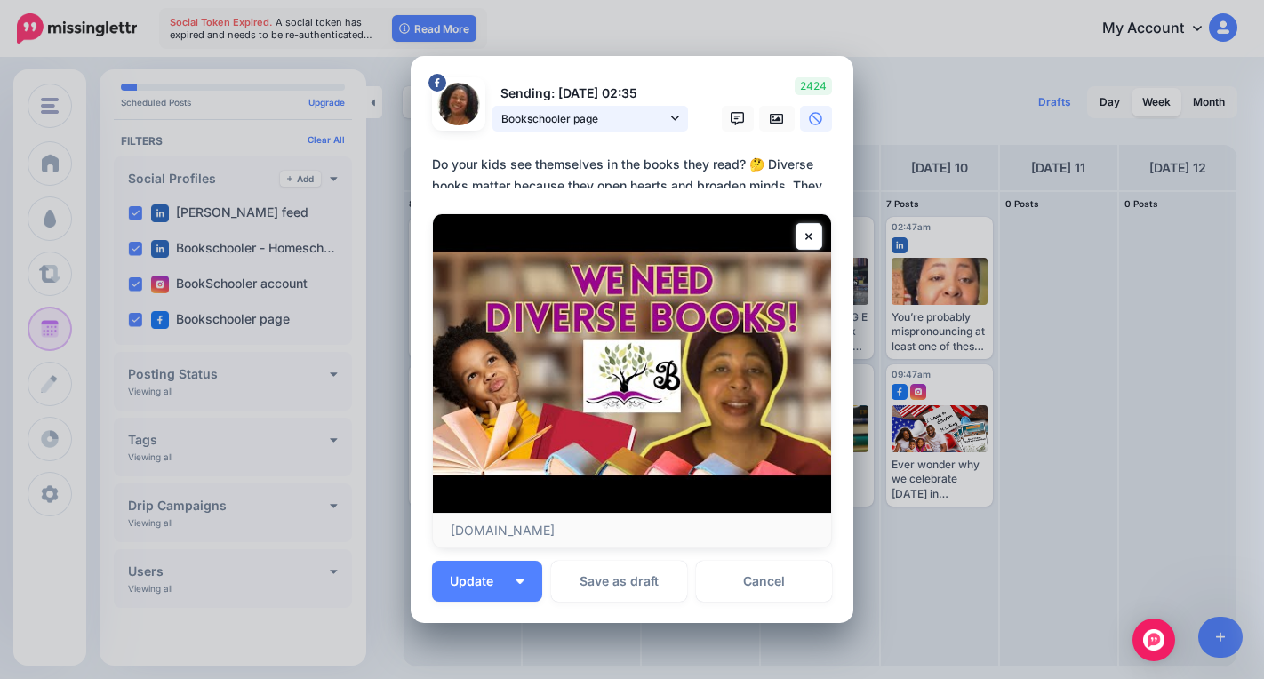
click at [659, 99] on div "Sending: [DATE] 02:35 Bookschooler page [PERSON_NAME] feed" at bounding box center [561, 104] width 284 height 54
click at [671, 115] on icon at bounding box center [675, 118] width 8 height 12
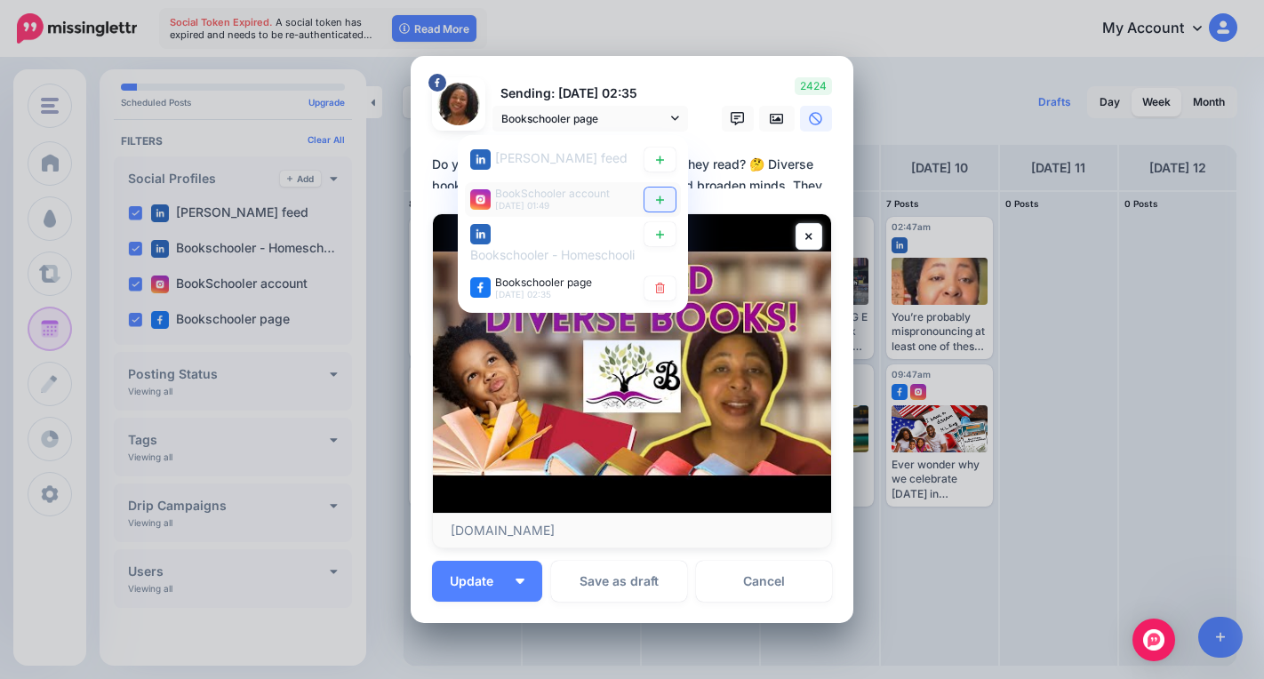
click at [656, 194] on link at bounding box center [659, 200] width 31 height 24
click at [515, 578] on button "Update" at bounding box center [487, 581] width 110 height 41
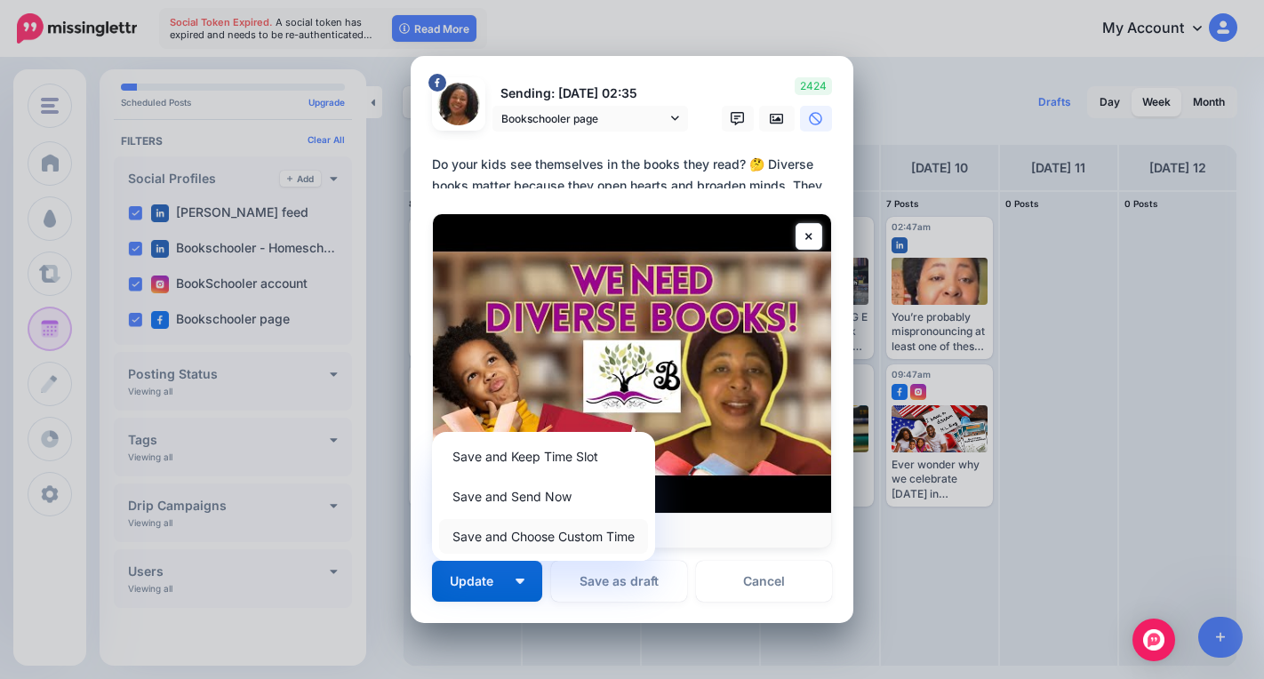
click at [565, 537] on link "Save and Choose Custom Time" at bounding box center [543, 536] width 209 height 35
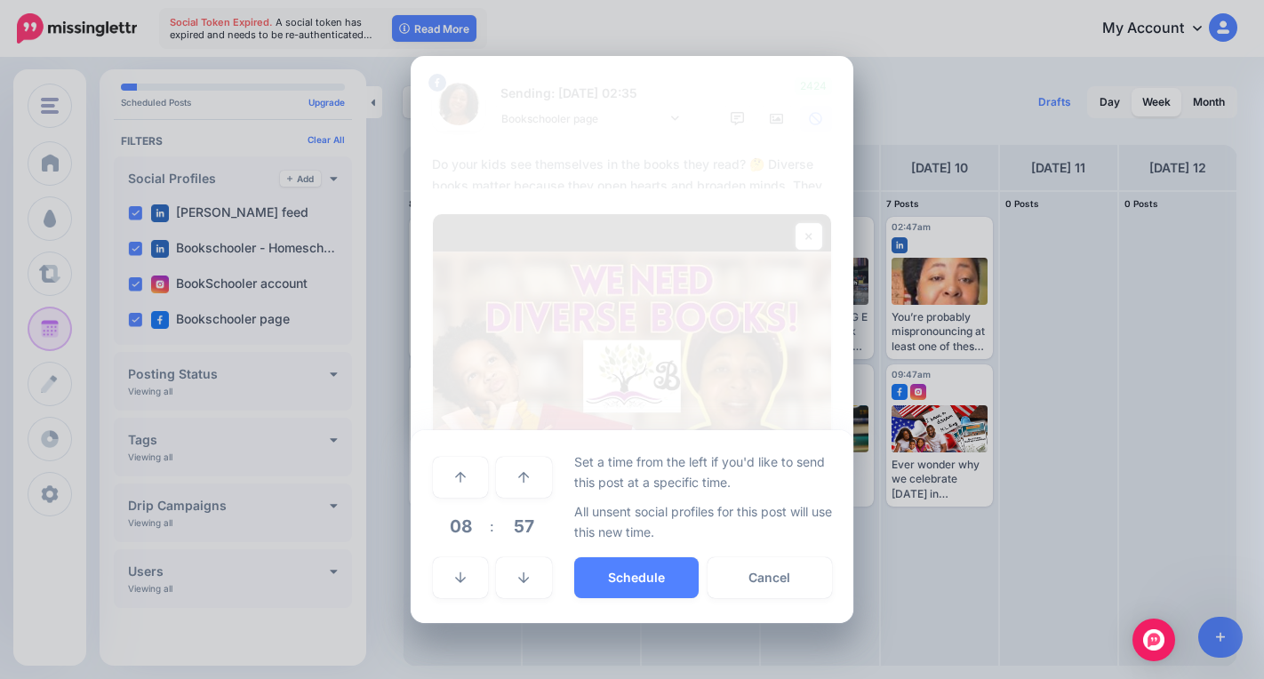
click at [471, 529] on span "08" at bounding box center [460, 526] width 48 height 48
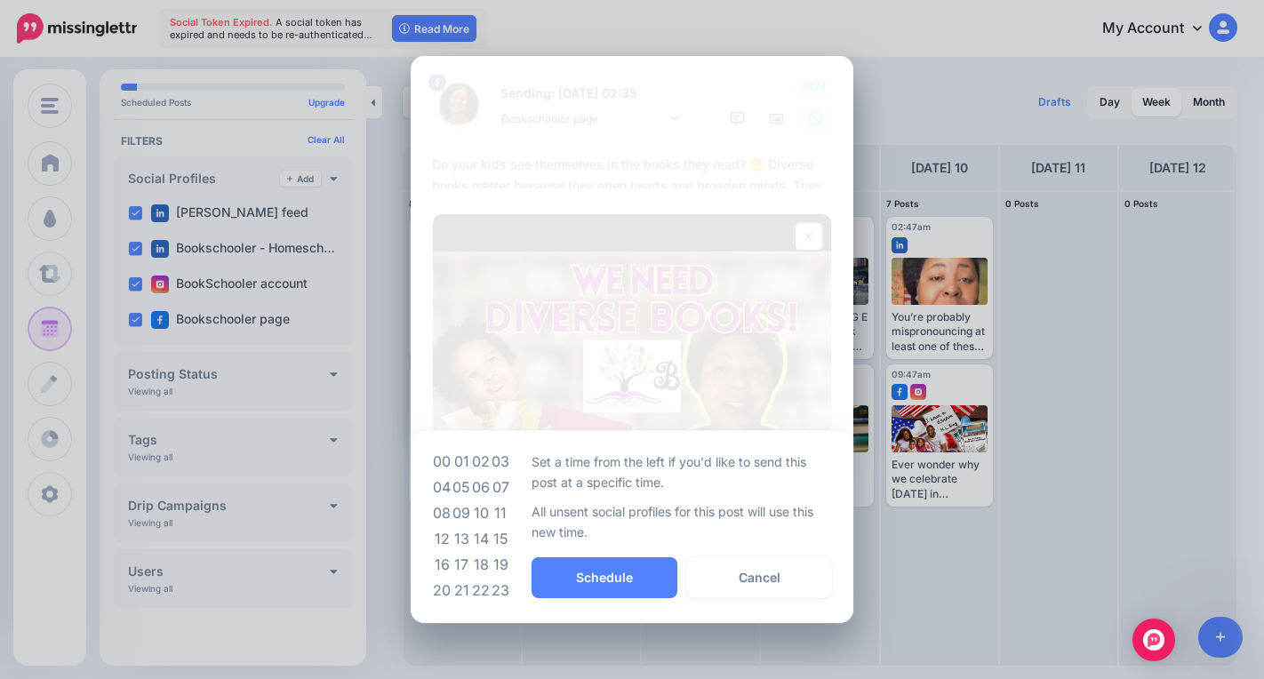
drag, startPoint x: 472, startPoint y: 514, endPoint x: 481, endPoint y: 519, distance: 10.4
click at [470, 514] on td "09" at bounding box center [461, 513] width 20 height 26
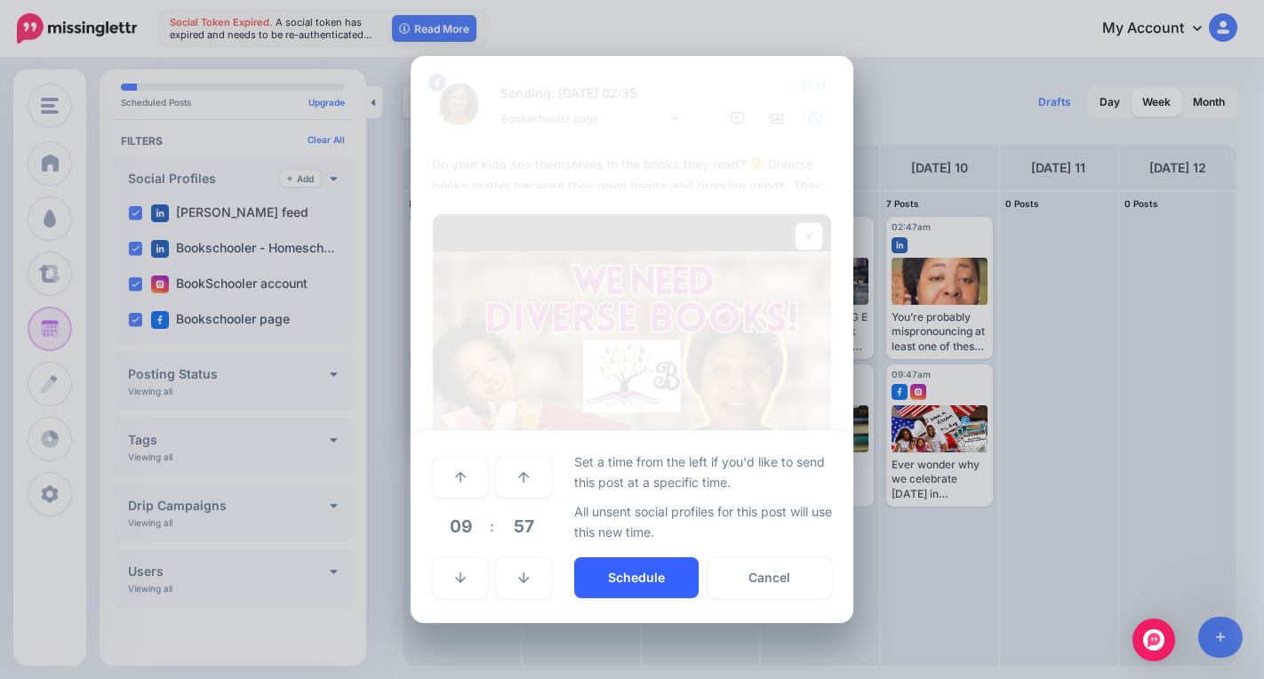
click at [609, 571] on button "Schedule" at bounding box center [636, 577] width 124 height 41
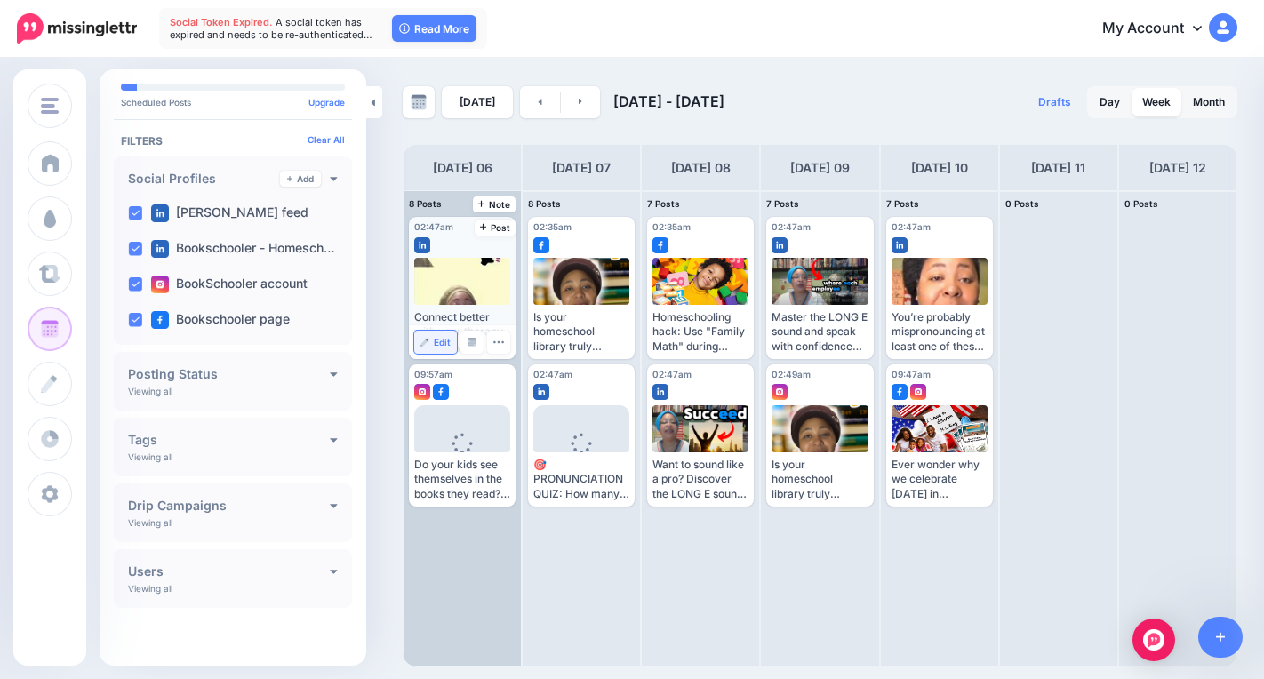
click at [449, 339] on span "Edit" at bounding box center [442, 342] width 17 height 9
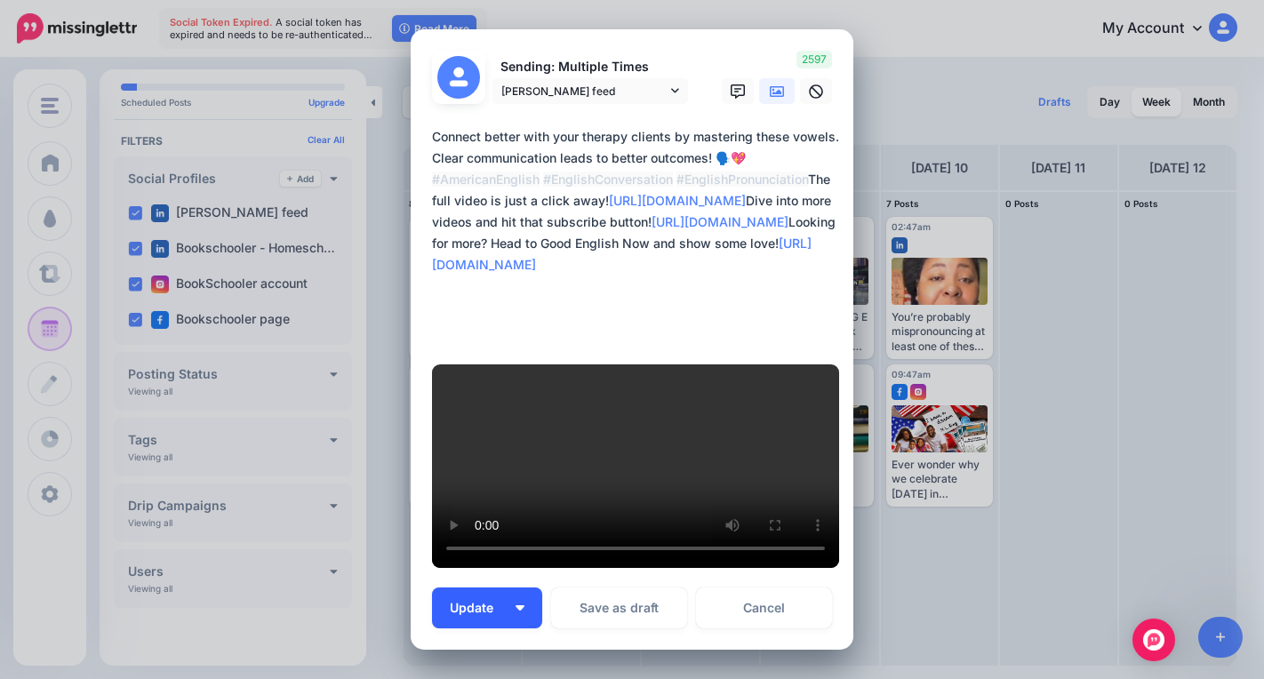
click at [505, 587] on button "Update" at bounding box center [487, 607] width 110 height 41
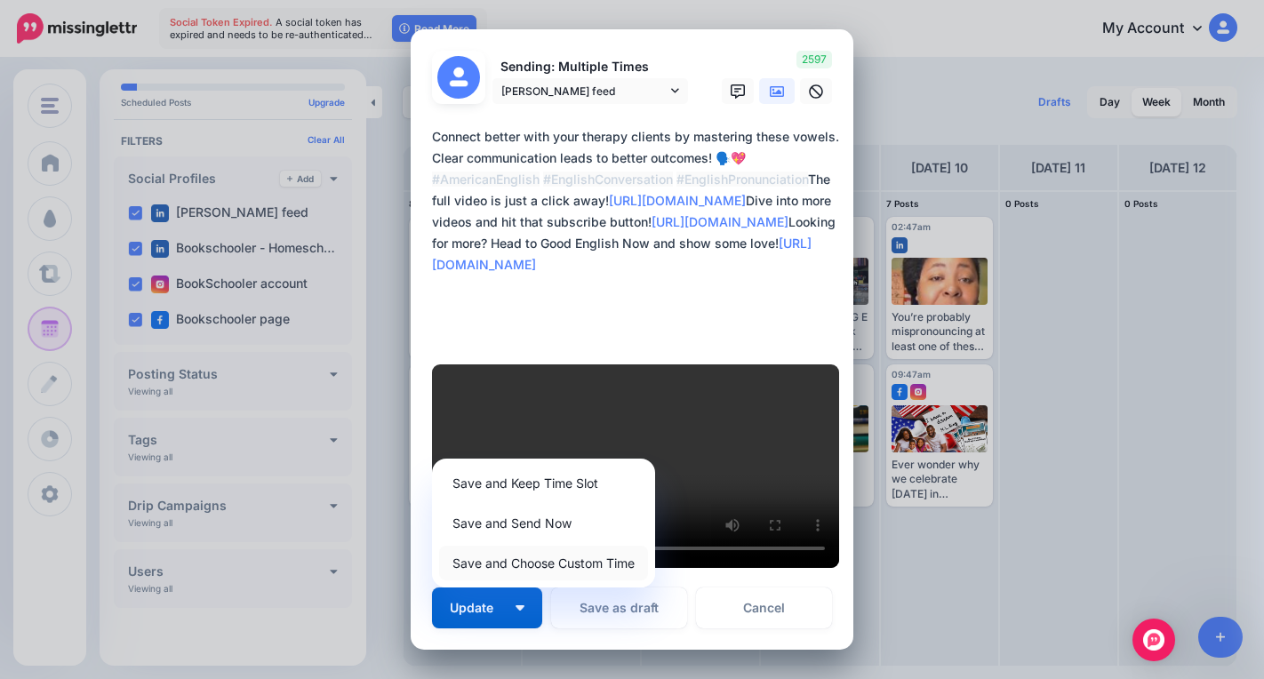
click at [527, 546] on link "Save and Choose Custom Time" at bounding box center [543, 563] width 209 height 35
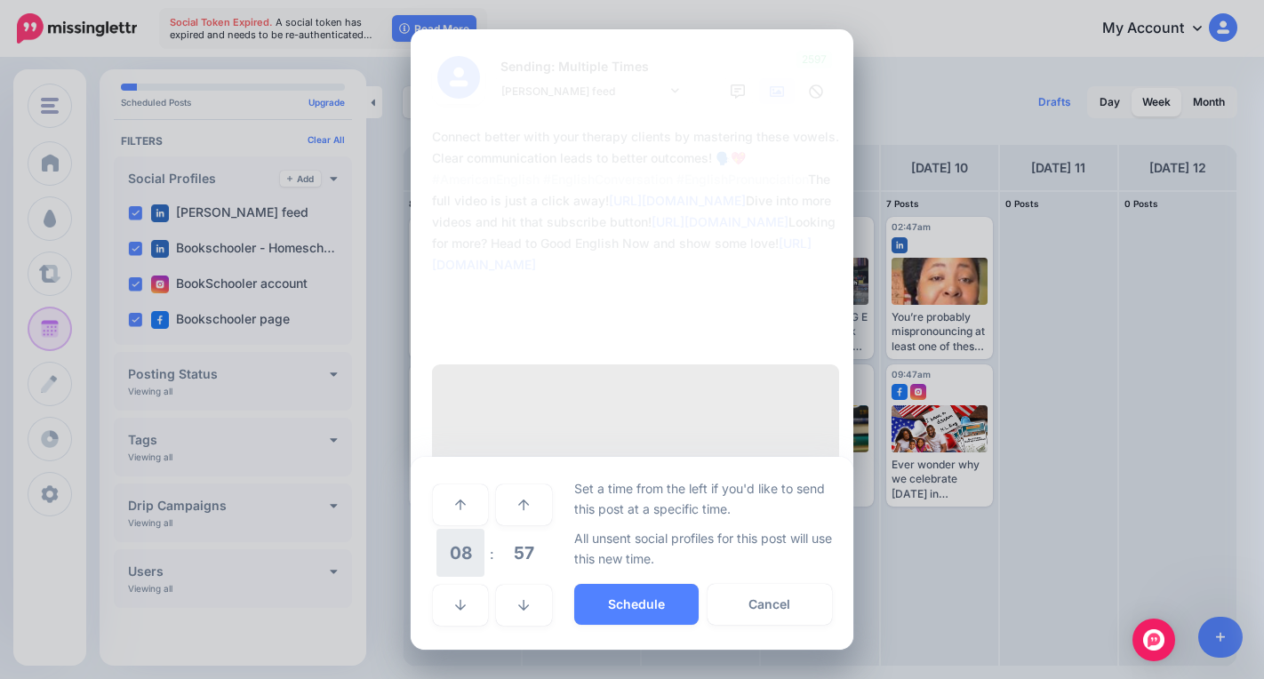
click at [461, 529] on span "08" at bounding box center [460, 553] width 48 height 48
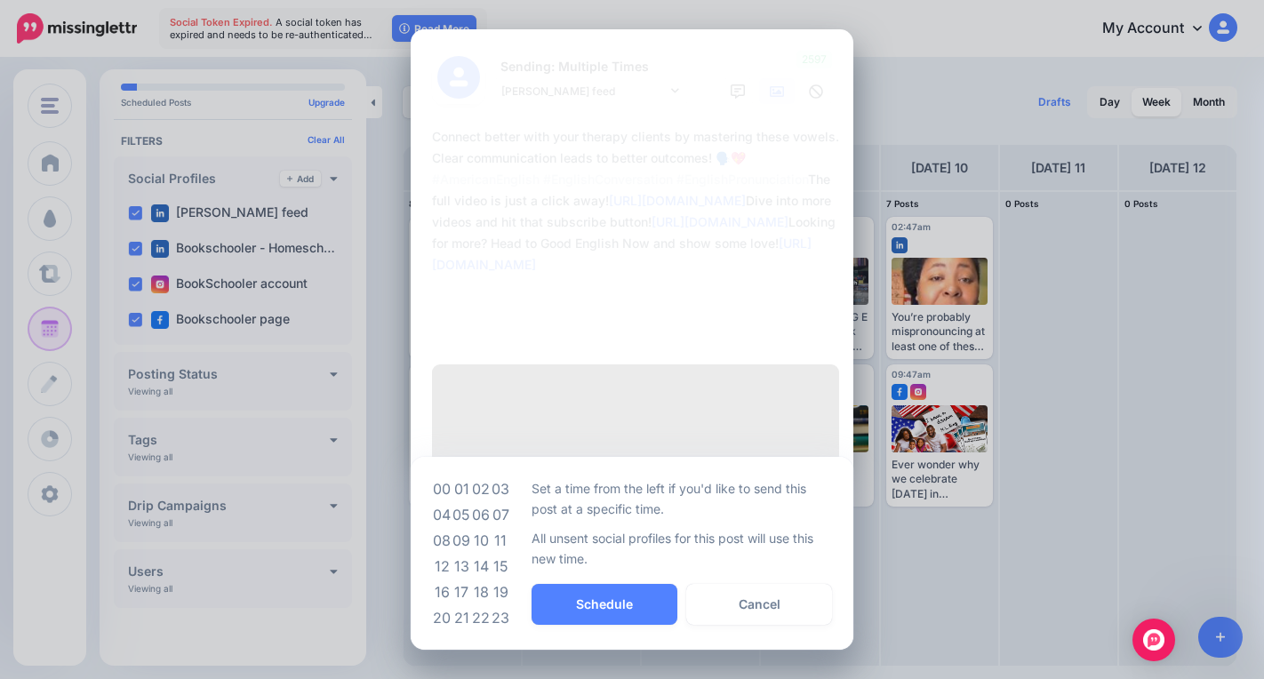
drag, startPoint x: 503, startPoint y: 506, endPoint x: 524, endPoint y: 545, distance: 44.5
click at [502, 528] on td "11" at bounding box center [501, 541] width 20 height 26
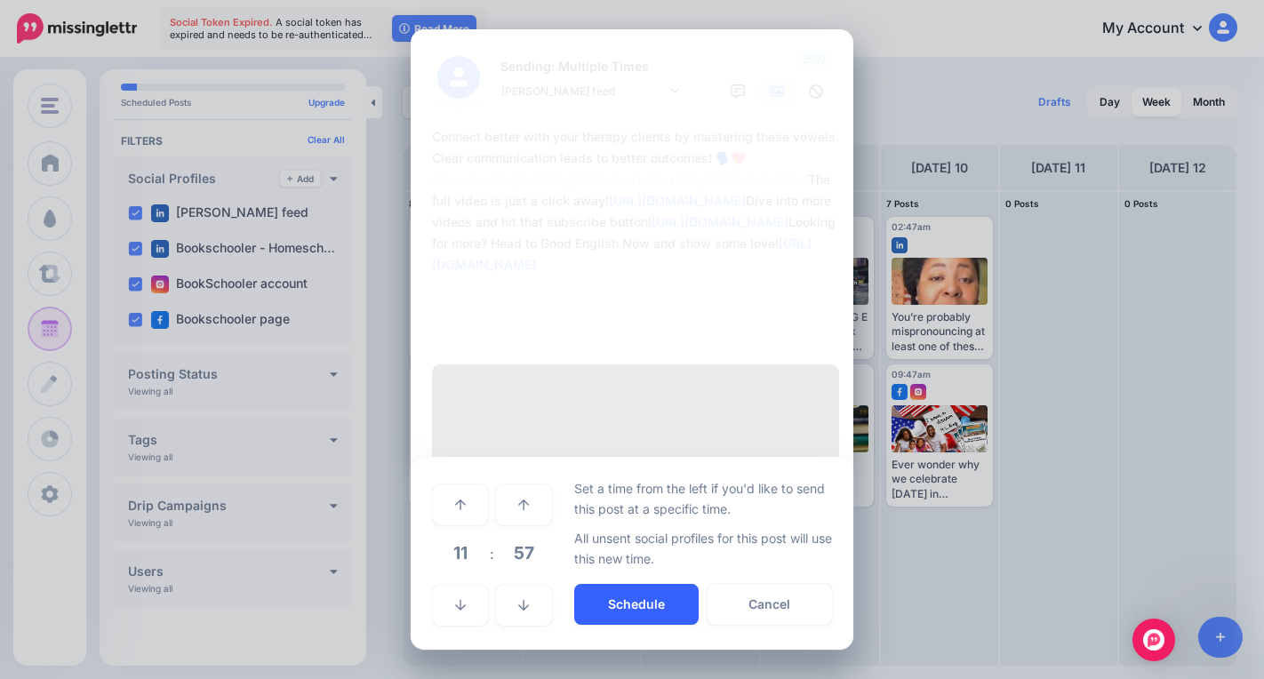
click at [622, 584] on button "Schedule" at bounding box center [636, 604] width 124 height 41
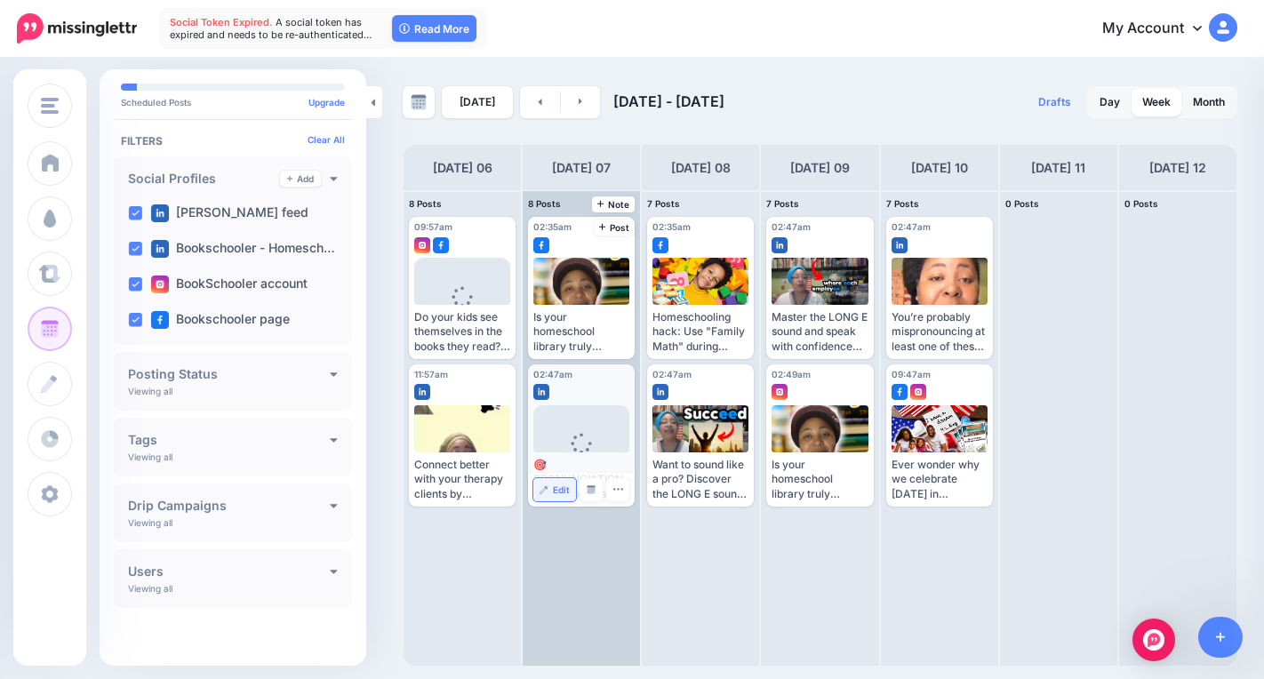
click at [558, 491] on span "Edit" at bounding box center [561, 489] width 17 height 9
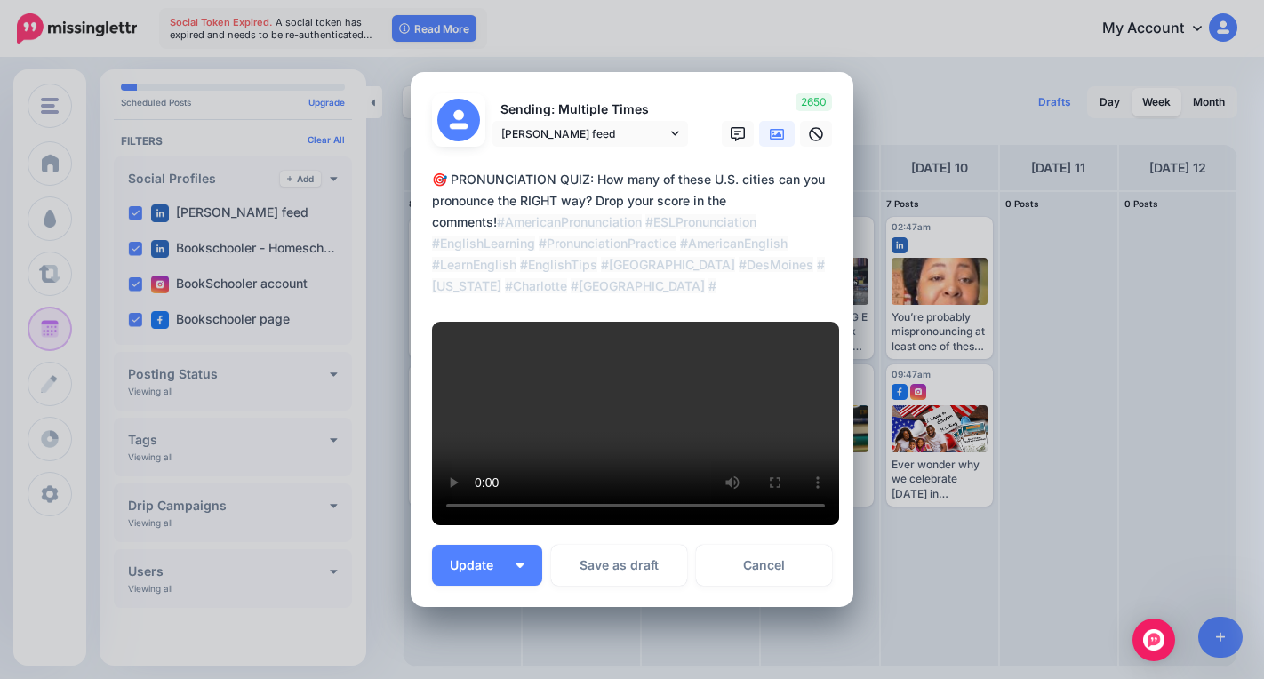
click at [529, 545] on button "Update" at bounding box center [487, 565] width 110 height 41
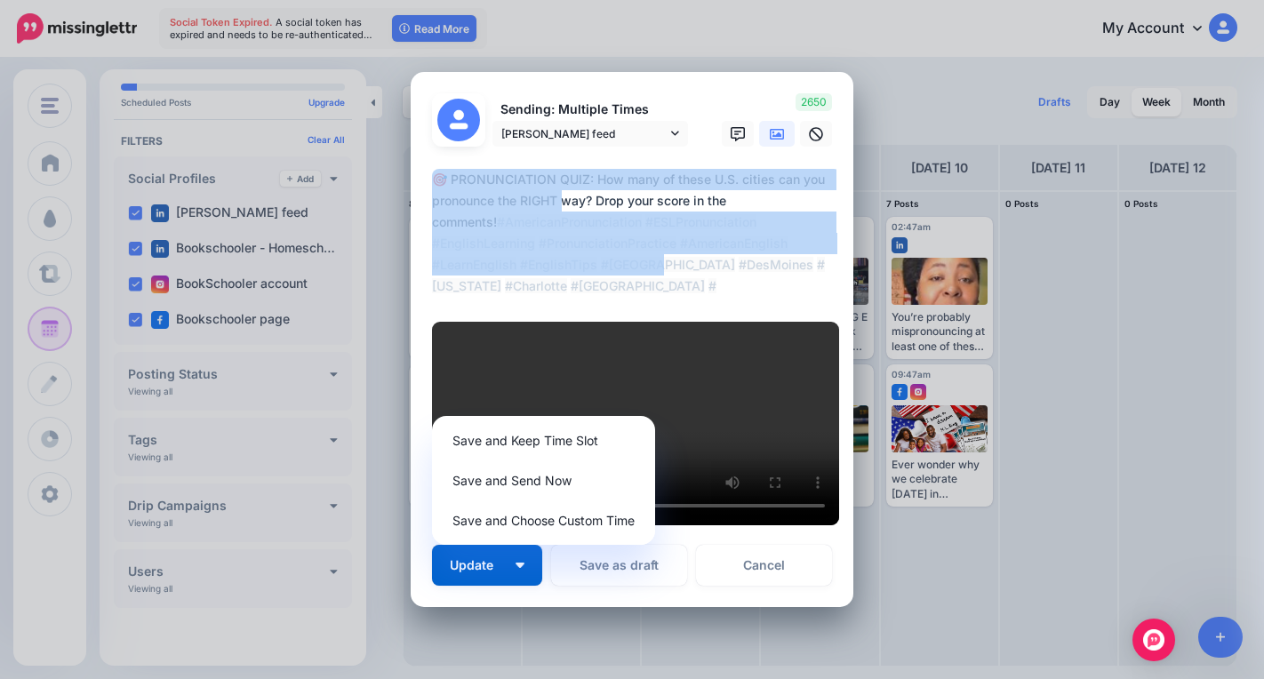
drag, startPoint x: 1250, startPoint y: 276, endPoint x: 1249, endPoint y: 345, distance: 69.3
click at [1244, 361] on div "Edit Post Loading Sending: Multiple Times [PERSON_NAME] feed [DATE] 02:47" at bounding box center [632, 339] width 1264 height 679
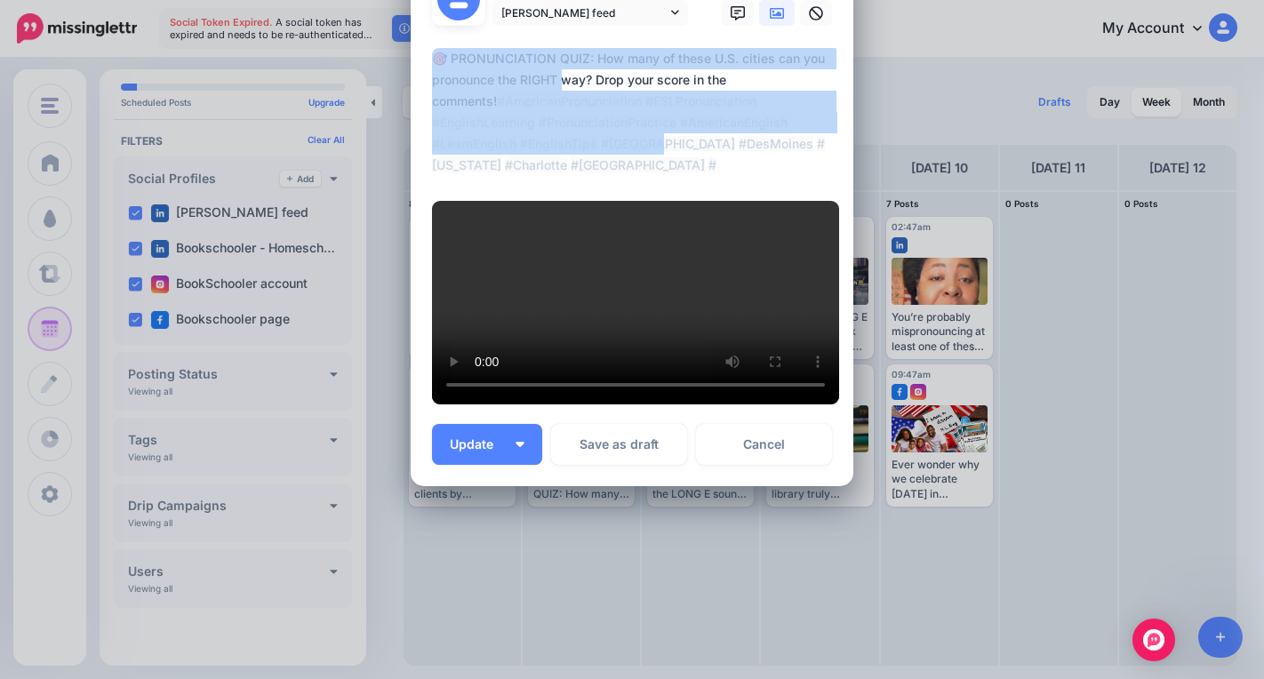
scroll to position [523, 0]
click at [523, 465] on button "Update" at bounding box center [487, 444] width 110 height 41
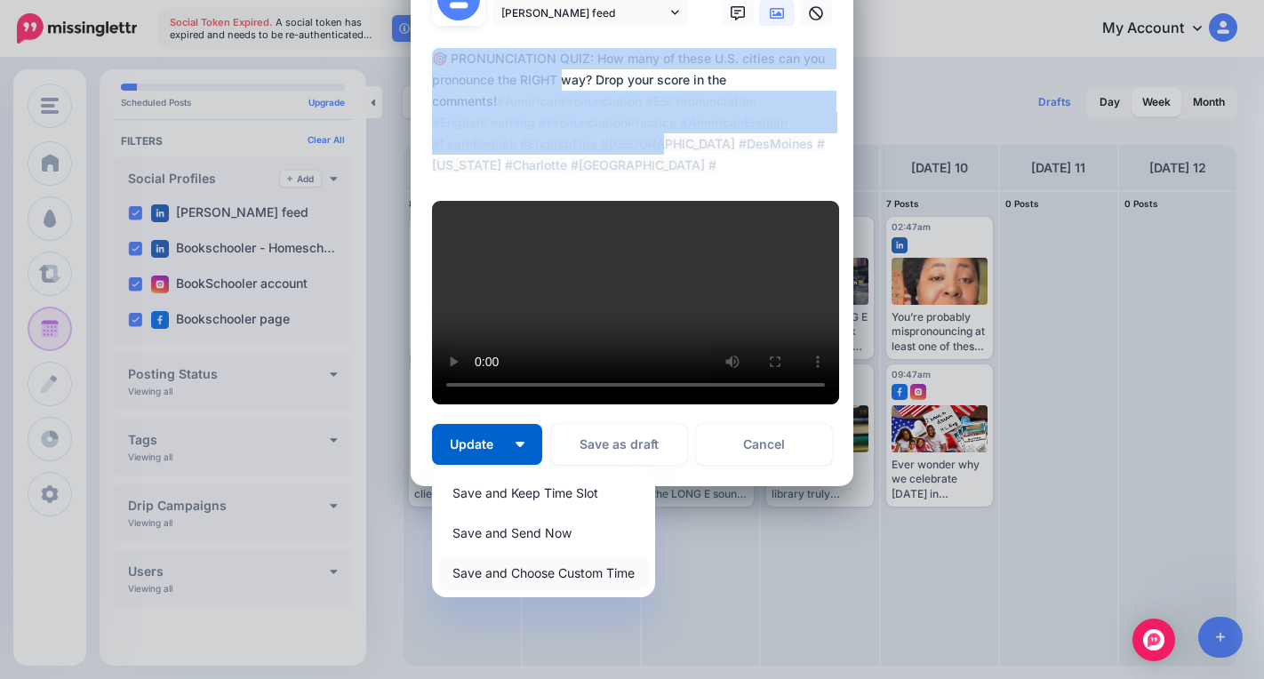
click at [540, 590] on link "Save and Choose Custom Time" at bounding box center [543, 572] width 209 height 35
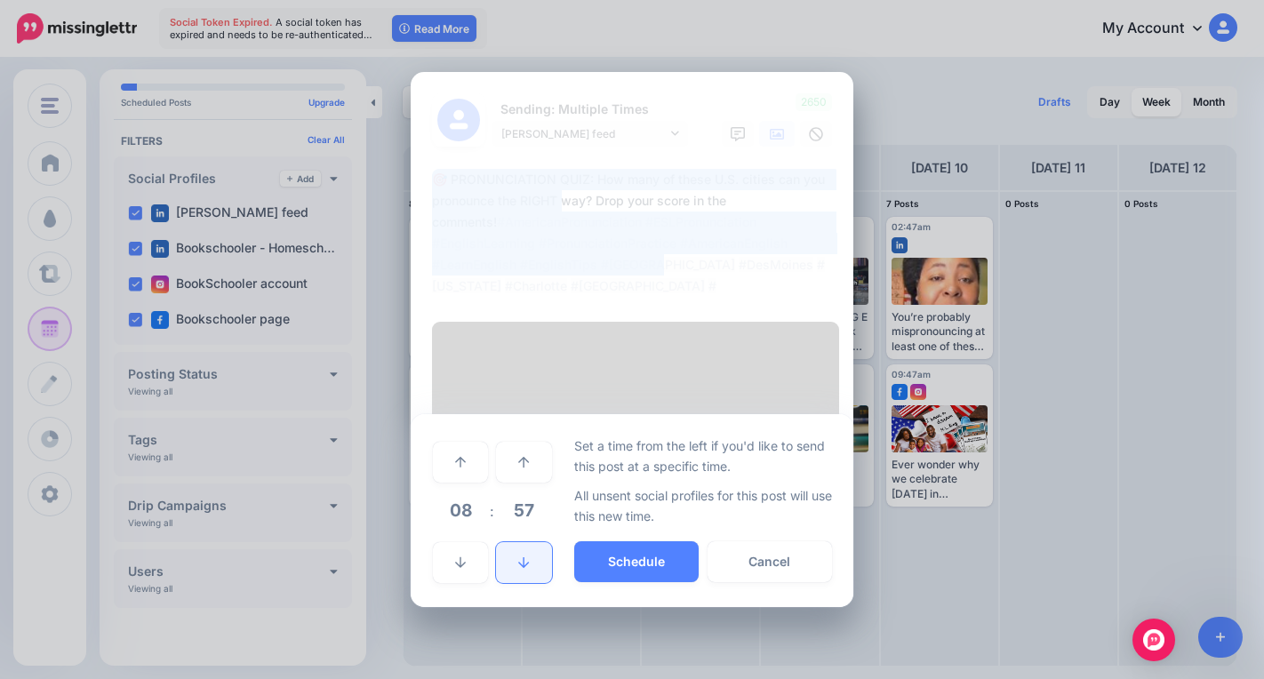
scroll to position [427, 0]
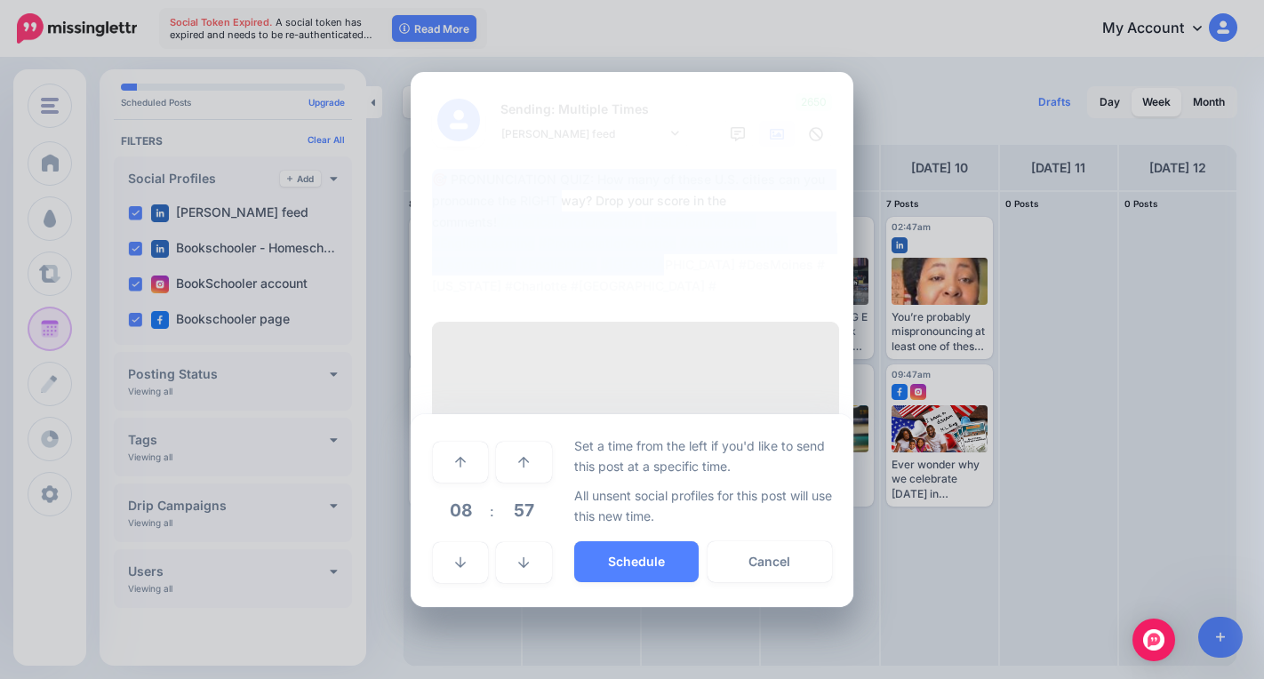
click at [455, 534] on span "08" at bounding box center [460, 510] width 48 height 48
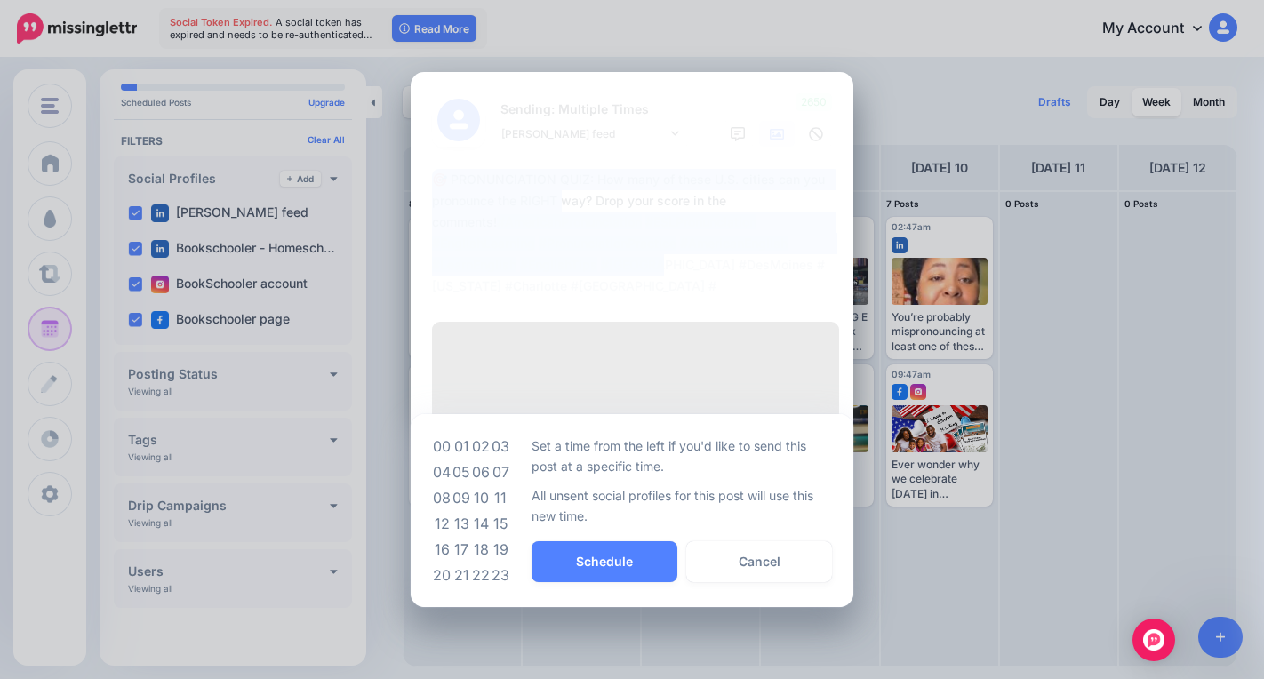
click at [493, 511] on td "11" at bounding box center [501, 498] width 20 height 26
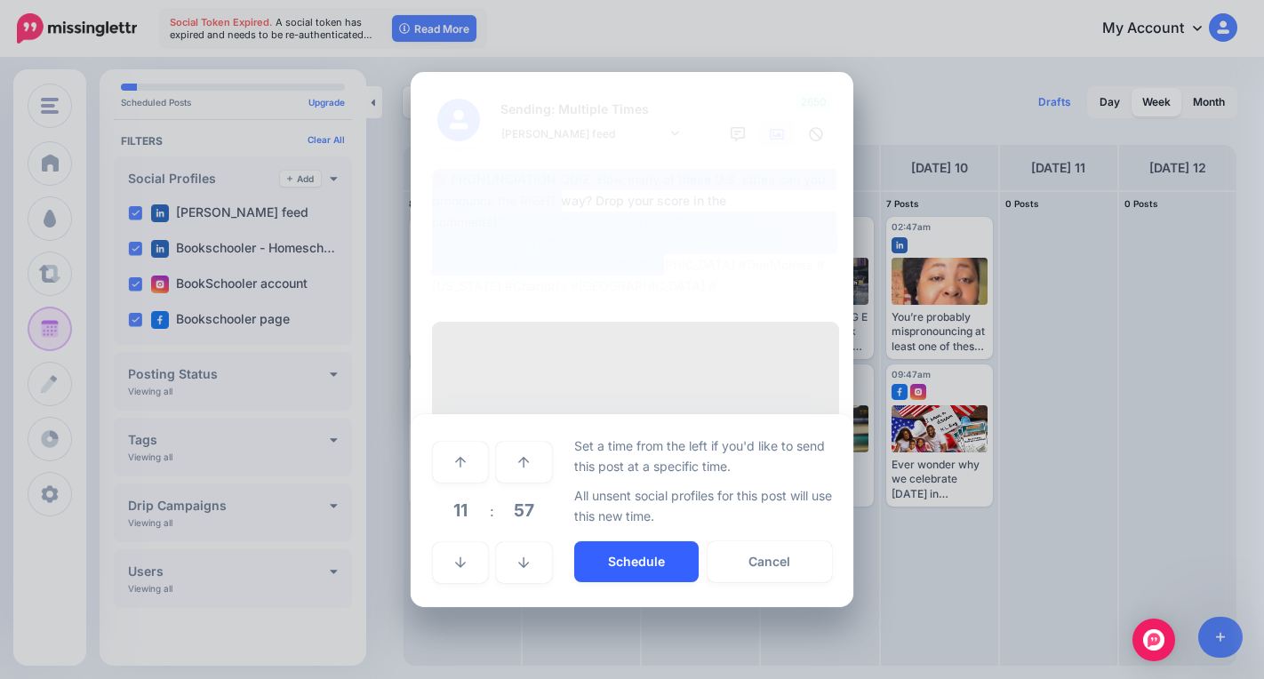
click at [619, 582] on button "Schedule" at bounding box center [636, 561] width 124 height 41
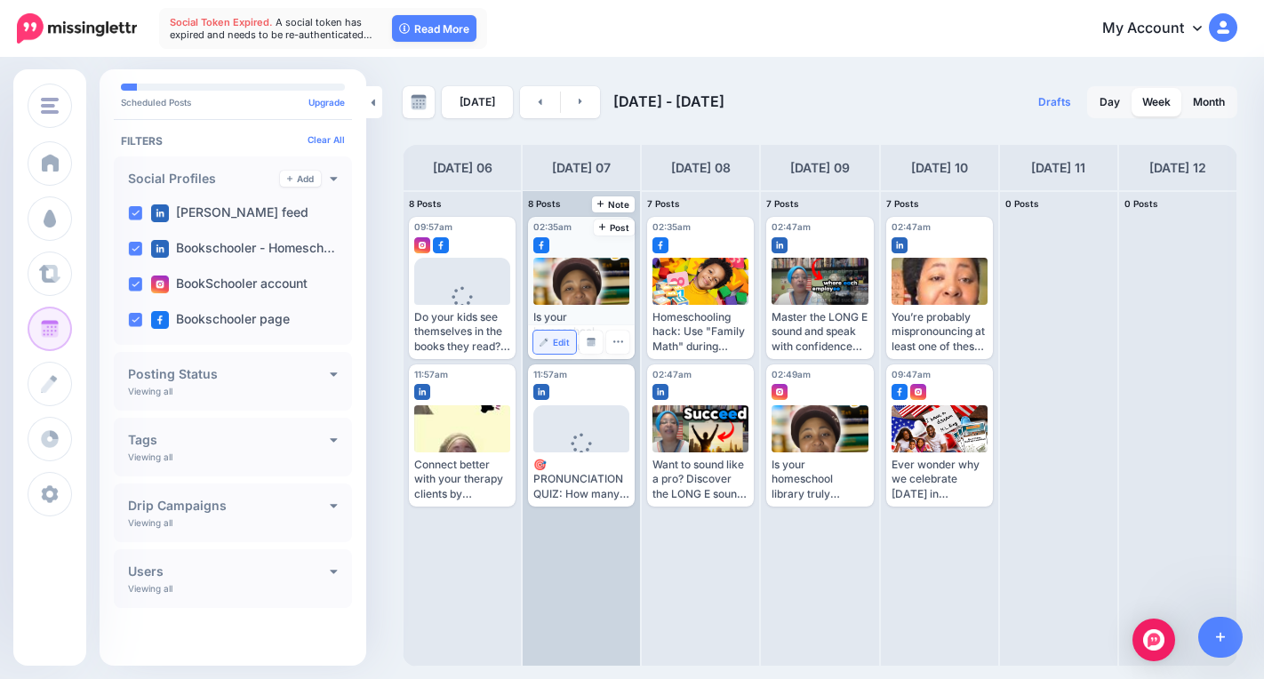
click at [555, 341] on span "Edit" at bounding box center [561, 342] width 17 height 9
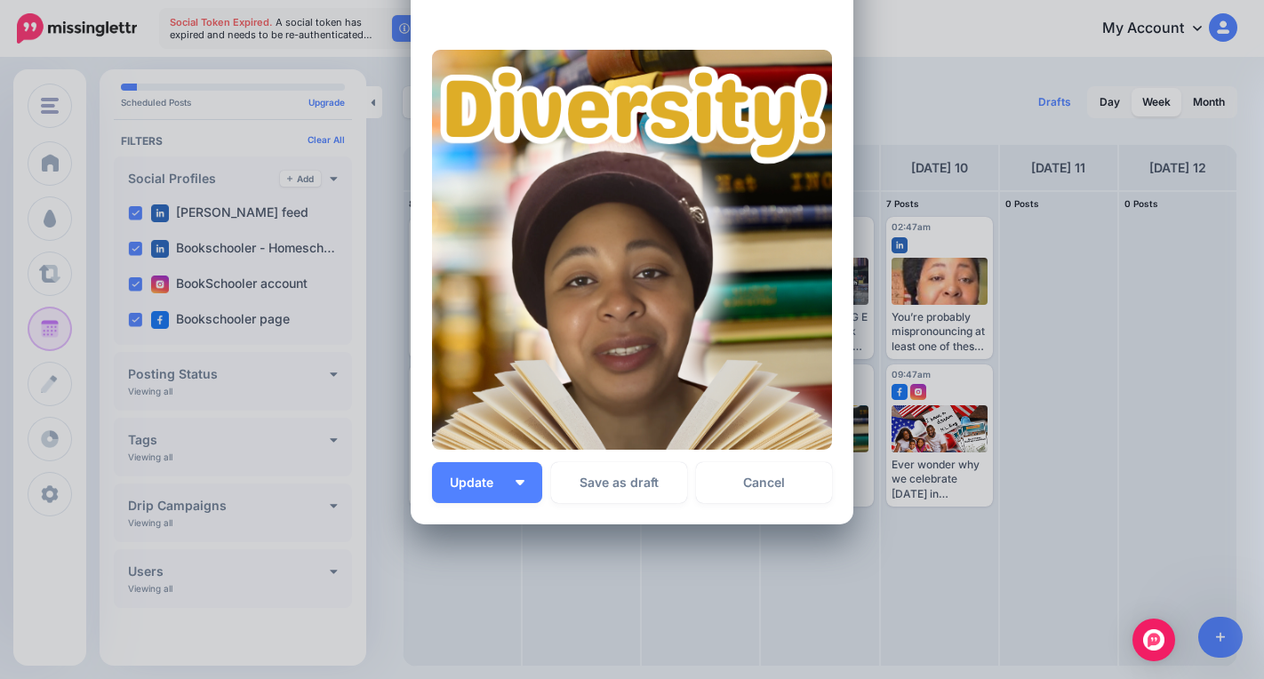
scroll to position [392, 0]
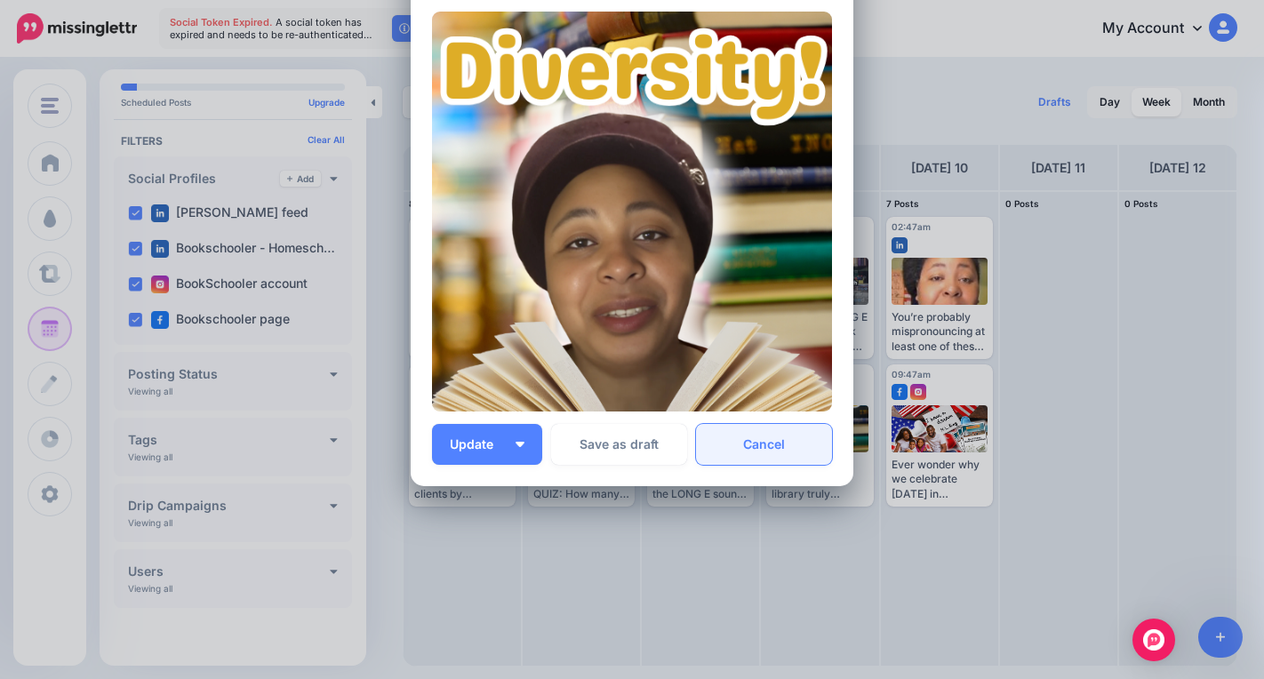
click at [733, 441] on link "Cancel" at bounding box center [764, 444] width 136 height 41
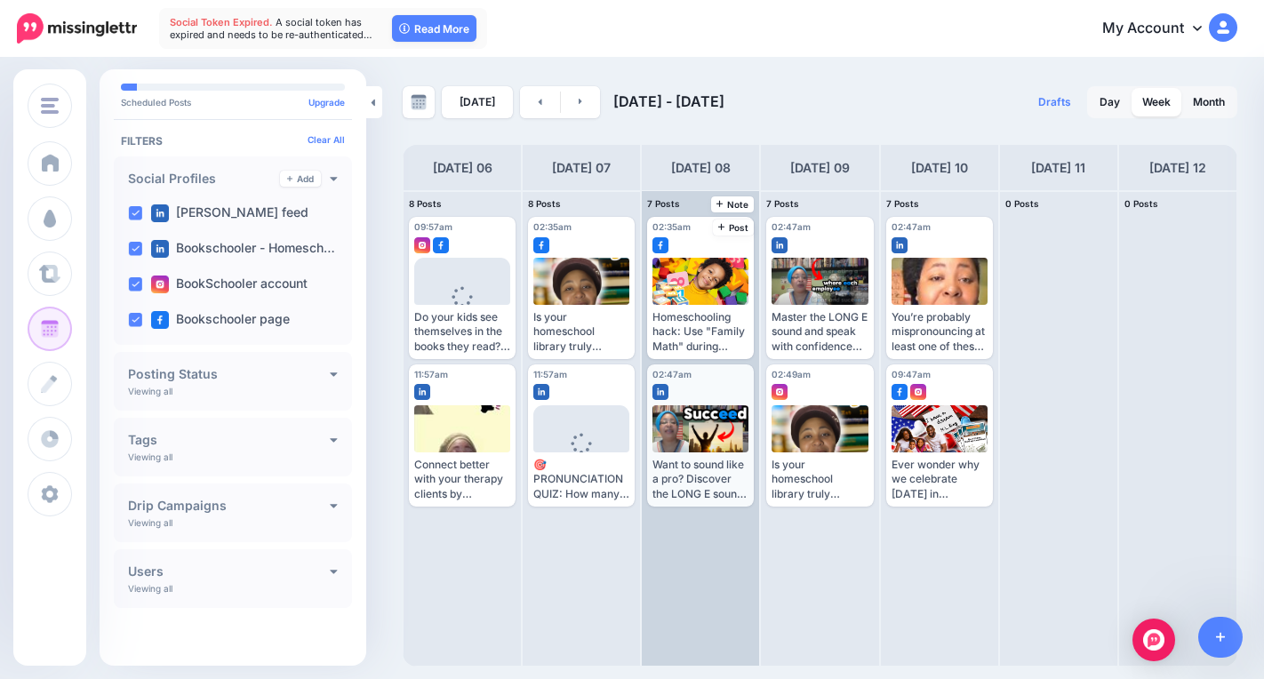
scroll to position [0, 0]
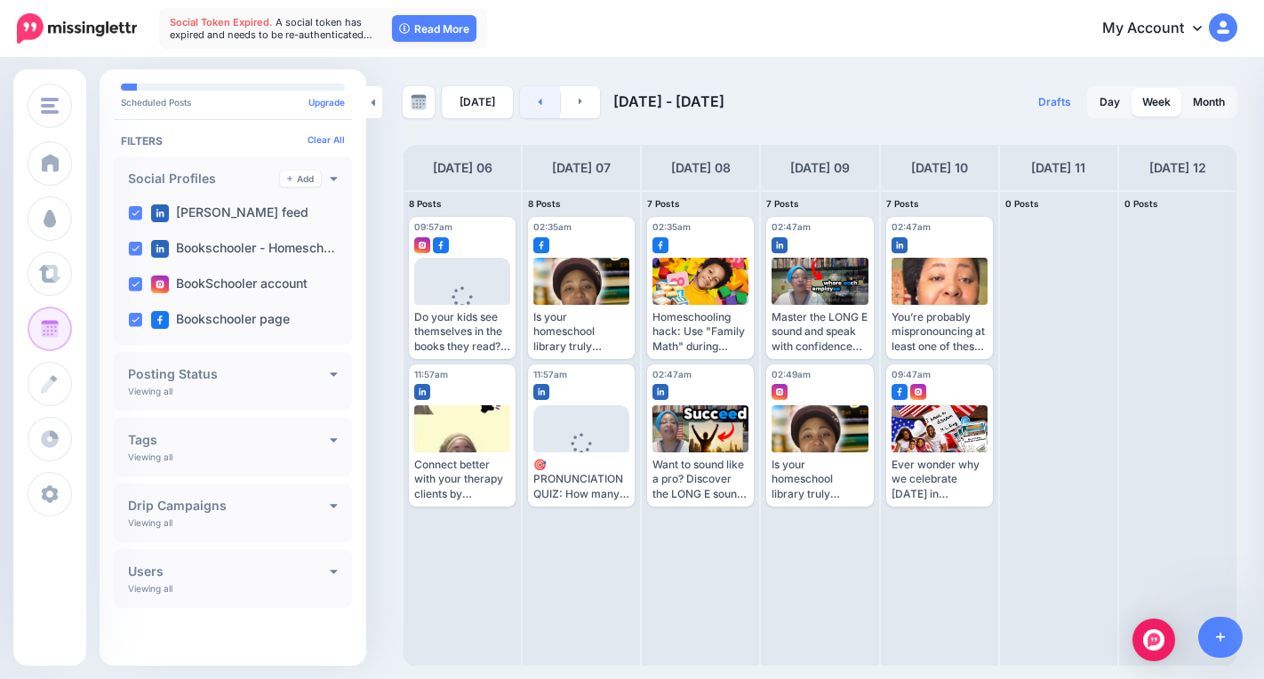
click at [525, 107] on link at bounding box center [540, 102] width 40 height 32
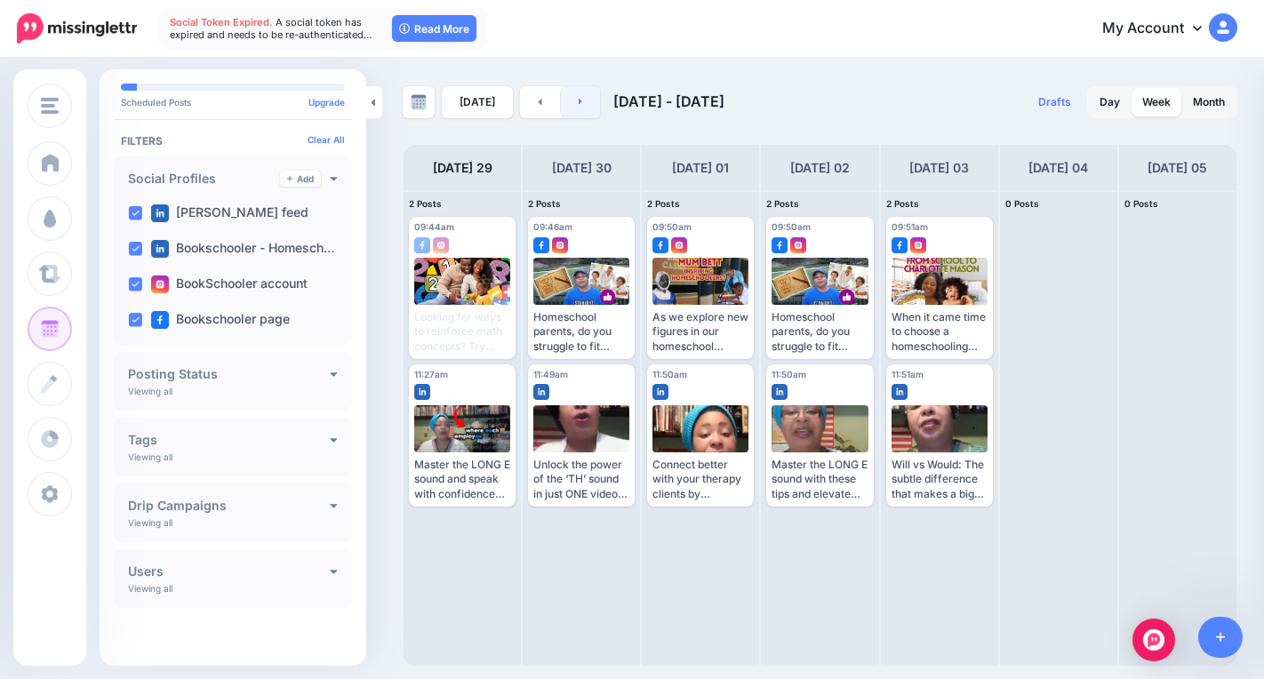
click at [583, 99] on link at bounding box center [581, 102] width 40 height 32
